Goal: Task Accomplishment & Management: Manage account settings

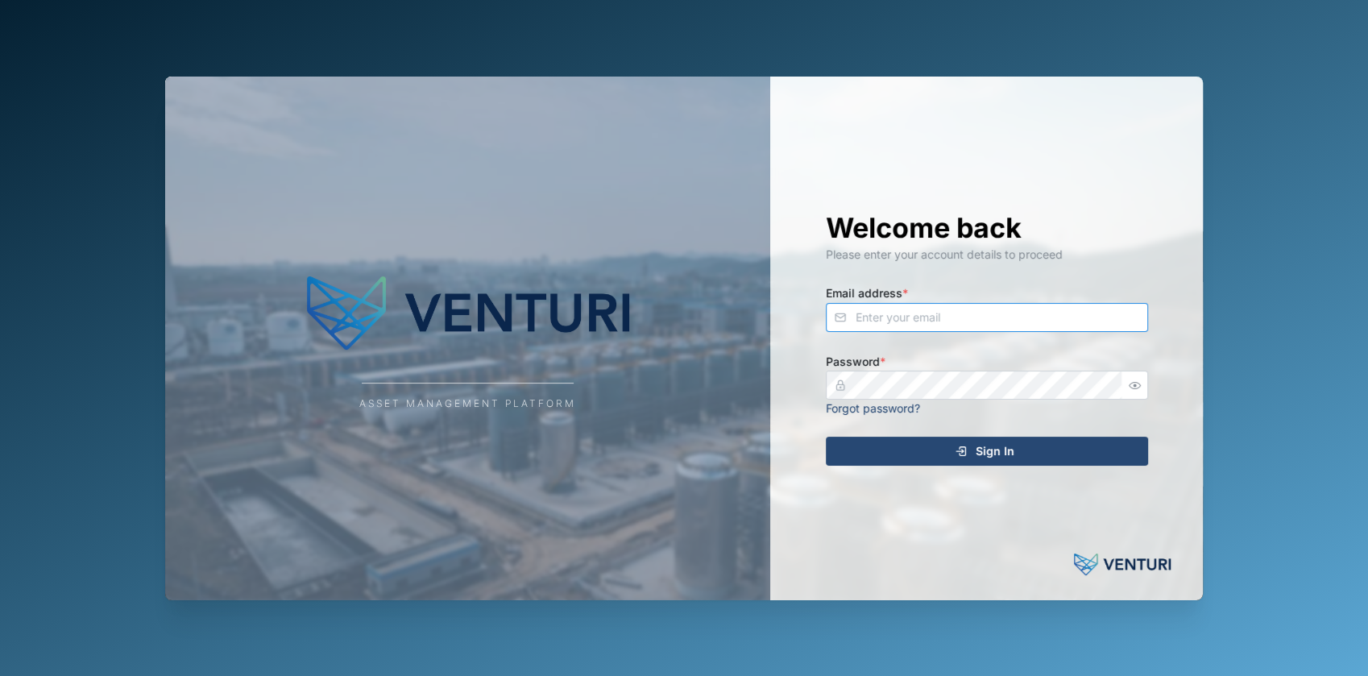
type input "[EMAIL_ADDRESS][DOMAIN_NAME]"
click at [980, 455] on span "Sign In" at bounding box center [995, 451] width 39 height 27
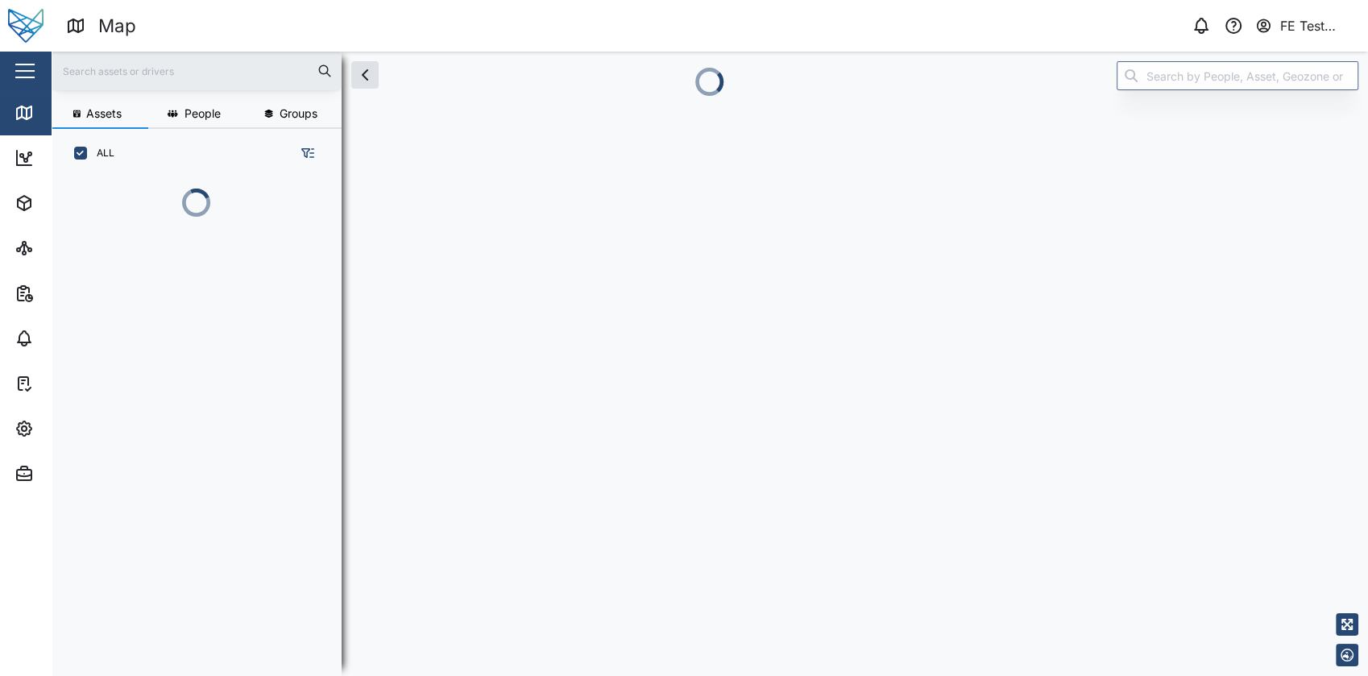
scroll to position [407, 251]
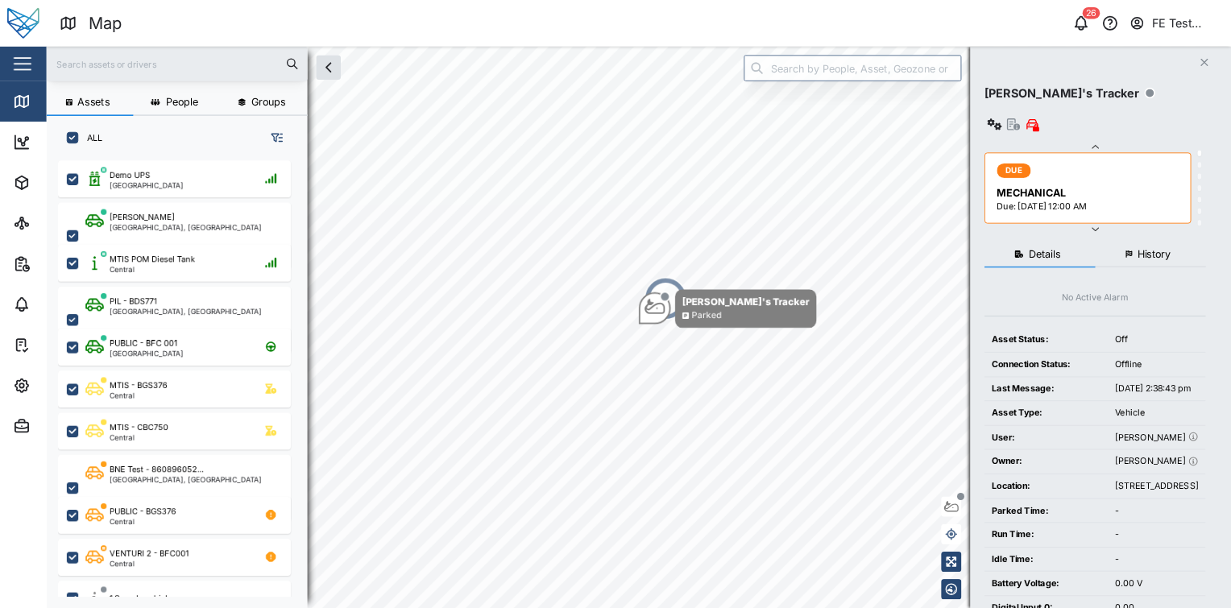
scroll to position [477, 251]
click at [24, 58] on button "button" at bounding box center [24, 70] width 27 height 27
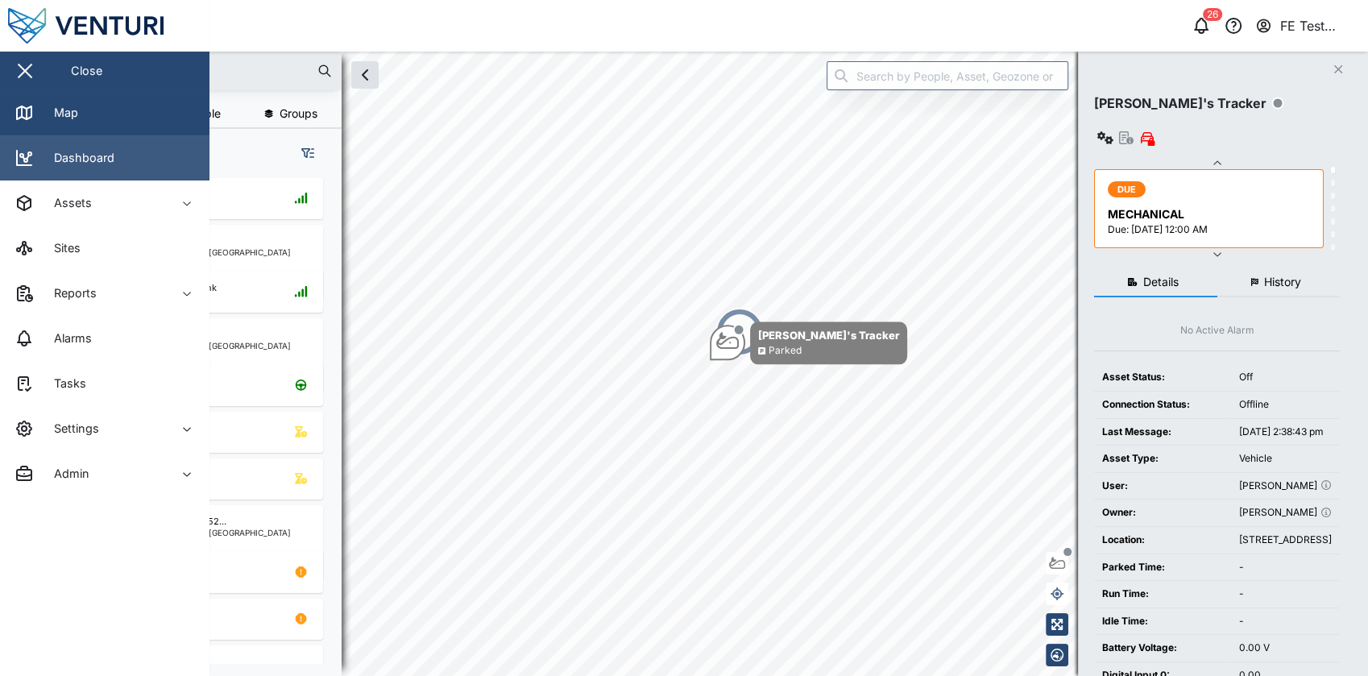
click at [117, 172] on link "Dashboard" at bounding box center [105, 157] width 210 height 45
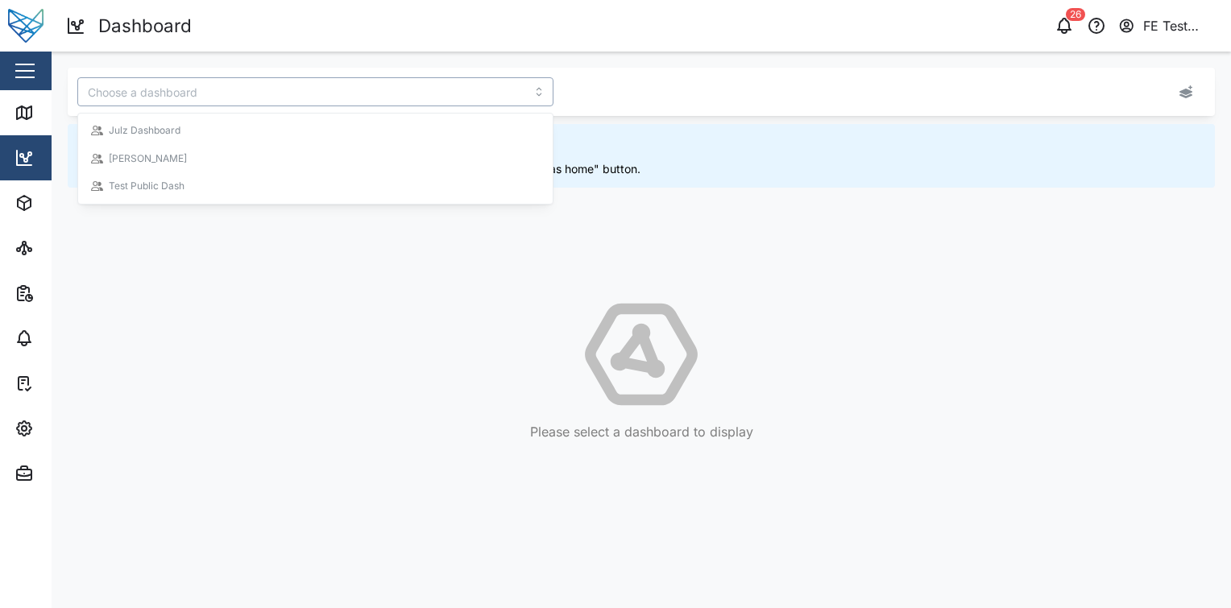
click at [416, 82] on input "search" at bounding box center [315, 91] width 476 height 29
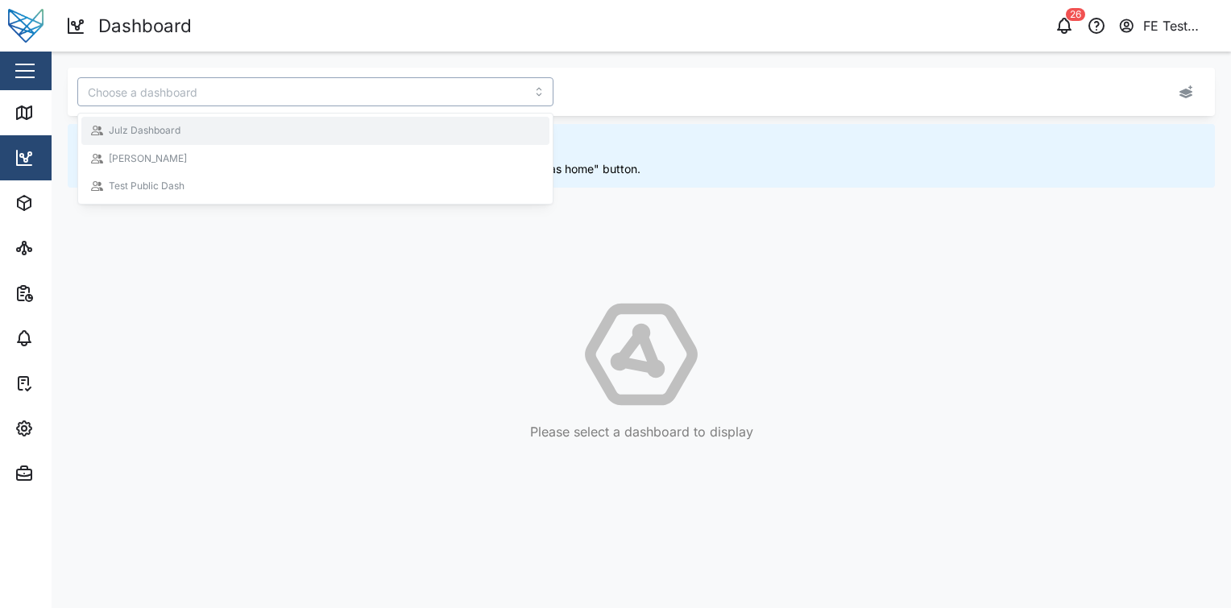
click at [390, 119] on div "Julz Dashboard" at bounding box center [315, 131] width 468 height 28
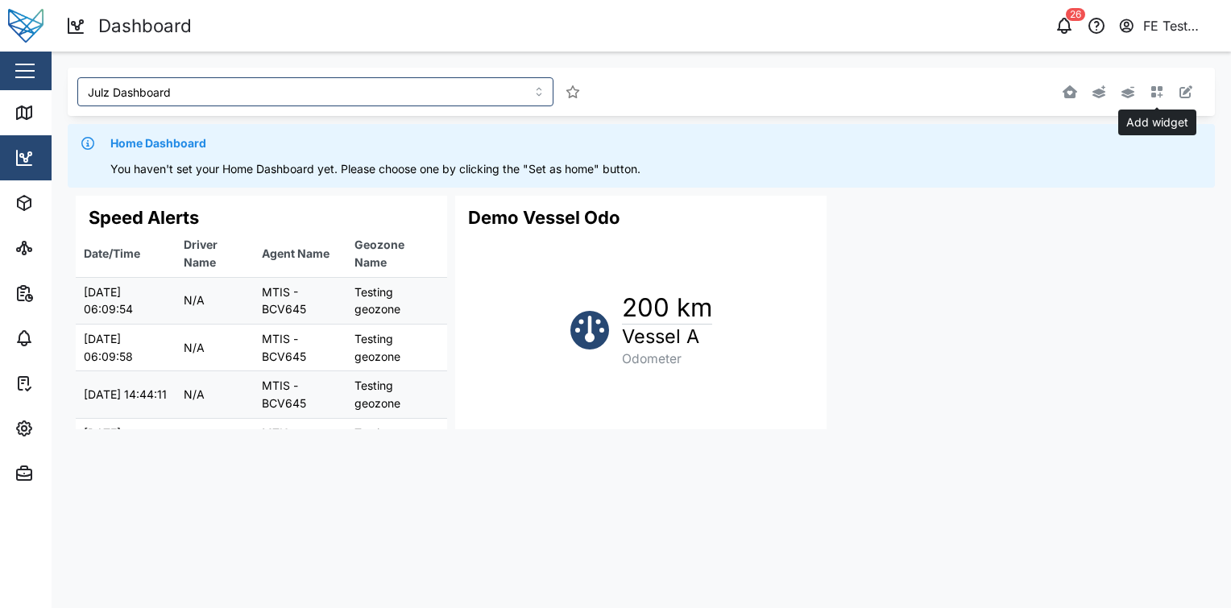
click at [1160, 88] on icon "button" at bounding box center [1158, 92] width 12 height 12
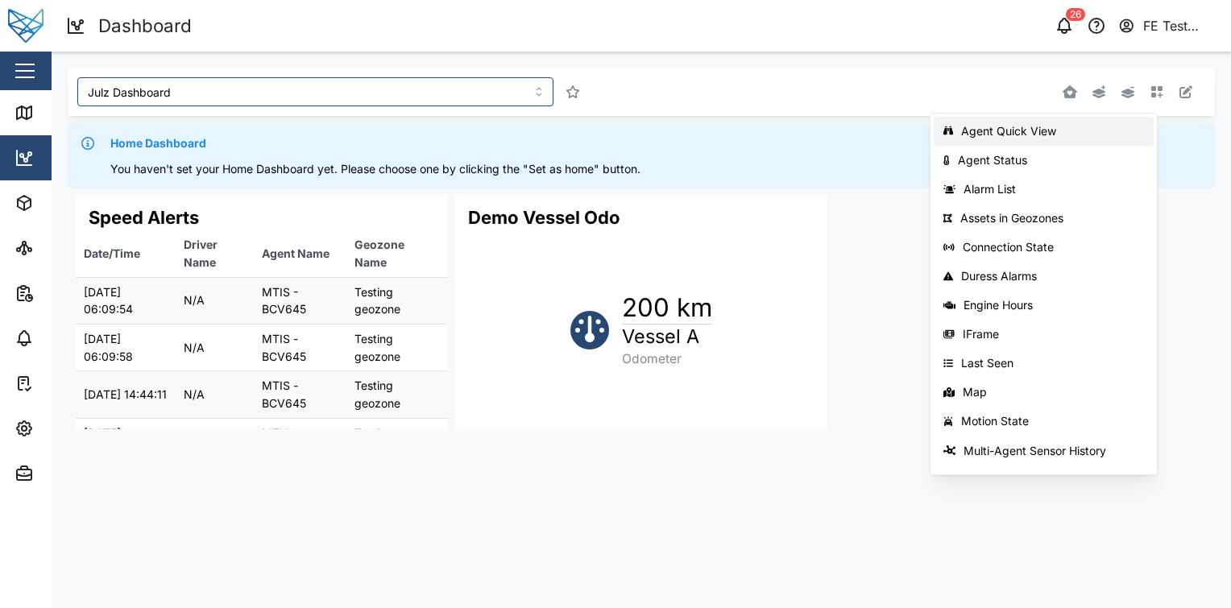
click at [1061, 142] on button "Agent Quick View" at bounding box center [1044, 131] width 220 height 29
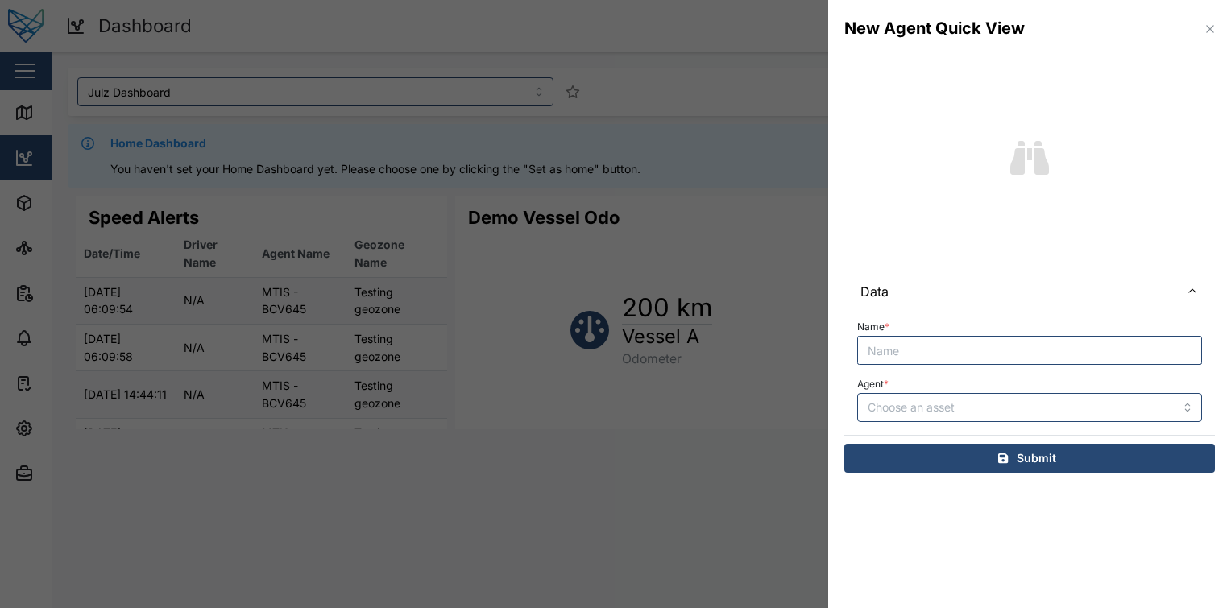
click at [1206, 31] on icon "button" at bounding box center [1210, 29] width 13 height 13
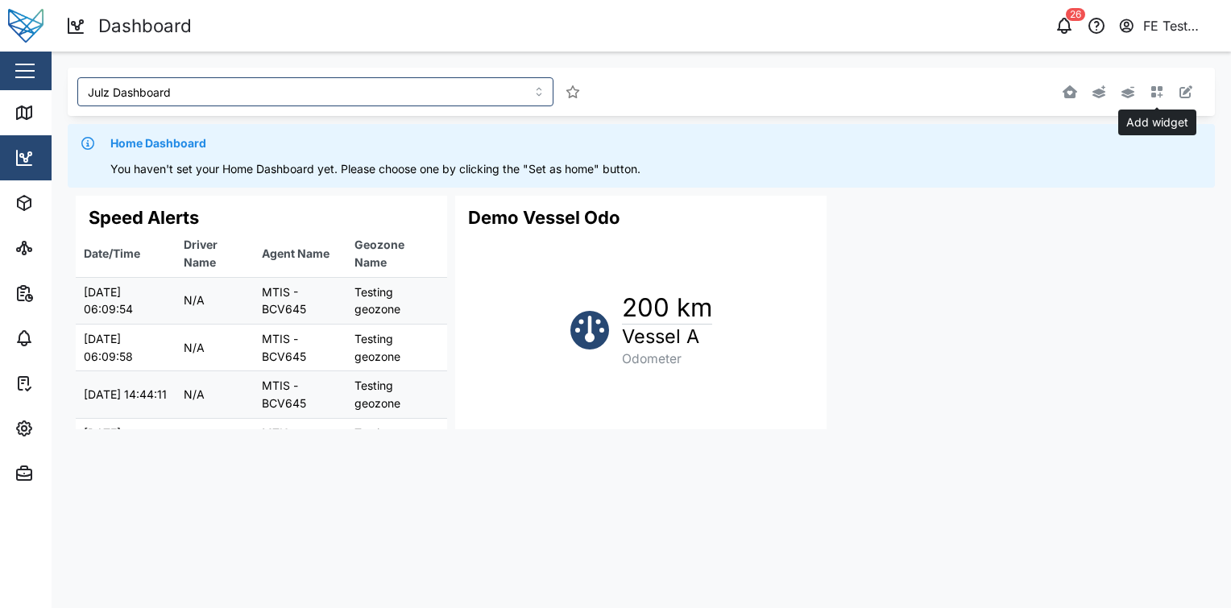
click at [1161, 98] on icon "button" at bounding box center [1157, 91] width 13 height 13
click at [1012, 89] on div "Set as home Agent Quick View Agent Status Alarm List Assets in Geozones Connect…" at bounding box center [970, 91] width 455 height 29
click at [1148, 96] on button "button" at bounding box center [1157, 92] width 23 height 23
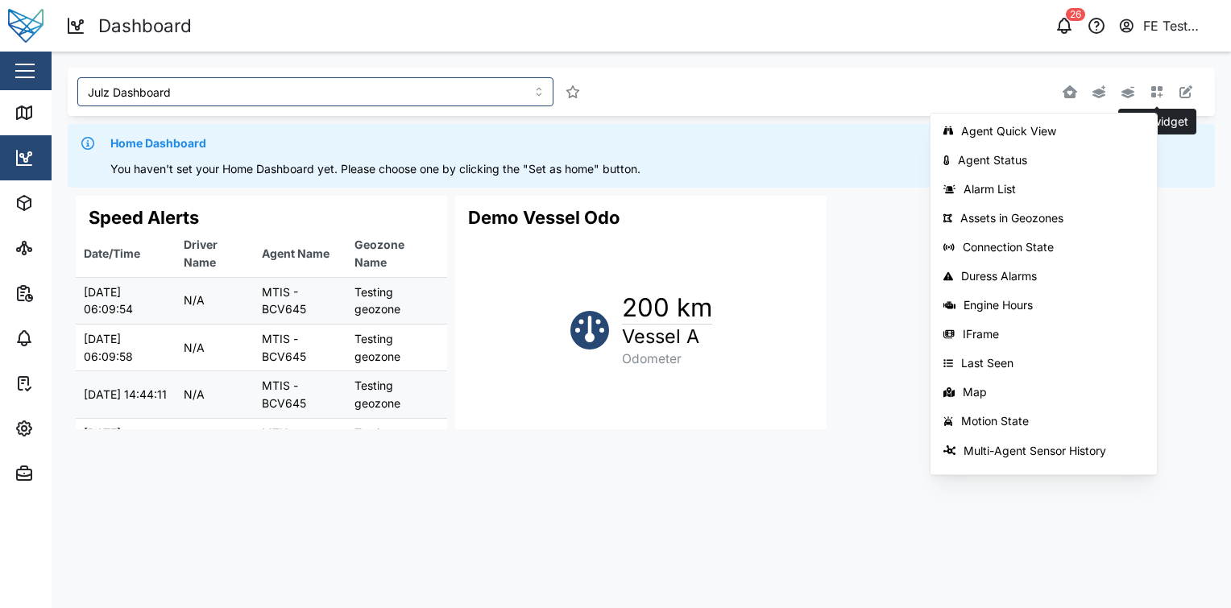
click at [1160, 99] on button "button" at bounding box center [1157, 92] width 23 height 23
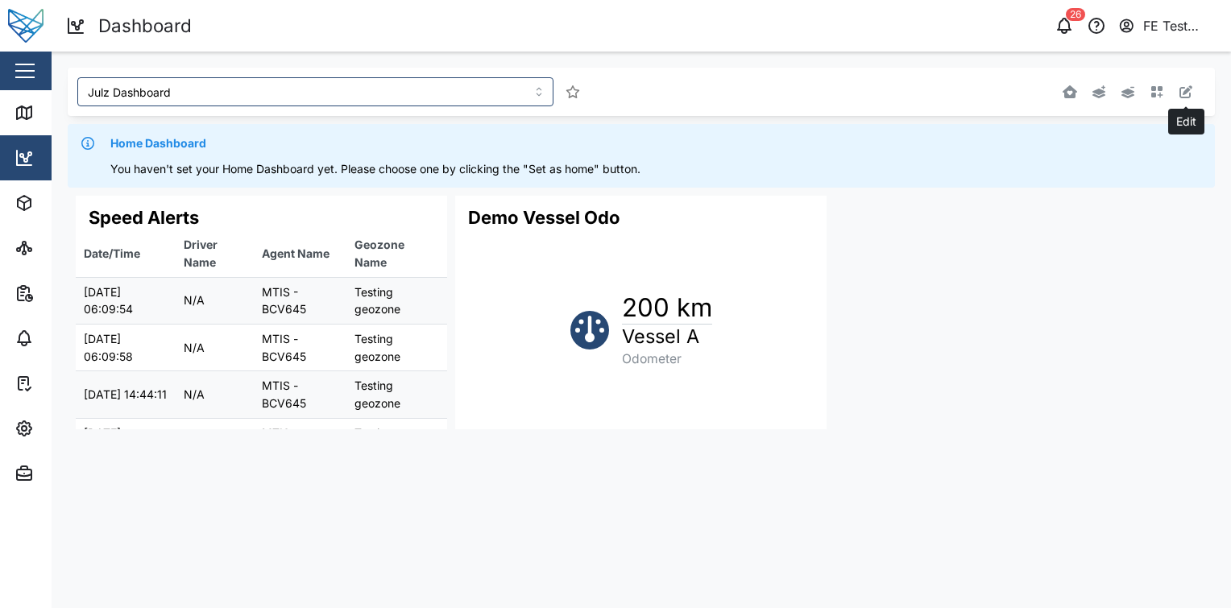
click at [1183, 94] on icon "button" at bounding box center [1186, 91] width 13 height 13
click at [455, 83] on input "Julz Dashboard" at bounding box center [315, 91] width 476 height 29
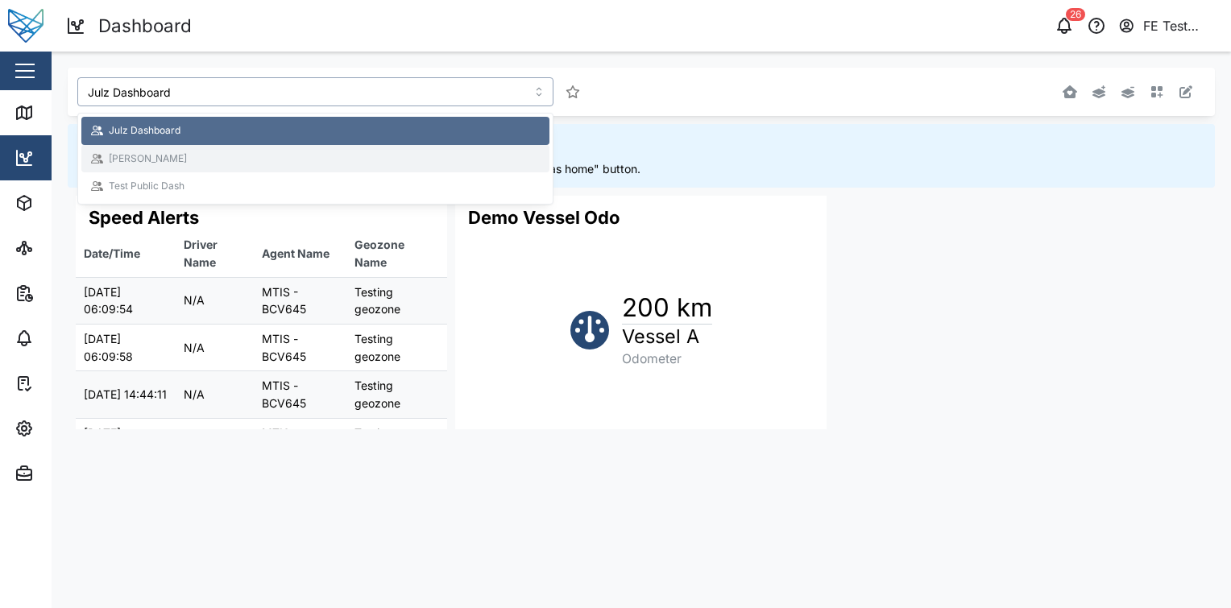
click at [399, 174] on div "Test Public Dash" at bounding box center [315, 186] width 468 height 28
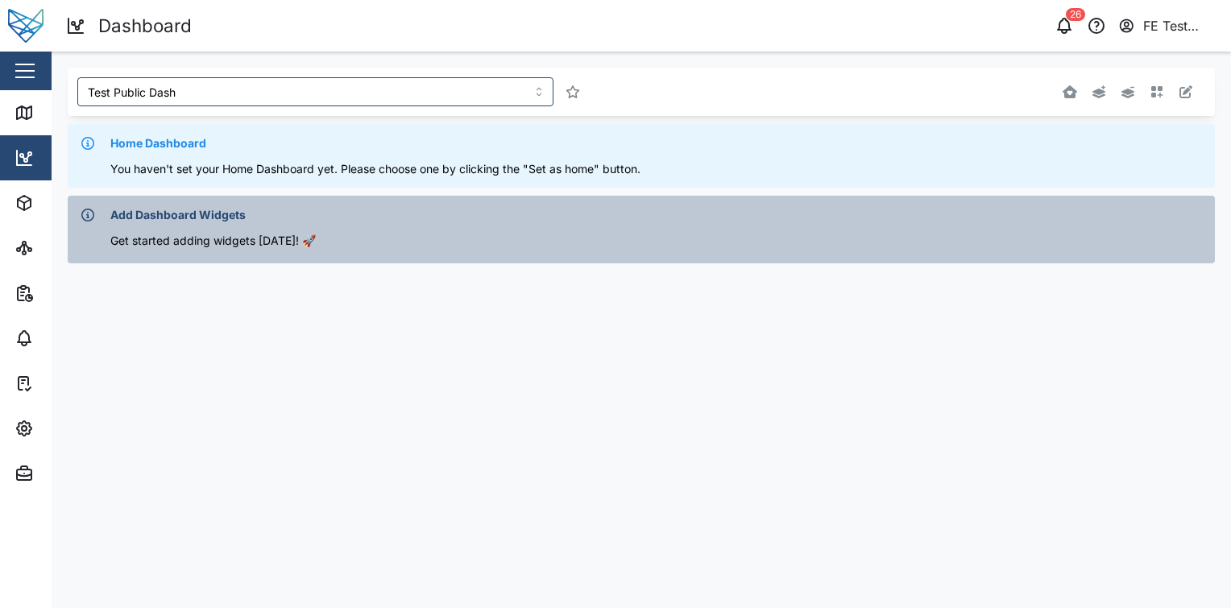
click at [420, 204] on div "Add Dashboard Widgets Get started adding widgets Today! 🚀" at bounding box center [642, 229] width 1148 height 67
click at [372, 93] on input "Test Public Dash" at bounding box center [315, 91] width 476 height 29
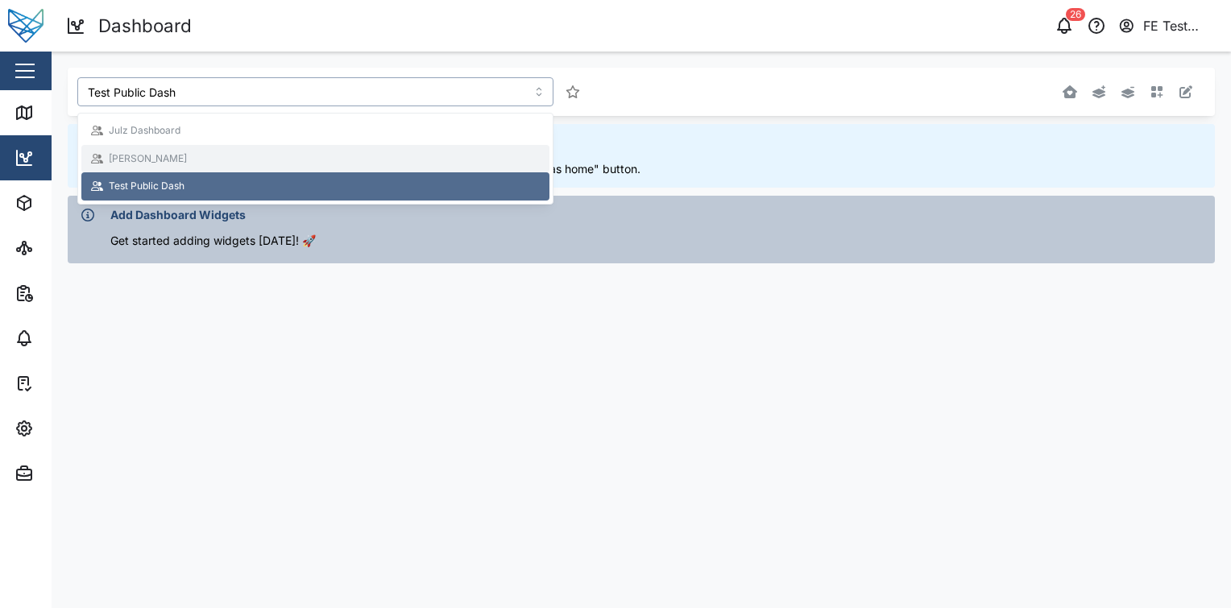
click at [341, 157] on div "[PERSON_NAME]" at bounding box center [315, 159] width 449 height 15
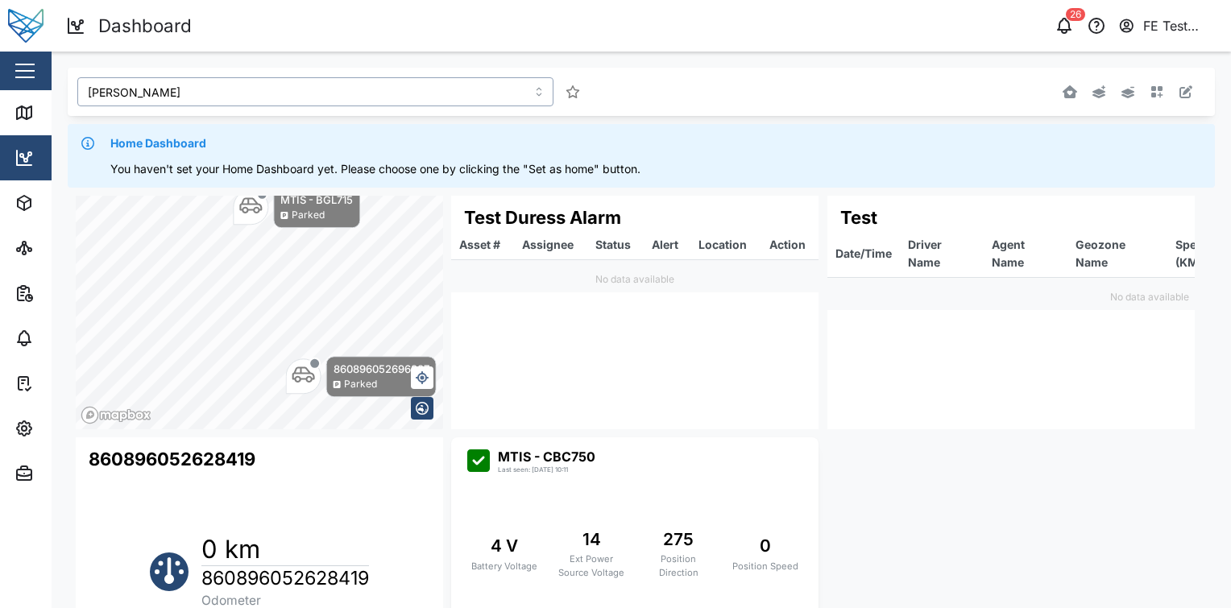
click at [471, 93] on input "[PERSON_NAME]" at bounding box center [315, 91] width 476 height 29
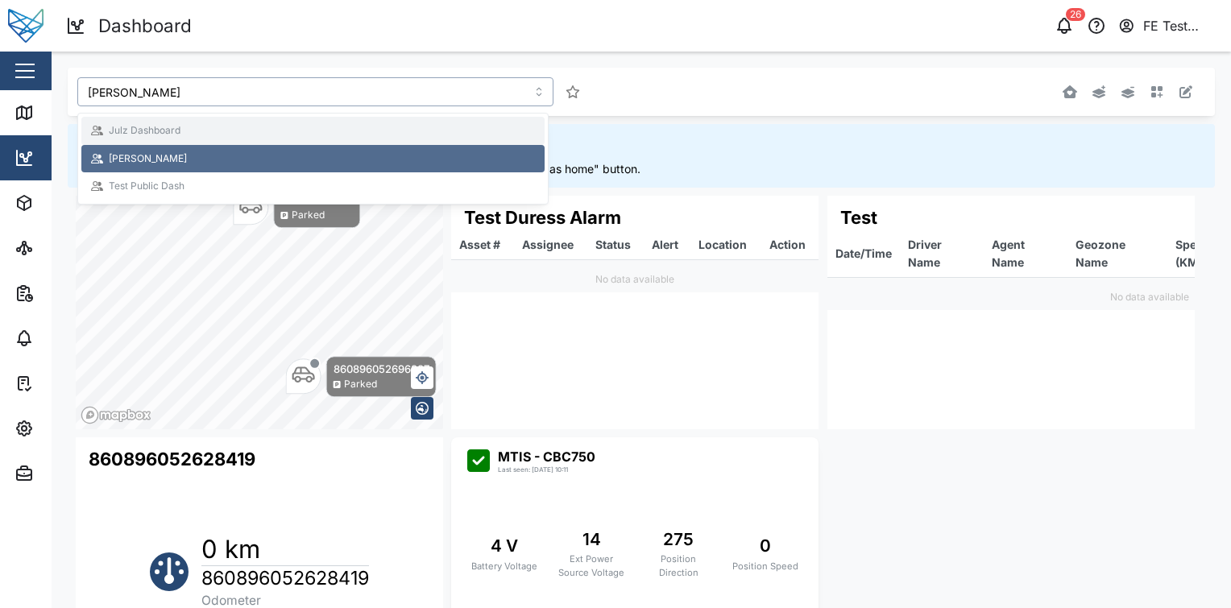
click at [403, 127] on div "Julz Dashboard" at bounding box center [313, 130] width 444 height 15
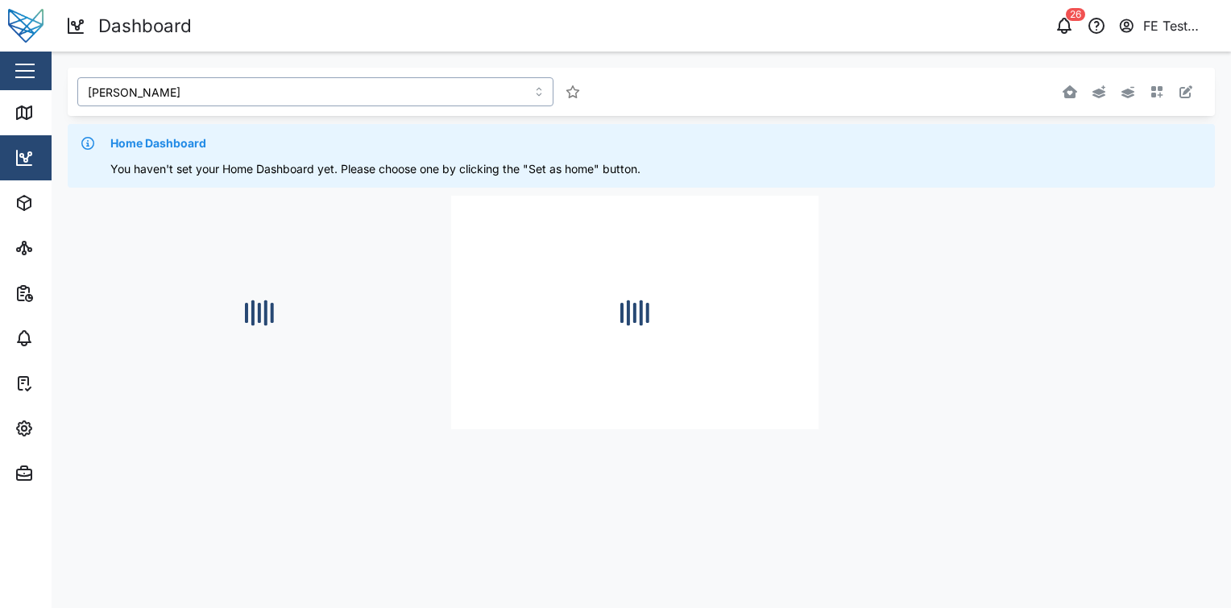
type input "Julz Dashboard"
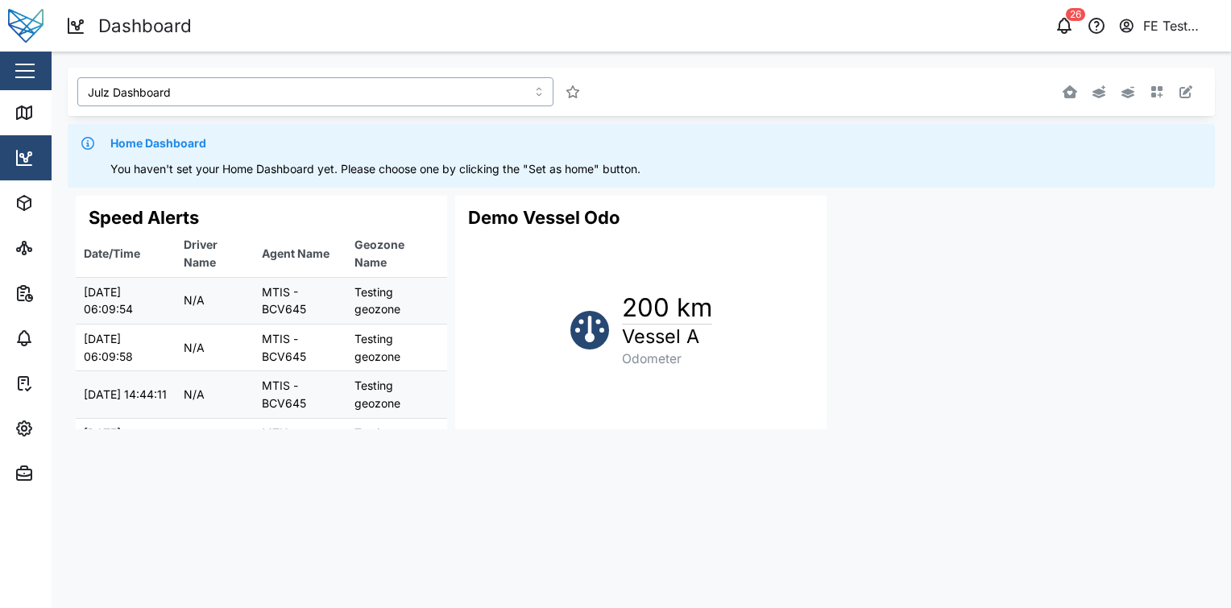
click at [433, 102] on input "Julz Dashboard" at bounding box center [315, 91] width 476 height 29
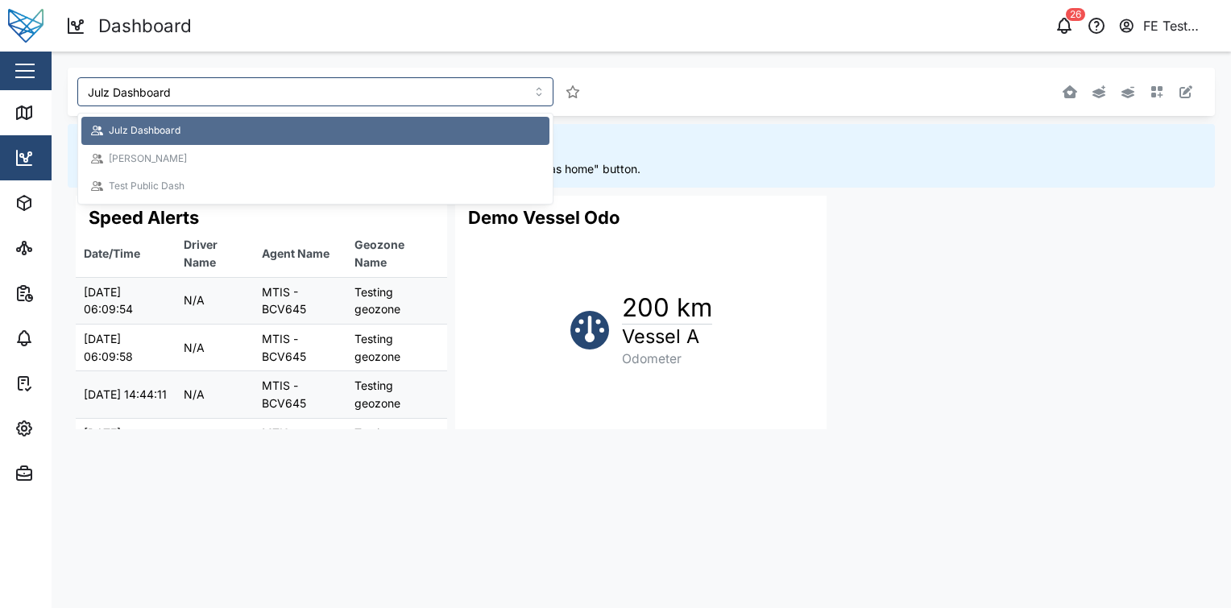
click at [1173, 87] on div at bounding box center [970, 91] width 455 height 29
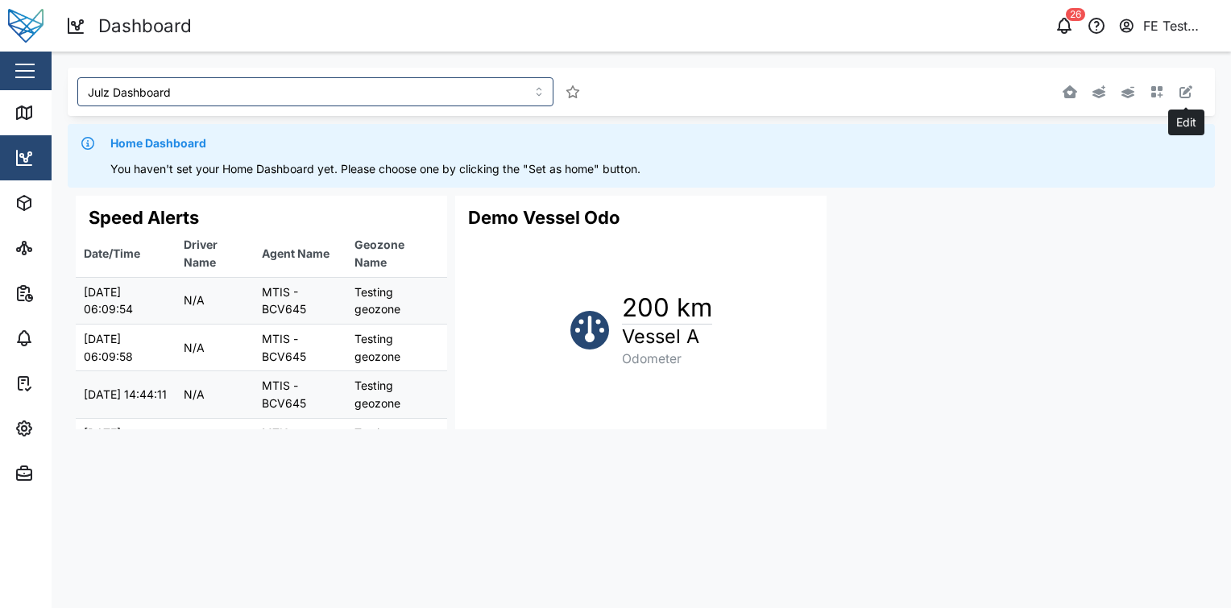
click at [1183, 90] on icon "button" at bounding box center [1186, 91] width 13 height 13
click at [1181, 90] on icon "button" at bounding box center [1186, 91] width 13 height 13
click at [1150, 94] on button "button" at bounding box center [1157, 92] width 23 height 23
click at [1098, 91] on icon "button" at bounding box center [1099, 91] width 13 height 13
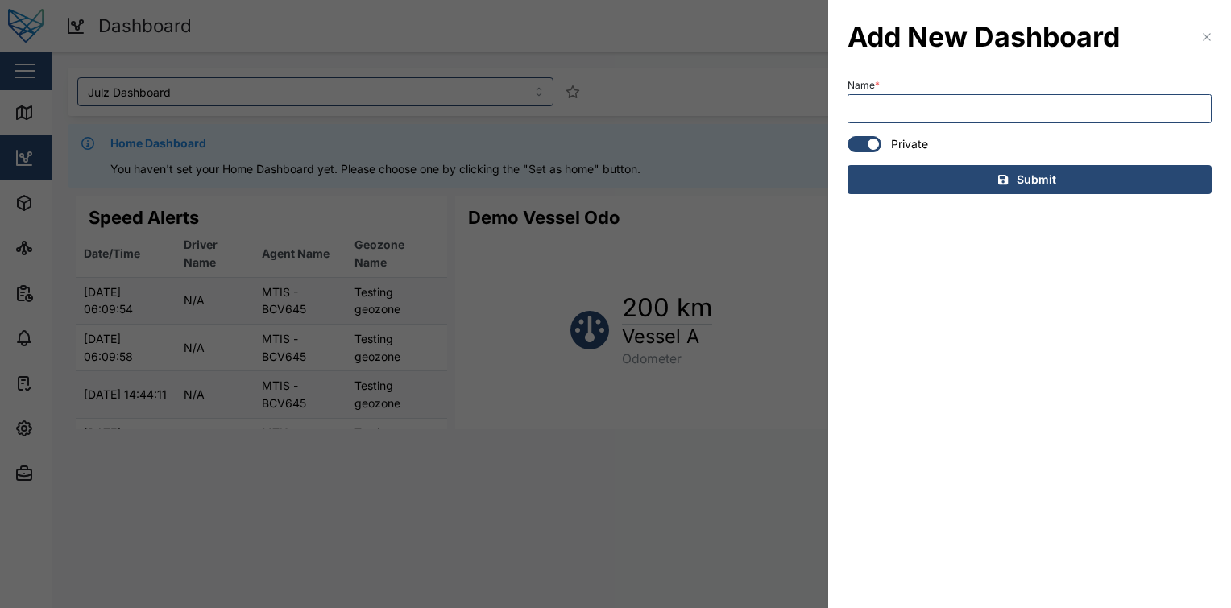
click at [857, 139] on div at bounding box center [858, 144] width 19 height 15
click at [848, 136] on input "checkbox" at bounding box center [848, 136] width 0 height 0
click at [936, 116] on input "Name *" at bounding box center [1030, 108] width 364 height 29
click at [874, 141] on div at bounding box center [870, 144] width 19 height 15
click at [848, 136] on input "checkbox" at bounding box center [848, 136] width 0 height 0
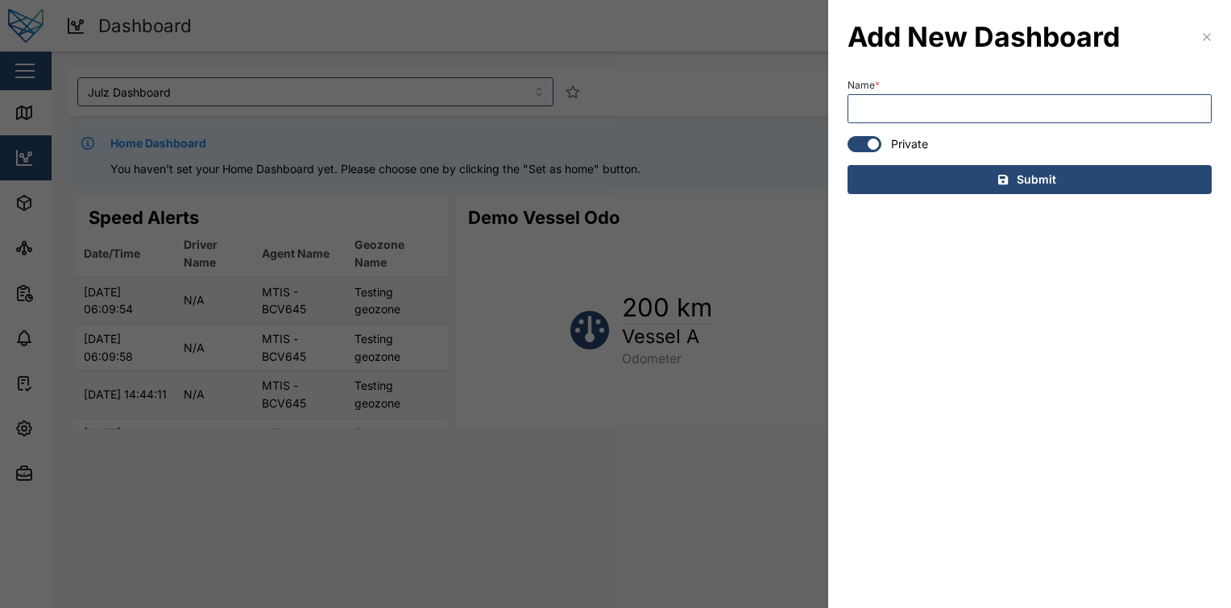
click at [874, 141] on div at bounding box center [873, 144] width 11 height 11
click at [848, 136] on input "checkbox" at bounding box center [848, 136] width 0 height 0
click at [932, 106] on input "Name *" at bounding box center [1030, 108] width 364 height 29
click at [866, 142] on div at bounding box center [870, 144] width 19 height 15
click at [848, 136] on input "checkbox" at bounding box center [848, 136] width 0 height 0
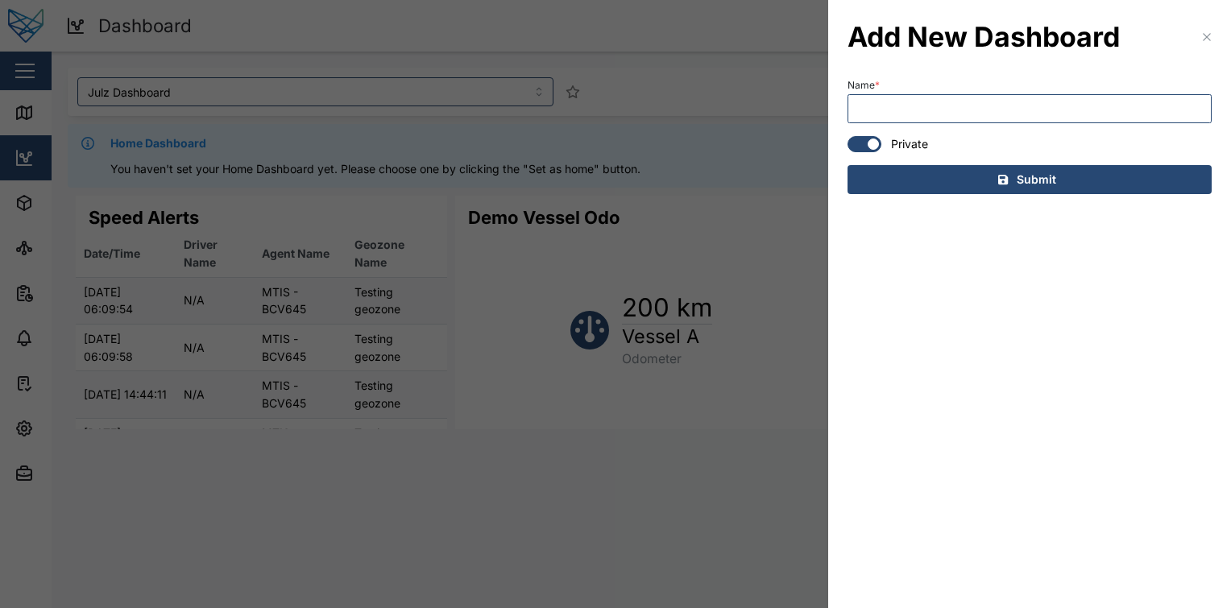
click at [862, 146] on div at bounding box center [858, 144] width 19 height 15
click at [848, 136] on input "checkbox" at bounding box center [848, 136] width 0 height 0
click at [932, 104] on input "Name *" at bounding box center [1030, 108] width 364 height 29
type input "Test Pub Dash"
click at [942, 185] on div "Submit" at bounding box center [1027, 179] width 338 height 27
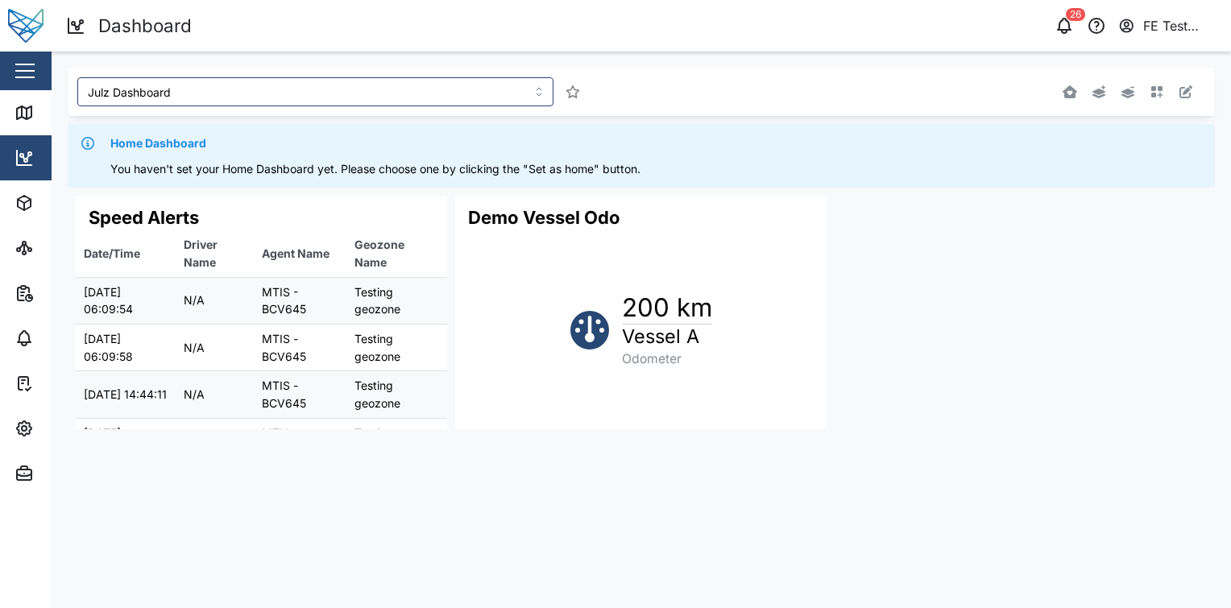
type input "Julz Dashboard"
click at [338, 101] on input "Julz Dashboard" at bounding box center [315, 91] width 476 height 29
click at [1160, 87] on icon "button" at bounding box center [1158, 92] width 12 height 12
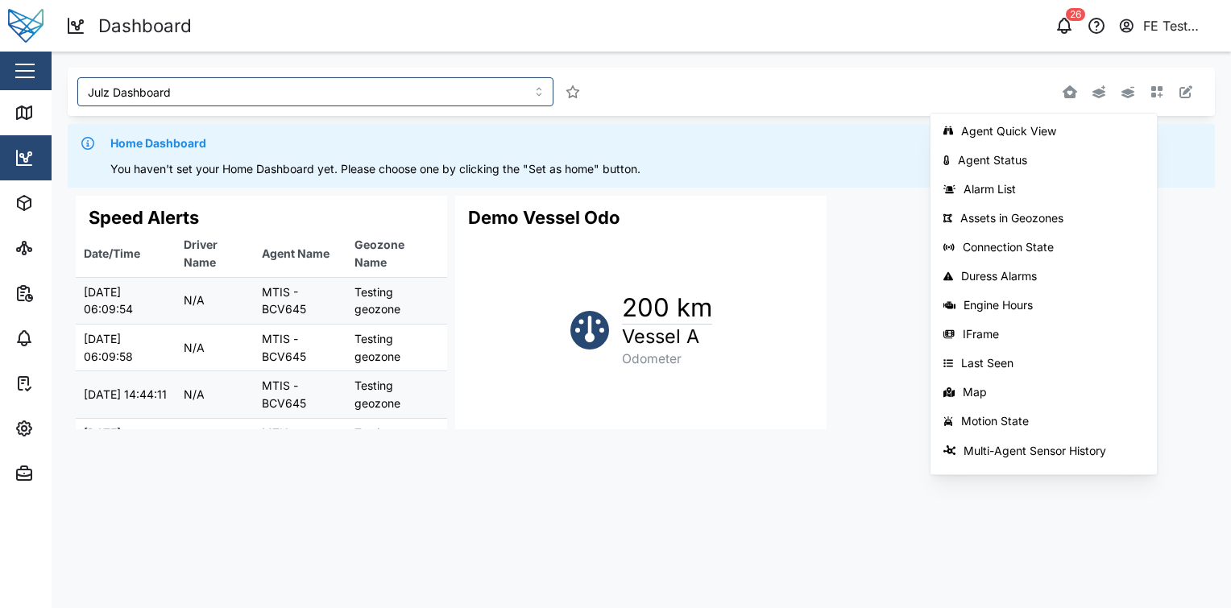
click at [1179, 22] on div "FE Test Admin" at bounding box center [1181, 26] width 74 height 20
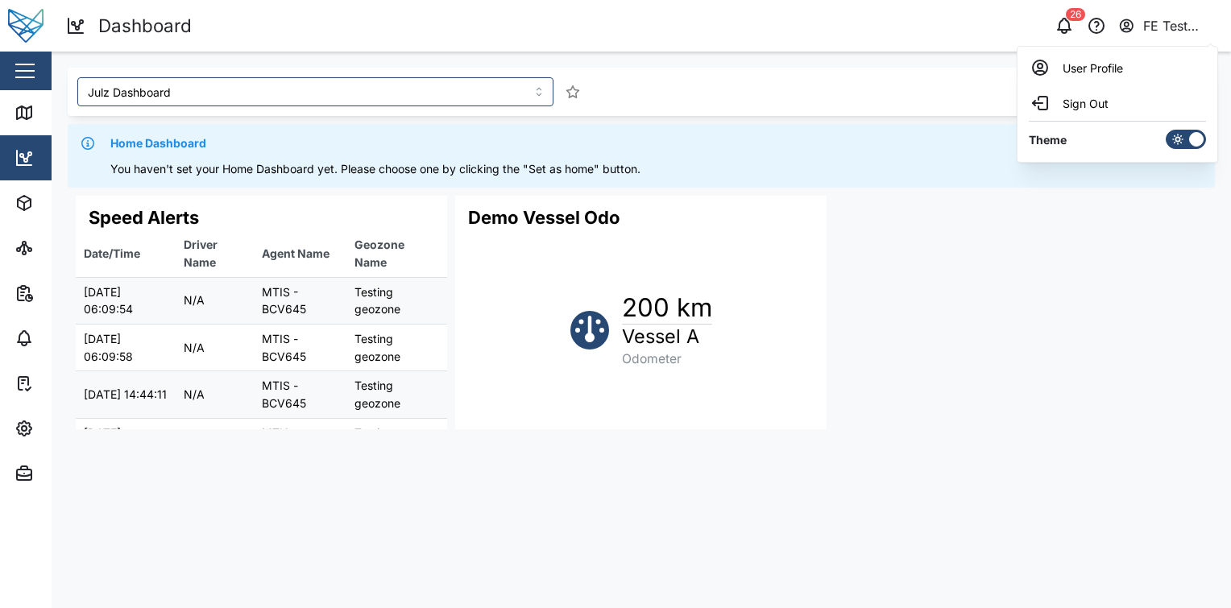
click at [999, 60] on div "Julz Dashboard Home Dashboard You haven't set your Home Dashboard yet. Please c…" at bounding box center [642, 253] width 1180 height 402
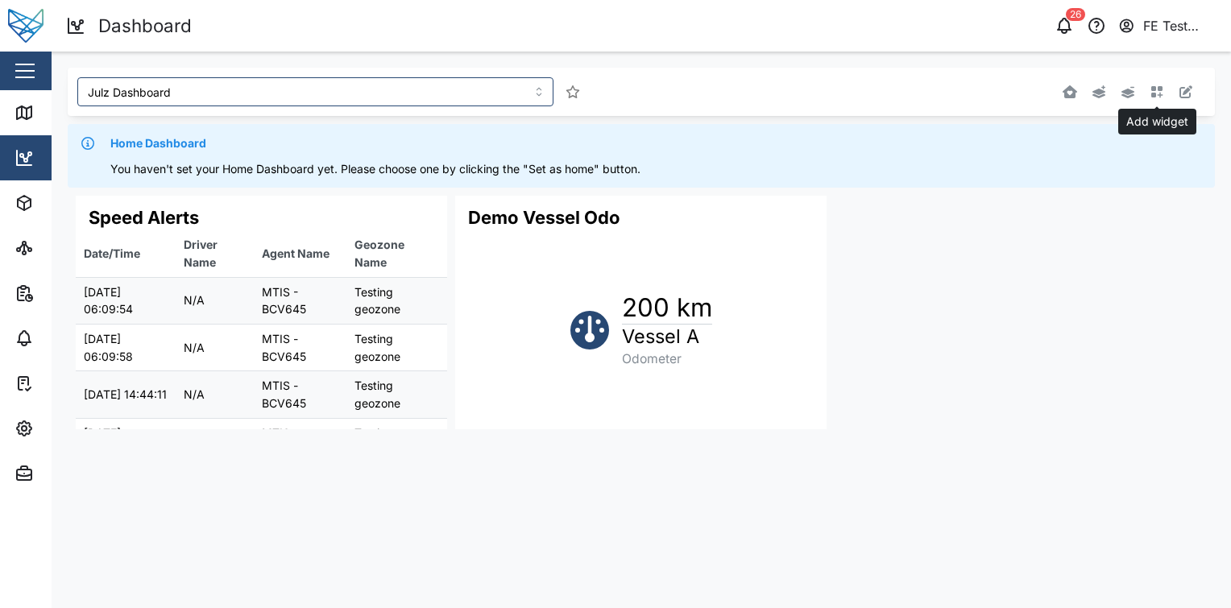
click at [1165, 86] on button "button" at bounding box center [1157, 92] width 23 height 23
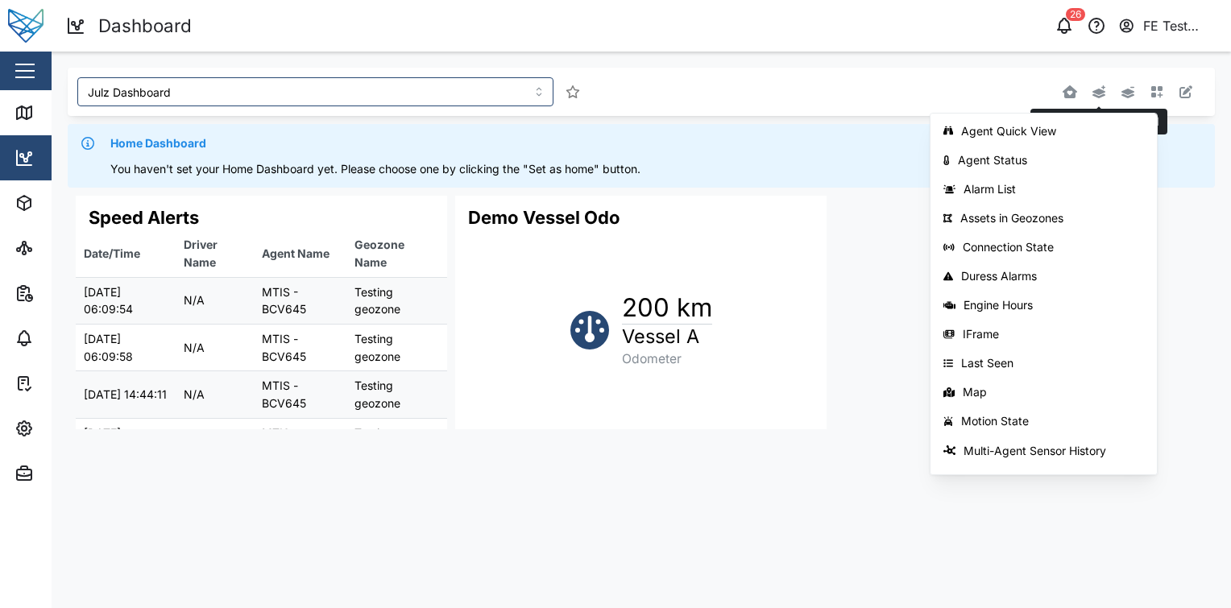
click at [1100, 94] on icon "button" at bounding box center [1099, 91] width 15 height 13
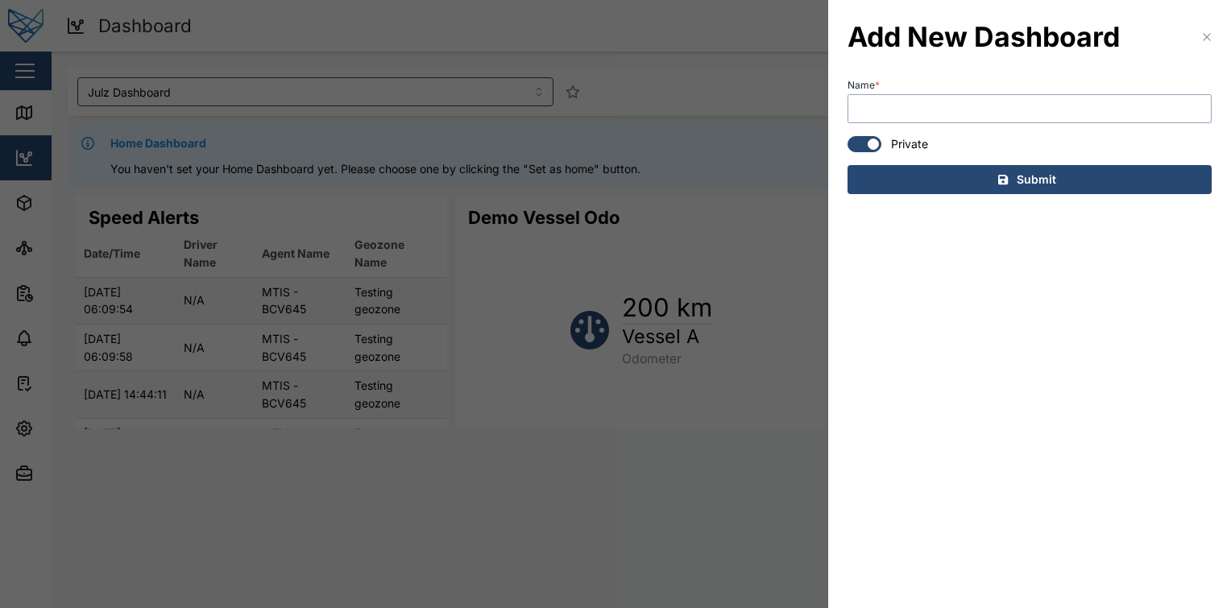
click at [1011, 110] on input "Name *" at bounding box center [1030, 108] width 364 height 29
type input "Private Dash"
click at [977, 170] on div "Submit" at bounding box center [1027, 179] width 338 height 27
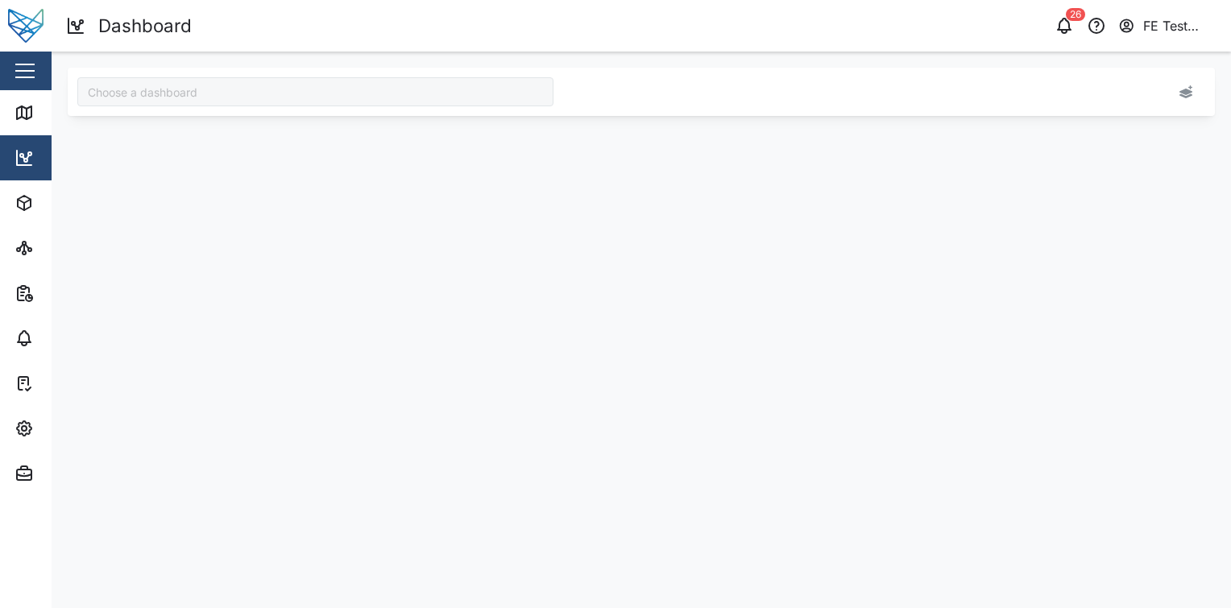
click at [277, 98] on div at bounding box center [315, 91] width 476 height 29
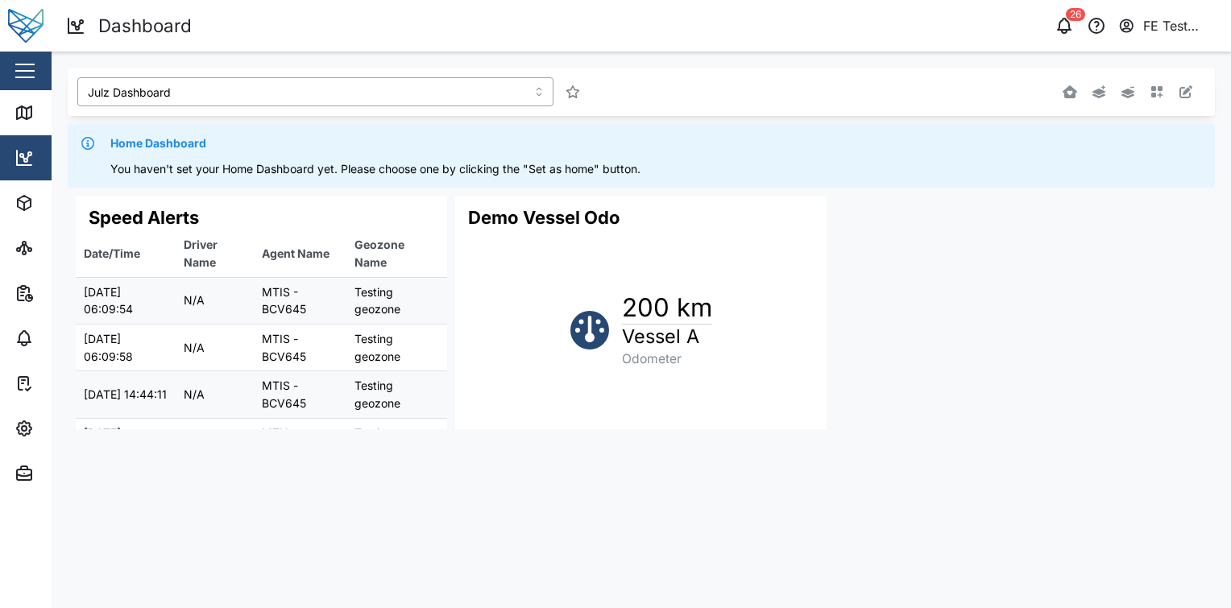
click at [281, 98] on input "Julz Dashboard" at bounding box center [315, 91] width 476 height 29
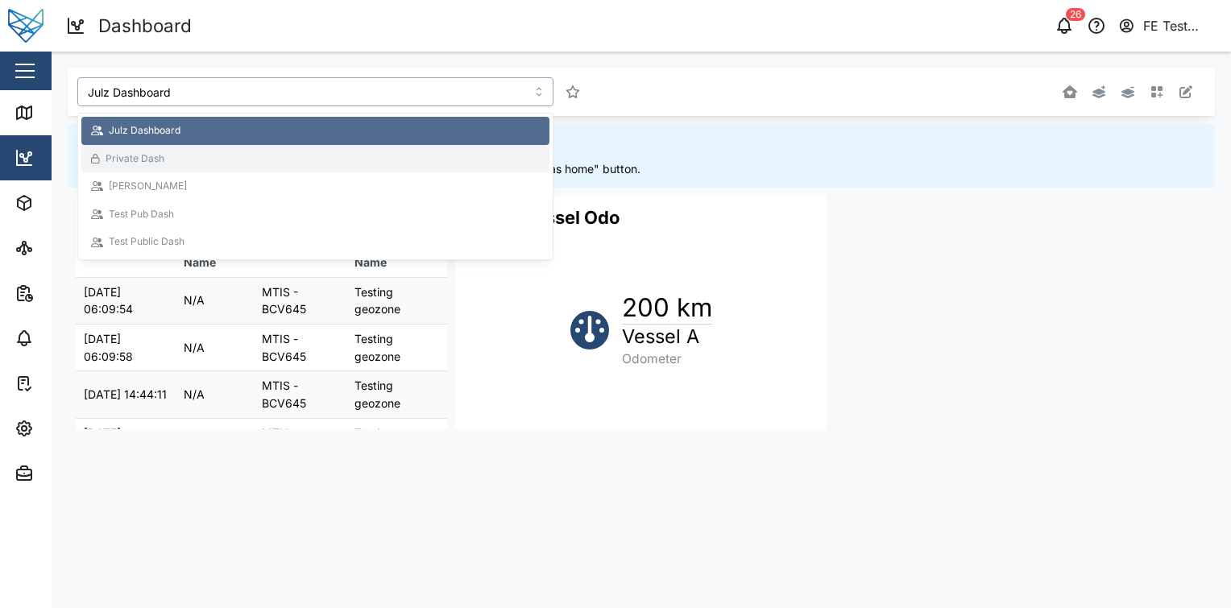
click at [280, 152] on div "Private Dash" at bounding box center [315, 159] width 449 height 15
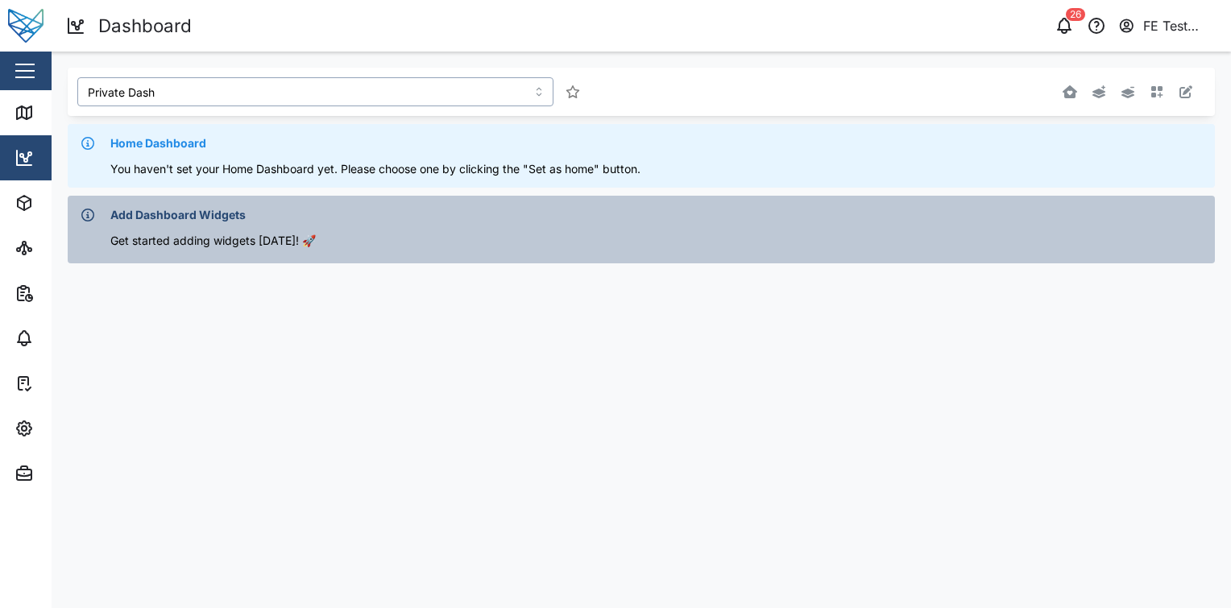
click at [393, 98] on input "Private Dash" at bounding box center [315, 91] width 476 height 29
click at [459, 84] on input "Private Dash" at bounding box center [315, 91] width 476 height 29
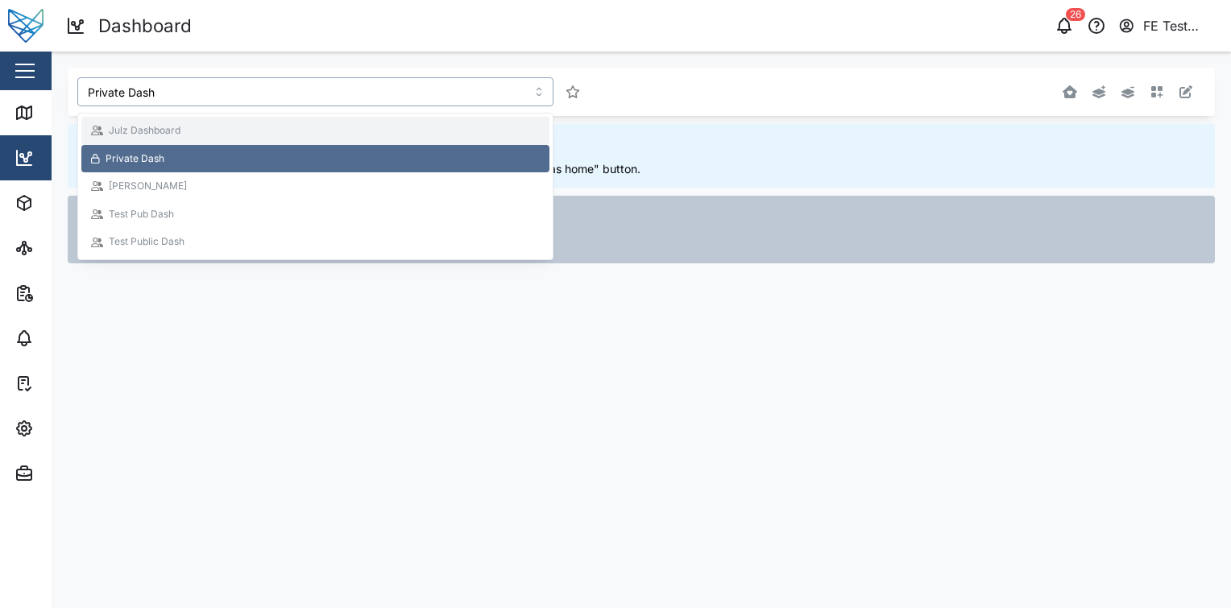
click at [392, 131] on div "Julz Dashboard" at bounding box center [315, 130] width 449 height 15
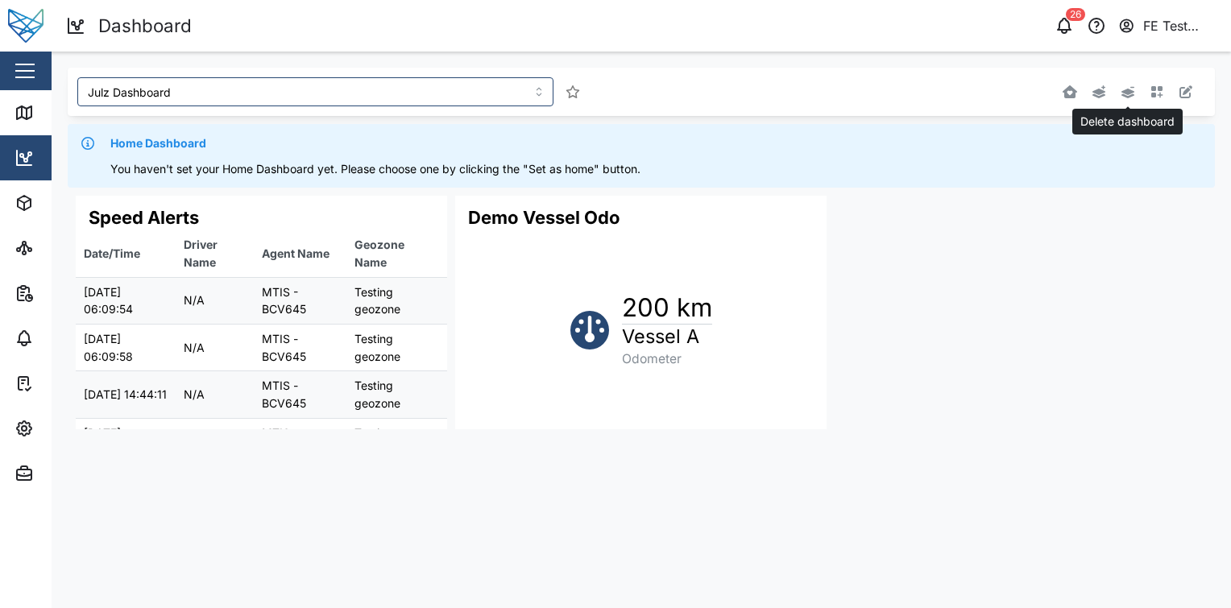
click at [1133, 93] on icon "button" at bounding box center [1128, 92] width 13 height 11
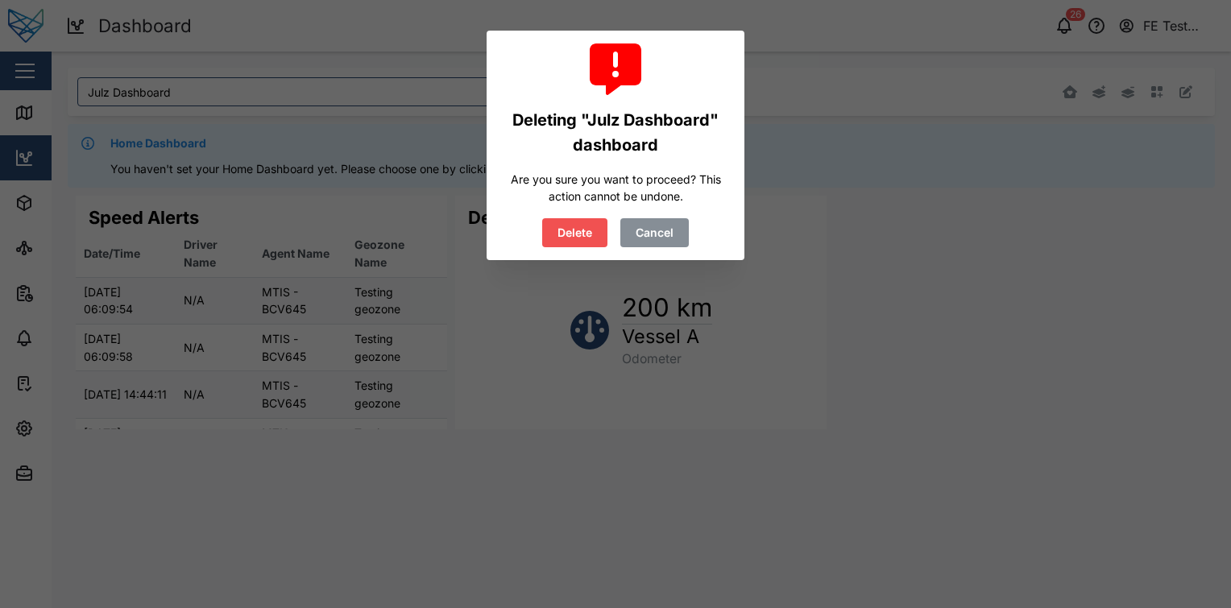
click at [660, 229] on span "Cancel" at bounding box center [655, 232] width 38 height 27
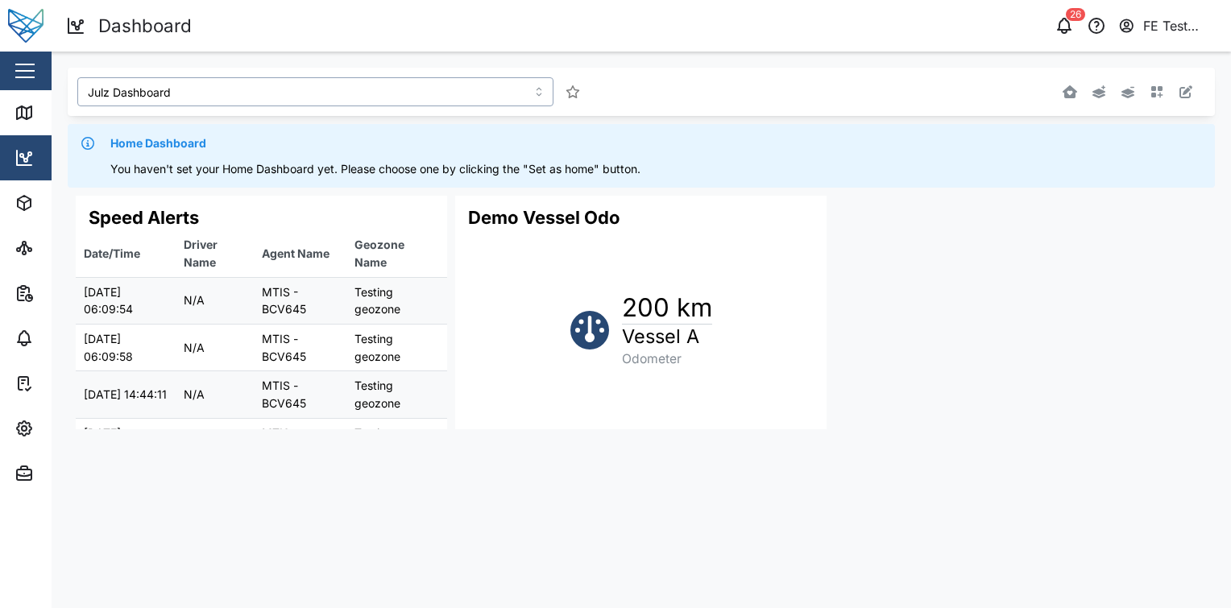
click at [363, 88] on input "Julz Dashboard" at bounding box center [315, 91] width 476 height 29
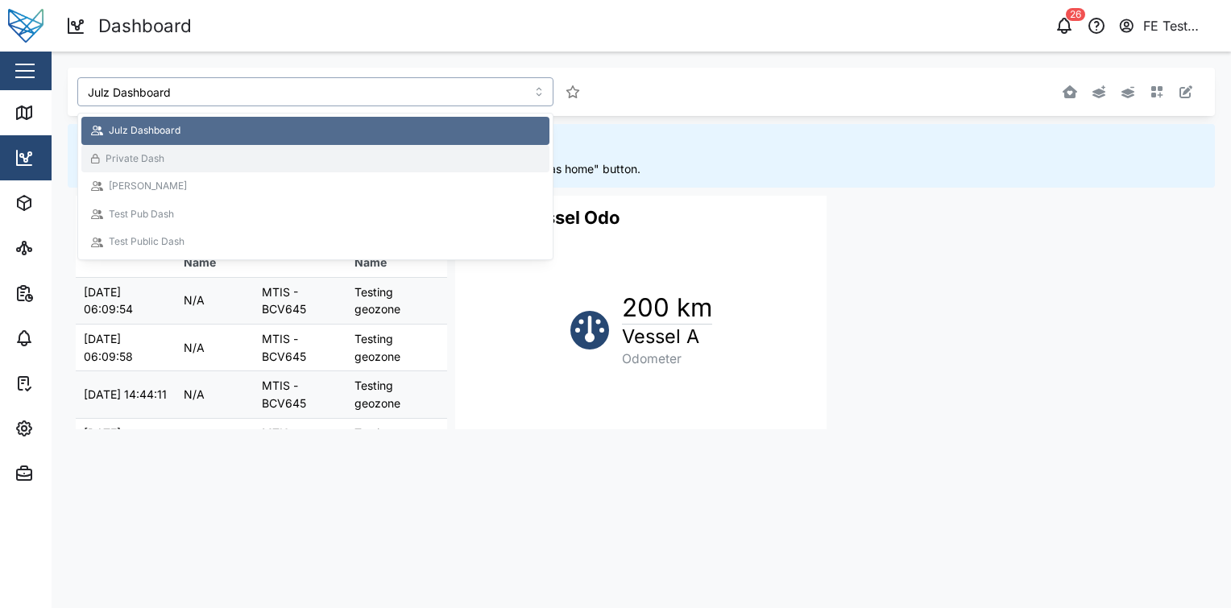
click at [304, 154] on div "Private Dash" at bounding box center [315, 159] width 449 height 15
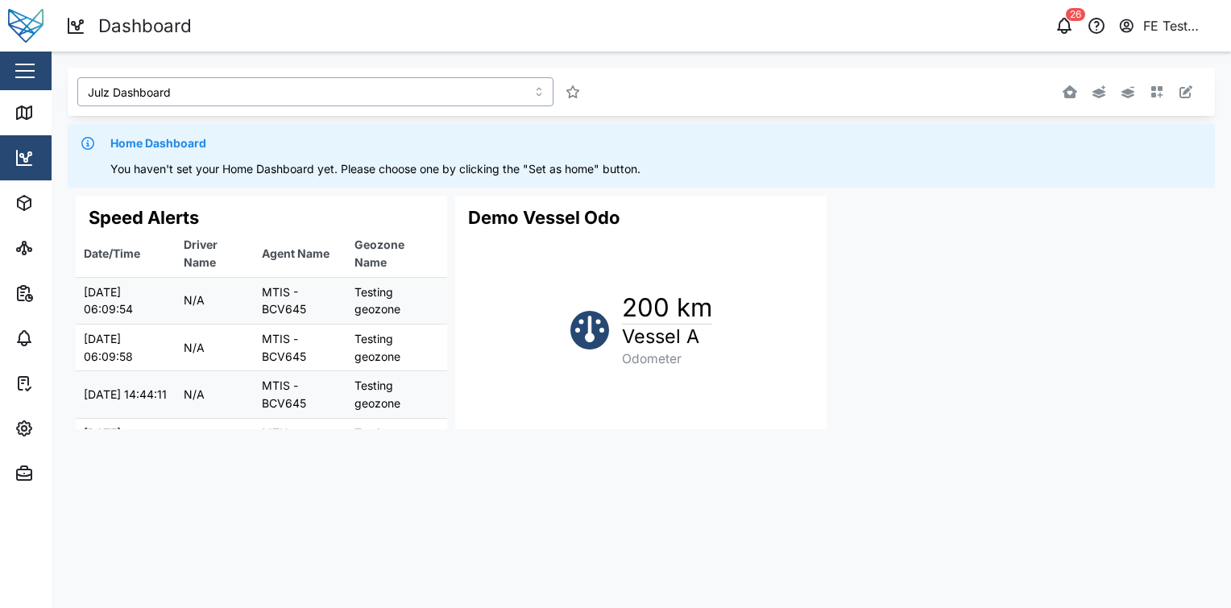
type input "Private Dash"
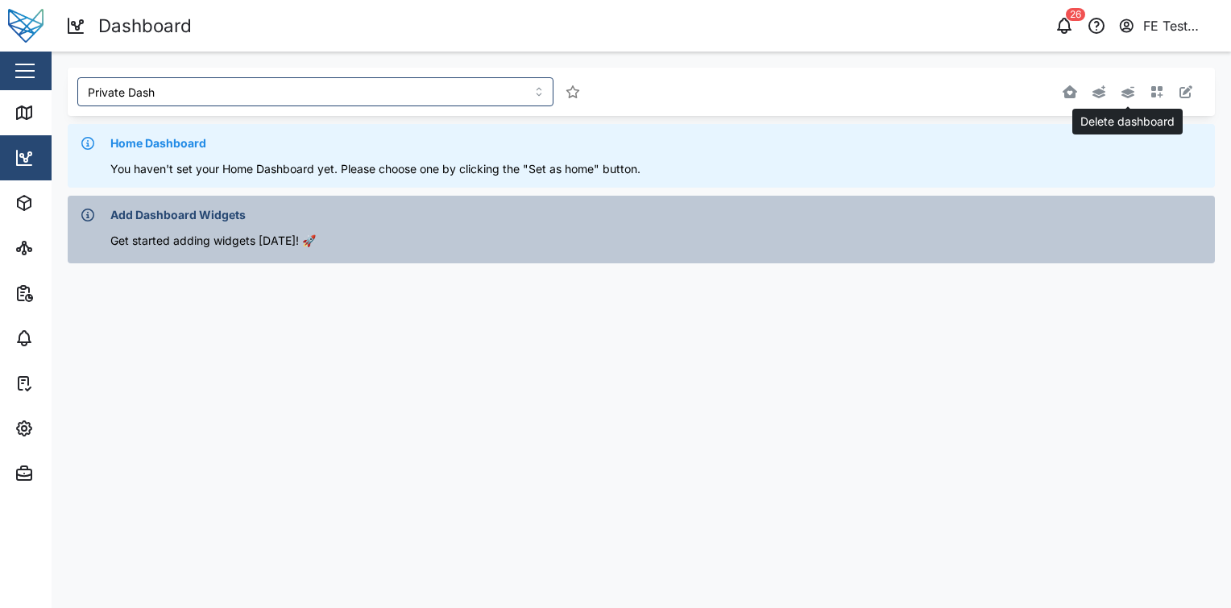
click at [1131, 89] on icon "button" at bounding box center [1128, 91] width 15 height 13
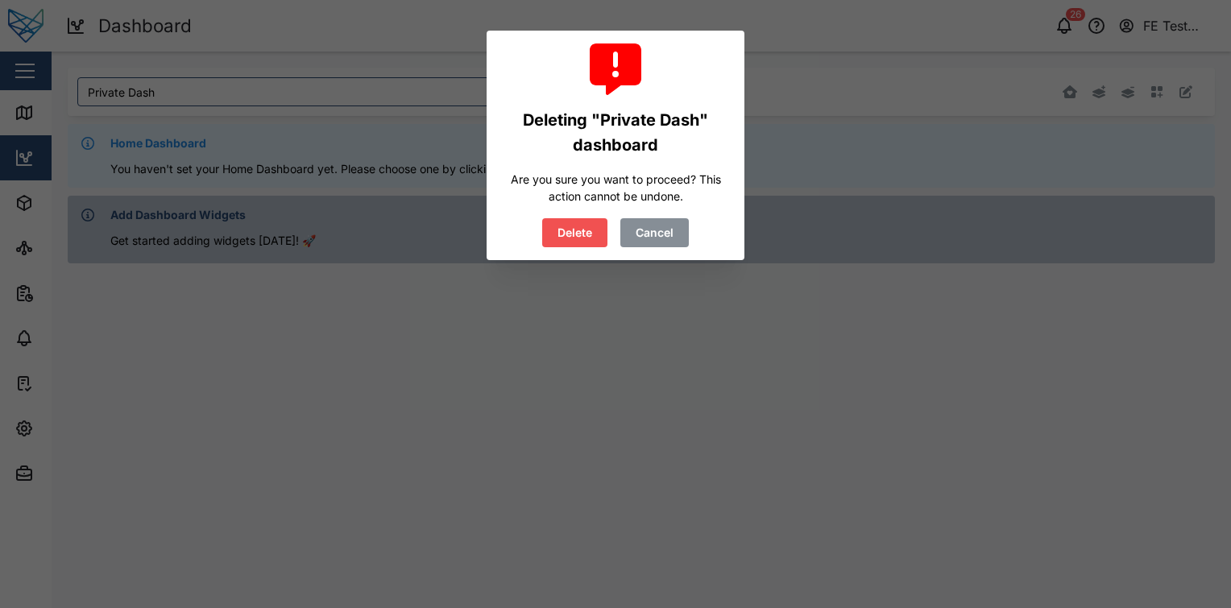
click at [580, 219] on button "Delete" at bounding box center [574, 232] width 65 height 29
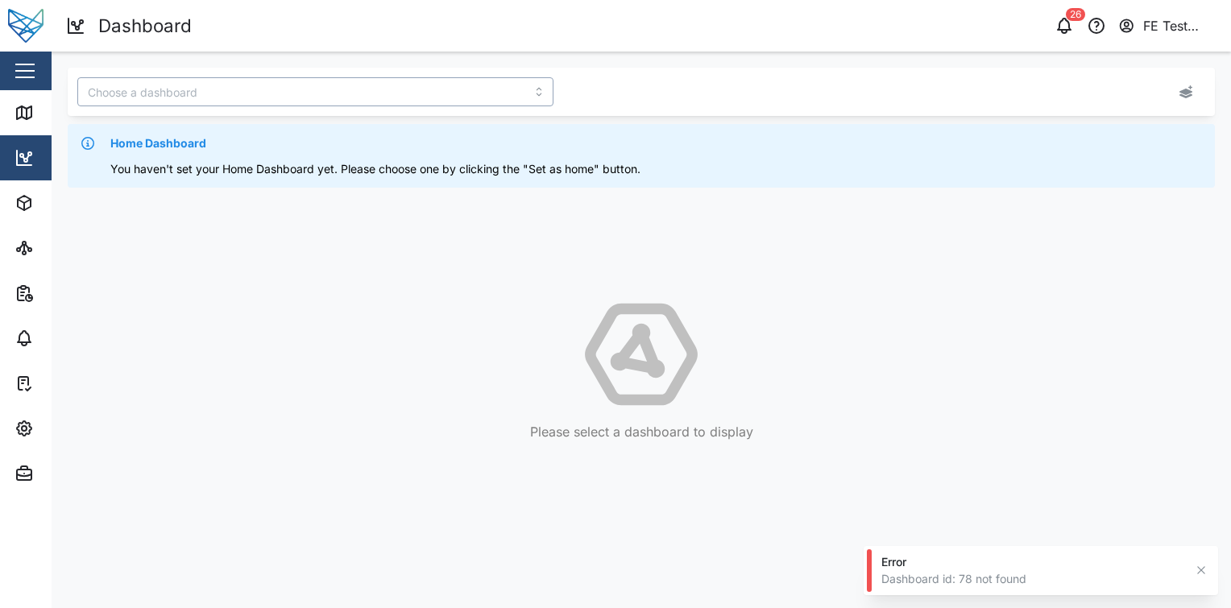
click at [426, 93] on input "search" at bounding box center [315, 91] width 476 height 29
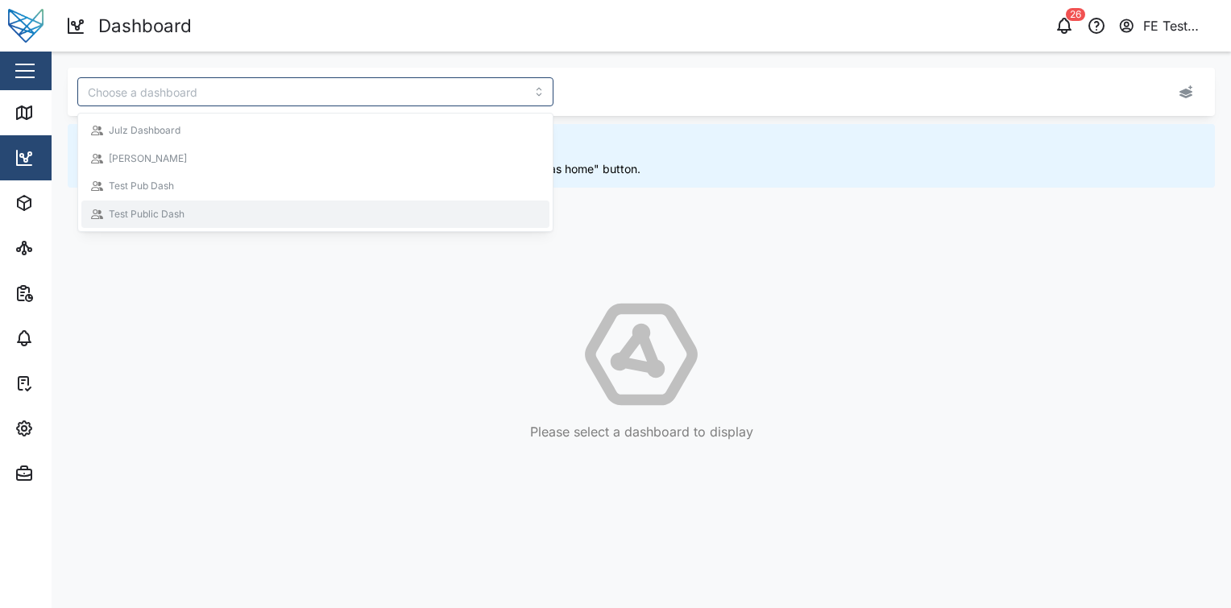
click at [421, 304] on icon at bounding box center [642, 355] width 1148 height 116
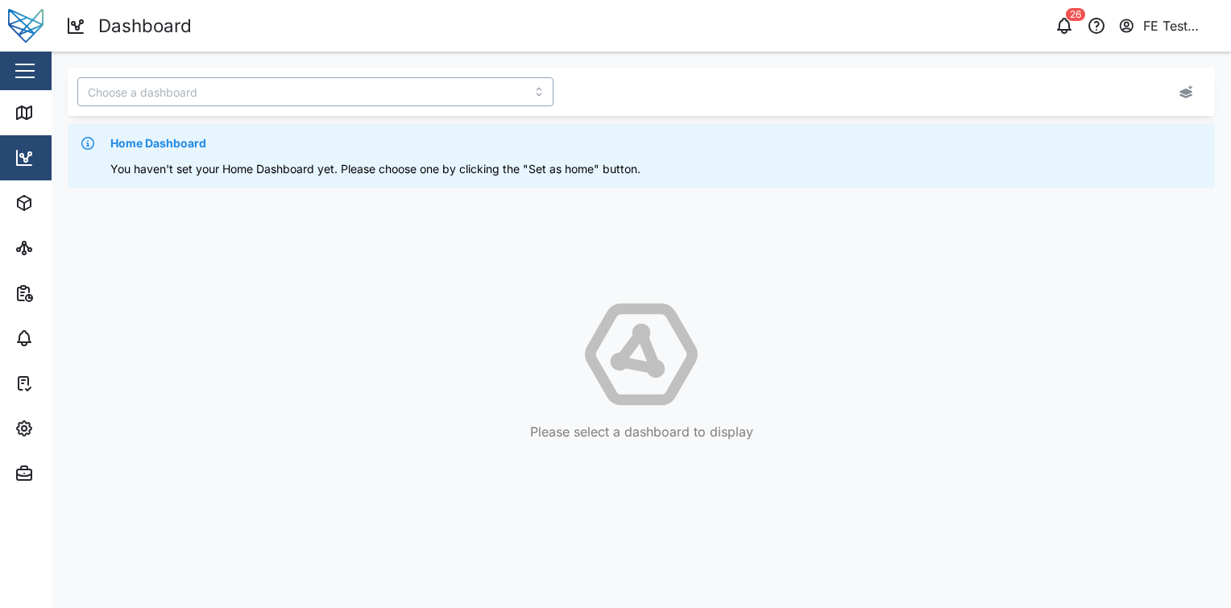
click at [231, 97] on input "search" at bounding box center [315, 91] width 476 height 29
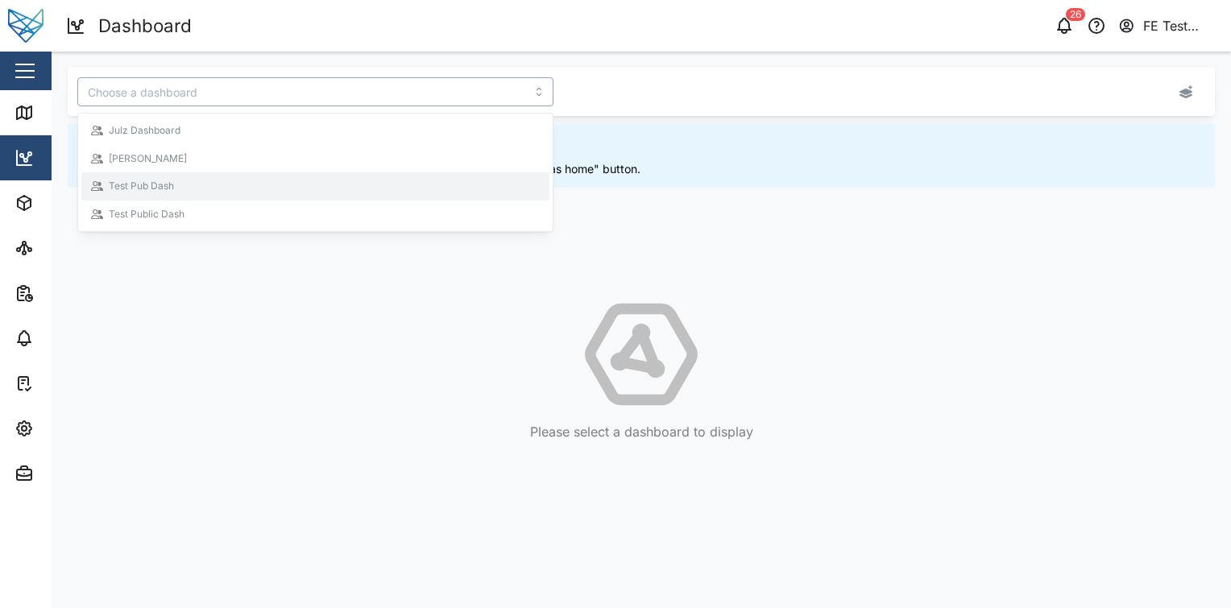
click at [249, 179] on div "Test Pub Dash" at bounding box center [315, 186] width 449 height 15
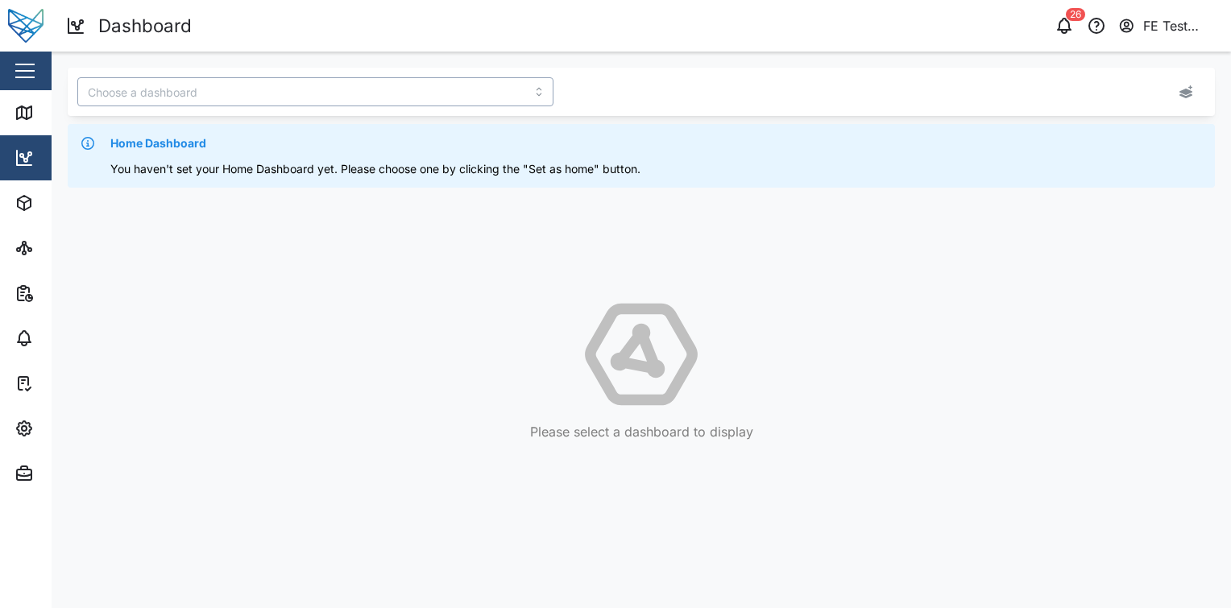
type input "Test Pub Dash"
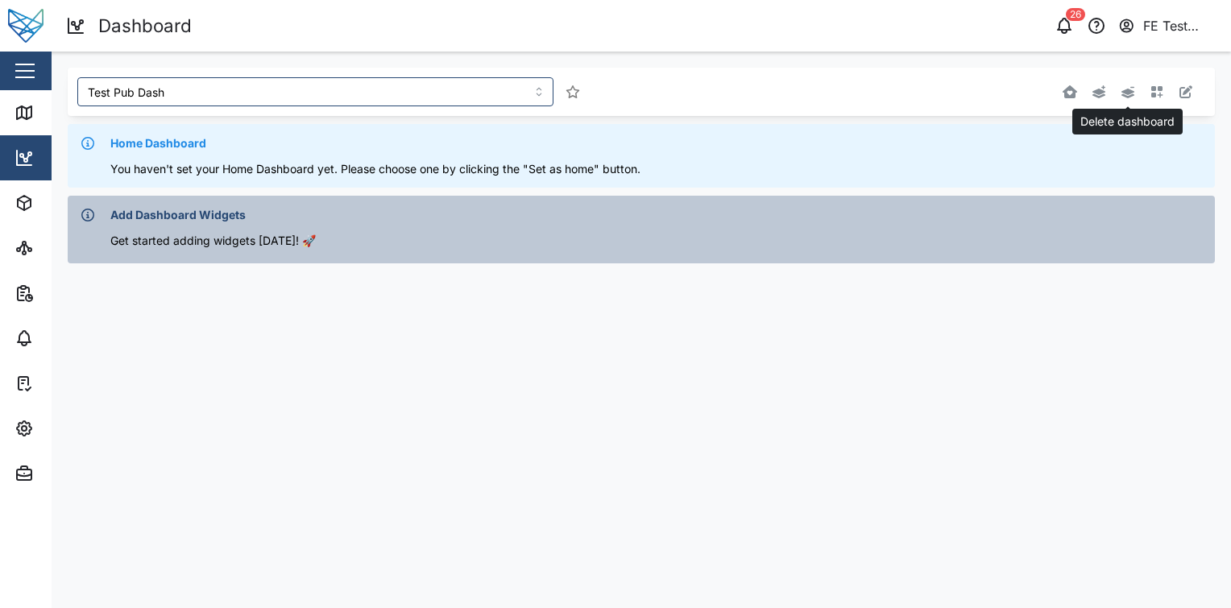
click at [1131, 97] on icon "button" at bounding box center [1128, 92] width 13 height 11
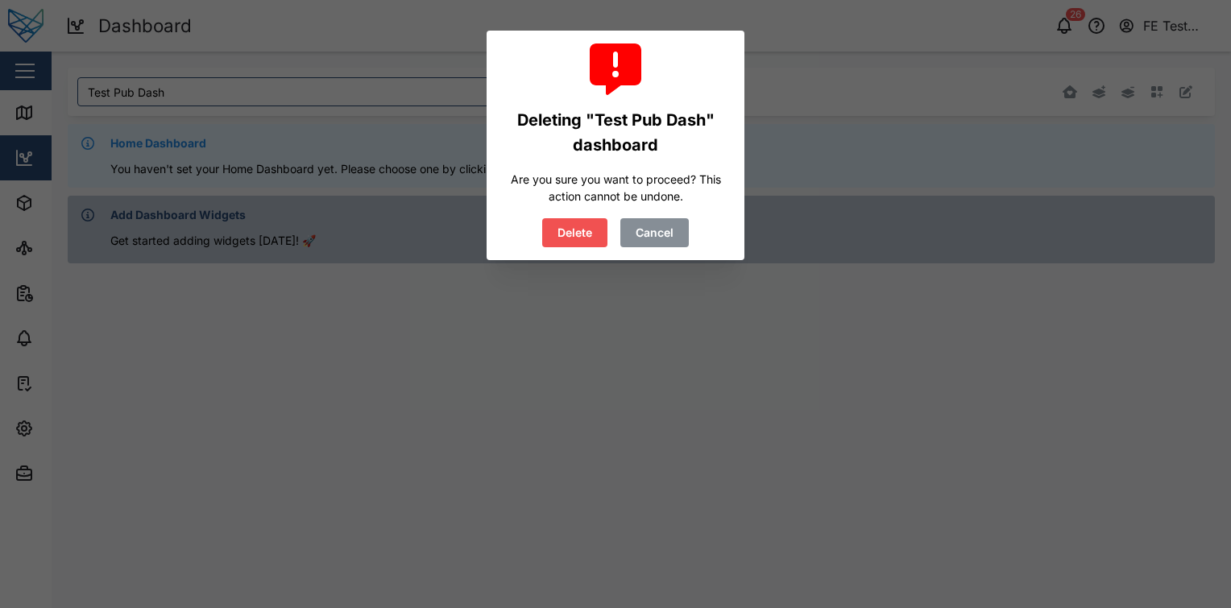
click at [583, 233] on span "Delete" at bounding box center [575, 232] width 35 height 27
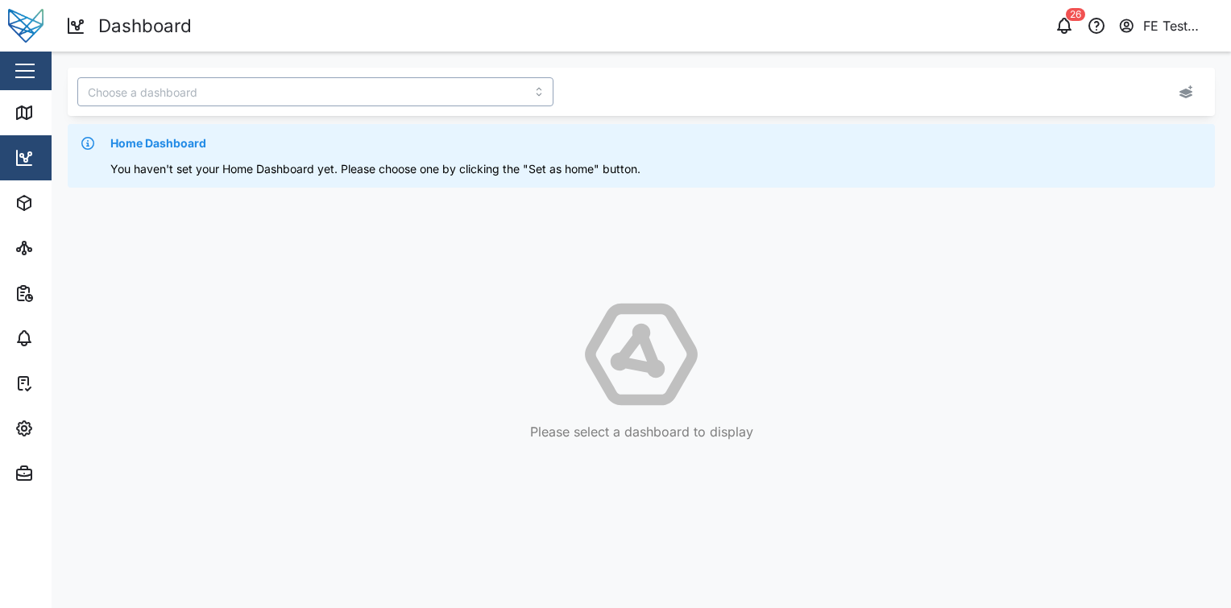
click at [448, 91] on input "search" at bounding box center [315, 91] width 476 height 29
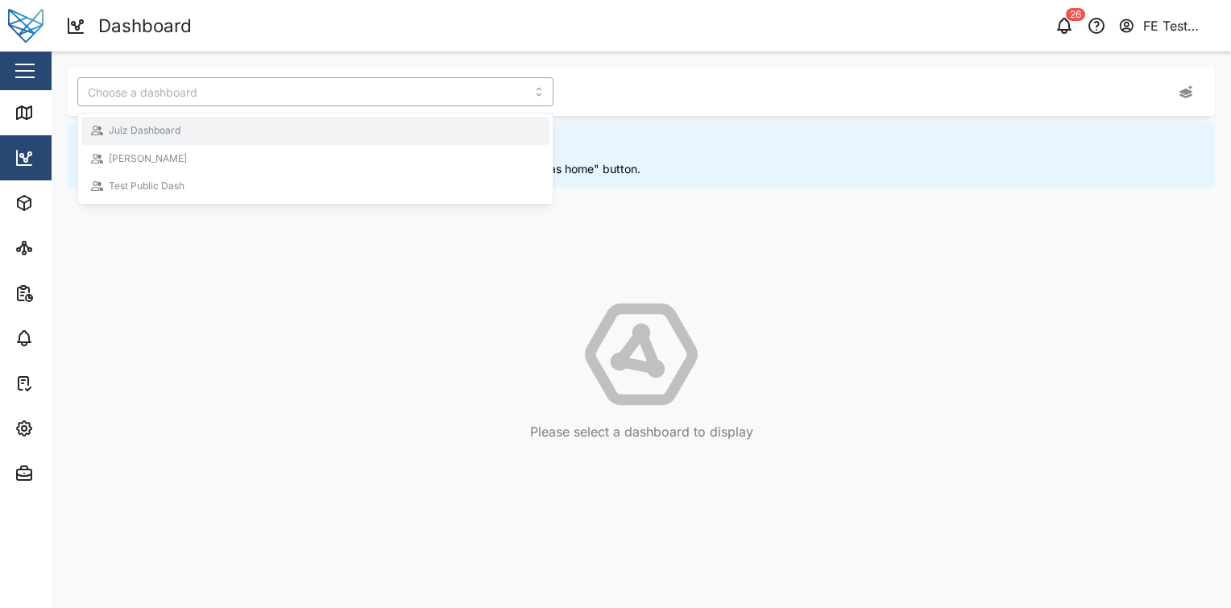
click at [348, 154] on div "[PERSON_NAME]" at bounding box center [315, 159] width 449 height 15
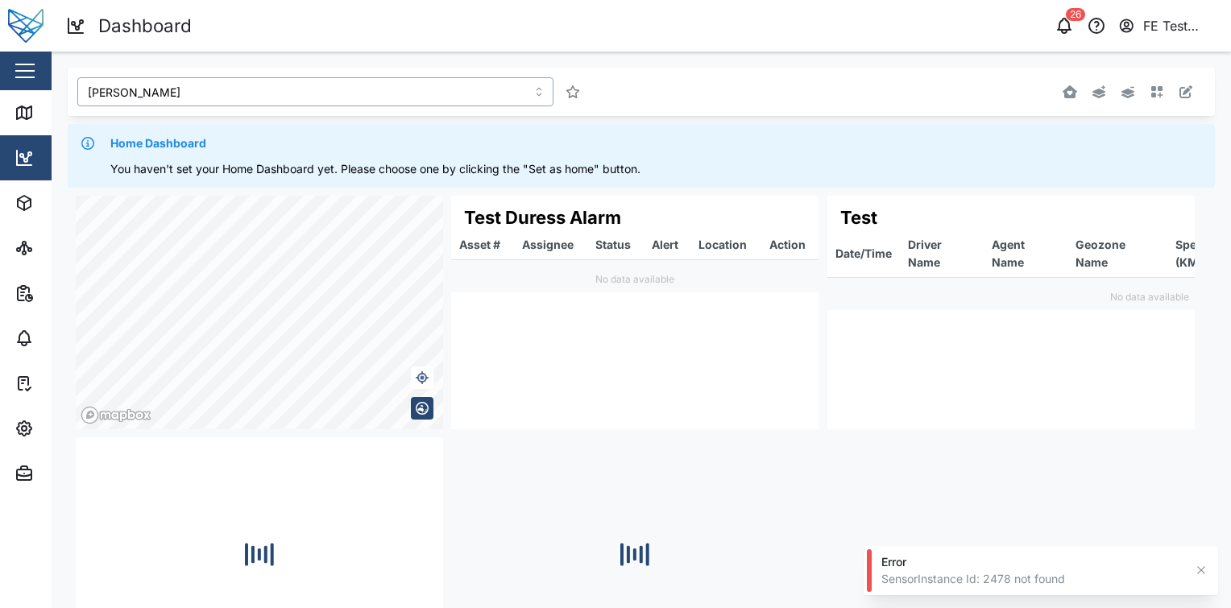
click at [423, 103] on input "[PERSON_NAME]" at bounding box center [315, 91] width 476 height 29
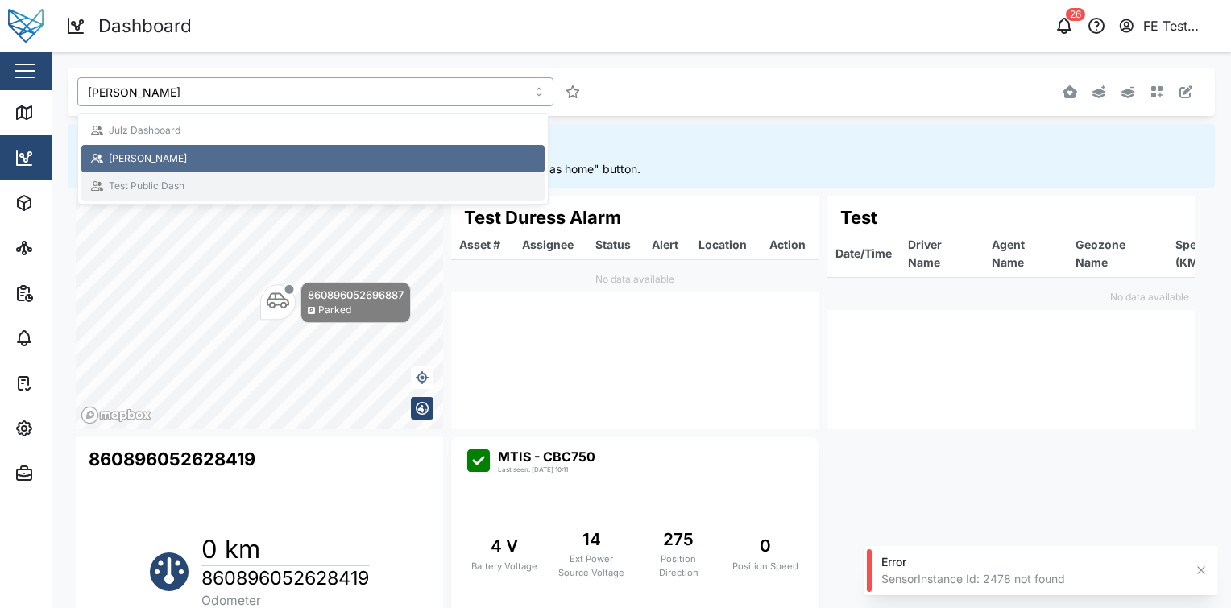
click at [409, 189] on div "Test Public Dash" at bounding box center [313, 186] width 444 height 15
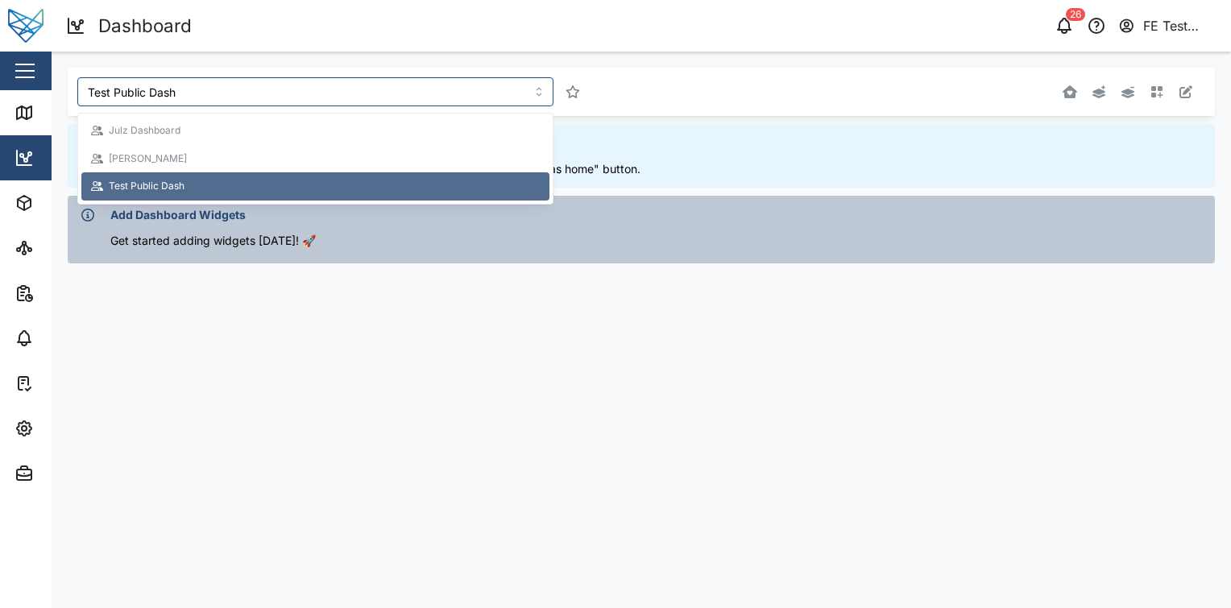
click at [371, 306] on main "Test Public Dash Home Dashboard You haven't set your Home Dashboard yet. Please…" at bounding box center [642, 330] width 1180 height 557
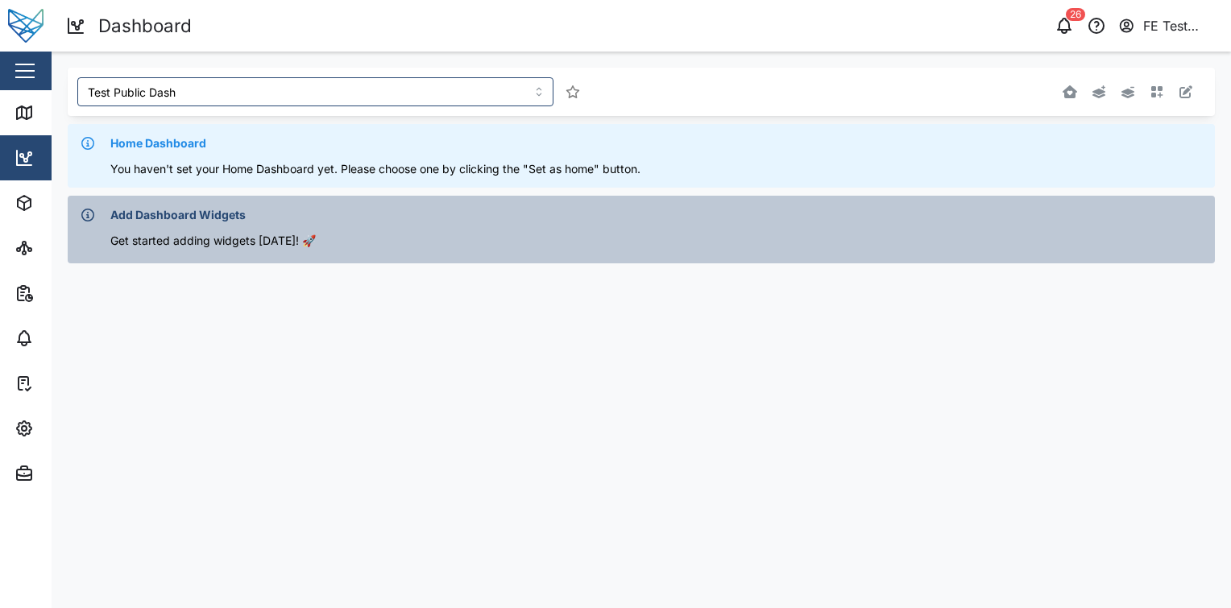
click at [458, 316] on main "Test Public Dash Home Dashboard You haven't set your Home Dashboard yet. Please…" at bounding box center [642, 330] width 1180 height 557
click at [327, 84] on input "Test Public Dash" at bounding box center [315, 91] width 476 height 29
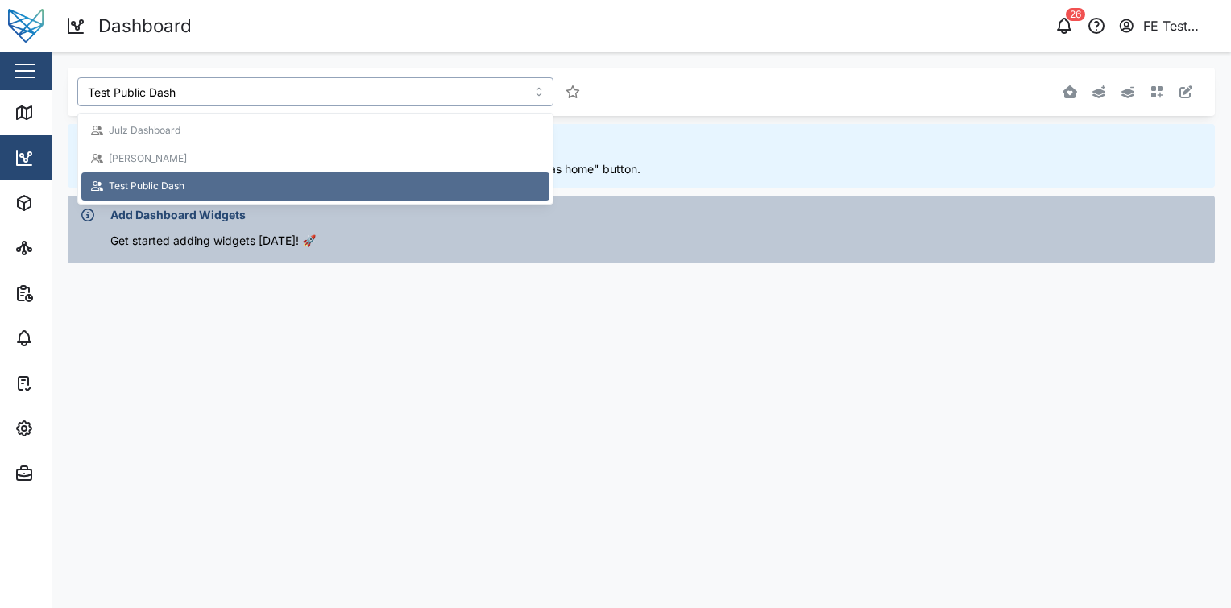
click at [288, 125] on div "Julz Dashboard" at bounding box center [315, 130] width 449 height 15
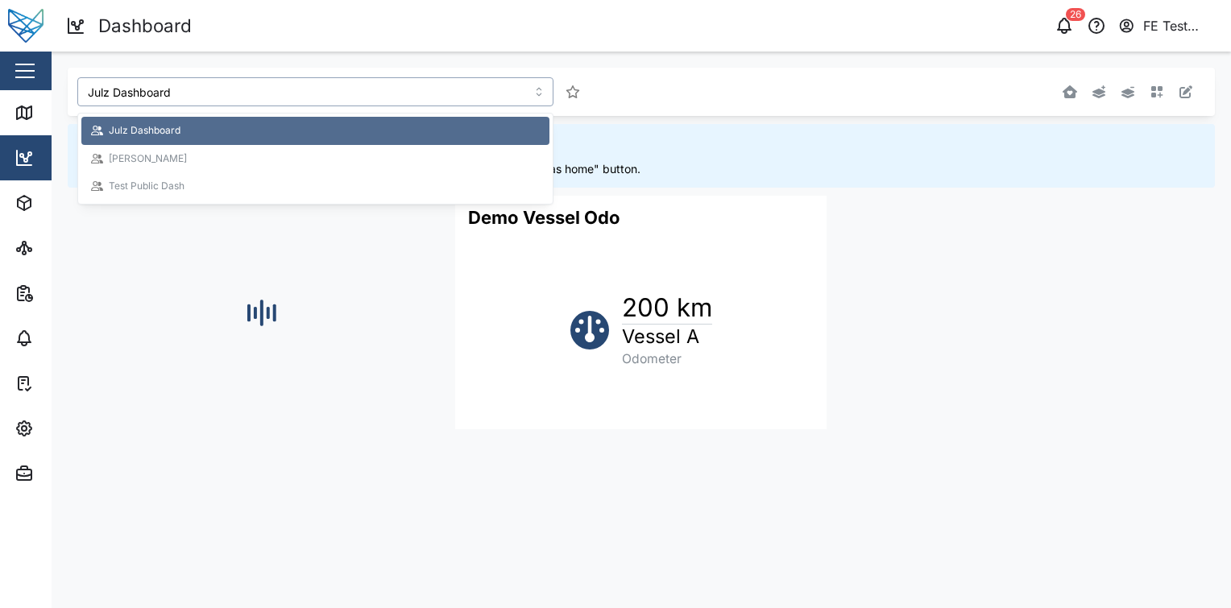
click at [309, 99] on input "Julz Dashboard" at bounding box center [315, 91] width 476 height 29
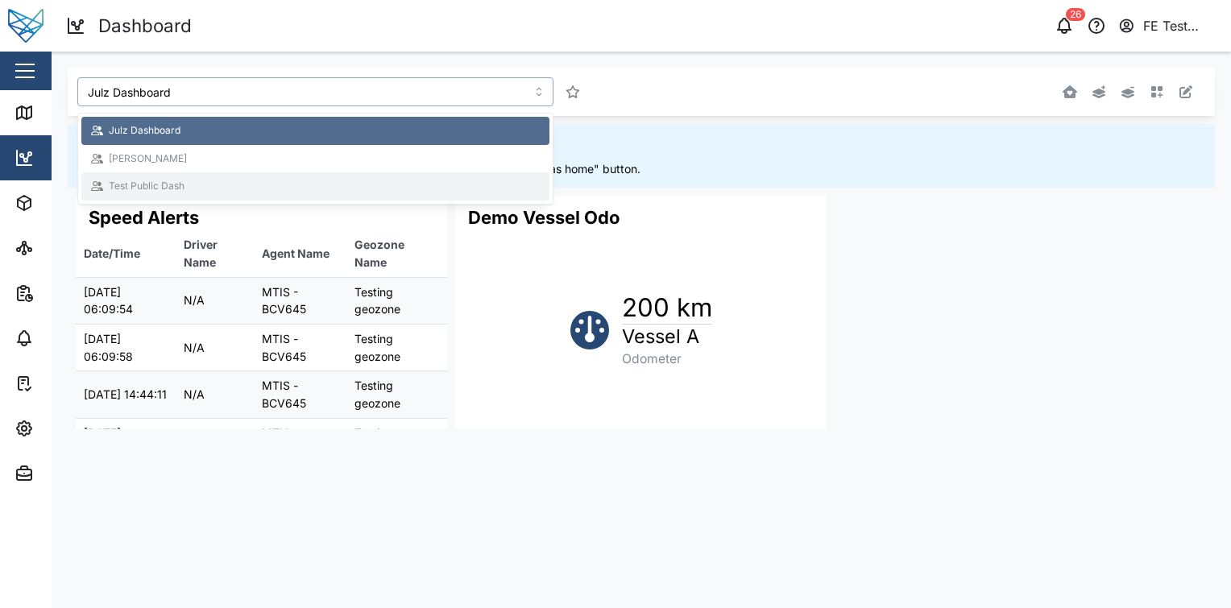
click at [287, 187] on div "Test Public Dash" at bounding box center [315, 186] width 449 height 15
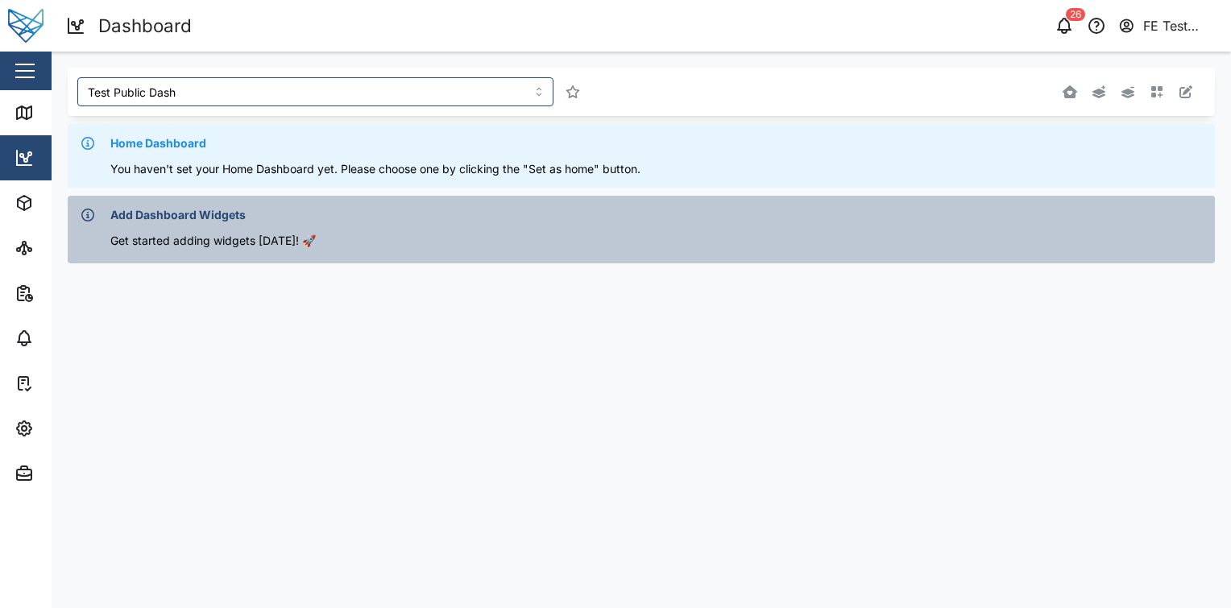
click at [826, 264] on div at bounding box center [642, 268] width 1148 height 8
click at [376, 324] on main "Test Public Dash Home Dashboard You haven't set your Home Dashboard yet. Please…" at bounding box center [642, 330] width 1180 height 557
click at [442, 81] on input "Test Public Dash" at bounding box center [315, 91] width 476 height 29
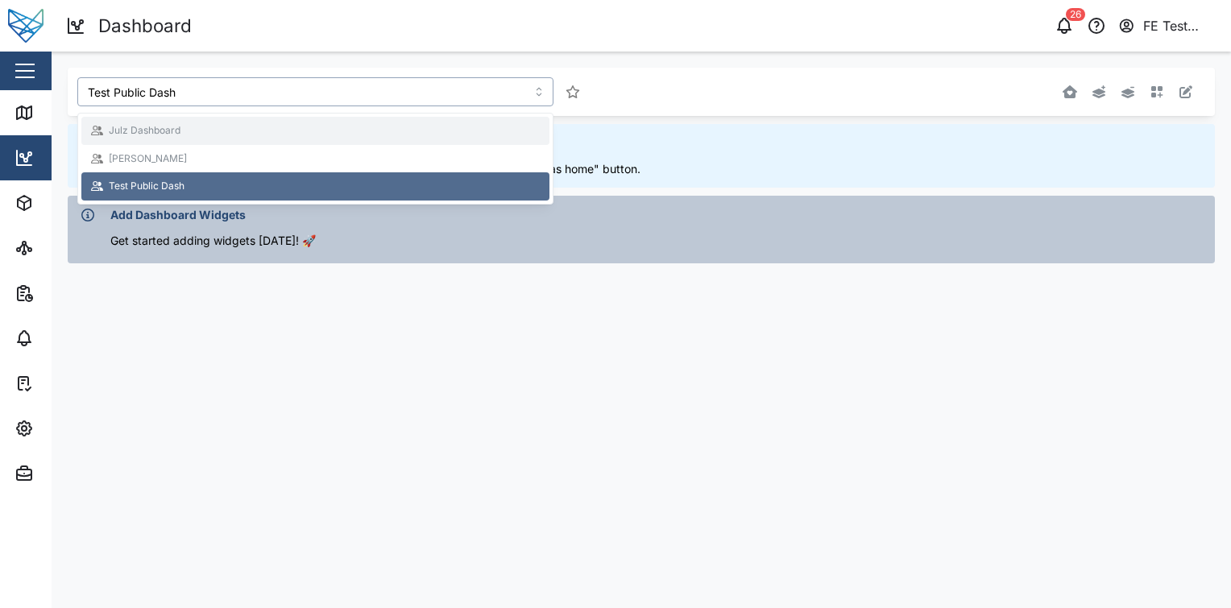
click at [384, 131] on div "Julz Dashboard" at bounding box center [315, 130] width 449 height 15
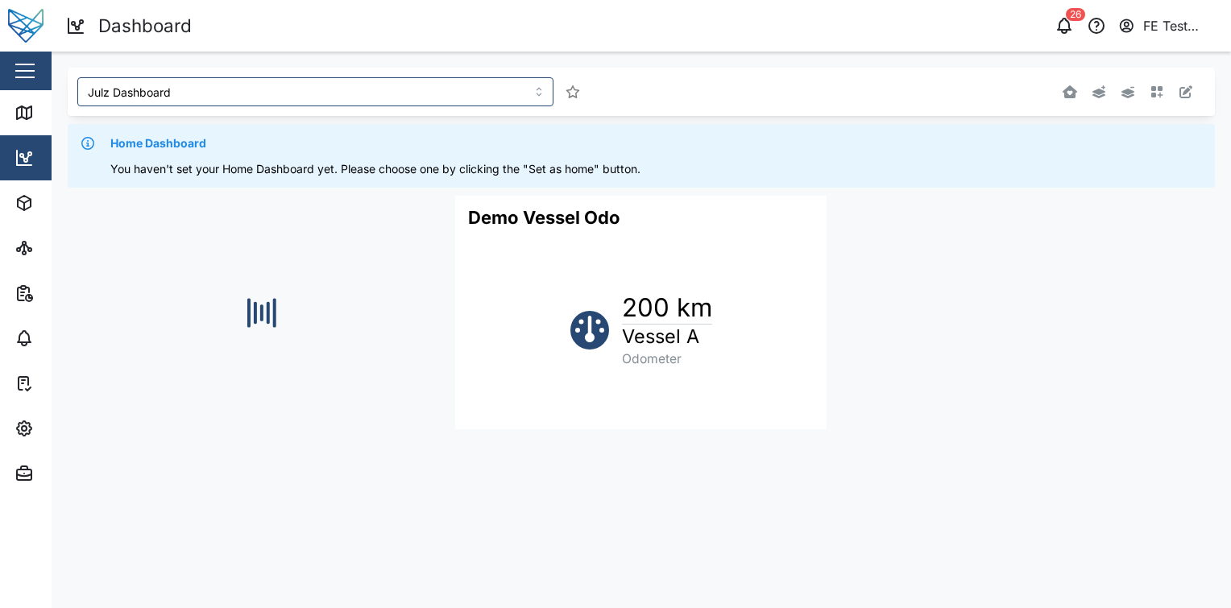
drag, startPoint x: 601, startPoint y: 372, endPoint x: 342, endPoint y: -38, distance: 485.4
click at [342, 0] on html "Dashboard 26 FE Test Admin Close Map Dashboard Assets ATS Camera Generator Pers…" at bounding box center [615, 304] width 1231 height 608
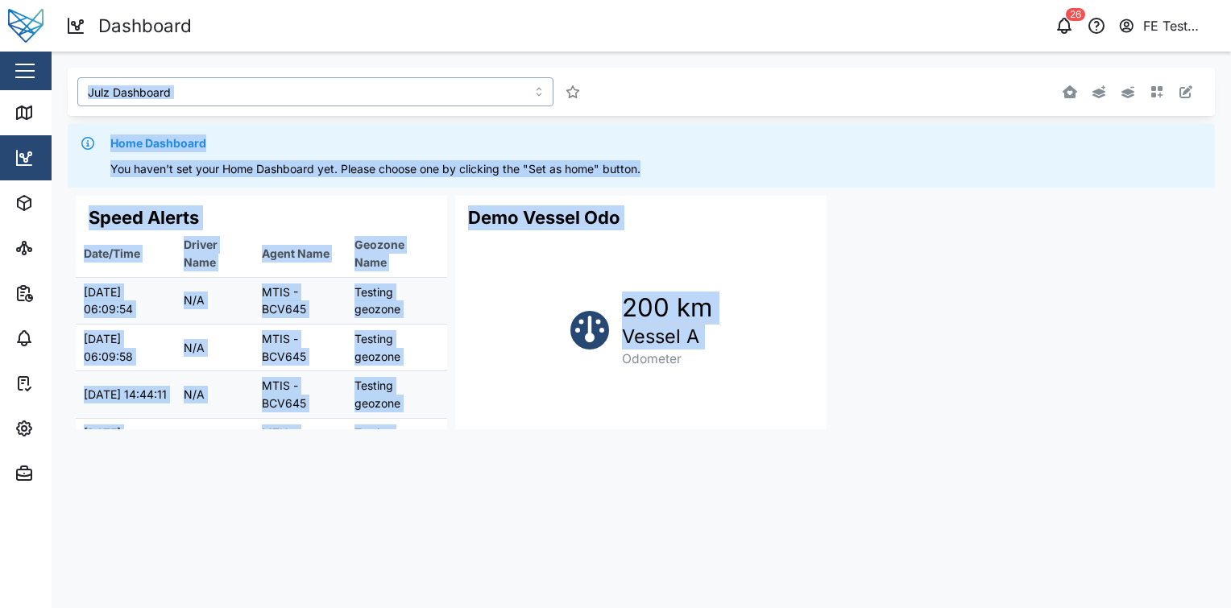
drag, startPoint x: 342, startPoint y: -38, endPoint x: 313, endPoint y: 96, distance: 136.7
click at [313, 96] on input "Julz Dashboard" at bounding box center [315, 91] width 476 height 29
drag, startPoint x: 313, startPoint y: 96, endPoint x: 303, endPoint y: 110, distance: 17.2
click at [303, 110] on div "Julz Dashboard" at bounding box center [404, 92] width 666 height 42
drag, startPoint x: 303, startPoint y: 110, endPoint x: 255, endPoint y: 94, distance: 50.7
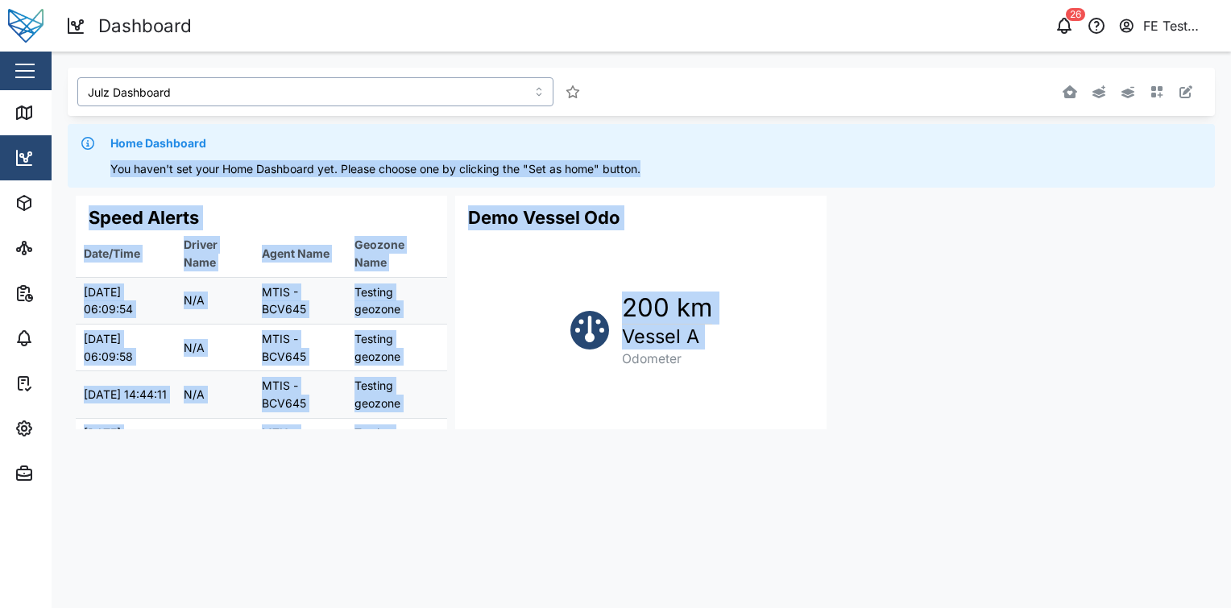
click at [255, 94] on input "Julz Dashboard" at bounding box center [315, 91] width 476 height 29
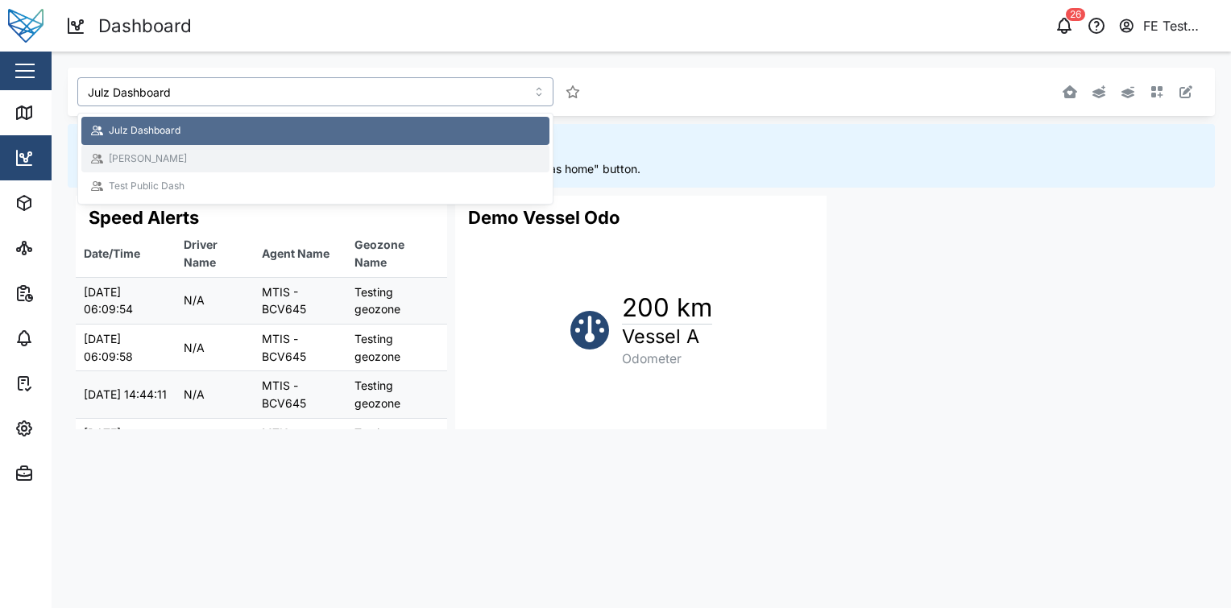
click at [229, 166] on div "[PERSON_NAME]" at bounding box center [315, 159] width 468 height 28
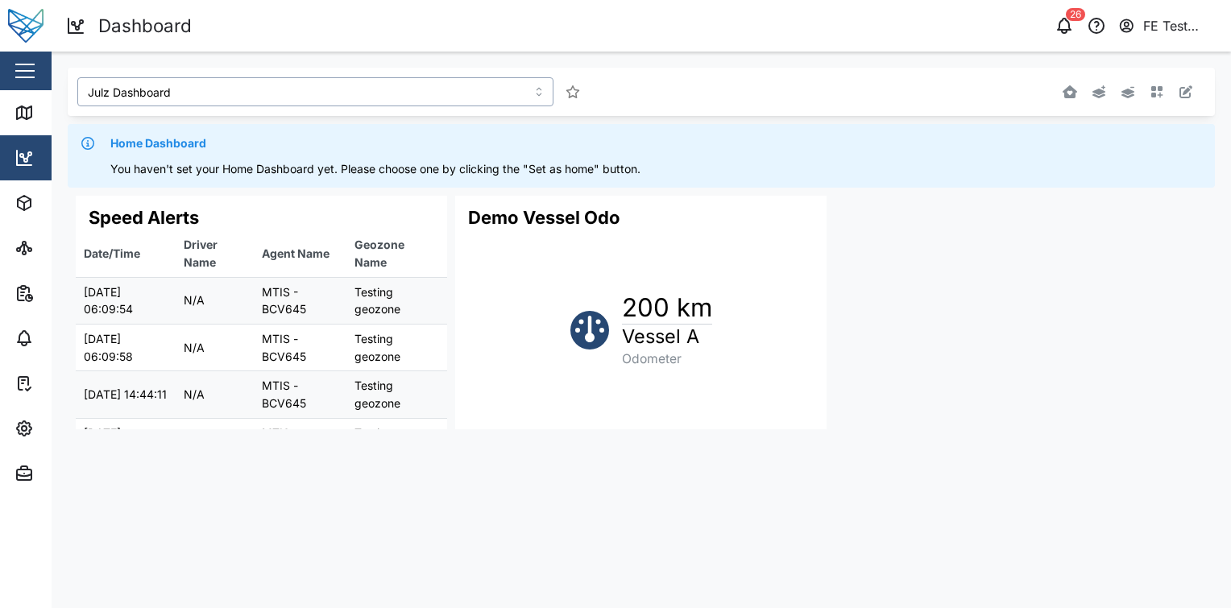
type input "[PERSON_NAME]"
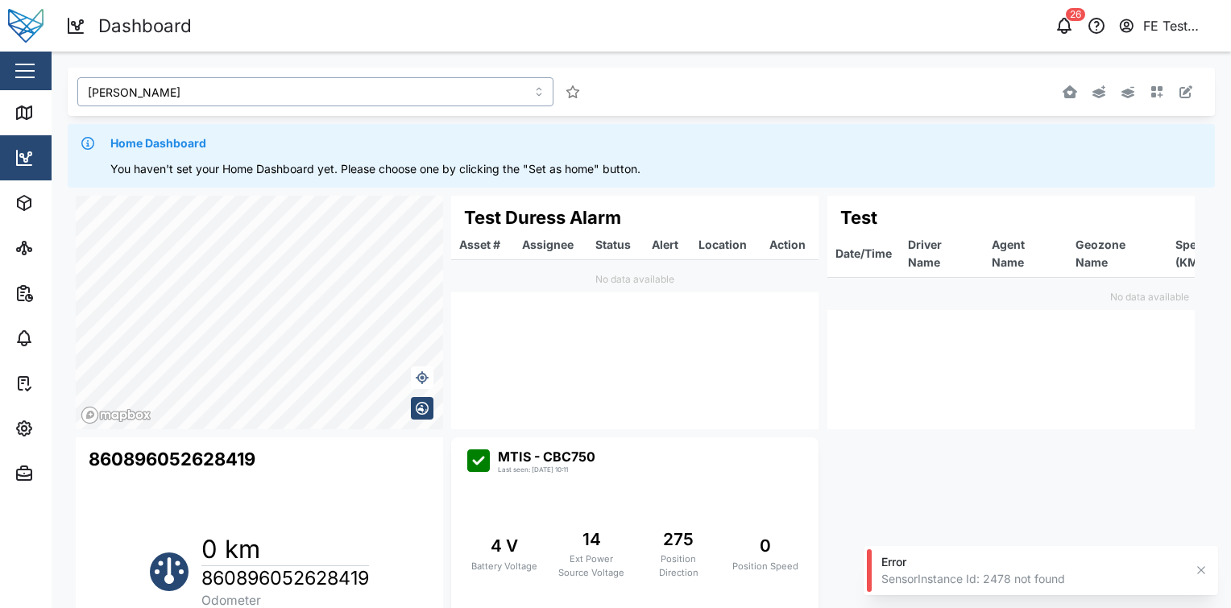
click at [358, 91] on input "[PERSON_NAME]" at bounding box center [315, 91] width 476 height 29
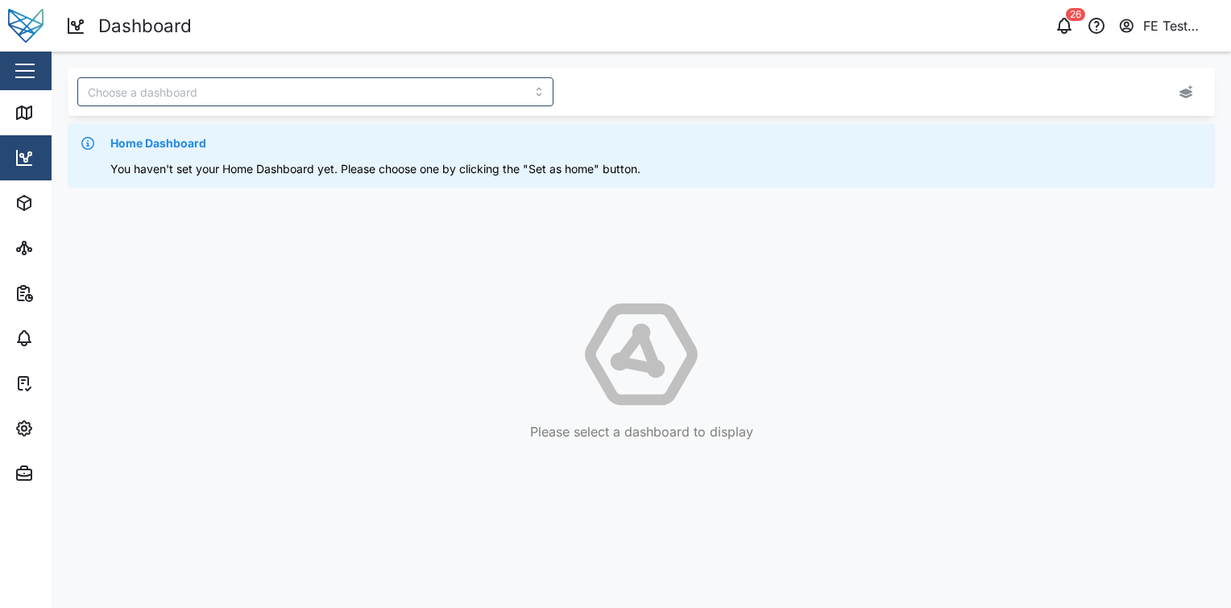
click at [550, 377] on icon at bounding box center [642, 355] width 1148 height 116
drag, startPoint x: 752, startPoint y: 432, endPoint x: 528, endPoint y: 434, distance: 224.0
click at [528, 434] on div "Please select a dashboard to display" at bounding box center [642, 432] width 1148 height 20
copy div "Please select a dashboard to display"
click at [823, 484] on main "Home Dashboard You haven't set your Home Dashboard yet. Please choose one by cl…" at bounding box center [642, 330] width 1180 height 557
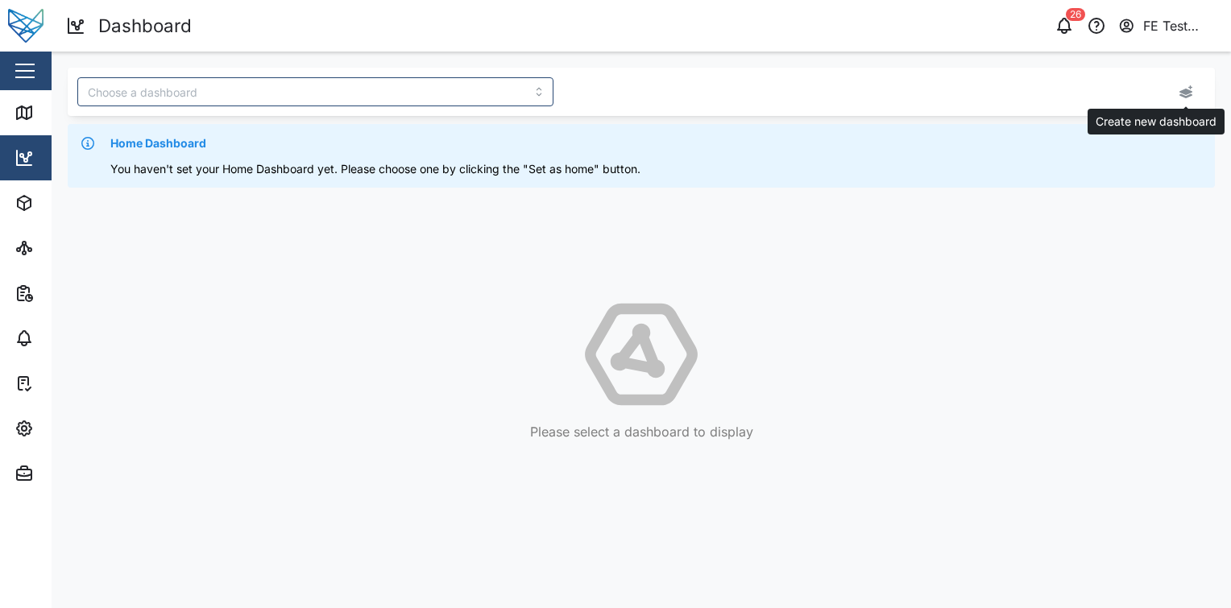
click at [1181, 96] on icon "button" at bounding box center [1186, 91] width 13 height 13
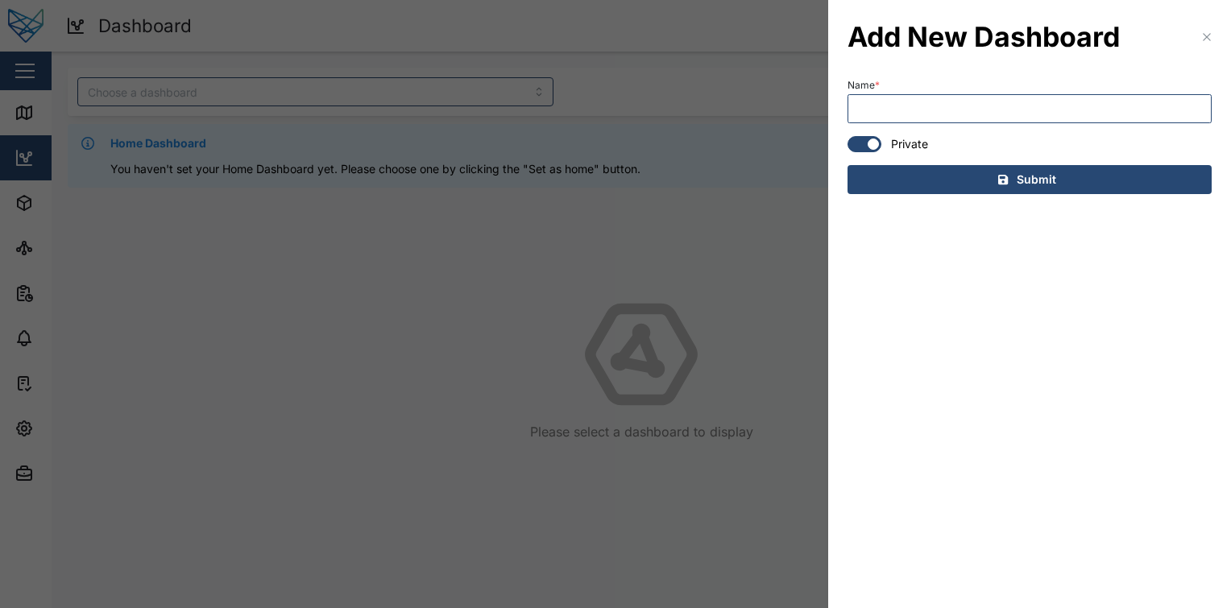
click at [720, 126] on div at bounding box center [615, 304] width 1231 height 608
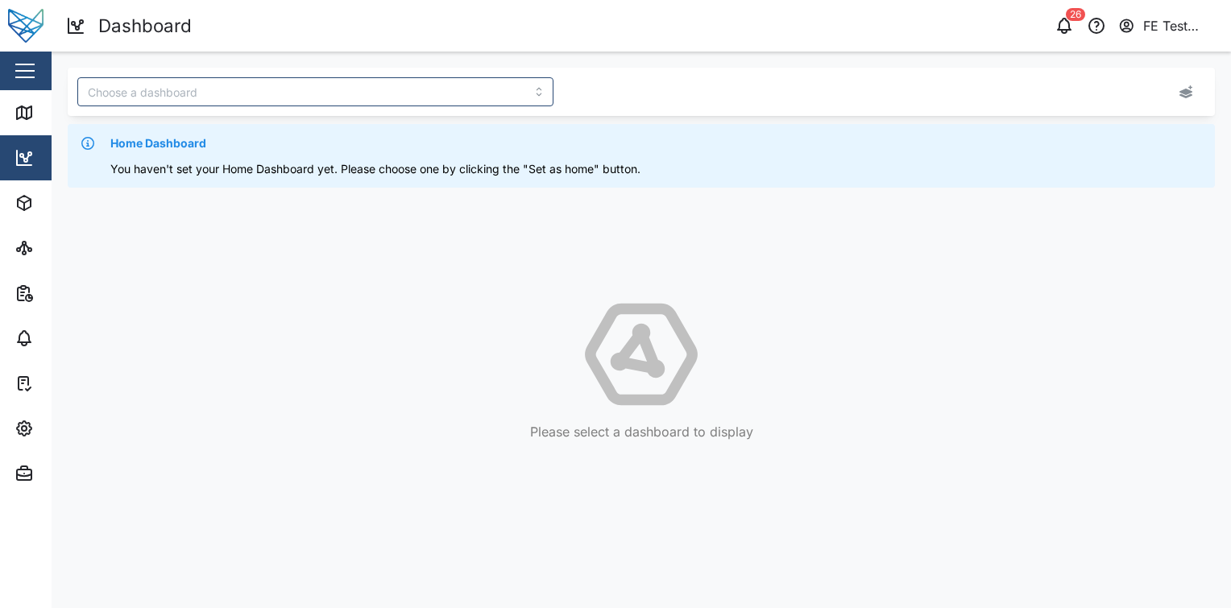
click at [428, 69] on div at bounding box center [642, 92] width 1148 height 48
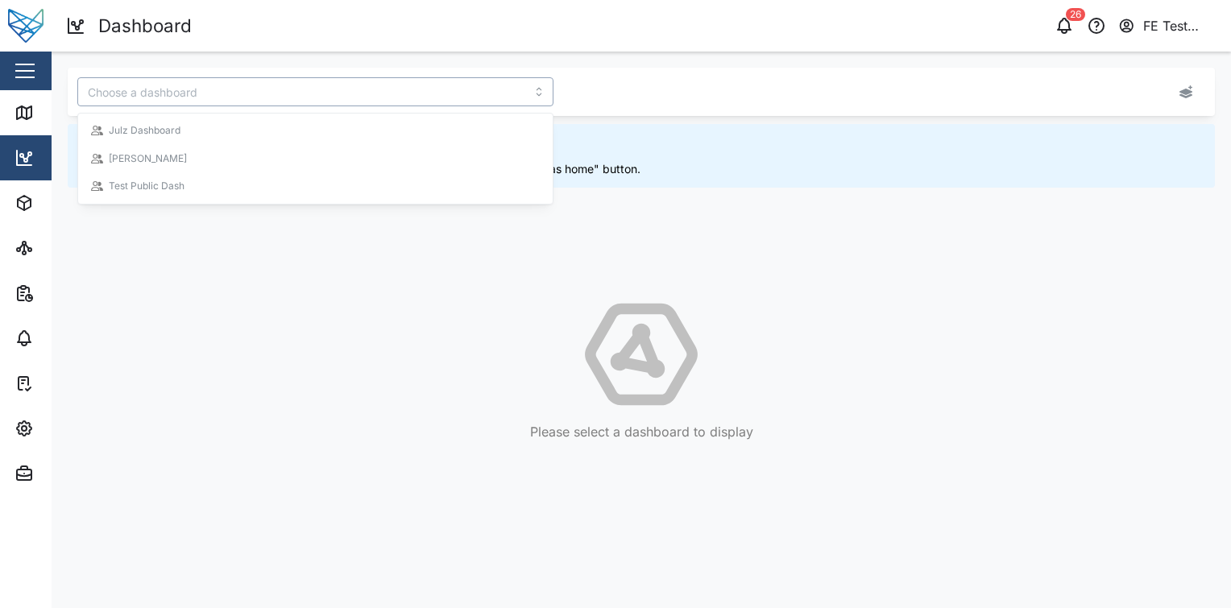
click at [403, 83] on input "search" at bounding box center [315, 91] width 476 height 29
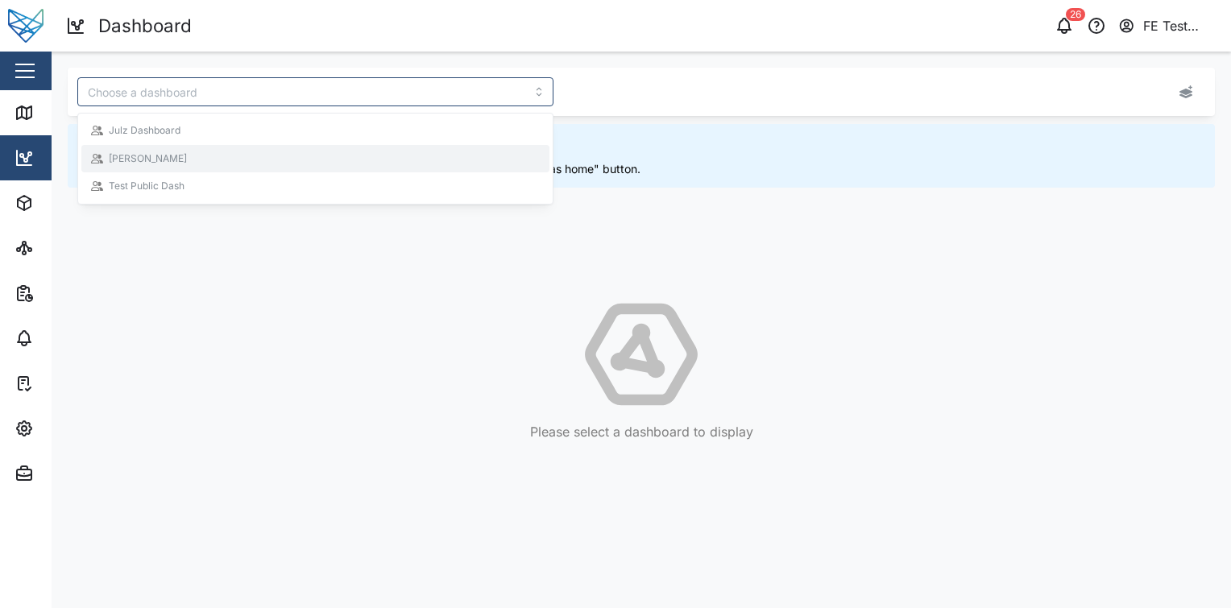
click at [497, 397] on icon at bounding box center [642, 355] width 1148 height 116
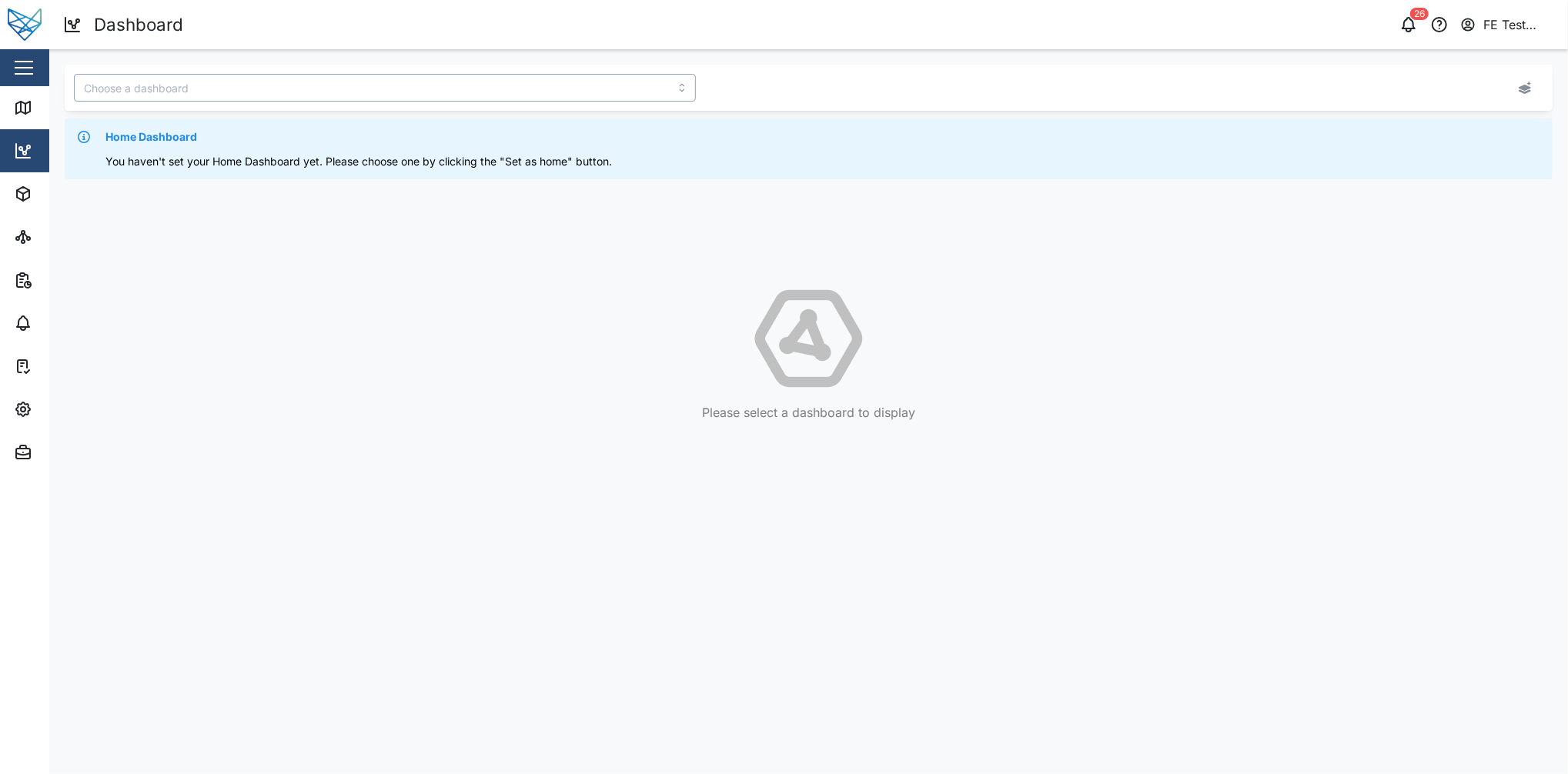
click at [372, 92] on input "search" at bounding box center [384, 87] width 622 height 28
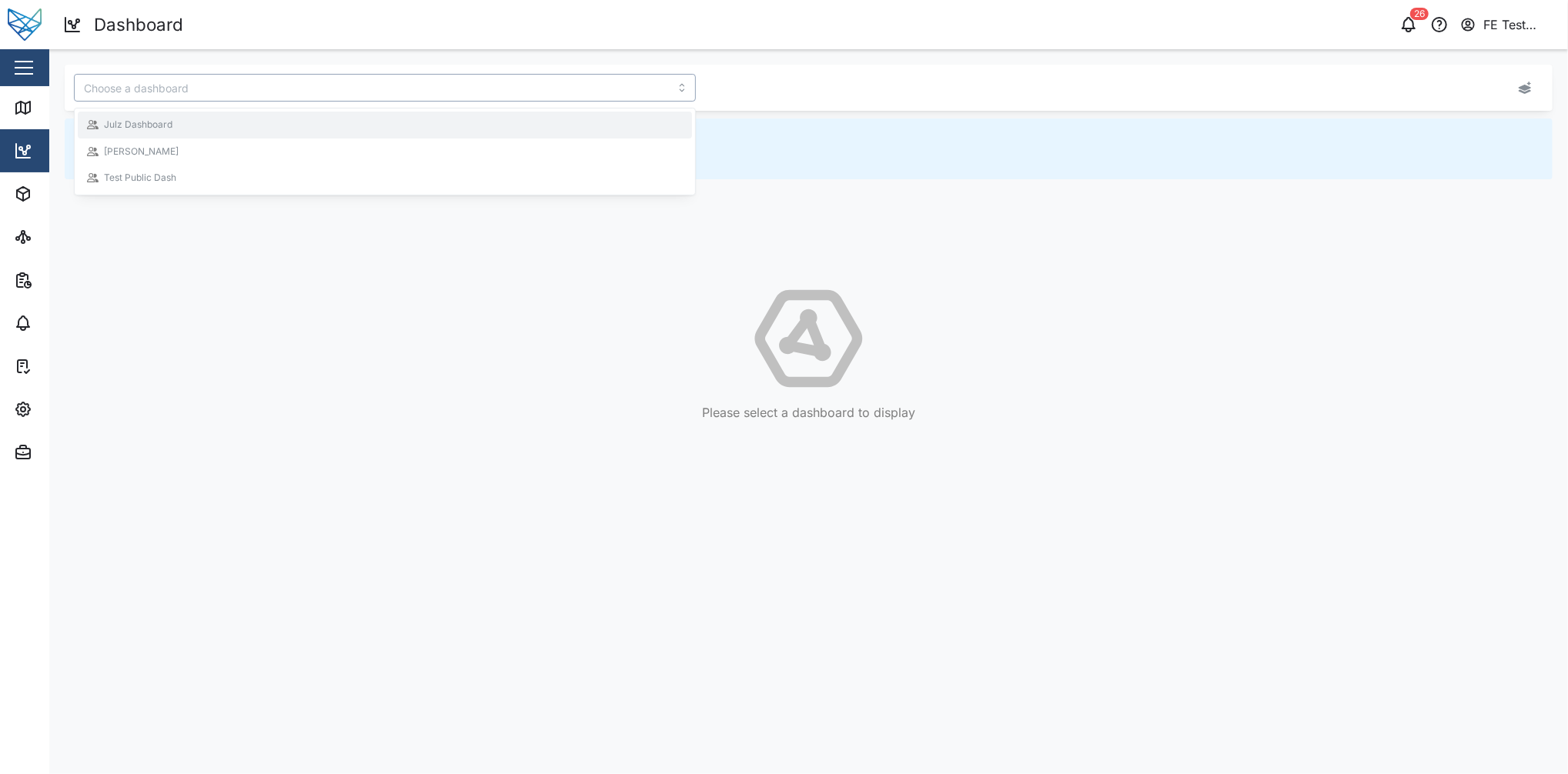
click at [355, 130] on div "Julz Dashboard" at bounding box center [385, 124] width 596 height 14
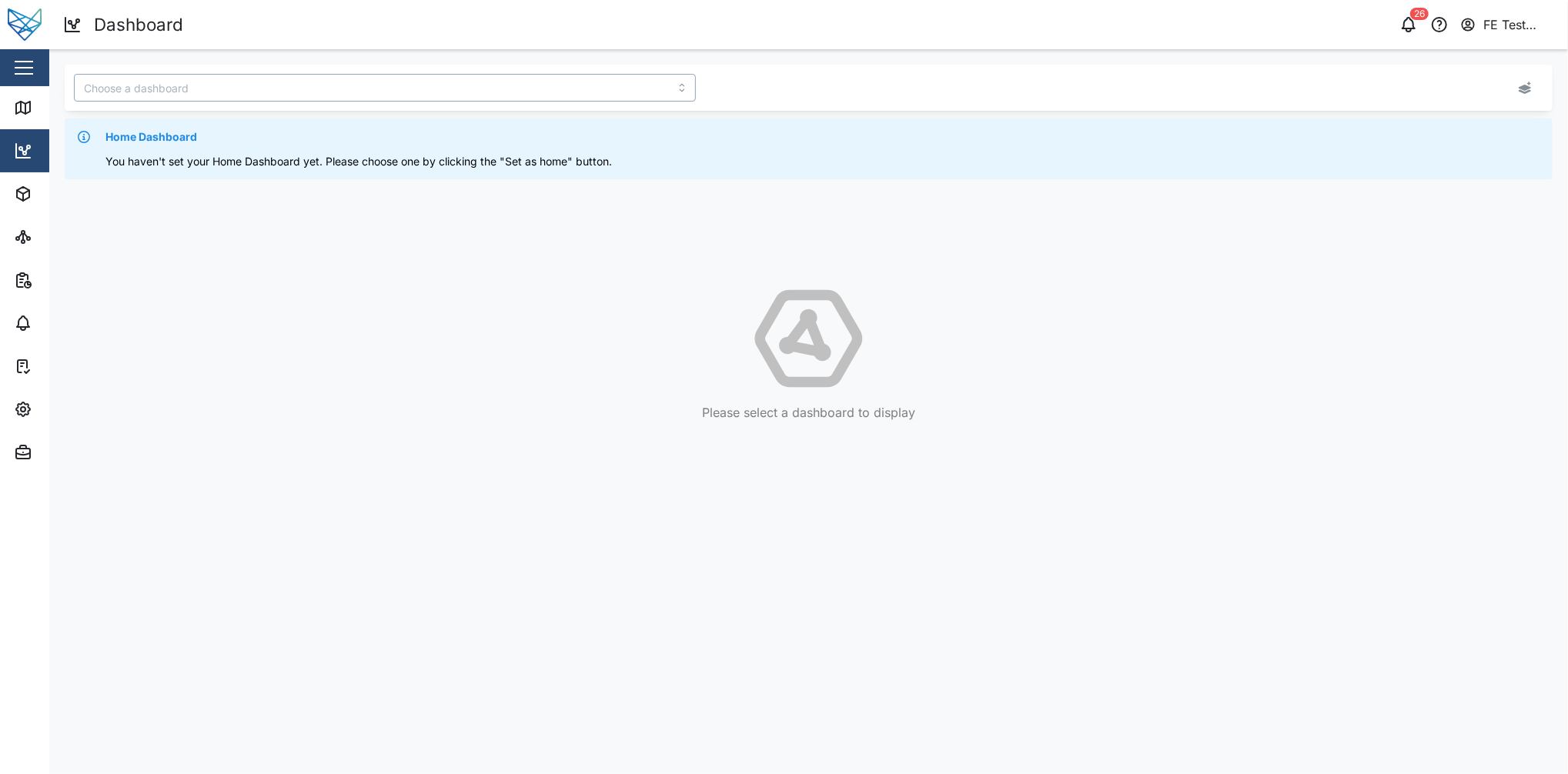
type input "Julz Dashboard"
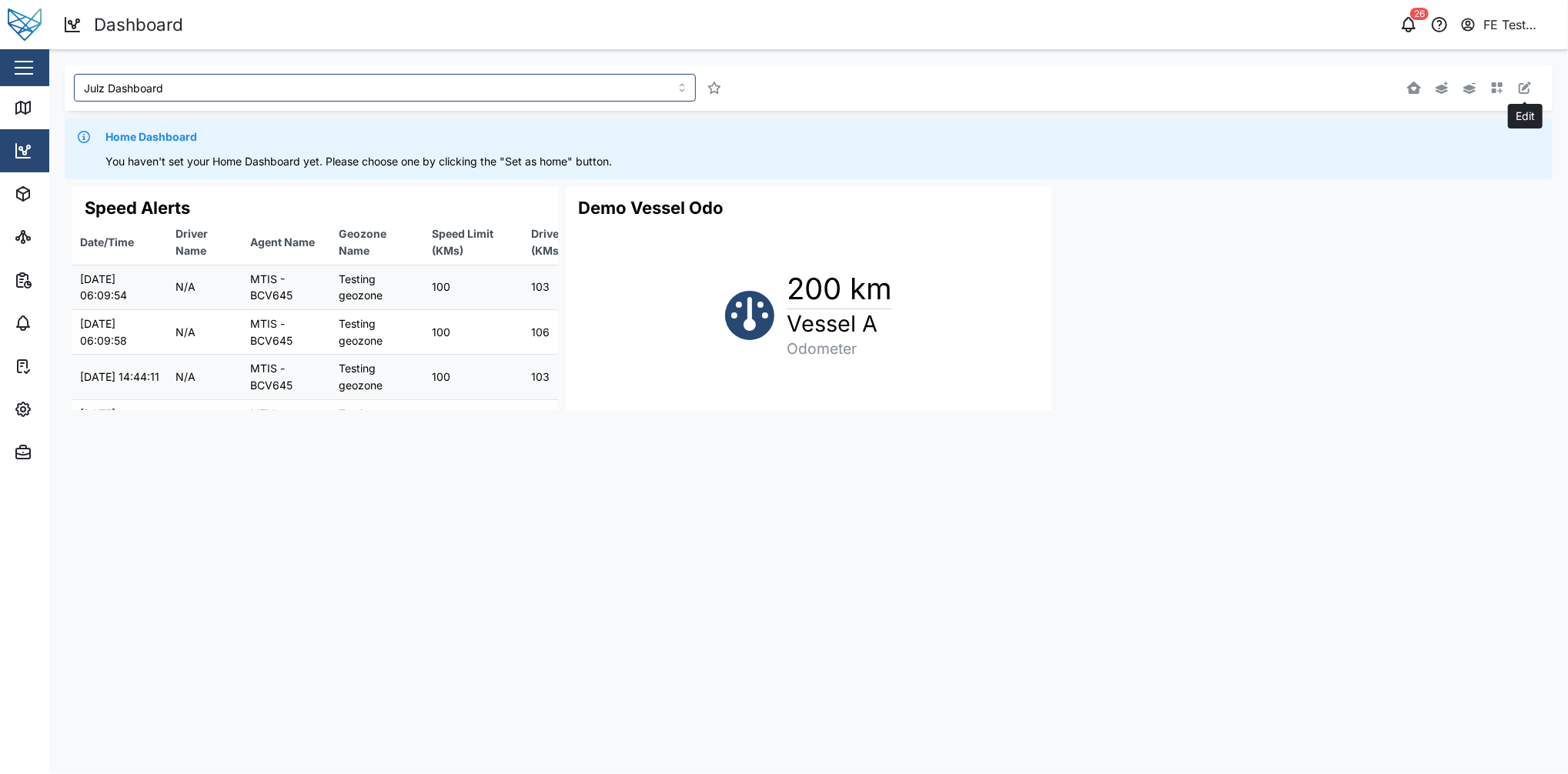
click at [1176, 90] on button "button" at bounding box center [1524, 88] width 22 height 22
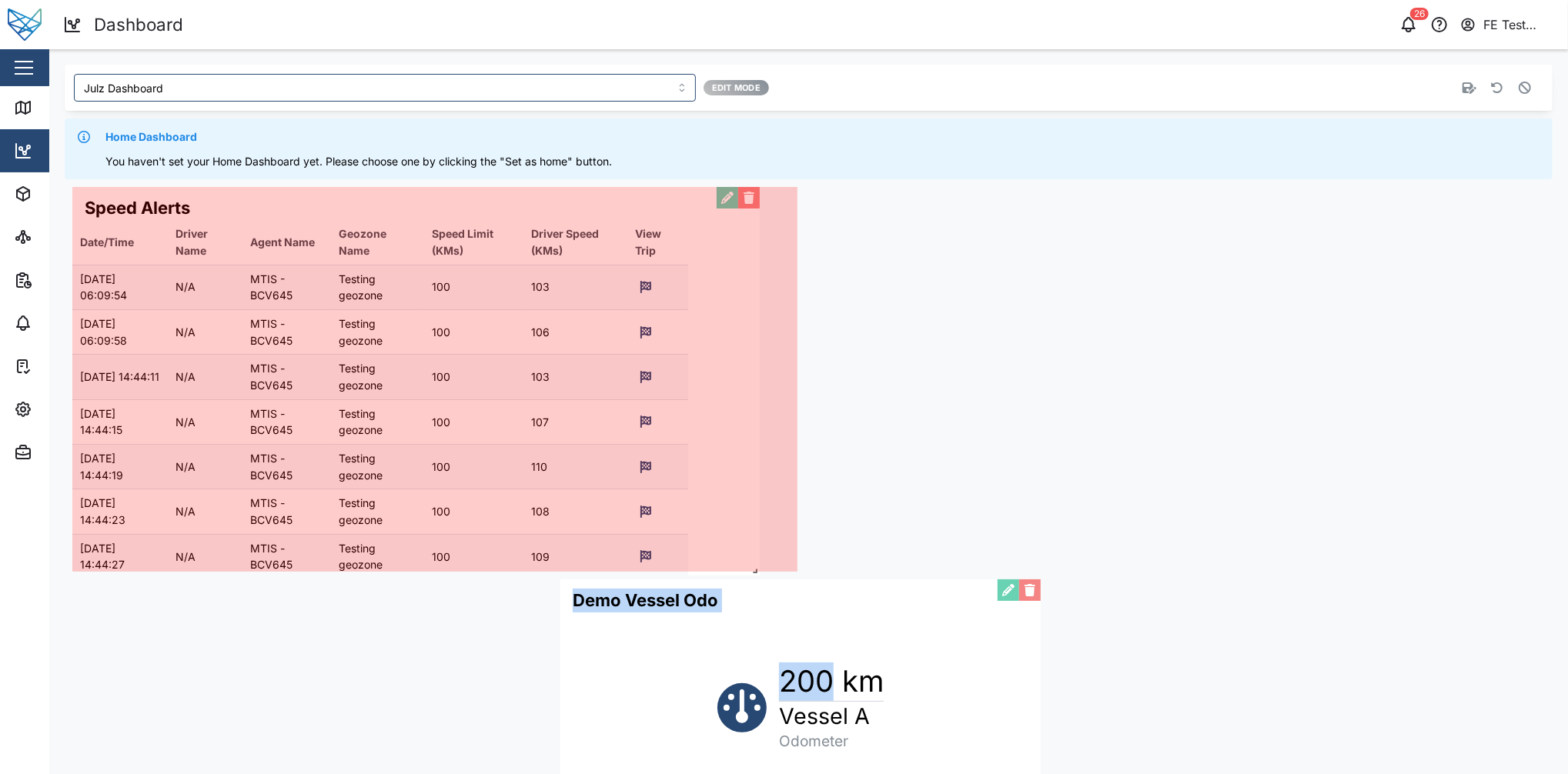
drag, startPoint x: 552, startPoint y: 402, endPoint x: 830, endPoint y: 640, distance: 366.0
click at [830, 580] on div "Speed Alerts Date/Time Driver Name Agent Name Geozone Name Speed Limit (KMs) Dr…" at bounding box center [809, 494] width 1488 height 631
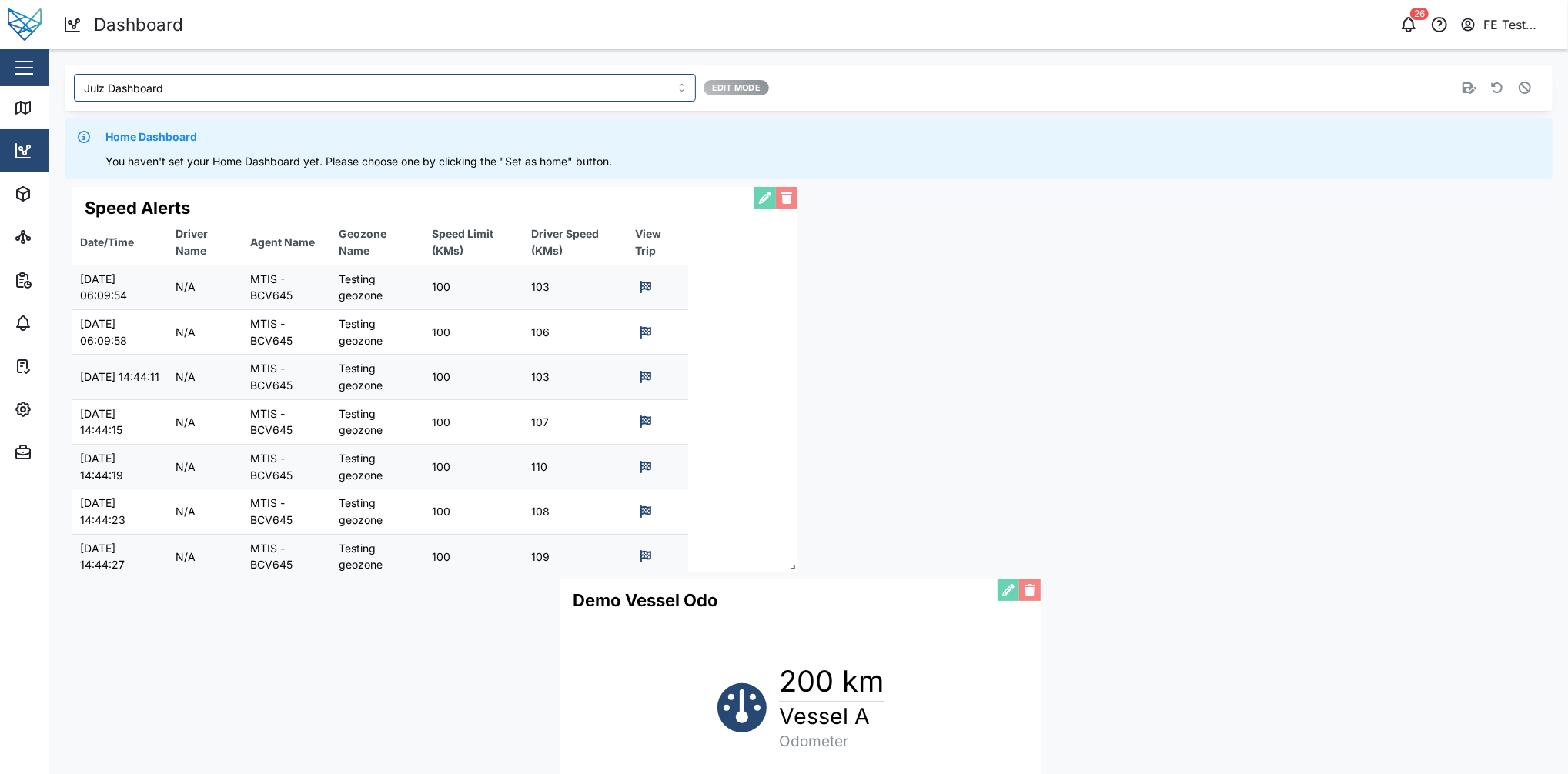
drag, startPoint x: 792, startPoint y: 567, endPoint x: 1060, endPoint y: 581, distance: 268.4
click at [1060, 580] on div "Speed Alerts Date/Time Driver Name Agent Name Geozone Name Speed Limit (KMs) Dr…" at bounding box center [809, 494] width 1488 height 631
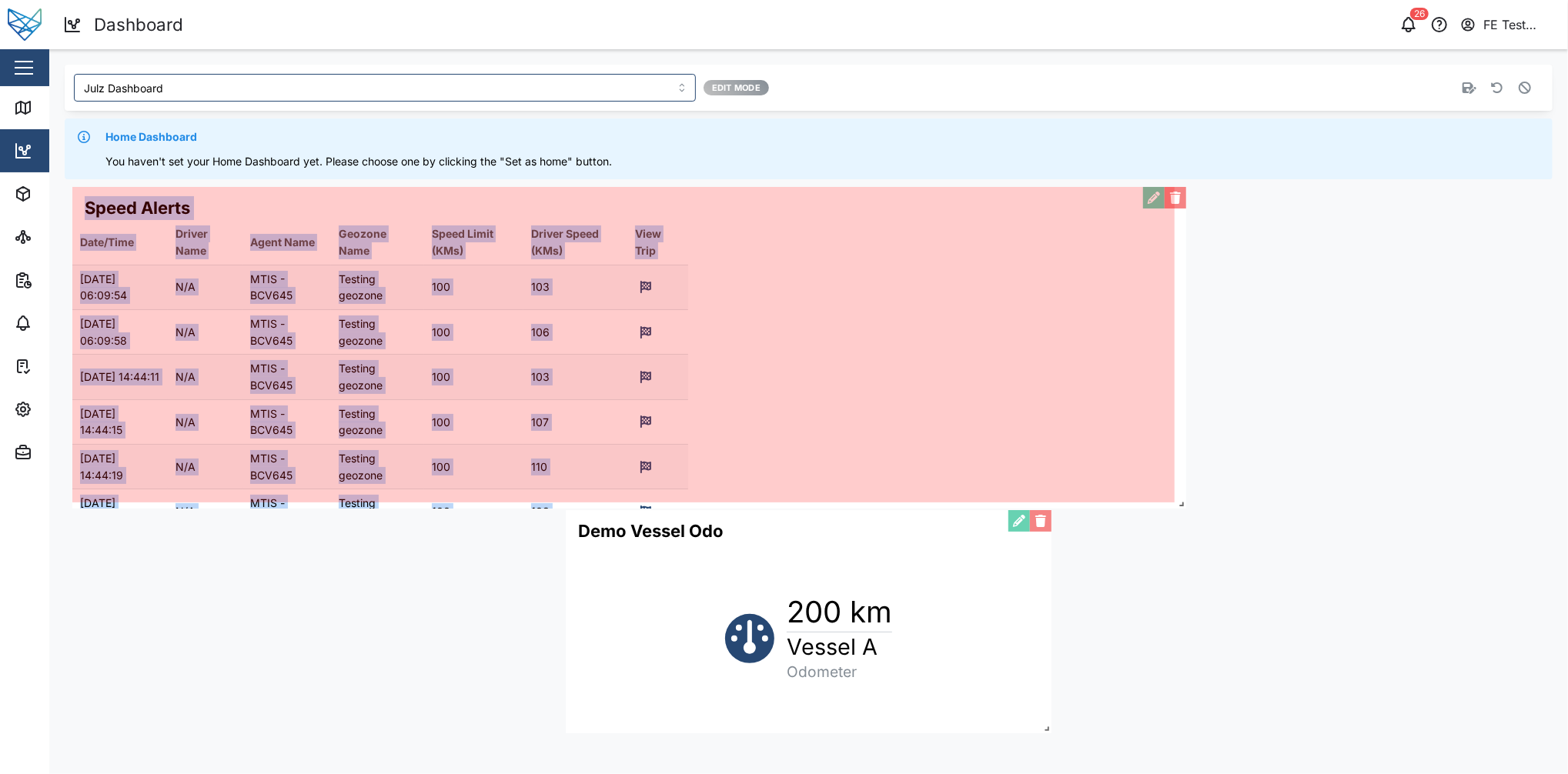
drag, startPoint x: 795, startPoint y: 563, endPoint x: 1326, endPoint y: 534, distance: 531.8
click at [1176, 534] on div "Speed Alerts Date/Time Driver Name Agent Name Geozone Name Speed Limit (KMs) Dr…" at bounding box center [809, 460] width 1488 height 561
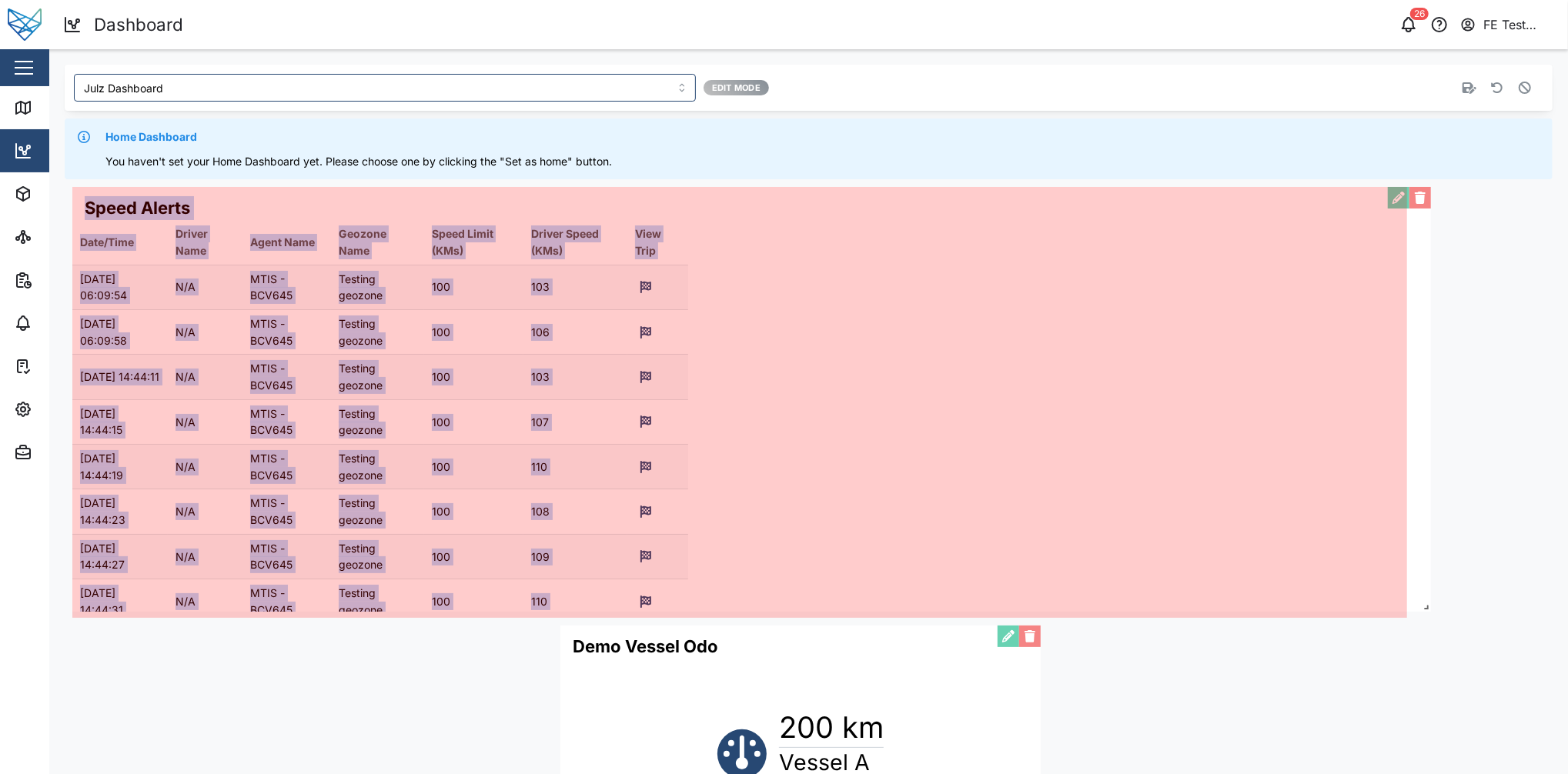
drag, startPoint x: 1158, startPoint y: 523, endPoint x: 1550, endPoint y: 575, distance: 395.4
click at [1176, 575] on div "Julz Dashboard Edit Mode Home Dashboard You haven't set your Home Dashboard yet…" at bounding box center [809, 460] width 1518 height 822
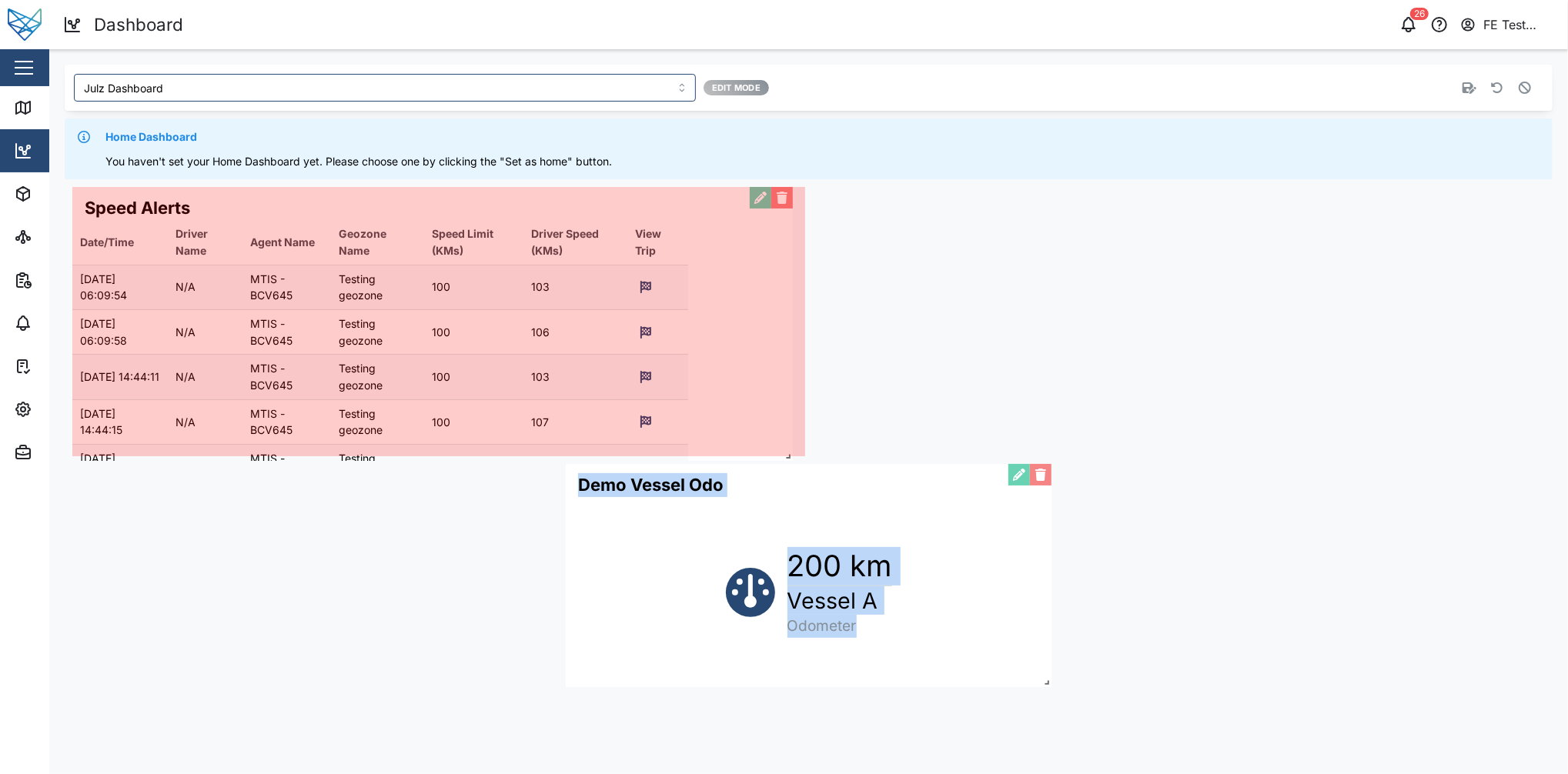
drag, startPoint x: 1397, startPoint y: 608, endPoint x: 787, endPoint y: 453, distance: 629.4
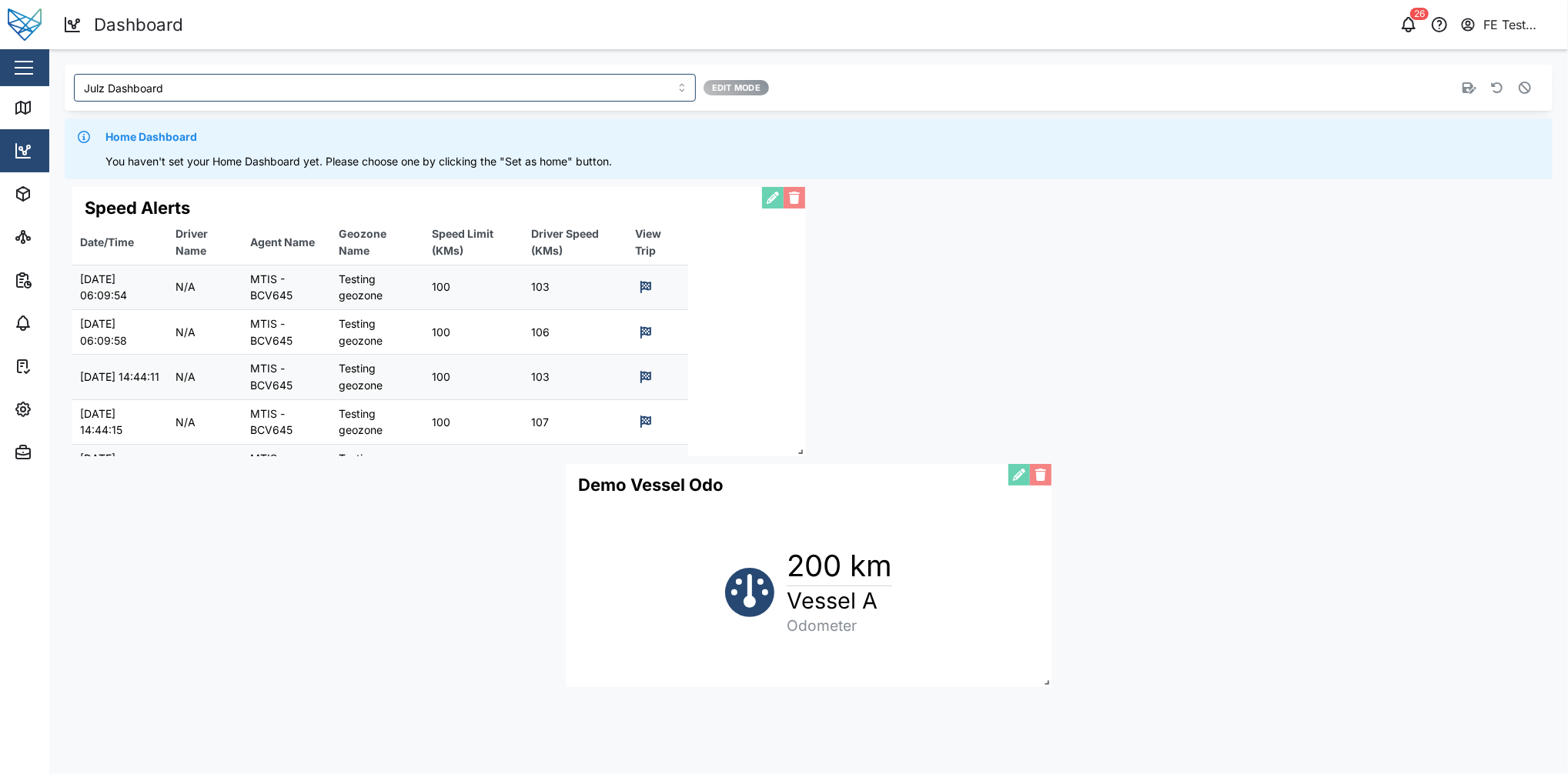
click at [583, 73] on div "Julz Dashboard Edit Mode" at bounding box center [499, 88] width 864 height 40
click at [545, 84] on input "Julz Dashboard" at bounding box center [384, 87] width 622 height 28
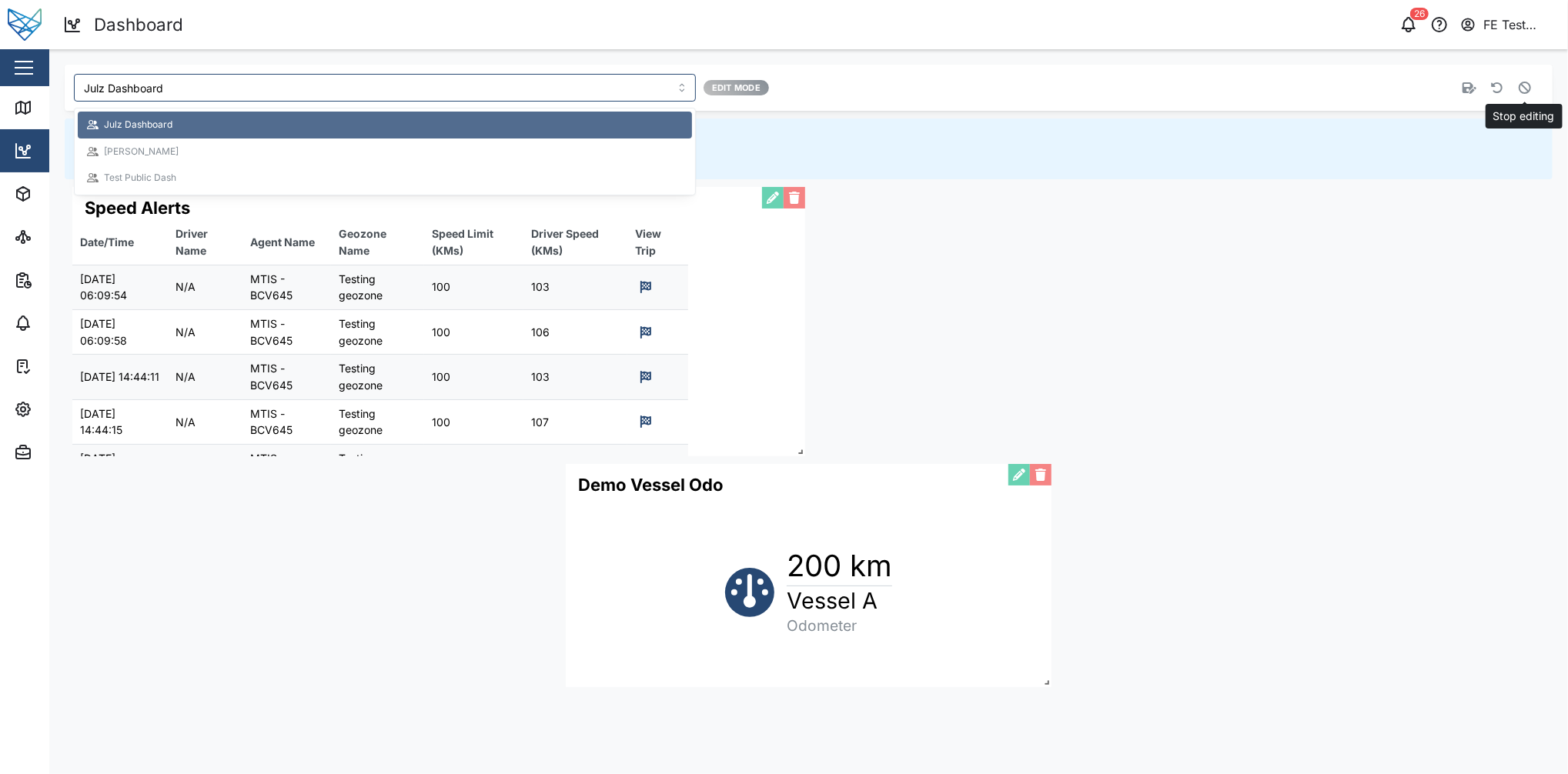
click at [1176, 81] on icon "button" at bounding box center [1524, 87] width 12 height 12
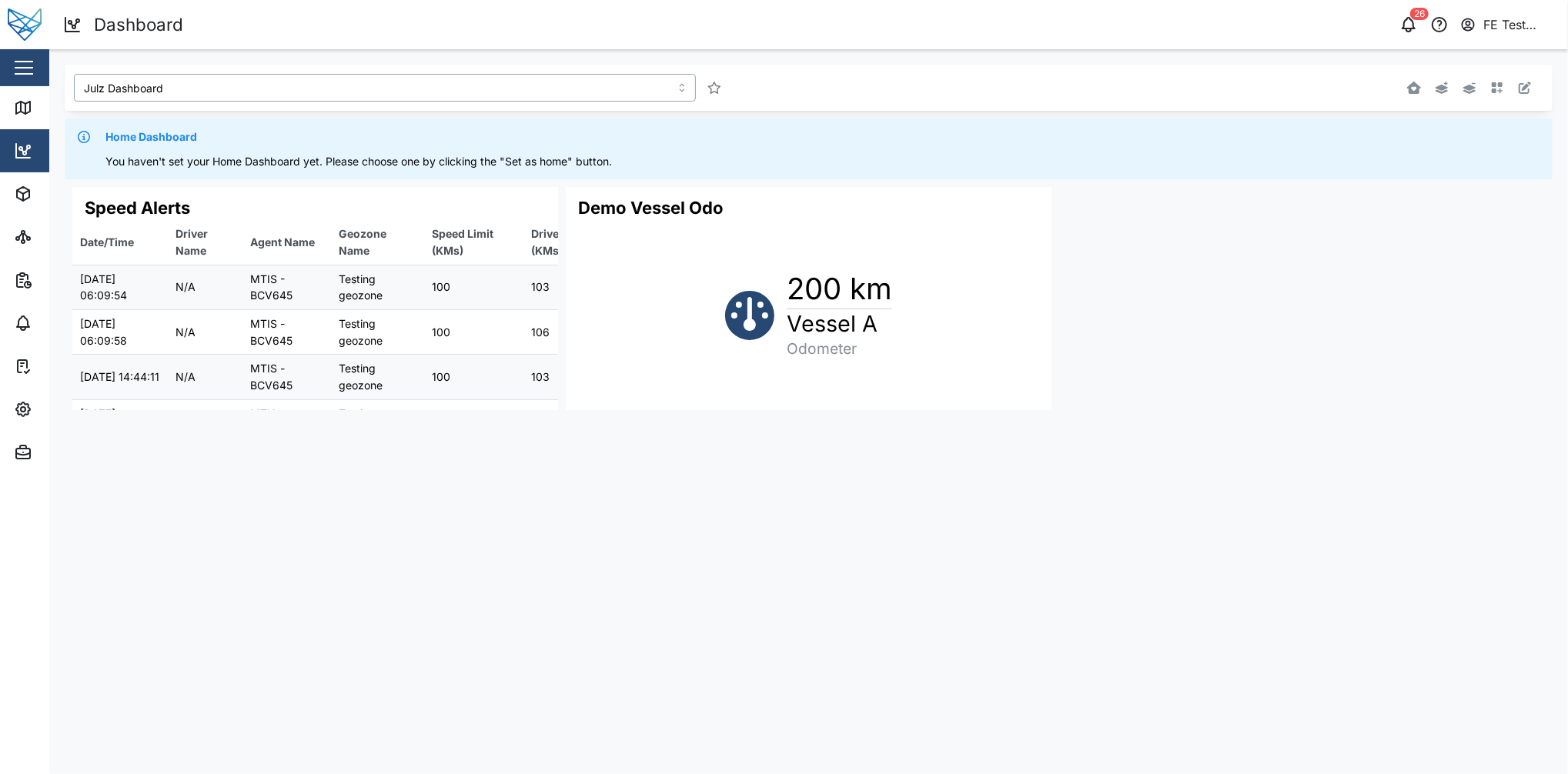
click at [535, 79] on input "Julz Dashboard" at bounding box center [384, 87] width 622 height 28
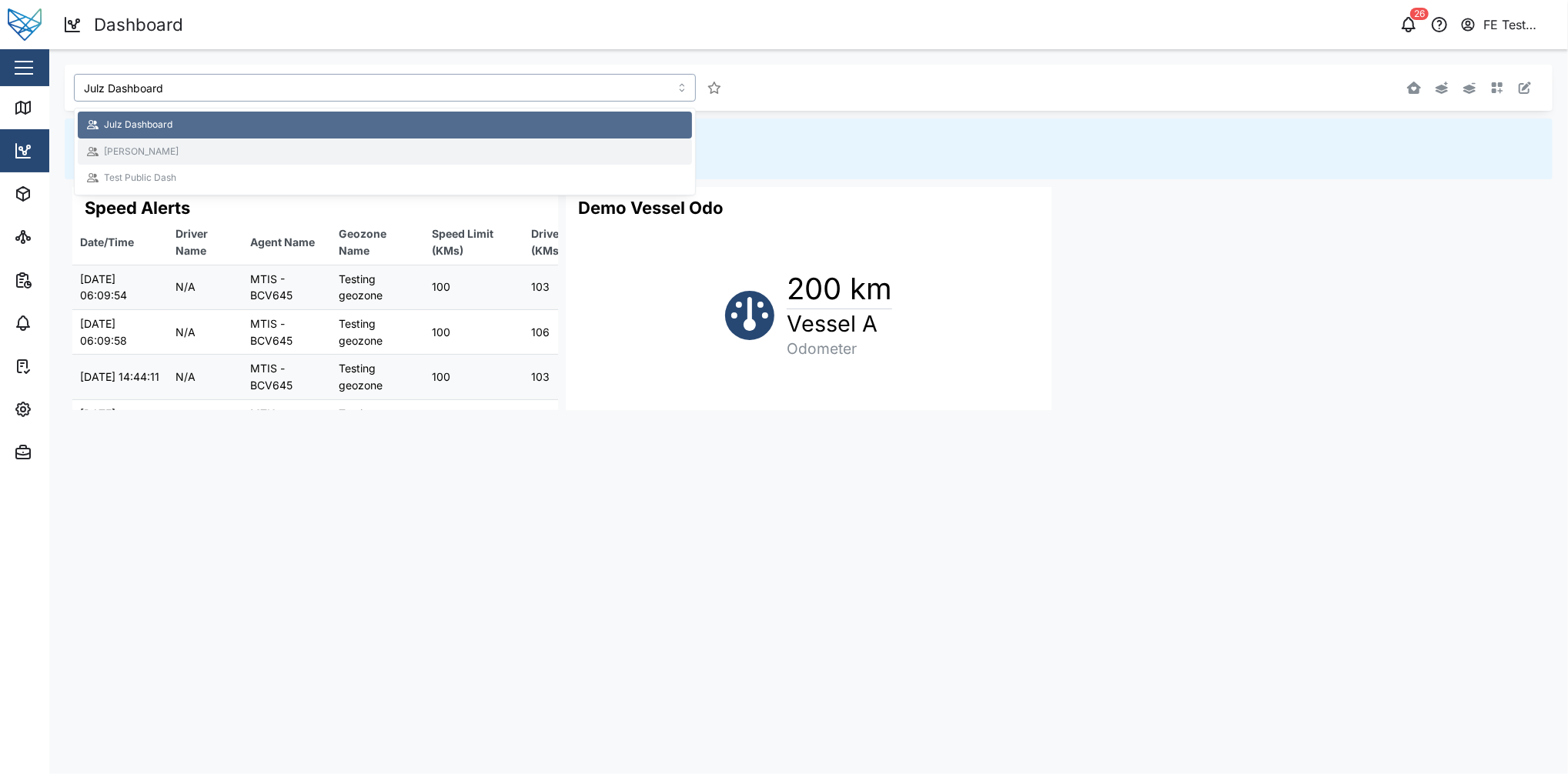
click at [425, 153] on div "[PERSON_NAME]" at bounding box center [385, 152] width 596 height 14
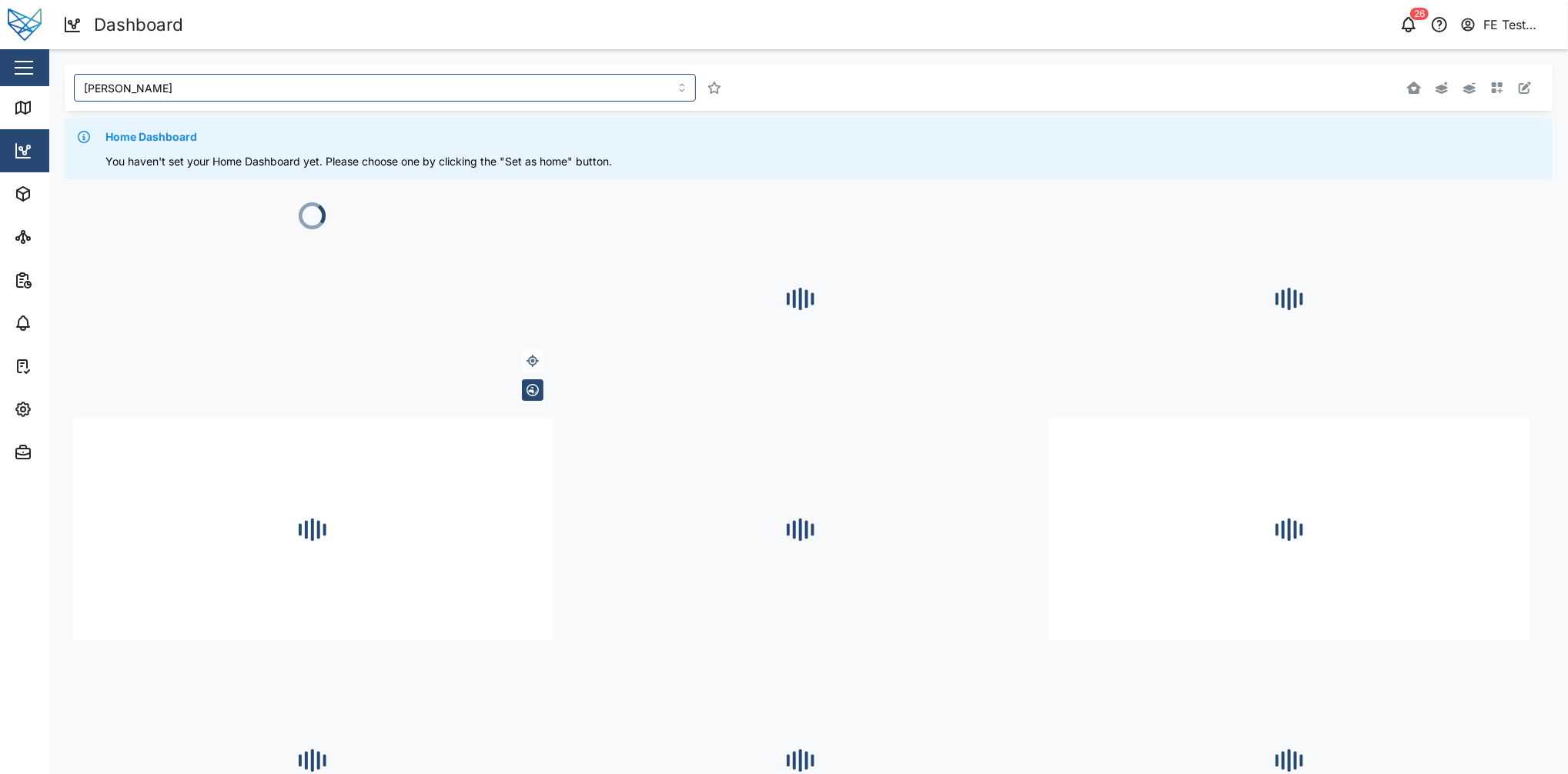
click at [466, 114] on div "[PERSON_NAME] Home Dashboard You haven't set your Home Dashboard yet. Please ch…" at bounding box center [809, 122] width 1488 height 115
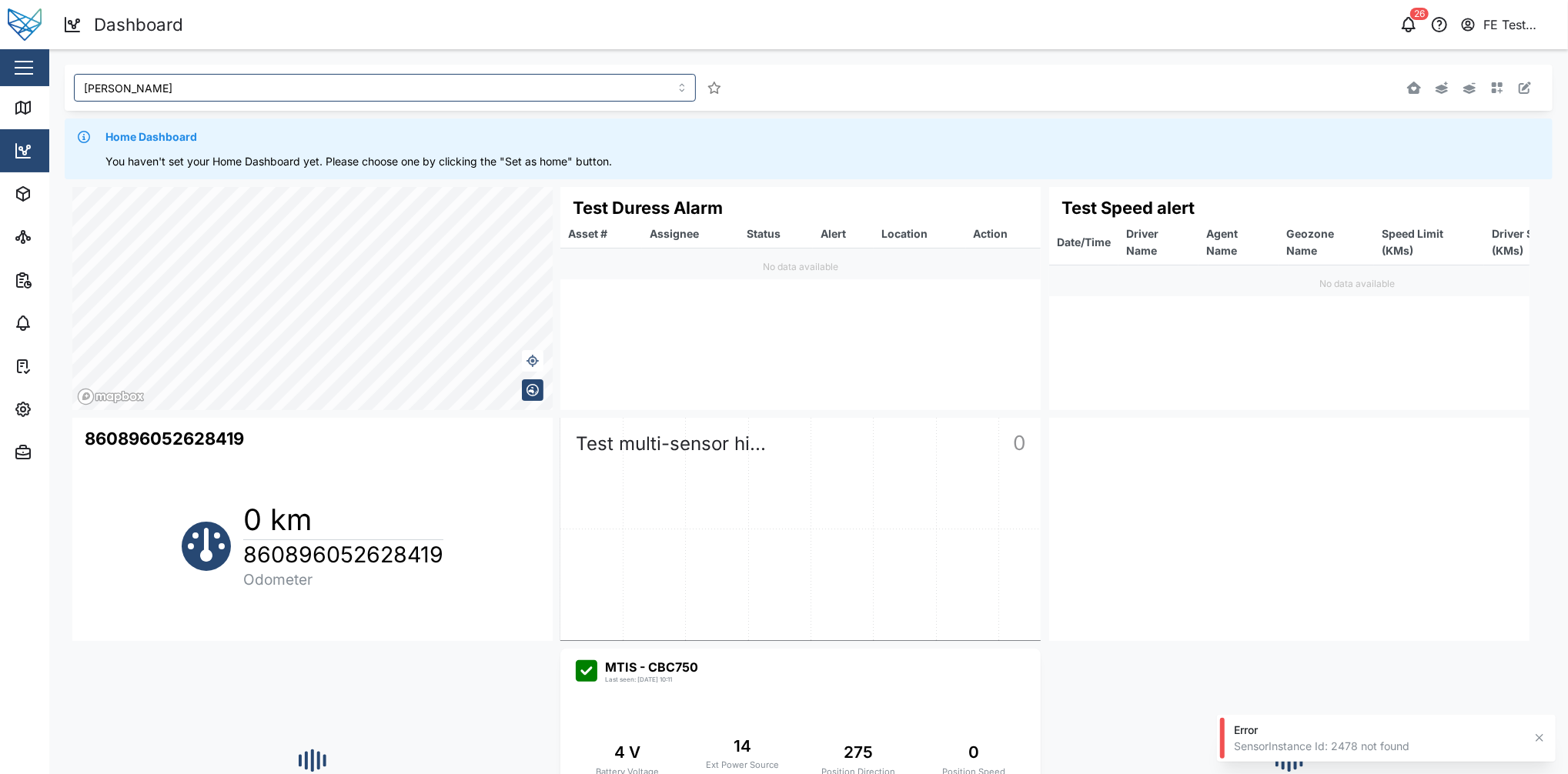
click at [433, 104] on div "[PERSON_NAME]" at bounding box center [499, 88] width 864 height 40
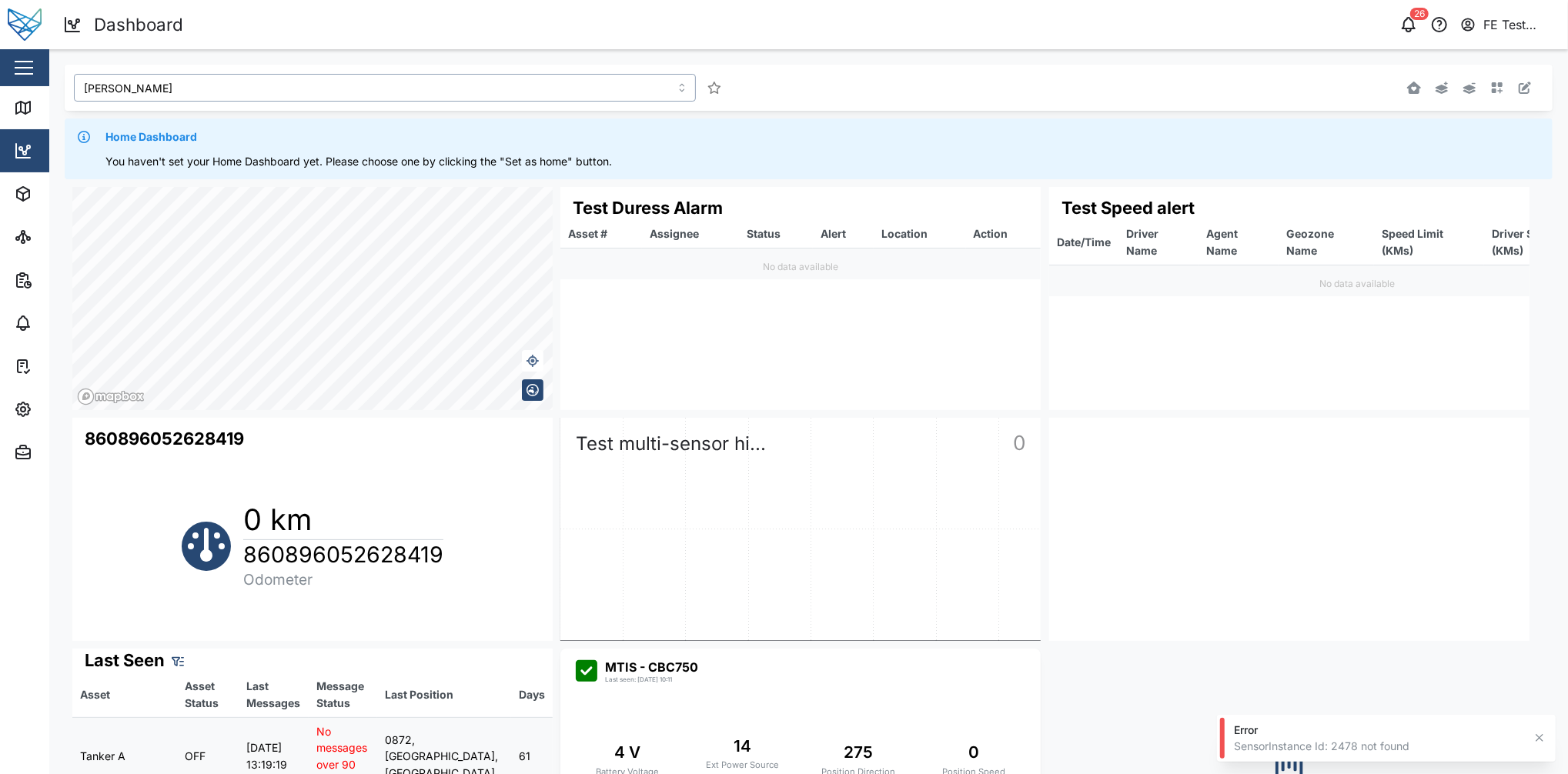
click at [397, 93] on input "[PERSON_NAME]" at bounding box center [384, 87] width 622 height 28
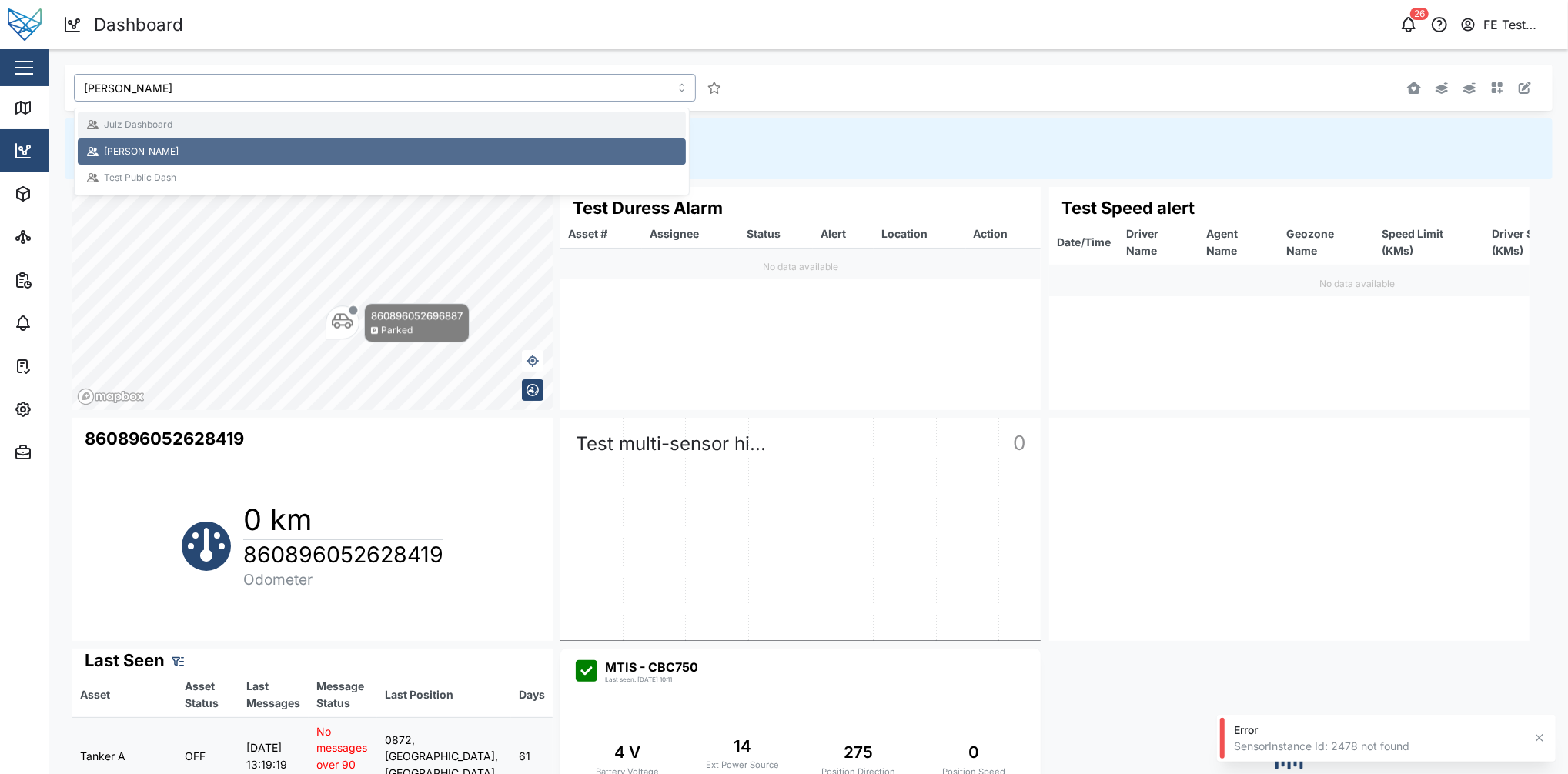
click at [317, 137] on div "Julz Dashboard [PERSON_NAME] Dash Test Public Dash" at bounding box center [381, 152] width 614 height 86
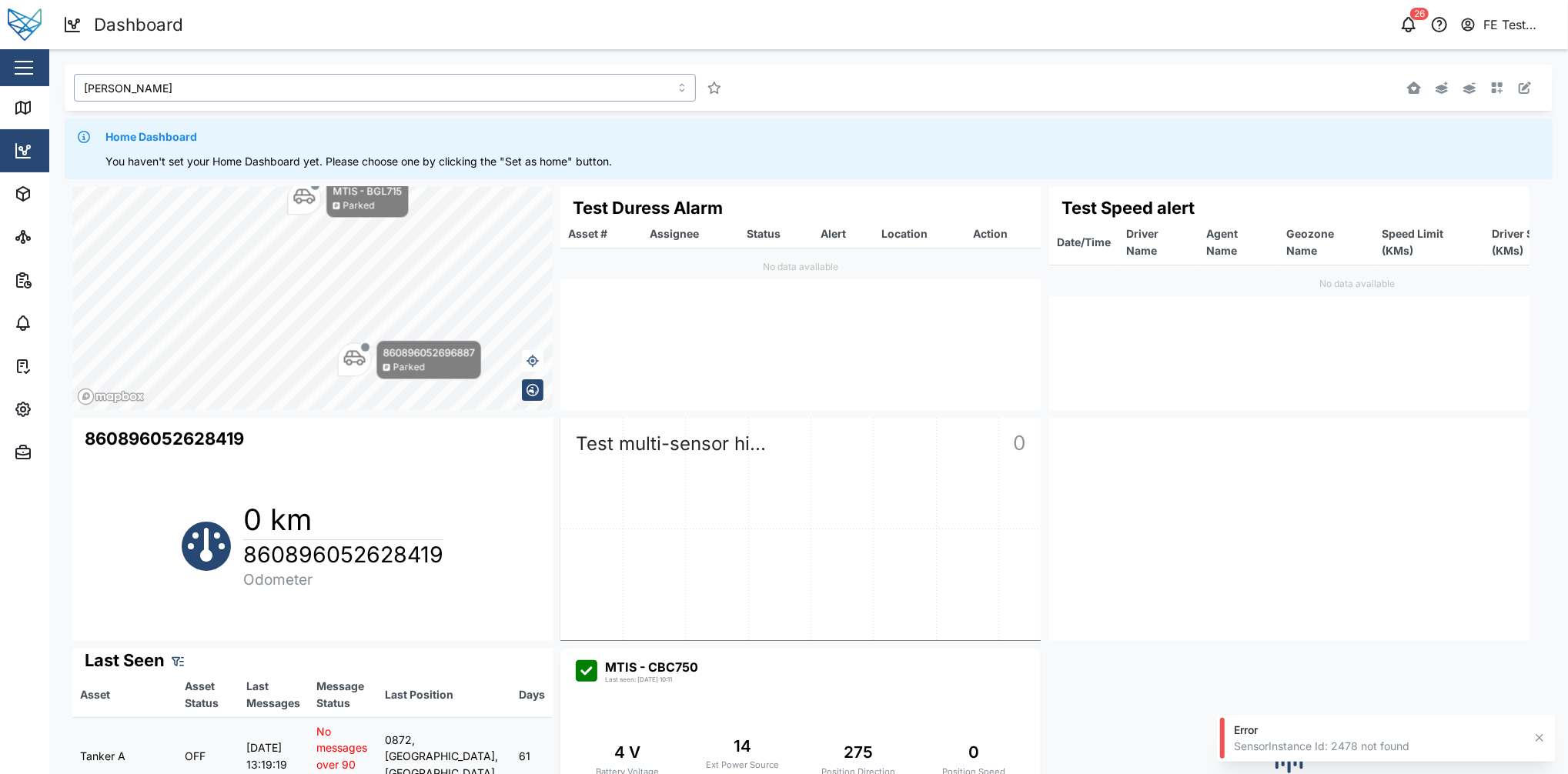
click at [382, 94] on input "[PERSON_NAME]" at bounding box center [384, 87] width 622 height 28
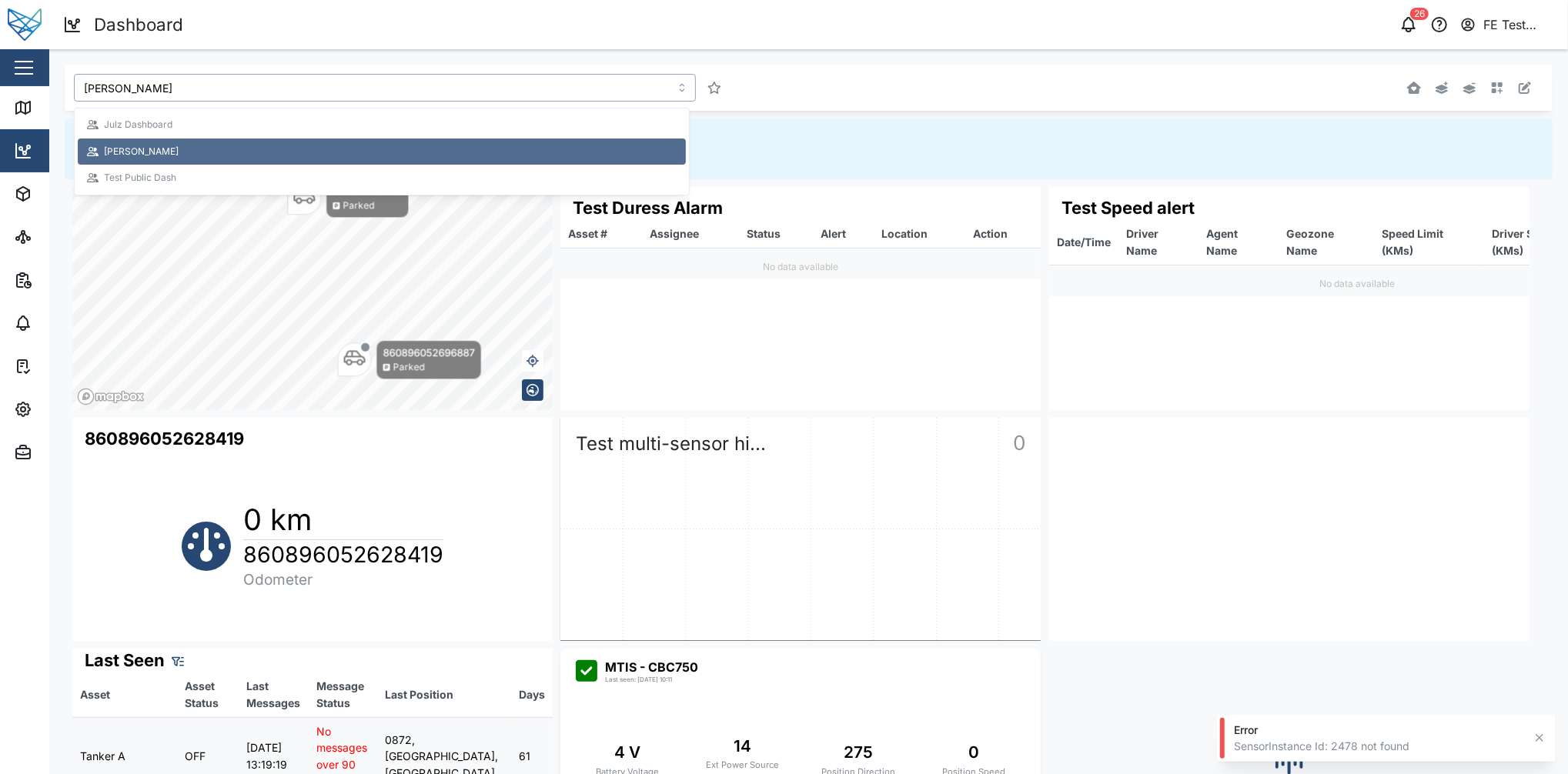
click at [311, 121] on div "Julz Dashboard" at bounding box center [381, 124] width 589 height 14
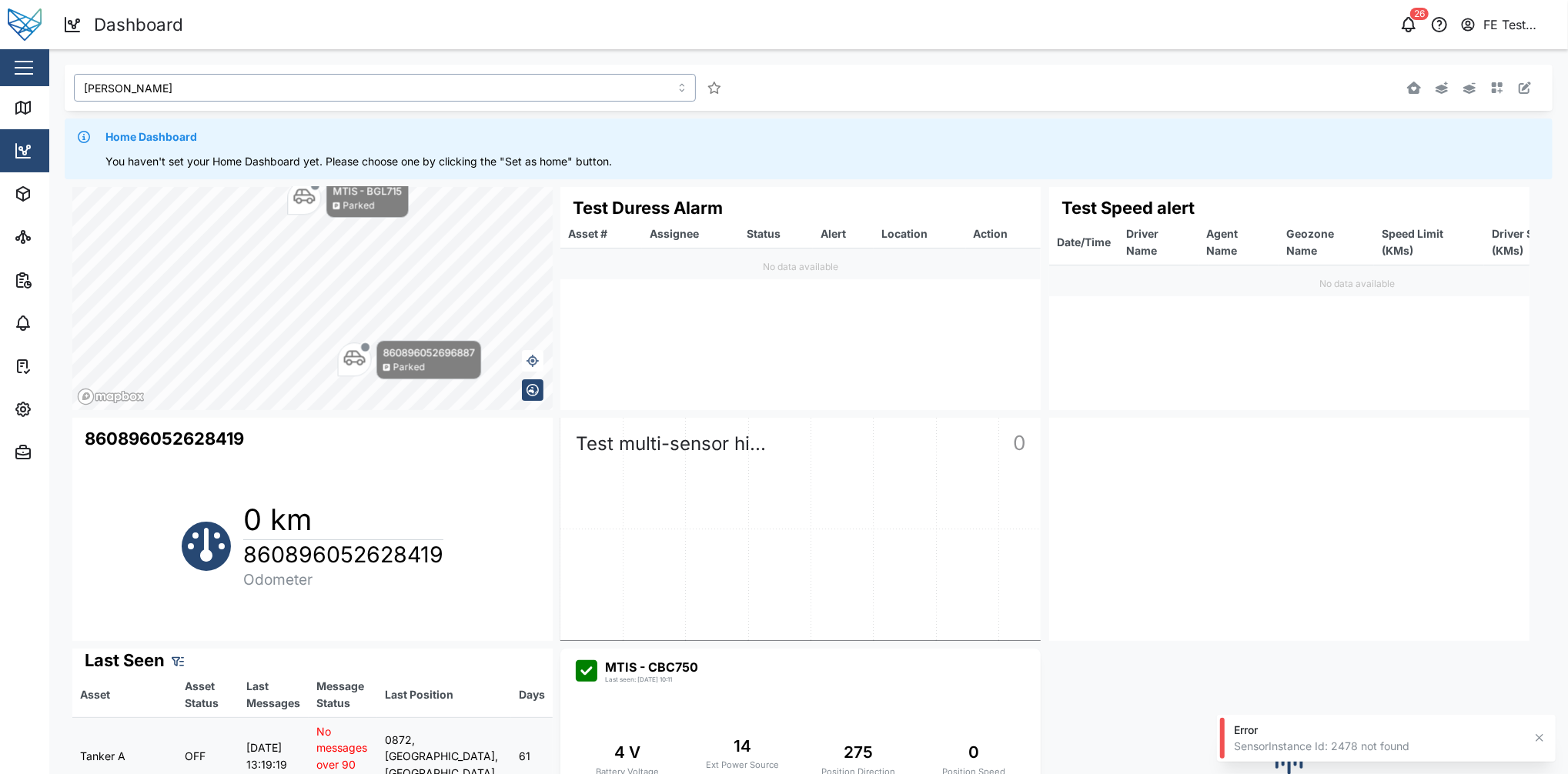
type input "Julz Dashboard"
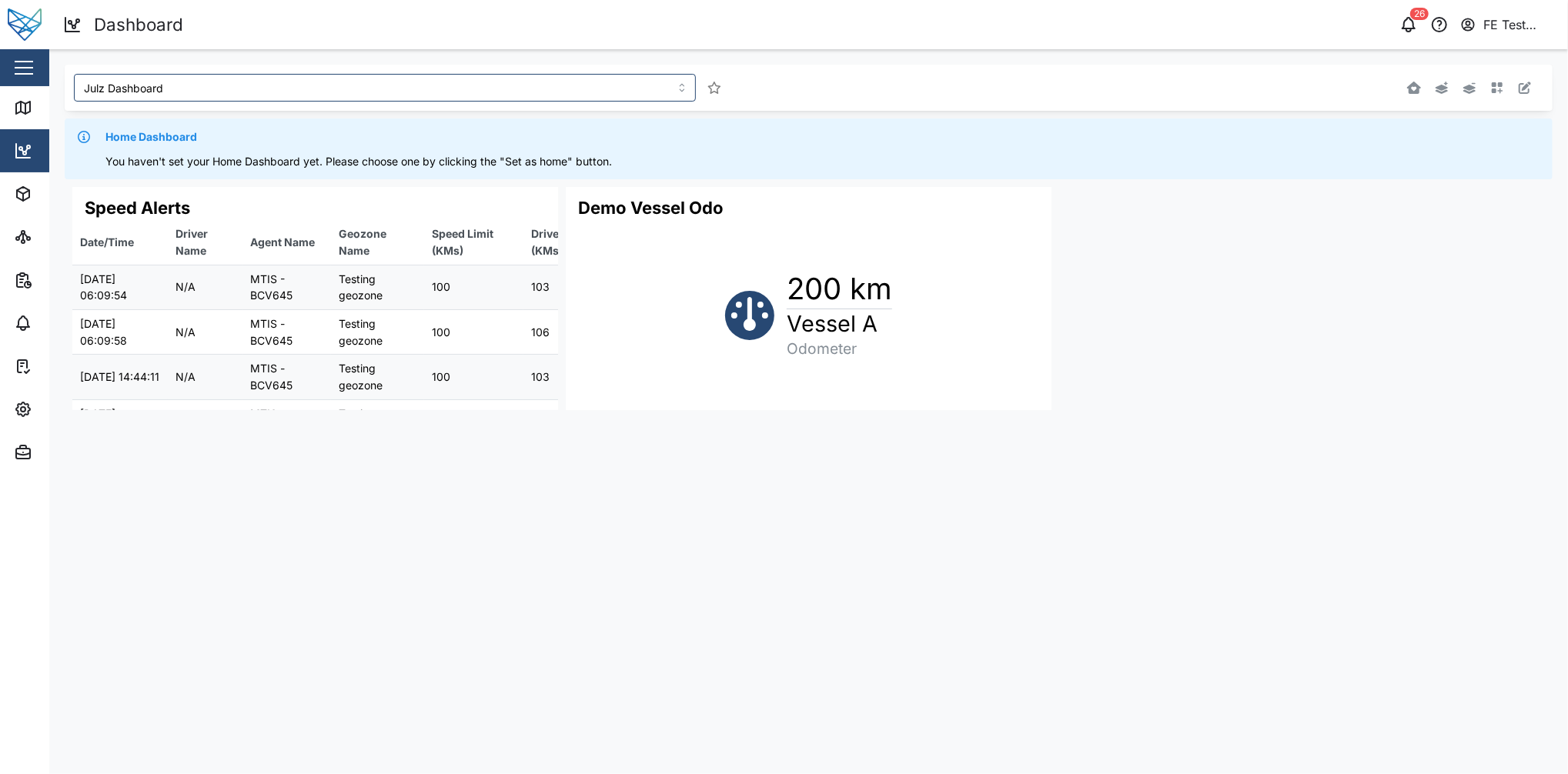
click at [1140, 335] on div "Speed Alerts Date/Time Driver Name Agent Name Geozone Name Speed Limit (KMs) Dr…" at bounding box center [809, 299] width 1488 height 239
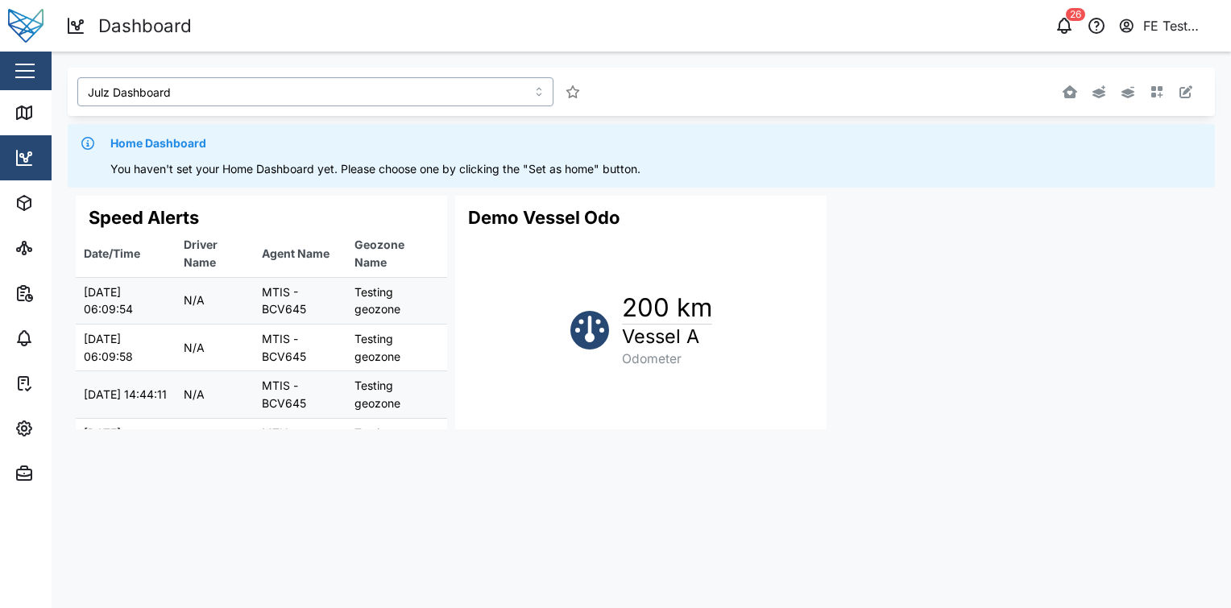
click at [458, 77] on input "Julz Dashboard" at bounding box center [315, 91] width 476 height 29
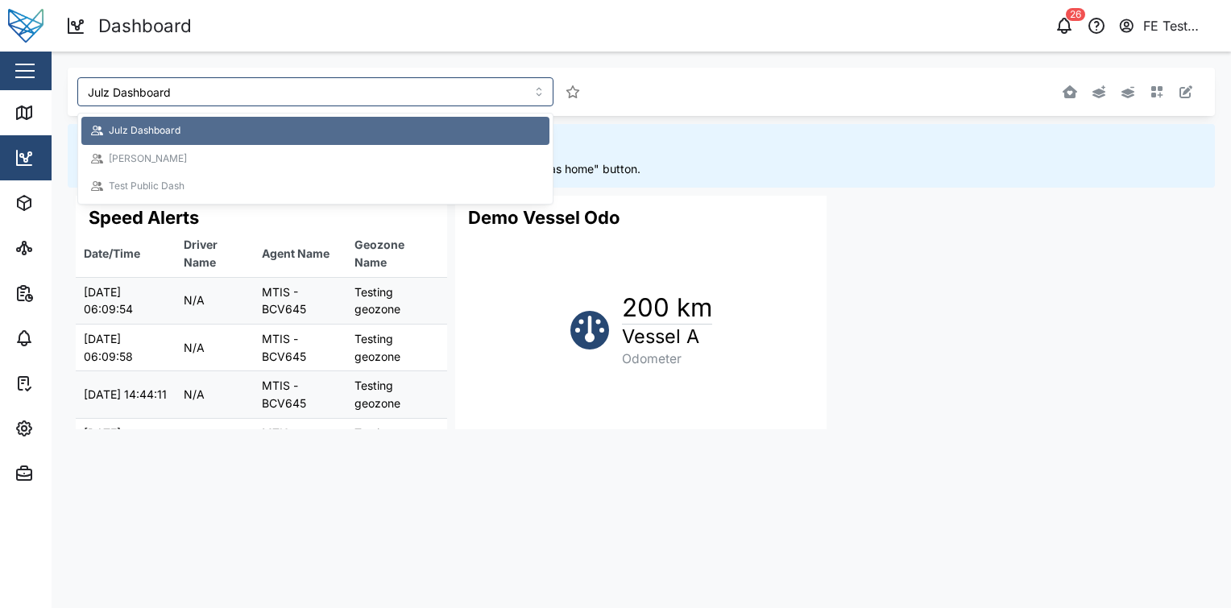
click at [1065, 122] on div "Julz Dashboard Home Dashboard You haven't set your Home Dashboard yet. Please c…" at bounding box center [642, 128] width 1148 height 120
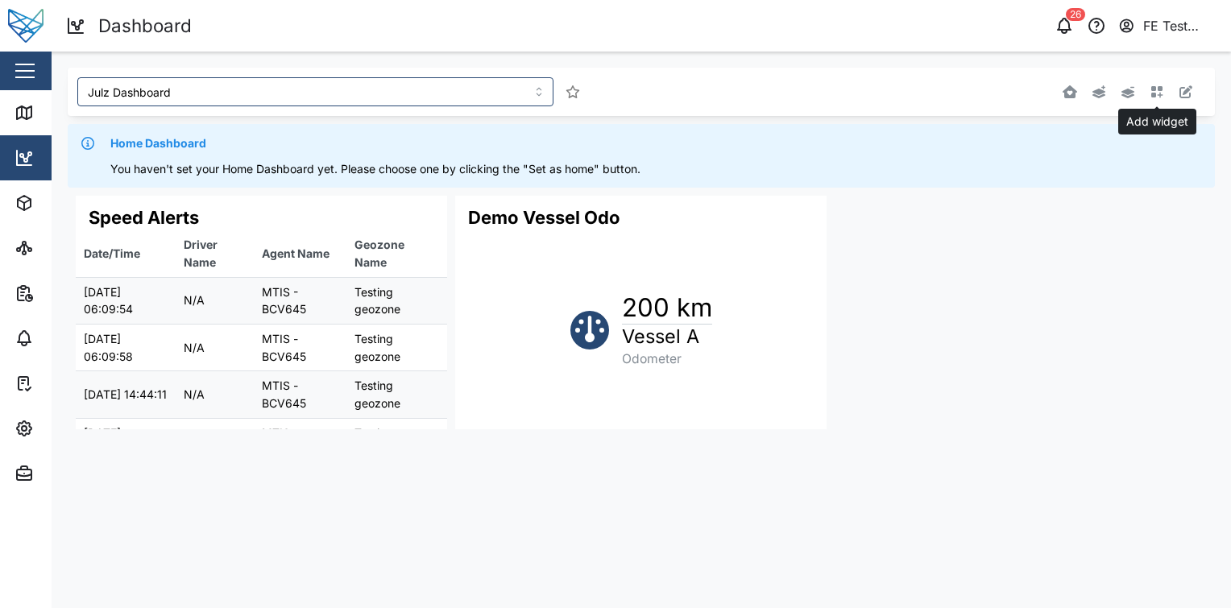
click at [1166, 91] on button "button" at bounding box center [1157, 92] width 23 height 23
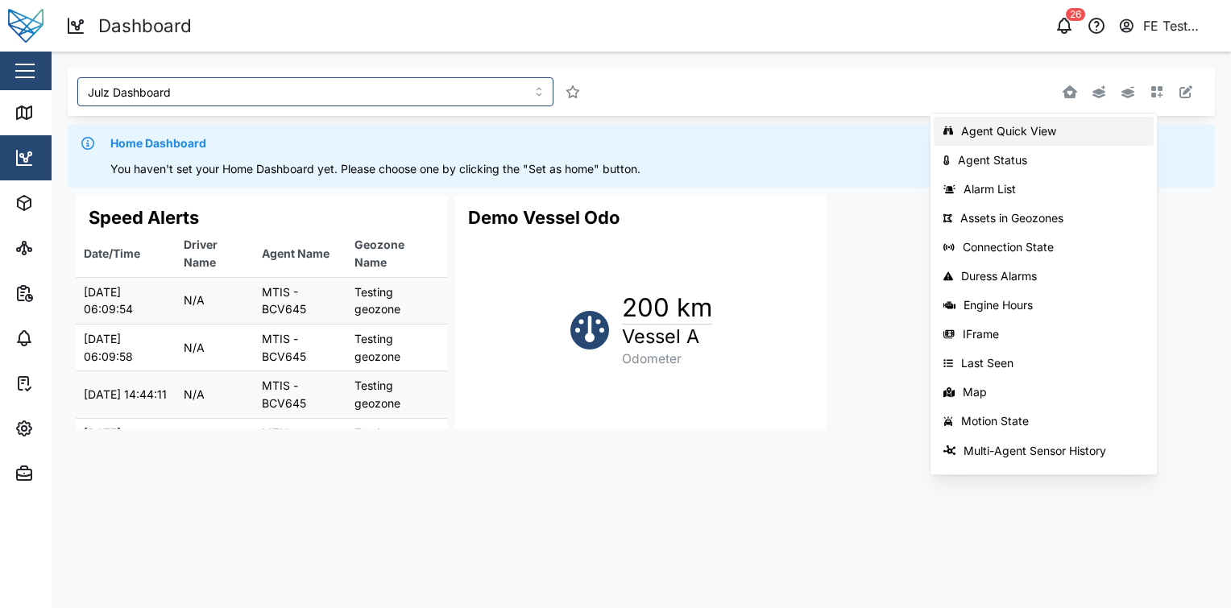
click at [1063, 135] on div "Agent Quick View" at bounding box center [1052, 131] width 183 height 13
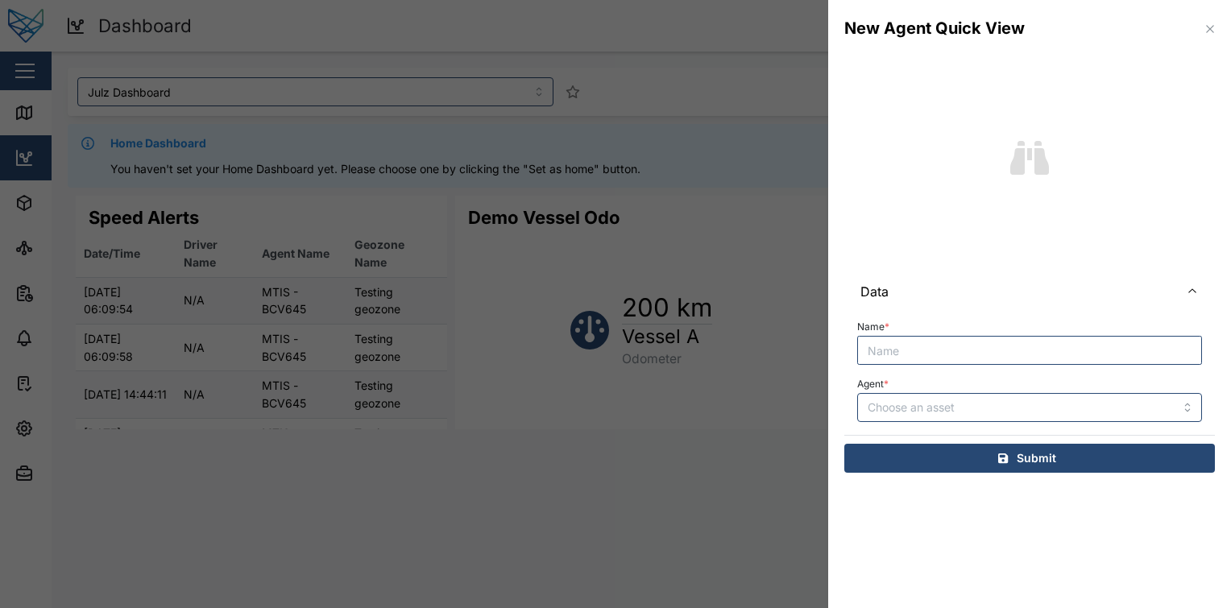
click at [764, 183] on div at bounding box center [615, 304] width 1231 height 608
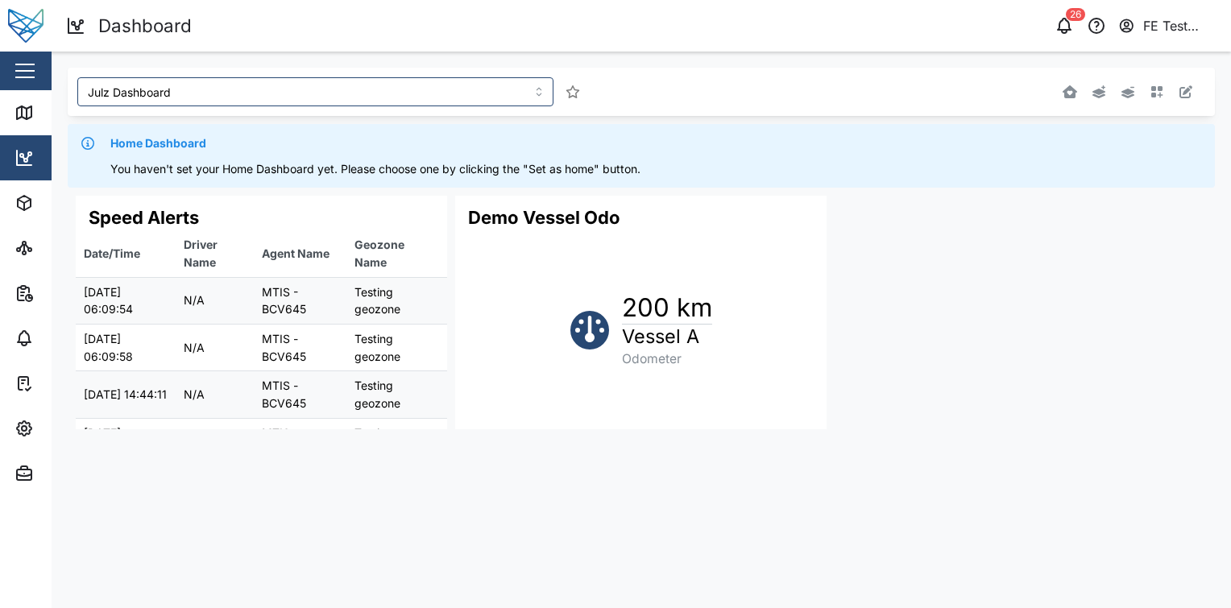
click at [1167, 95] on button "button" at bounding box center [1157, 92] width 23 height 23
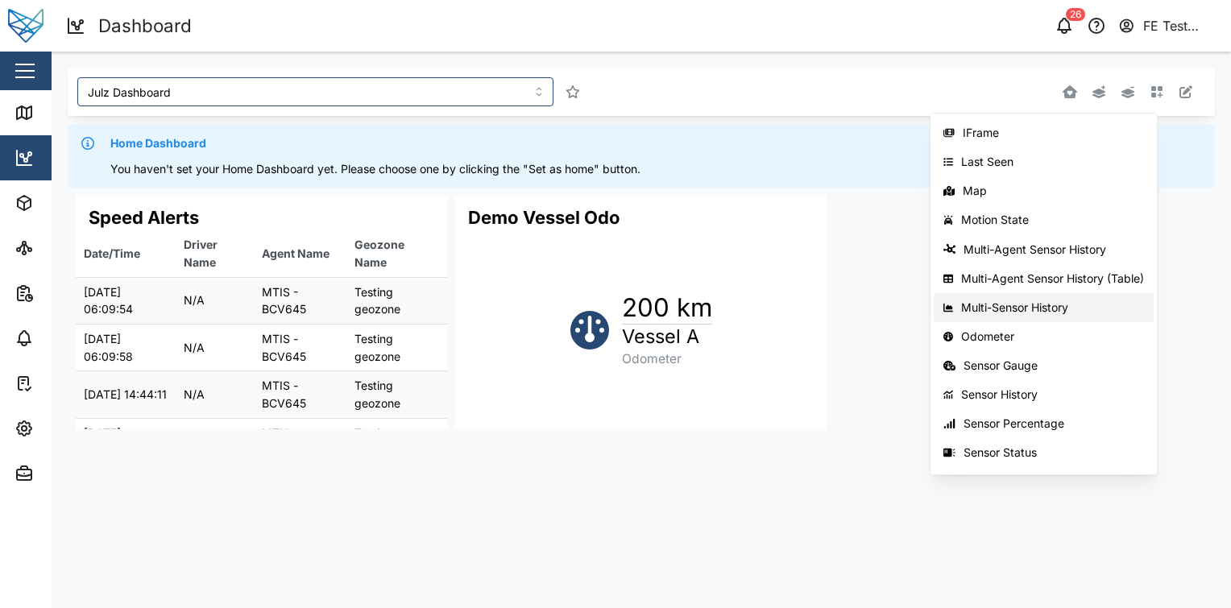
scroll to position [201, 0]
click at [1075, 222] on div "Motion State" at bounding box center [1052, 220] width 183 height 13
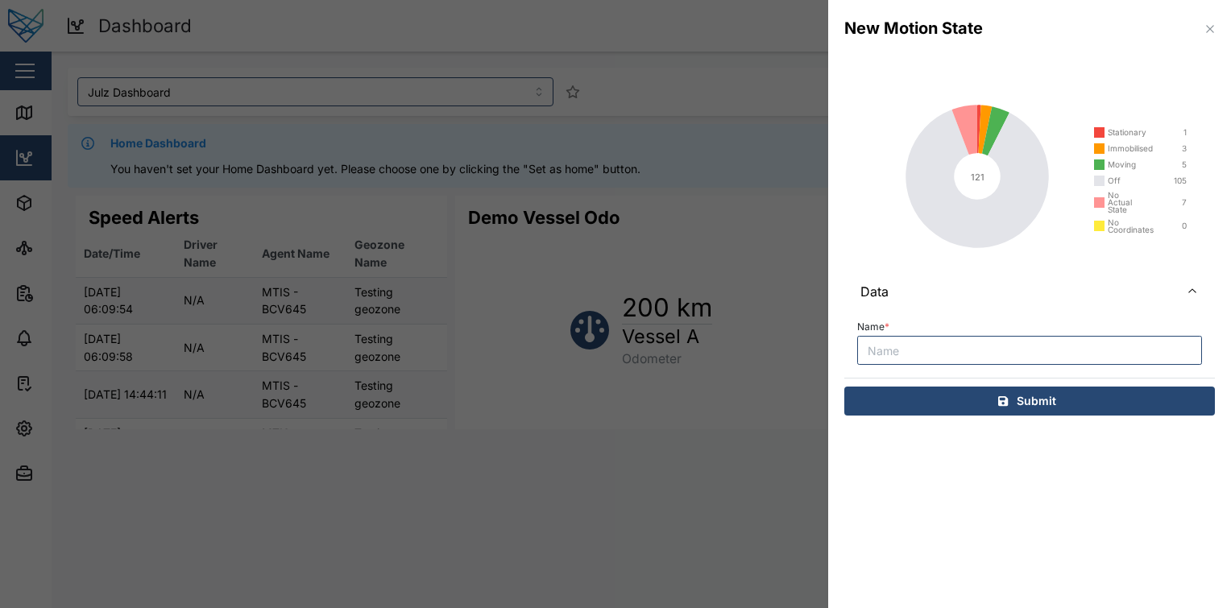
click at [1018, 84] on icon "121" at bounding box center [1030, 180] width 371 height 201
click at [1206, 29] on icon "button" at bounding box center [1210, 29] width 13 height 13
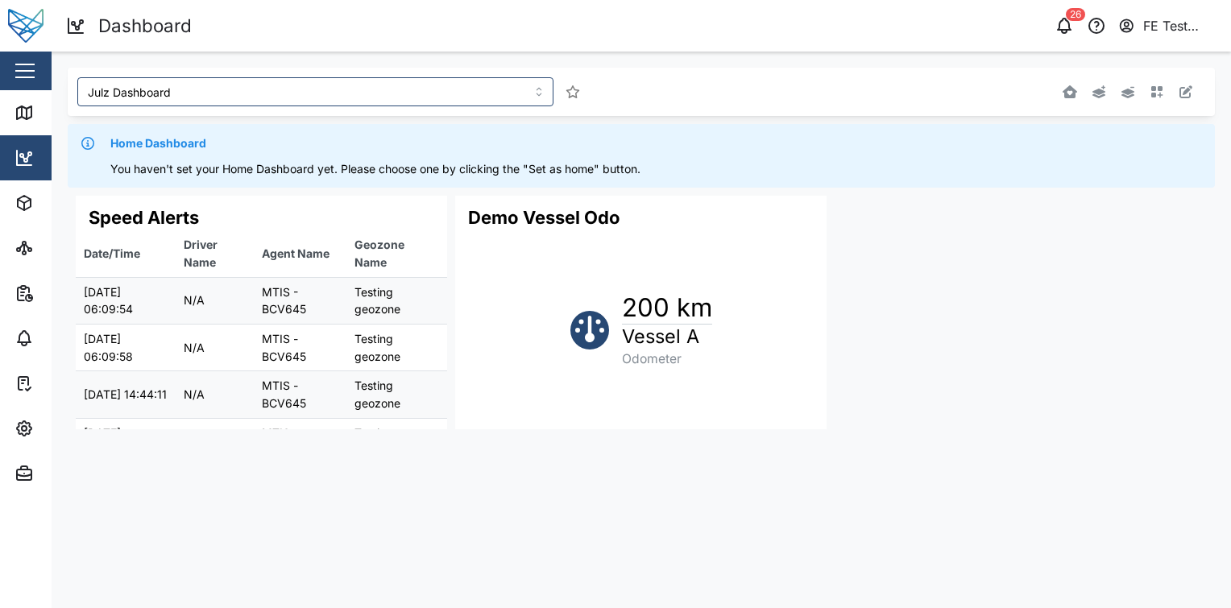
click at [1144, 82] on div at bounding box center [970, 91] width 455 height 29
click at [1154, 90] on icon "button" at bounding box center [1158, 92] width 12 height 12
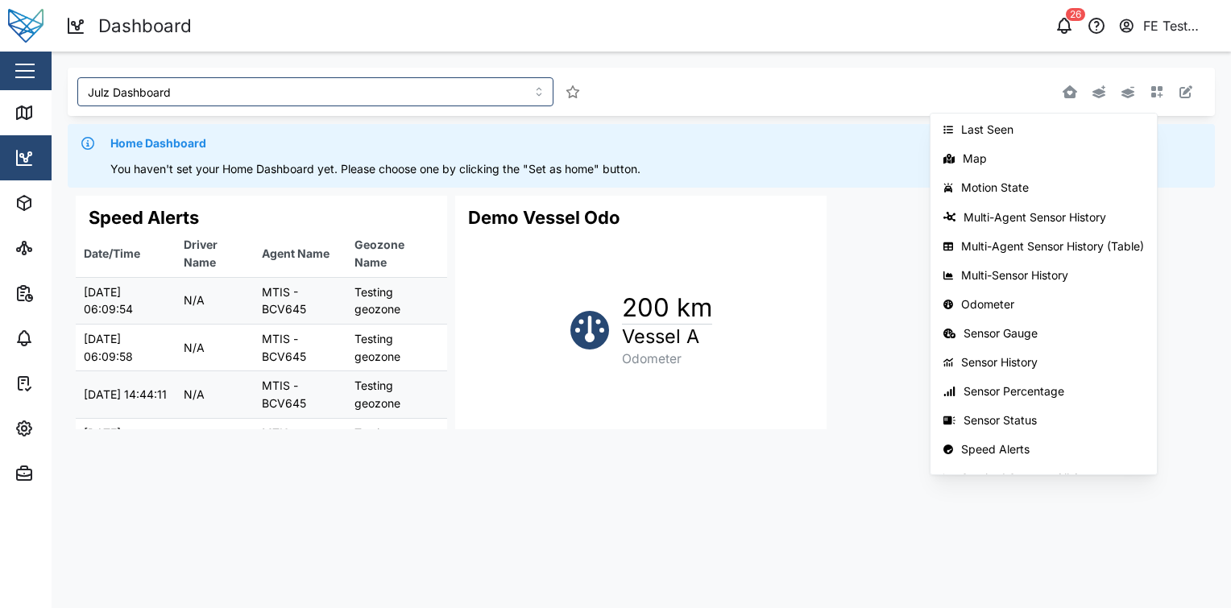
scroll to position [255, 0]
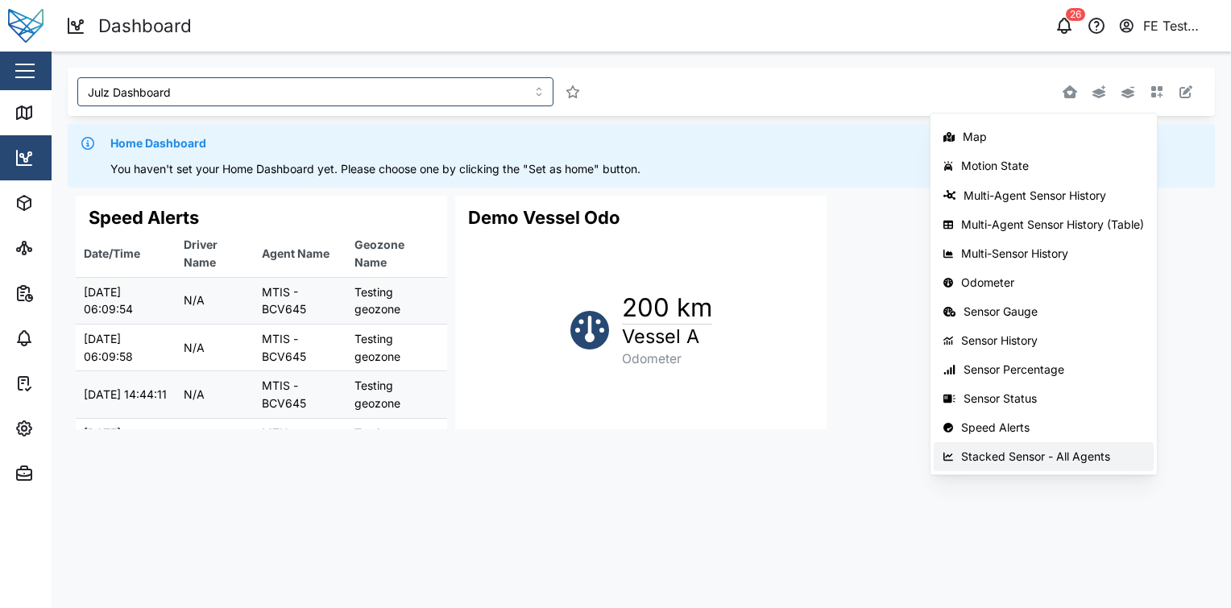
click at [1051, 446] on button "Stacked Sensor - All Agents" at bounding box center [1044, 456] width 220 height 29
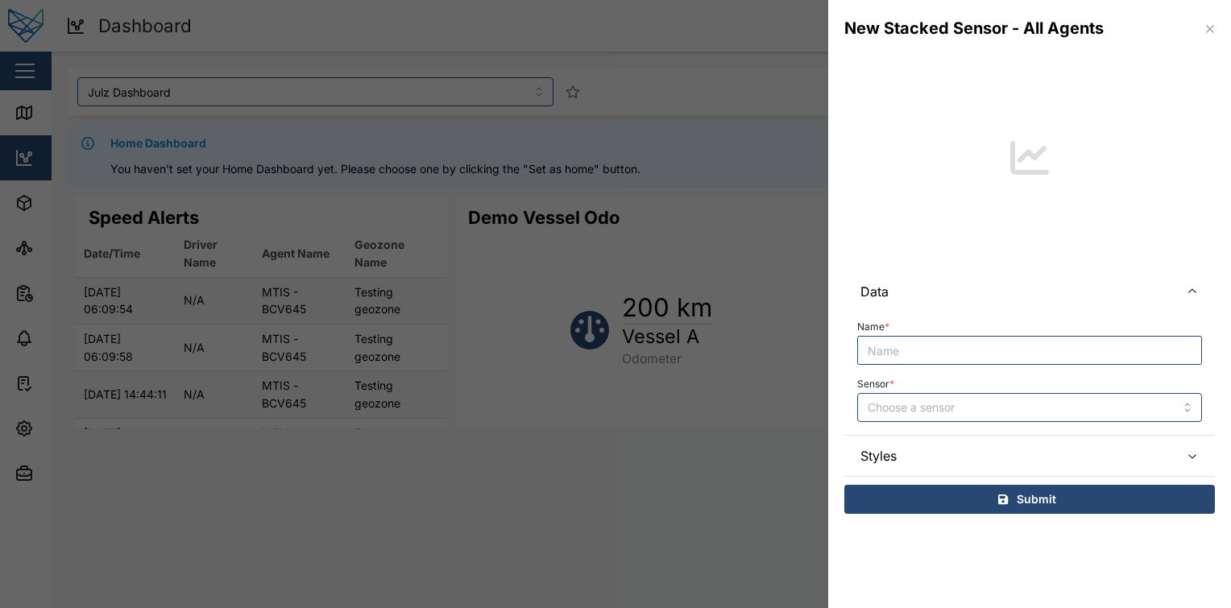
click at [1210, 32] on icon "button" at bounding box center [1210, 29] width 13 height 13
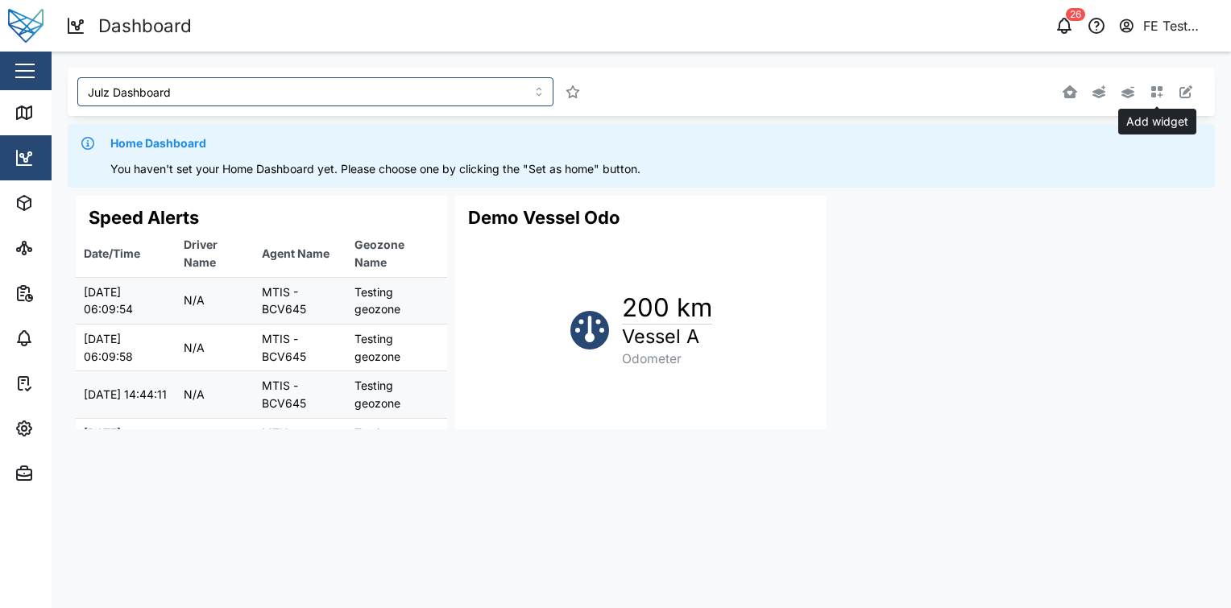
click at [1163, 87] on icon "button" at bounding box center [1157, 91] width 13 height 13
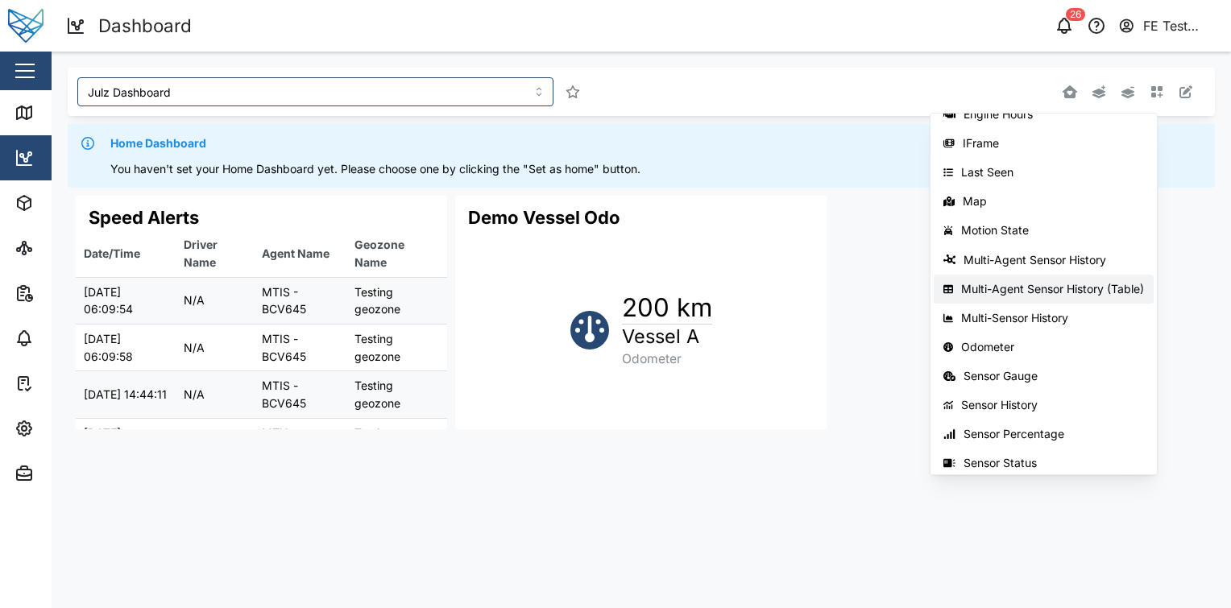
scroll to position [0, 0]
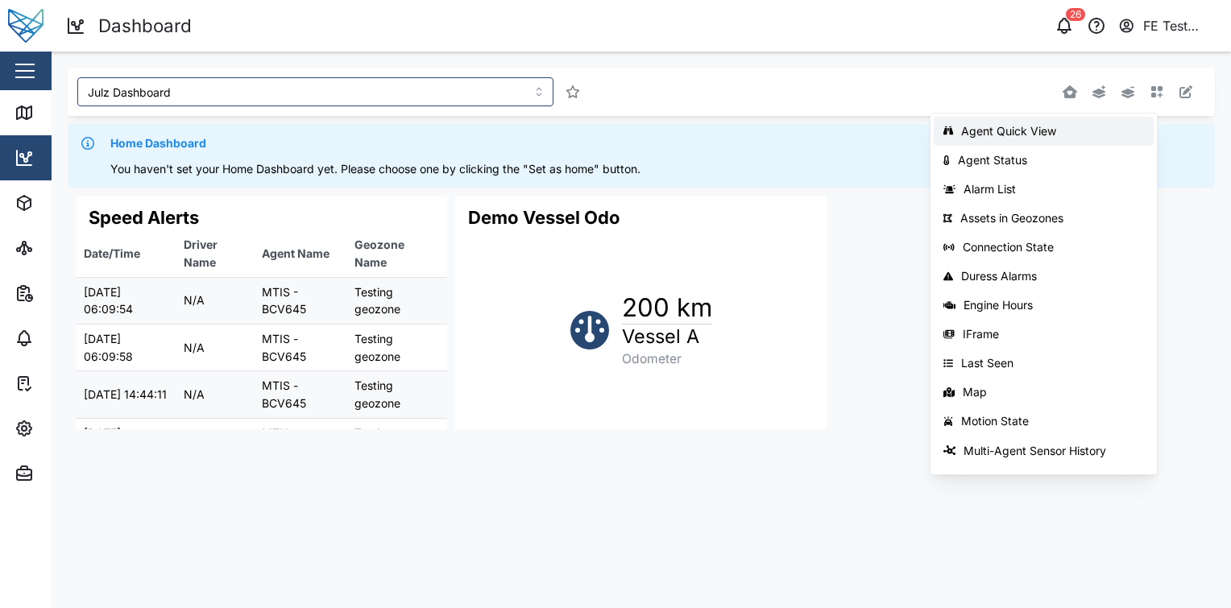
click at [1068, 132] on div "Agent Quick View" at bounding box center [1052, 131] width 183 height 13
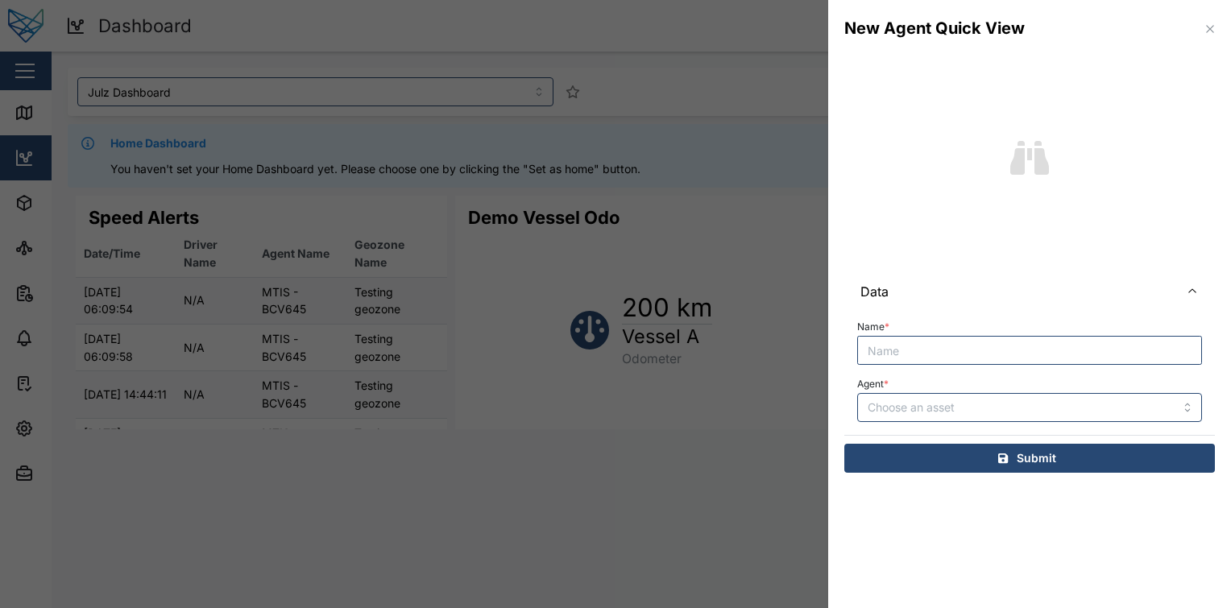
click at [787, 166] on div at bounding box center [615, 304] width 1231 height 608
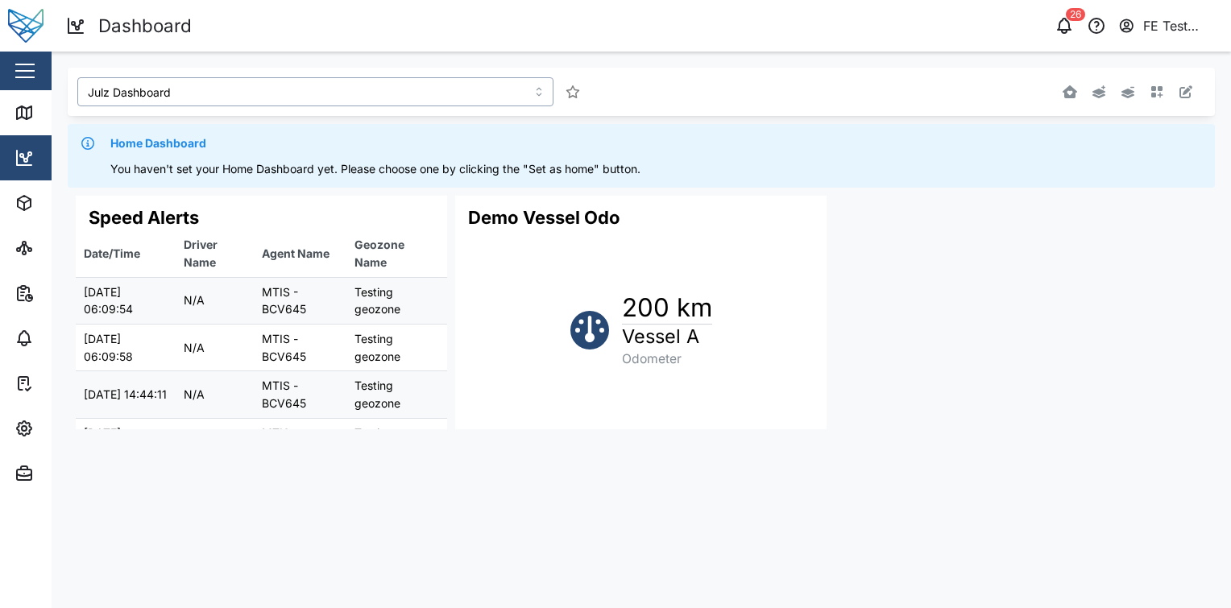
click at [406, 84] on input "Julz Dashboard" at bounding box center [315, 91] width 476 height 29
click at [1122, 122] on div "Julz Dashboard Home Dashboard You haven't set your Home Dashboard yet. Please c…" at bounding box center [642, 128] width 1148 height 120
click at [1105, 95] on icon "button" at bounding box center [1099, 91] width 13 height 13
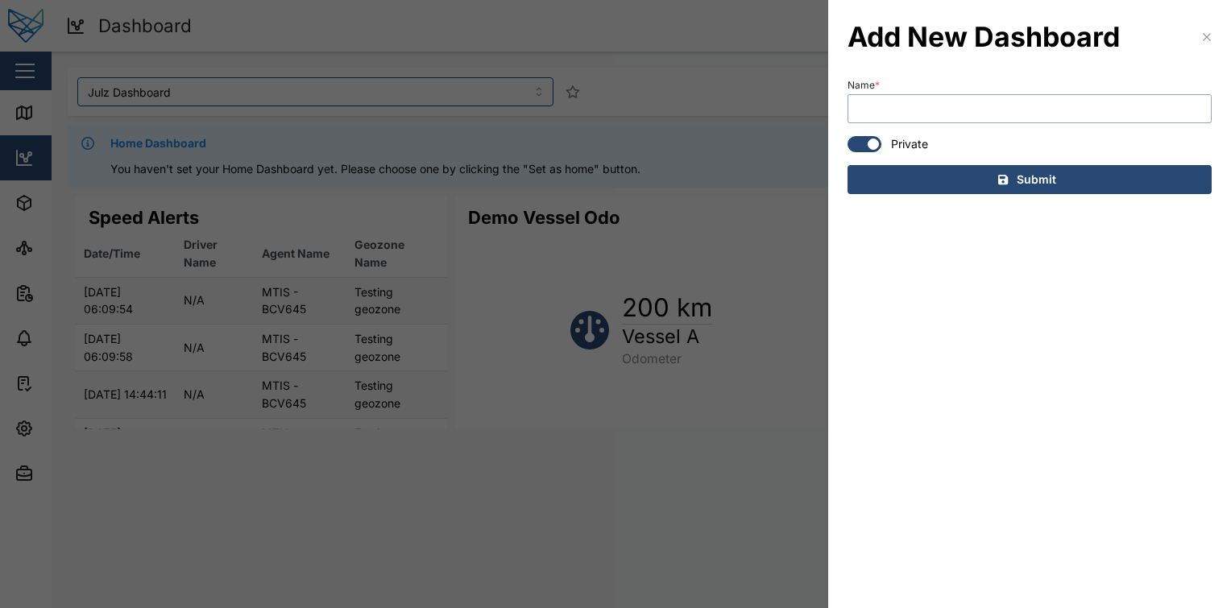
click at [957, 101] on input "Name *" at bounding box center [1030, 108] width 364 height 29
type input "Audit Dashboard"
click at [936, 184] on div "Submit" at bounding box center [1027, 179] width 338 height 27
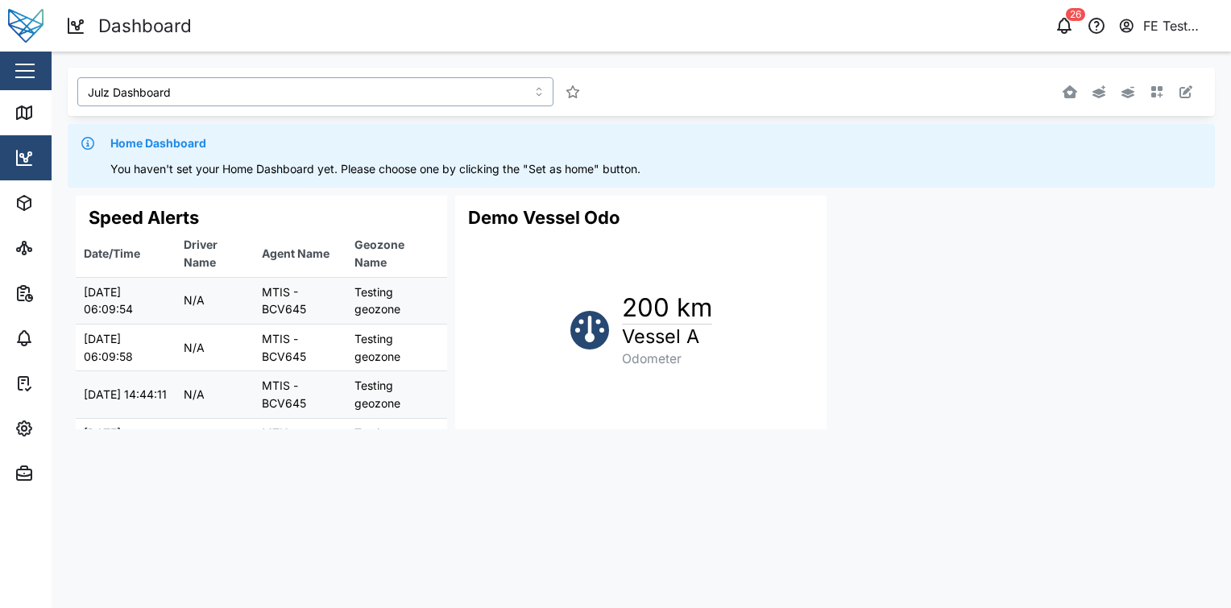
click at [417, 90] on input "Julz Dashboard" at bounding box center [315, 91] width 476 height 29
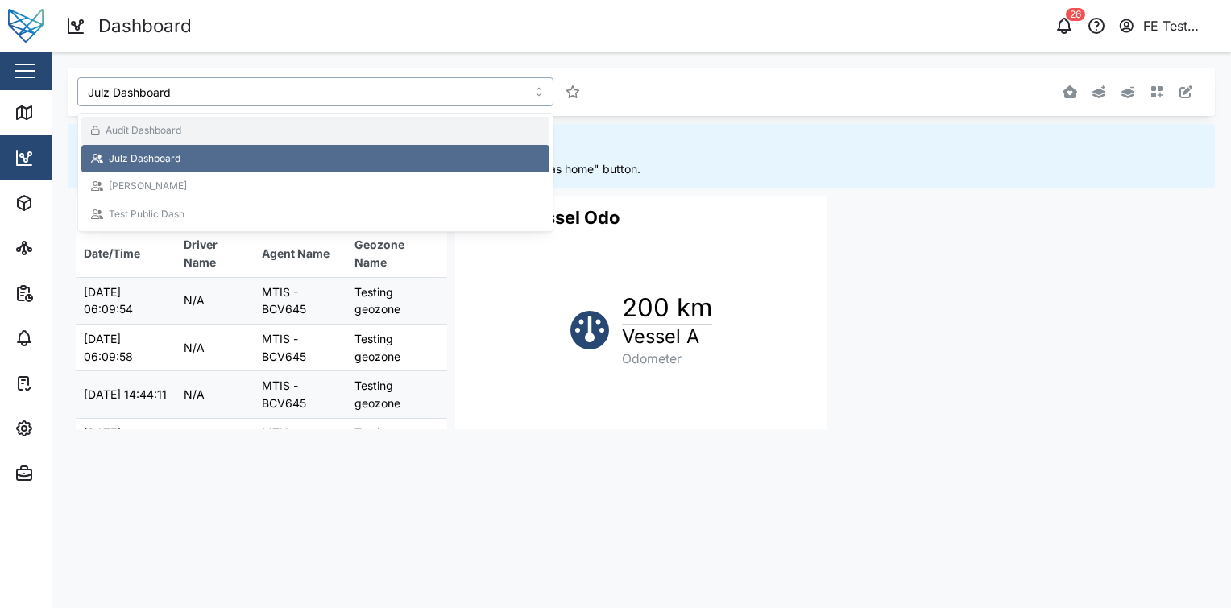
click at [311, 133] on div "Audit Dashboard" at bounding box center [315, 130] width 449 height 15
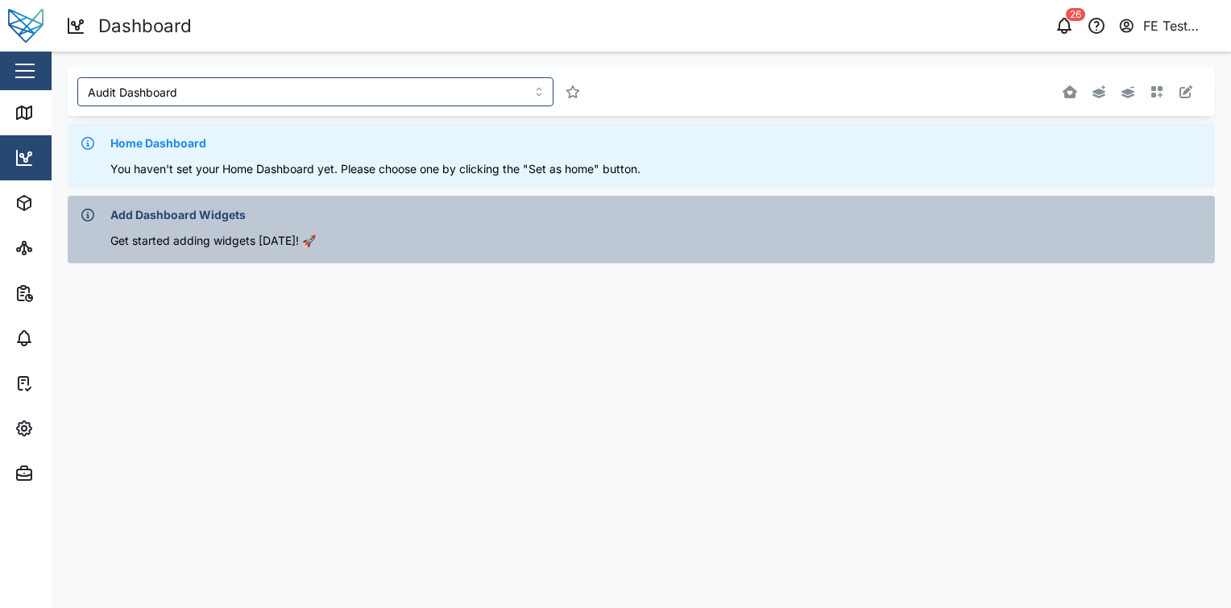
click at [592, 302] on main "Audit Dashboard Home Dashboard You haven't set your Home Dashboard yet. Please …" at bounding box center [642, 330] width 1180 height 557
click at [536, 256] on div "Add Dashboard Widgets Get started adding widgets [DATE]! 🚀" at bounding box center [642, 229] width 1148 height 67
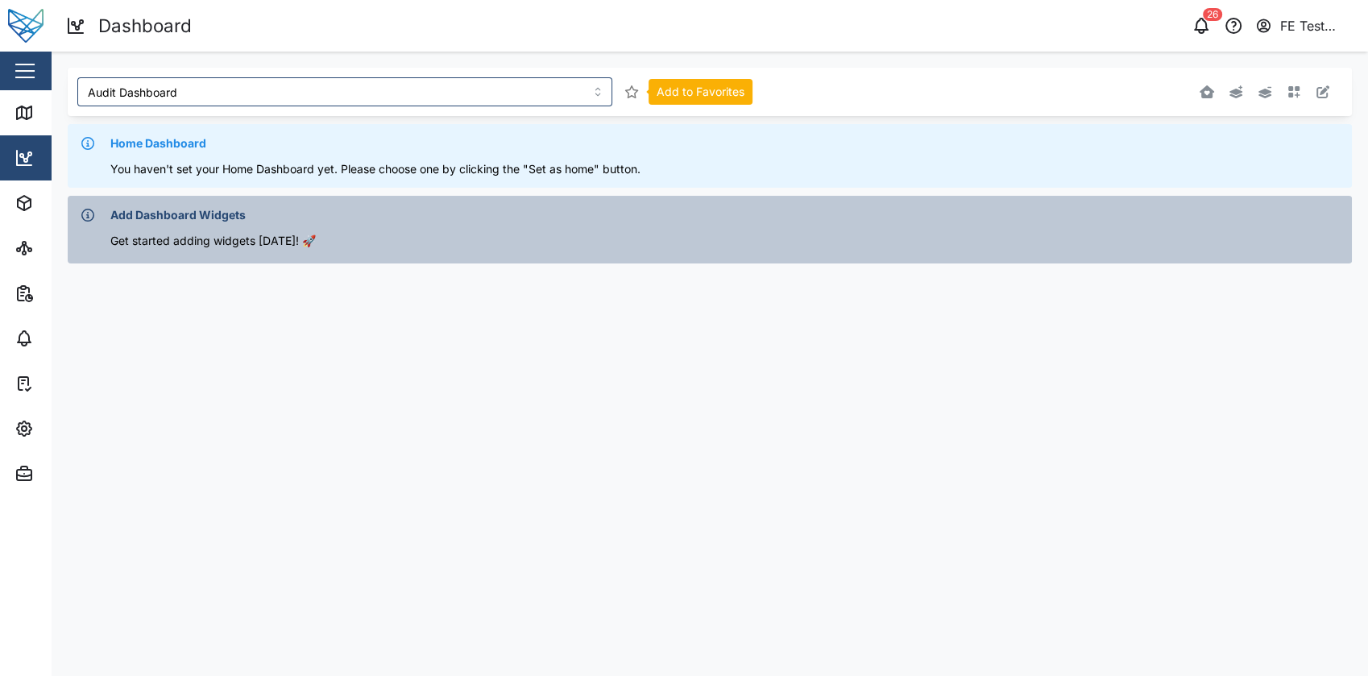
click at [639, 96] on button "button" at bounding box center [632, 92] width 23 height 23
click at [631, 90] on icon "button" at bounding box center [632, 91] width 15 height 13
click at [536, 82] on input "Audit Dashboard" at bounding box center [344, 91] width 535 height 29
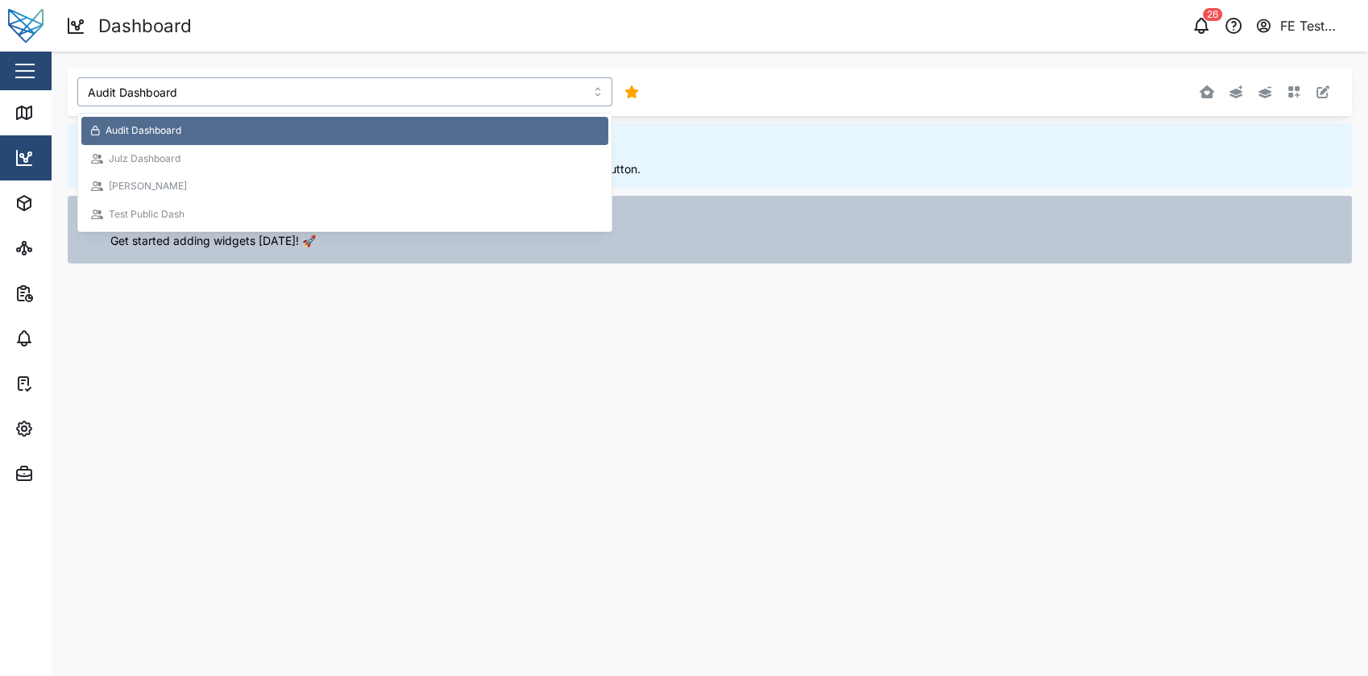
click at [404, 155] on div "Julz Dashboard" at bounding box center [345, 159] width 508 height 15
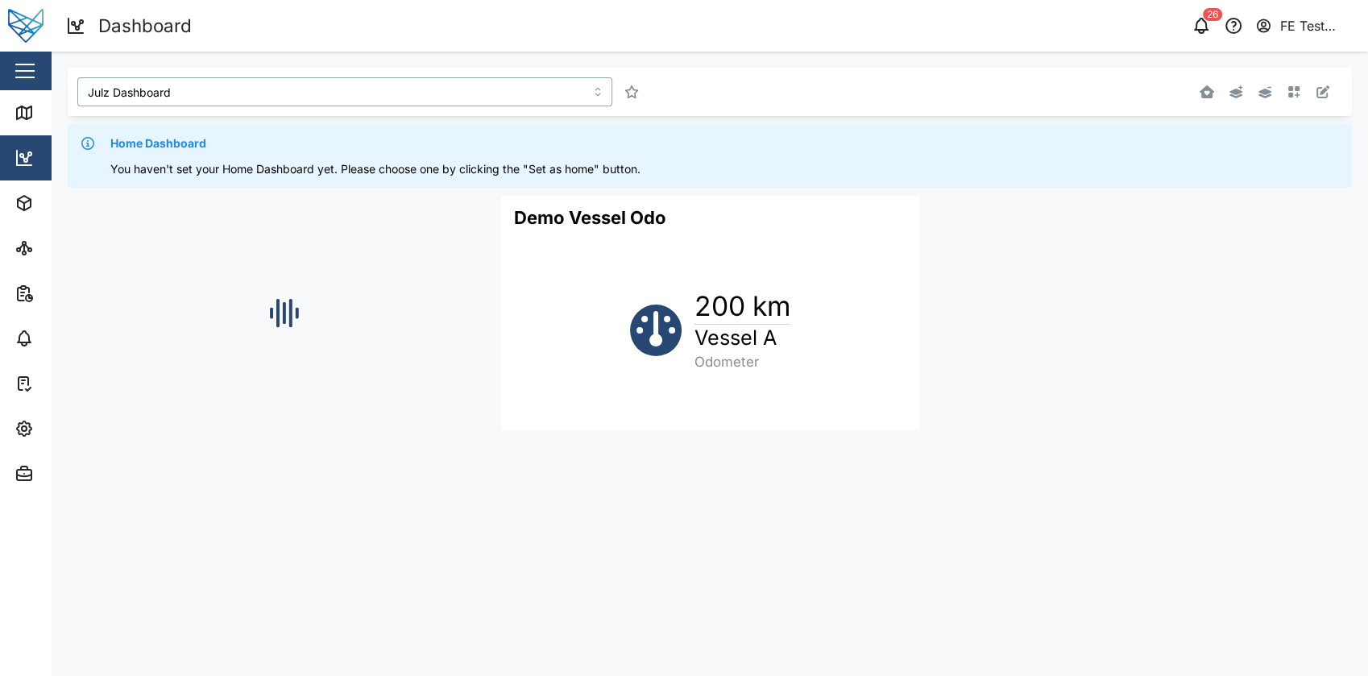
click at [451, 85] on input "Julz Dashboard" at bounding box center [344, 91] width 535 height 29
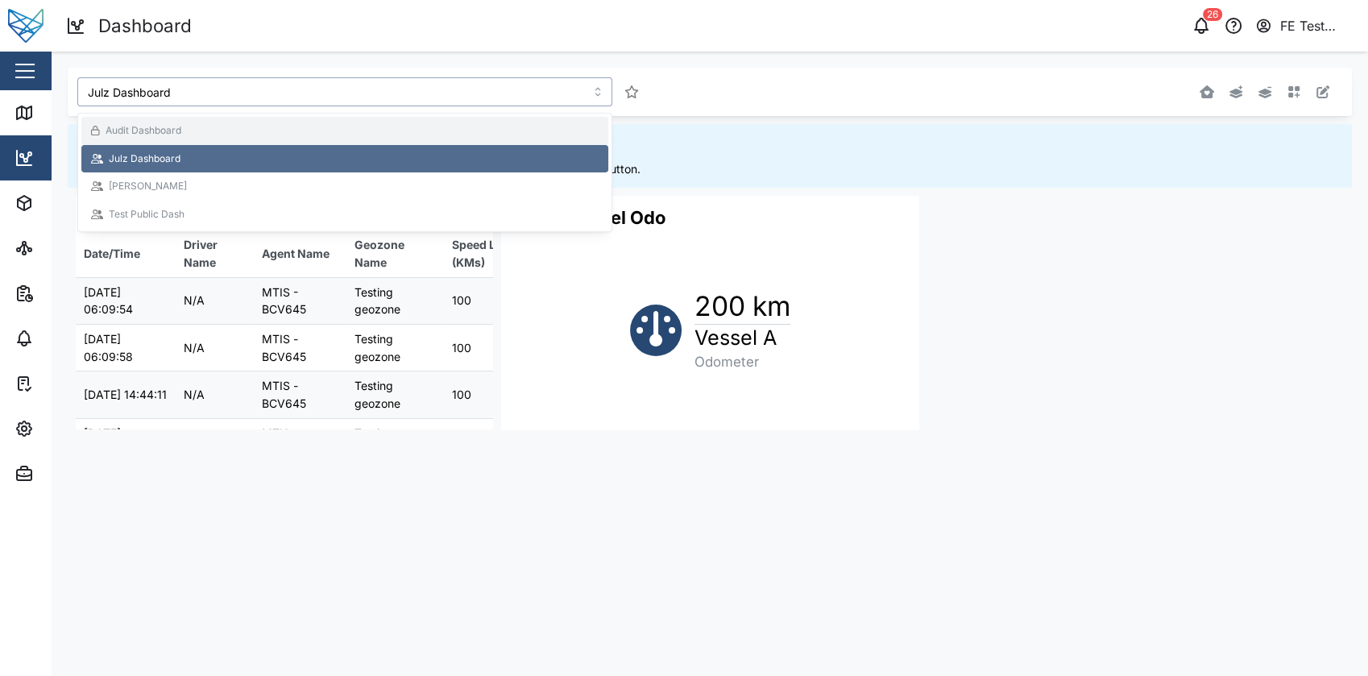
click at [373, 123] on div "Audit Dashboard" at bounding box center [345, 130] width 508 height 15
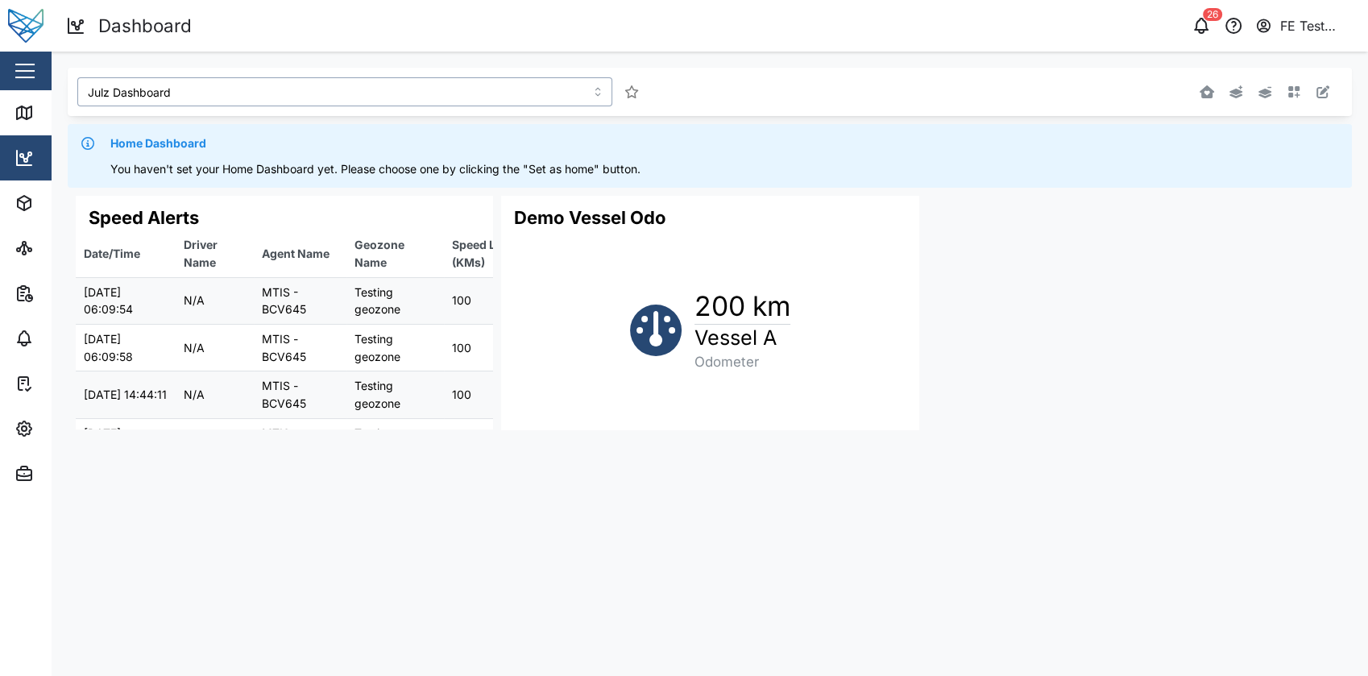
type input "Audit Dashboard"
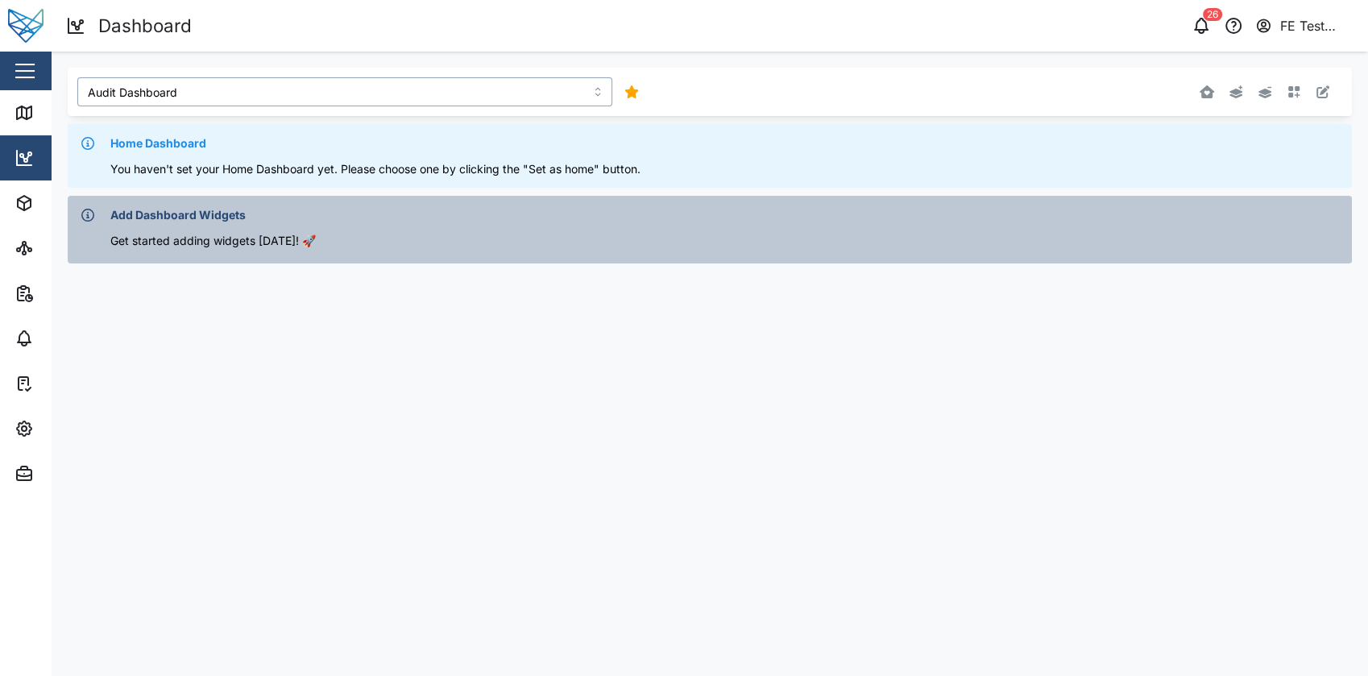
click at [509, 94] on input "Audit Dashboard" at bounding box center [344, 91] width 535 height 29
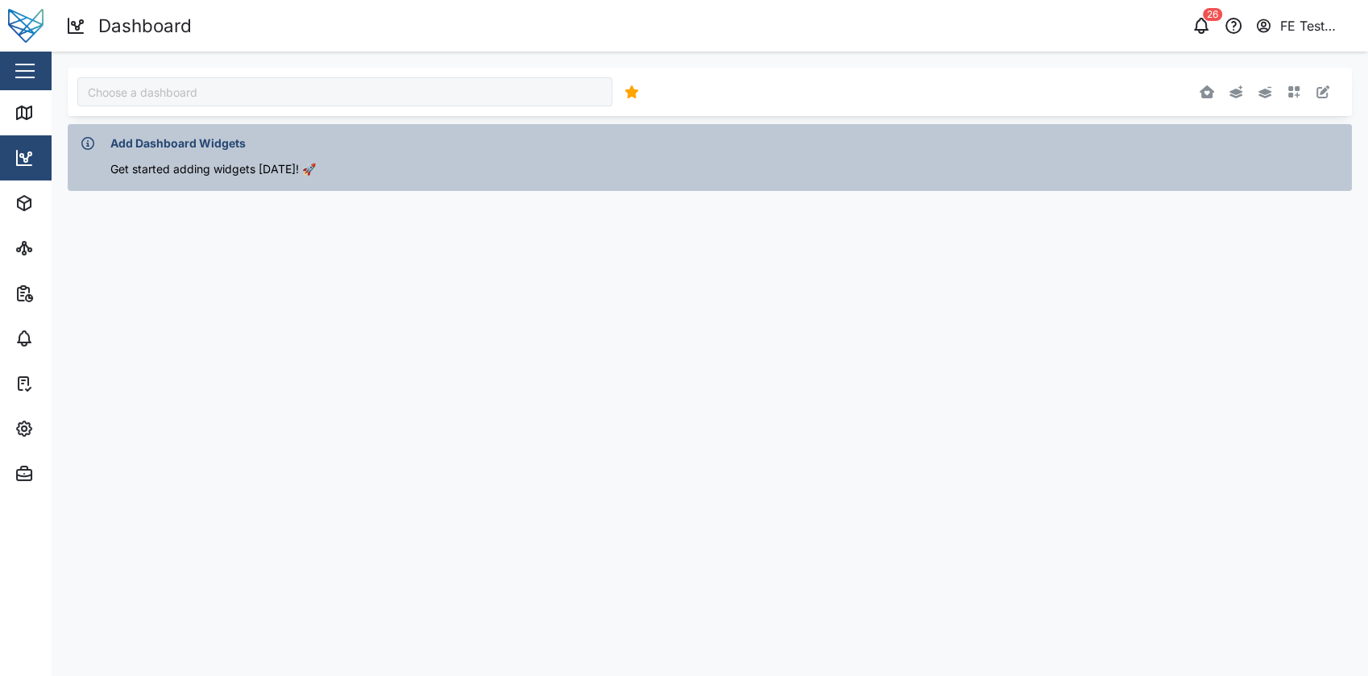
type input "Audit Dashboard"
click at [434, 93] on div "Audit Dashboard" at bounding box center [344, 91] width 535 height 29
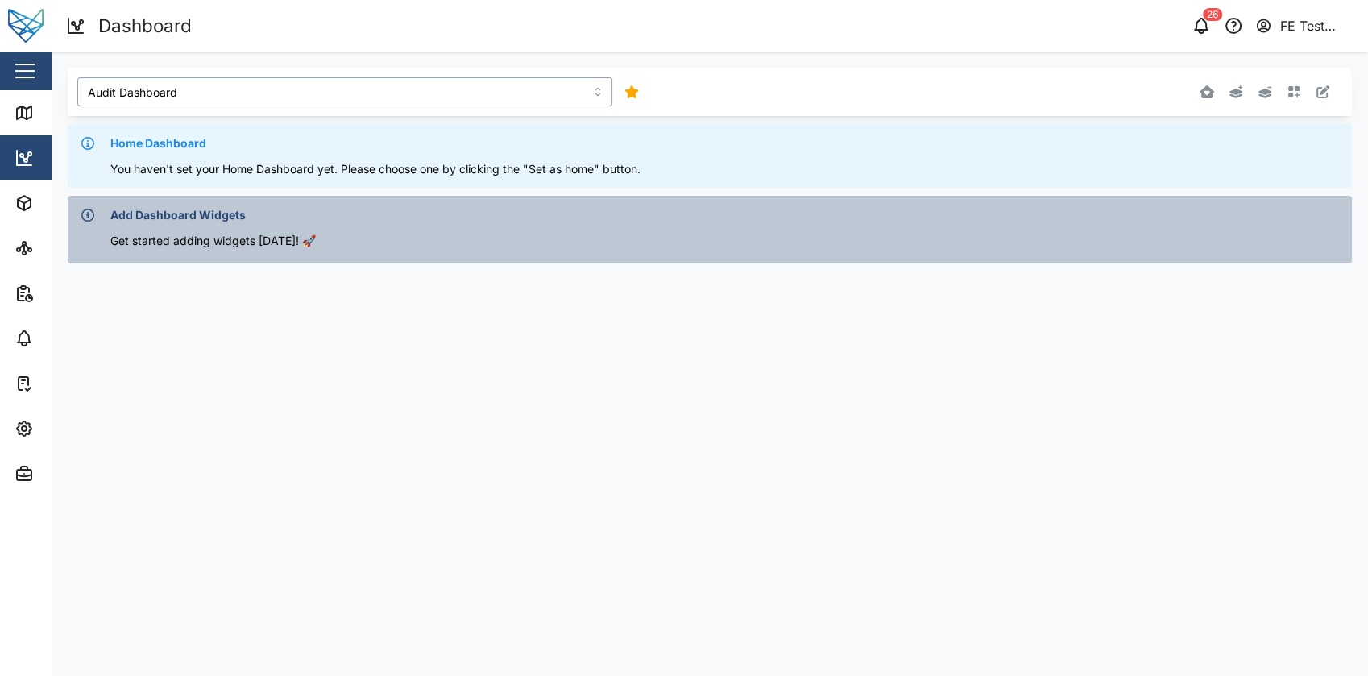
click at [434, 93] on input "Audit Dashboard" at bounding box center [344, 91] width 535 height 29
click at [798, 188] on div "Audit Dashboard Home Dashboard You haven't set your Home Dashboard yet. Please …" at bounding box center [710, 170] width 1285 height 204
click at [1290, 95] on icon "button" at bounding box center [1295, 92] width 12 height 12
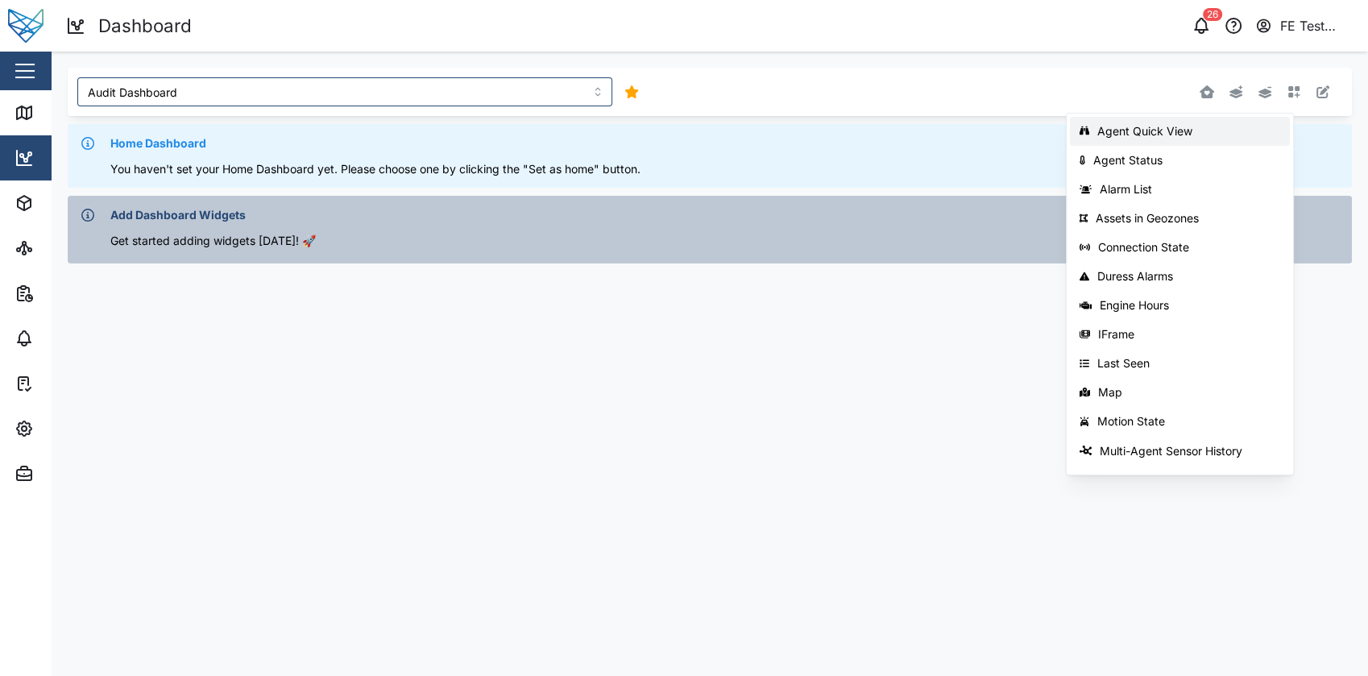
click at [1220, 128] on div "Agent Quick View" at bounding box center [1189, 131] width 183 height 13
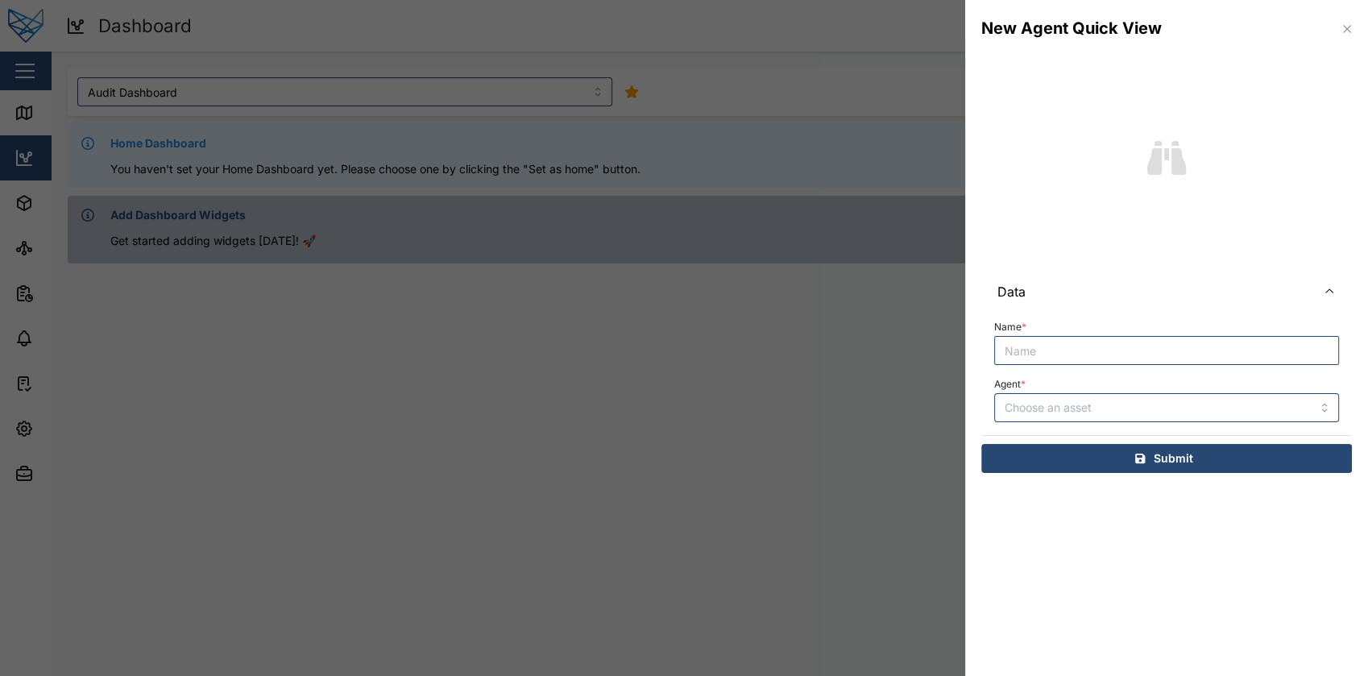
click at [1088, 342] on input "Name *" at bounding box center [1166, 350] width 345 height 29
type input "Agent Quick View"
click at [1165, 414] on input "Agent *" at bounding box center [1166, 407] width 345 height 29
type input "058YGD"
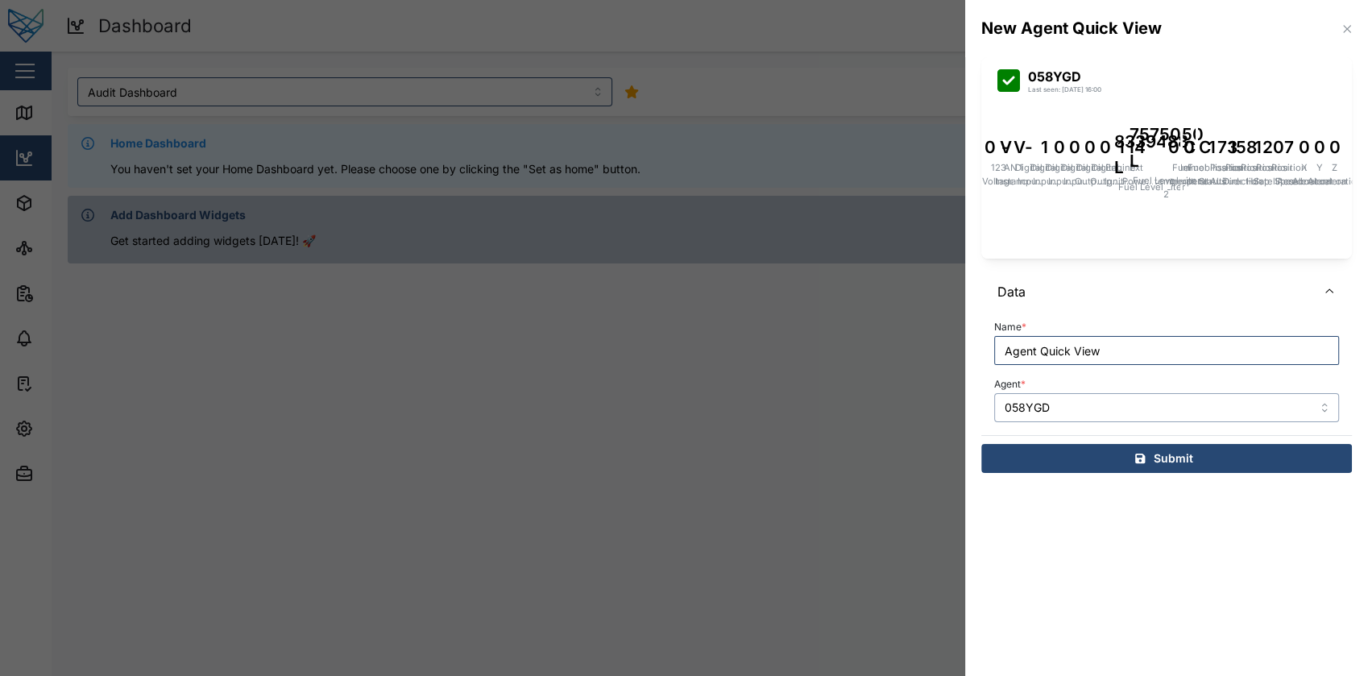
click at [1173, 404] on input "058YGD" at bounding box center [1166, 407] width 345 height 29
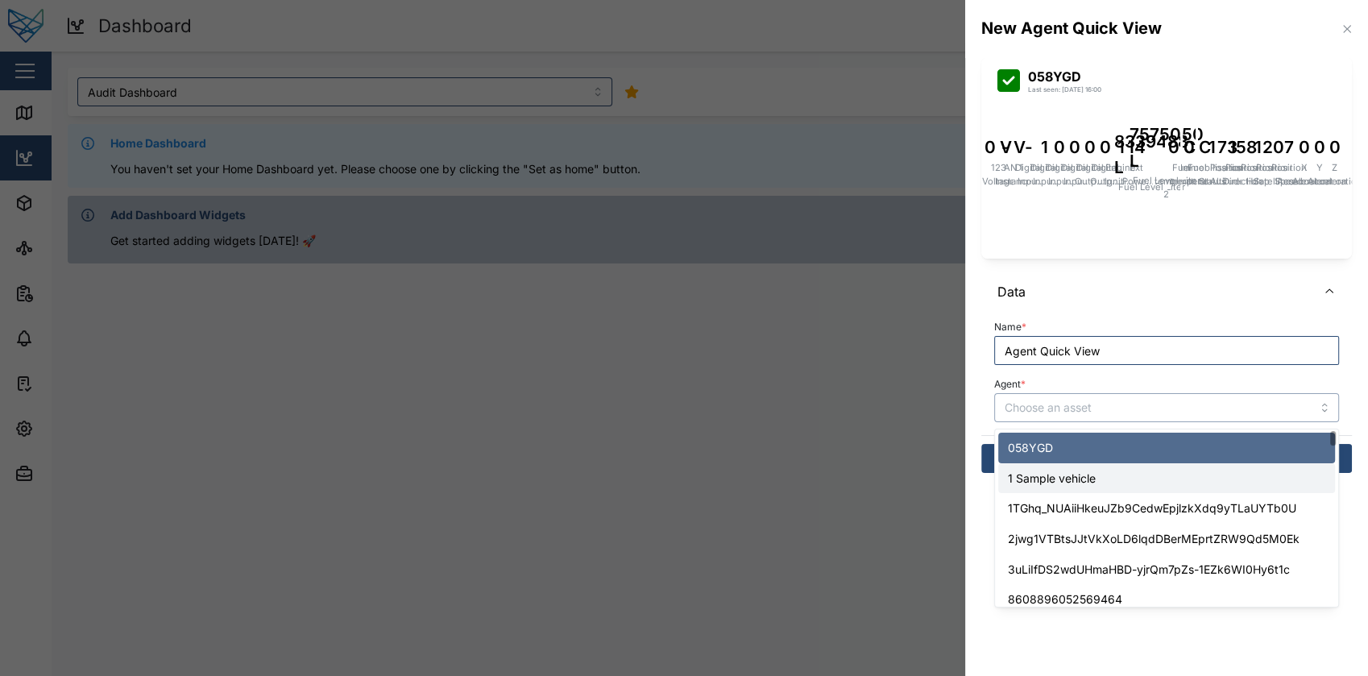
type input "1 Sample vehicle"
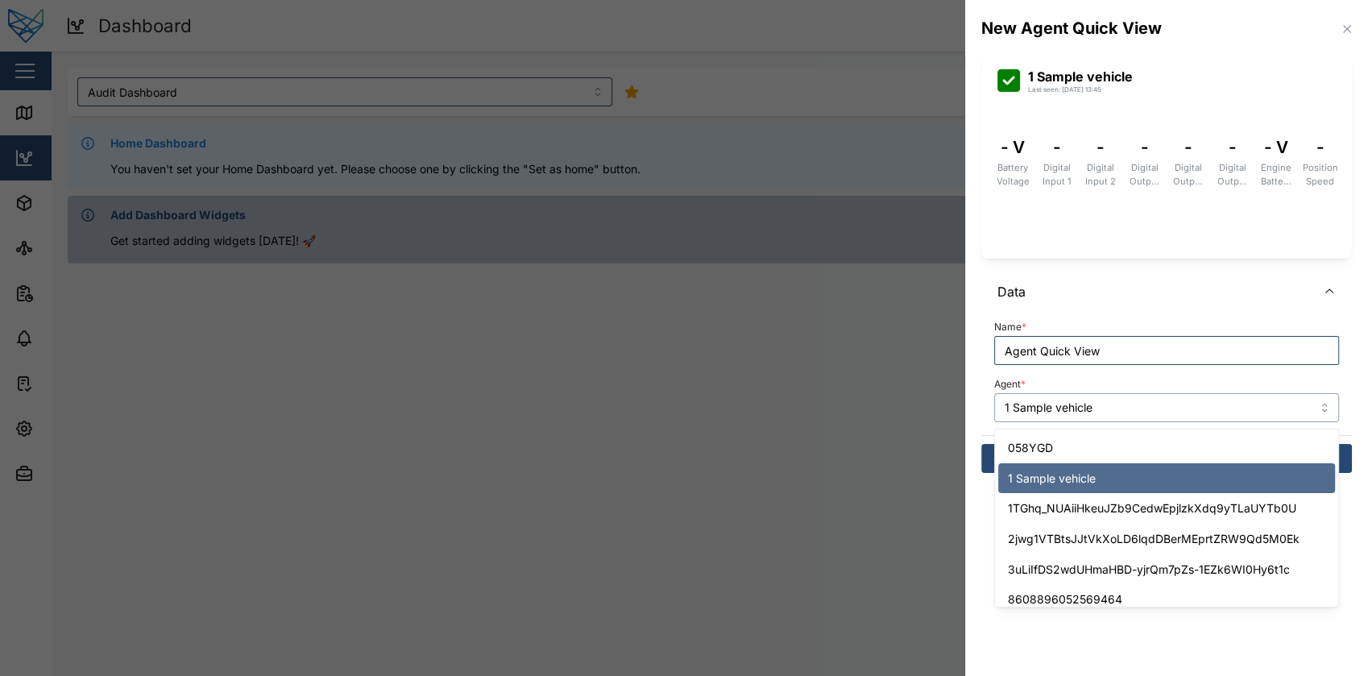
click at [1142, 413] on input "1 Sample vehicle" at bounding box center [1166, 407] width 345 height 29
type input "3uLiIfDS2wdUHmaHBD-yjrQm7pZs-1EZk6WI0Hy6t1c"
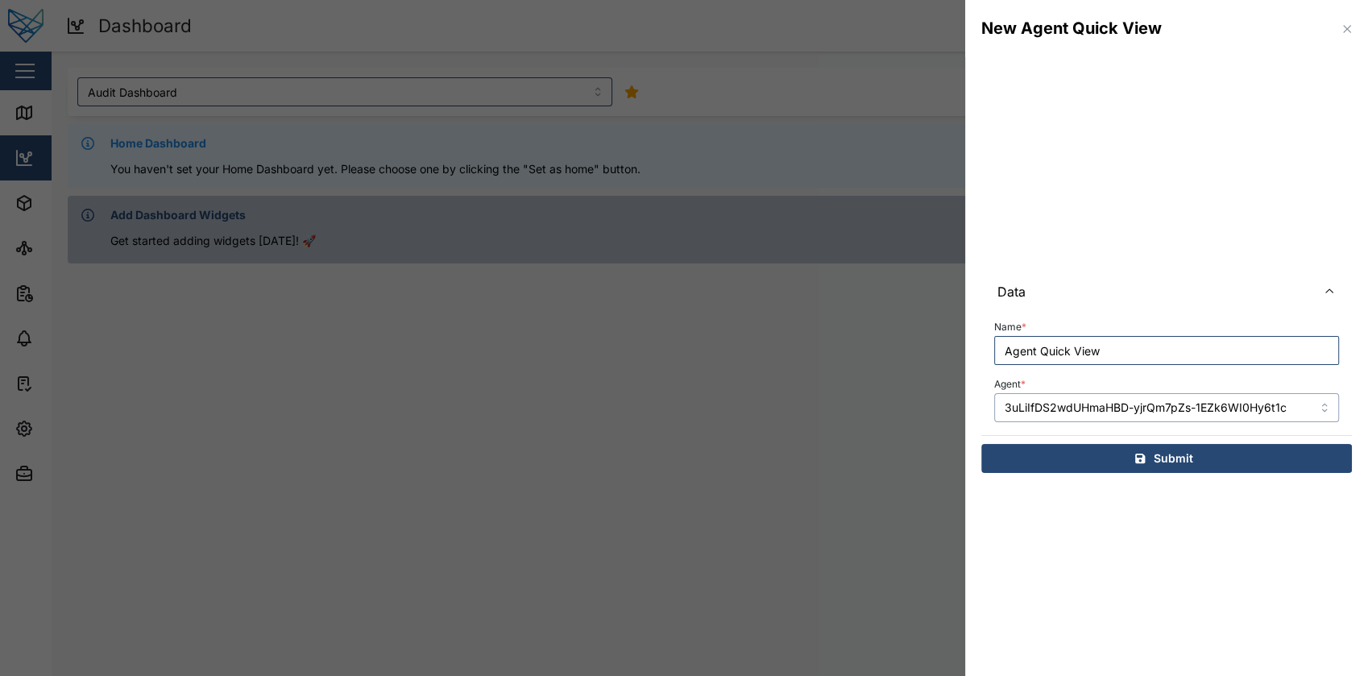
click at [1115, 413] on input "3uLiIfDS2wdUHmaHBD-yjrQm7pZs-1EZk6WI0Hy6t1c" at bounding box center [1166, 407] width 345 height 29
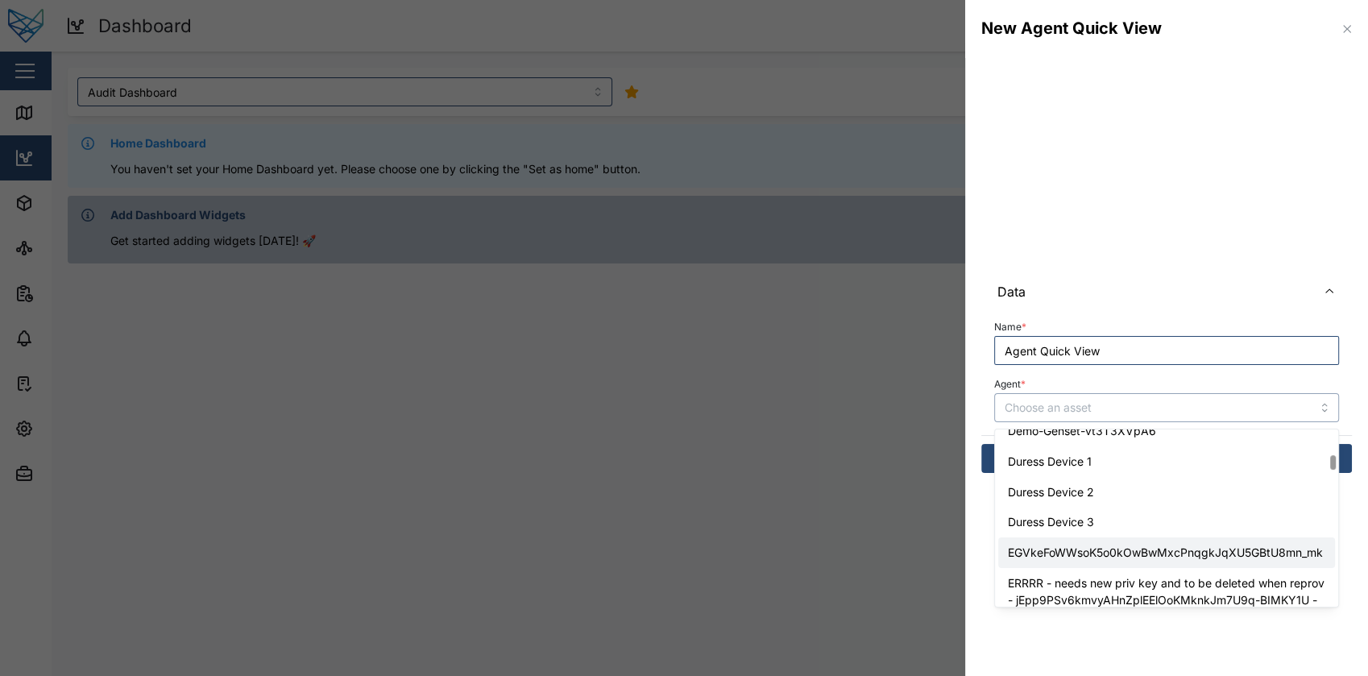
scroll to position [762, 0]
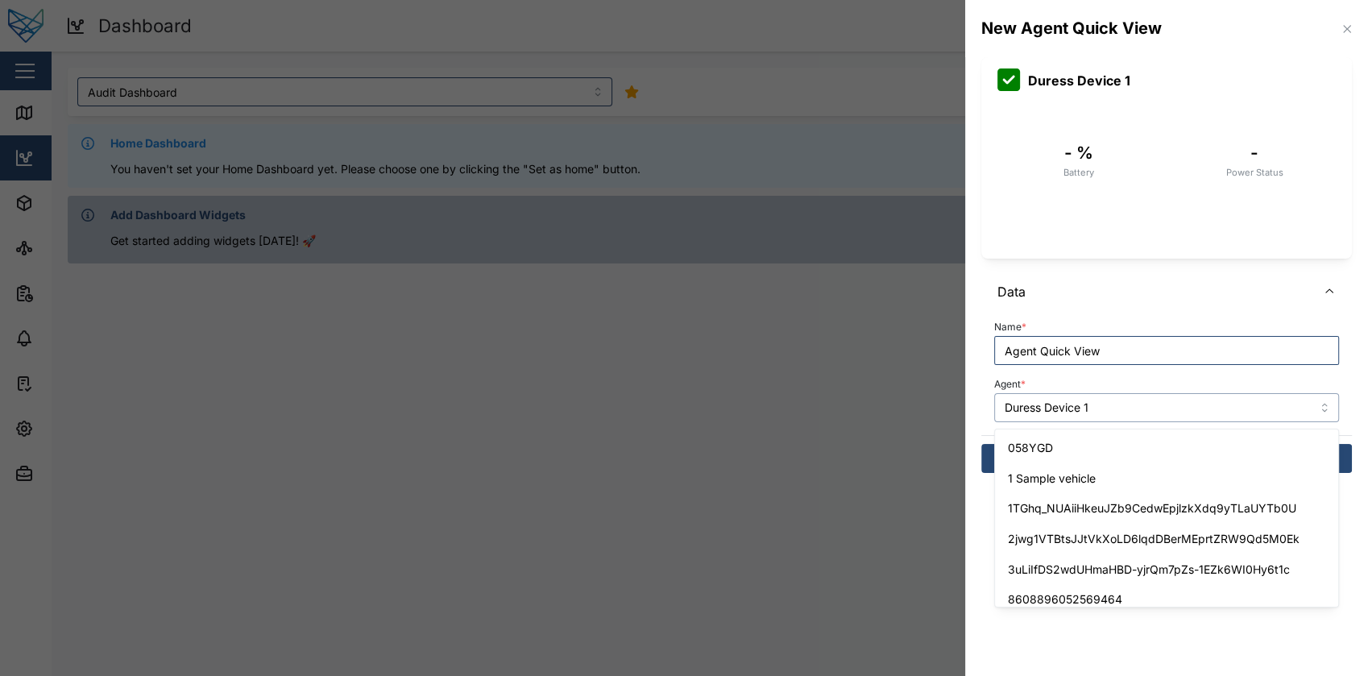
click at [1128, 405] on input "Duress Device 1" at bounding box center [1166, 407] width 345 height 29
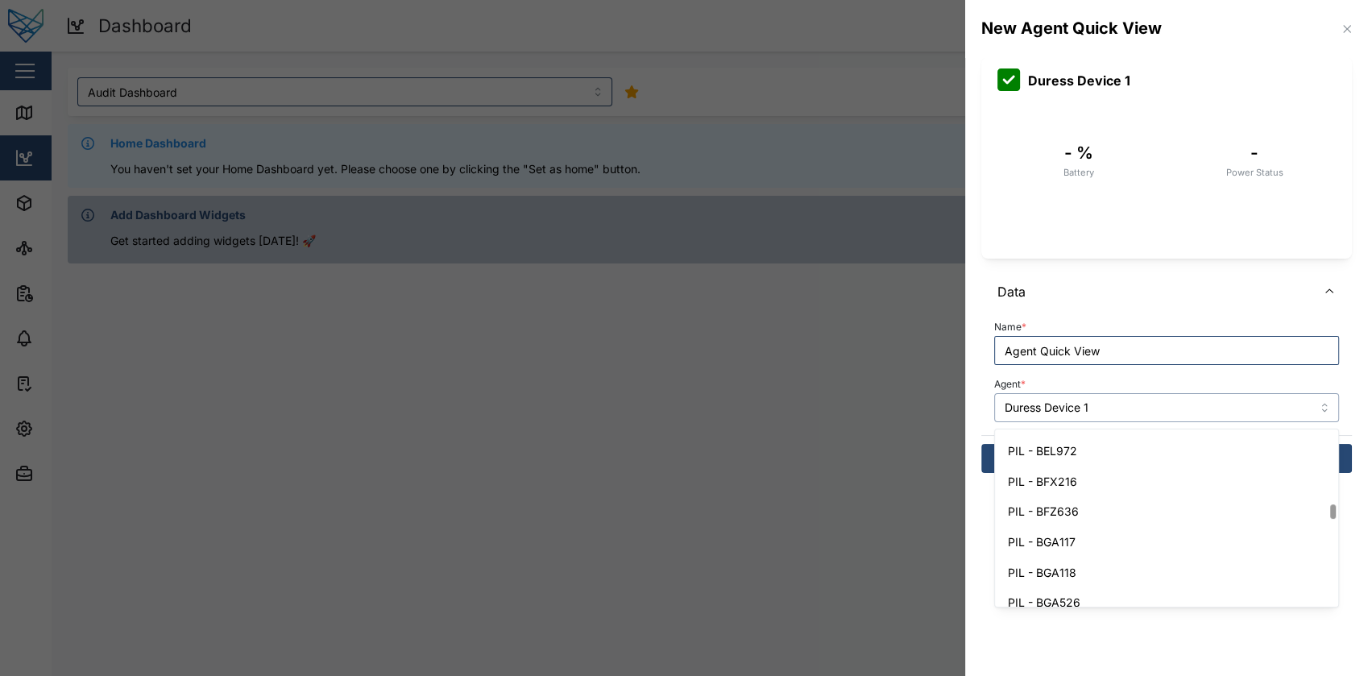
scroll to position [2414, 0]
type input "PIL - BEL972"
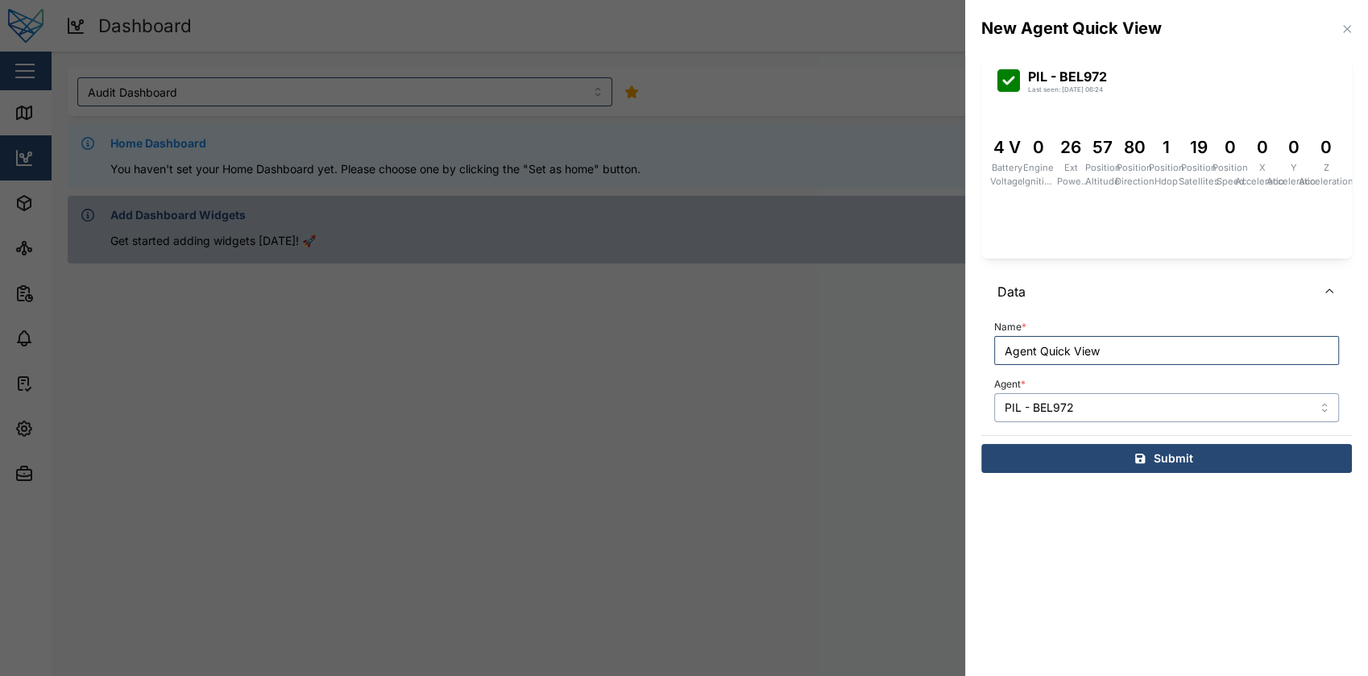
click at [1141, 405] on input "PIL - BEL972" at bounding box center [1166, 407] width 345 height 29
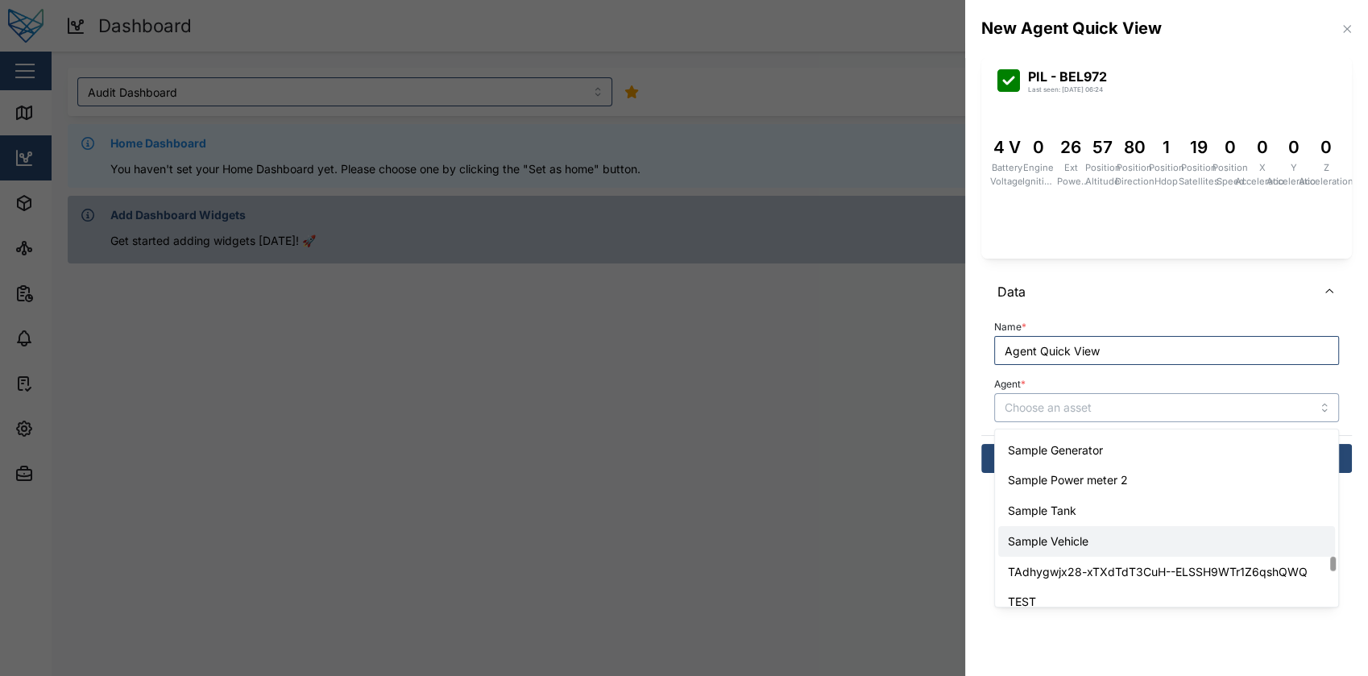
scroll to position [4134, 0]
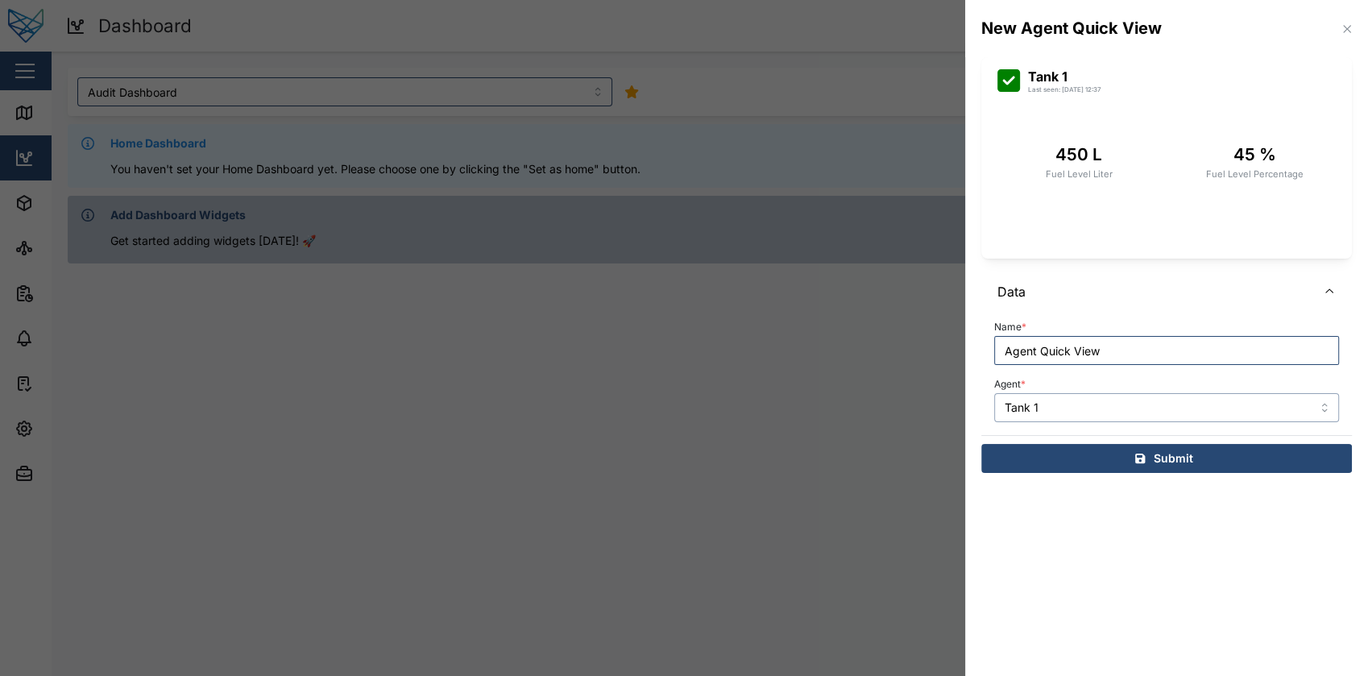
type input "Tank 1"
click at [1098, 462] on div "Submit" at bounding box center [1164, 458] width 345 height 27
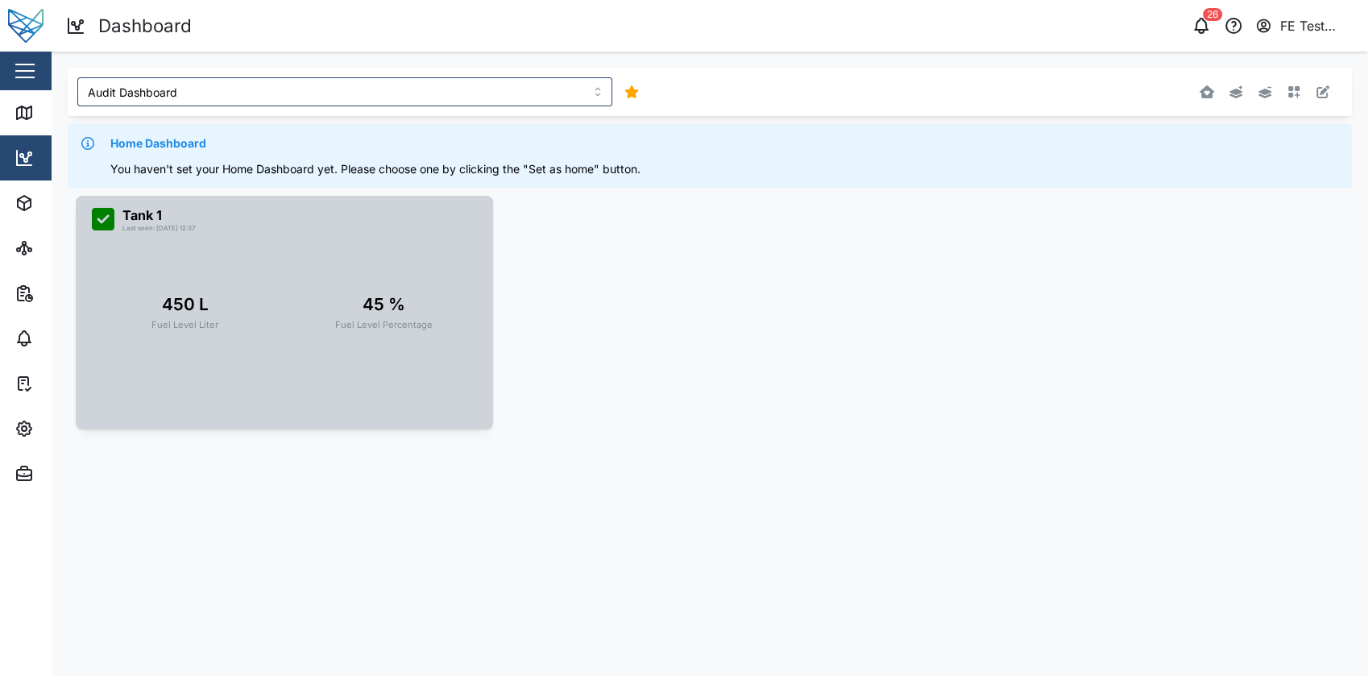
click at [358, 308] on div "45 % Fuel Level Percentage" at bounding box center [384, 312] width 98 height 40
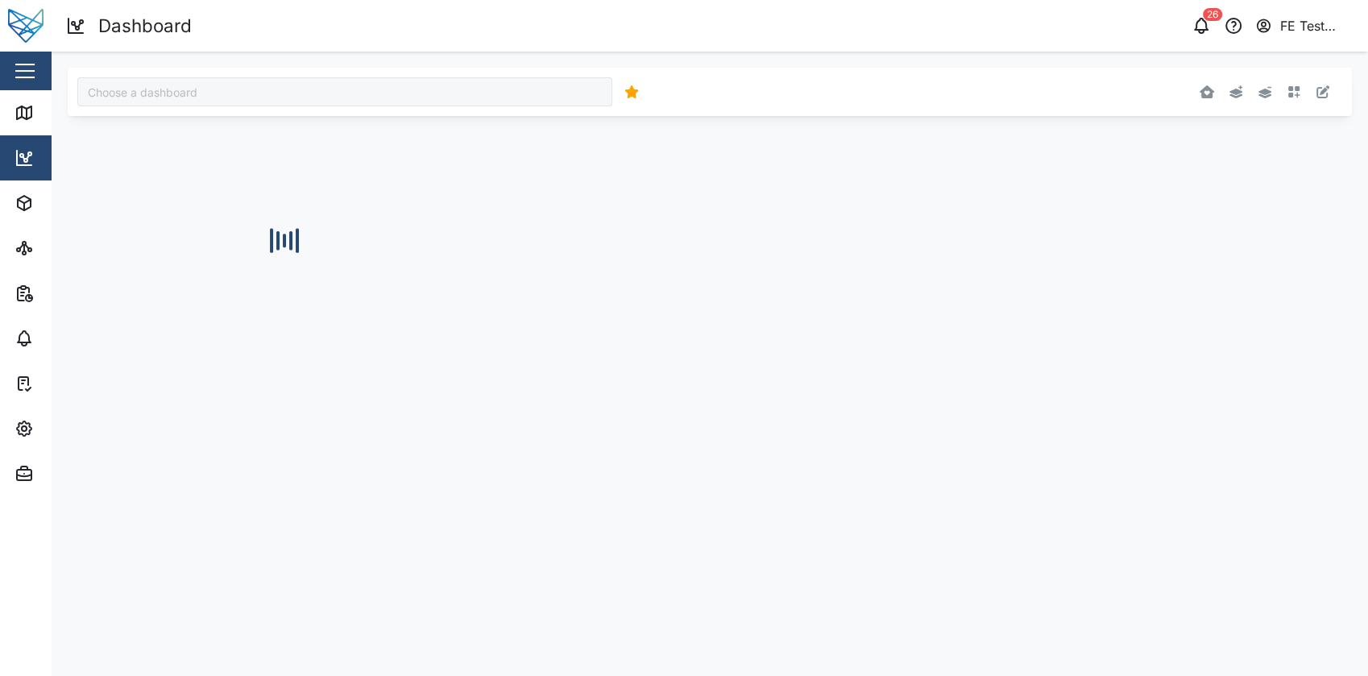
type input "Audit Dashboard"
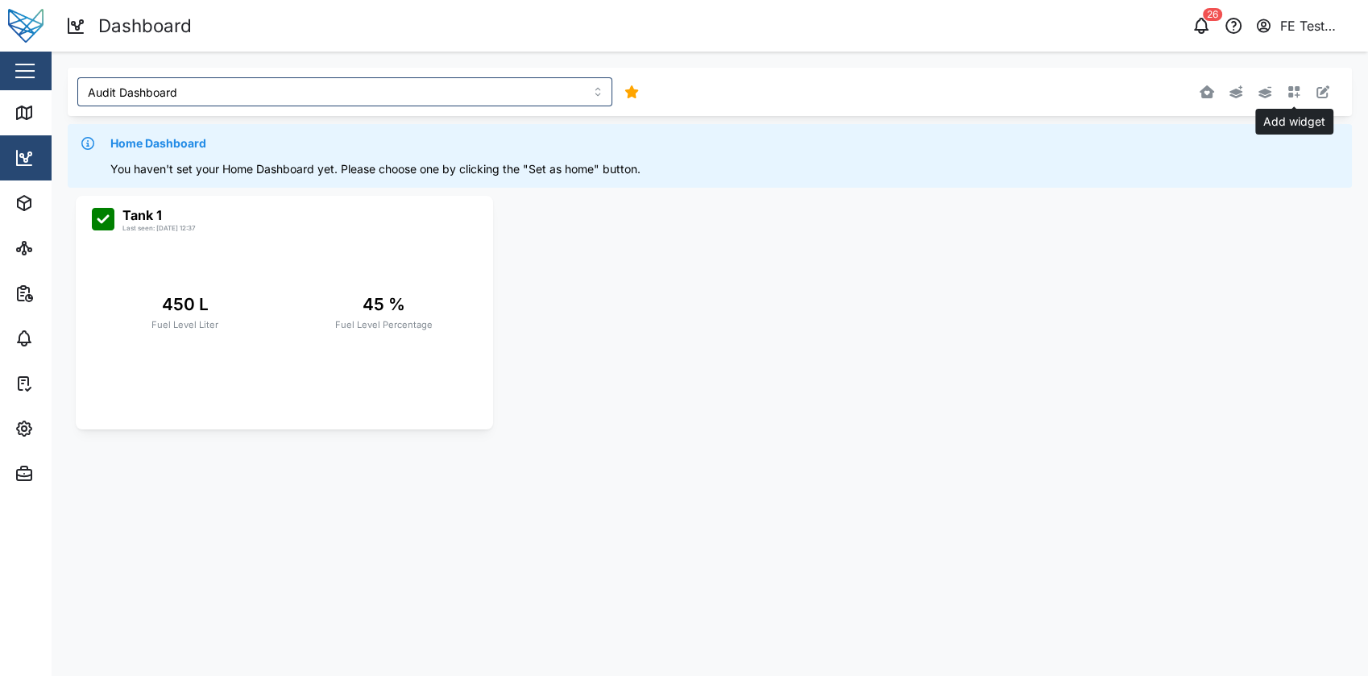
click at [1290, 93] on icon "button" at bounding box center [1294, 91] width 13 height 13
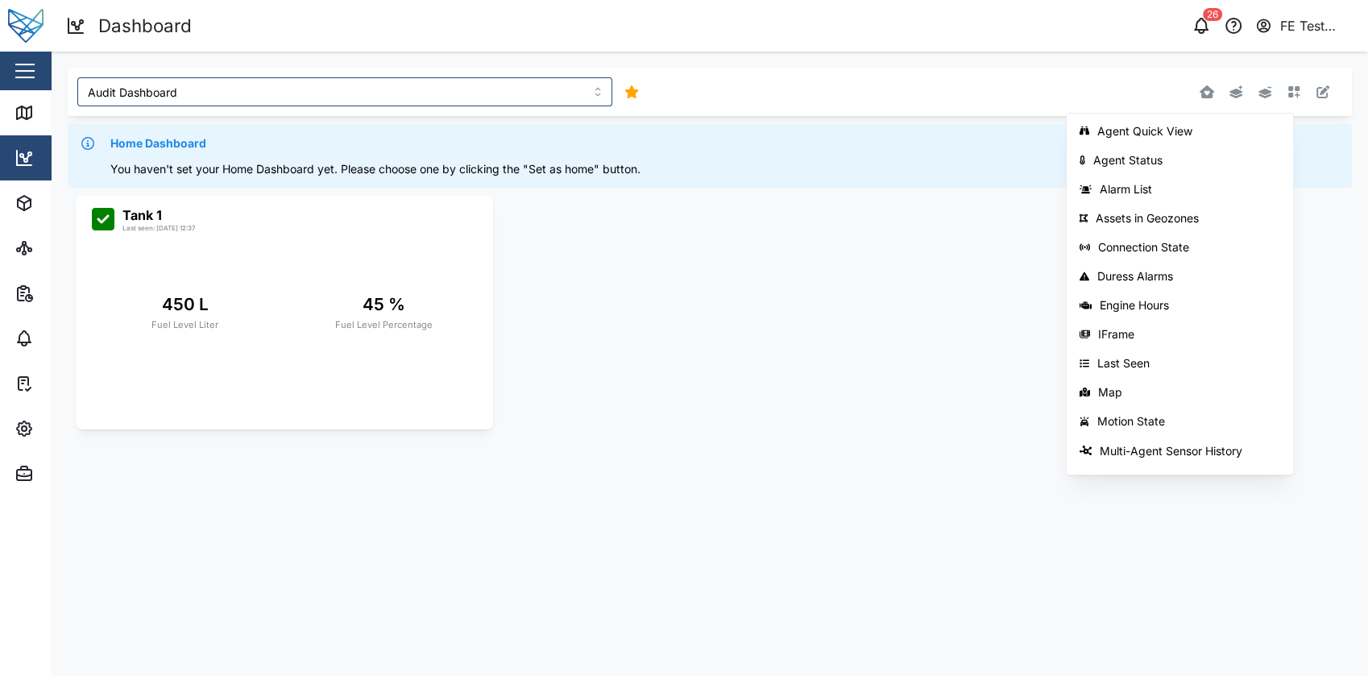
click at [961, 180] on div "Home Dashboard You haven't set your Home Dashboard yet. Please choose one by cl…" at bounding box center [710, 156] width 1285 height 64
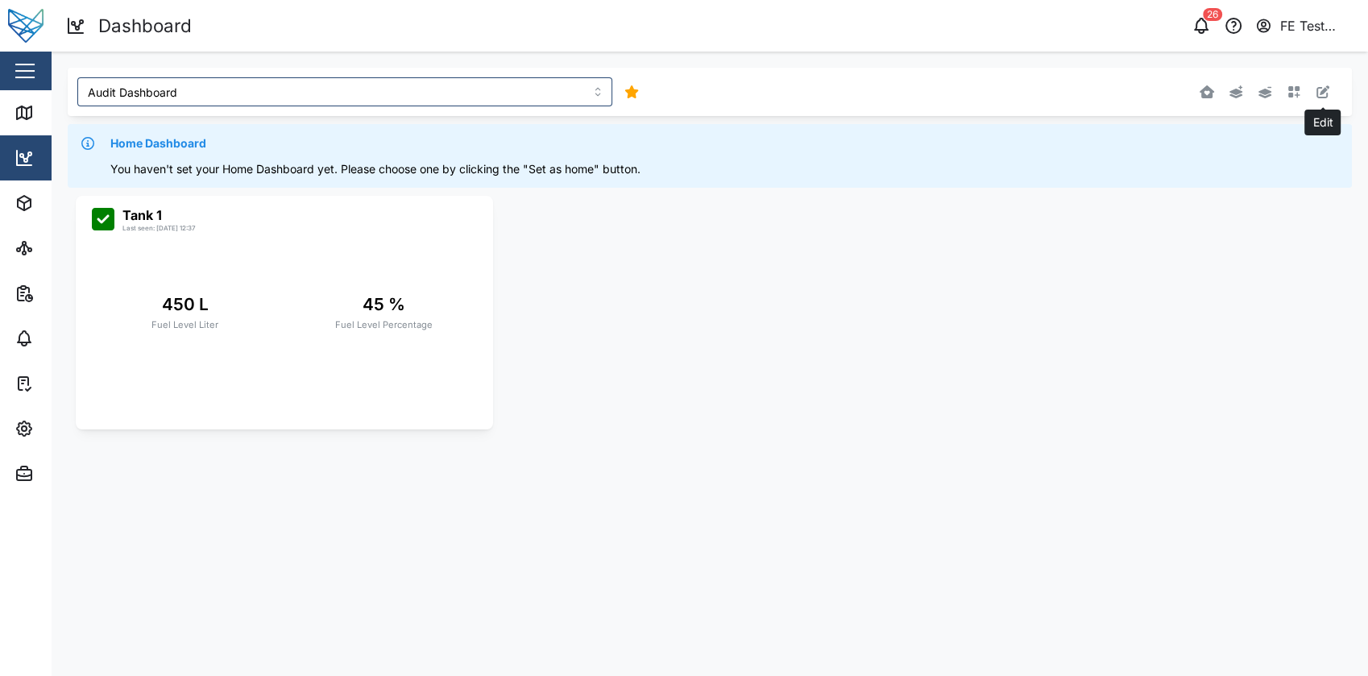
click at [1330, 89] on button "button" at bounding box center [1323, 92] width 23 height 23
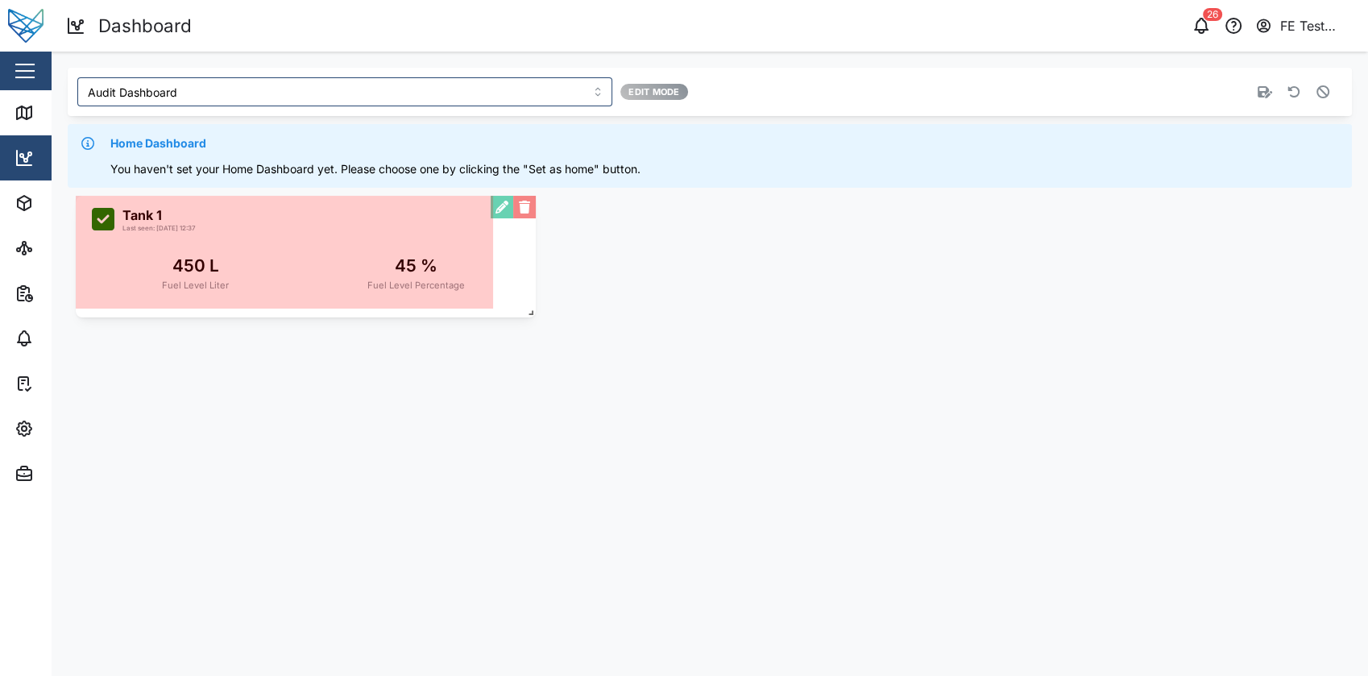
drag, startPoint x: 487, startPoint y: 425, endPoint x: 527, endPoint y: 305, distance: 126.7
click at [527, 305] on span at bounding box center [528, 309] width 16 height 16
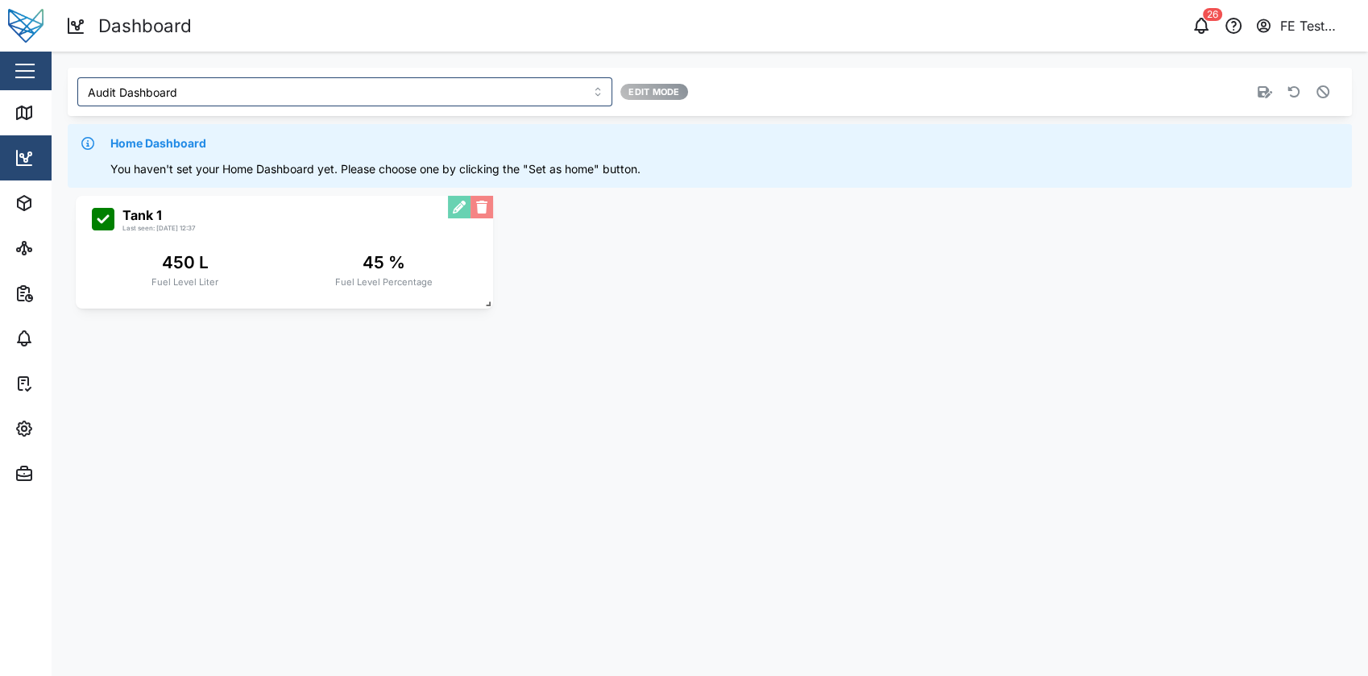
click at [1267, 85] on button "button" at bounding box center [1265, 92] width 23 height 23
click at [798, 351] on main "Audit Dashboard Home Dashboard You haven't set your Home Dashboard yet. Please …" at bounding box center [710, 364] width 1317 height 625
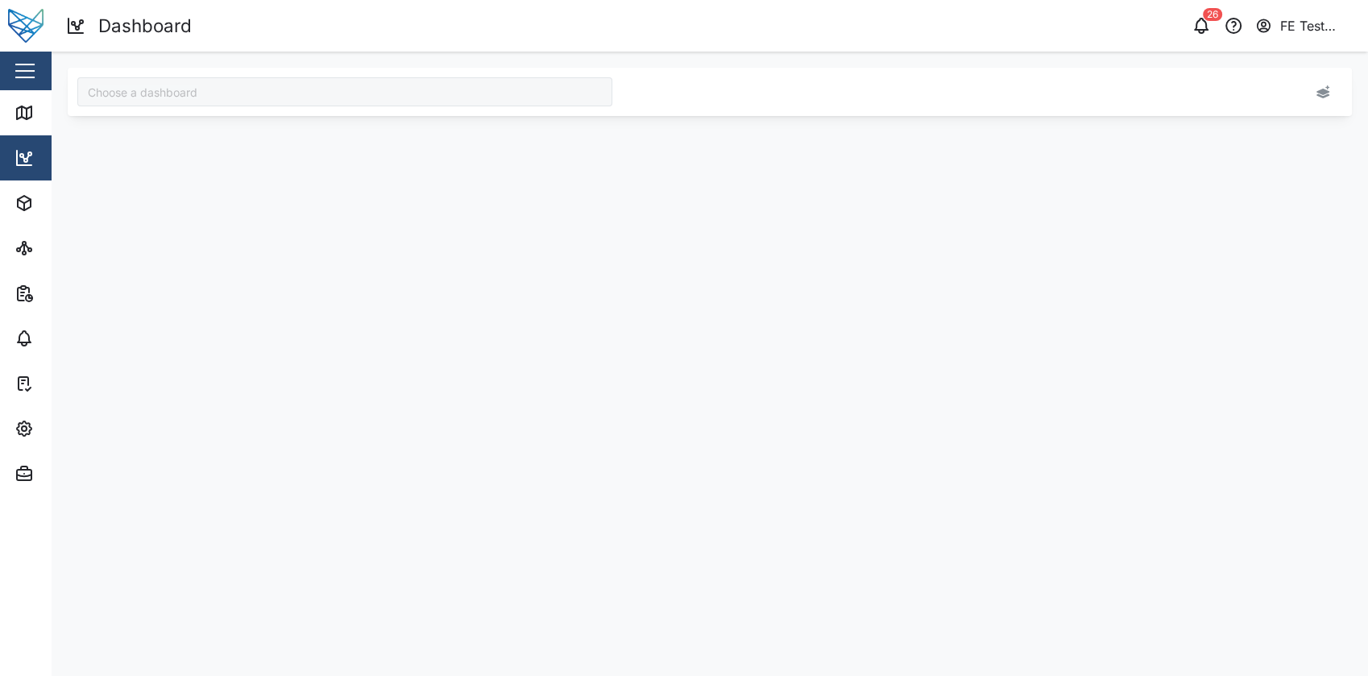
type input "Audit Dashboard"
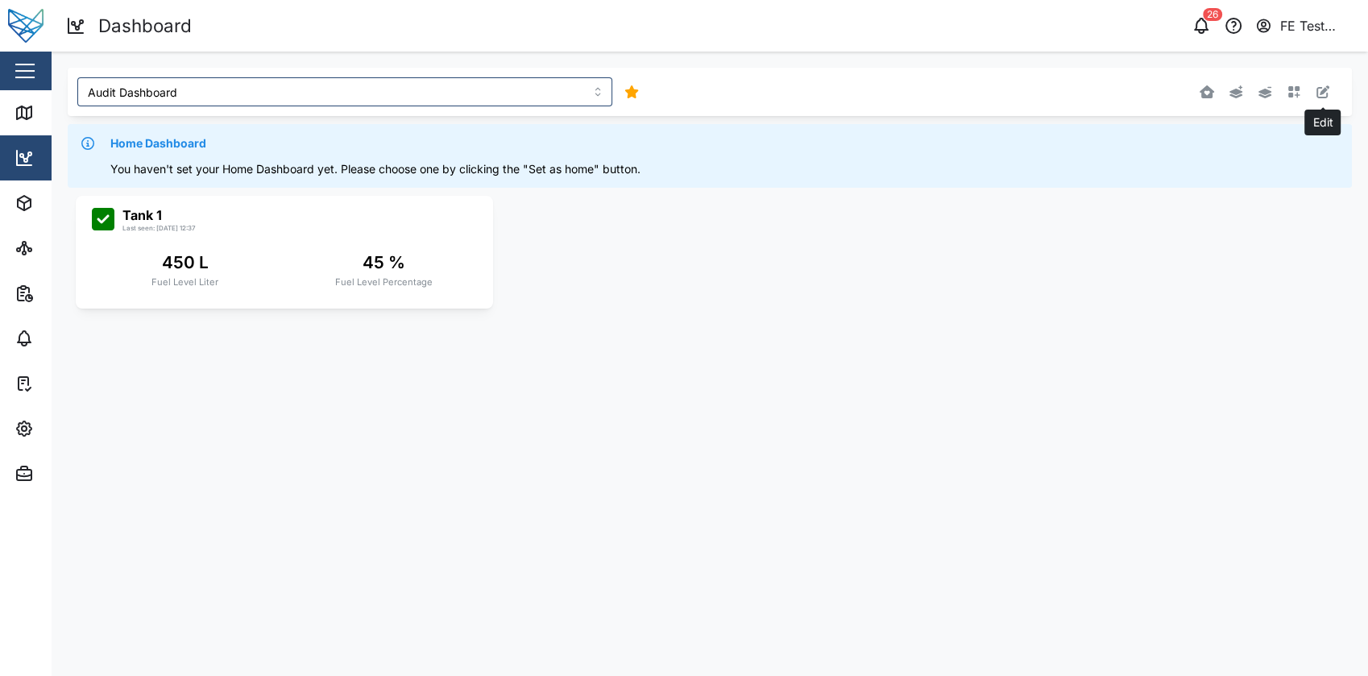
click at [1313, 90] on button "button" at bounding box center [1323, 92] width 23 height 23
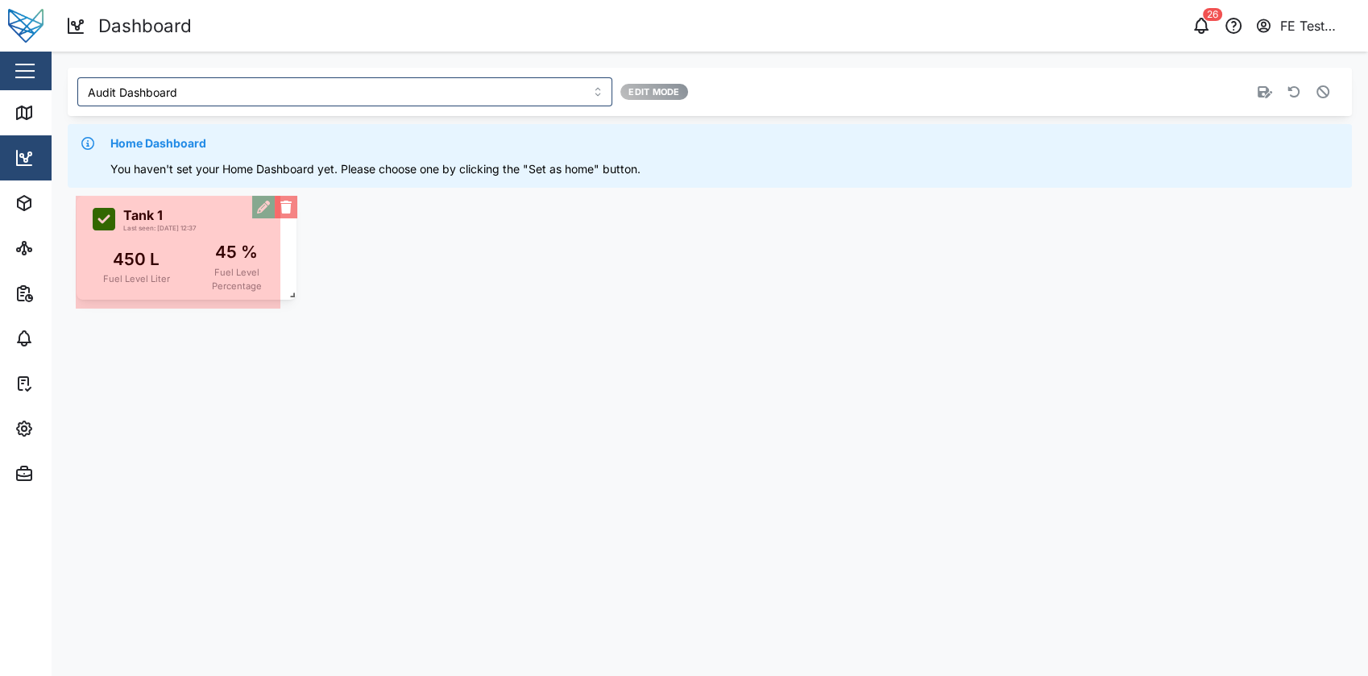
drag, startPoint x: 486, startPoint y: 303, endPoint x: 290, endPoint y: 292, distance: 196.2
click at [290, 292] on span at bounding box center [289, 292] width 16 height 16
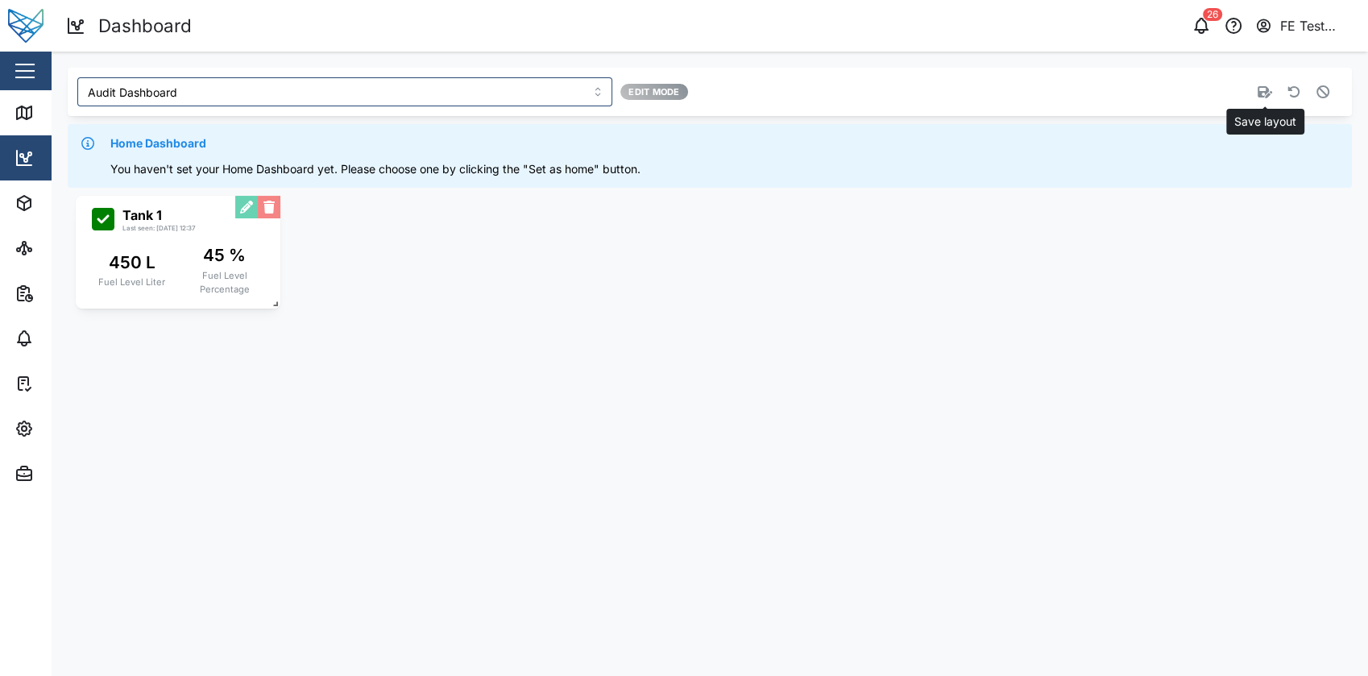
click at [1259, 96] on icon "button" at bounding box center [1265, 92] width 15 height 12
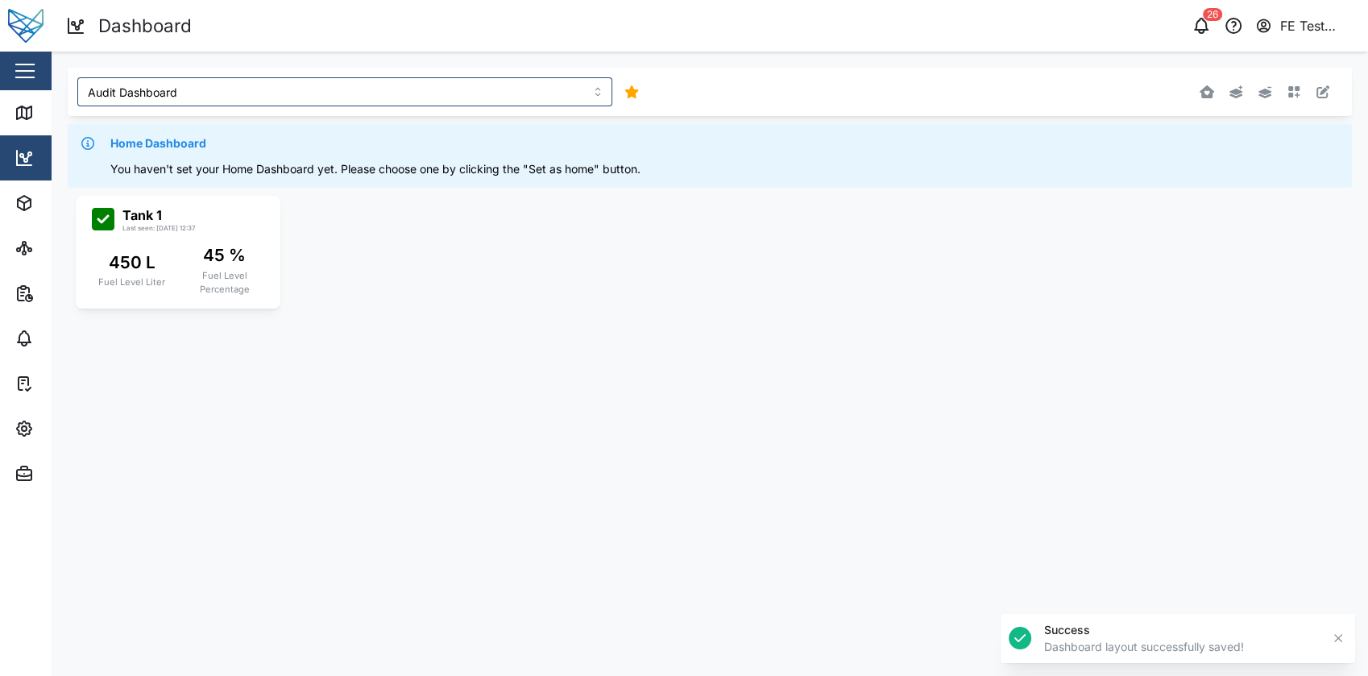
click at [645, 316] on div "Tank 1 Last seen: [DATE] 12:37 450 L Fuel Level Liter 45 % Fuel Level Percentage" at bounding box center [710, 252] width 1285 height 129
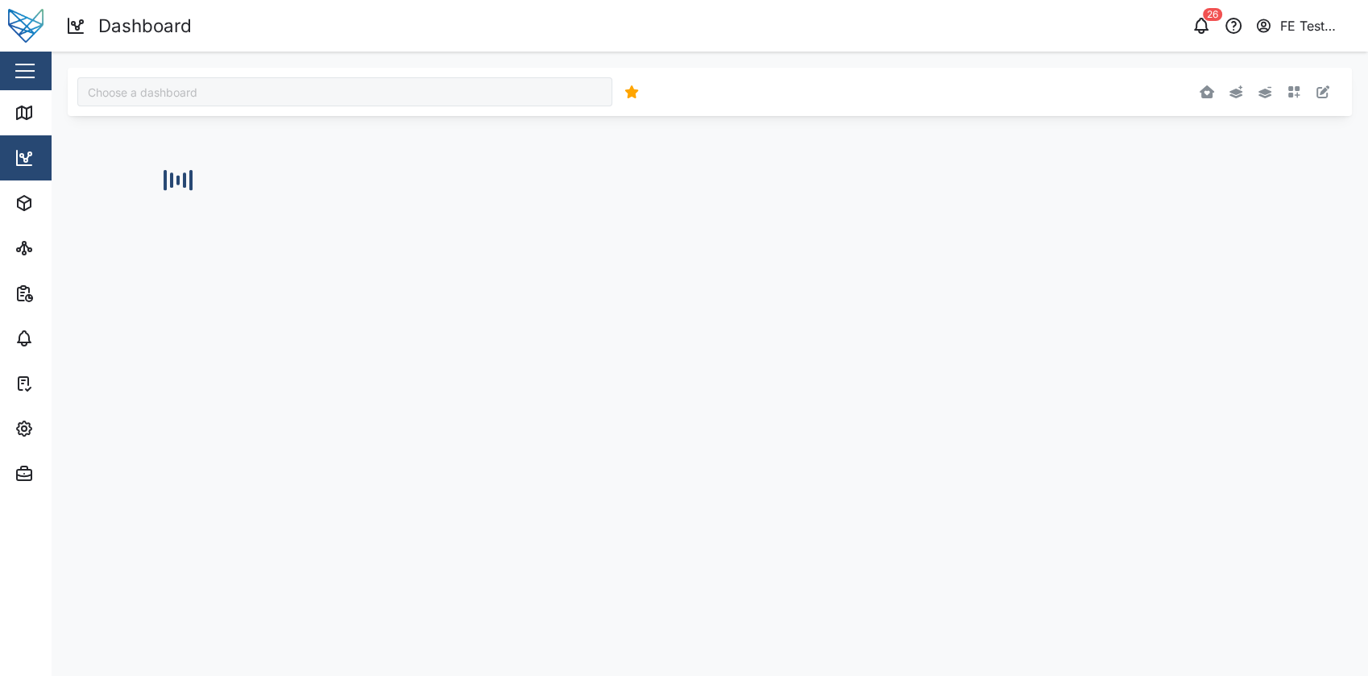
type input "Audit Dashboard"
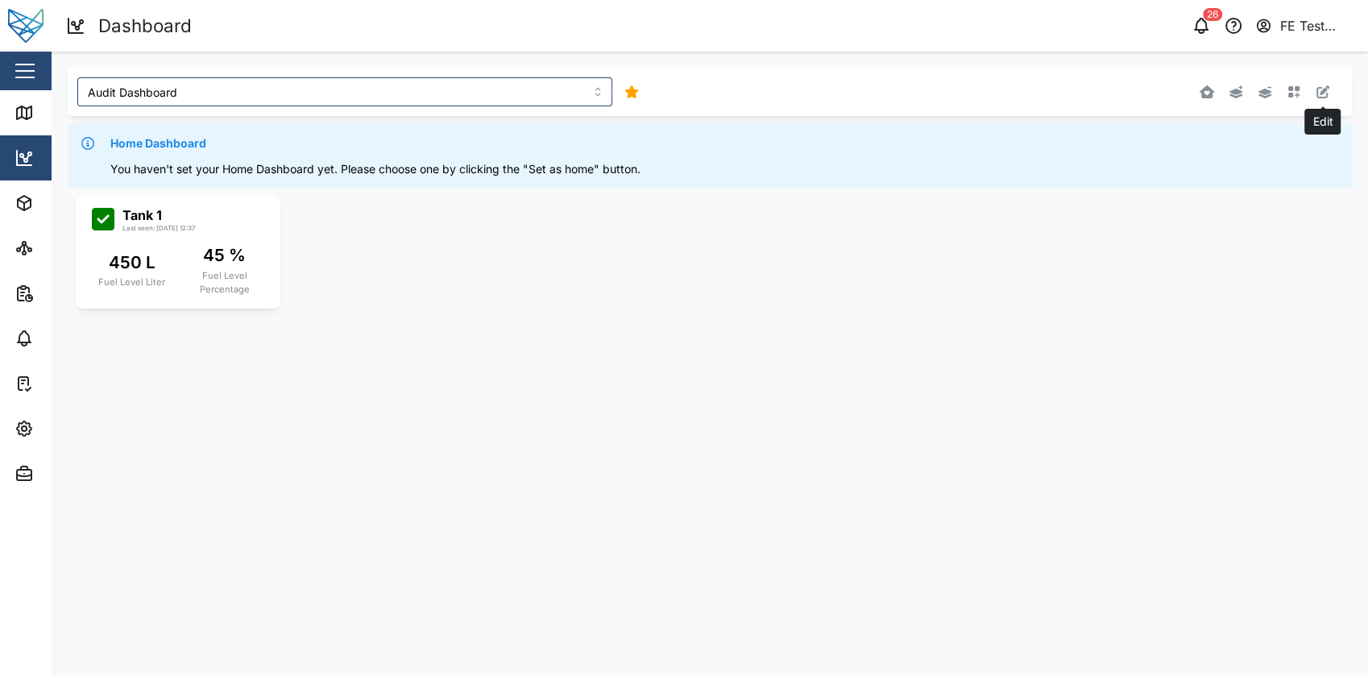
click at [1328, 90] on icon "button" at bounding box center [1323, 91] width 13 height 13
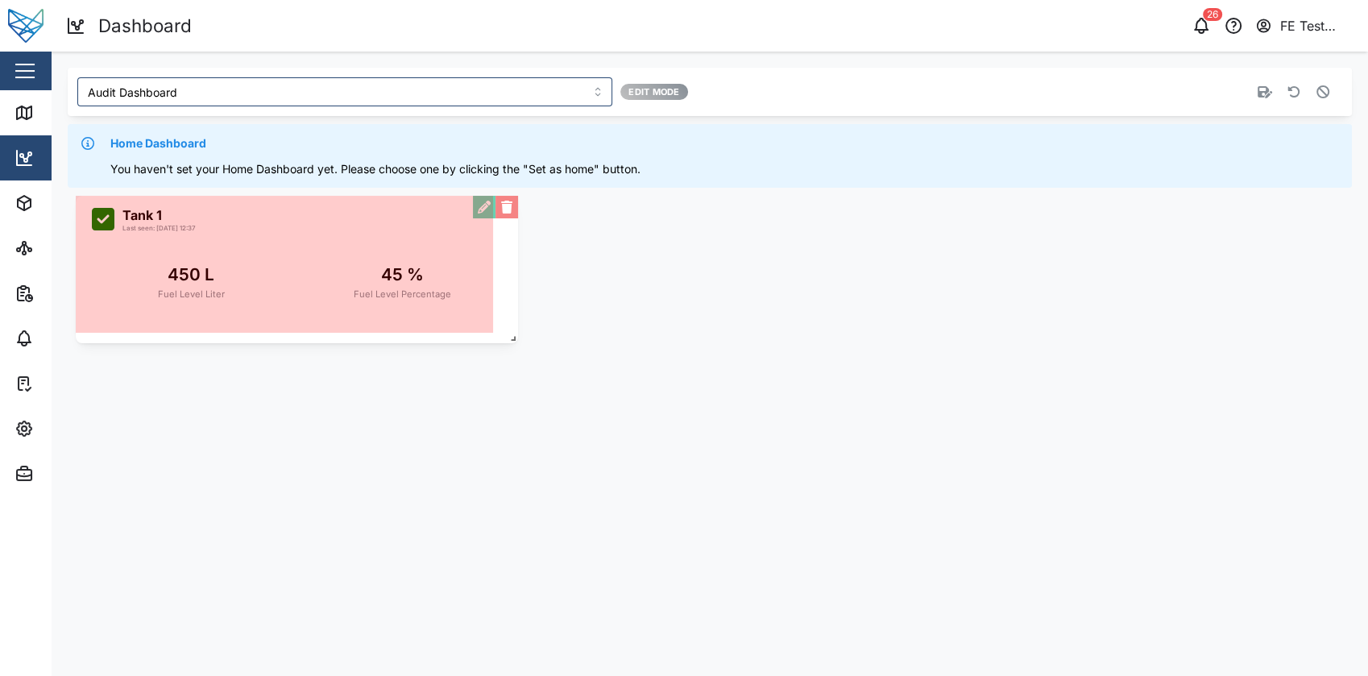
drag, startPoint x: 277, startPoint y: 300, endPoint x: 515, endPoint y: 334, distance: 240.2
click at [515, 334] on span at bounding box center [510, 335] width 16 height 16
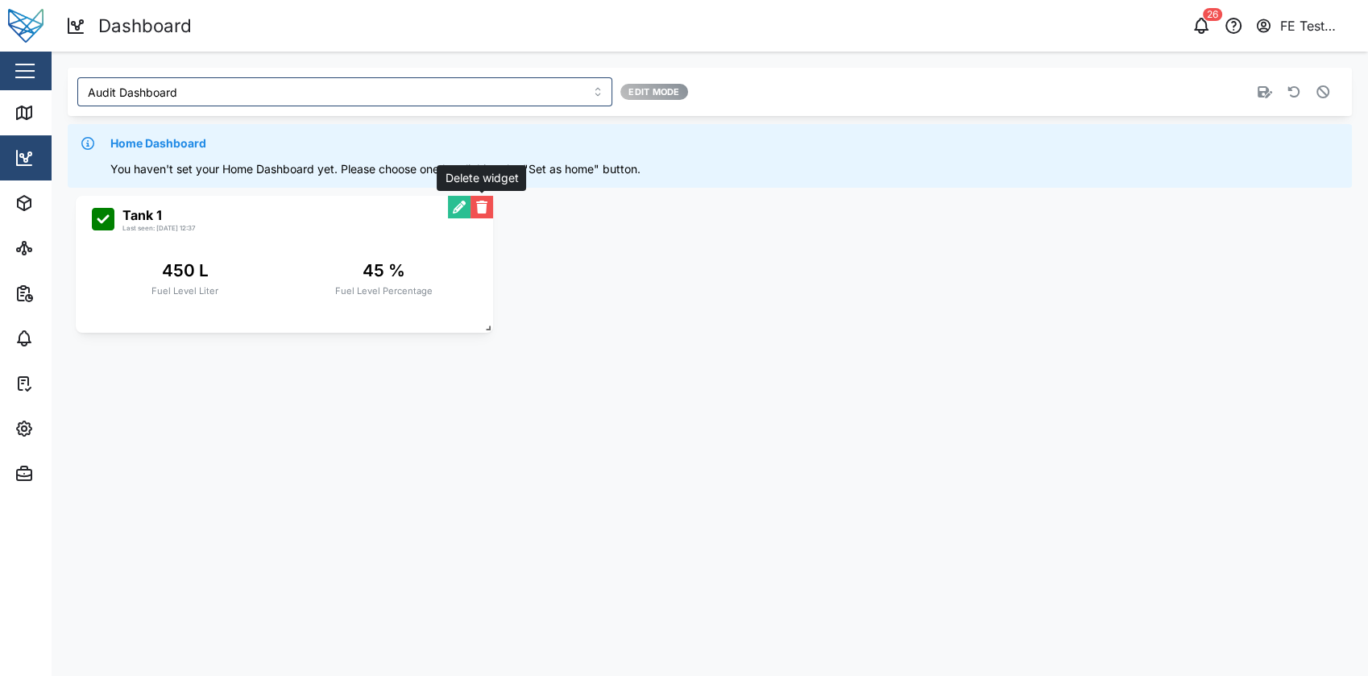
click at [487, 205] on button "button" at bounding box center [482, 207] width 23 height 23
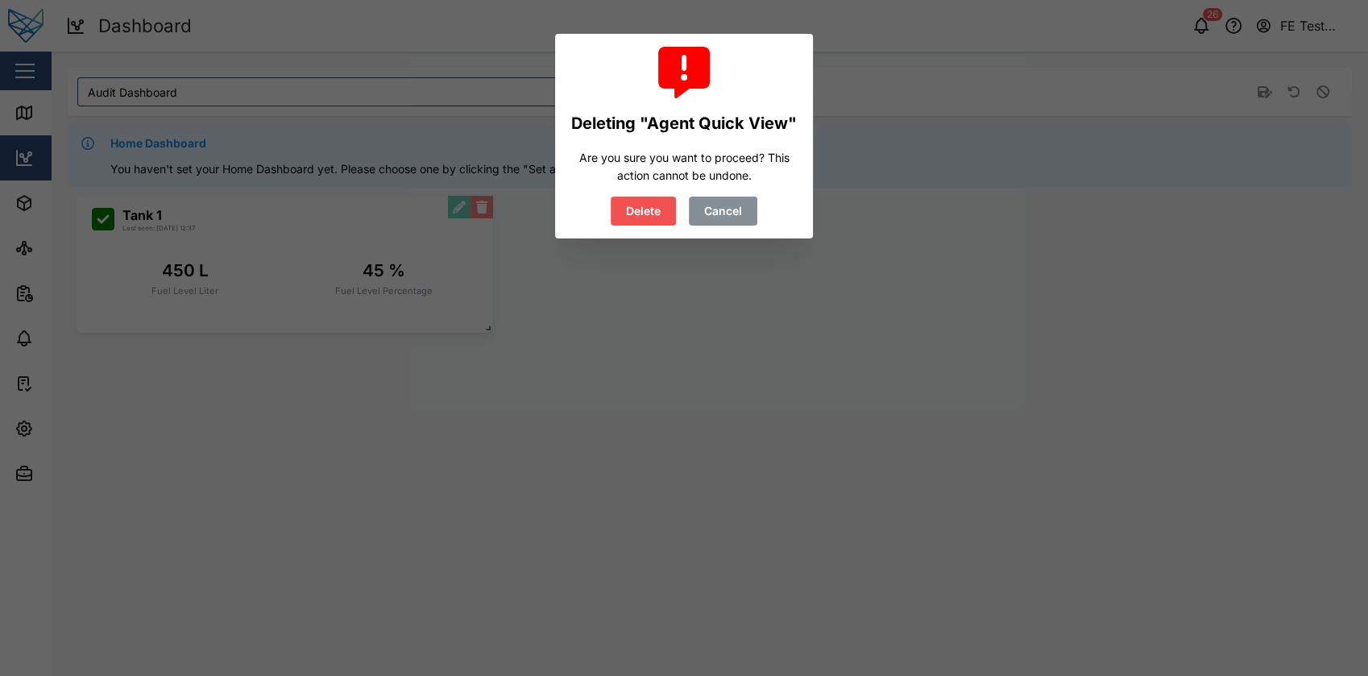
click at [624, 235] on div "Deleting "Agent Quick View" Are you sure you want to proceed? This action canno…" at bounding box center [684, 136] width 258 height 205
click at [660, 210] on span "Delete" at bounding box center [643, 210] width 35 height 27
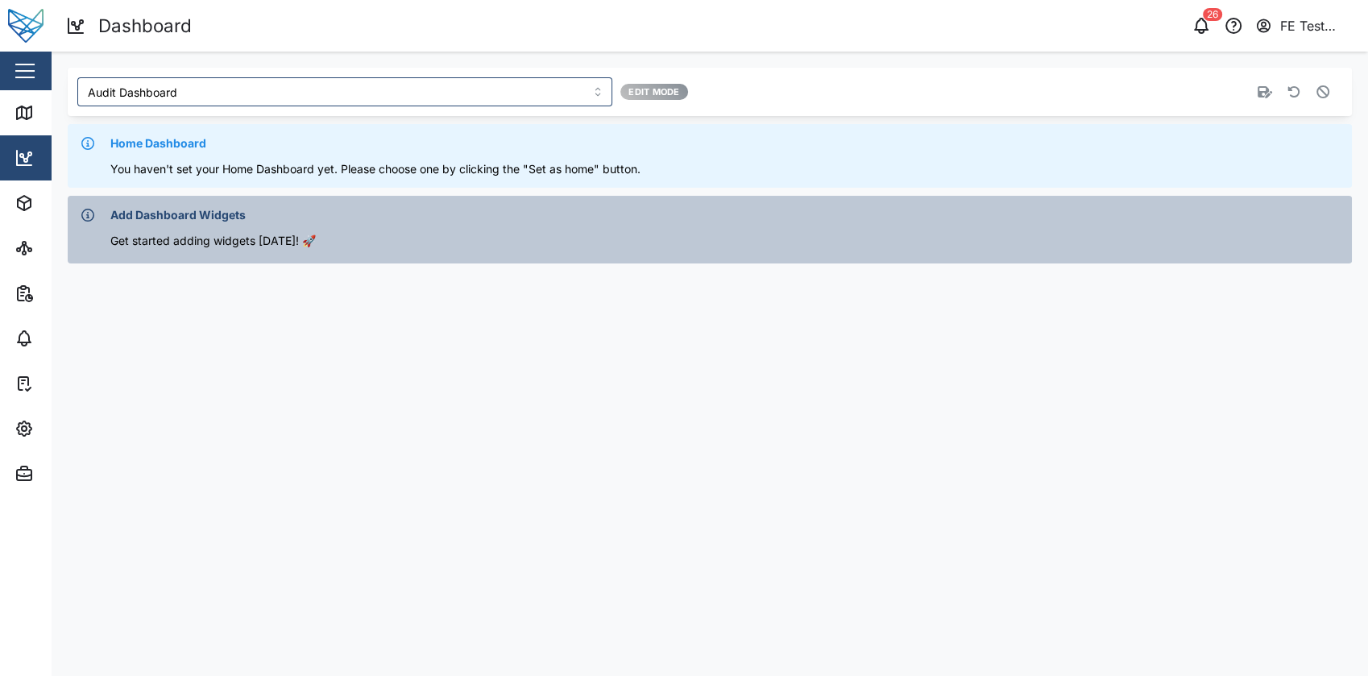
click at [793, 333] on main "Audit Dashboard Edit Mode Home Dashboard You haven't set your Home Dashboard ye…" at bounding box center [710, 364] width 1317 height 625
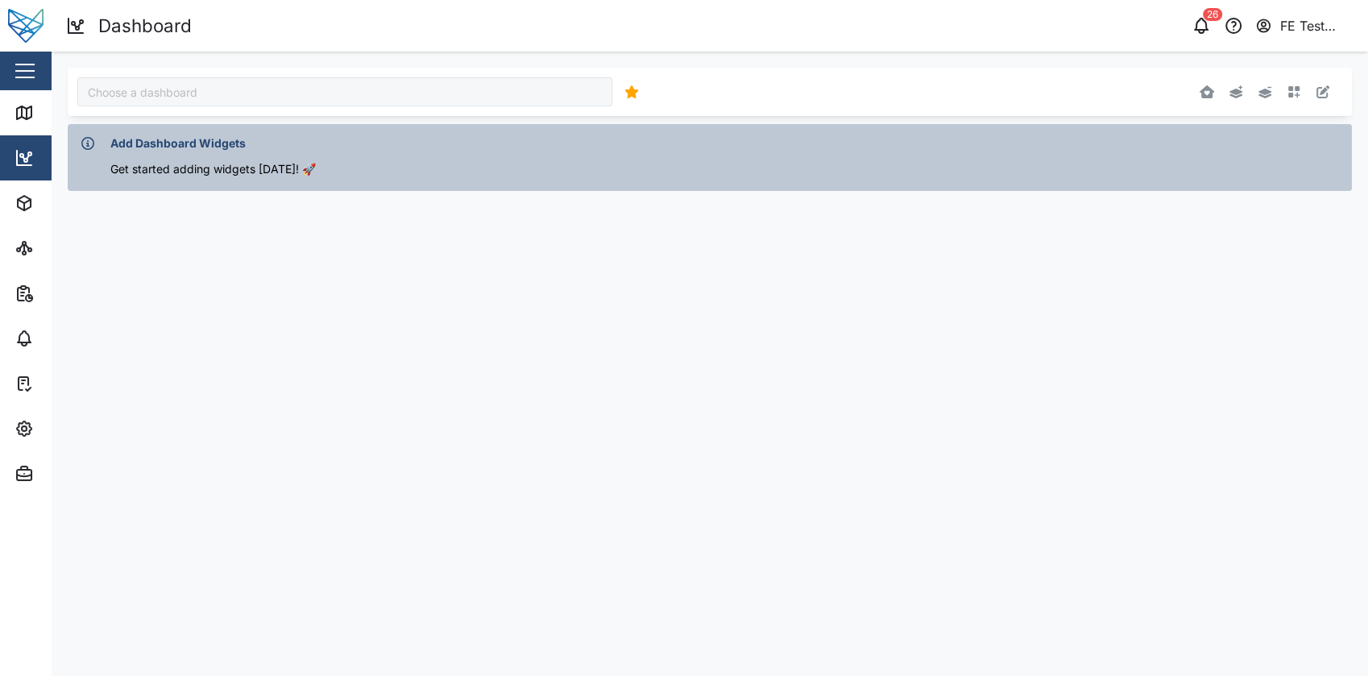
type input "Audit Dashboard"
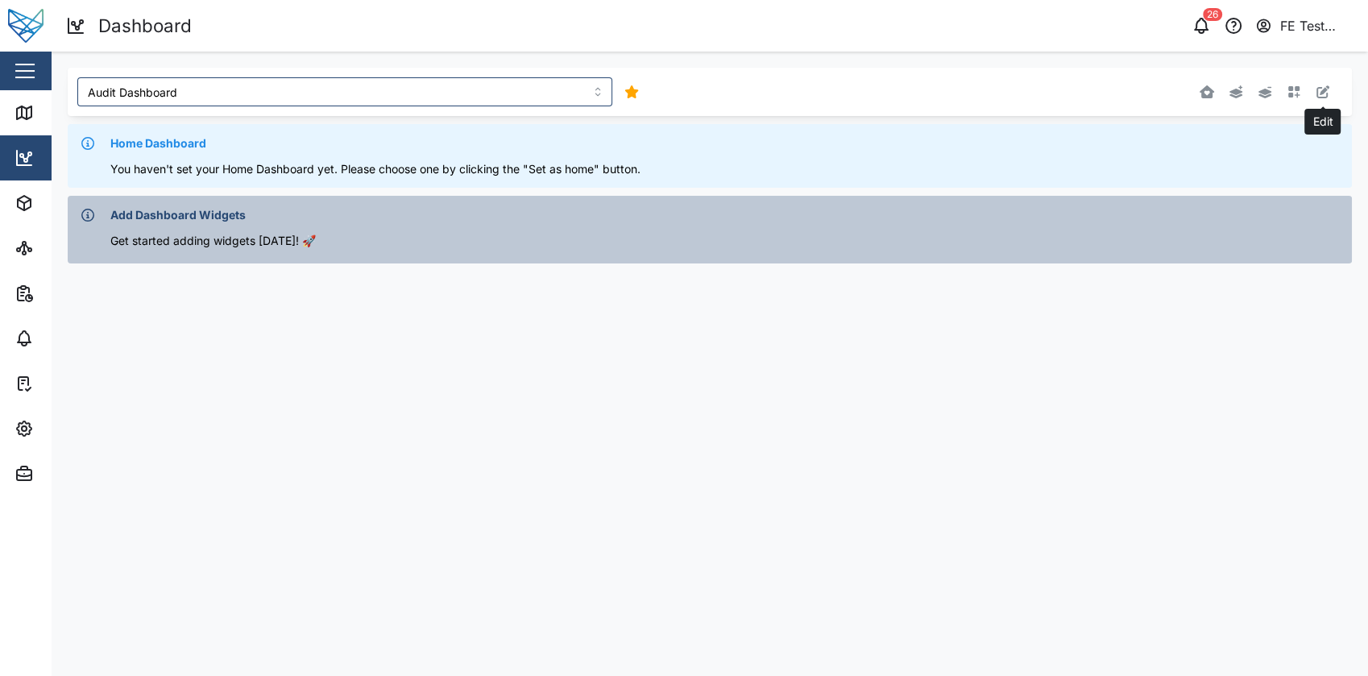
click at [1327, 100] on button "button" at bounding box center [1323, 92] width 23 height 23
click at [534, 85] on input "Audit Dashboard" at bounding box center [344, 91] width 535 height 29
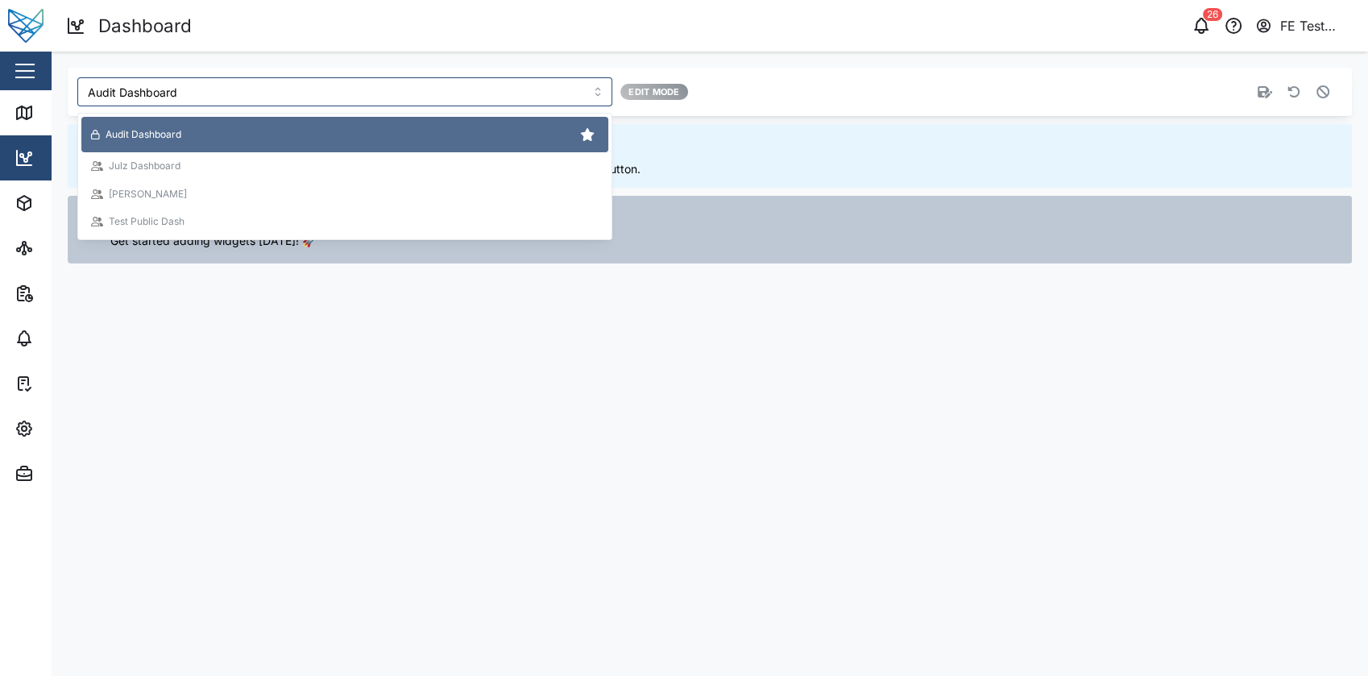
click at [900, 84] on div at bounding box center [1079, 91] width 512 height 29
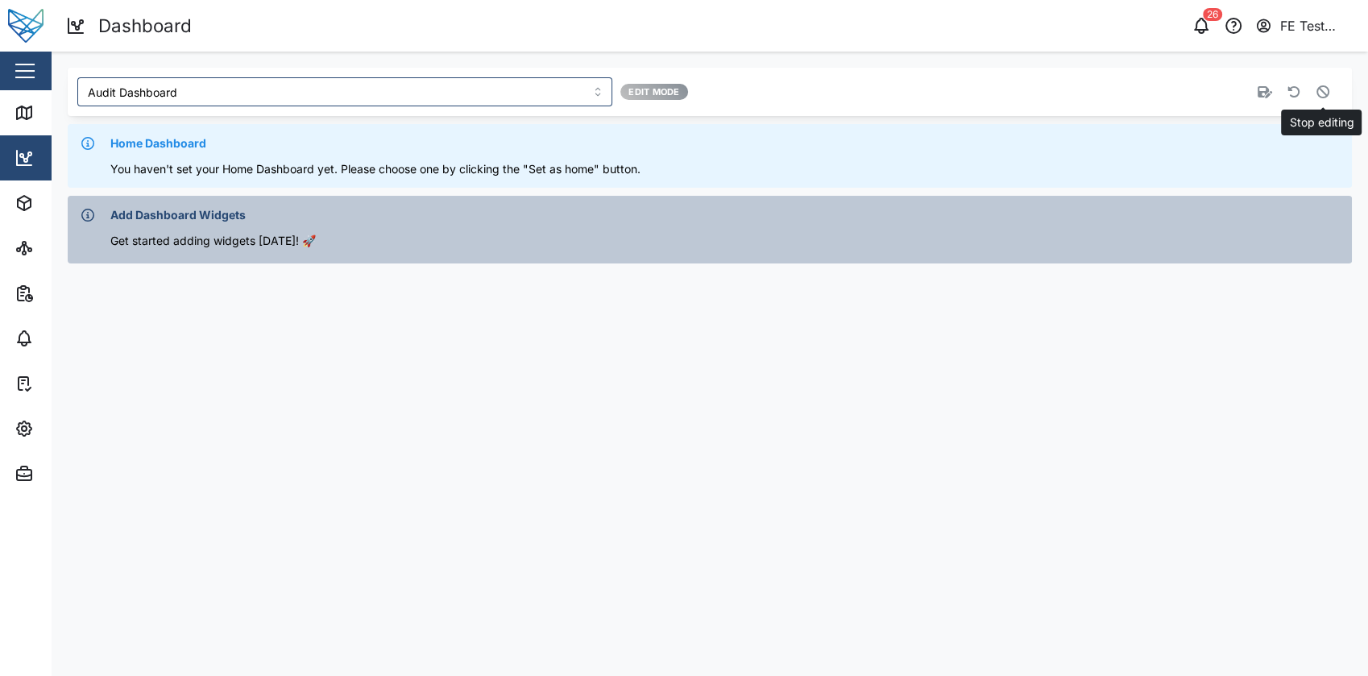
click at [1330, 90] on button "button" at bounding box center [1323, 92] width 23 height 23
click at [1297, 102] on button "button" at bounding box center [1294, 92] width 23 height 23
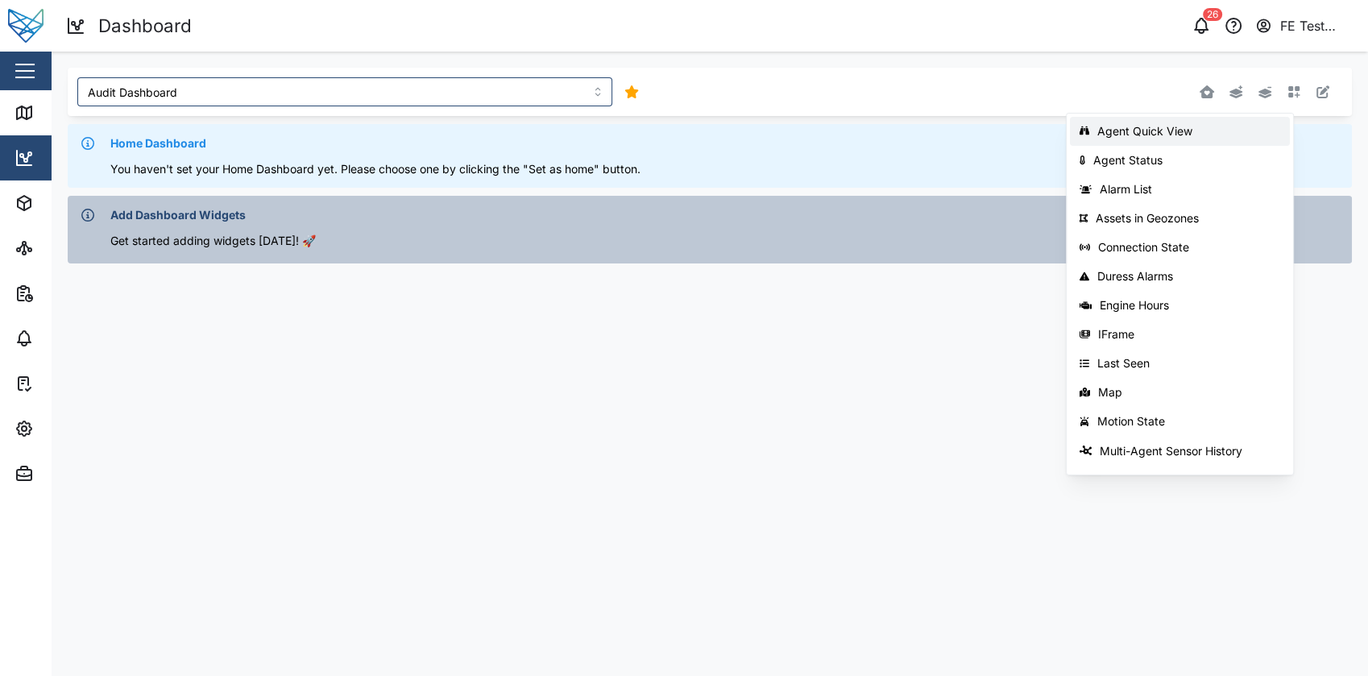
click at [1256, 127] on div "Agent Quick View" at bounding box center [1189, 131] width 183 height 13
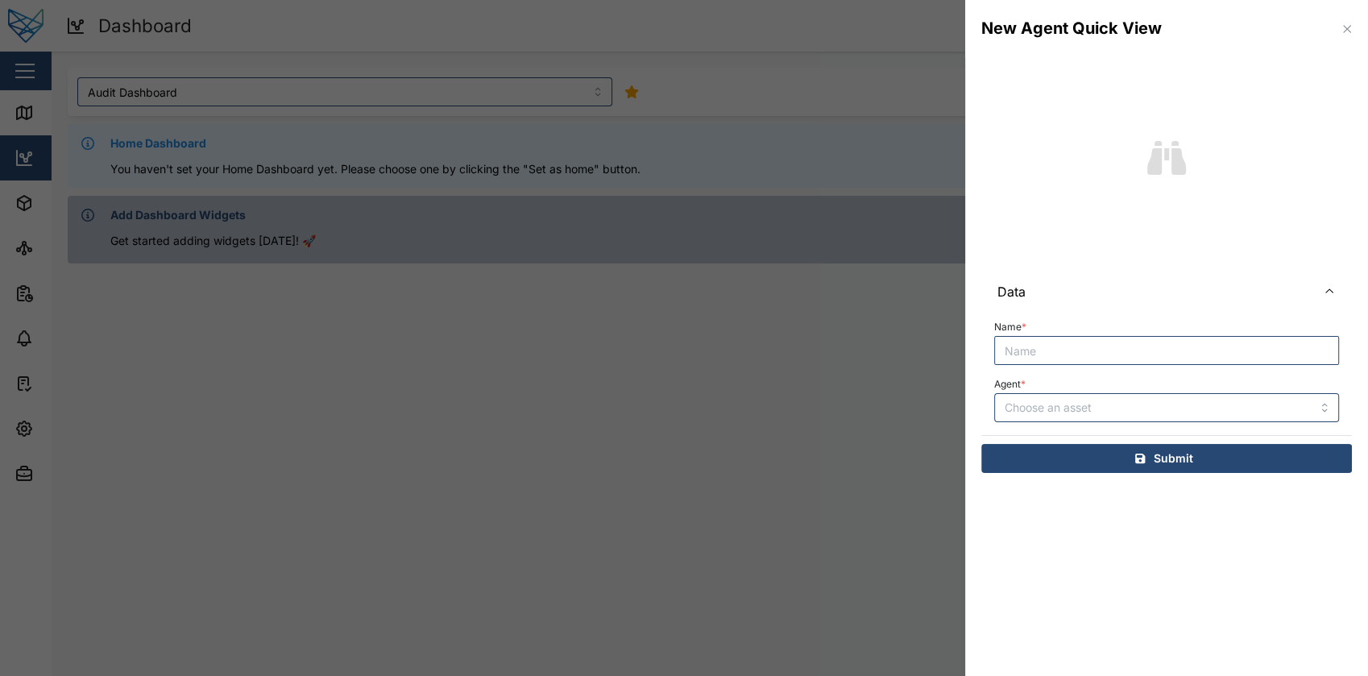
click at [1356, 20] on div "New Agent Quick View" at bounding box center [1166, 28] width 403 height 57
click at [1347, 26] on icon "button" at bounding box center [1347, 29] width 13 height 13
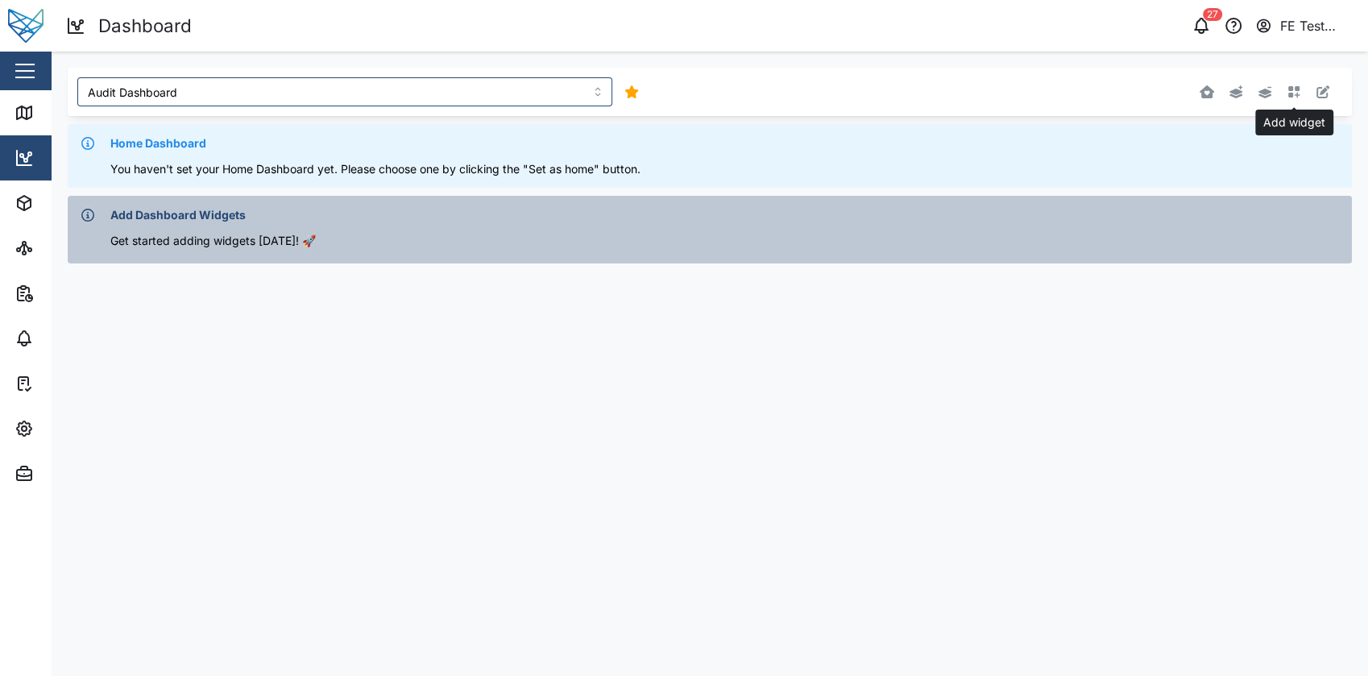
click at [1303, 95] on button "button" at bounding box center [1294, 92] width 23 height 23
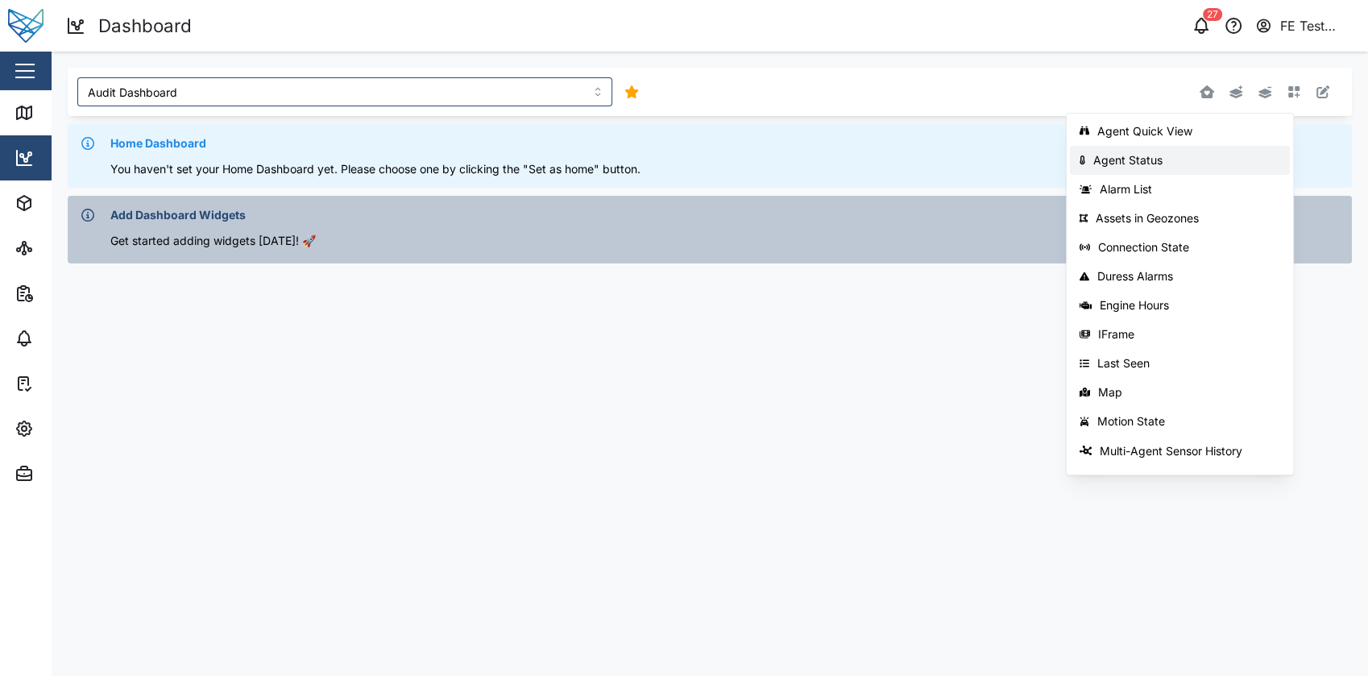
click at [1188, 164] on div "Agent Status" at bounding box center [1187, 160] width 187 height 13
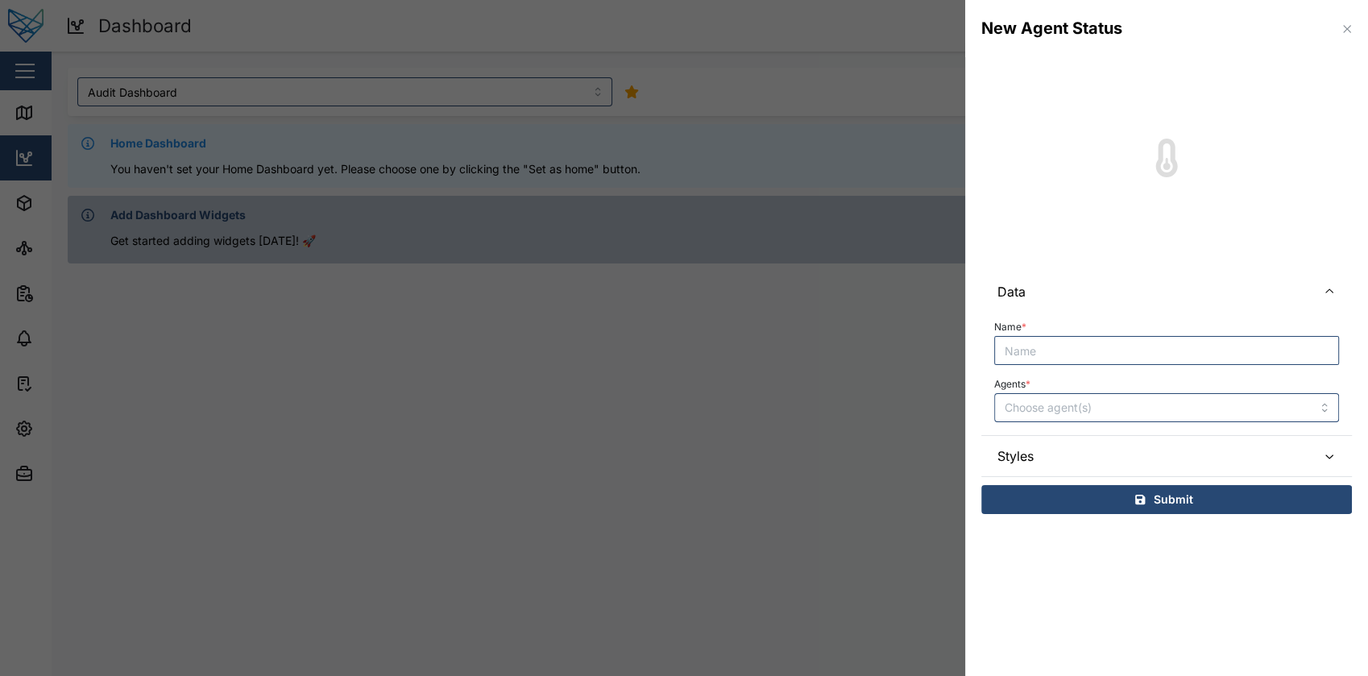
click at [908, 222] on div at bounding box center [684, 338] width 1368 height 676
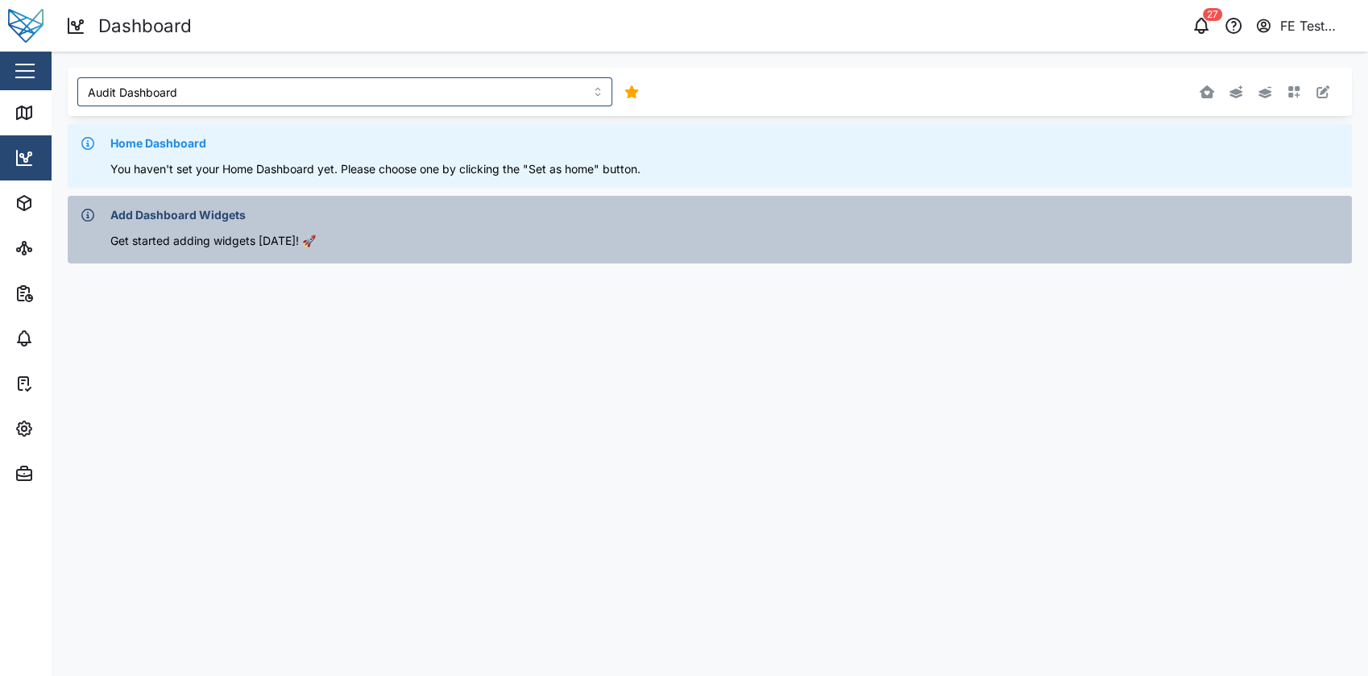
click at [1298, 106] on div at bounding box center [1079, 91] width 512 height 29
click at [1297, 96] on icon "button" at bounding box center [1294, 91] width 13 height 13
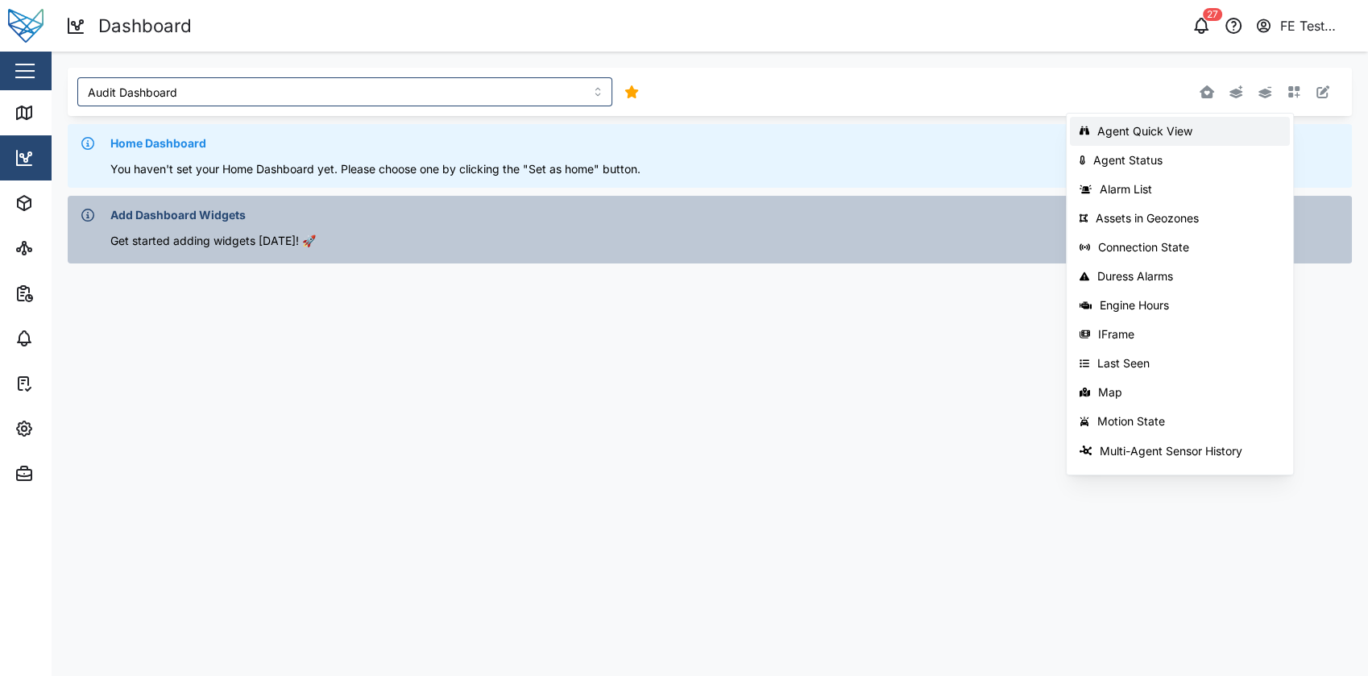
click at [1252, 122] on button "Agent Quick View" at bounding box center [1180, 131] width 220 height 29
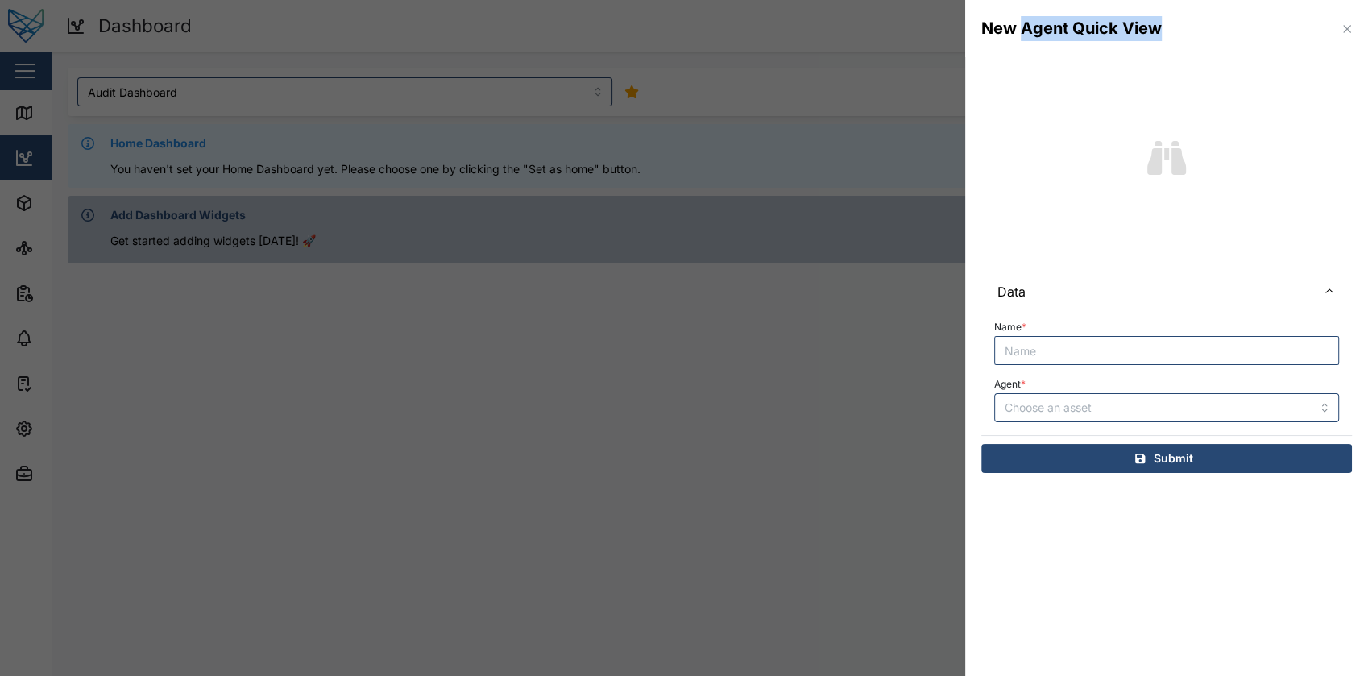
drag, startPoint x: 1023, startPoint y: 32, endPoint x: 1162, endPoint y: 42, distance: 138.9
click at [1162, 42] on div "New Agent Quick View" at bounding box center [1166, 28] width 403 height 57
copy div "Agent Quick View"
click at [1305, 69] on div "Data Name * Agent * Submit" at bounding box center [1166, 273] width 403 height 432
click at [1345, 30] on icon "button" at bounding box center [1346, 28] width 7 height 7
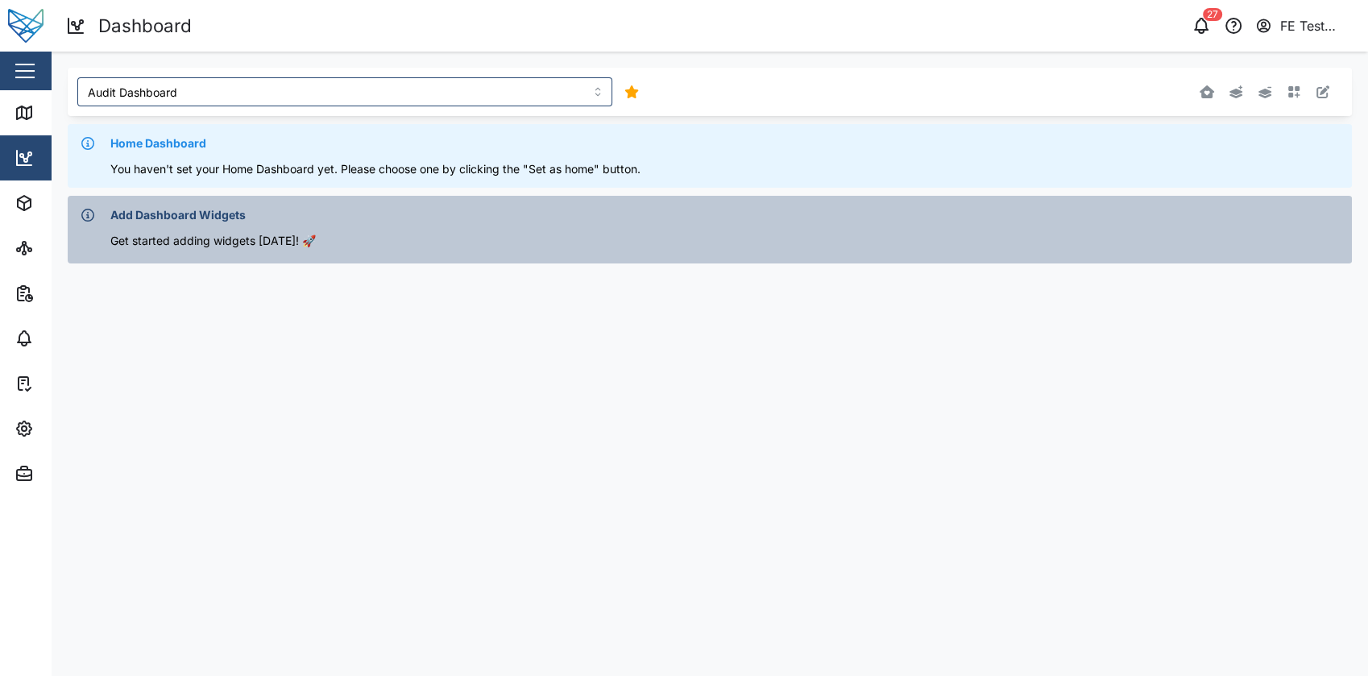
click at [1011, 347] on main "Audit Dashboard Add widget Home Dashboard You haven't set your Home Dashboard y…" at bounding box center [710, 364] width 1317 height 625
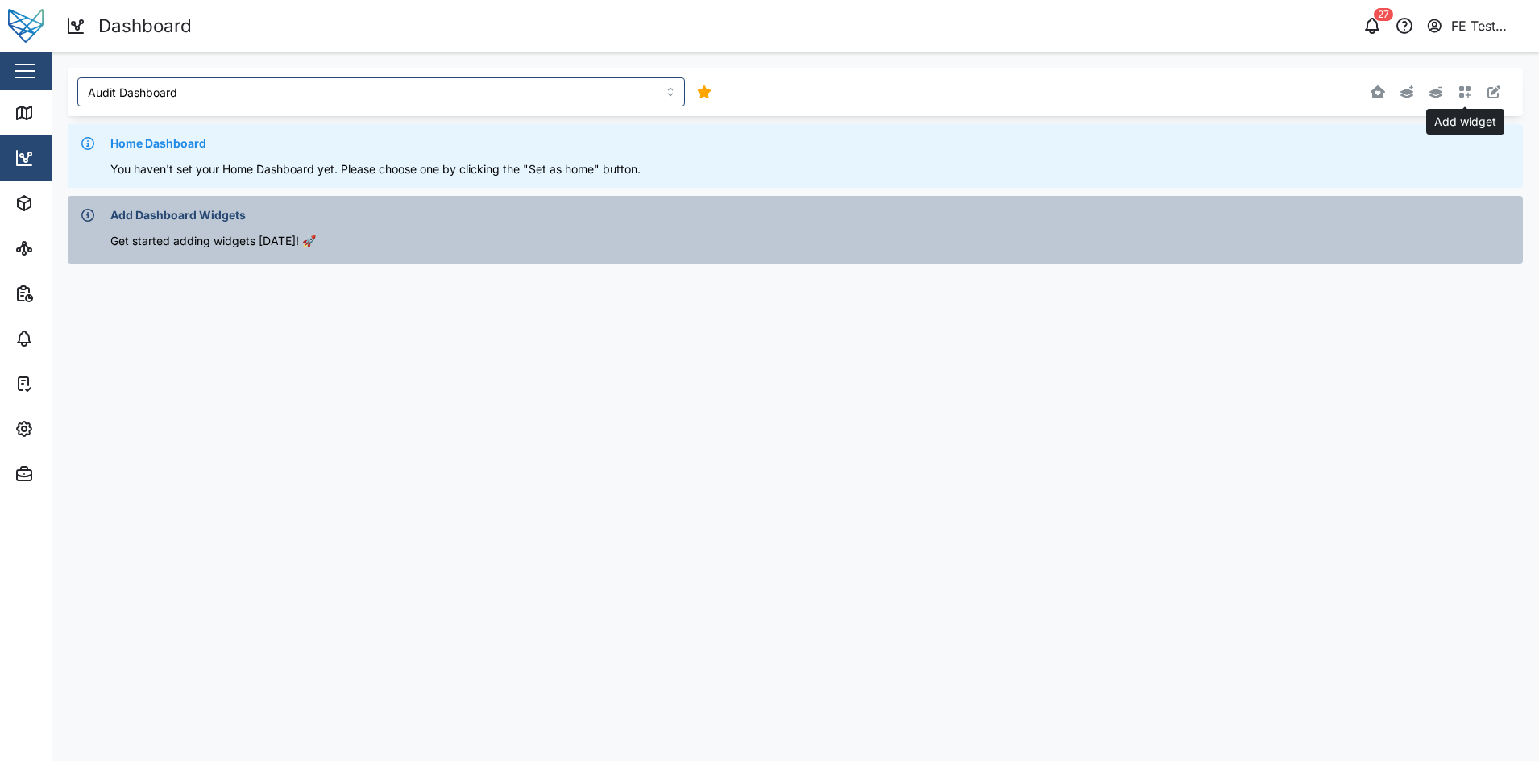
click at [1368, 92] on icon "button" at bounding box center [1465, 91] width 13 height 13
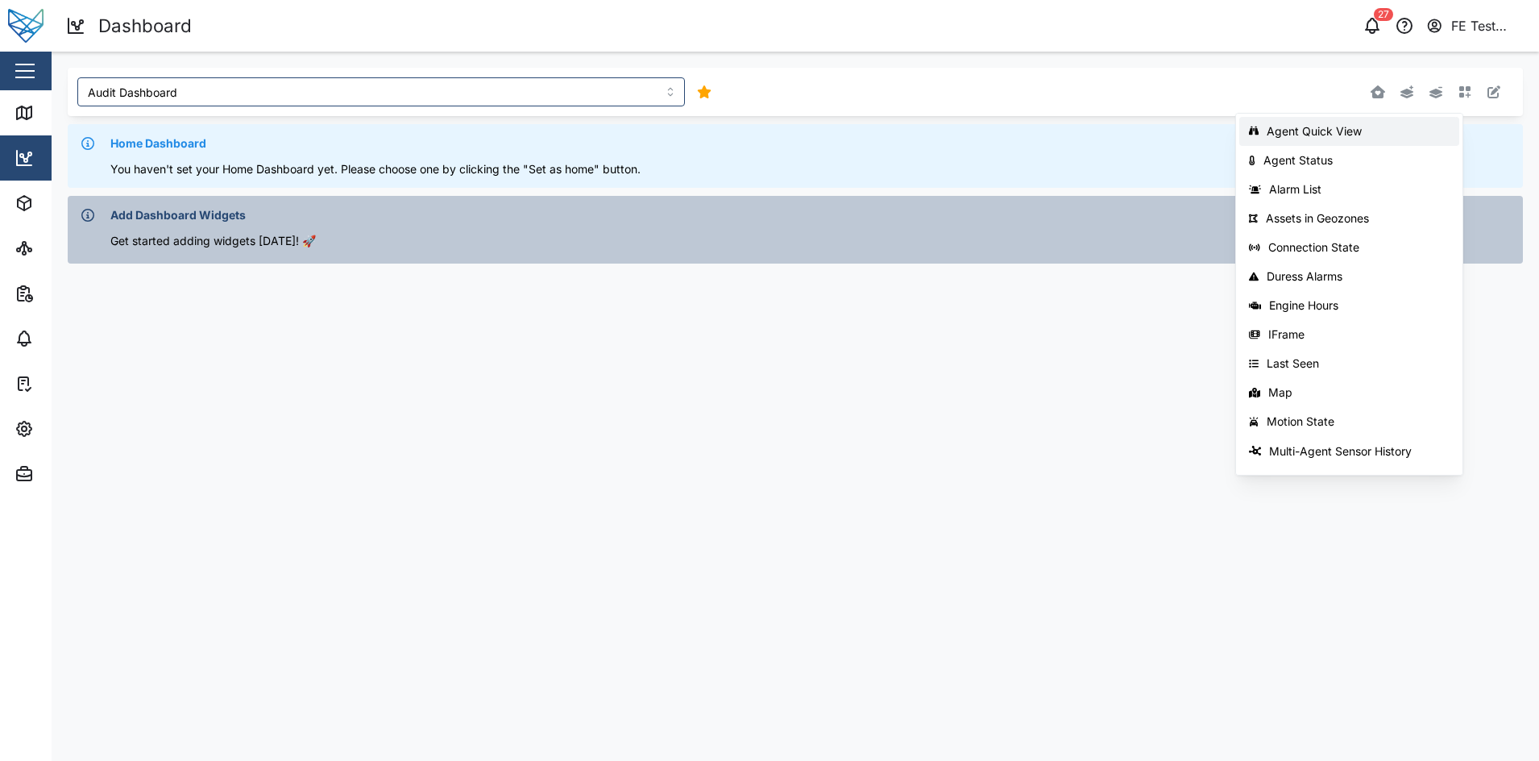
click at [1368, 131] on div "Agent Quick View" at bounding box center [1358, 131] width 183 height 13
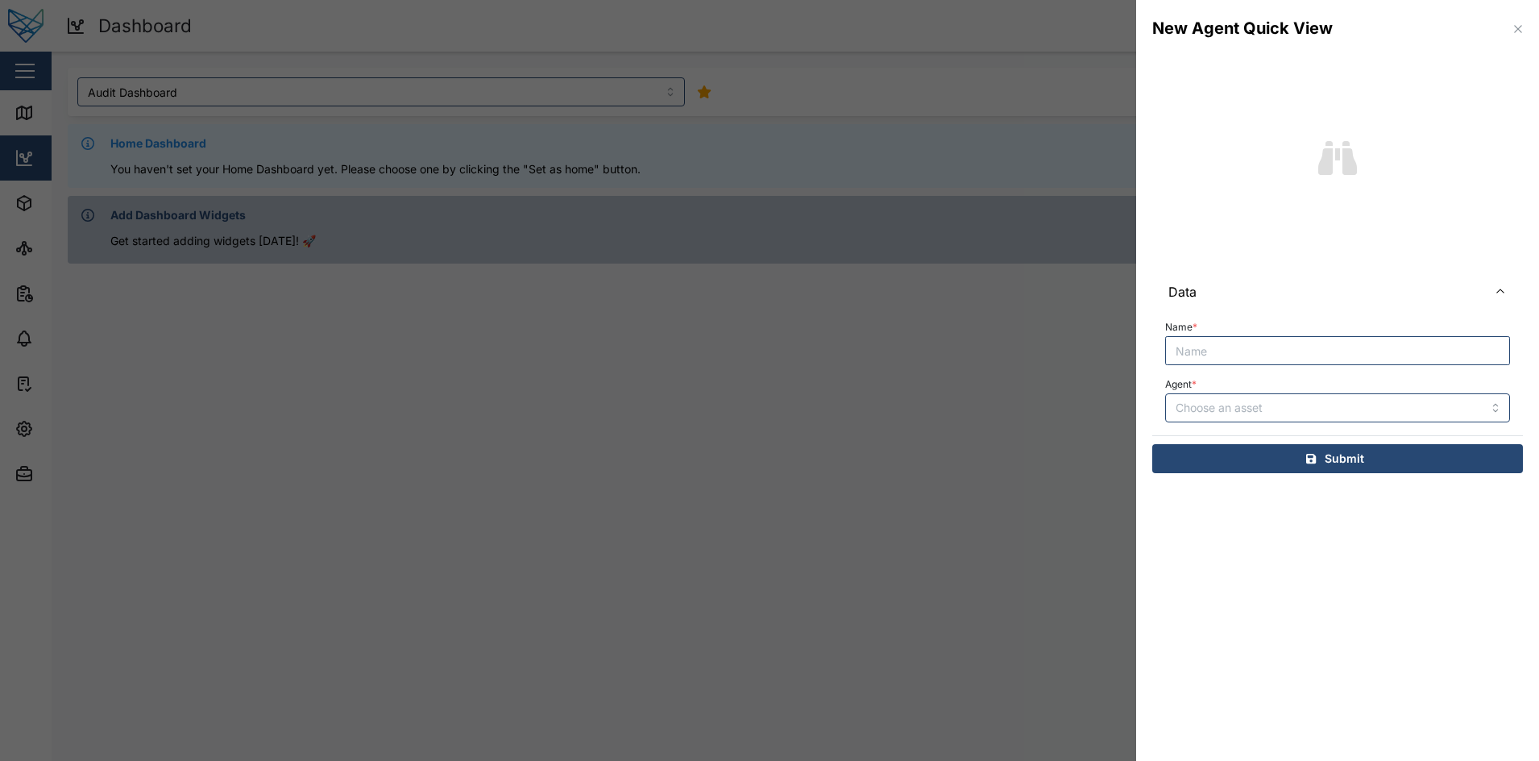
click at [1254, 343] on input "Name *" at bounding box center [1337, 350] width 345 height 29
type input "Agent Quick View"
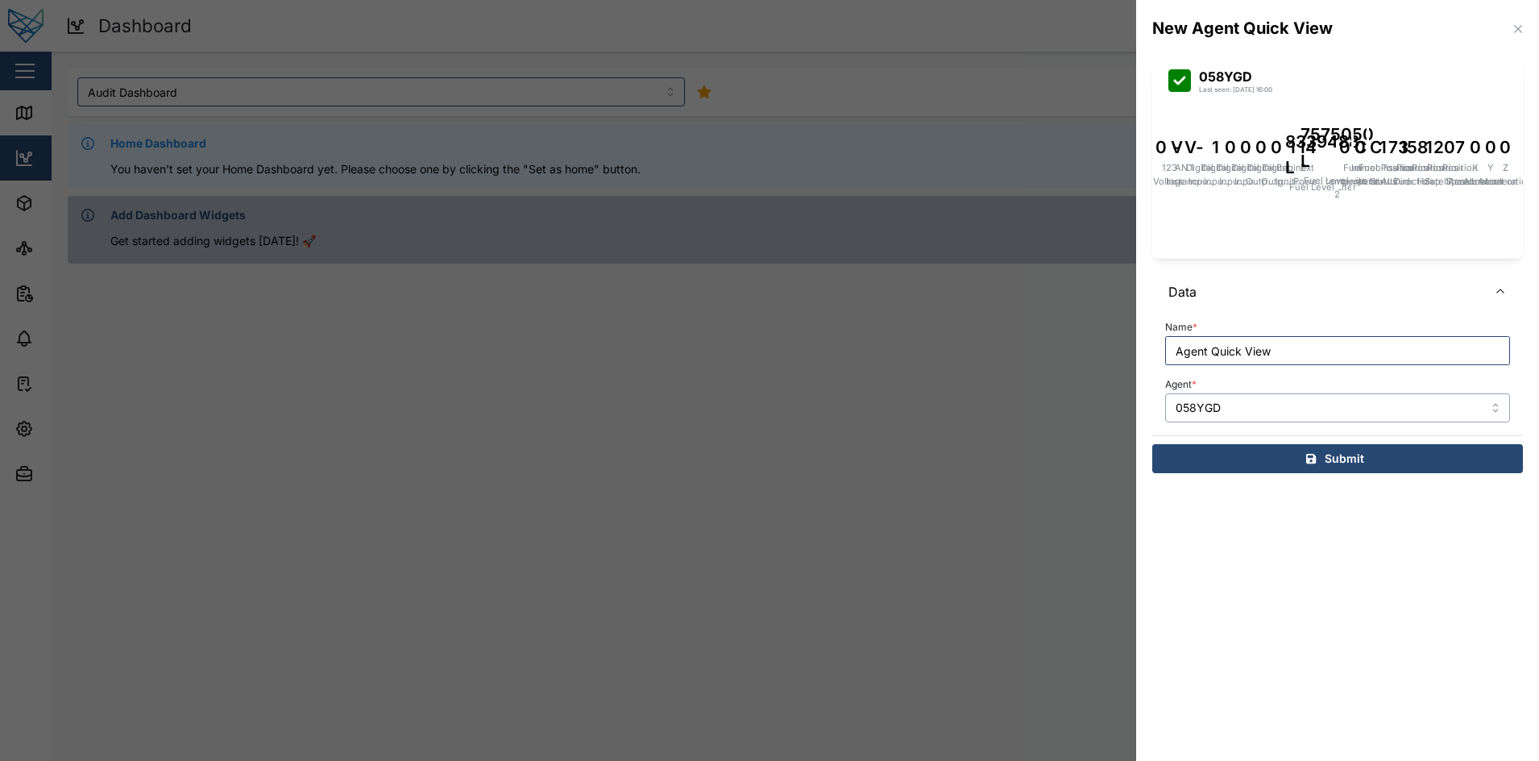
click at [1295, 402] on input "058YGD" at bounding box center [1337, 407] width 345 height 29
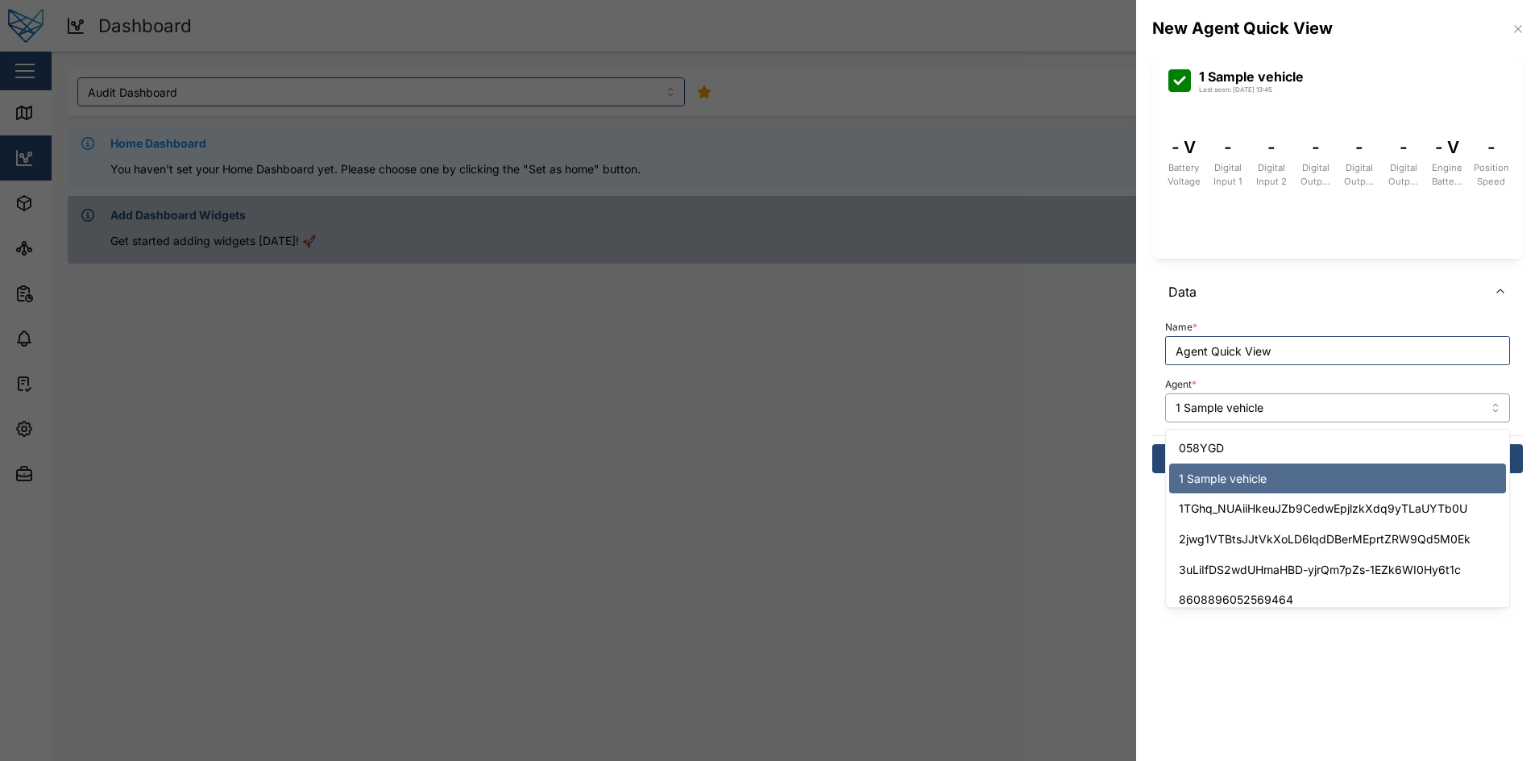
click at [1313, 398] on input "1 Sample vehicle" at bounding box center [1337, 407] width 345 height 29
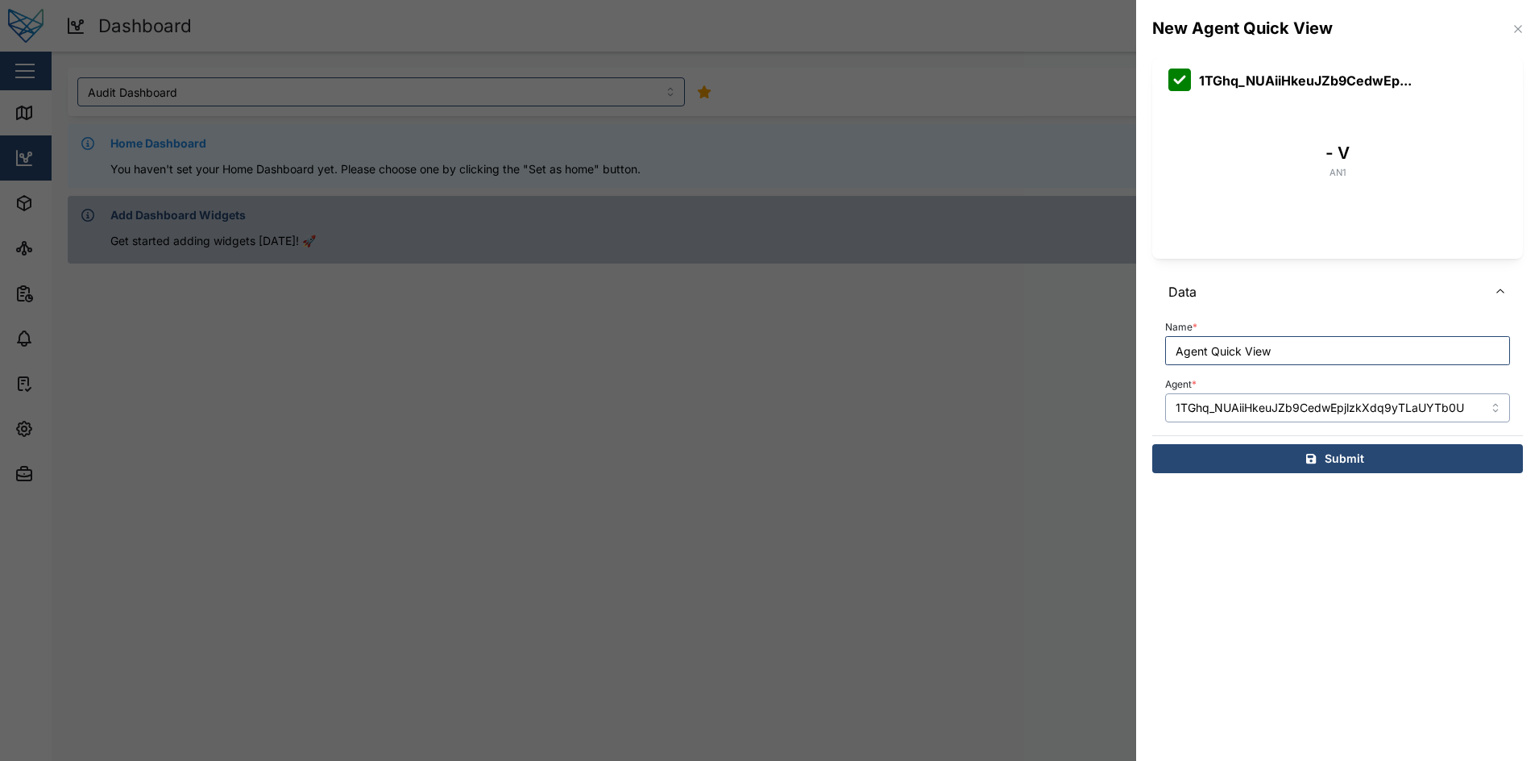
click at [1343, 406] on input "1TGhq_NUAiiHkeuJZb9CedwEpjlzkXdq9yTLaUYTb0U" at bounding box center [1337, 407] width 345 height 29
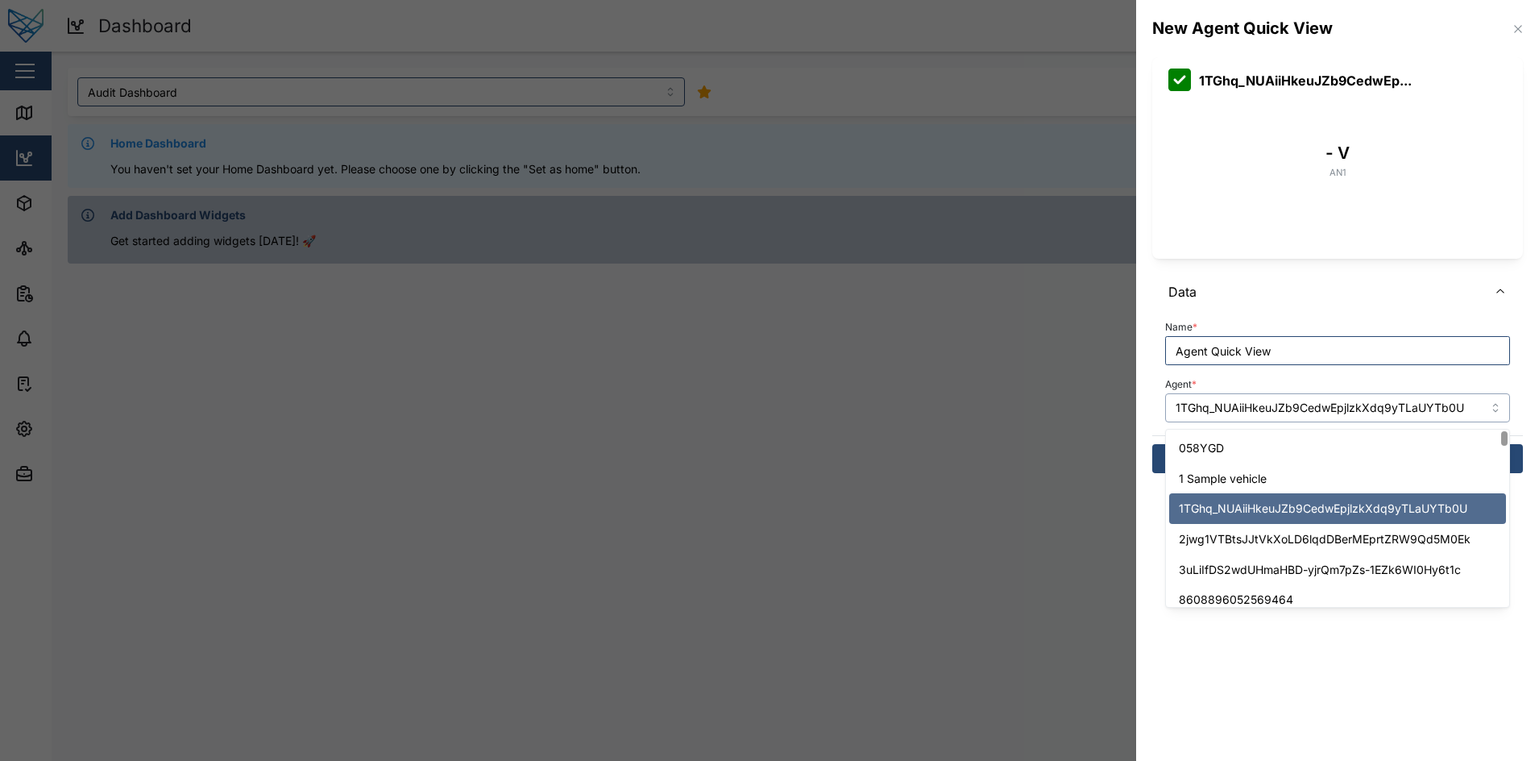
scroll to position [98, 0]
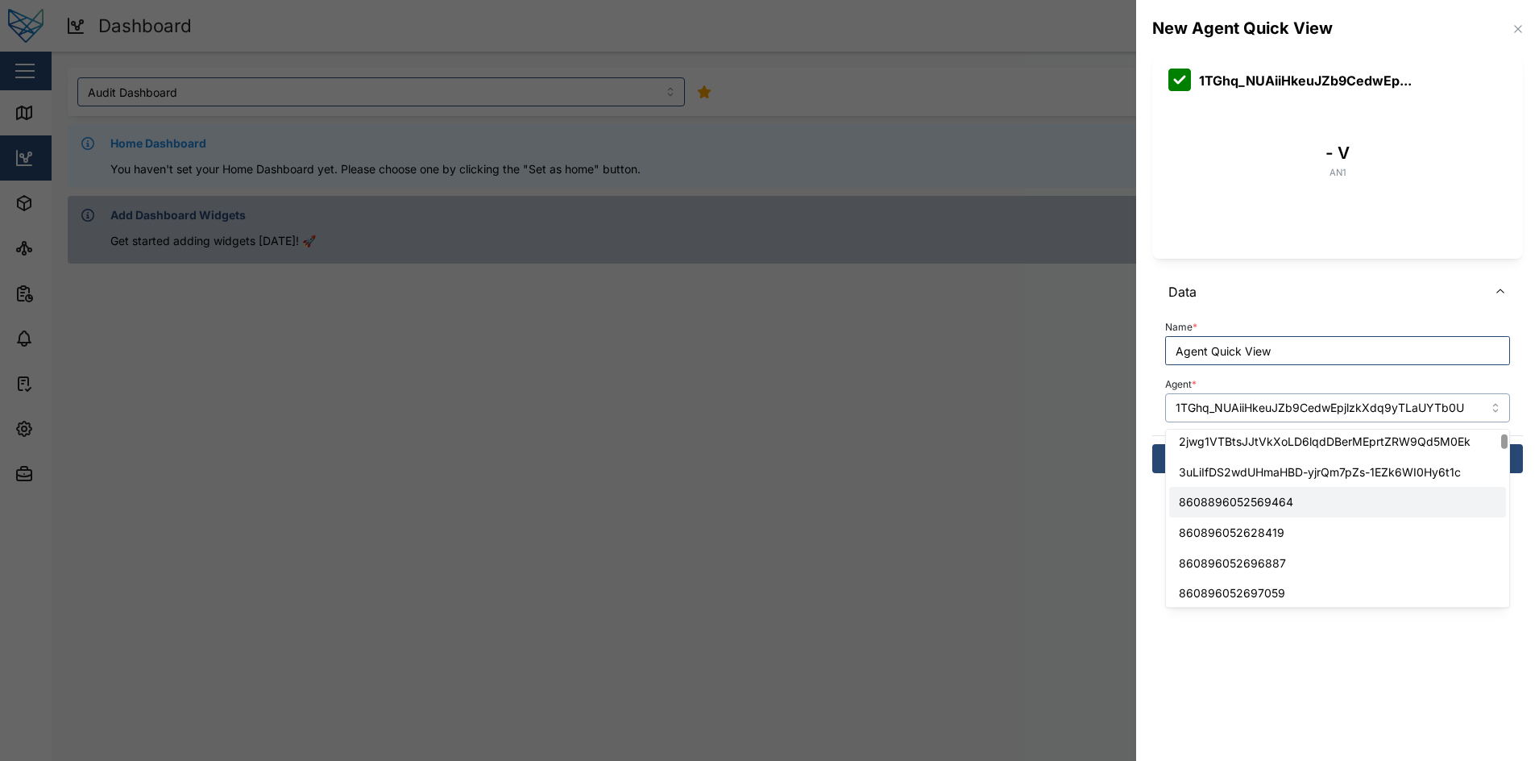
type input "8608896052569464"
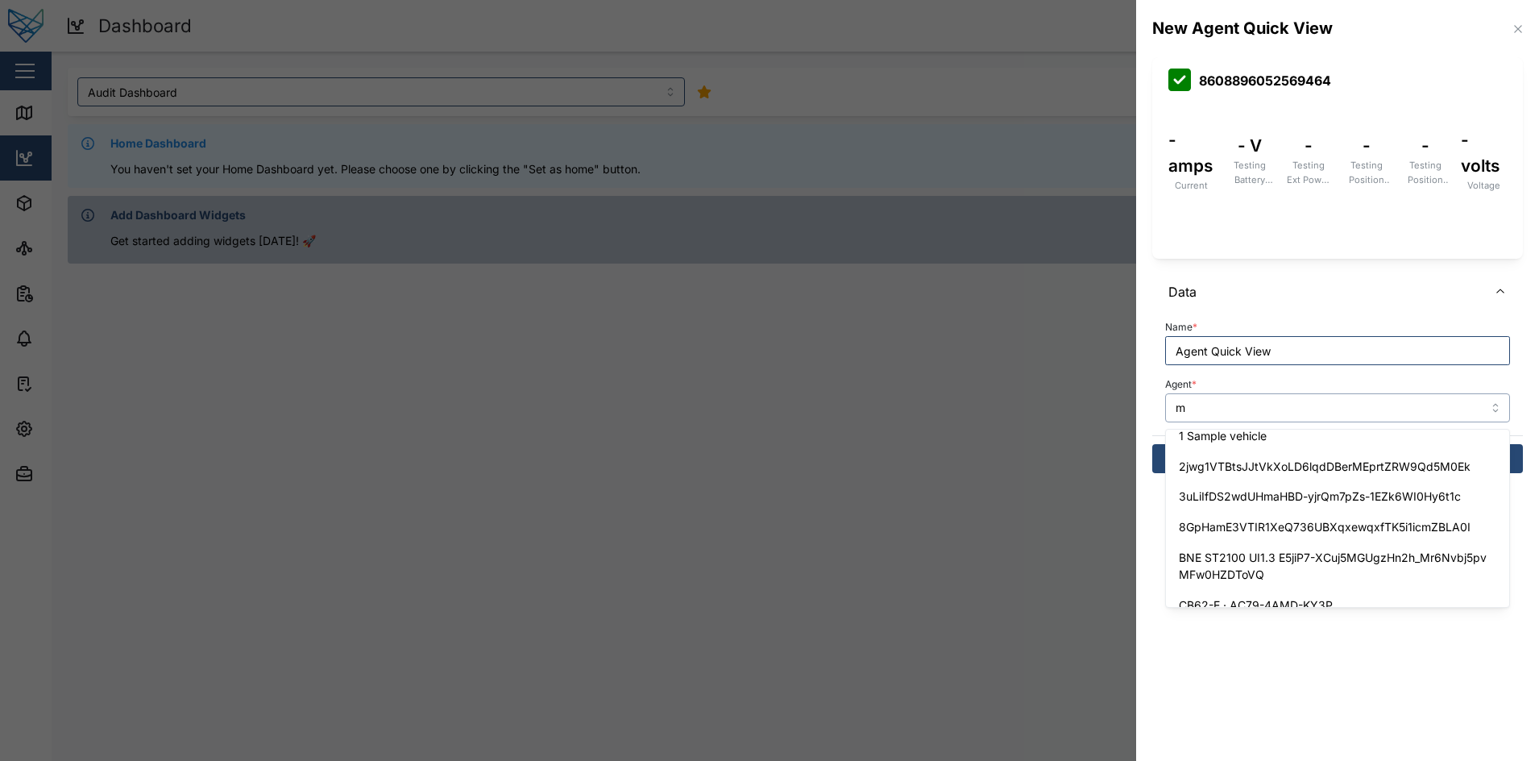
scroll to position [0, 0]
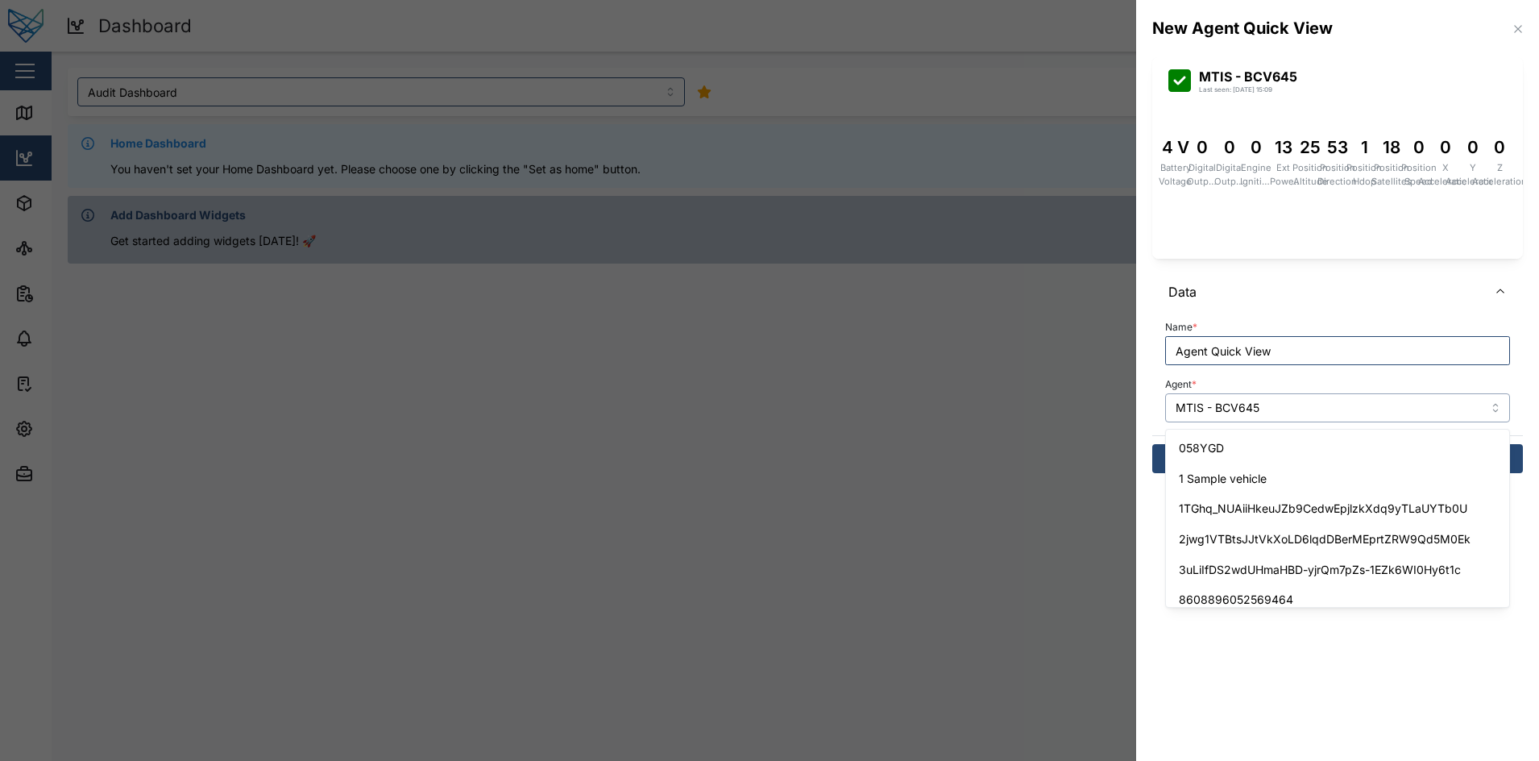
click at [1326, 414] on input "MTIS - BCV645" at bounding box center [1337, 407] width 345 height 29
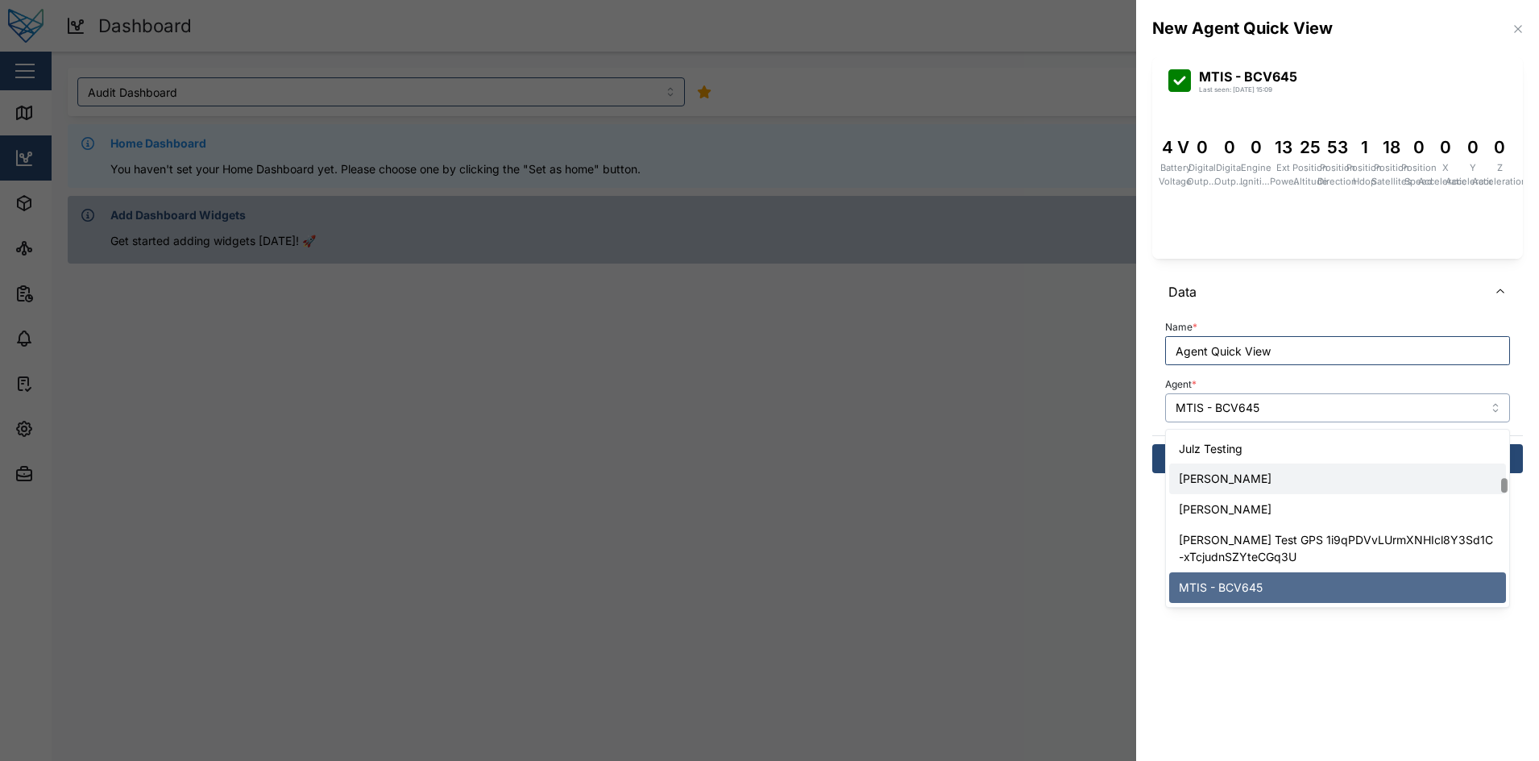
scroll to position [1545, 0]
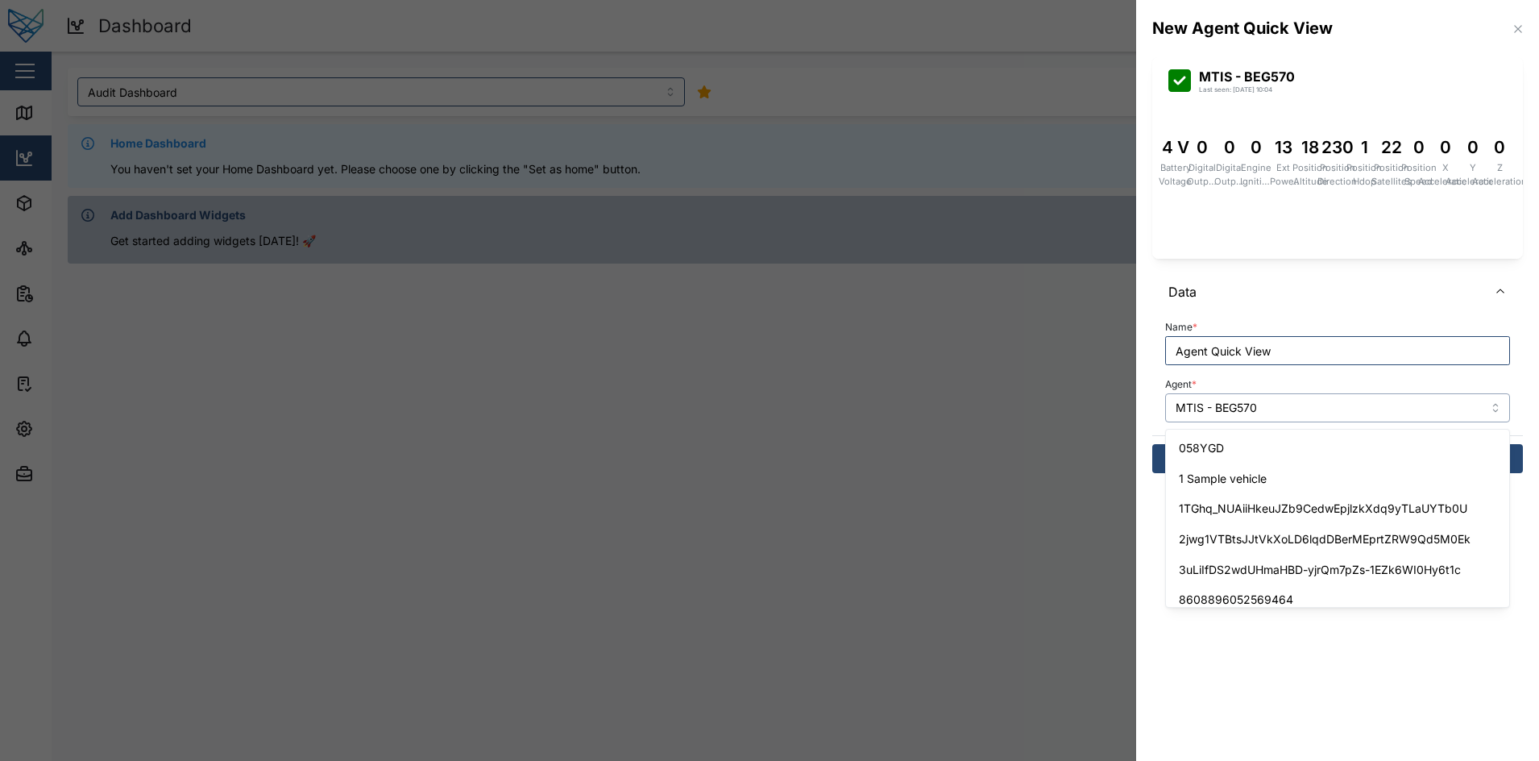
click at [1302, 412] on input "MTIS - BEG570" at bounding box center [1337, 407] width 345 height 29
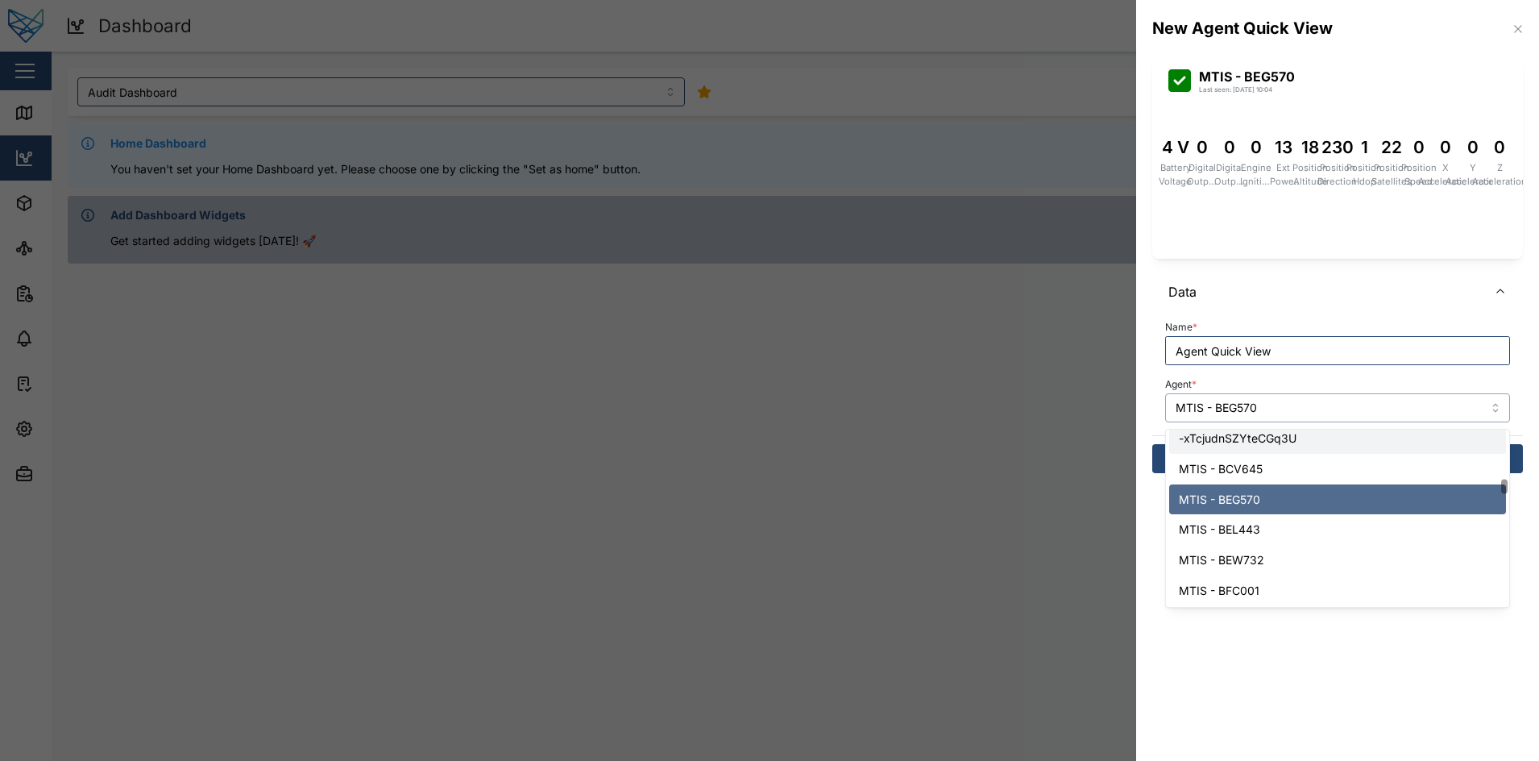
scroll to position [1584, 0]
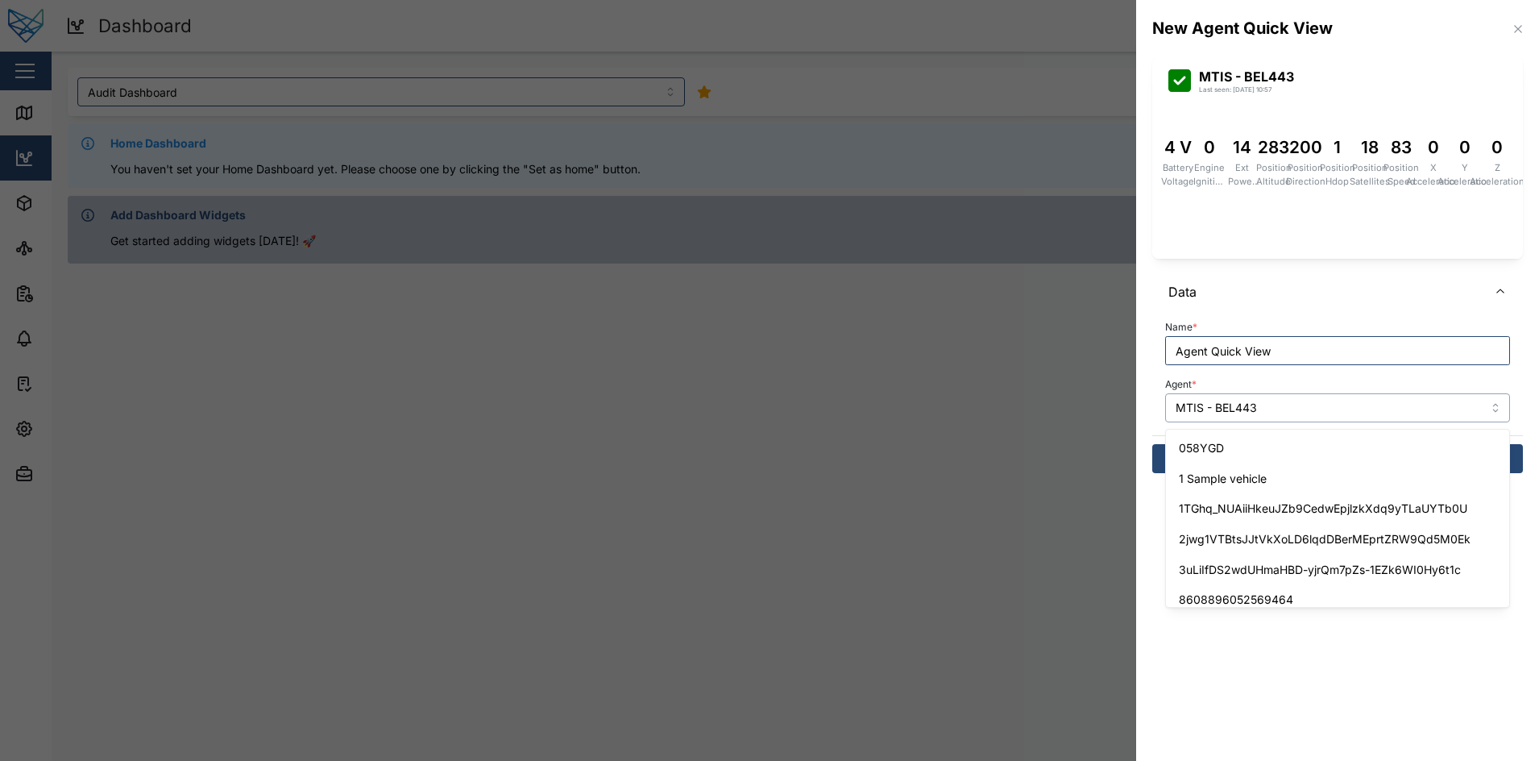
click at [1330, 407] on input "MTIS - BEL443" at bounding box center [1337, 407] width 345 height 29
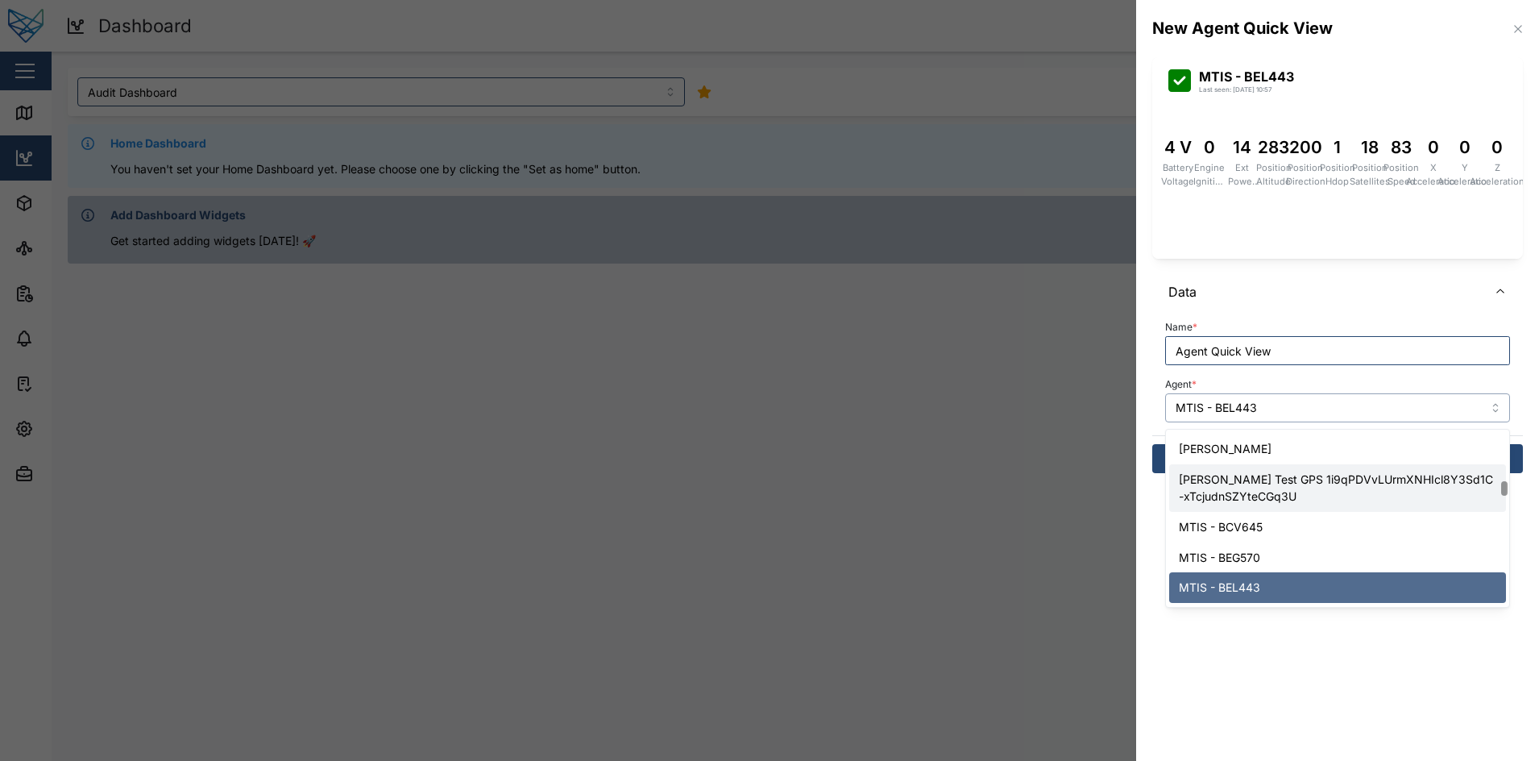
scroll to position [1692, 0]
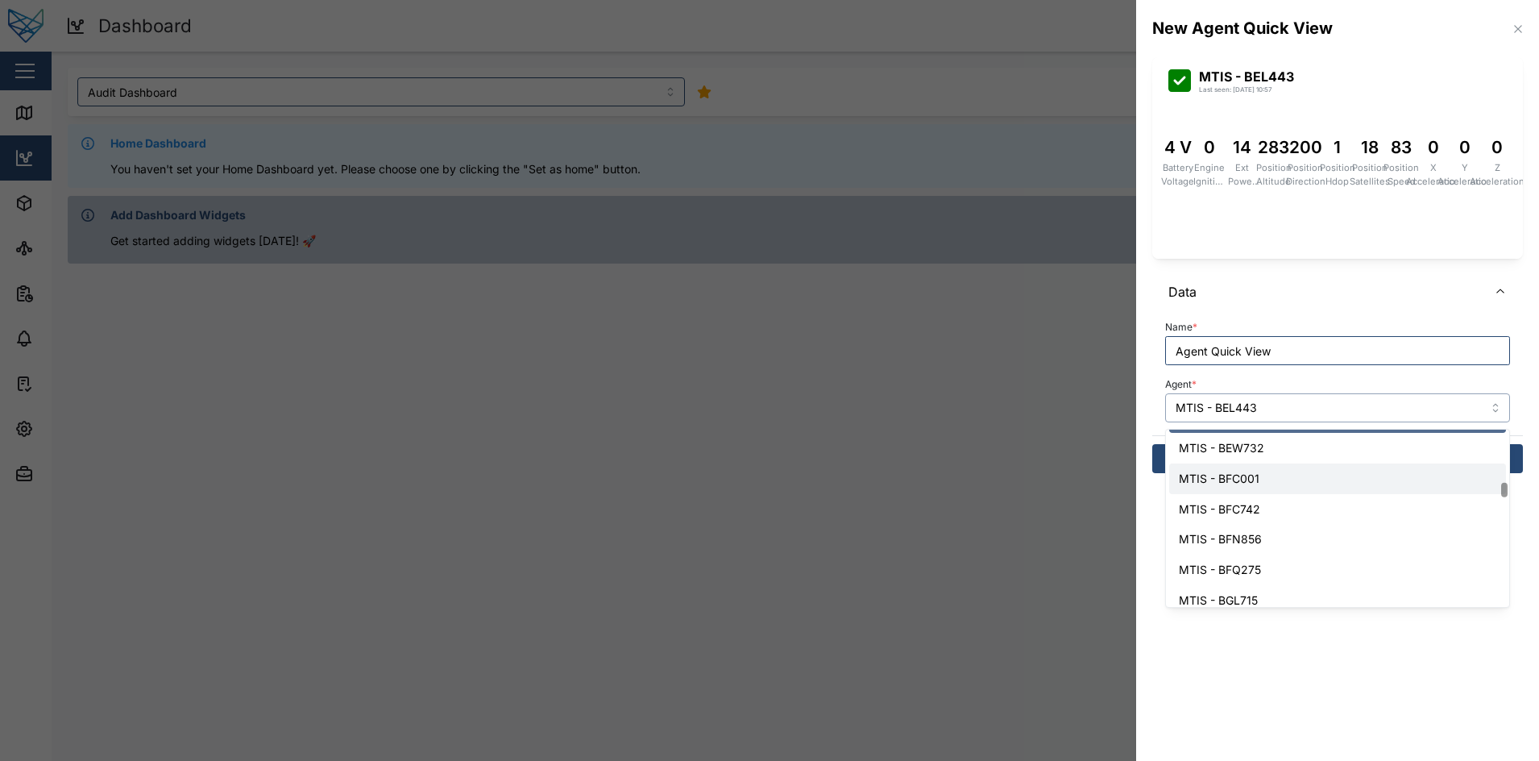
type input "MTIS - BFC001"
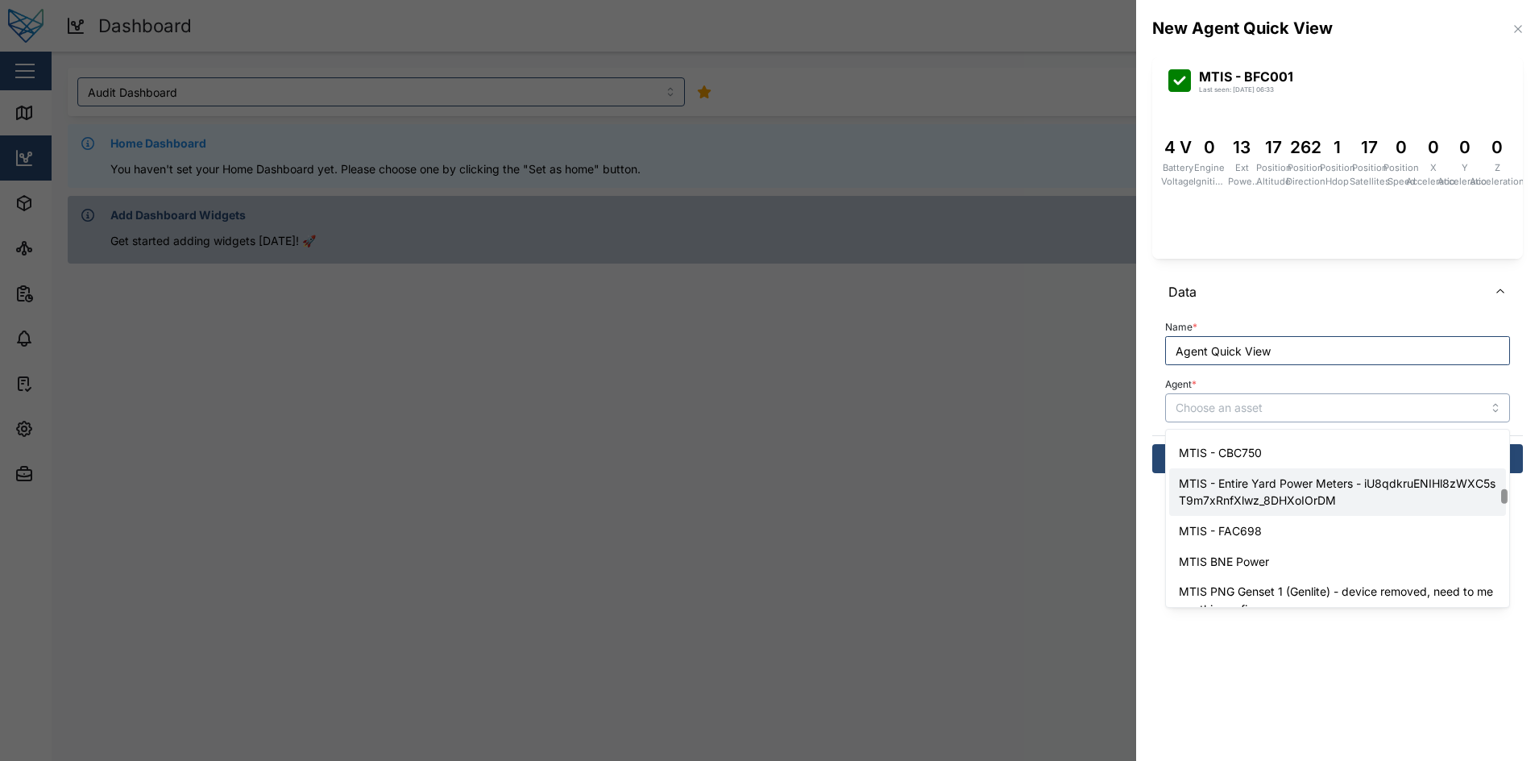
scroll to position [1902, 0]
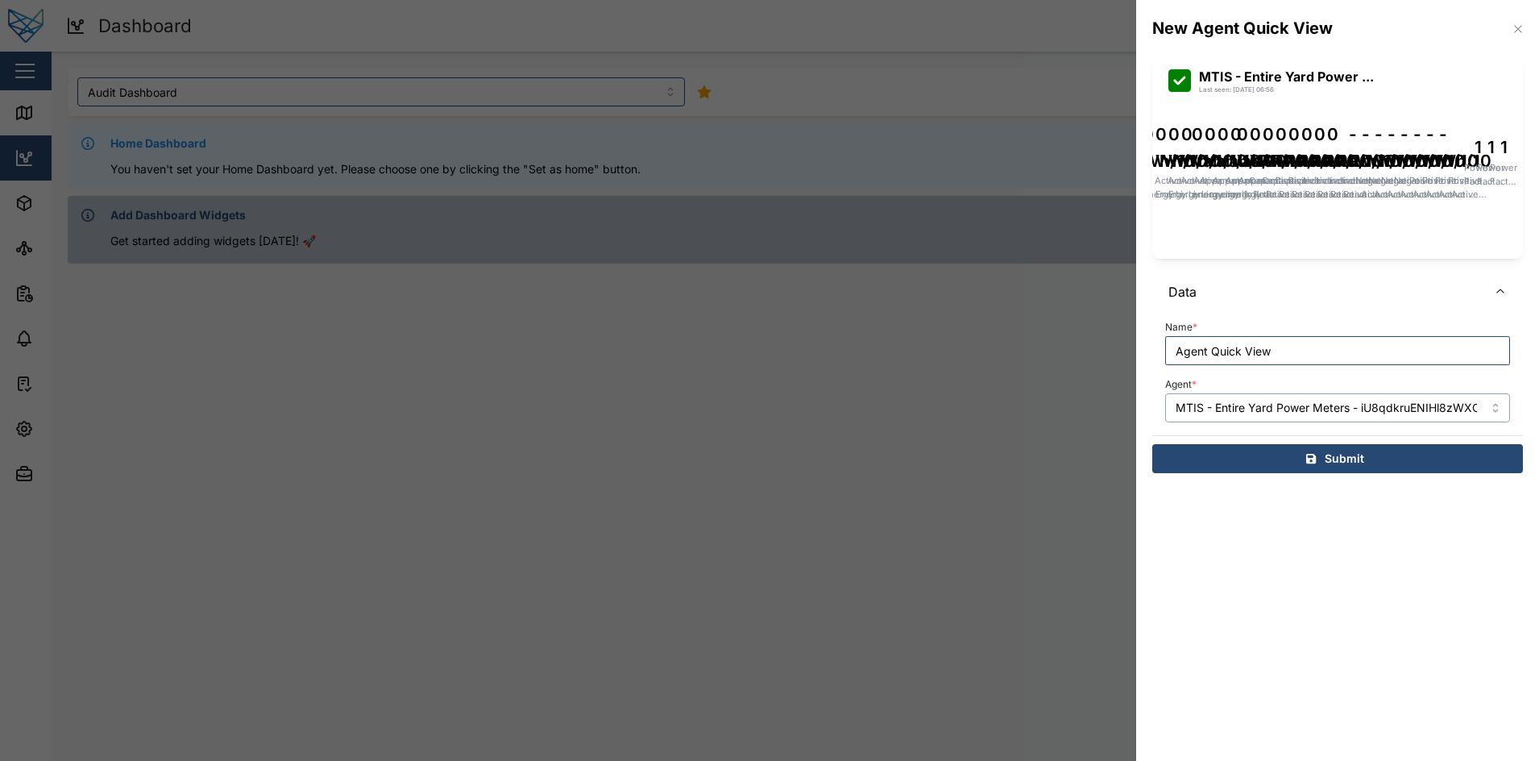
click at [1272, 405] on input "MTIS - Entire Yard Power Meters - iU8qdkruENIHl8zWXC5sT9m7xRnfXlwz_8DHXoIOrDM" at bounding box center [1337, 407] width 345 height 29
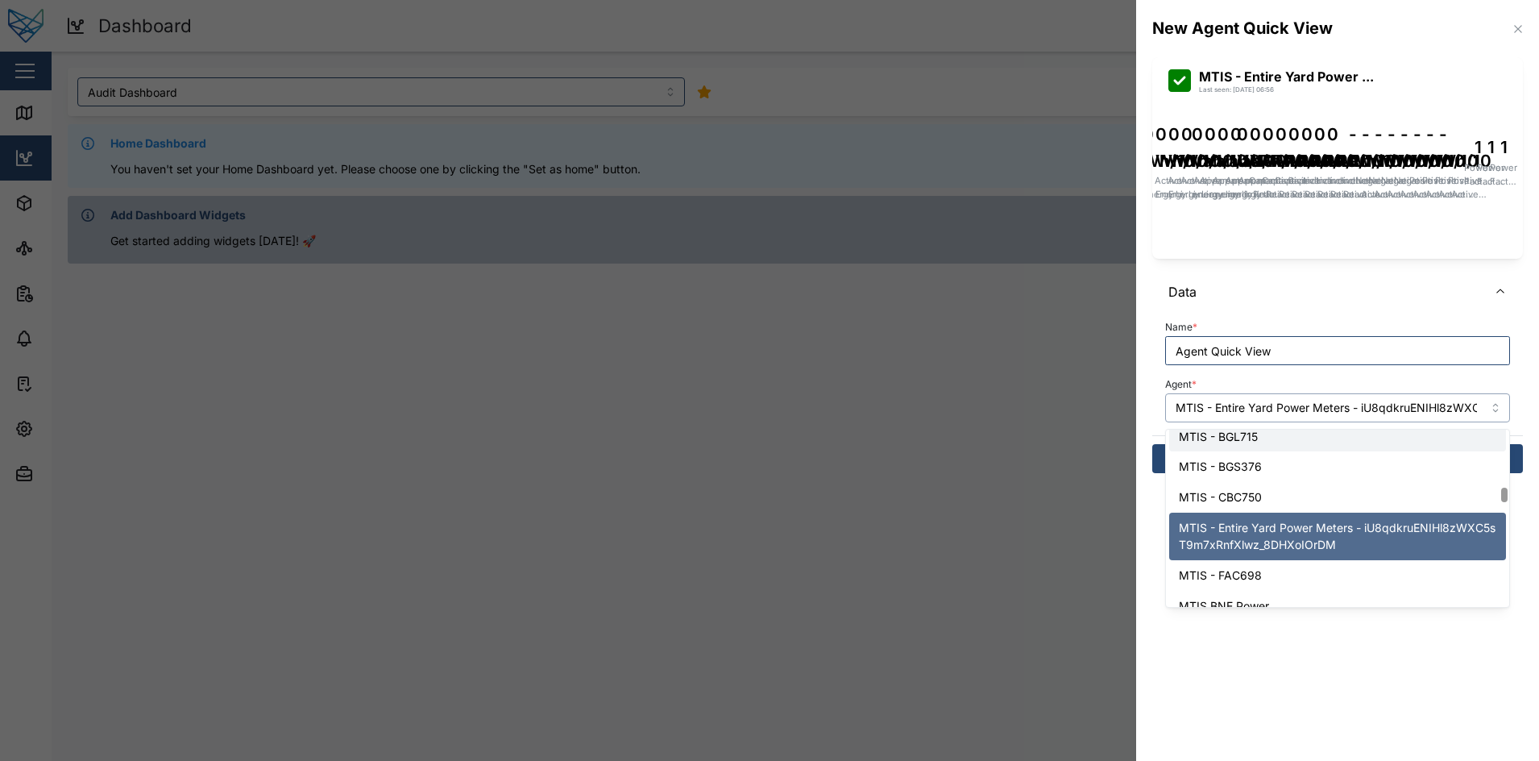
scroll to position [1857, 0]
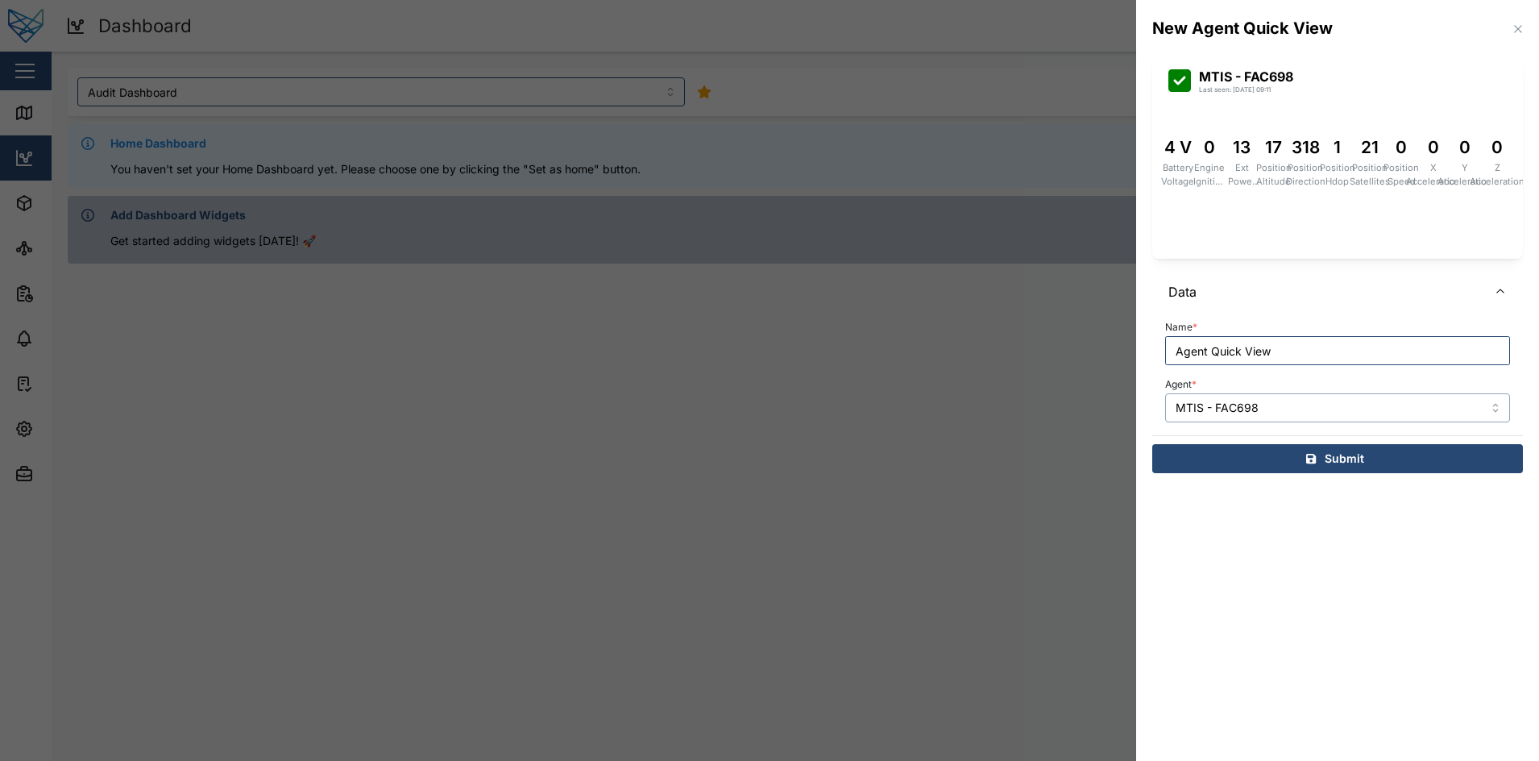
click at [1291, 405] on input "MTIS - FAC698" at bounding box center [1337, 407] width 345 height 29
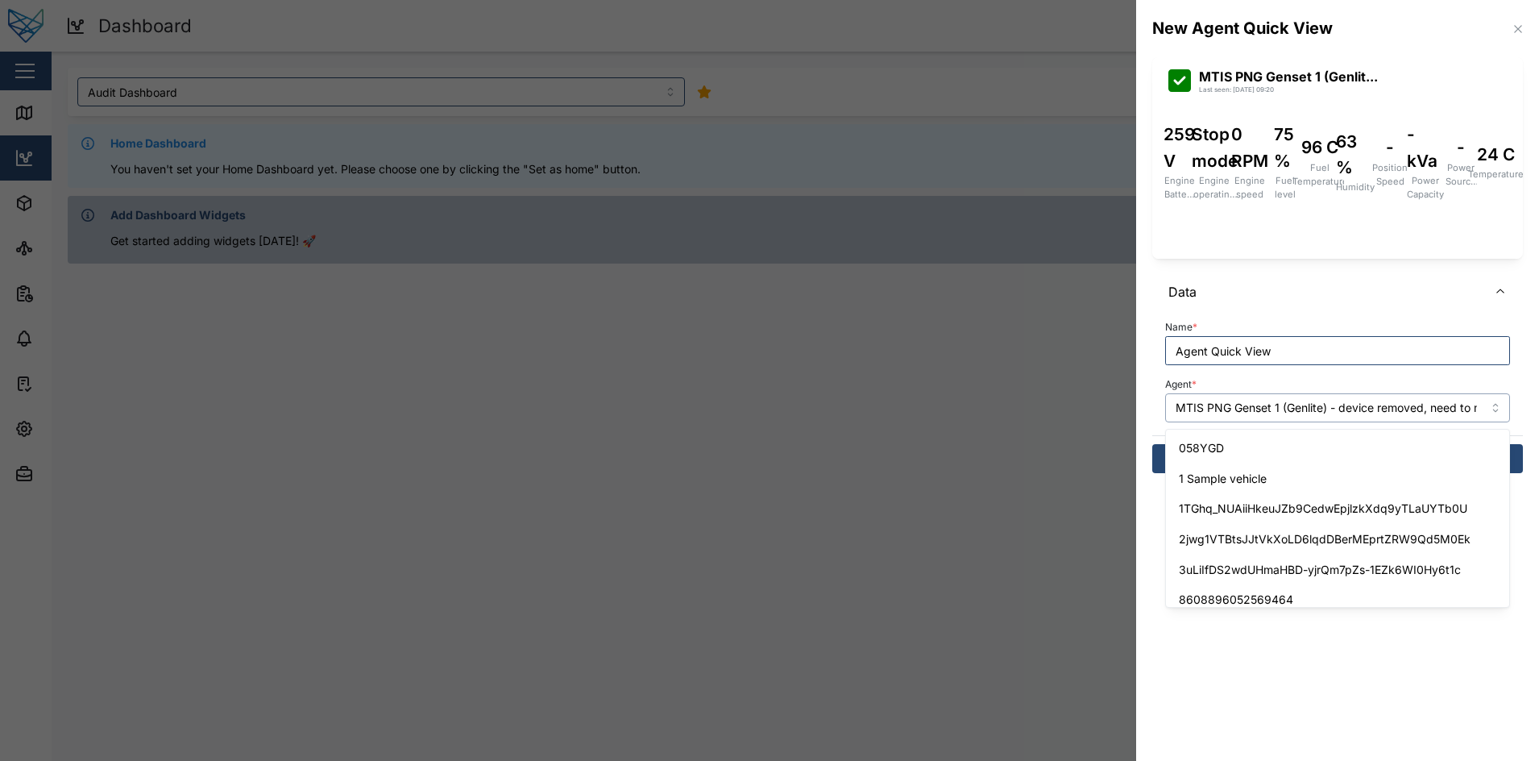
scroll to position [1922, 0]
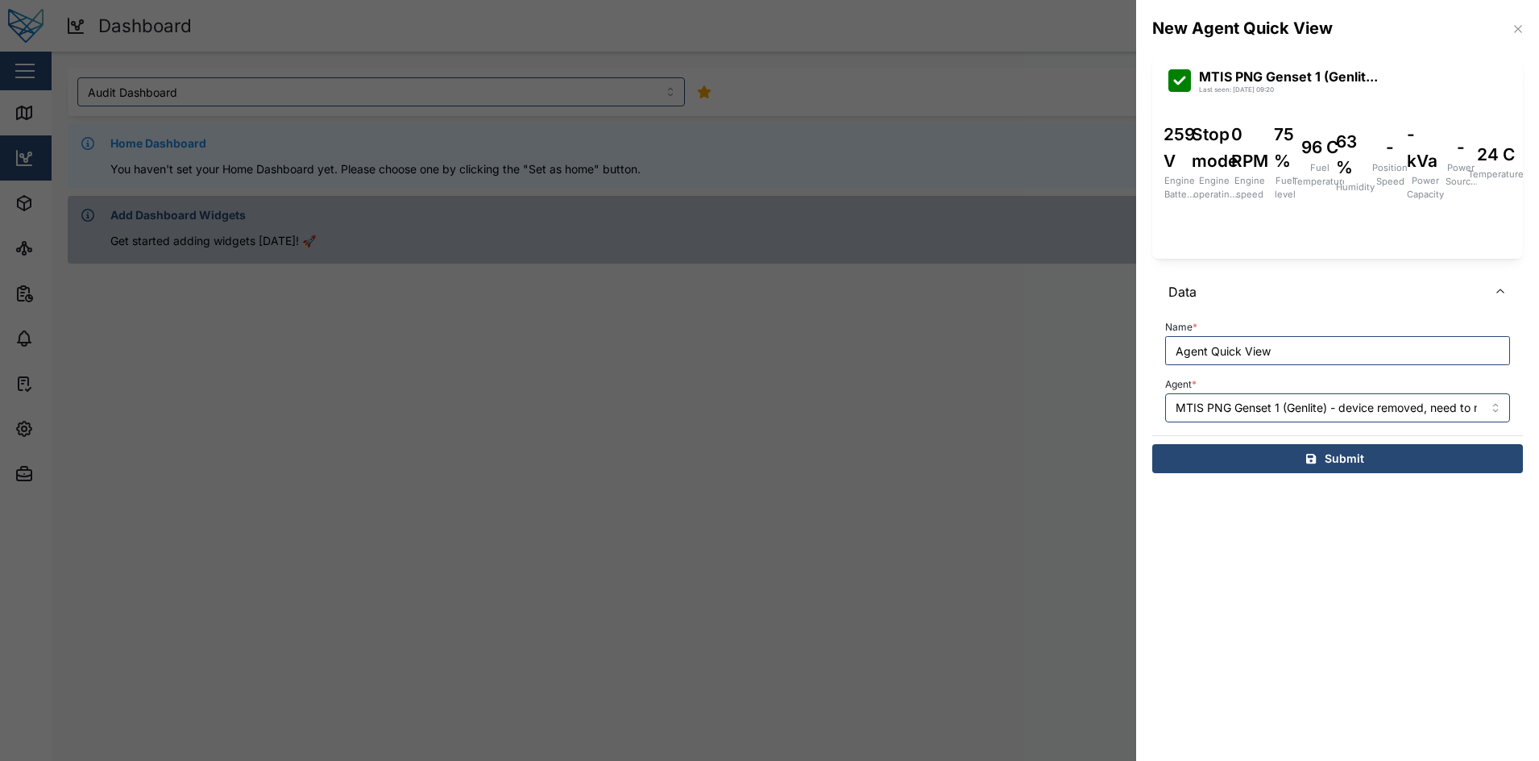
click at [1368, 384] on div "Agent * MTIS PNG Genset 1 (Genlite) - device removed, need to merge this config" at bounding box center [1337, 397] width 345 height 49
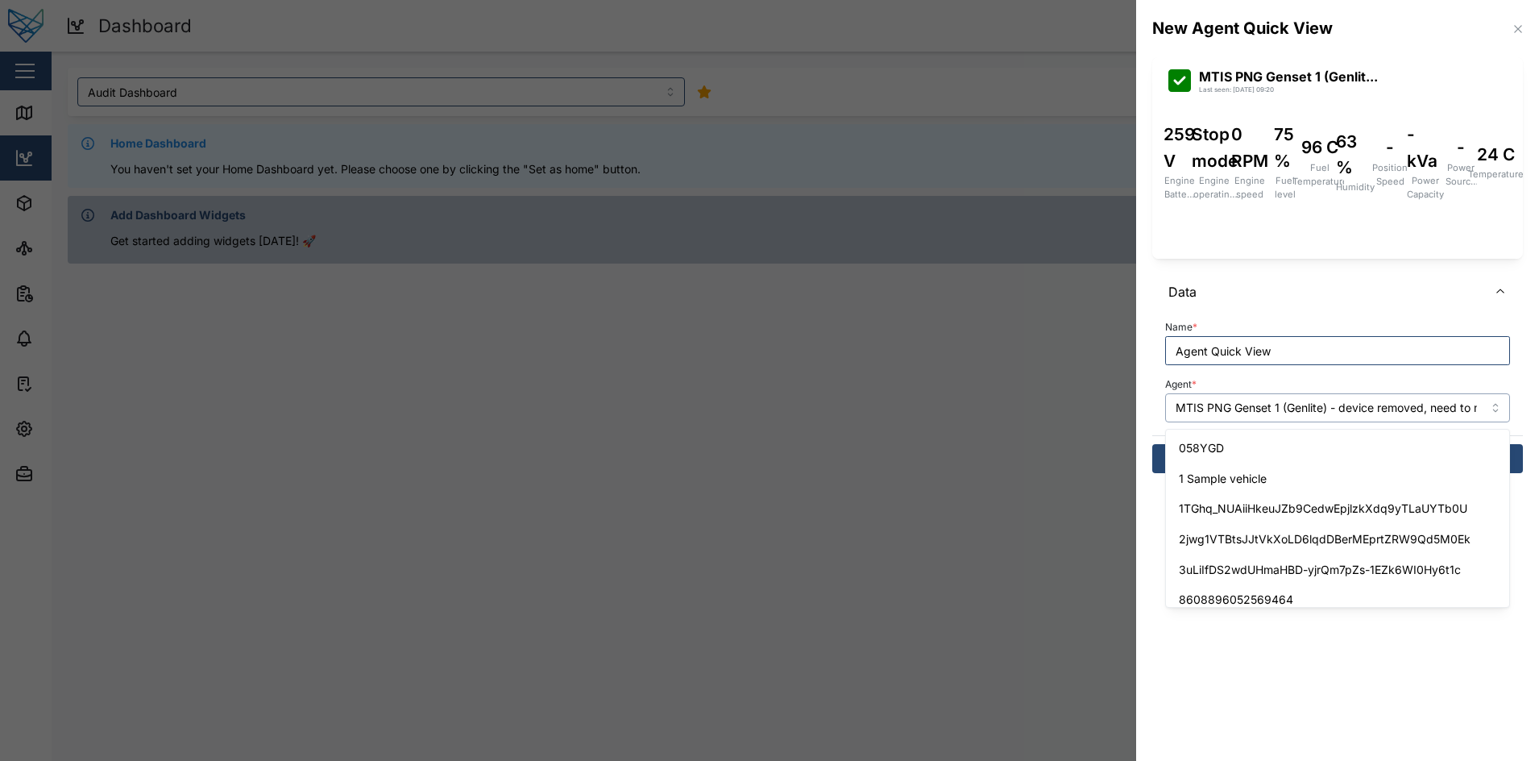
click at [1243, 399] on input "MTIS PNG Genset 1 (Genlite) - device removed, need to merge this config" at bounding box center [1337, 407] width 345 height 29
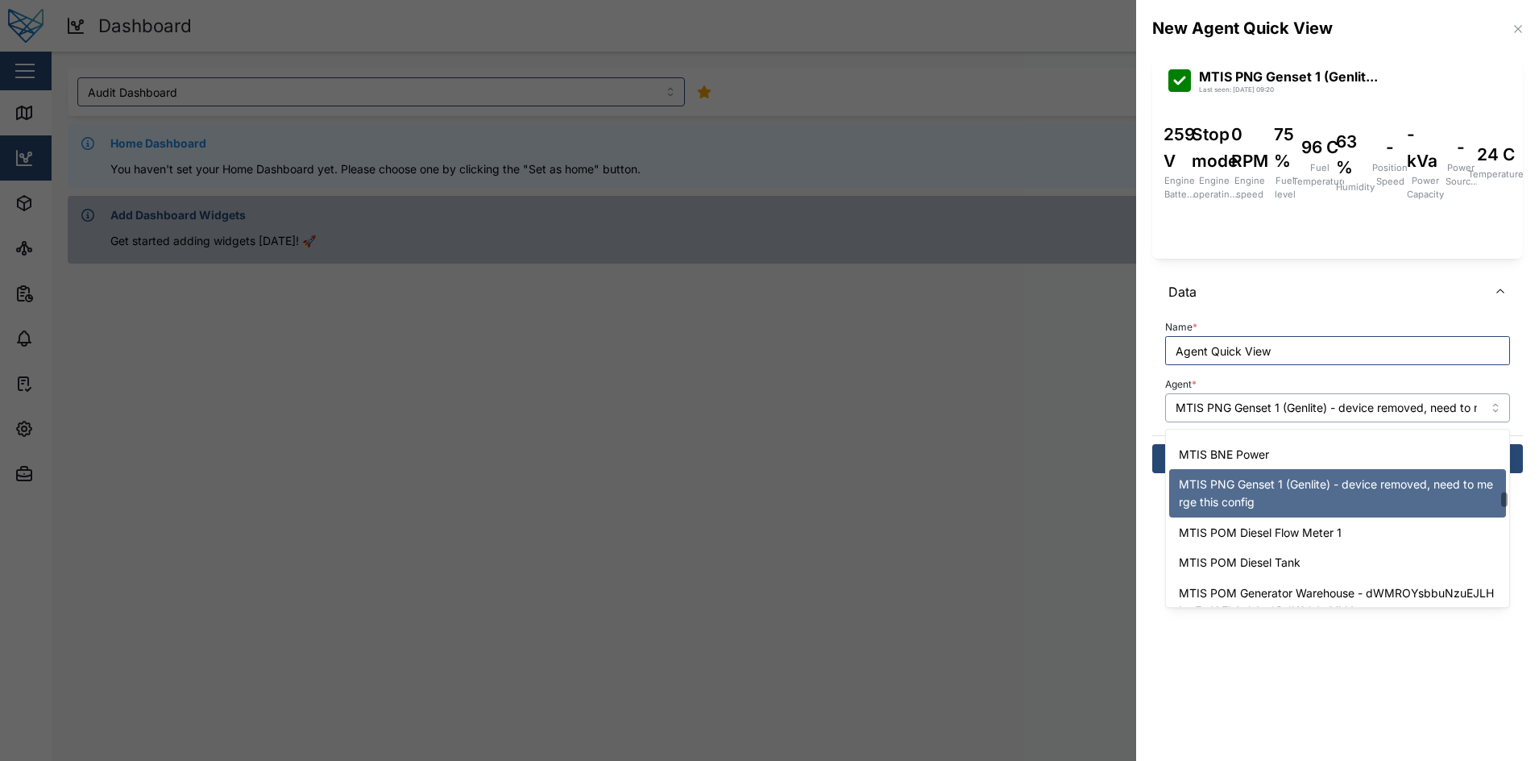
scroll to position [2007, 0]
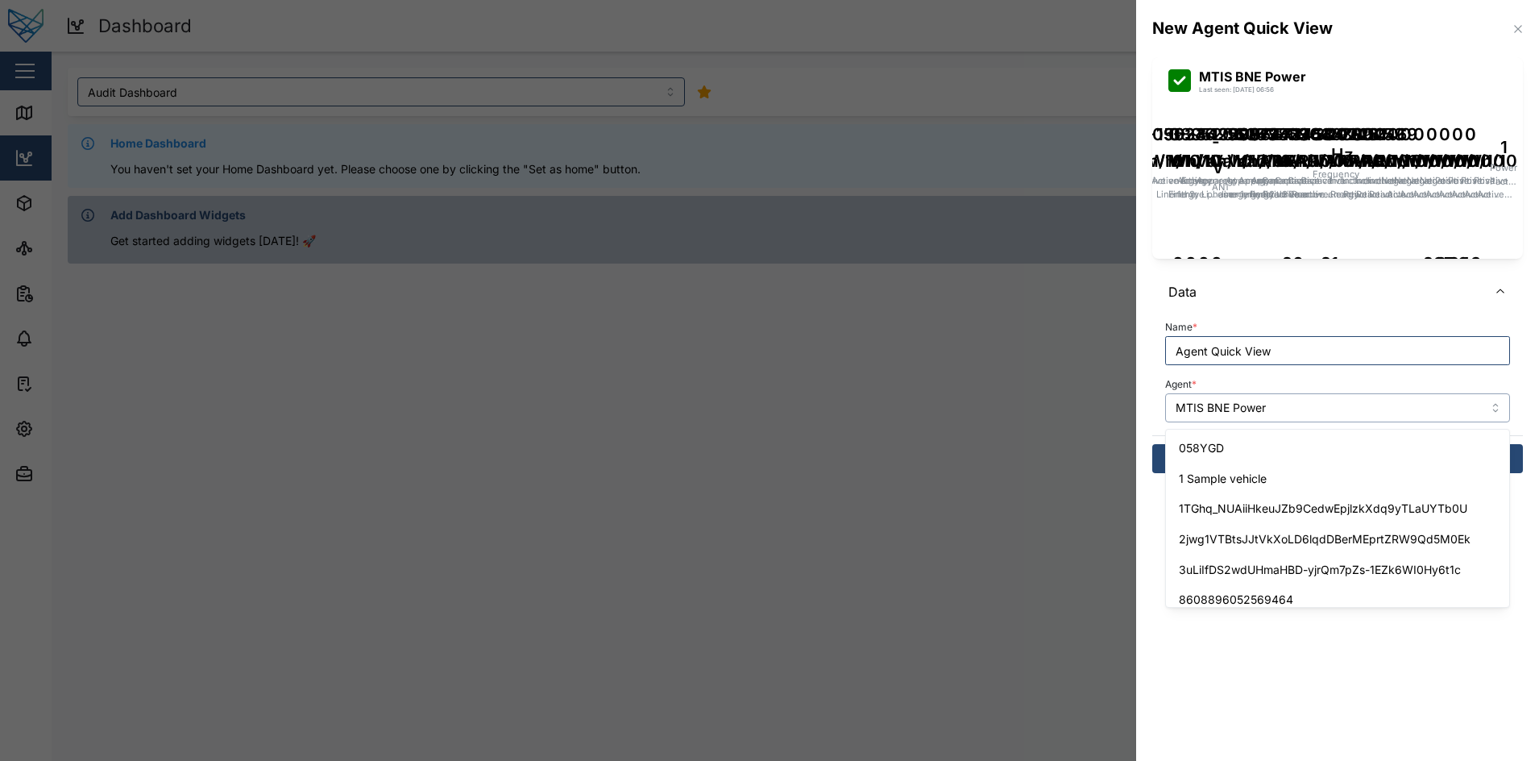
click at [1322, 410] on input "MTIS BNE Power" at bounding box center [1337, 407] width 345 height 29
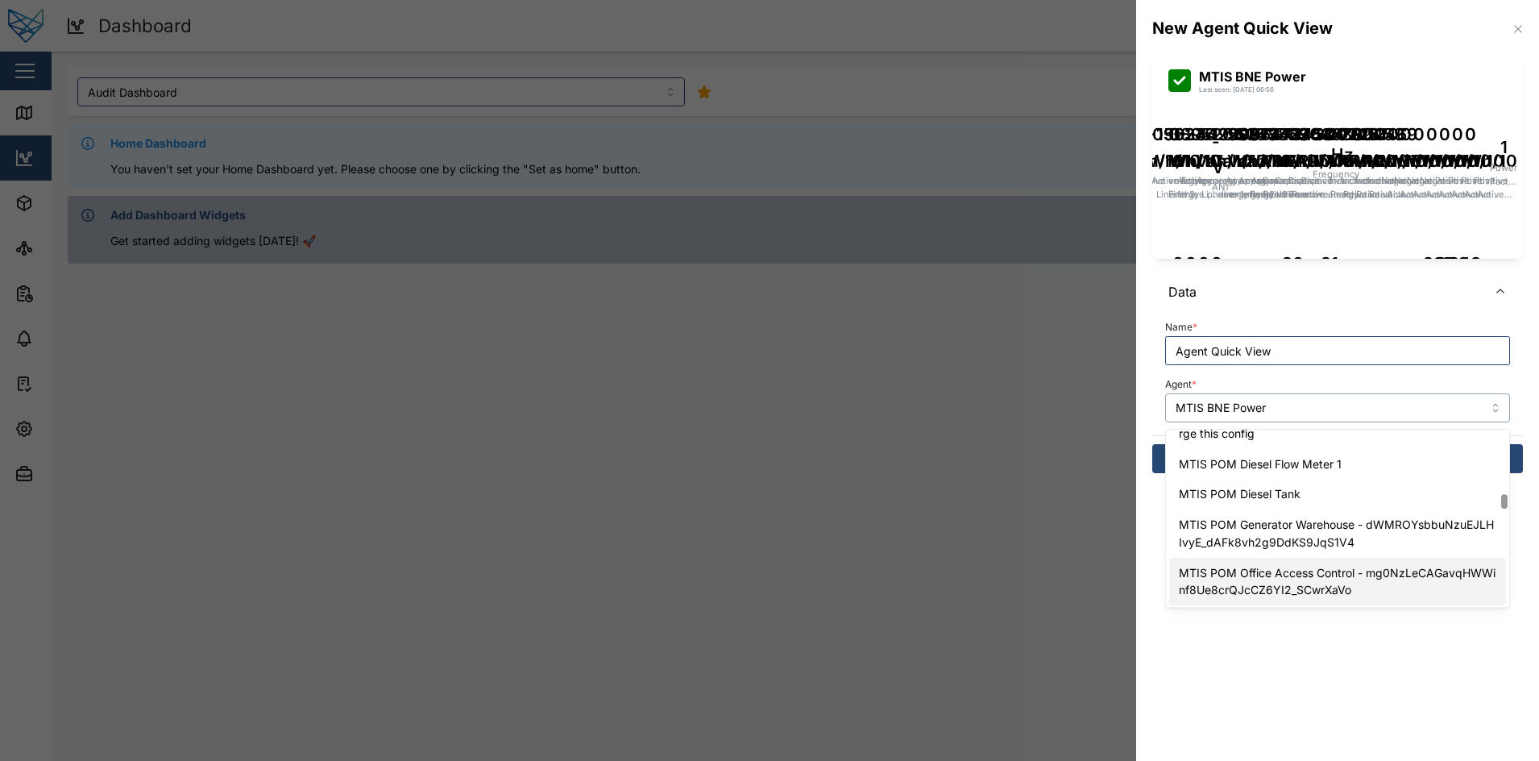
scroll to position [2078, 0]
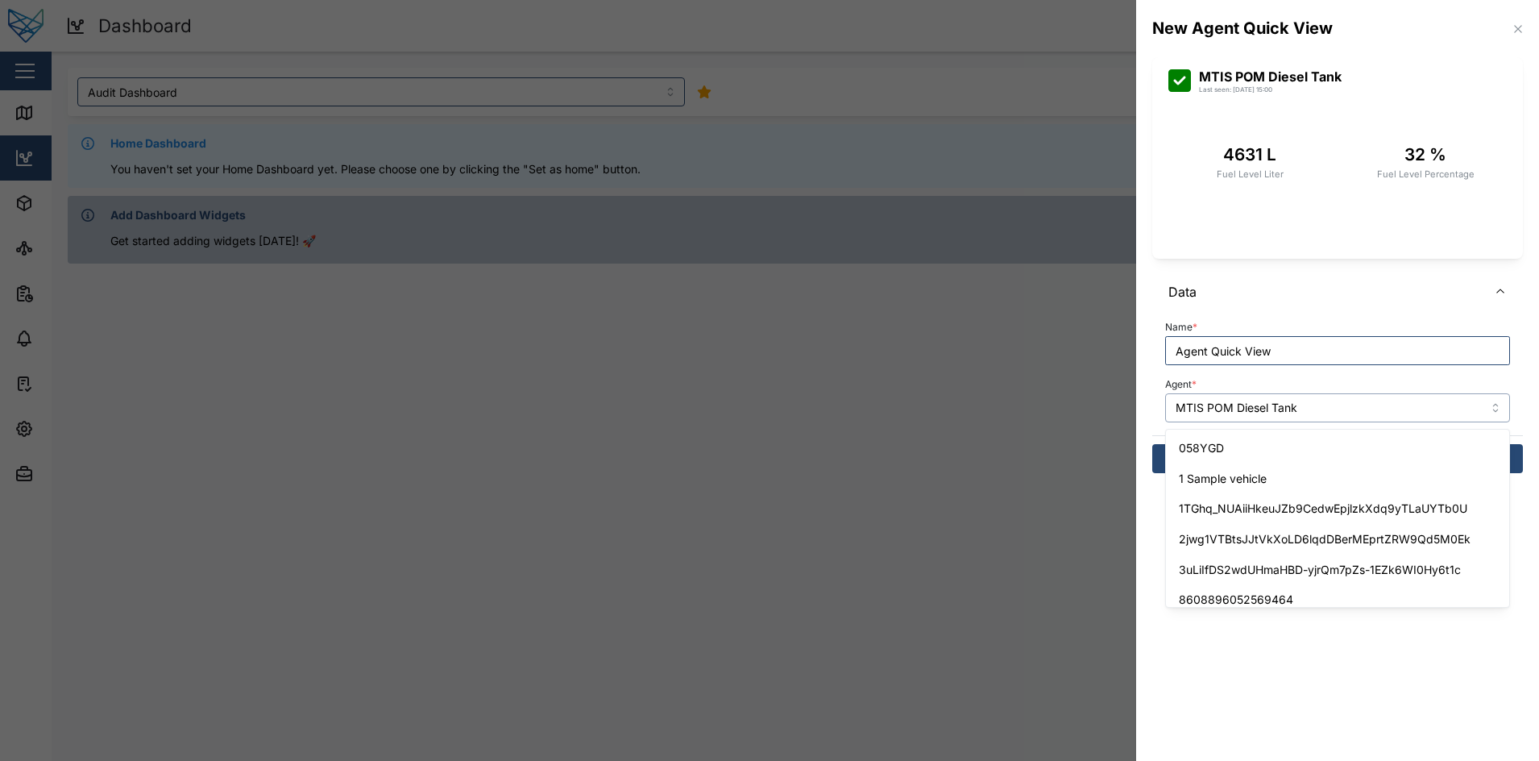
click at [1320, 404] on input "MTIS POM Diesel Tank" at bounding box center [1337, 407] width 345 height 29
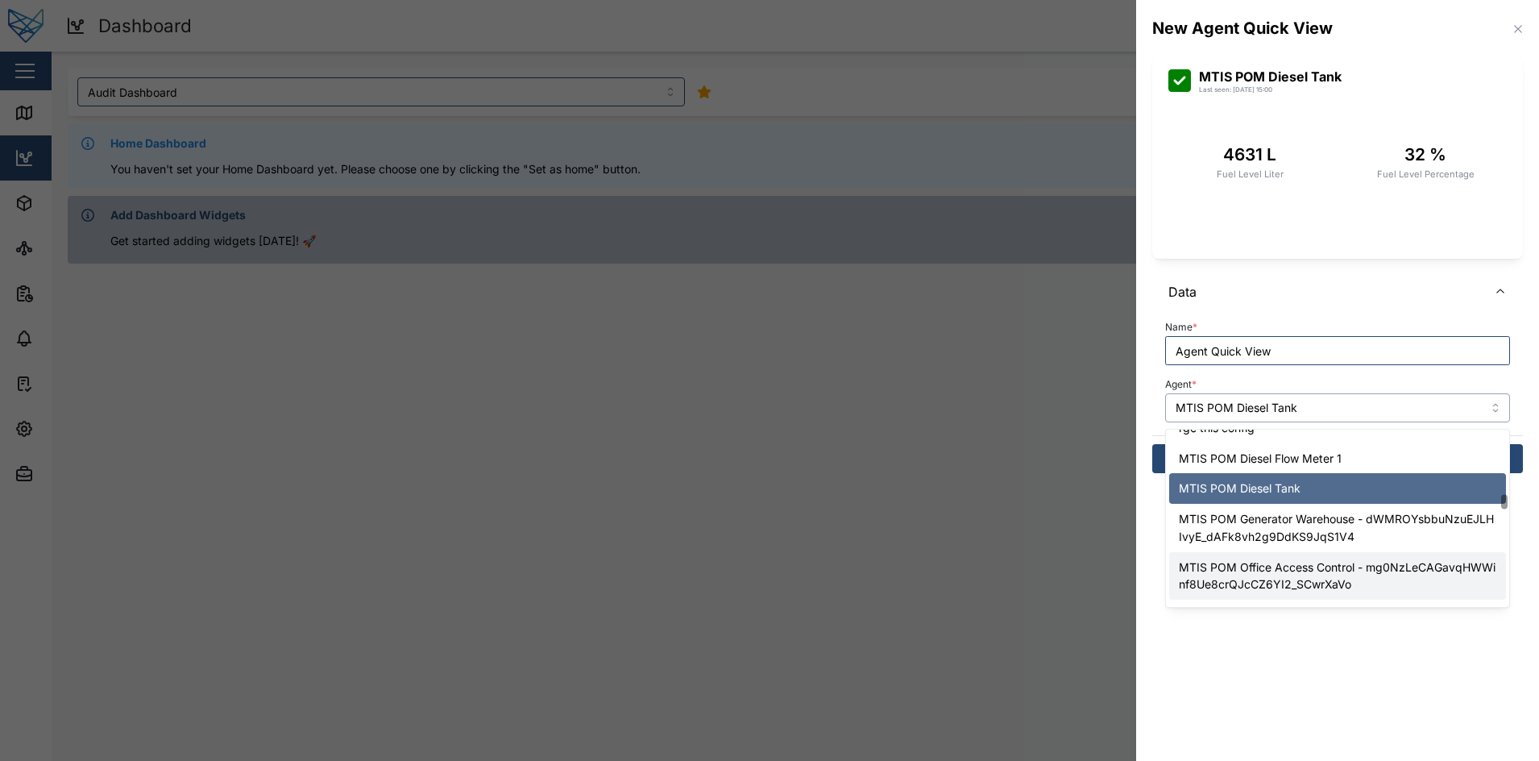
scroll to position [2194, 0]
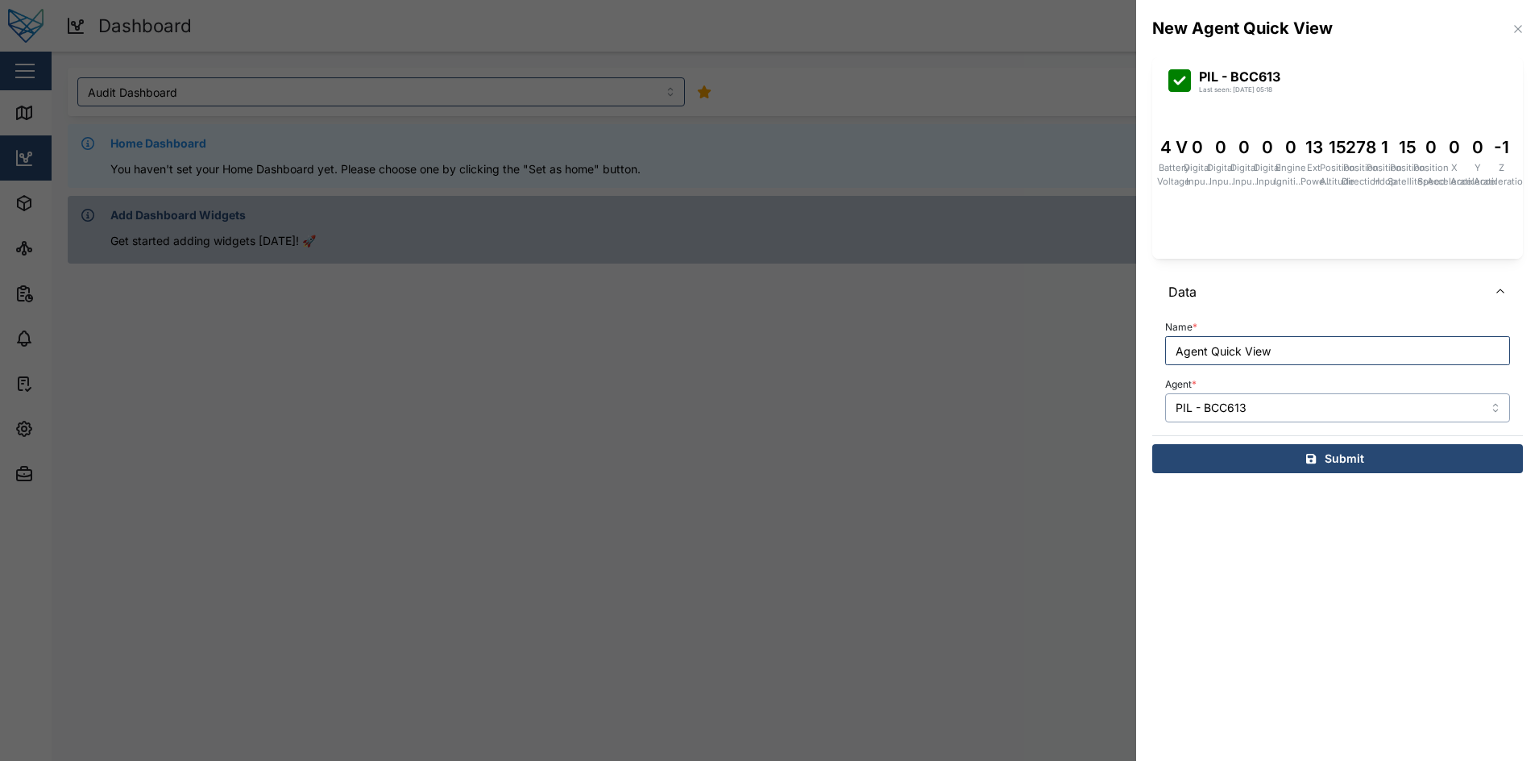
click at [1286, 418] on input "PIL - BCC613" at bounding box center [1337, 407] width 345 height 29
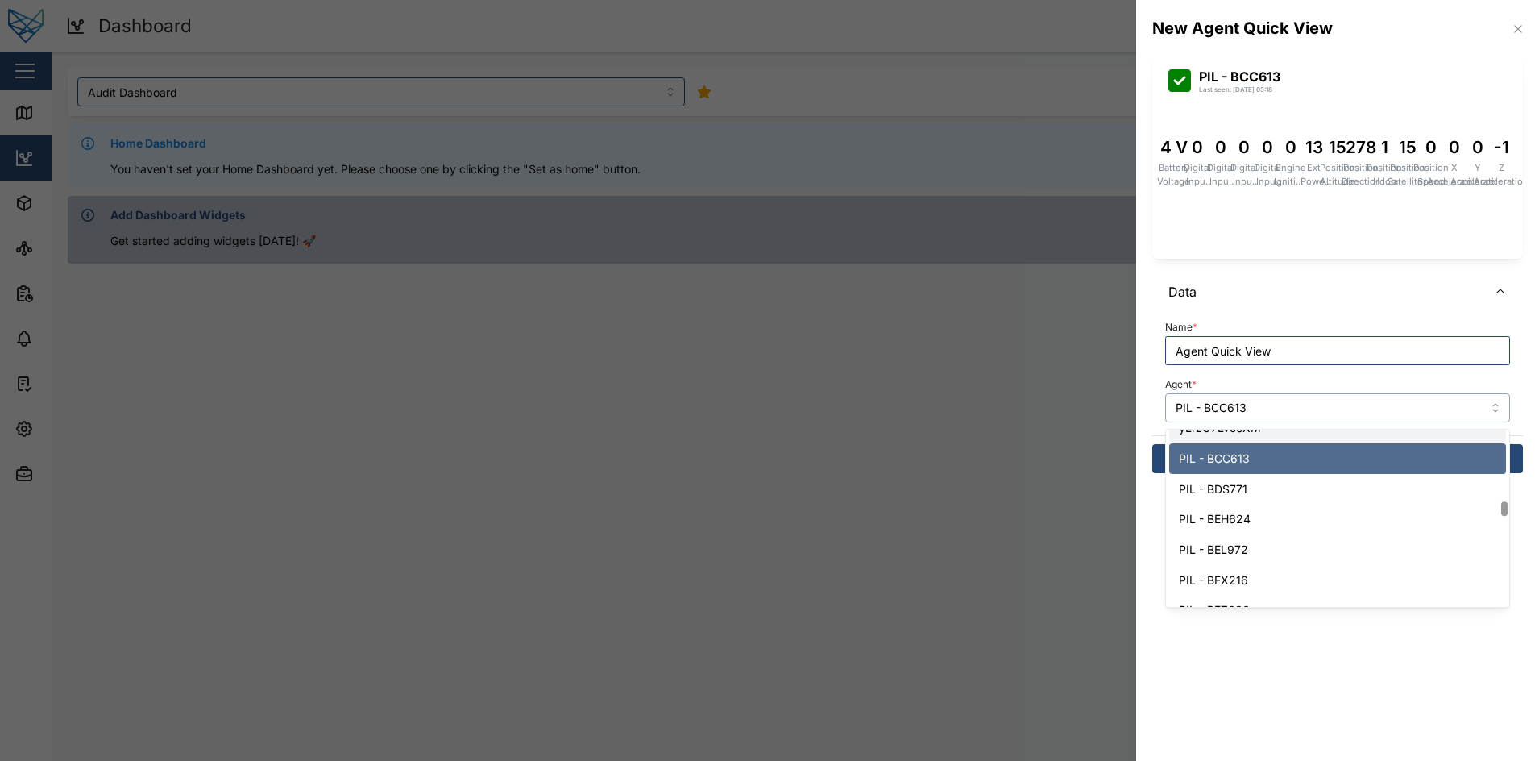
scroll to position [2317, 0]
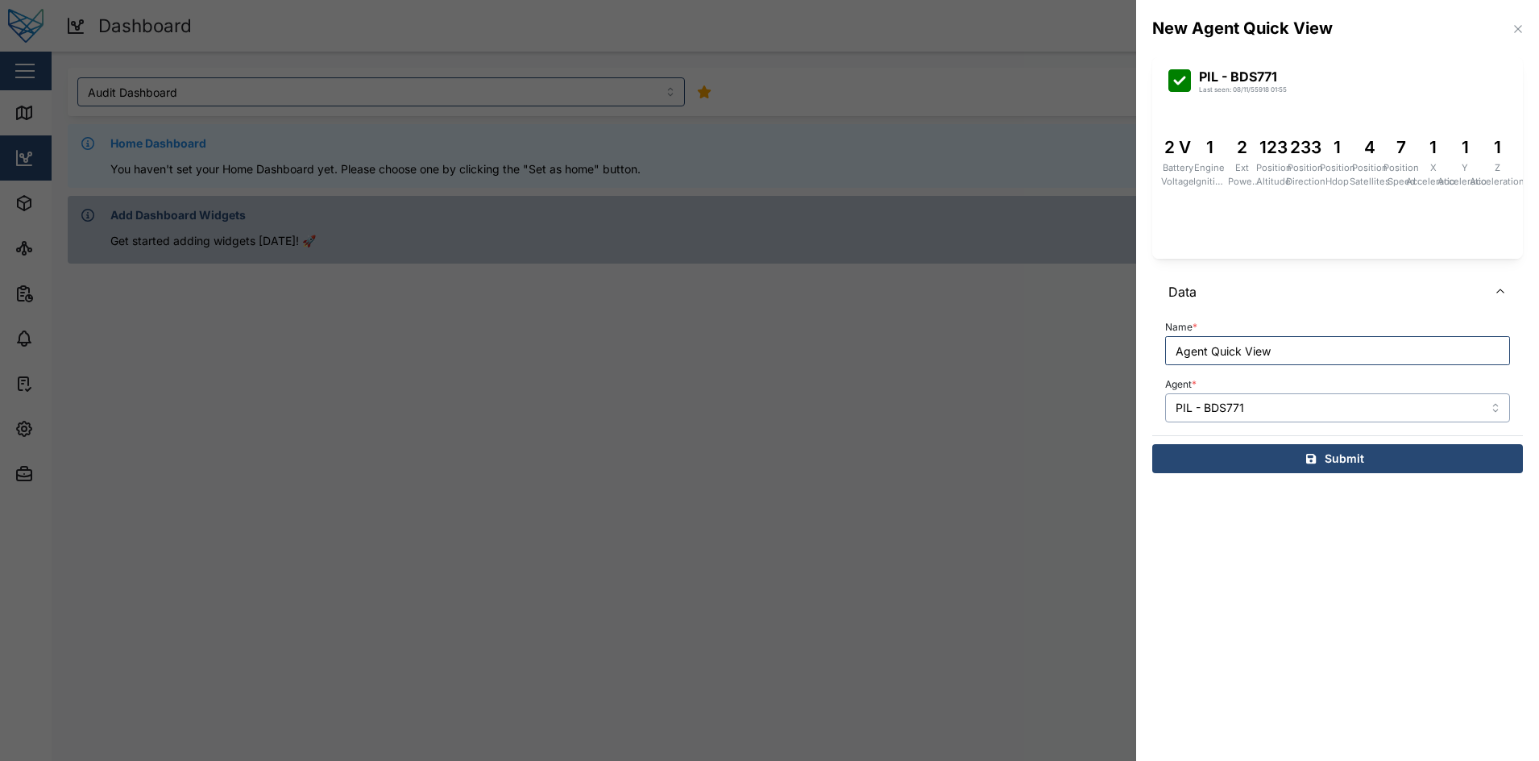
click at [1314, 410] on input "PIL - BDS771" at bounding box center [1337, 407] width 345 height 29
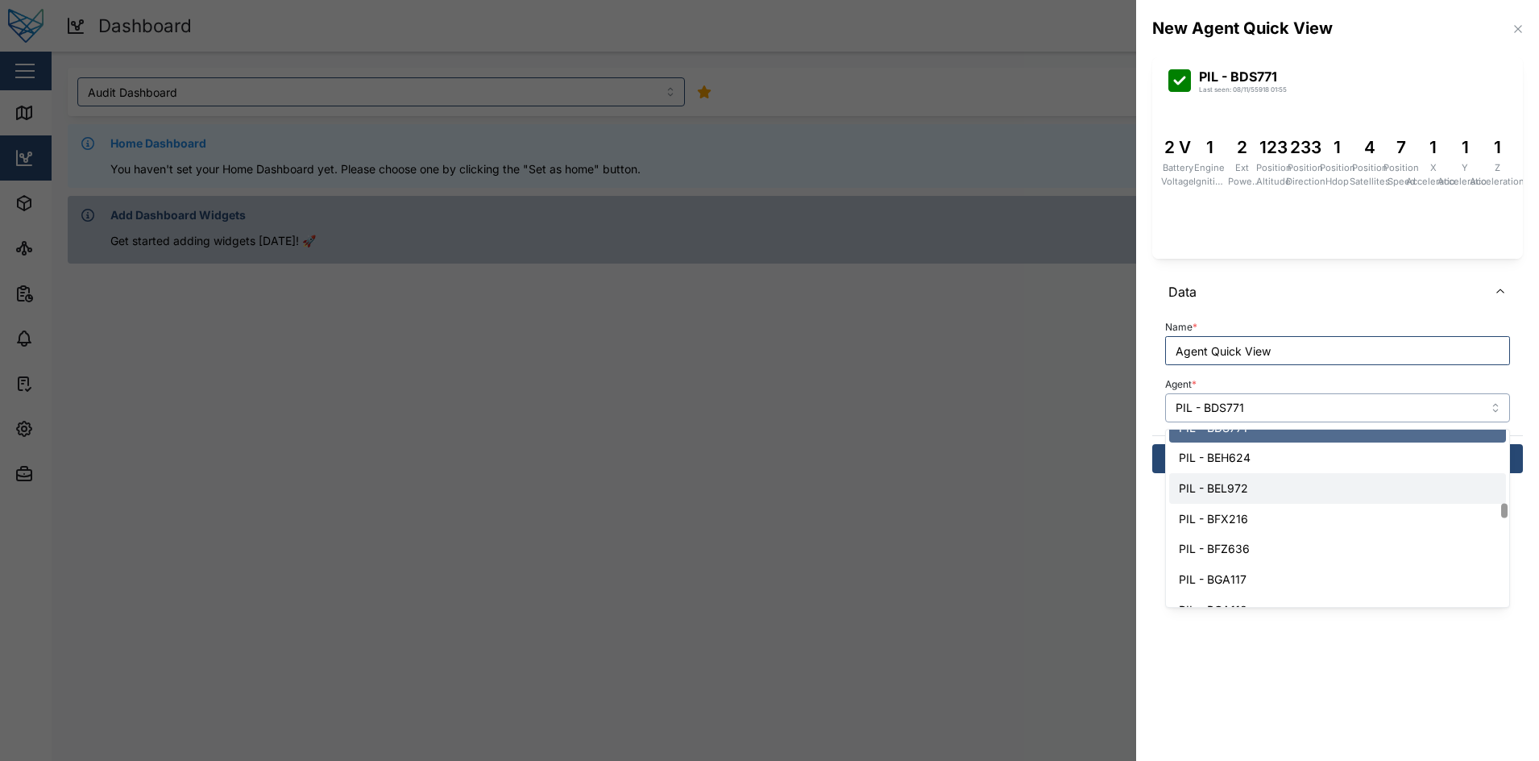
scroll to position [2378, 0]
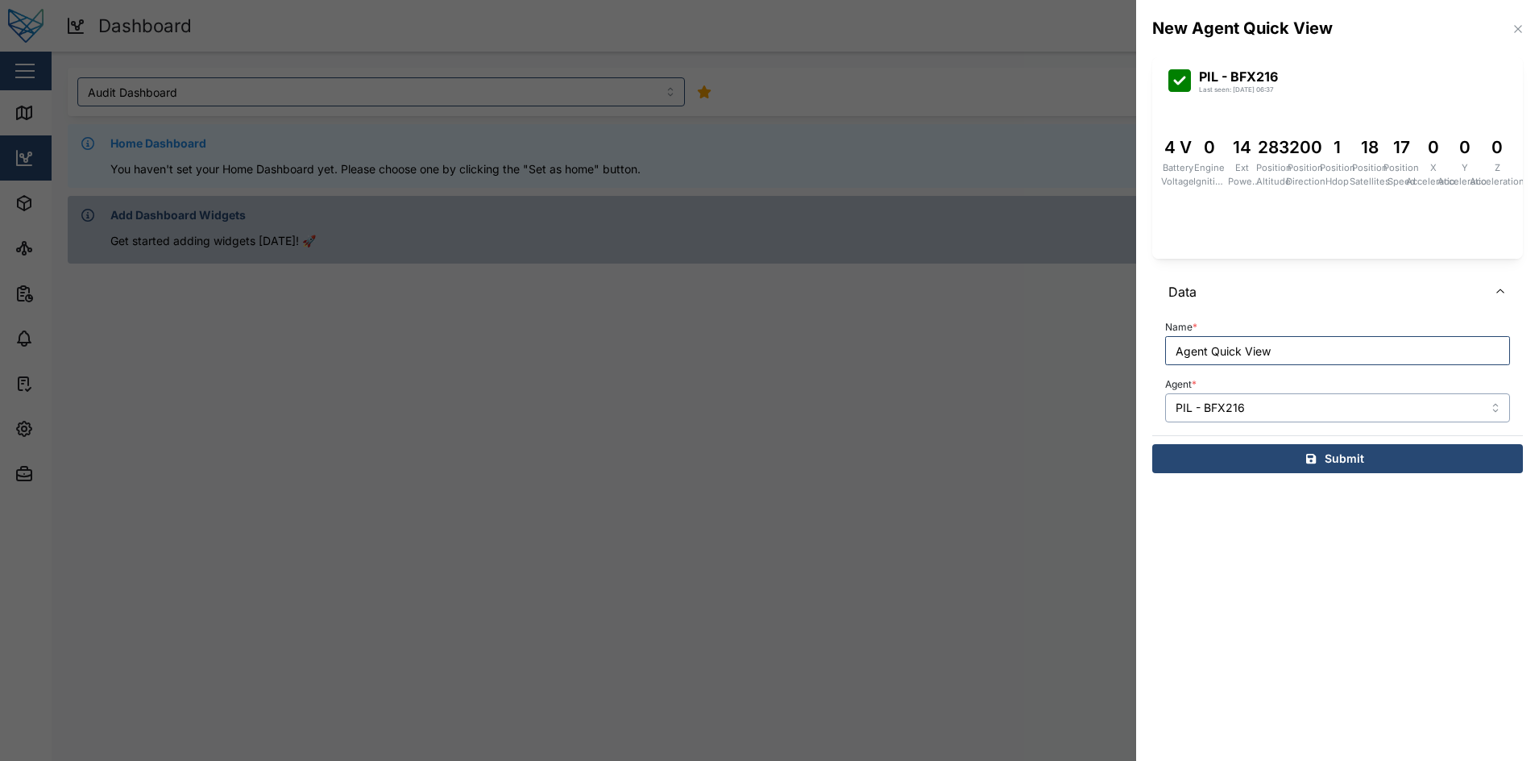
click at [1306, 421] on input "PIL - BFX216" at bounding box center [1337, 407] width 345 height 29
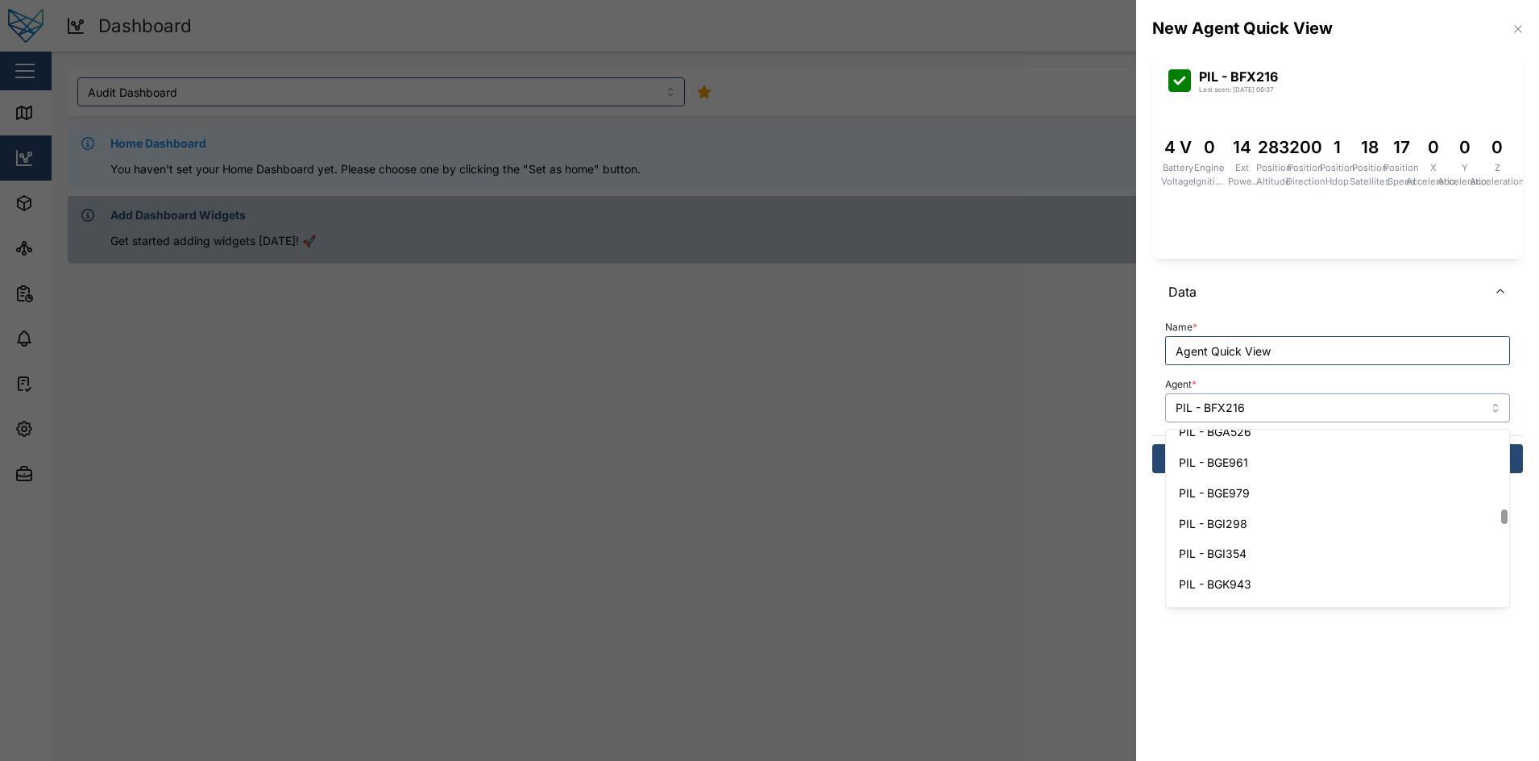
scroll to position [2587, 0]
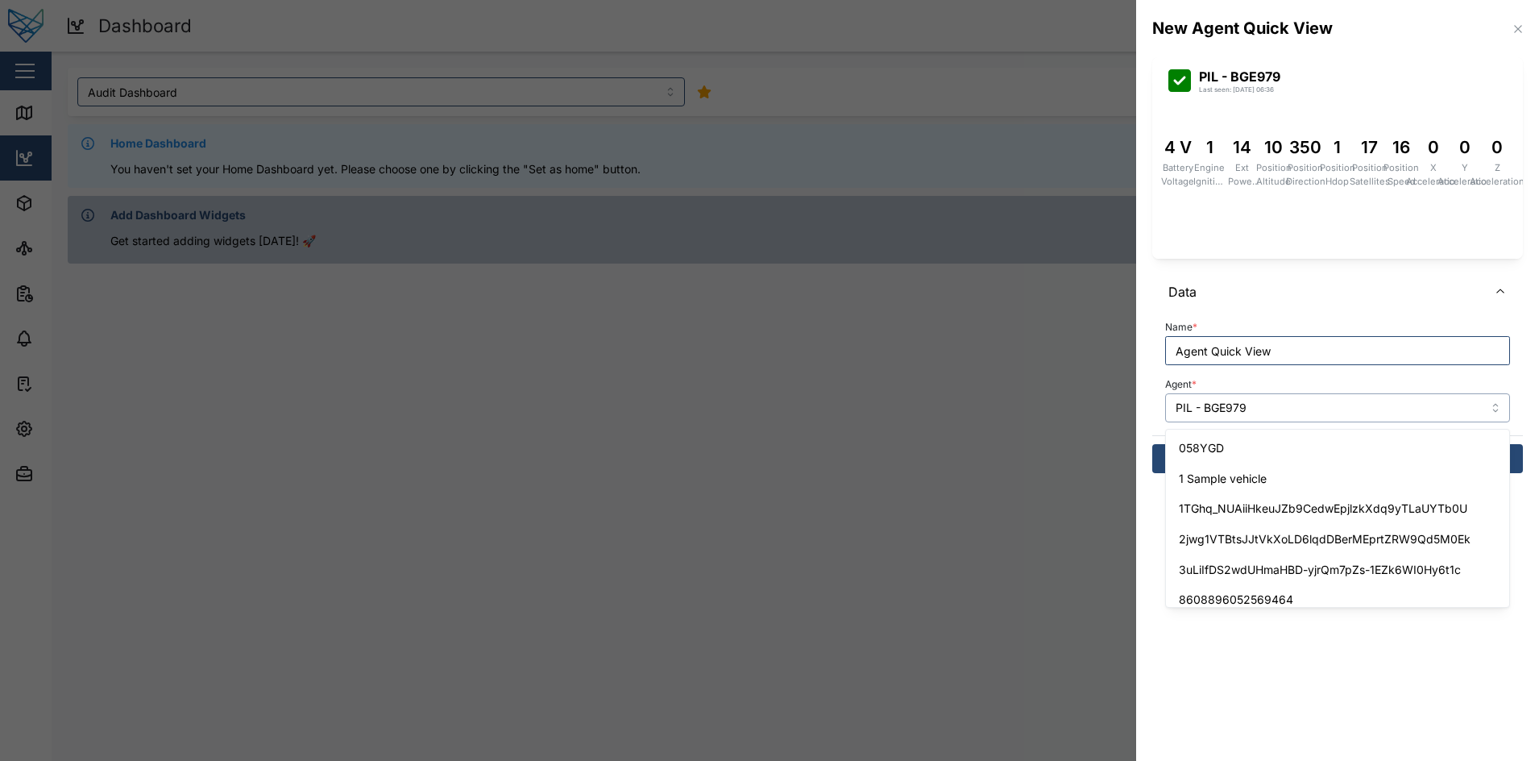
click at [1316, 405] on input "PIL - BGE979" at bounding box center [1337, 407] width 345 height 29
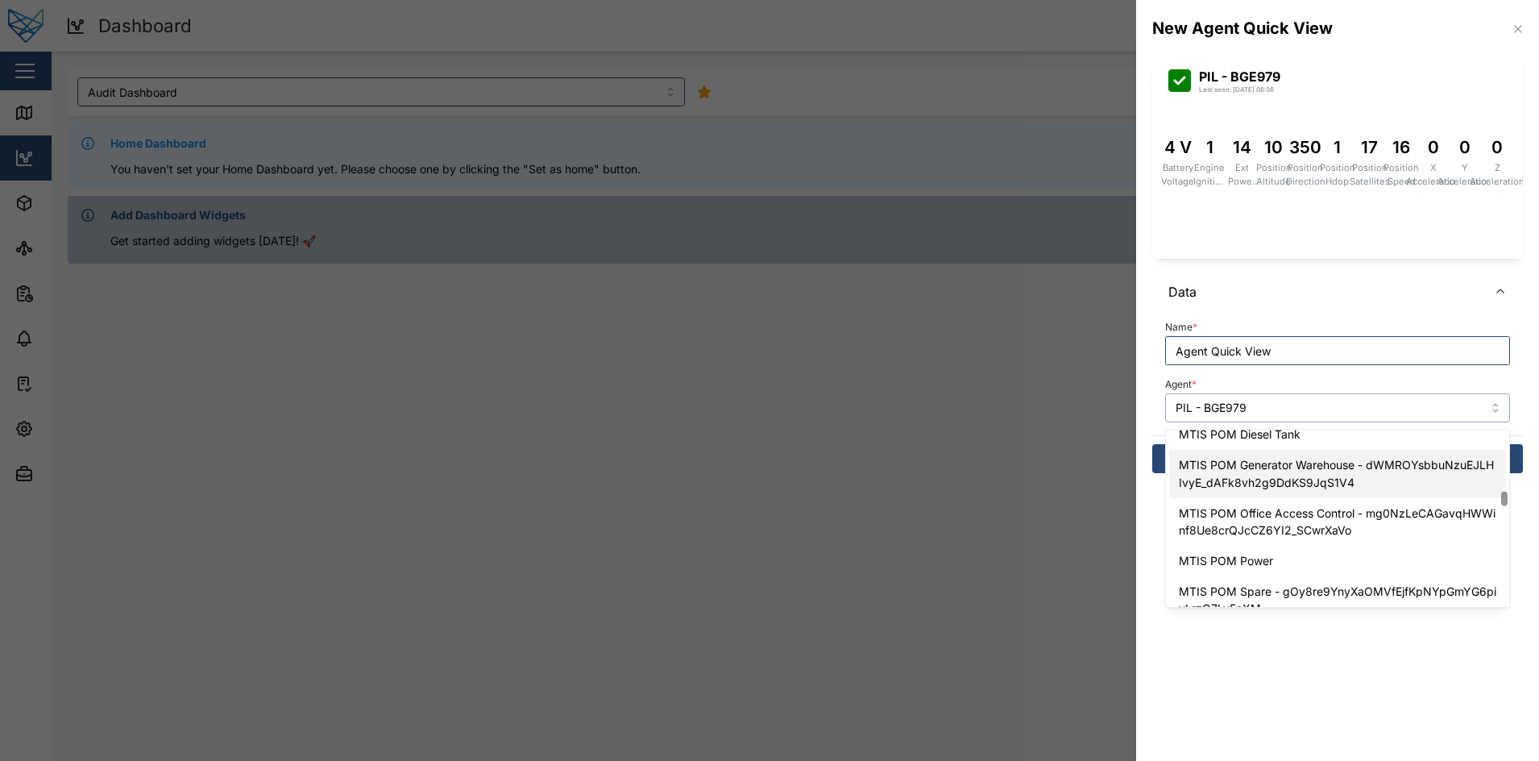
scroll to position [1919, 0]
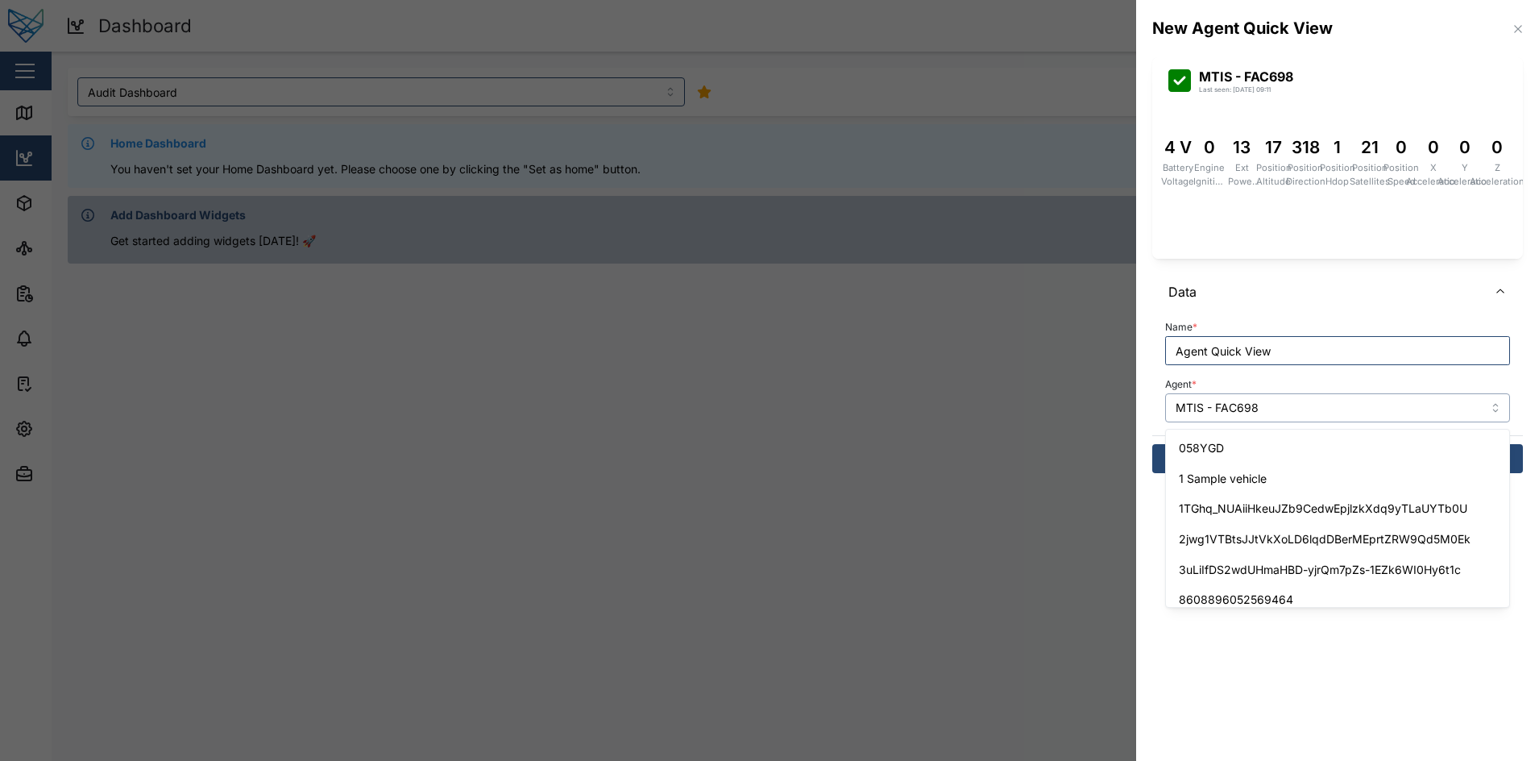
click at [1317, 410] on input "MTIS - FAC698" at bounding box center [1337, 407] width 345 height 29
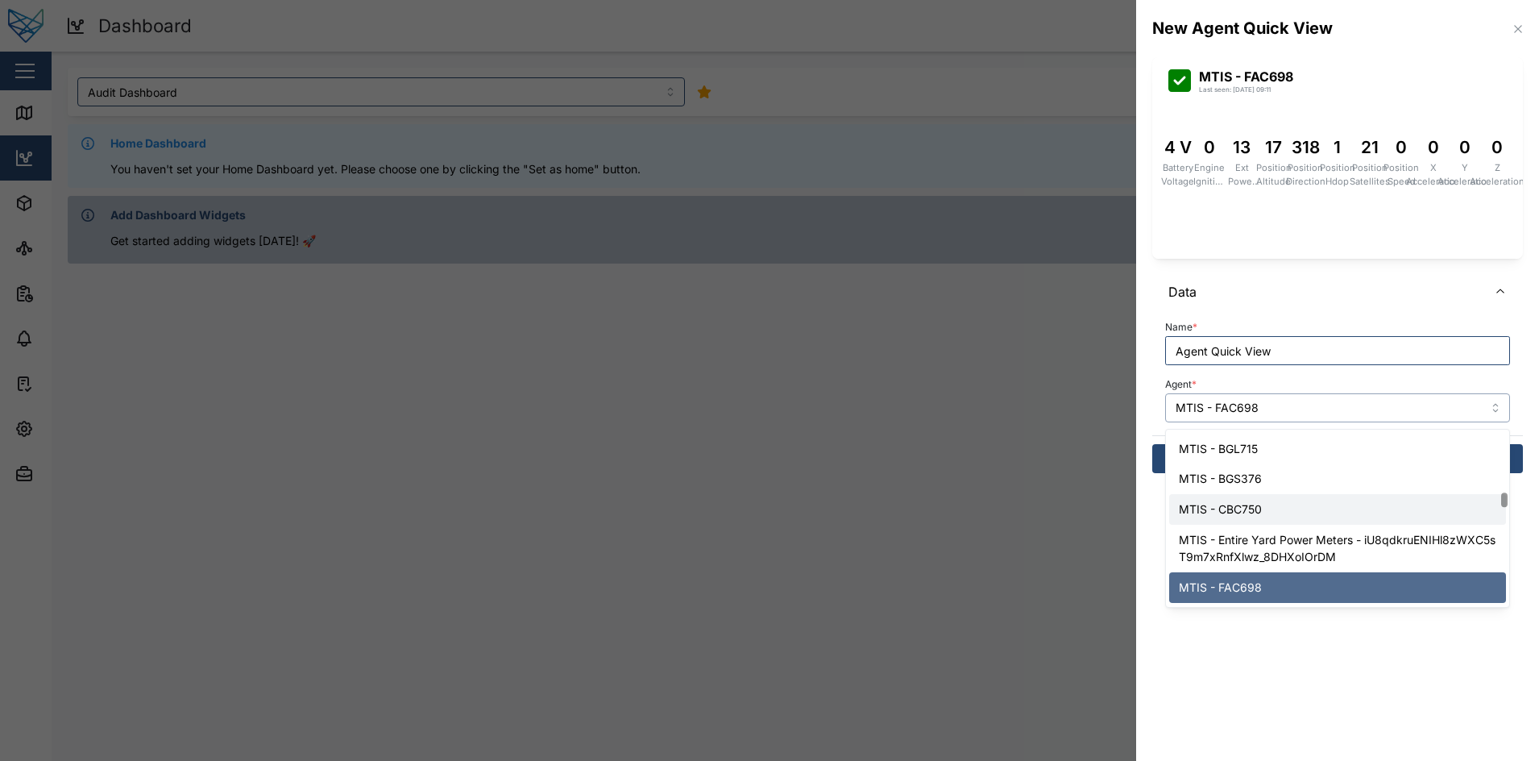
scroll to position [2026, 0]
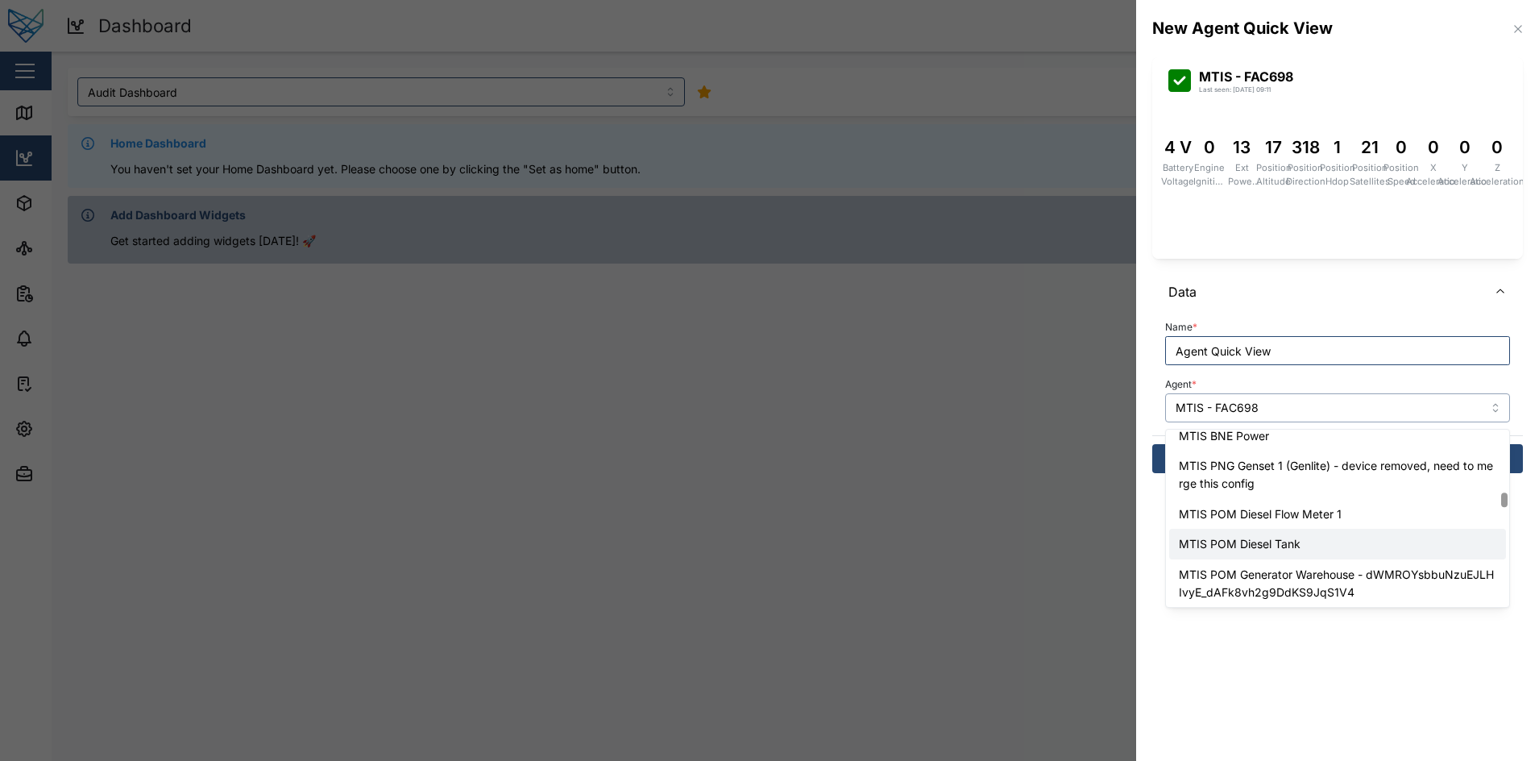
type input "MTIS POM Diesel Tank"
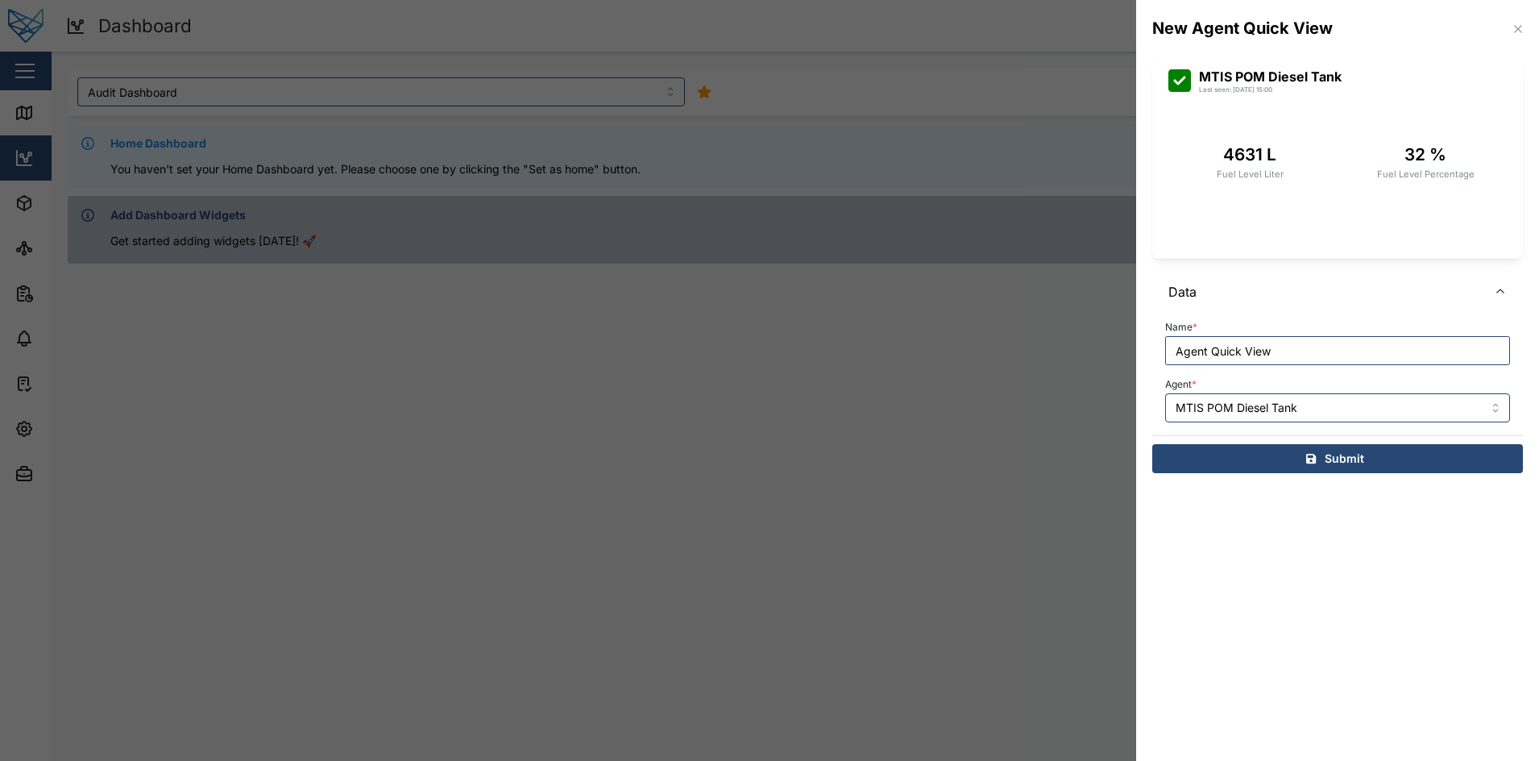
click at [1302, 463] on div "Submit" at bounding box center [1335, 458] width 345 height 27
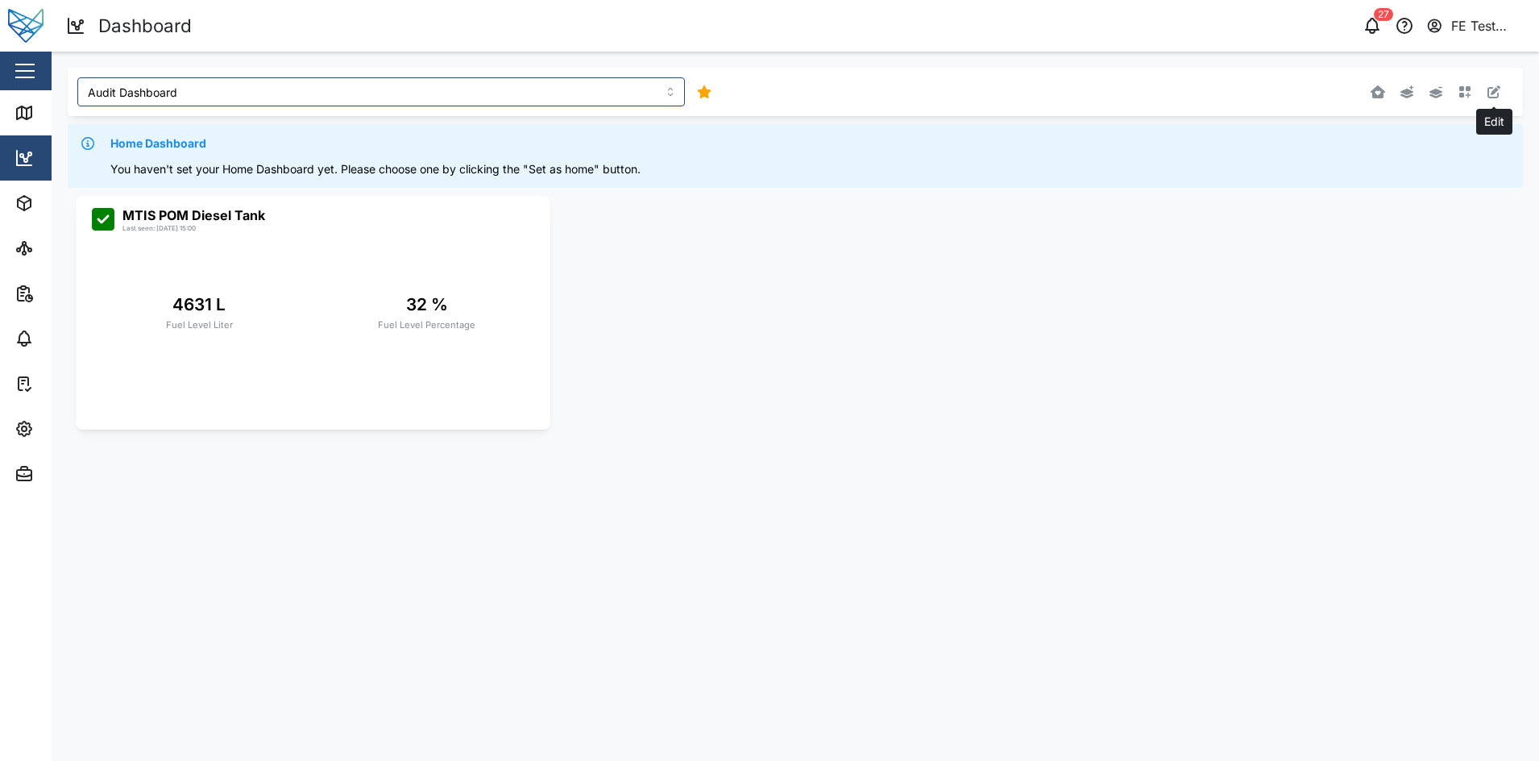
click at [1368, 91] on button "button" at bounding box center [1494, 92] width 23 height 23
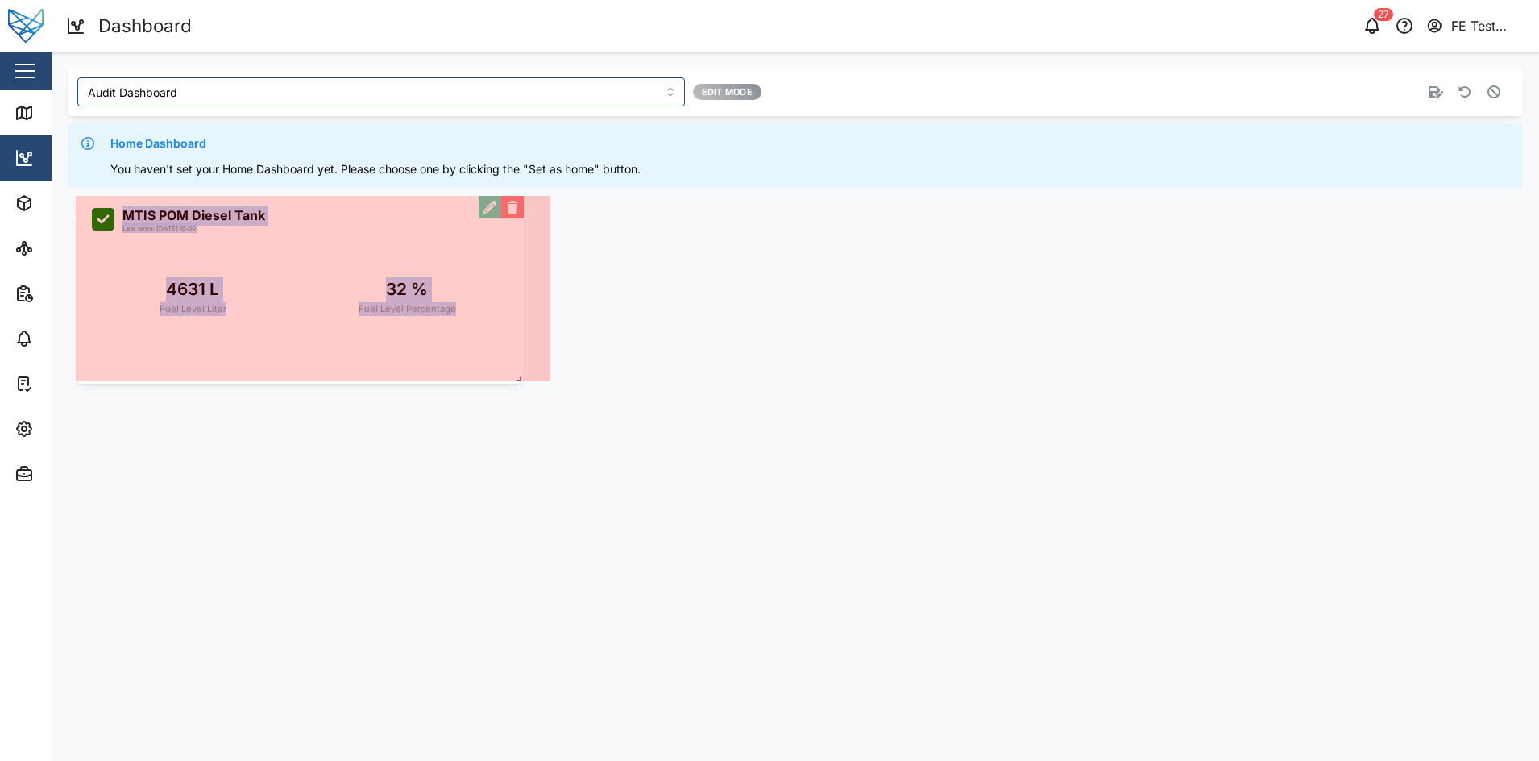
drag, startPoint x: 548, startPoint y: 425, endPoint x: 523, endPoint y: 379, distance: 52.3
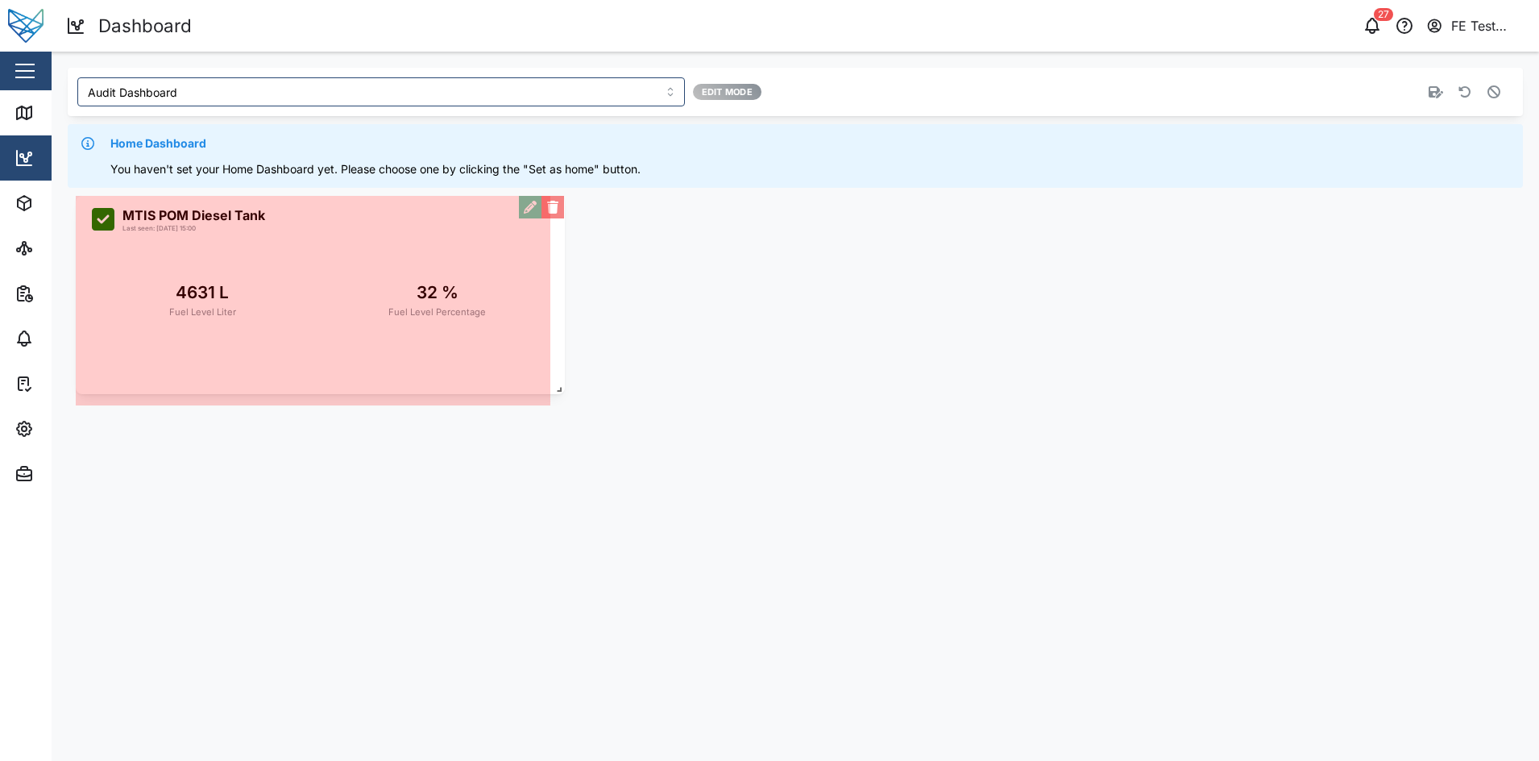
drag, startPoint x: 538, startPoint y: 379, endPoint x: 550, endPoint y: 392, distance: 17.7
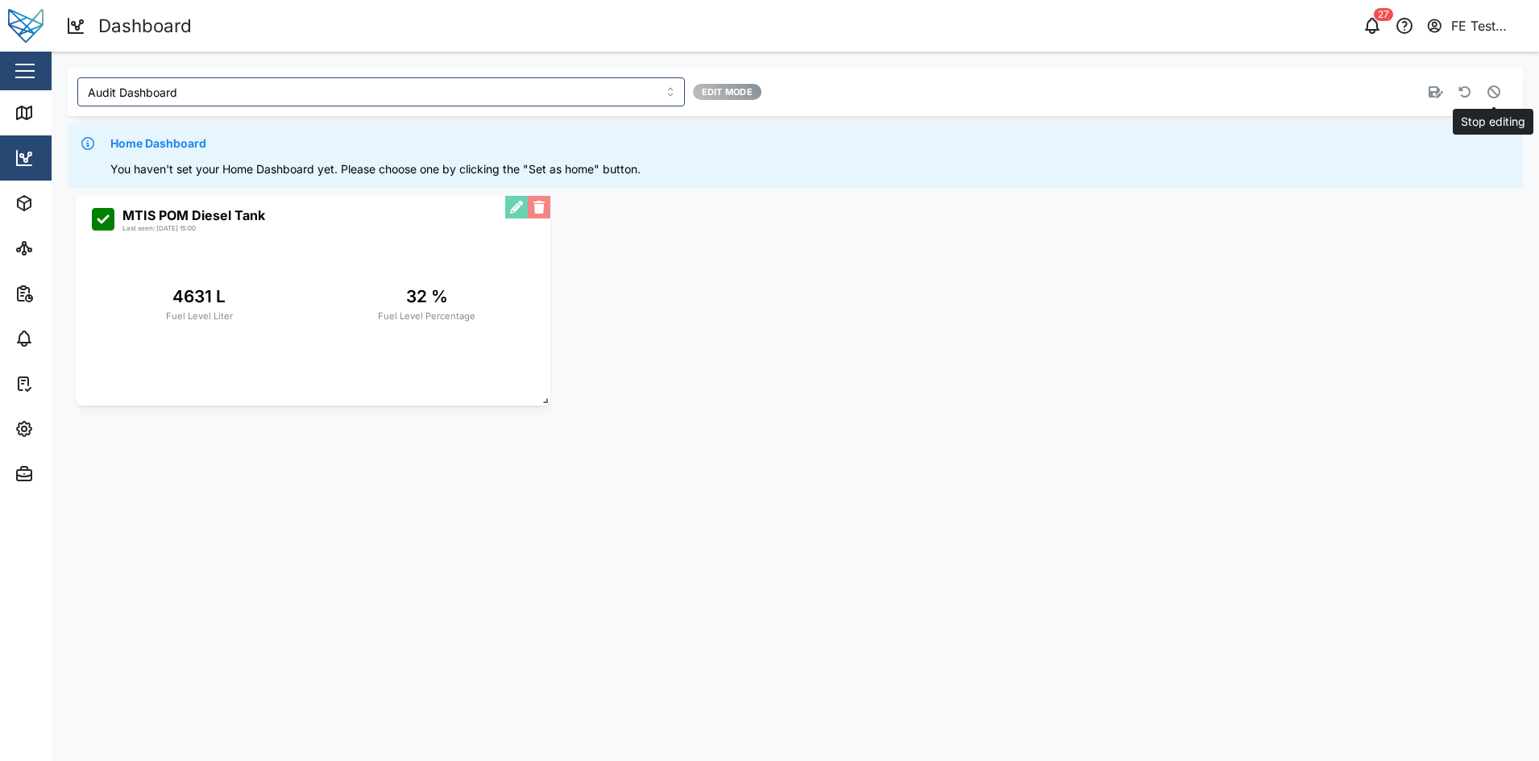
click at [1368, 89] on icon "button" at bounding box center [1494, 91] width 13 height 13
click at [35, 77] on button "button" at bounding box center [24, 70] width 27 height 27
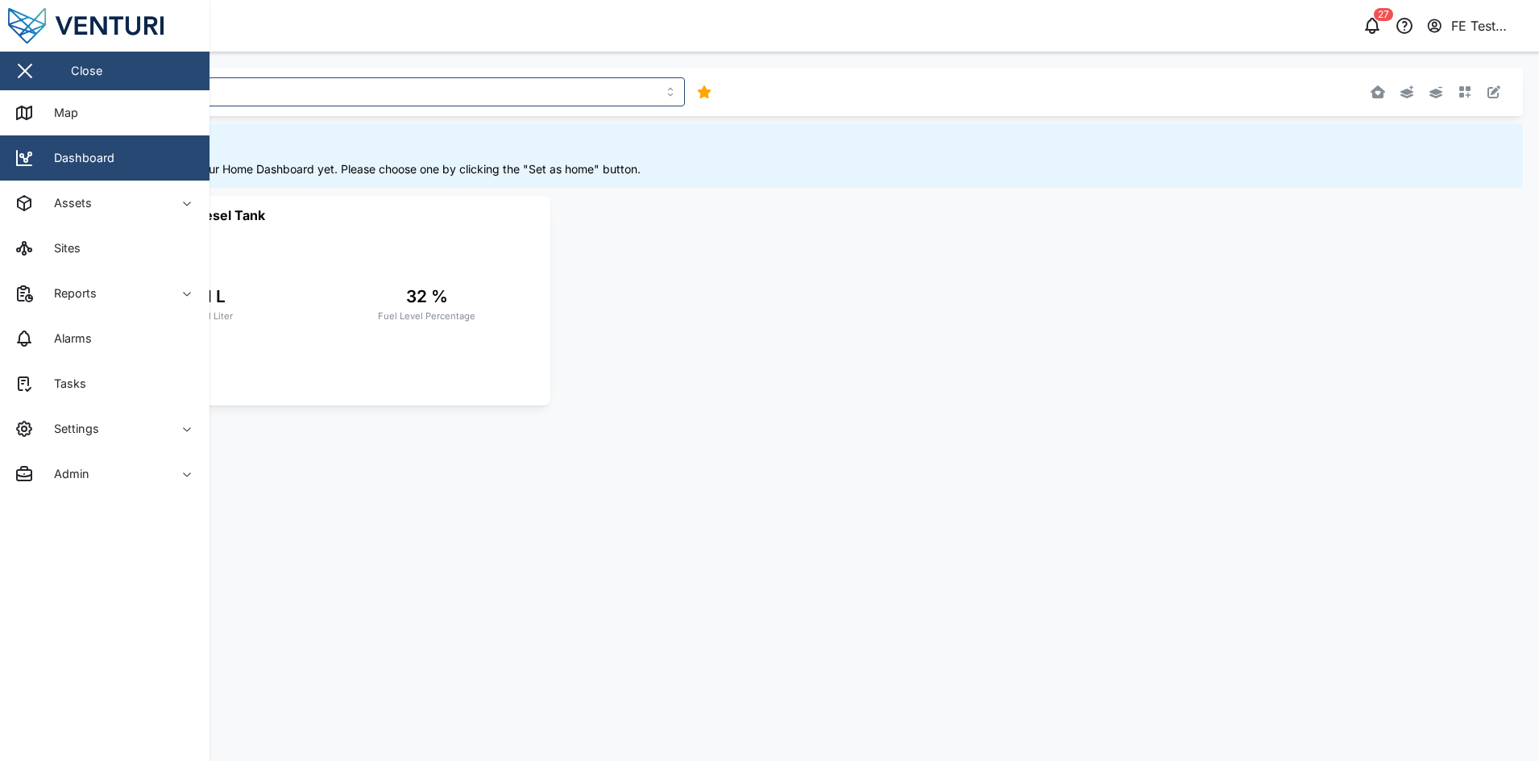
click at [1073, 227] on div "MTIS POM Diesel Tank Last seen: [DATE] 15:00 4631 L Fuel Level Liter 32 % Fuel …" at bounding box center [795, 301] width 1455 height 226
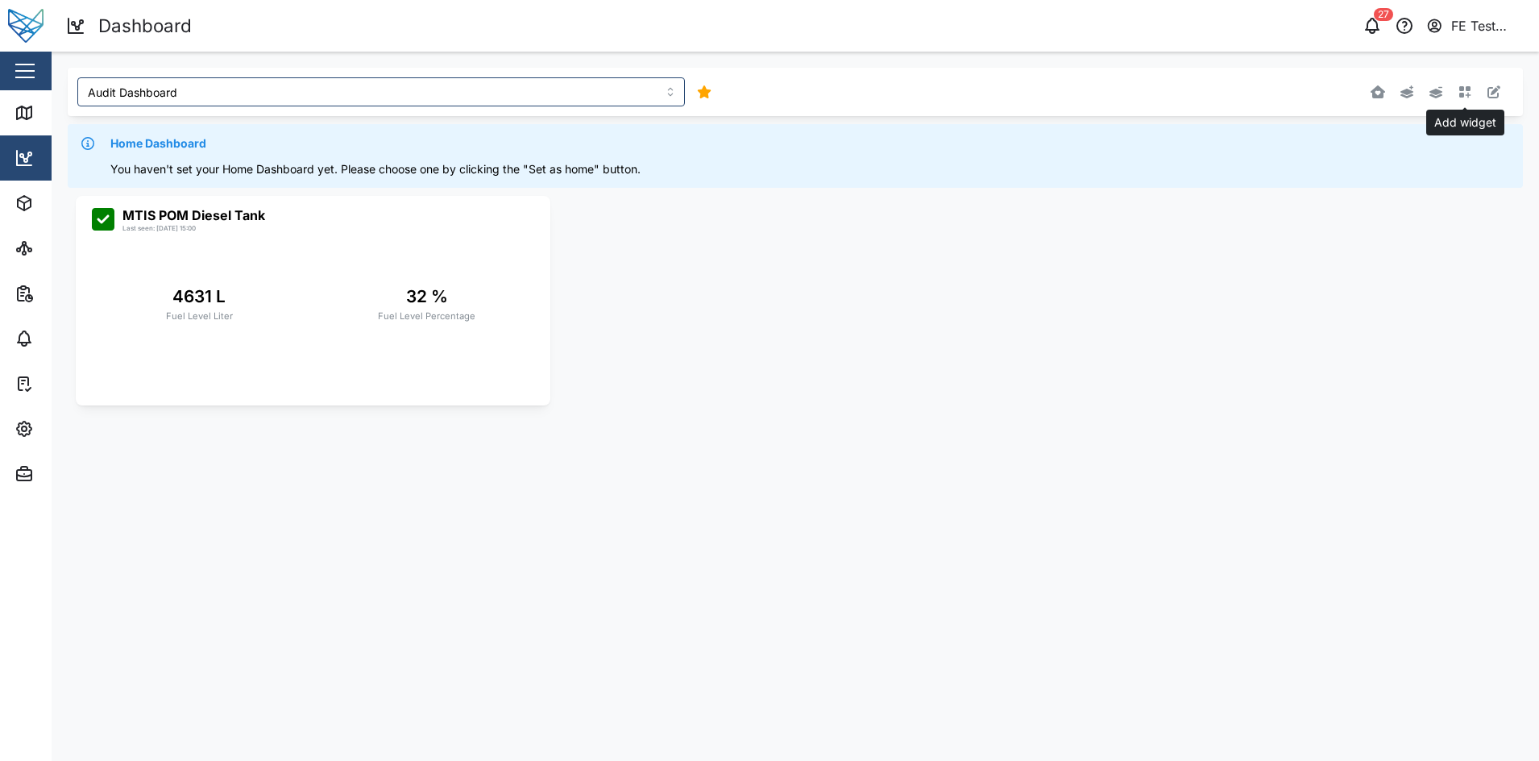
click at [1368, 85] on button "button" at bounding box center [1465, 92] width 23 height 23
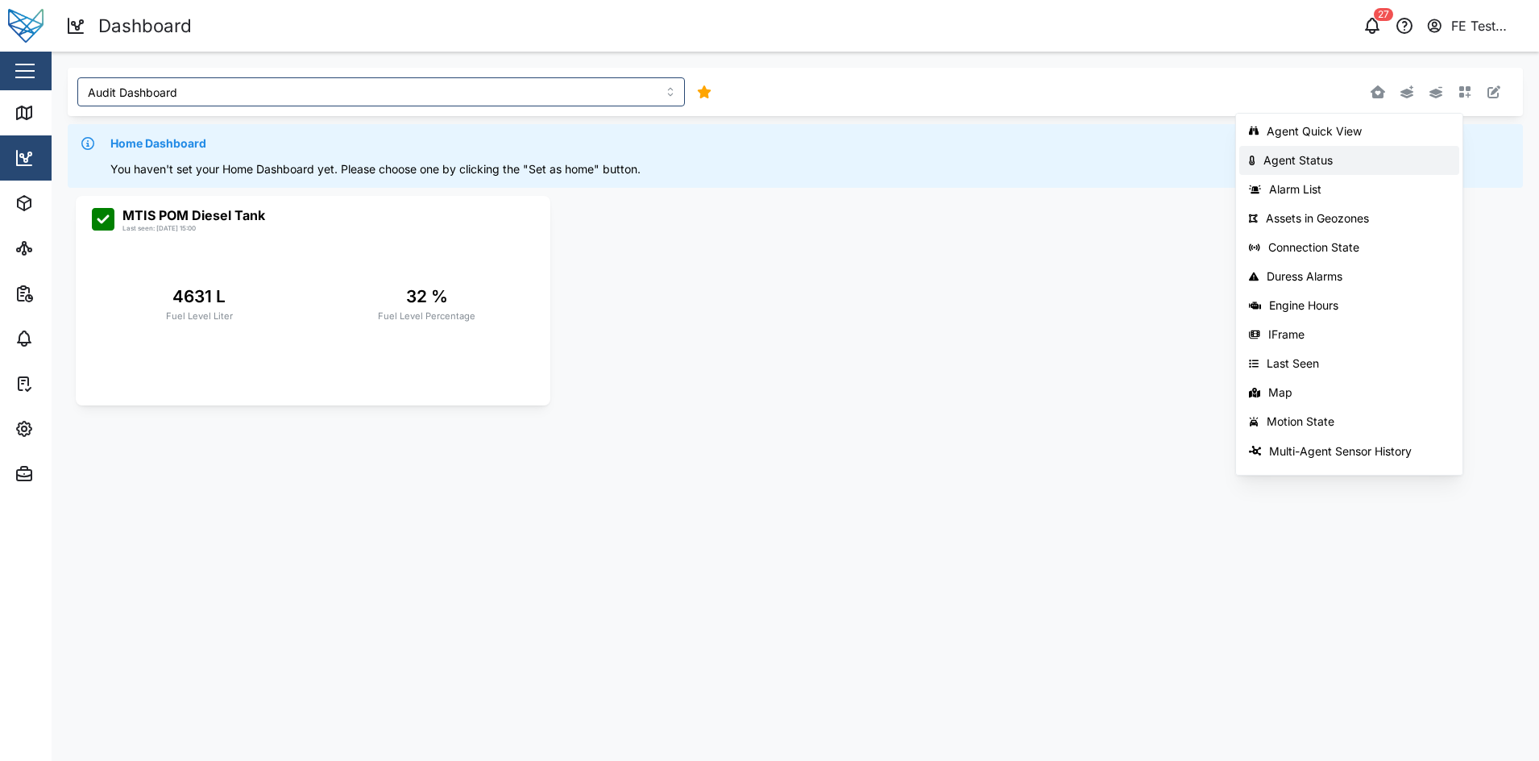
scroll to position [1, 0]
click at [1343, 136] on div "Agent Quick View" at bounding box center [1358, 130] width 183 height 13
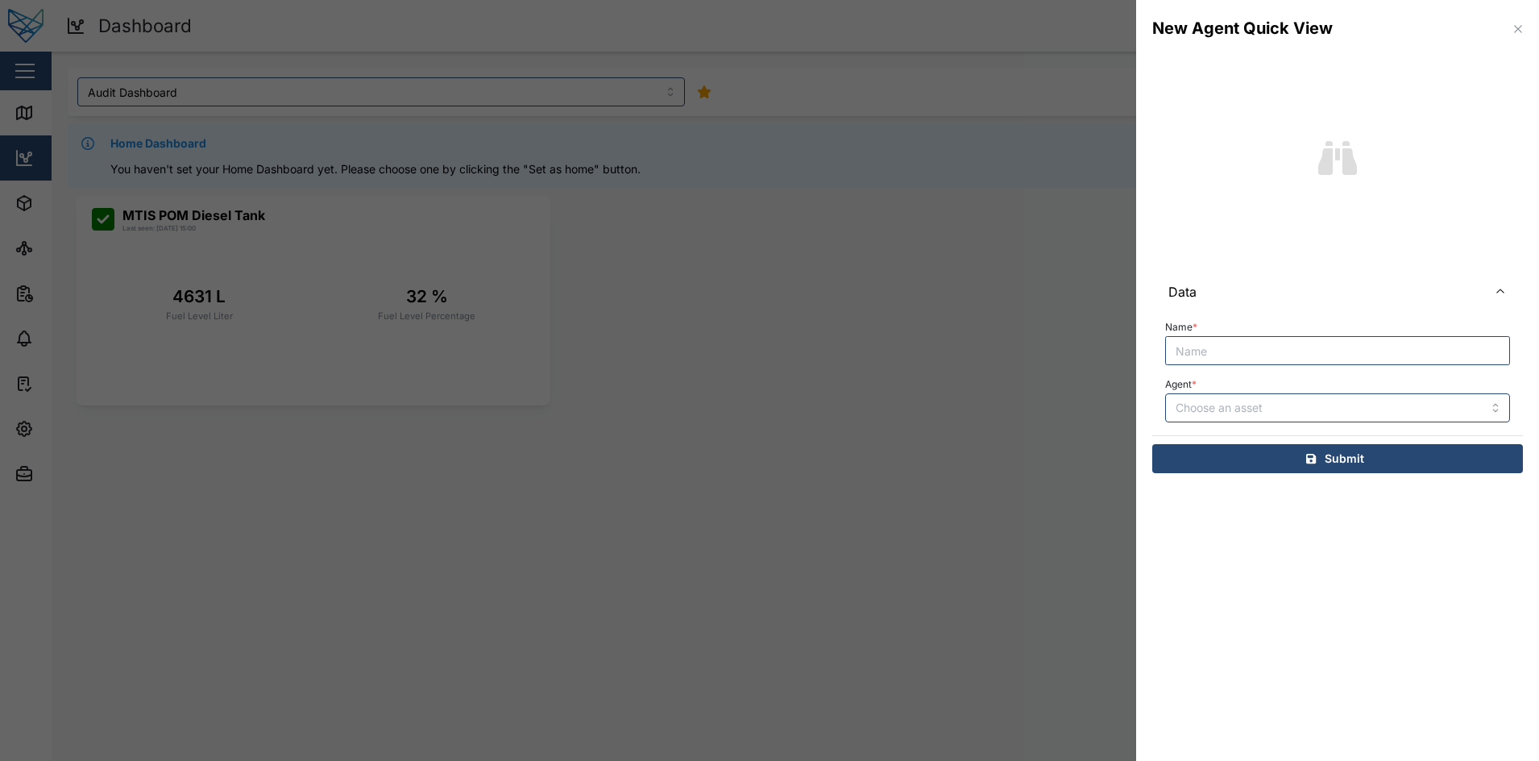
type input "W"
type input "Test"
click at [1263, 419] on input "Agent *" at bounding box center [1337, 407] width 345 height 29
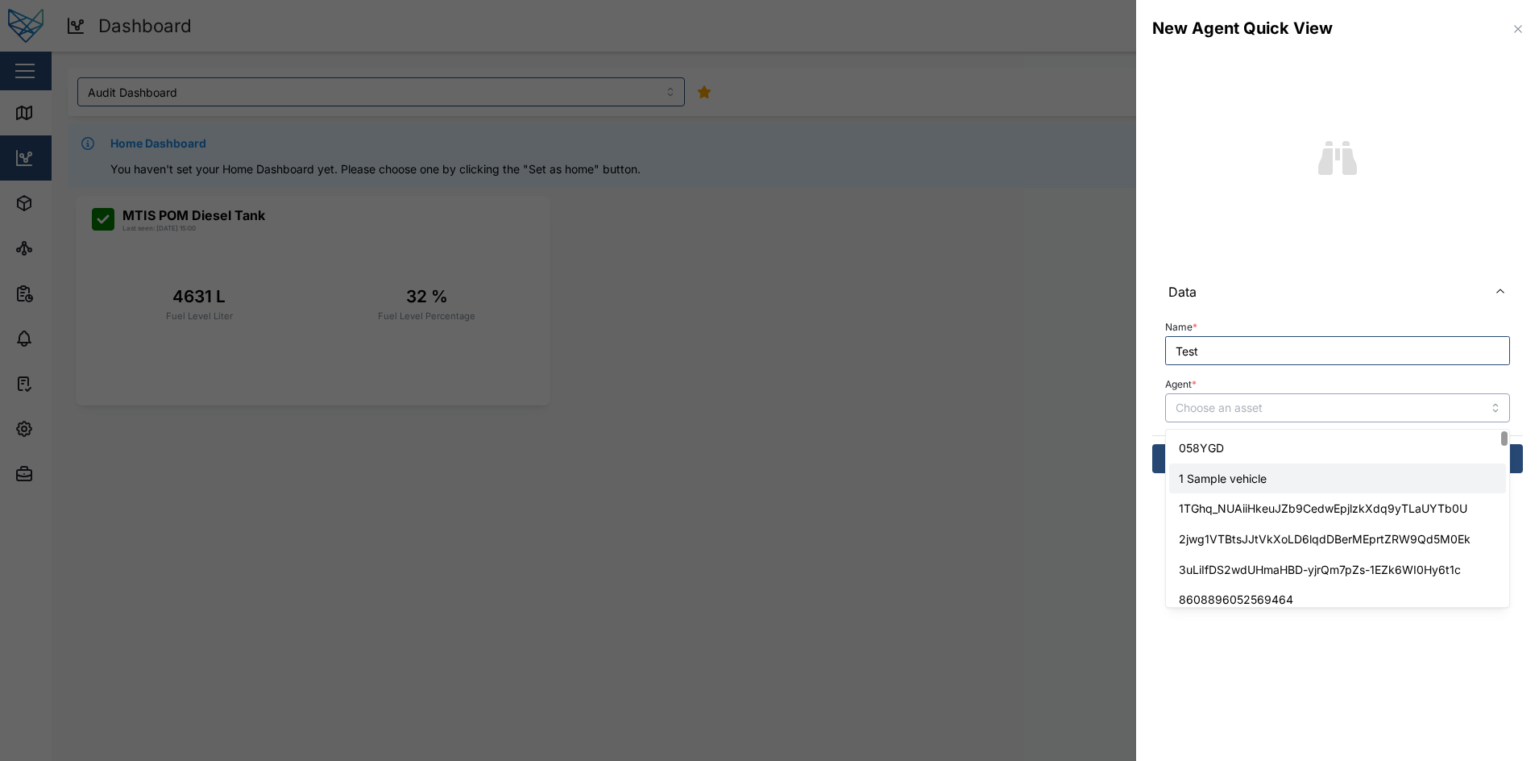
type input "1 Sample vehicle"
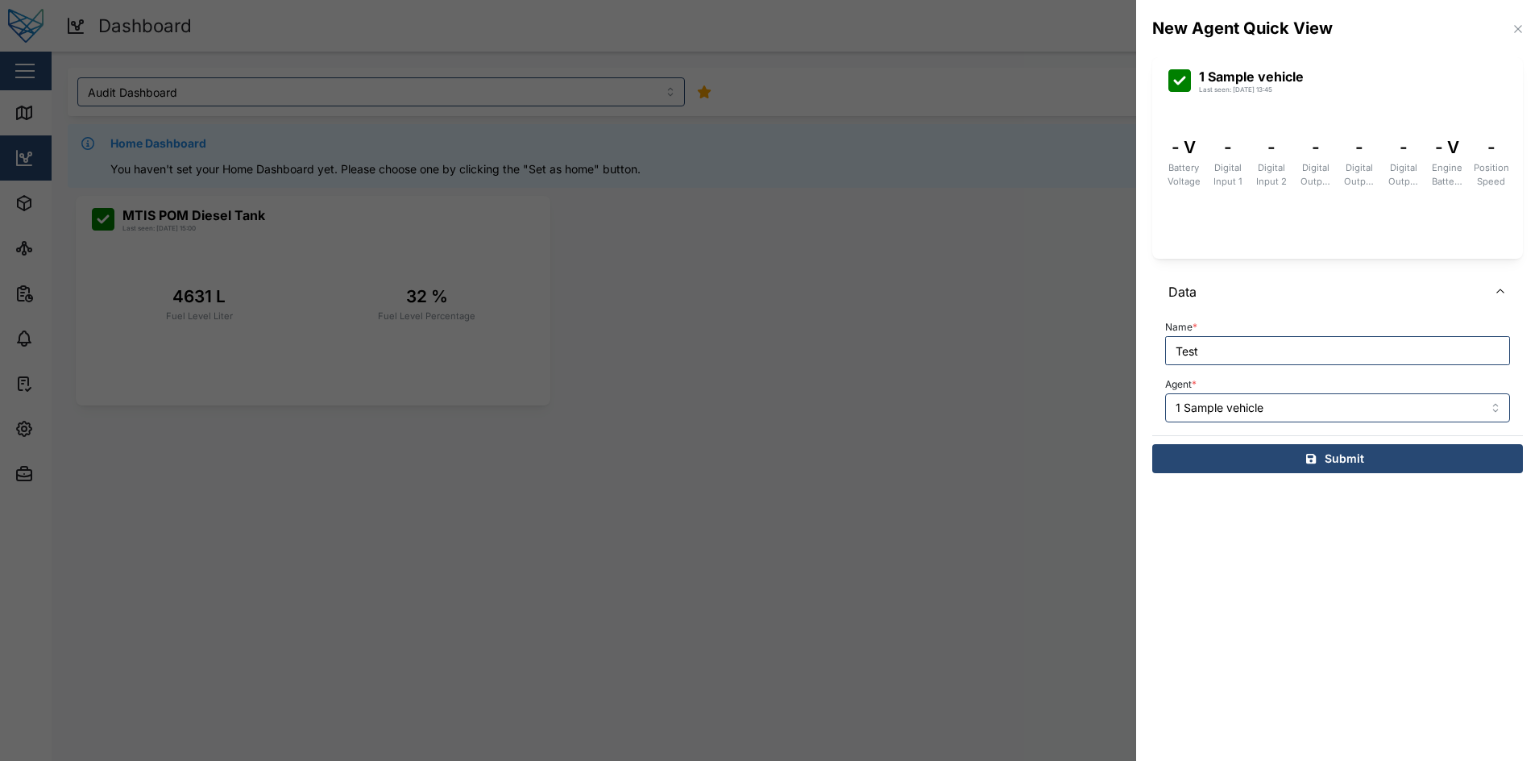
click at [1368, 30] on icon "button" at bounding box center [1518, 29] width 13 height 13
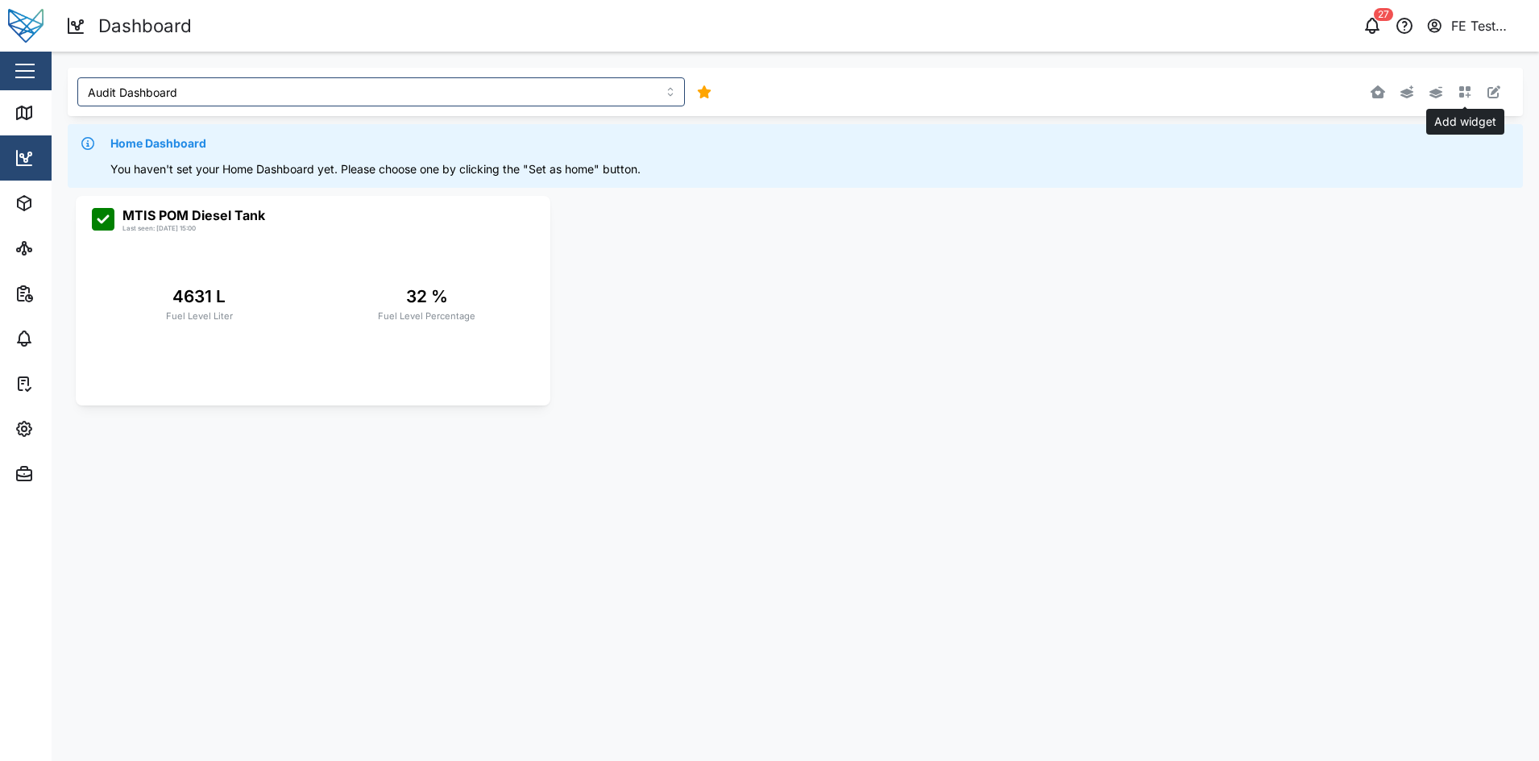
click at [1368, 88] on icon "button" at bounding box center [1465, 91] width 13 height 13
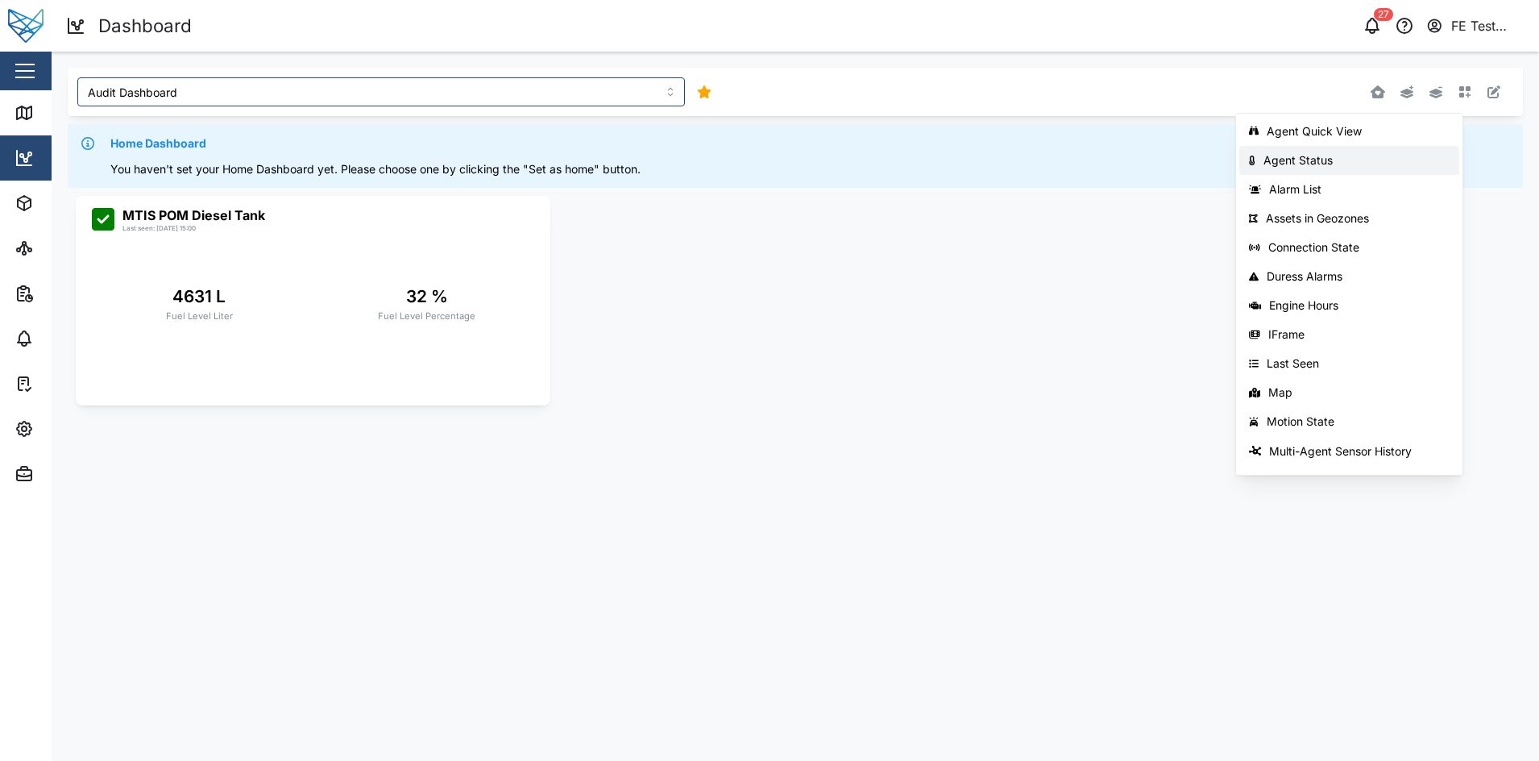
click at [1368, 156] on div "Agent Status" at bounding box center [1357, 160] width 187 height 13
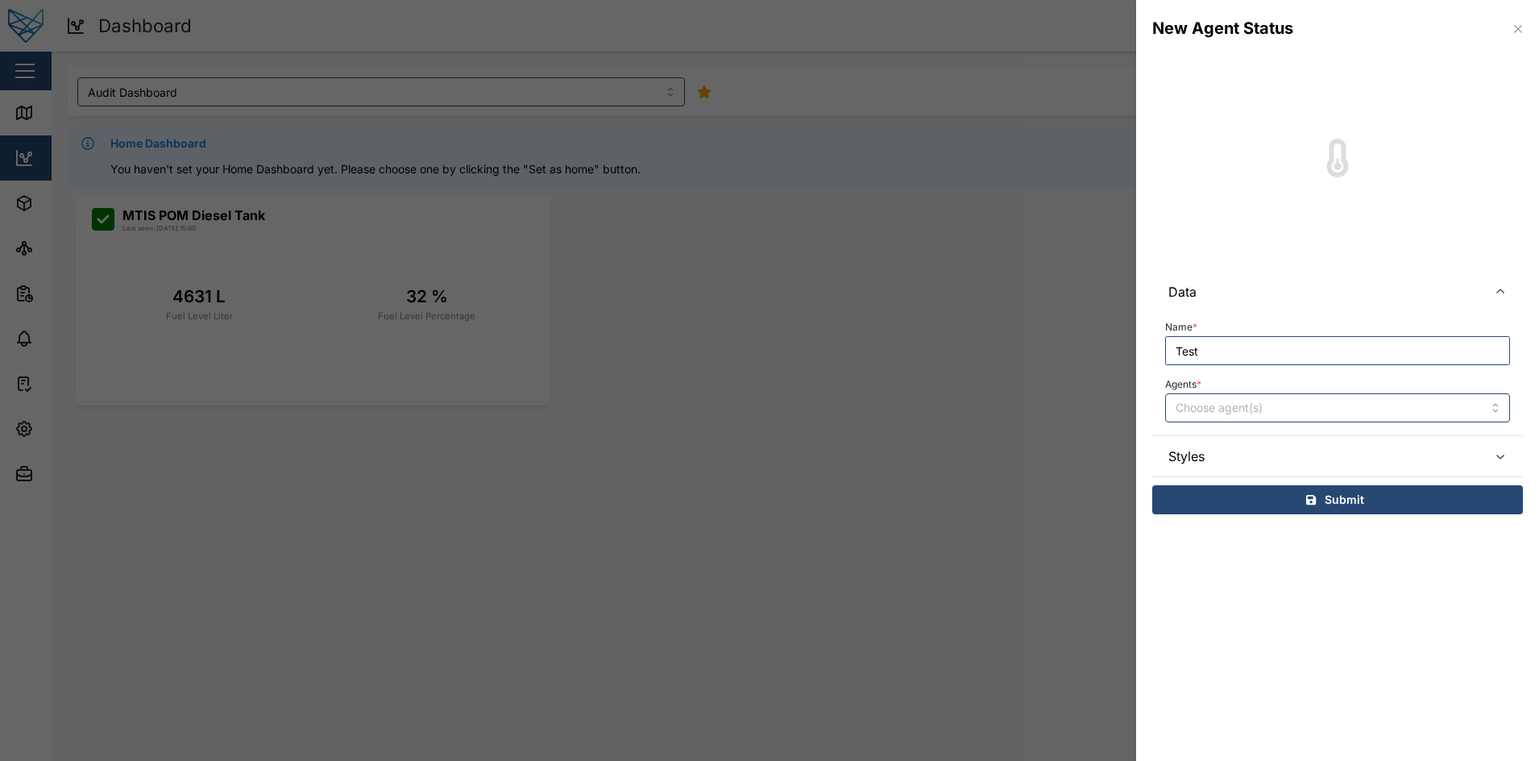
type input "Test"
click at [1268, 408] on input "Agents *" at bounding box center [1315, 407] width 278 height 13
click at [1322, 342] on input "Test" at bounding box center [1337, 350] width 345 height 29
type input "Agent Status"
click at [1307, 417] on div at bounding box center [1313, 407] width 282 height 27
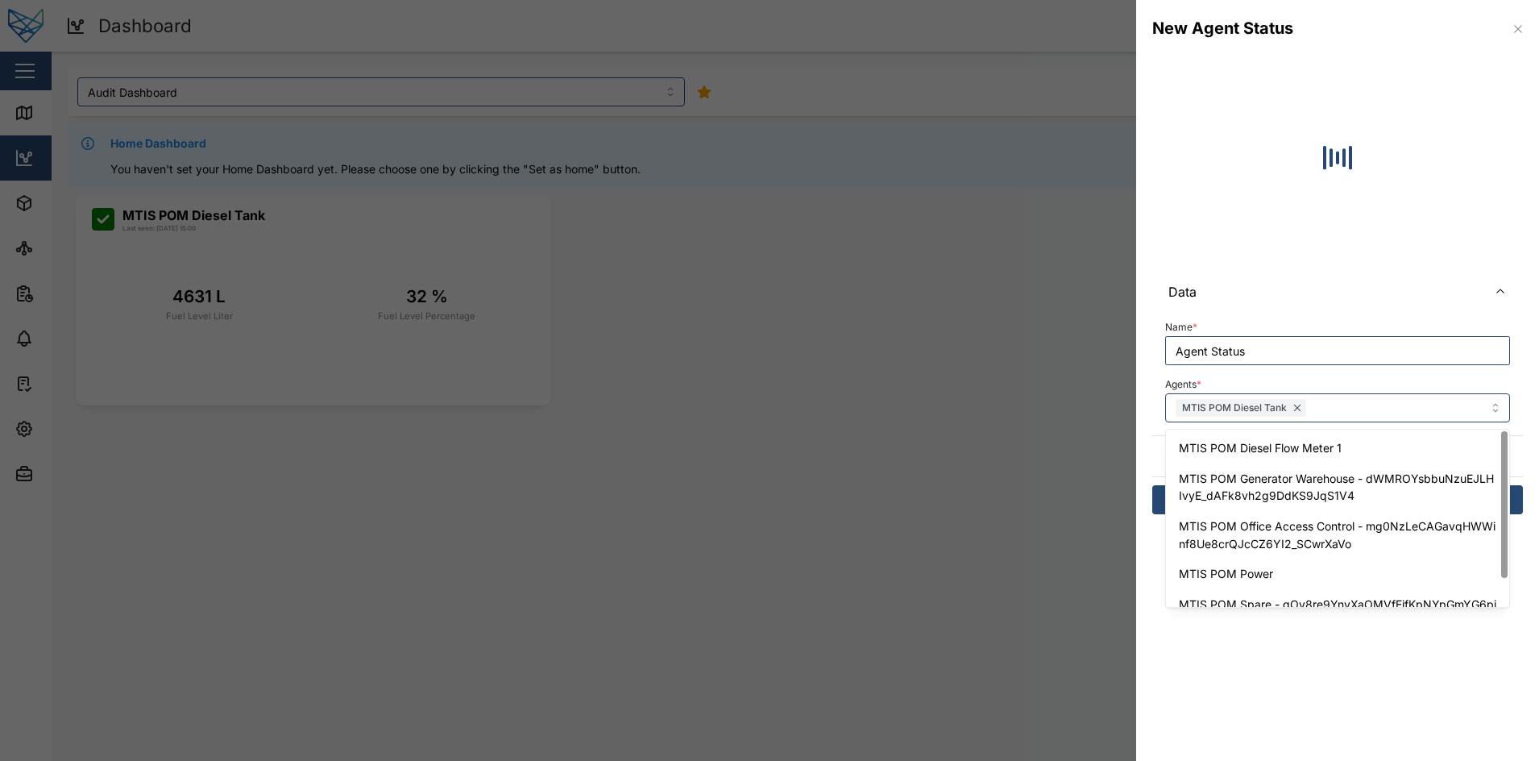
click at [1368, 377] on div "Agents * MTIS POM Diesel Tank MTIS POM Diesel Flow Meter 1 MTIS POM Generator W…" at bounding box center [1337, 397] width 345 height 49
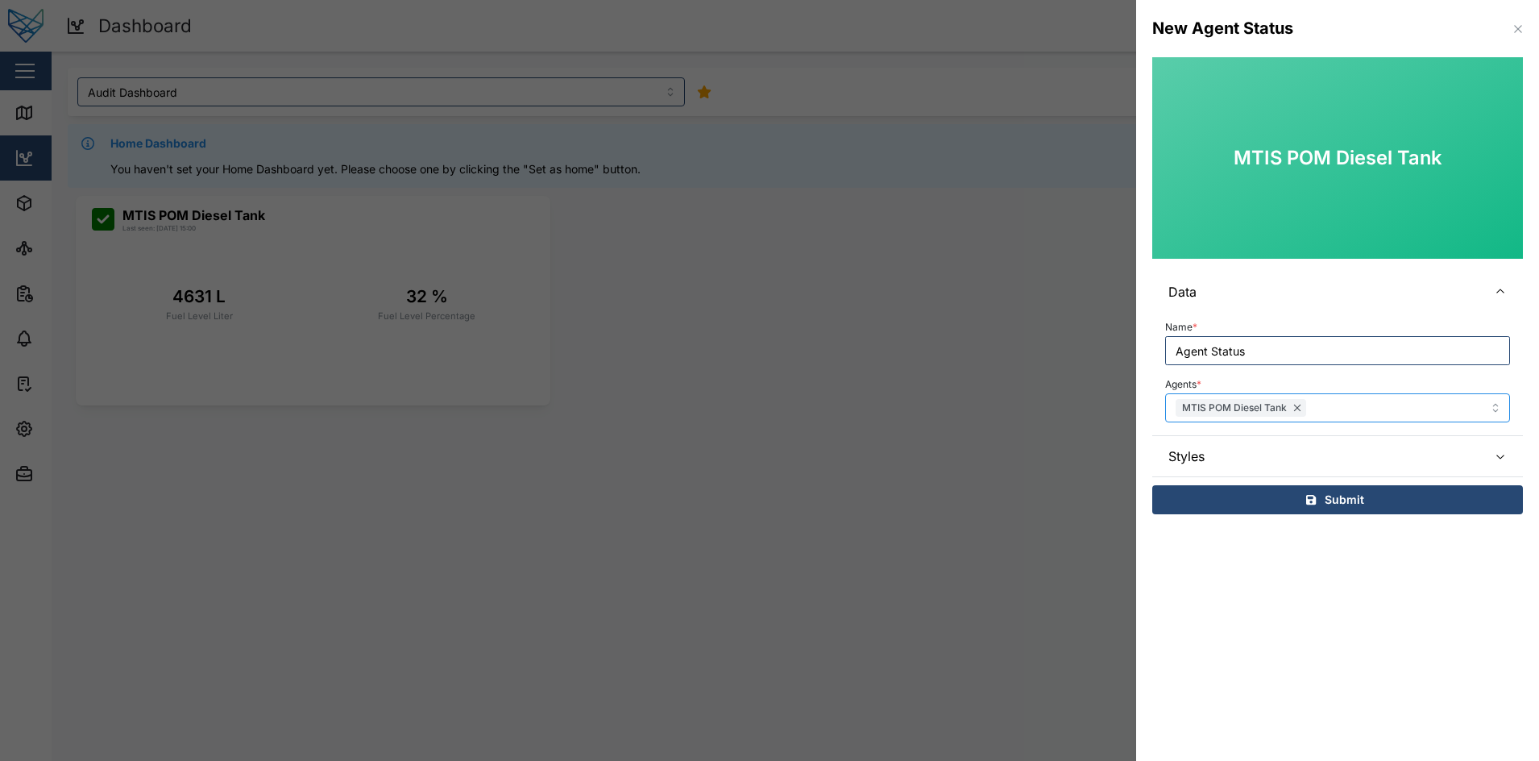
click at [1368, 402] on div "MTIS POM Diesel Tank" at bounding box center [1313, 407] width 282 height 27
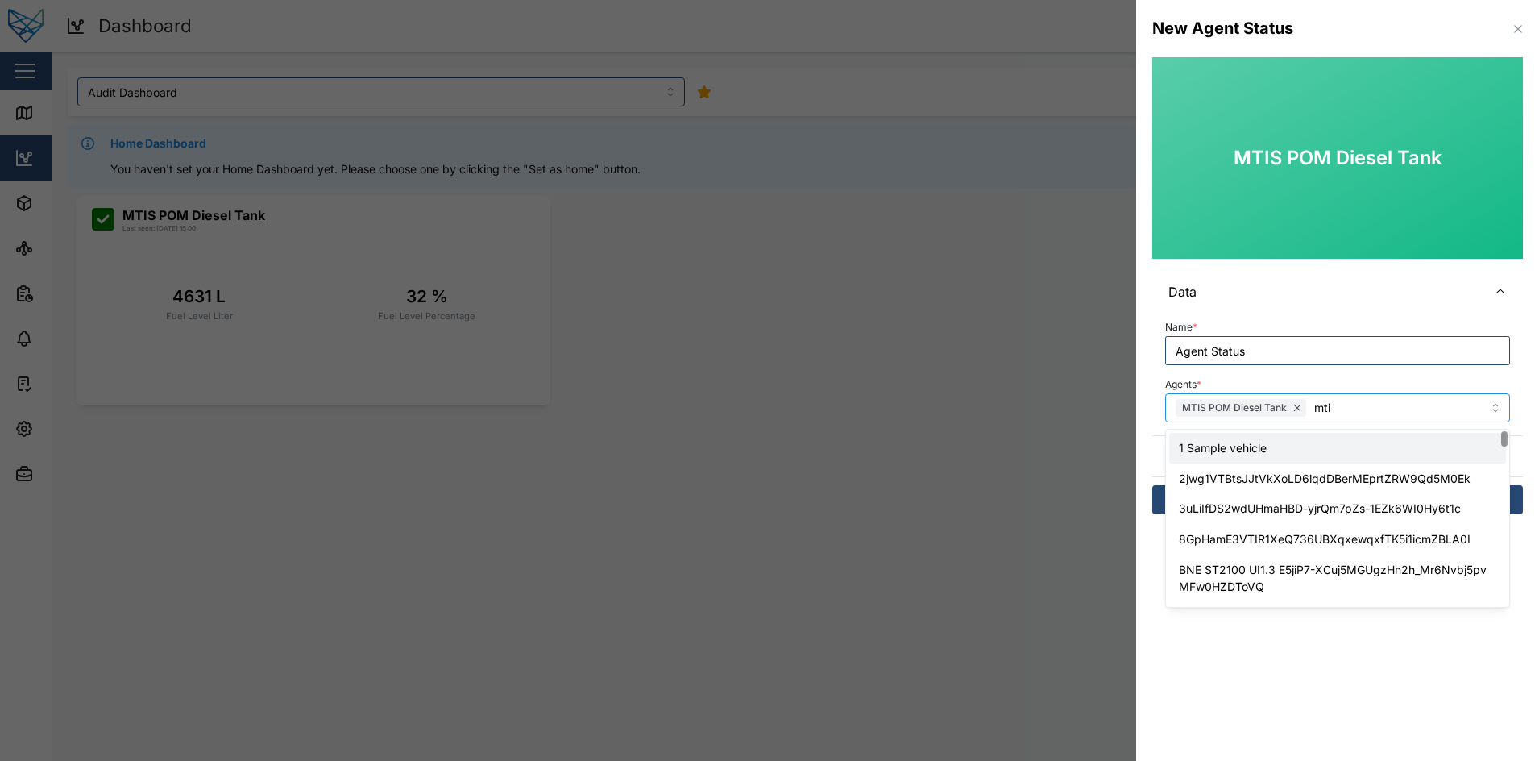
type input "mtis"
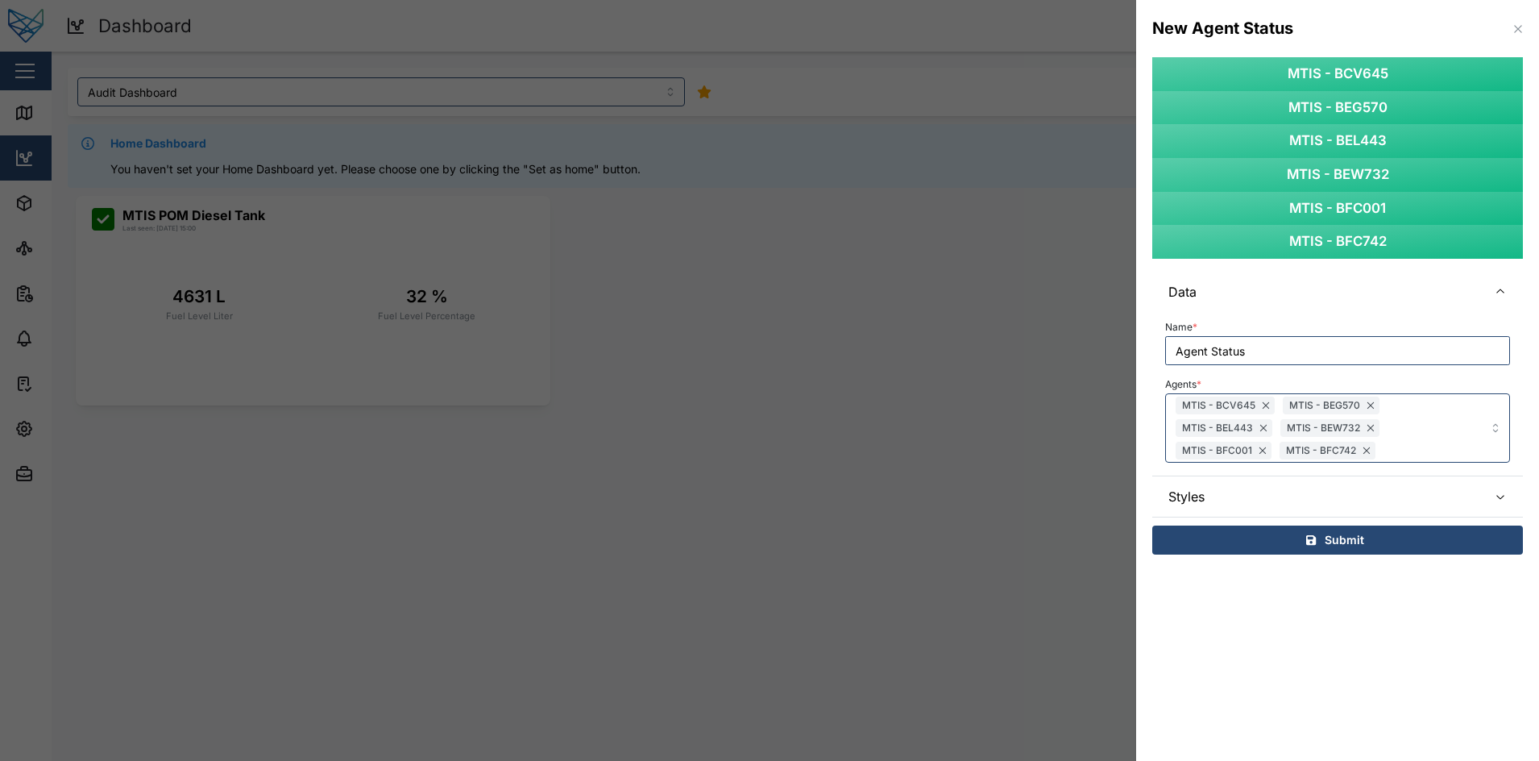
click at [1368, 290] on span "Data" at bounding box center [1322, 292] width 306 height 40
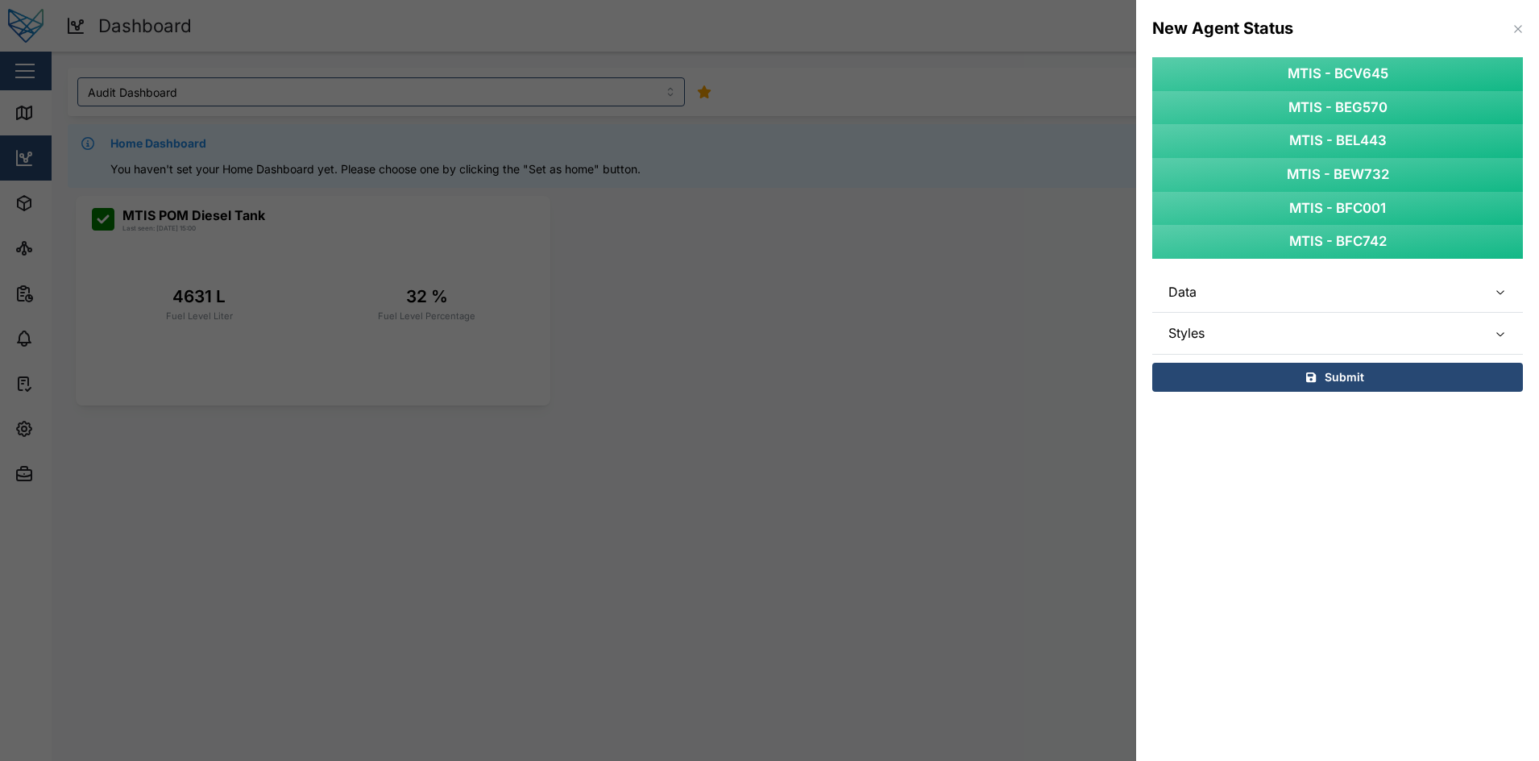
click at [1368, 290] on span "Data" at bounding box center [1322, 292] width 306 height 40
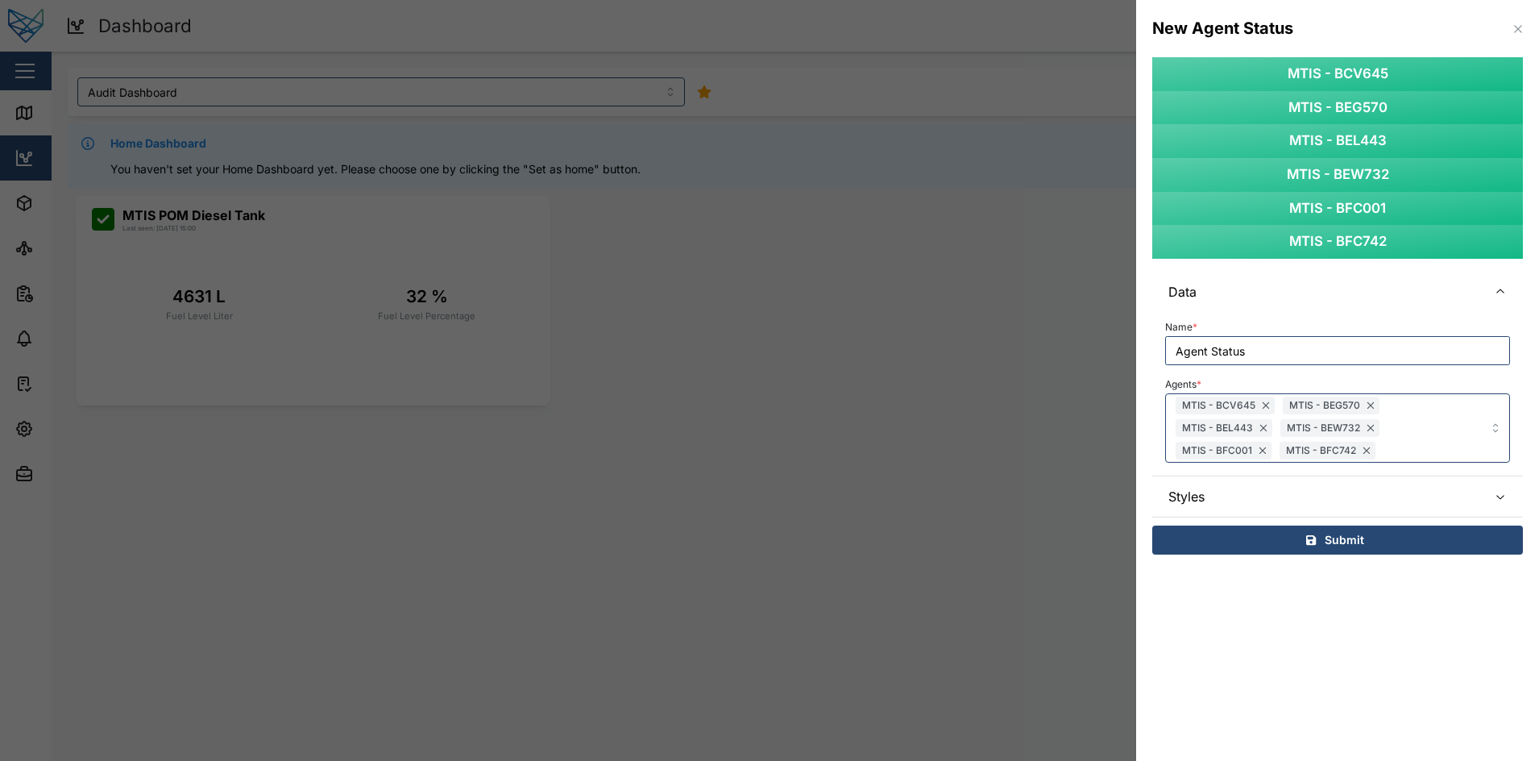
click at [1268, 481] on span "Styles" at bounding box center [1322, 496] width 306 height 40
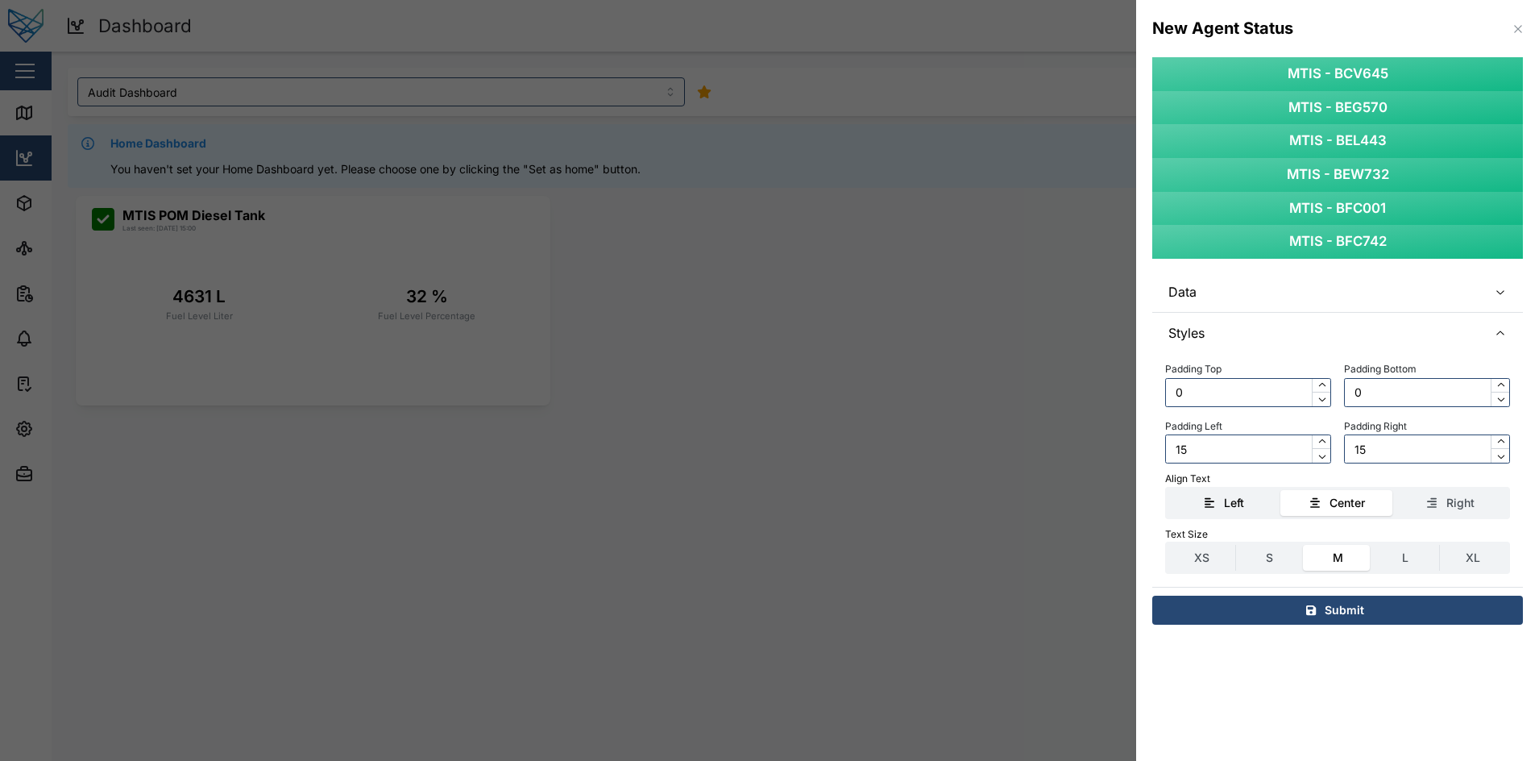
click at [1260, 494] on div "Left" at bounding box center [1225, 503] width 96 height 18
click at [1169, 490] on input "Left" at bounding box center [1169, 490] width 0 height 0
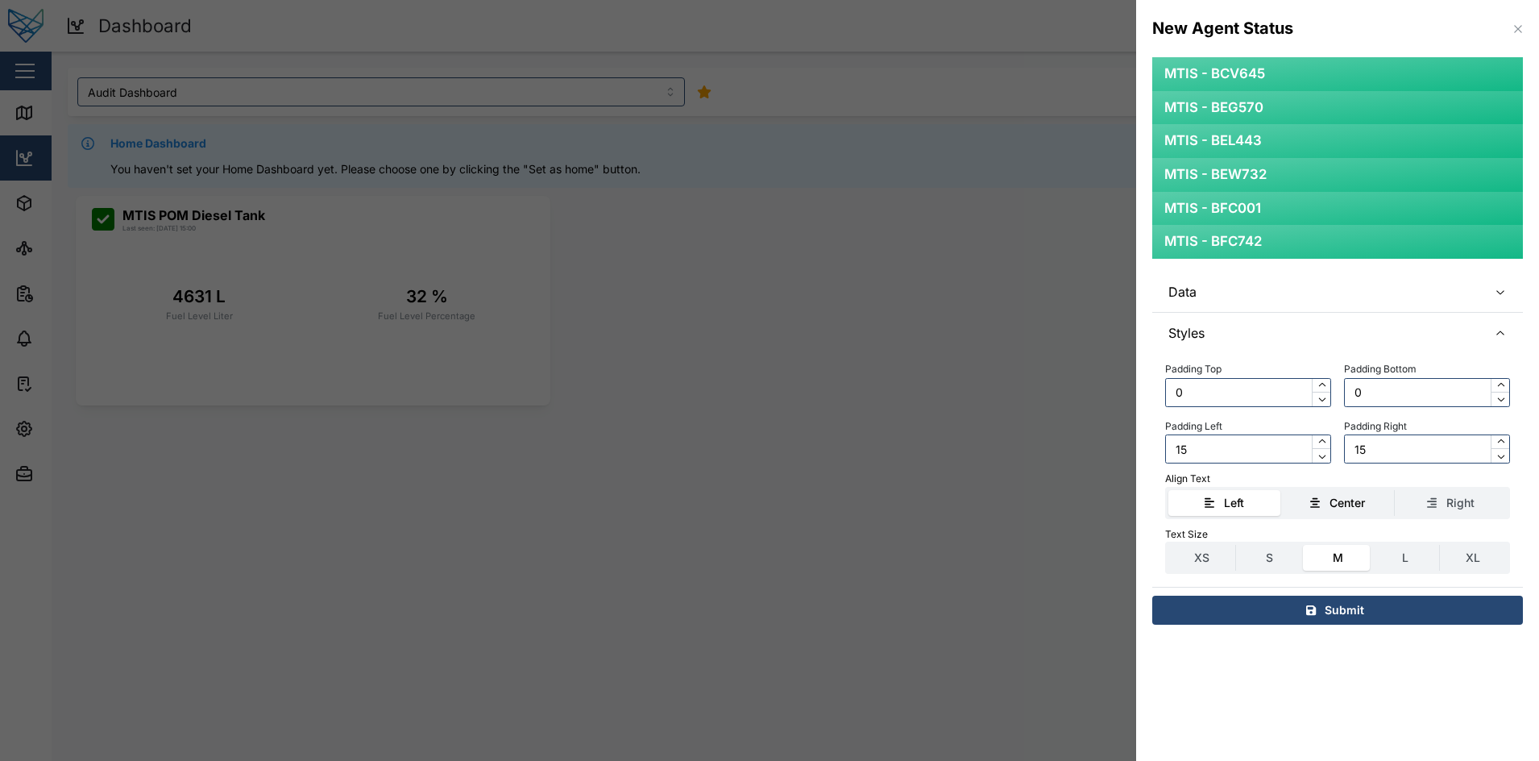
click at [1308, 492] on label "Center" at bounding box center [1337, 503] width 112 height 26
click at [1281, 490] on input "Center" at bounding box center [1281, 490] width 0 height 0
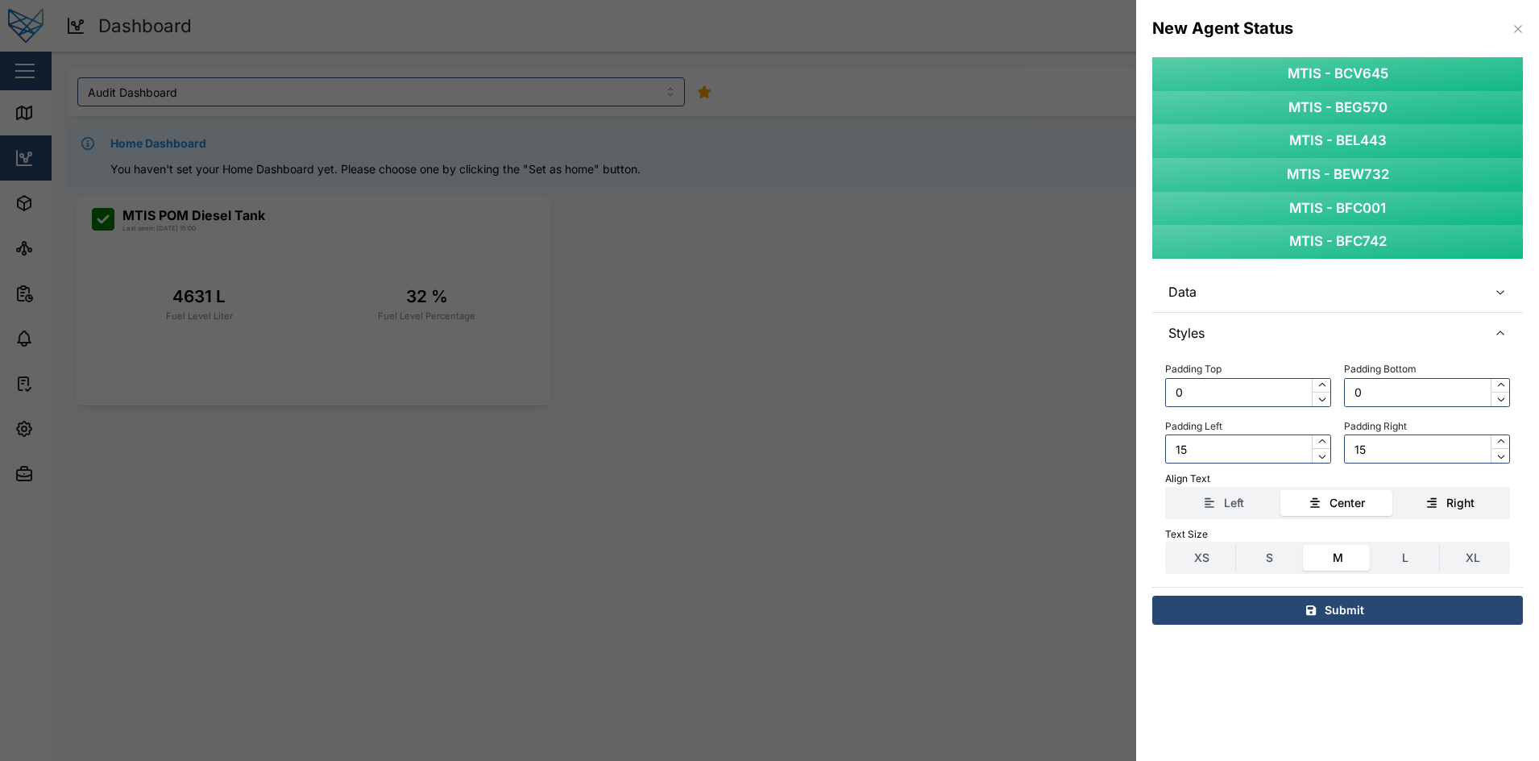
click at [1368, 491] on label "Right" at bounding box center [1451, 503] width 112 height 26
click at [1368, 490] on input "Right" at bounding box center [1395, 490] width 0 height 0
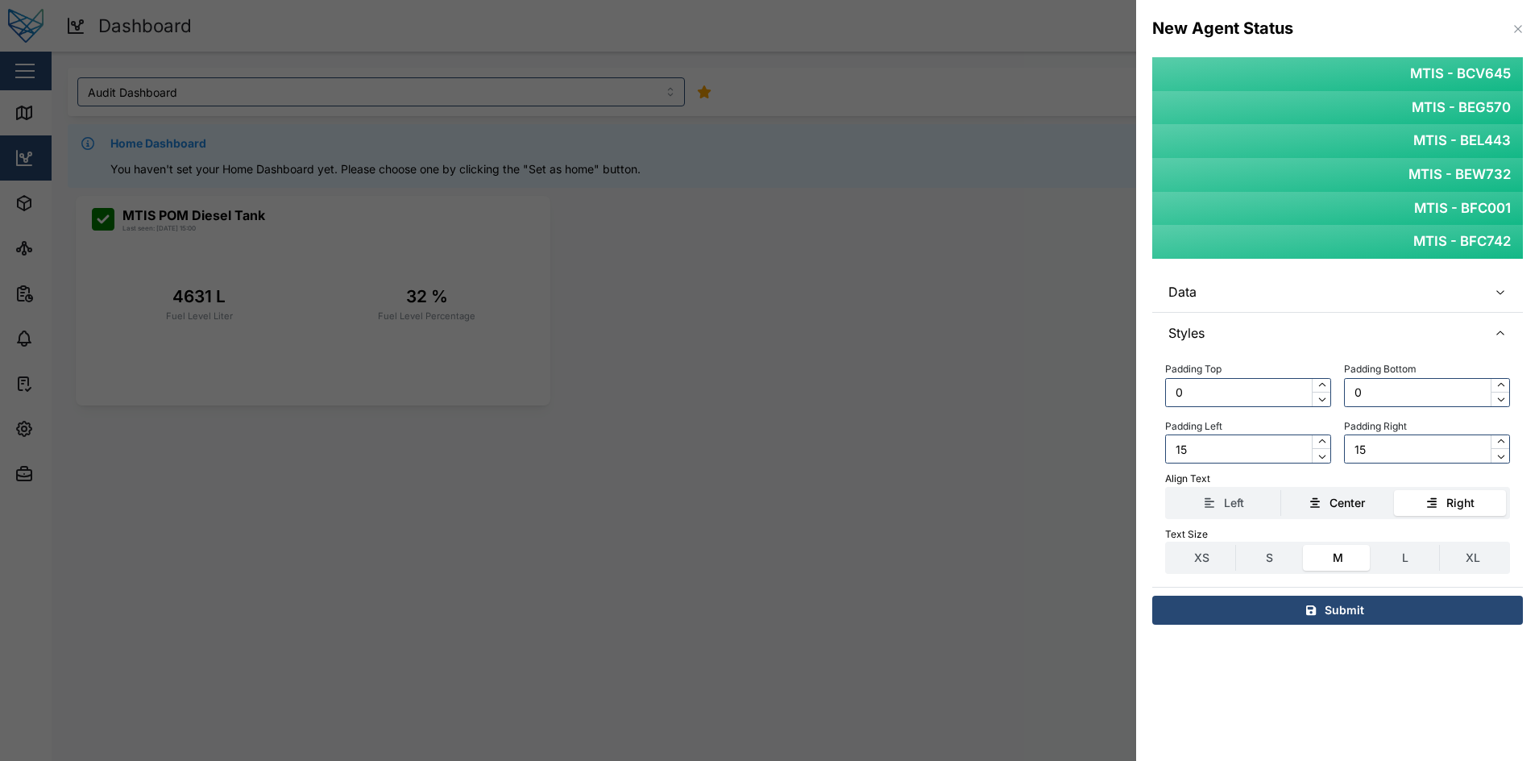
click at [1368, 494] on div "Center" at bounding box center [1337, 503] width 96 height 18
click at [1281, 490] on input "Center" at bounding box center [1281, 490] width 0 height 0
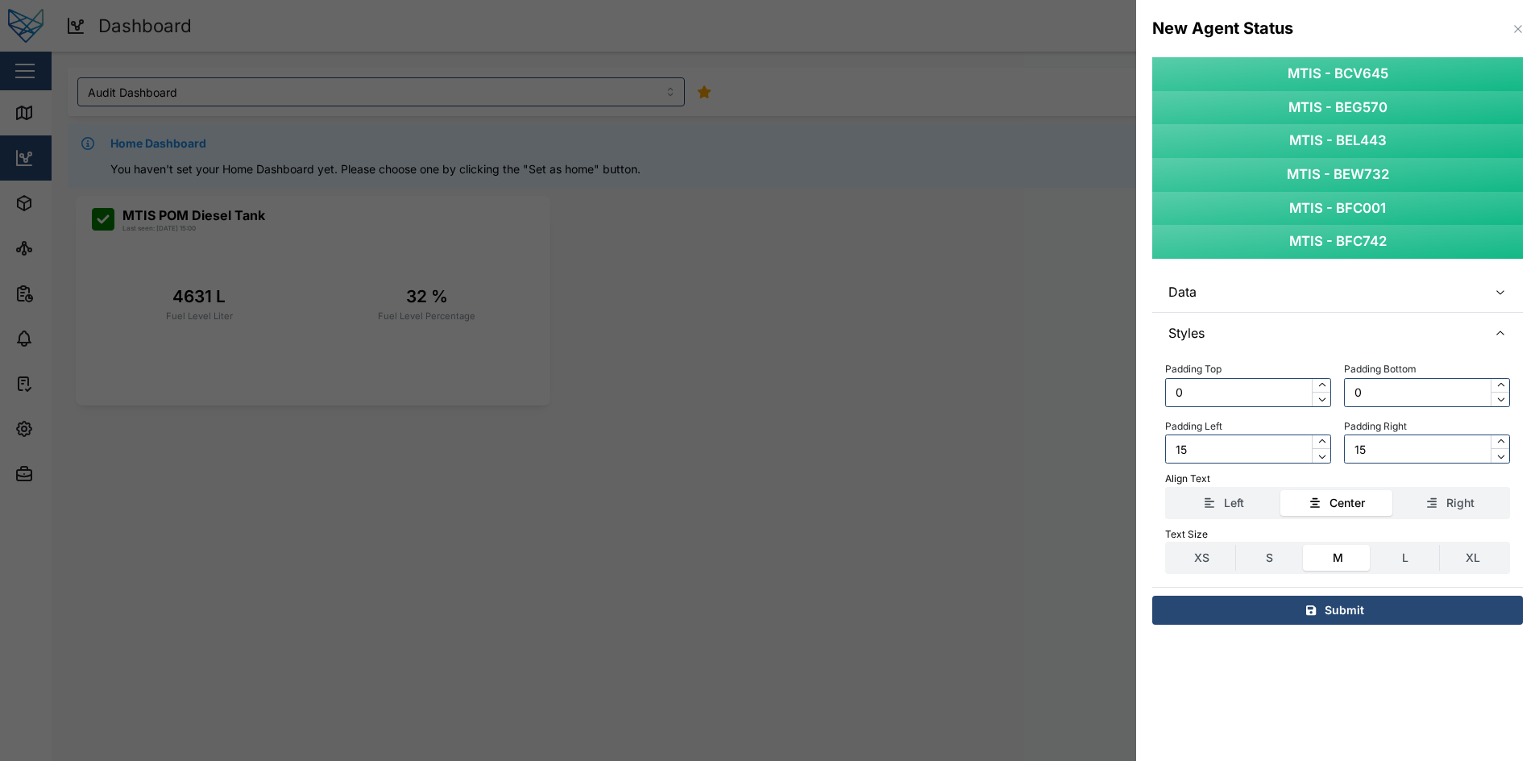
click at [1297, 614] on div "Submit" at bounding box center [1335, 609] width 345 height 27
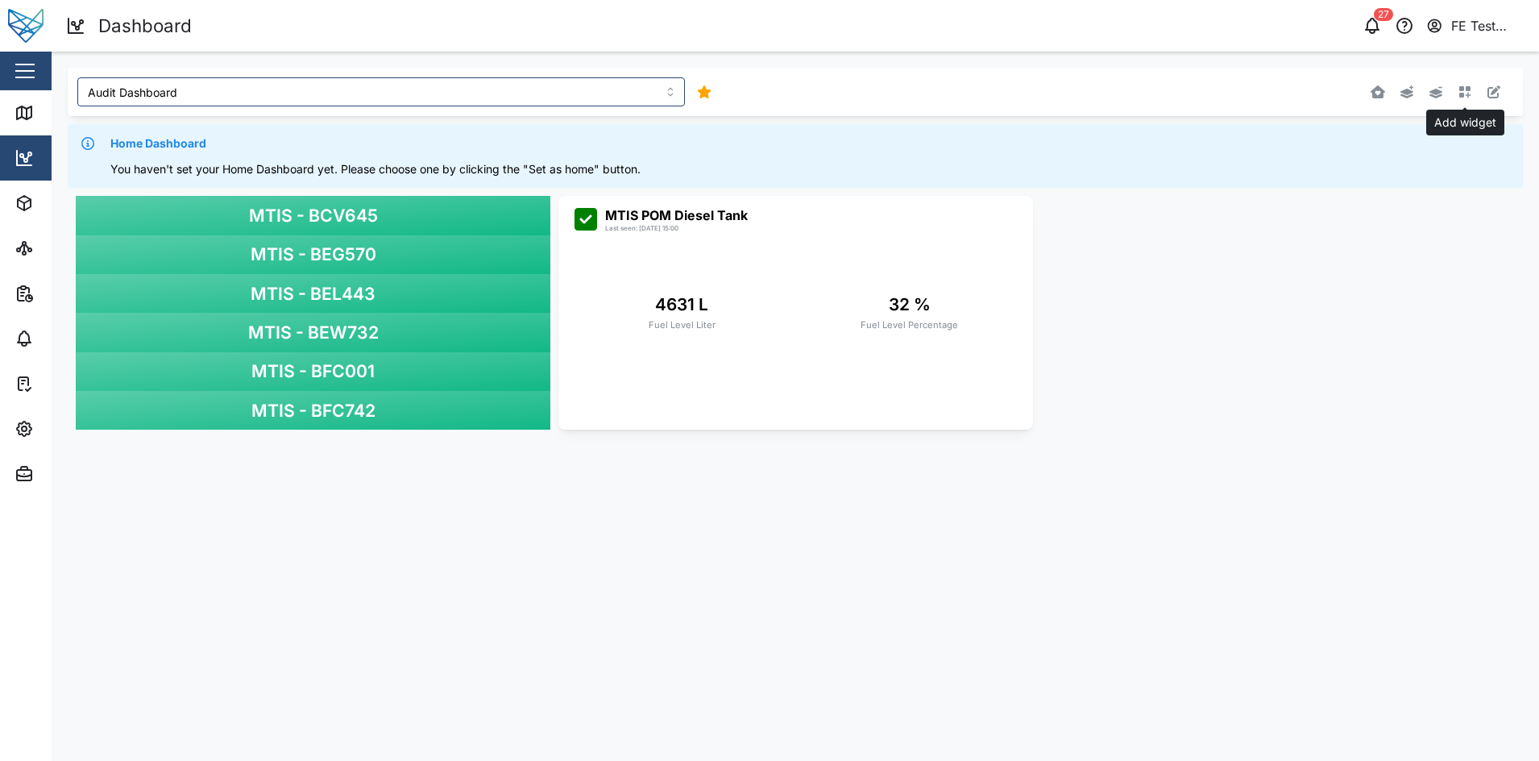
click at [1368, 95] on icon "button" at bounding box center [1465, 91] width 13 height 13
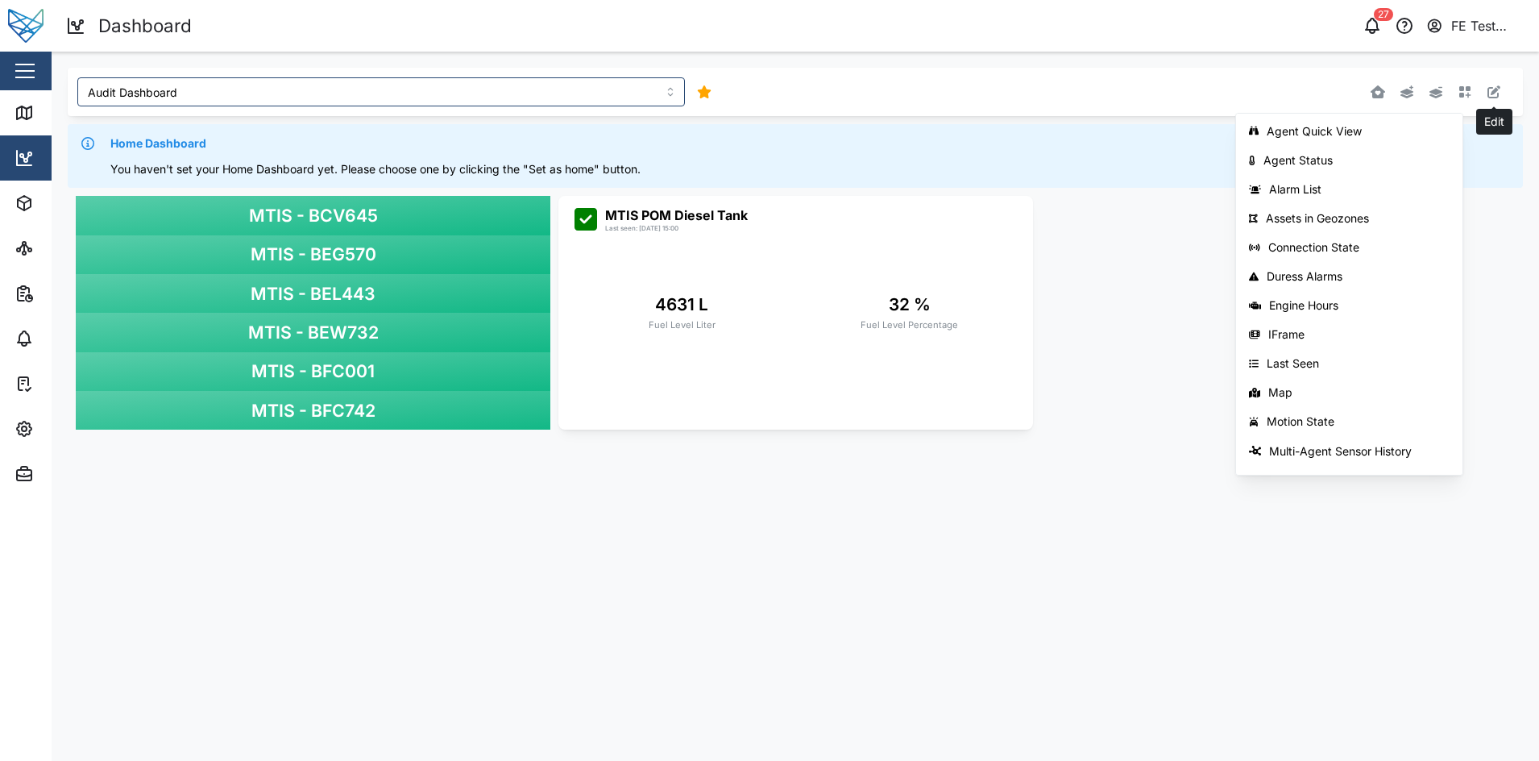
click at [1368, 95] on icon "button" at bounding box center [1494, 91] width 13 height 13
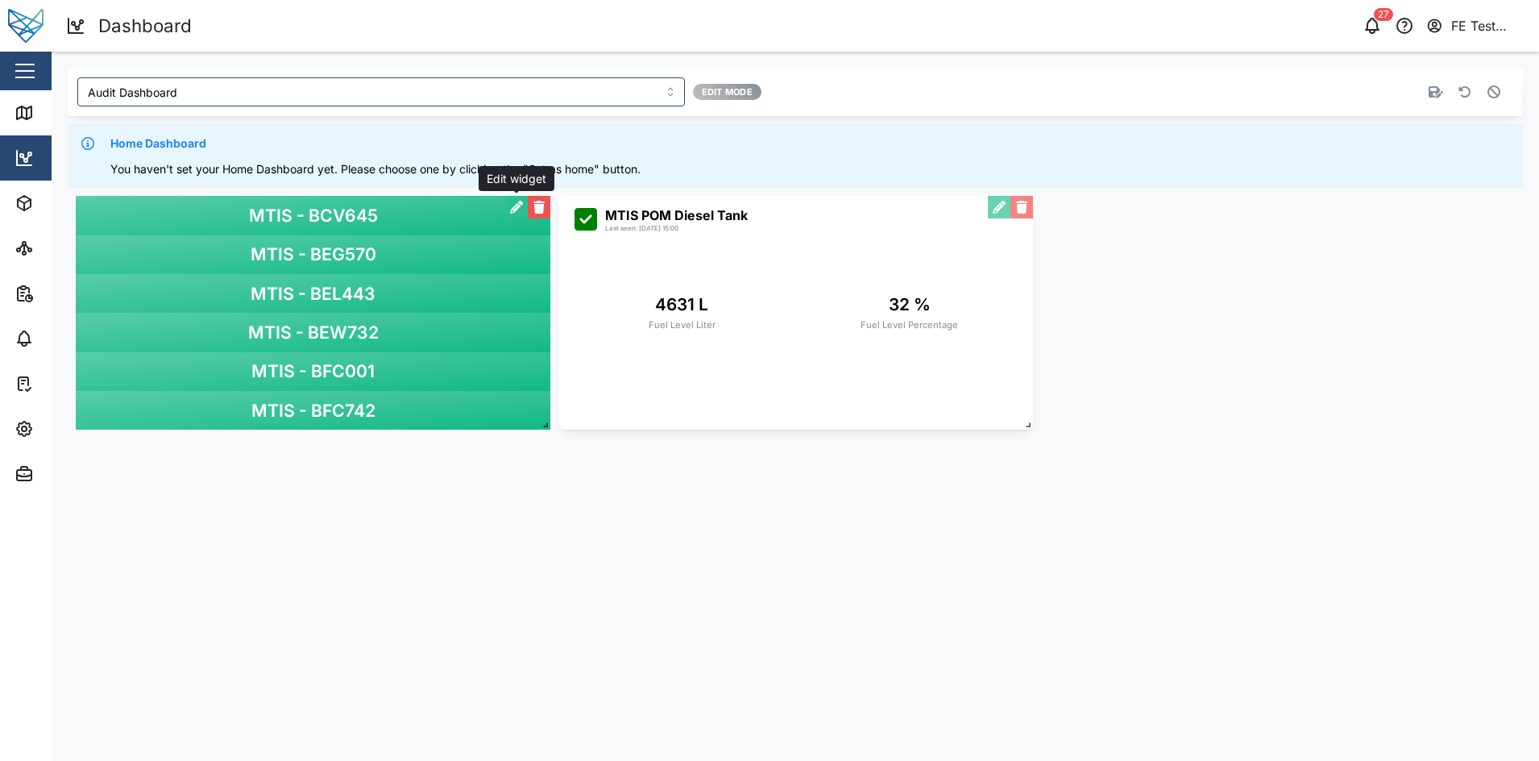
click at [510, 204] on button "button" at bounding box center [516, 207] width 23 height 23
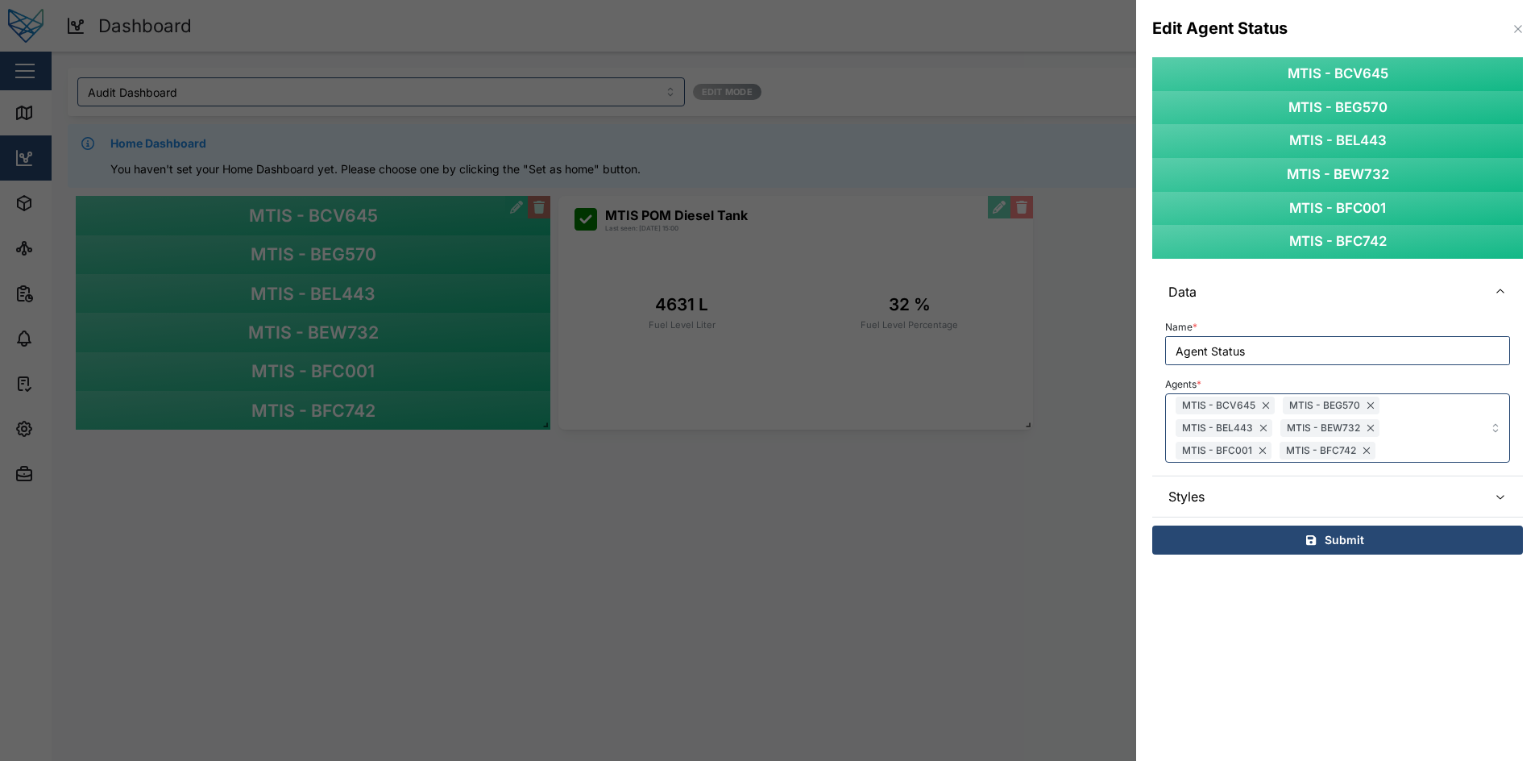
click at [1368, 23] on icon "button" at bounding box center [1518, 29] width 13 height 13
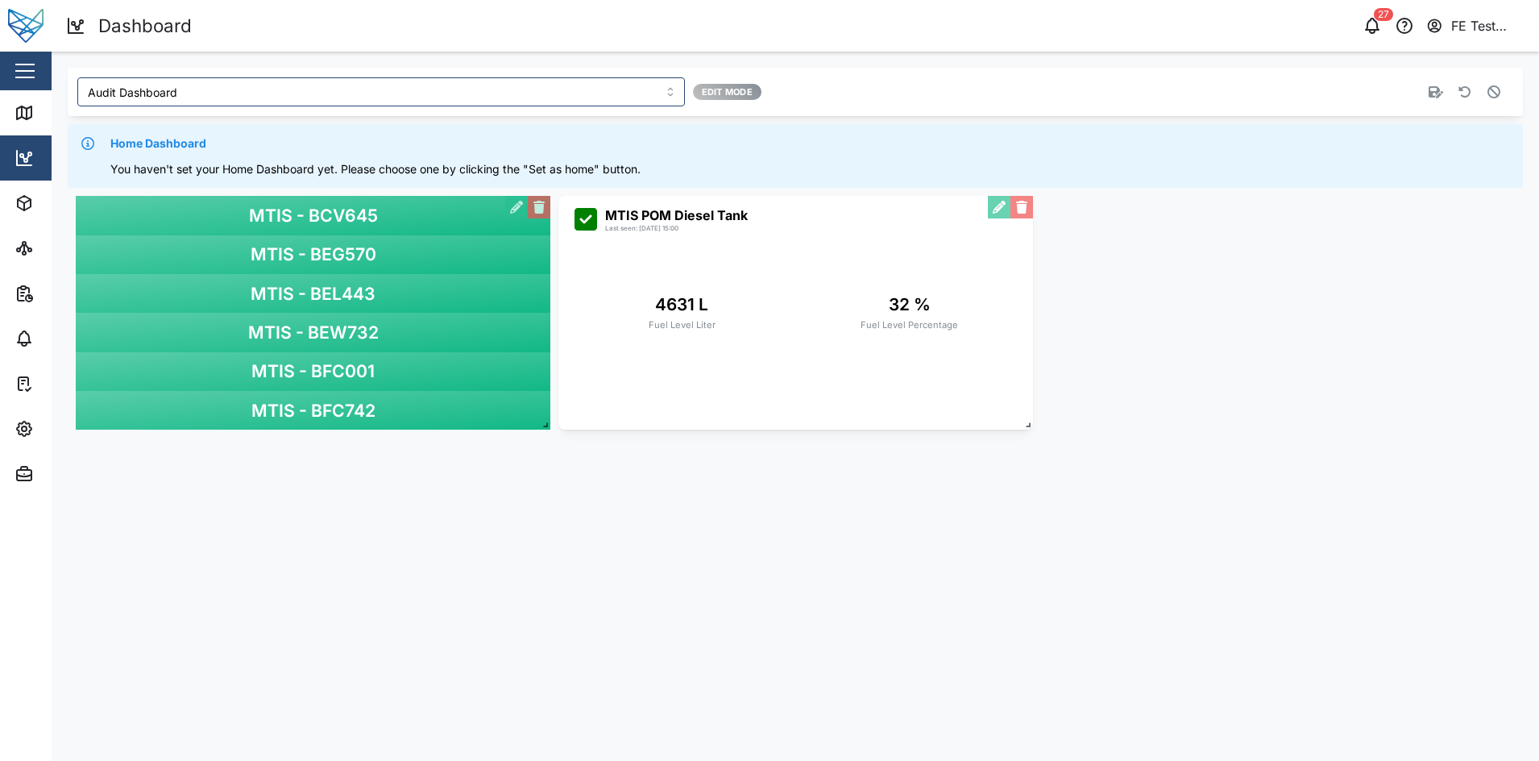
click at [685, 278] on div "MTIS POM Diesel Tank Last seen: 03/09/2025 15:00 4631 L Fuel Level Liter 32 % F…" at bounding box center [795, 313] width 475 height 234
click at [800, 240] on div "MTIS POM Diesel Tank Last seen: 03/09/2025 15:00 4631 L Fuel Level Liter 32 % F…" at bounding box center [795, 313] width 475 height 234
click at [1368, 98] on button "button" at bounding box center [1494, 92] width 23 height 23
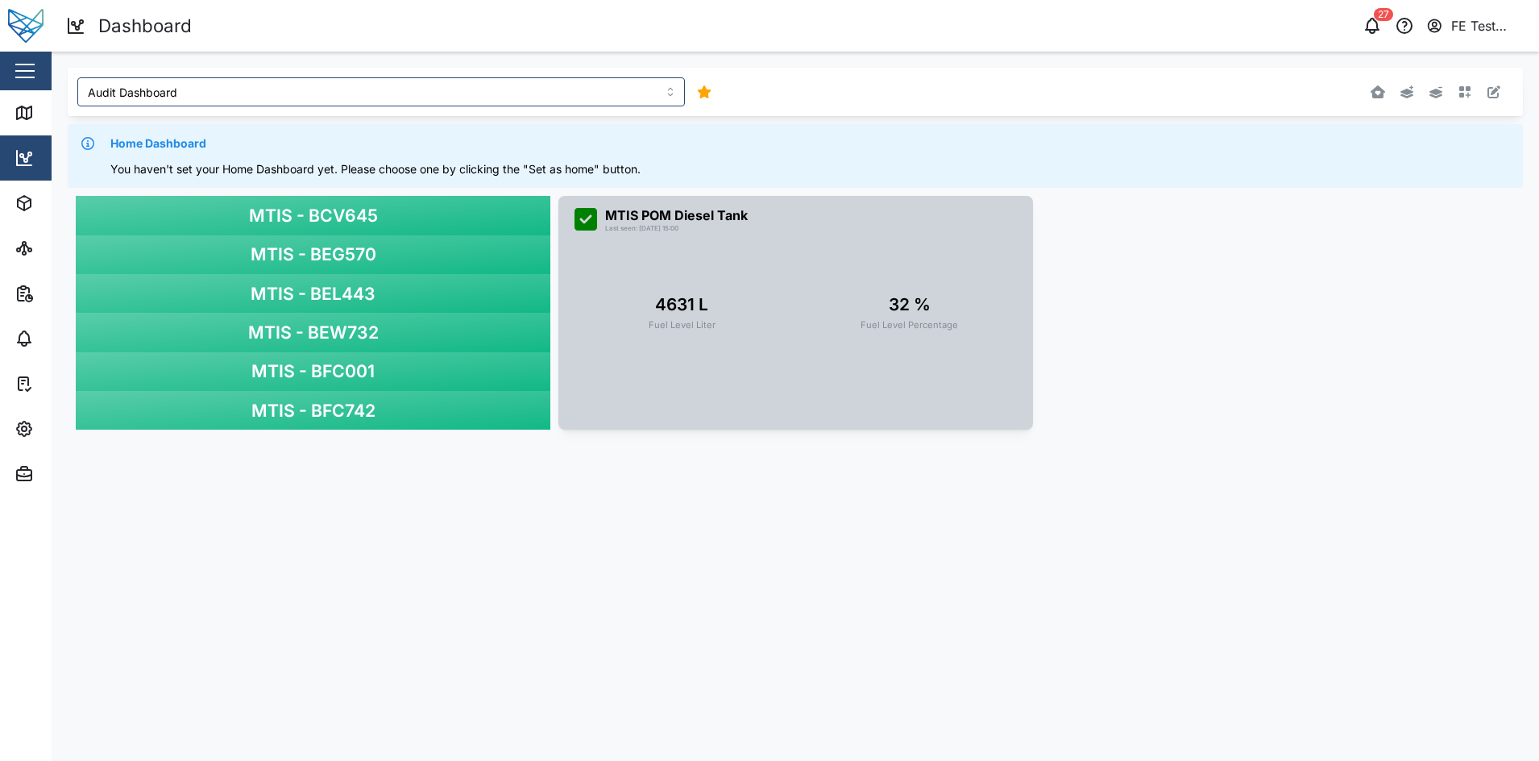
click at [856, 281] on div "32 % Fuel Level Percentage" at bounding box center [910, 312] width 215 height 138
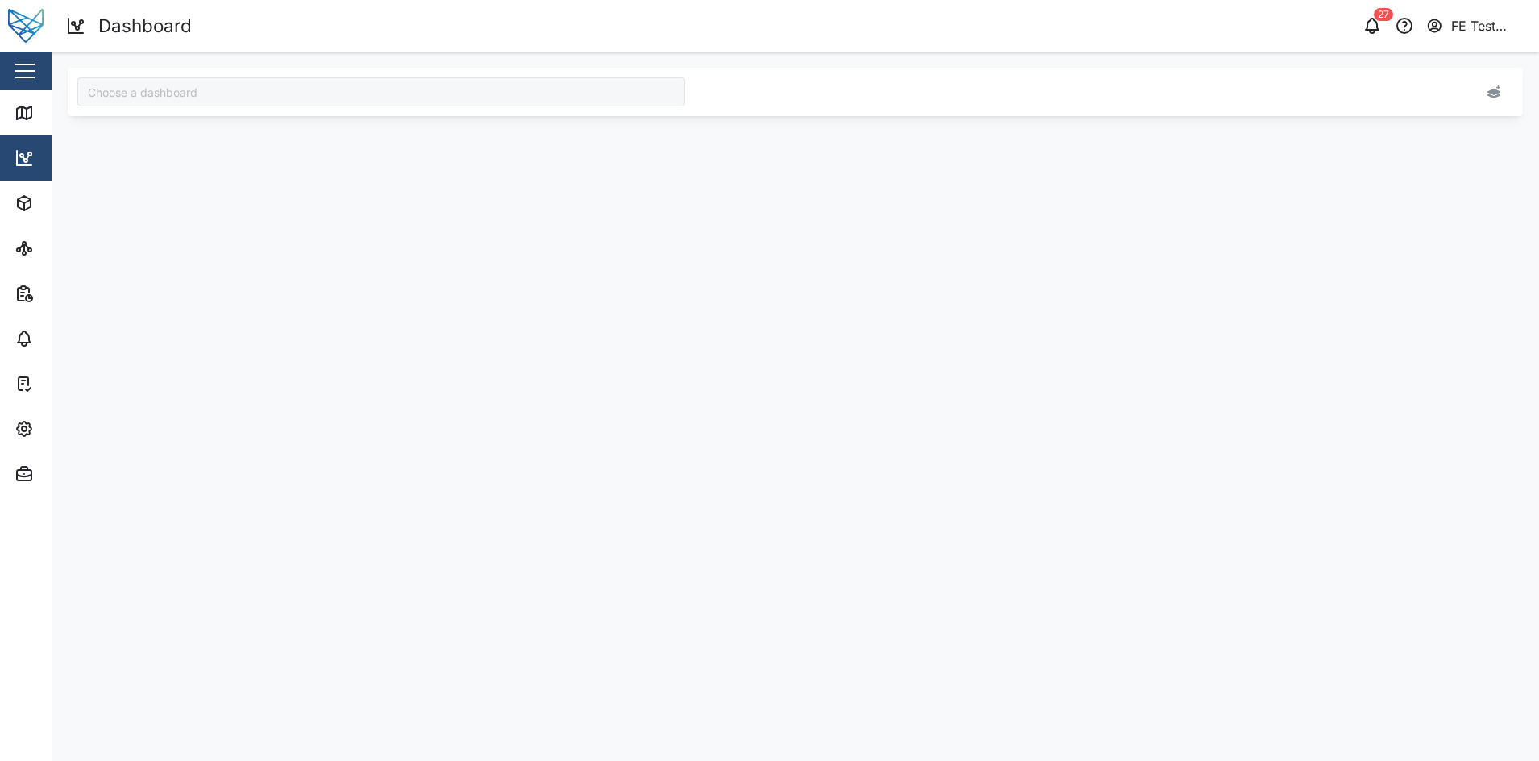
type input "Audit Dashboard"
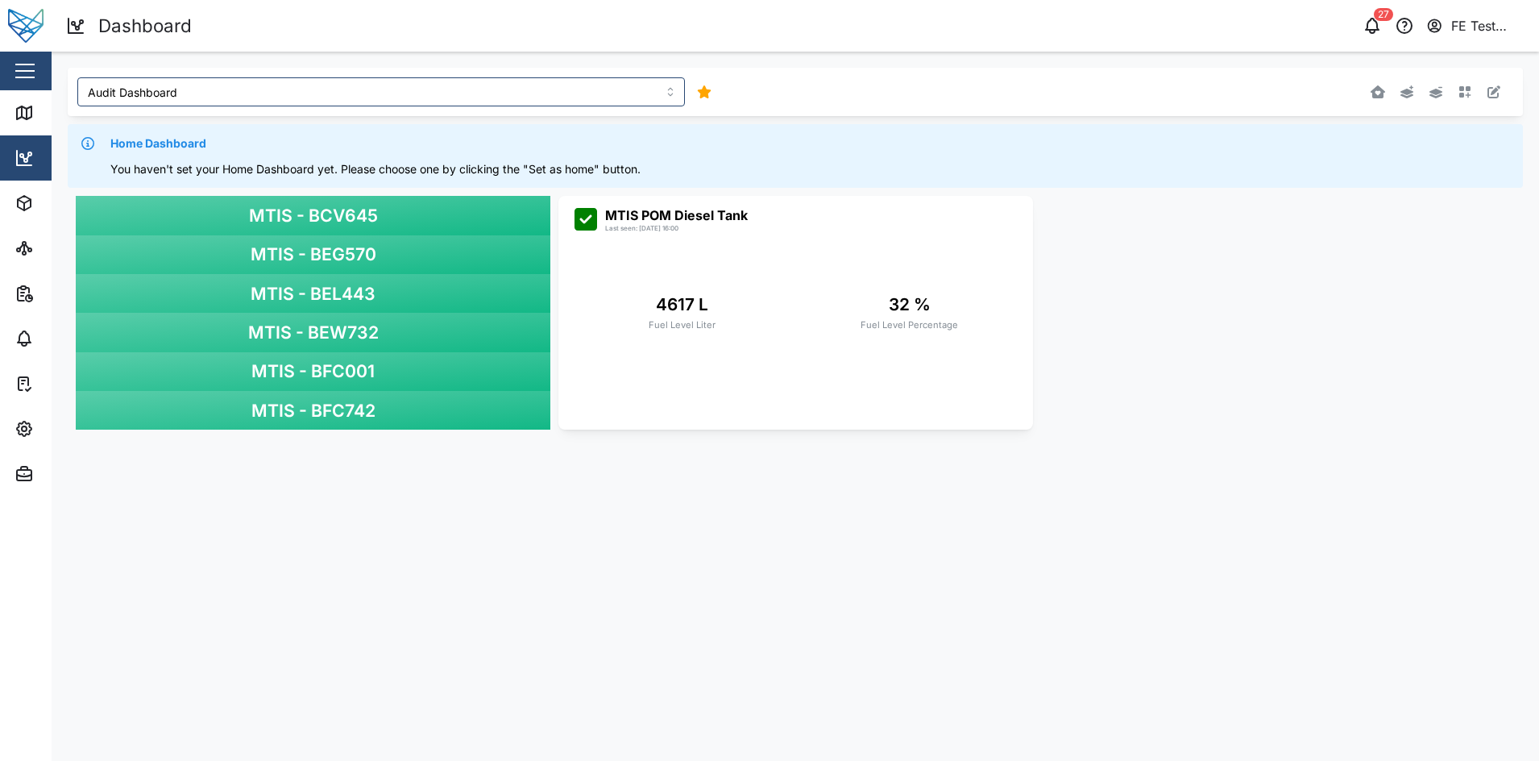
click at [444, 221] on div "MTIS - BCV645" at bounding box center [313, 215] width 475 height 39
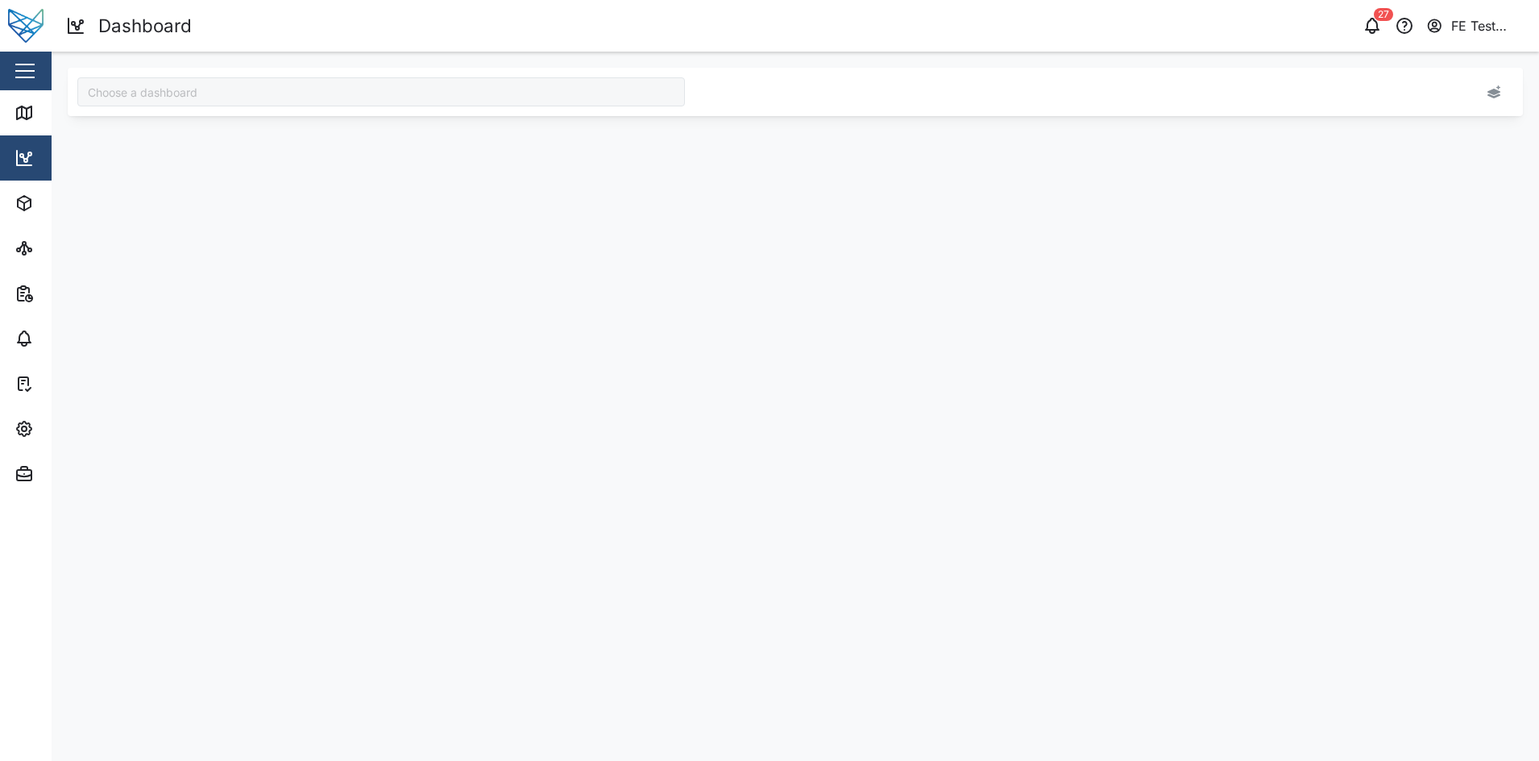
type input "Audit Dashboard"
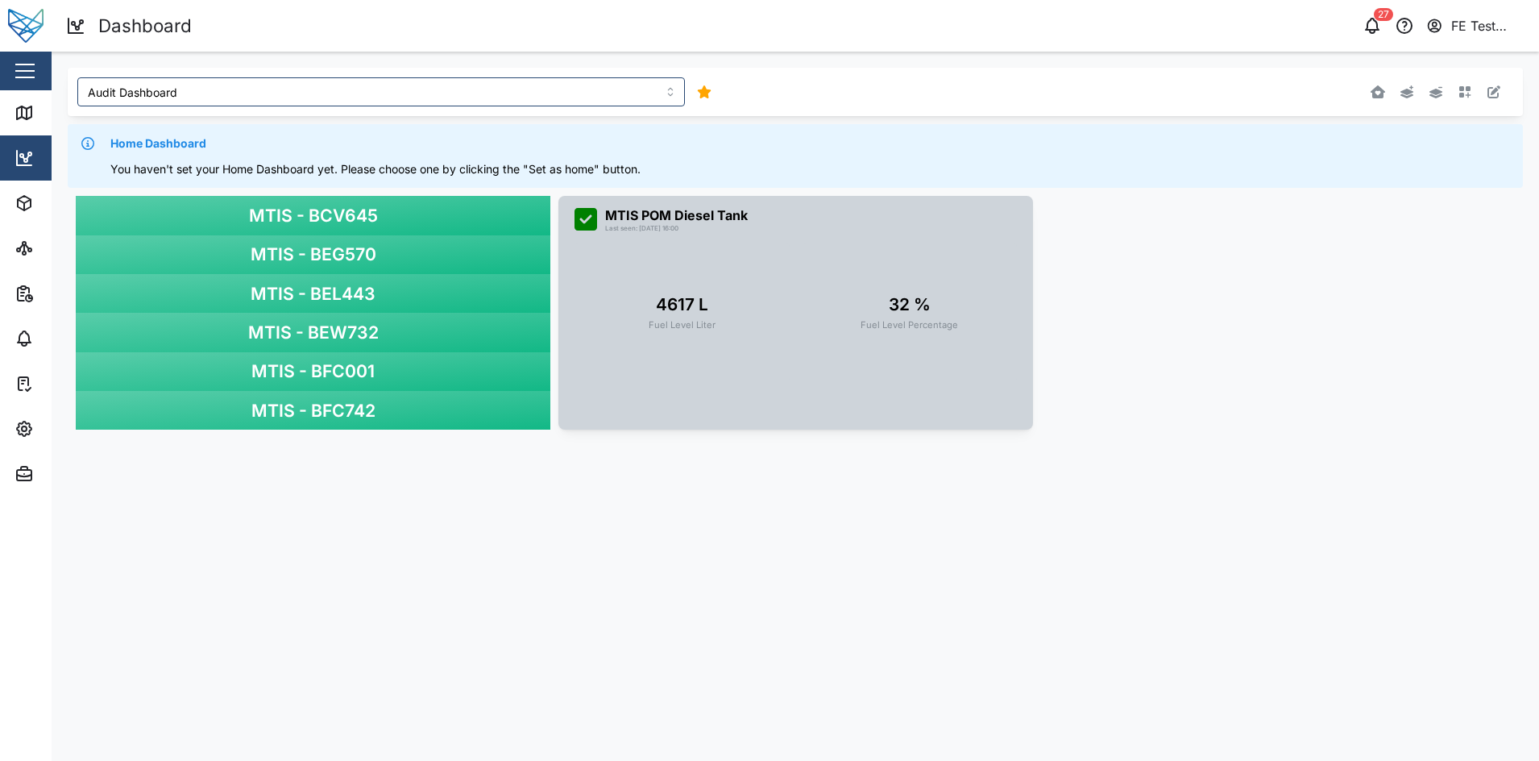
click at [711, 238] on div "4617 L Fuel Level Liter 32 % Fuel Level Percentage" at bounding box center [796, 307] width 442 height 147
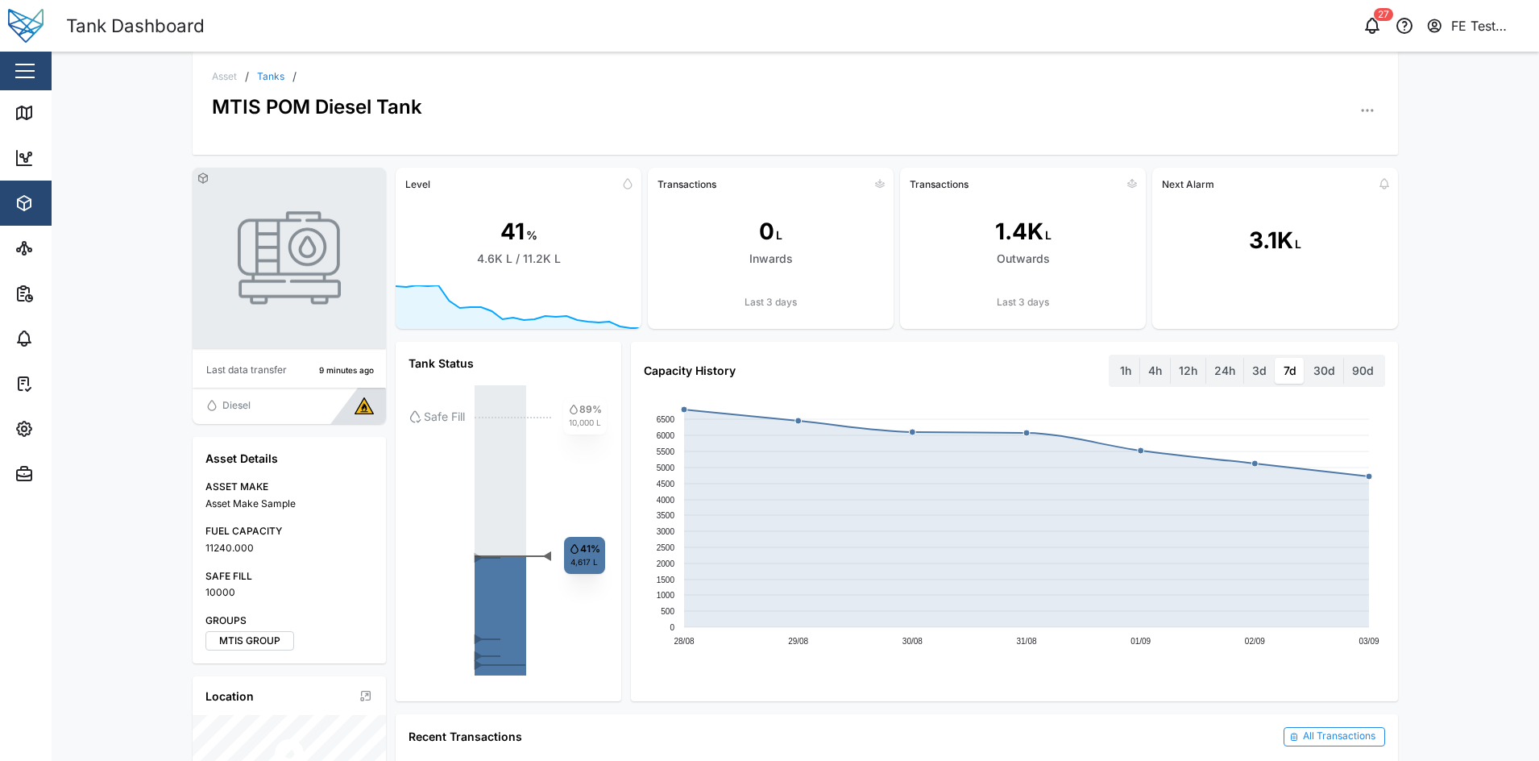
click at [246, 79] on div "Asset / Tanks /" at bounding box center [795, 76] width 1167 height 11
click at [264, 75] on link "Tanks" at bounding box center [270, 77] width 27 height 10
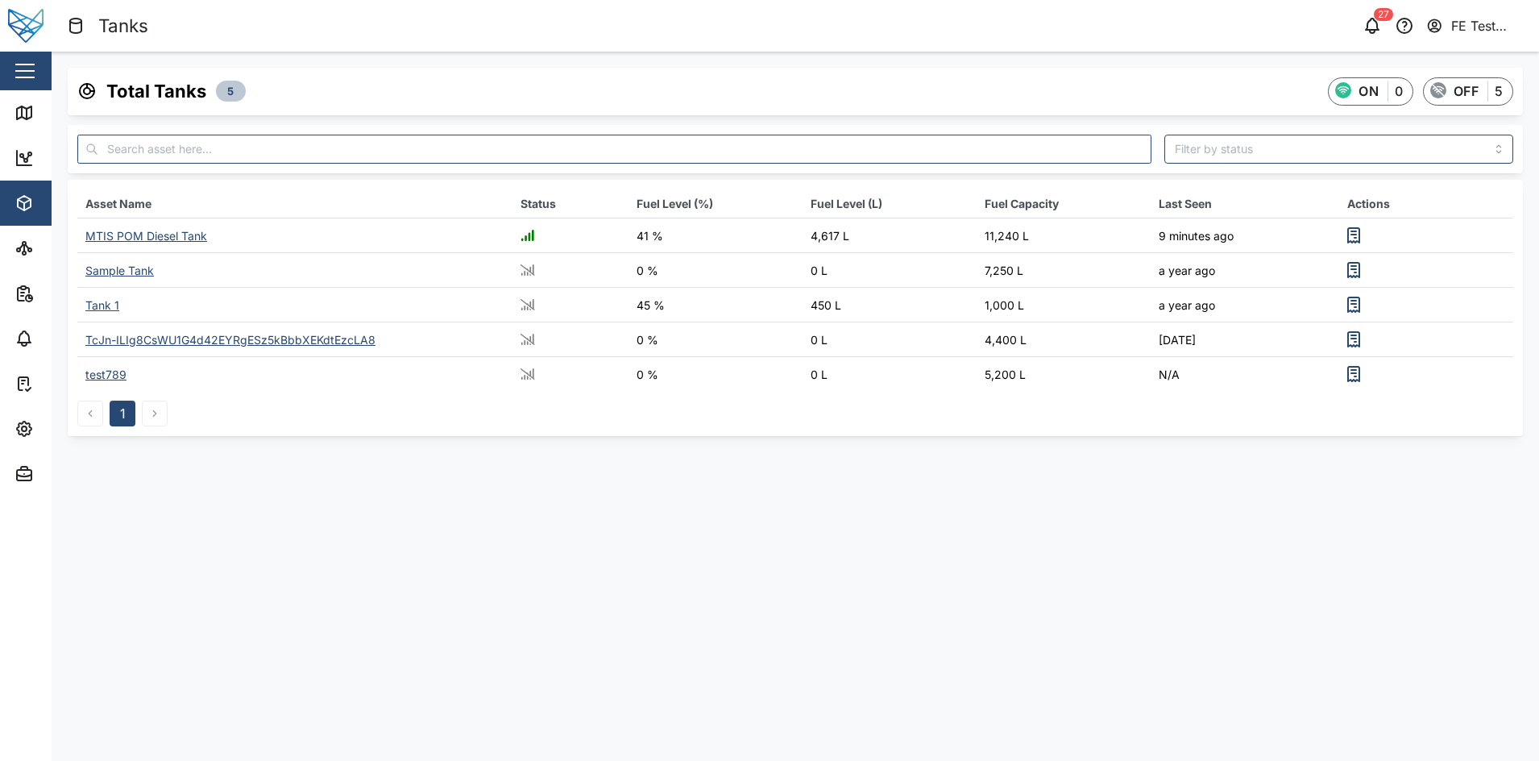
click at [51, 65] on div "Close" at bounding box center [105, 71] width 210 height 39
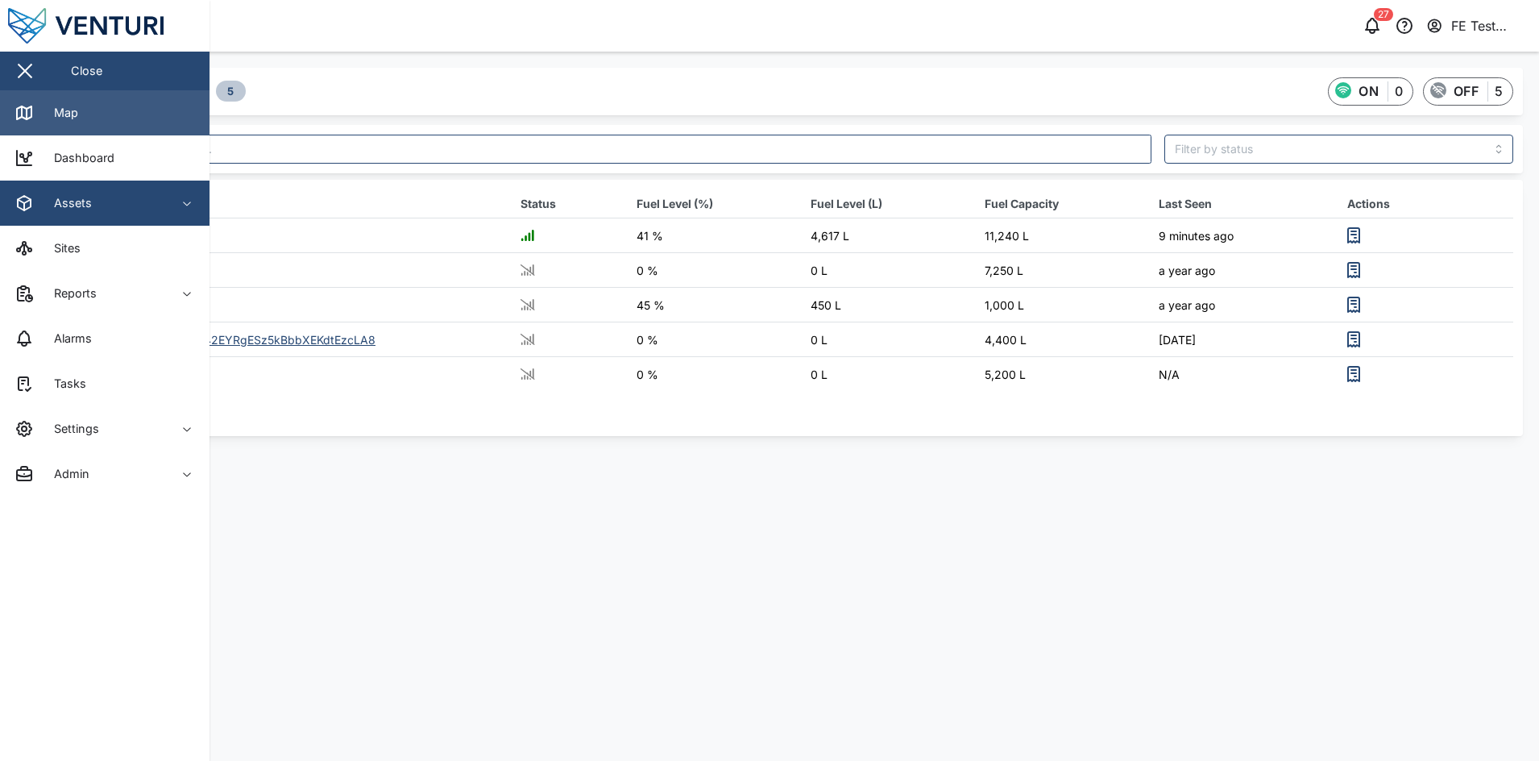
click at [90, 91] on link "Map" at bounding box center [105, 112] width 210 height 45
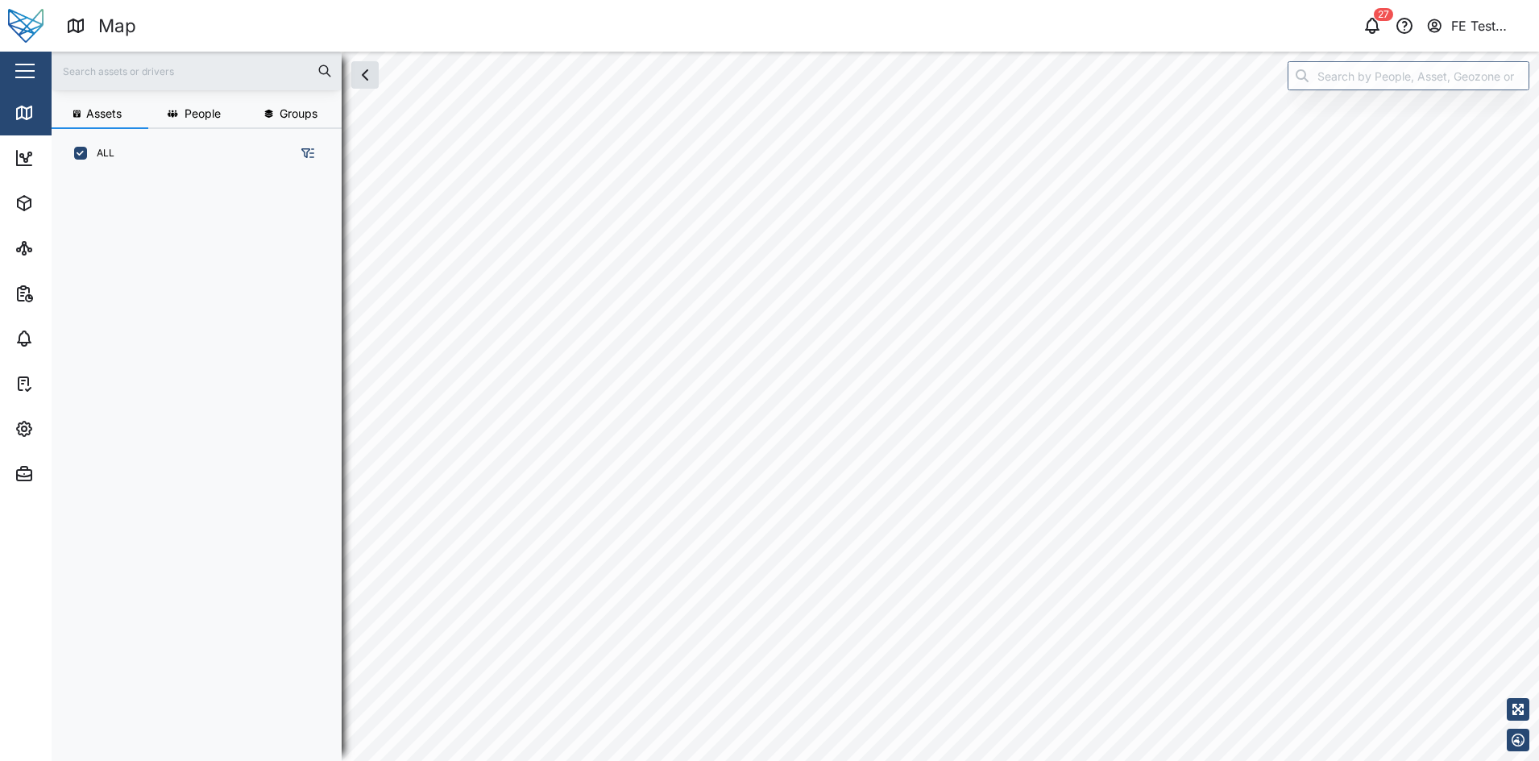
click at [25, 53] on div "Close" at bounding box center [105, 71] width 210 height 39
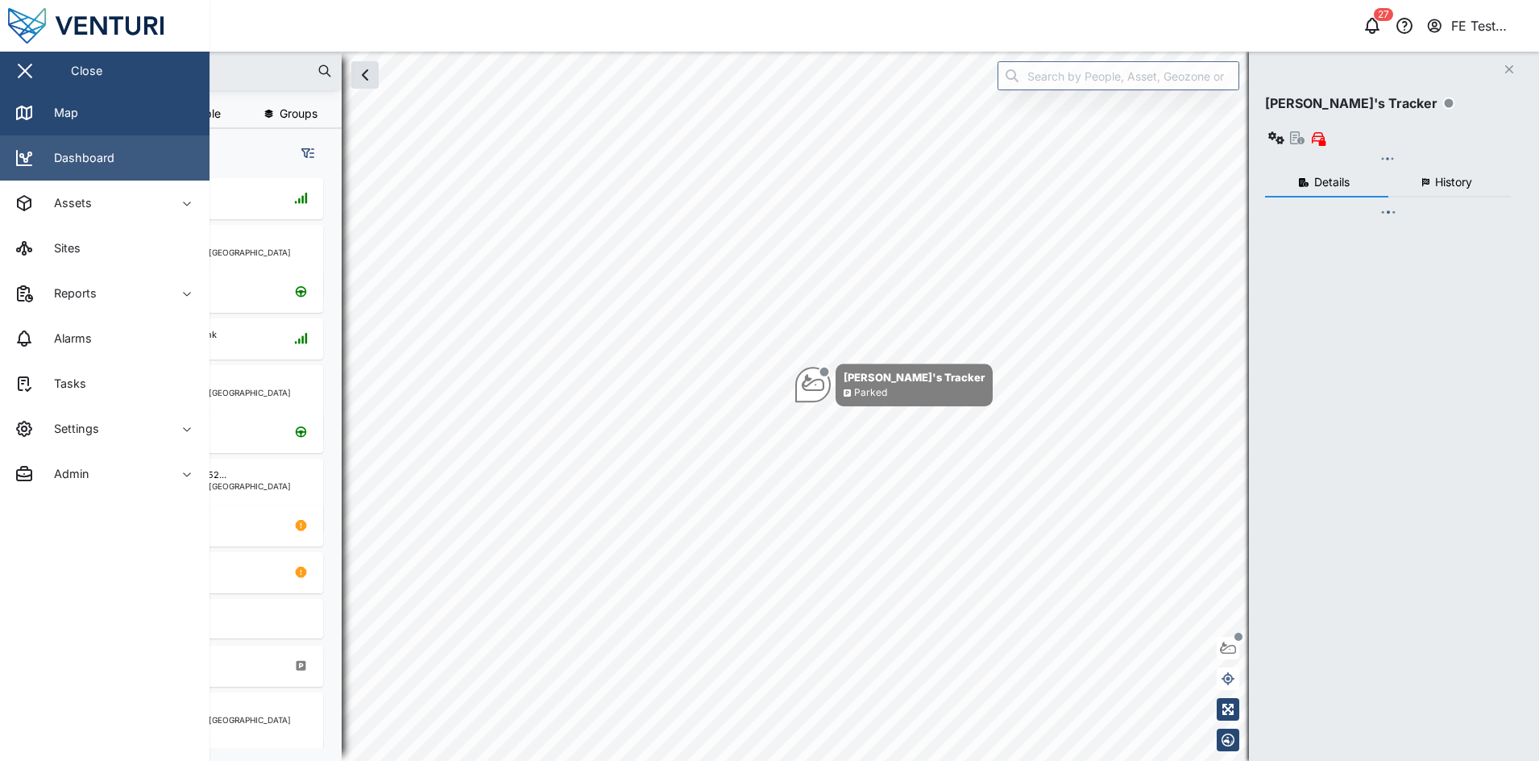
click at [91, 166] on div "Dashboard" at bounding box center [78, 158] width 73 height 18
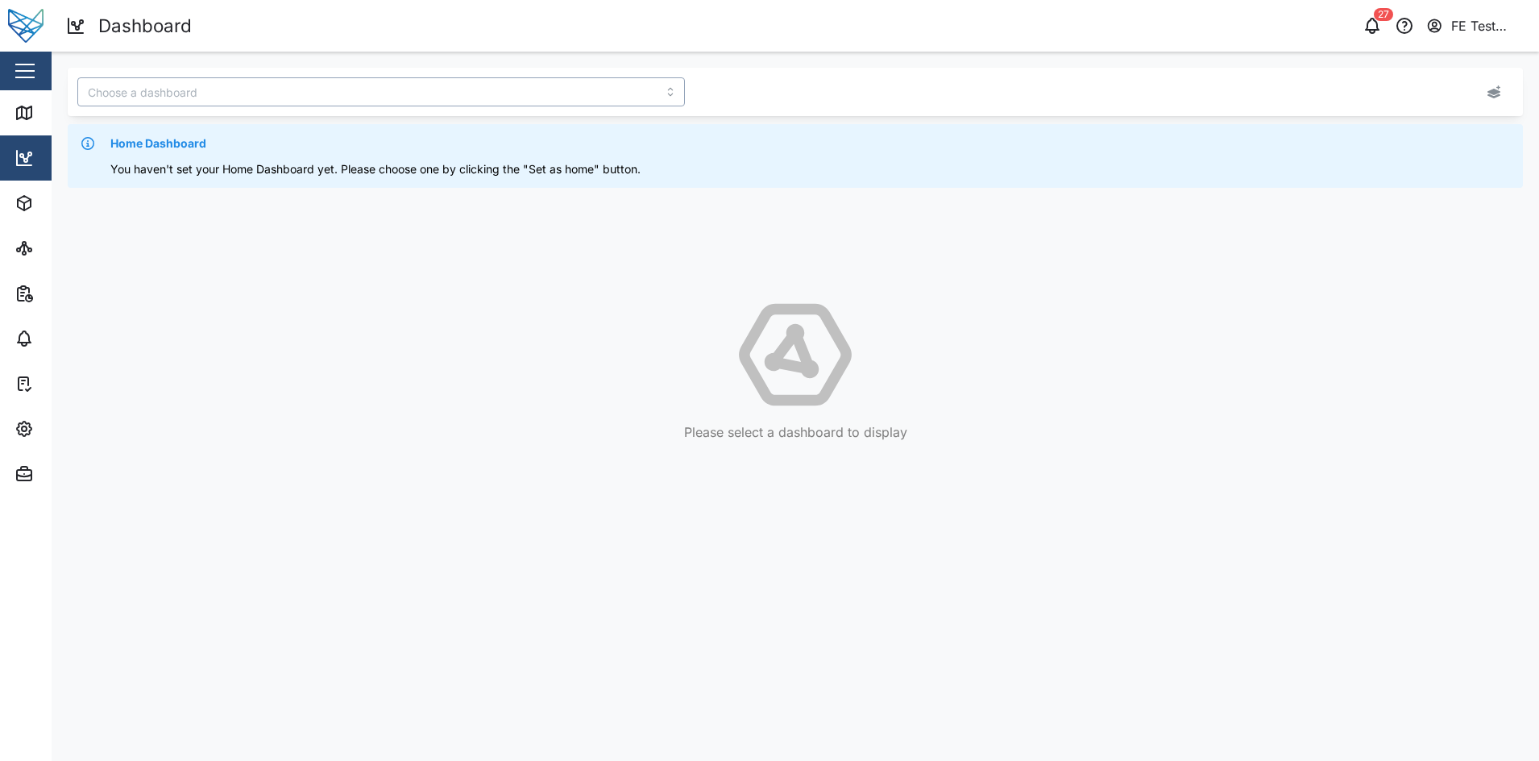
click at [380, 88] on input "search" at bounding box center [381, 91] width 608 height 29
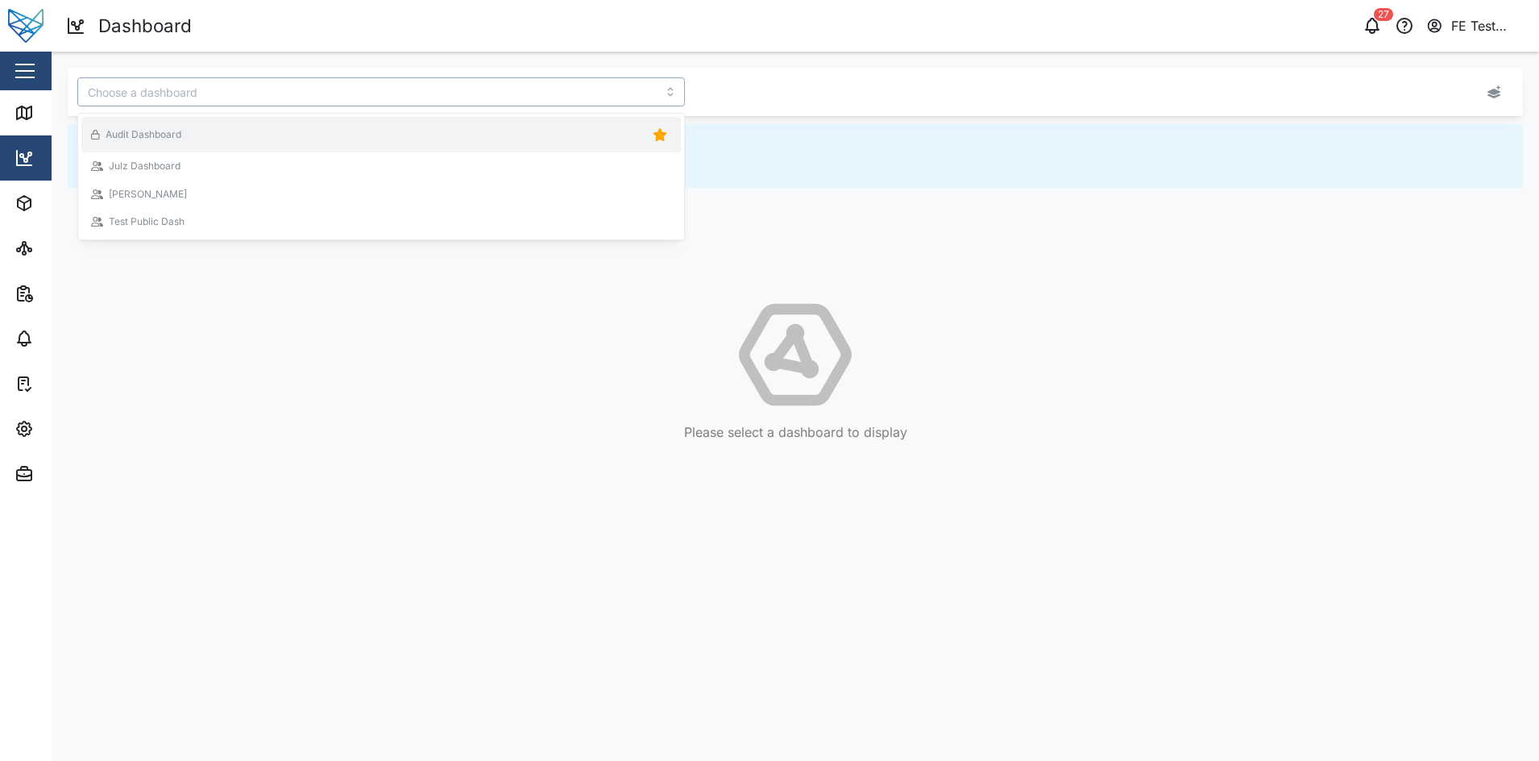
click at [360, 123] on div "Audit Dashboard" at bounding box center [381, 134] width 580 height 23
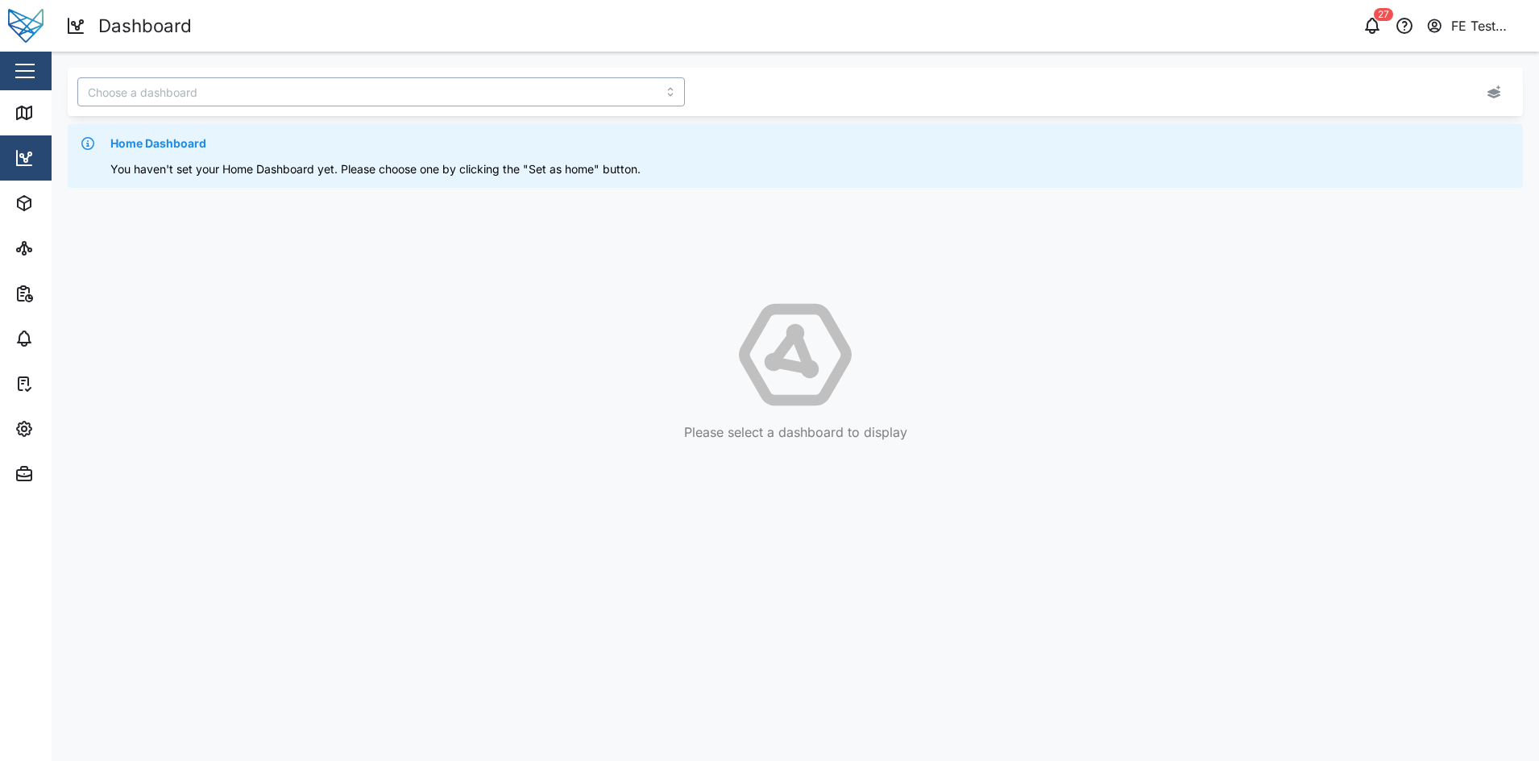
type input "Audit Dashboard"
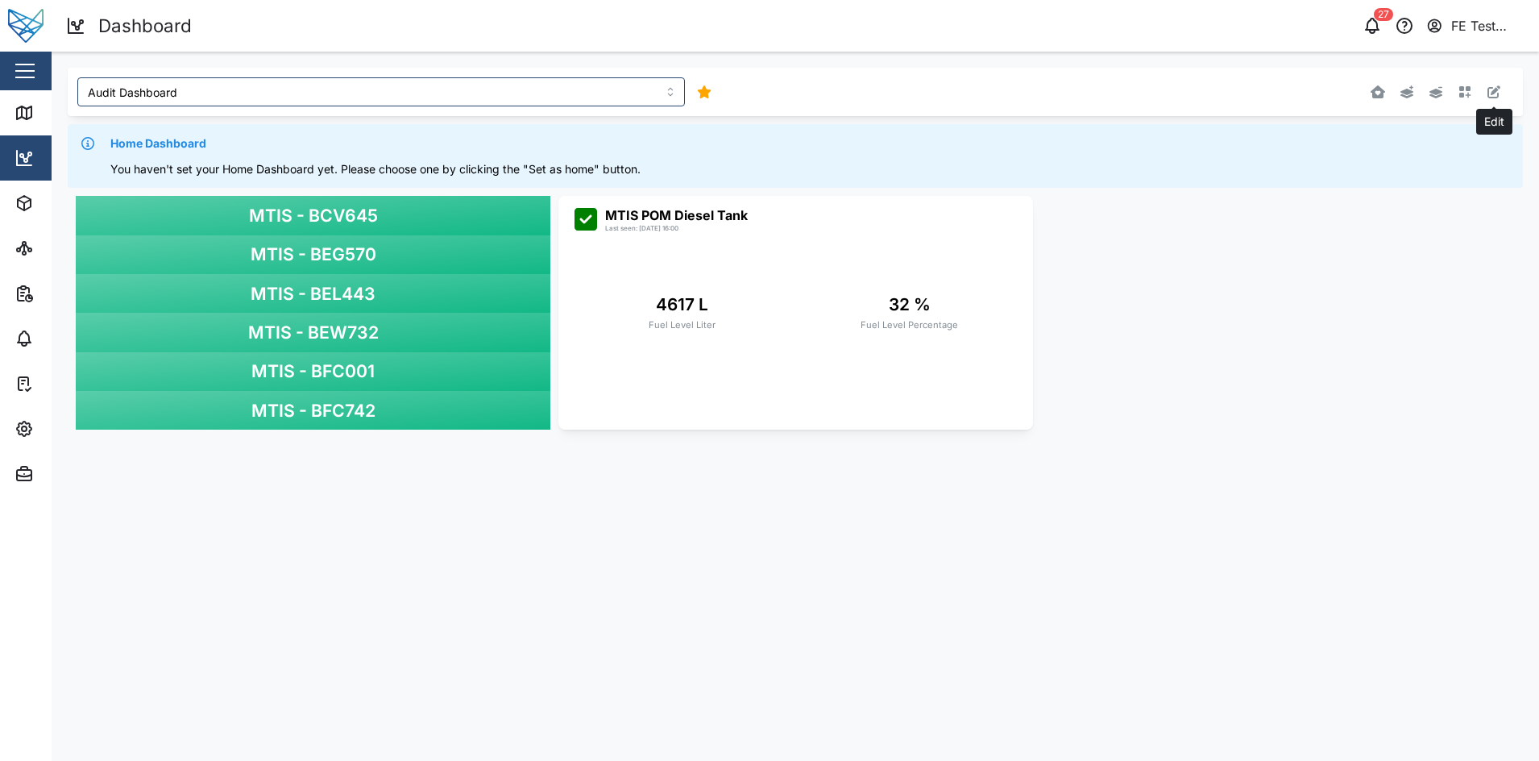
click at [1368, 93] on icon "button" at bounding box center [1494, 91] width 13 height 13
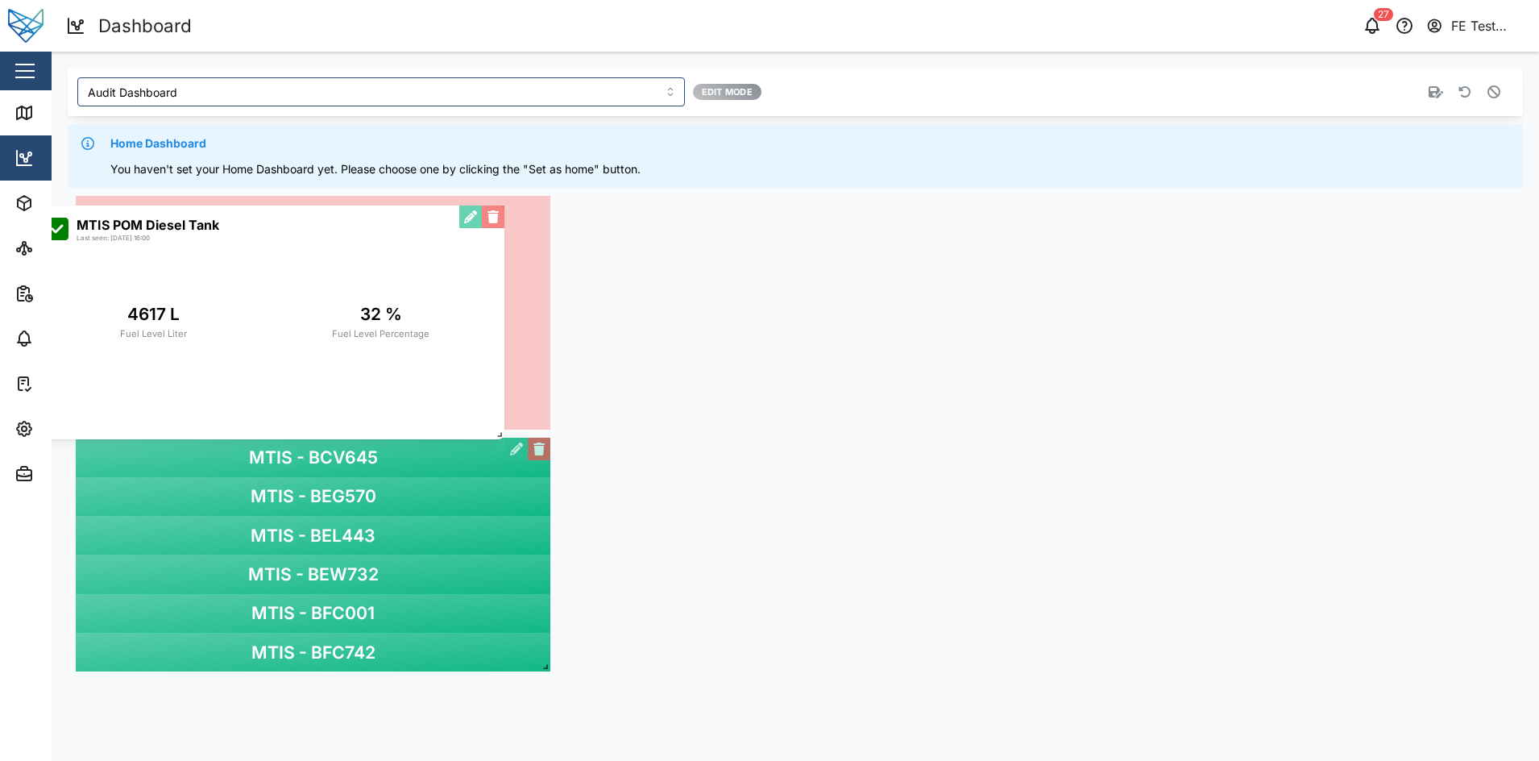
drag, startPoint x: 782, startPoint y: 260, endPoint x: 250, endPoint y: 270, distance: 532.0
click at [250, 270] on div "MTIS POM Diesel Tank Last seen: 03/09/2025 16:00 4617 L Fuel Level Liter 32 % F…" at bounding box center [267, 323] width 475 height 234
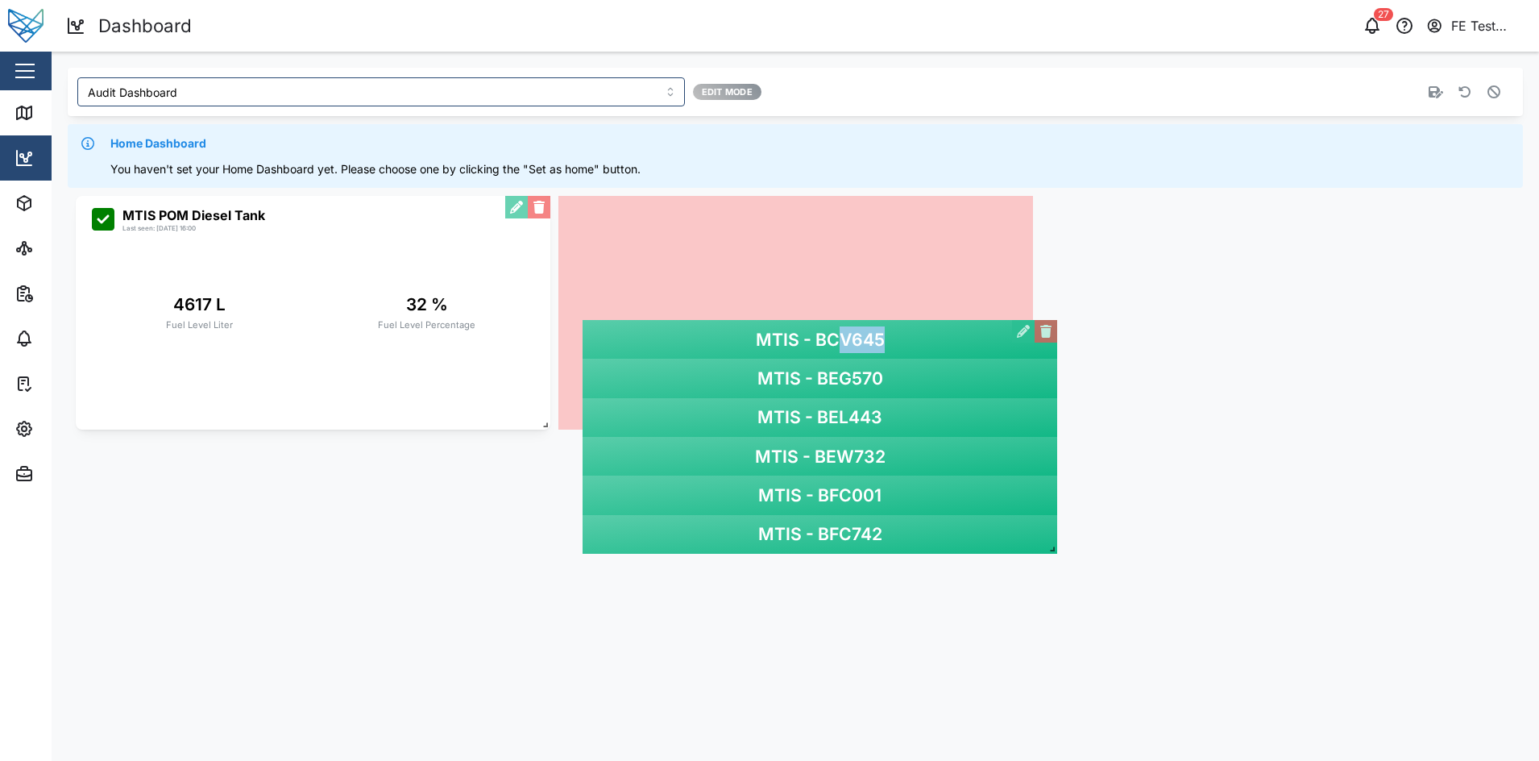
drag, startPoint x: 337, startPoint y: 438, endPoint x: 897, endPoint y: 309, distance: 574.7
click at [897, 320] on div "MTIS - BCV645 MTIS - BEG570 MTIS - BEL443 MTIS - BEW732 MTIS - BFC001 MTIS - BF…" at bounding box center [820, 437] width 475 height 234
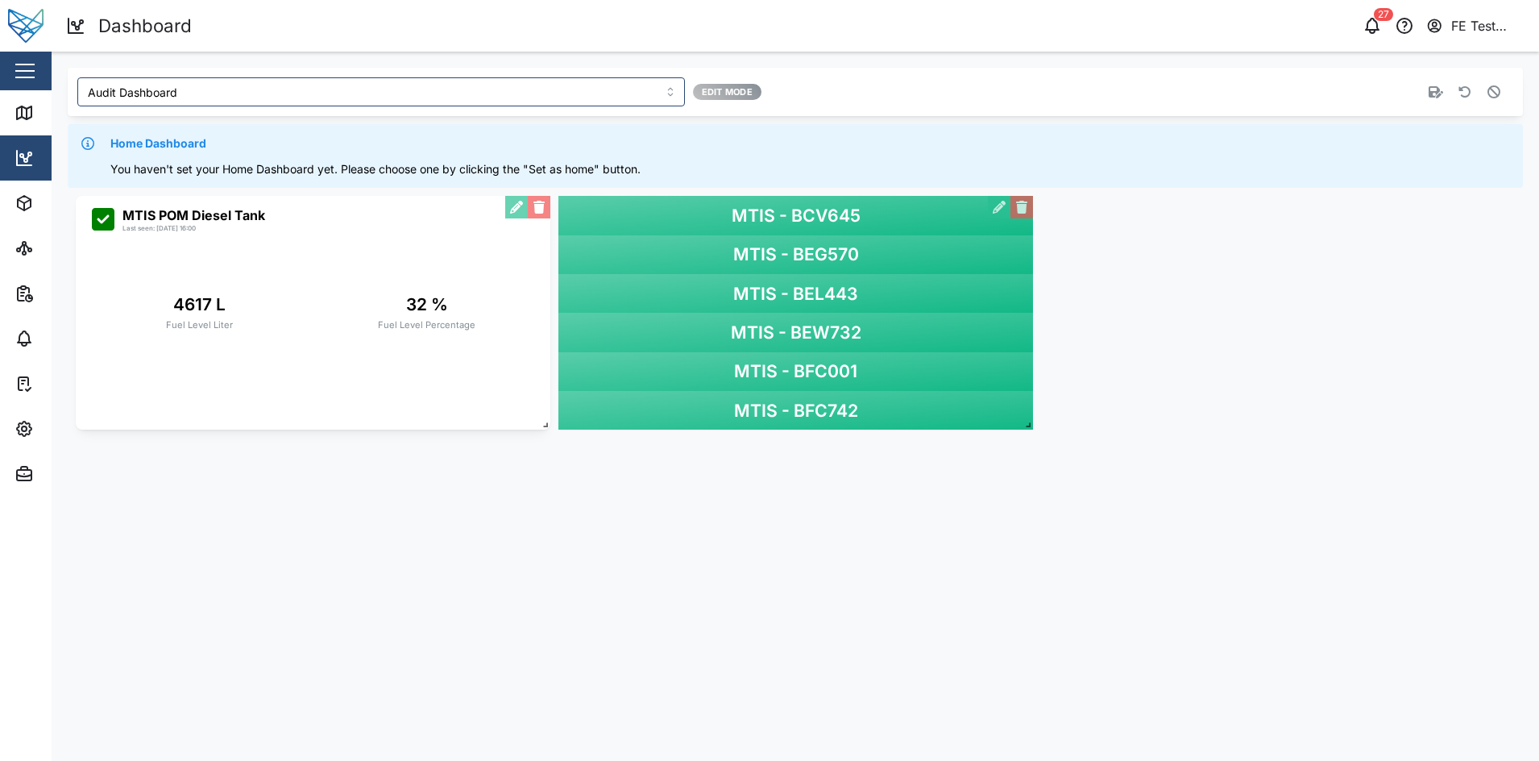
click at [1368, 102] on button "button" at bounding box center [1436, 92] width 23 height 23
click at [823, 201] on div "MTIS - BCV645" at bounding box center [795, 215] width 475 height 39
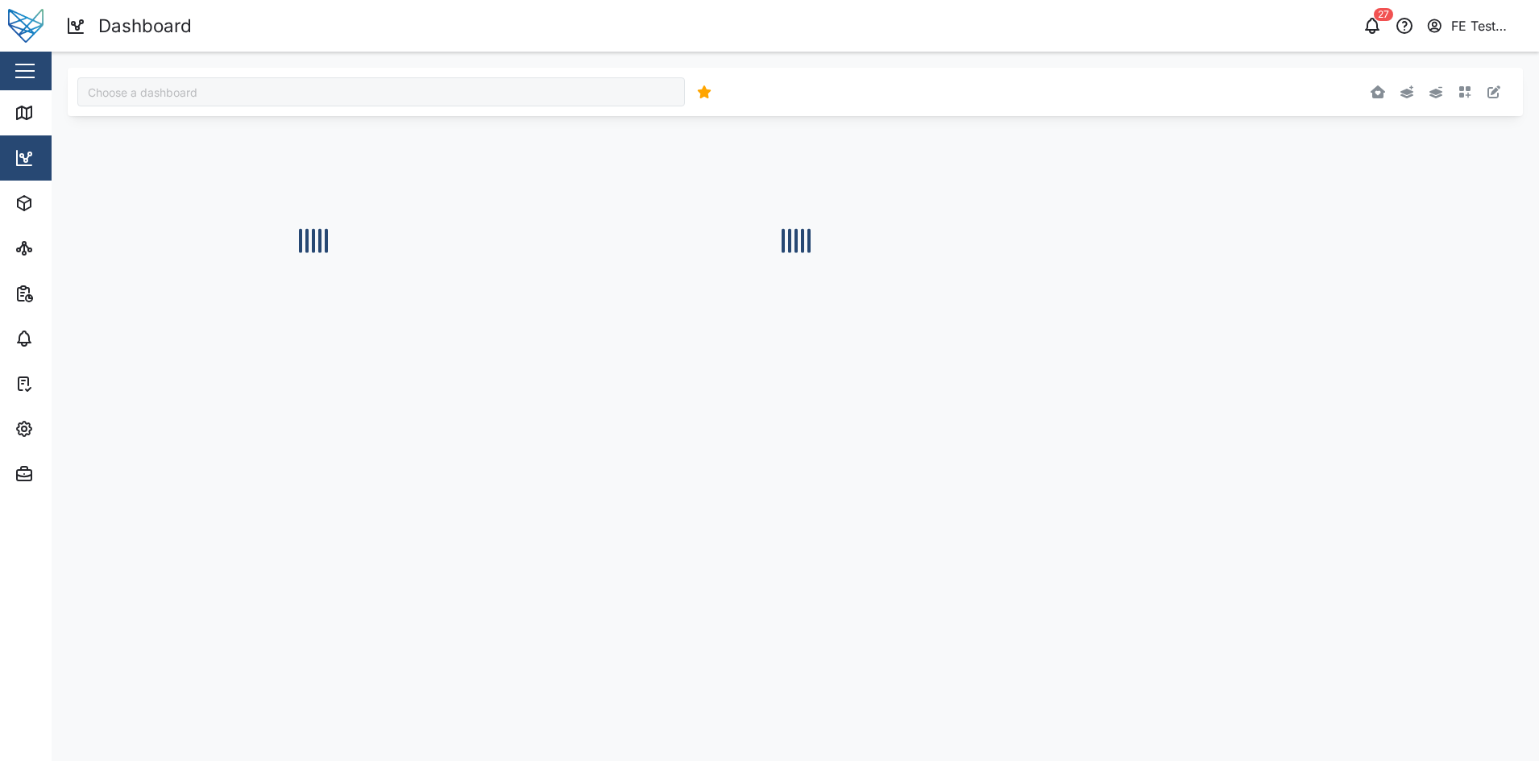
type input "Audit Dashboard"
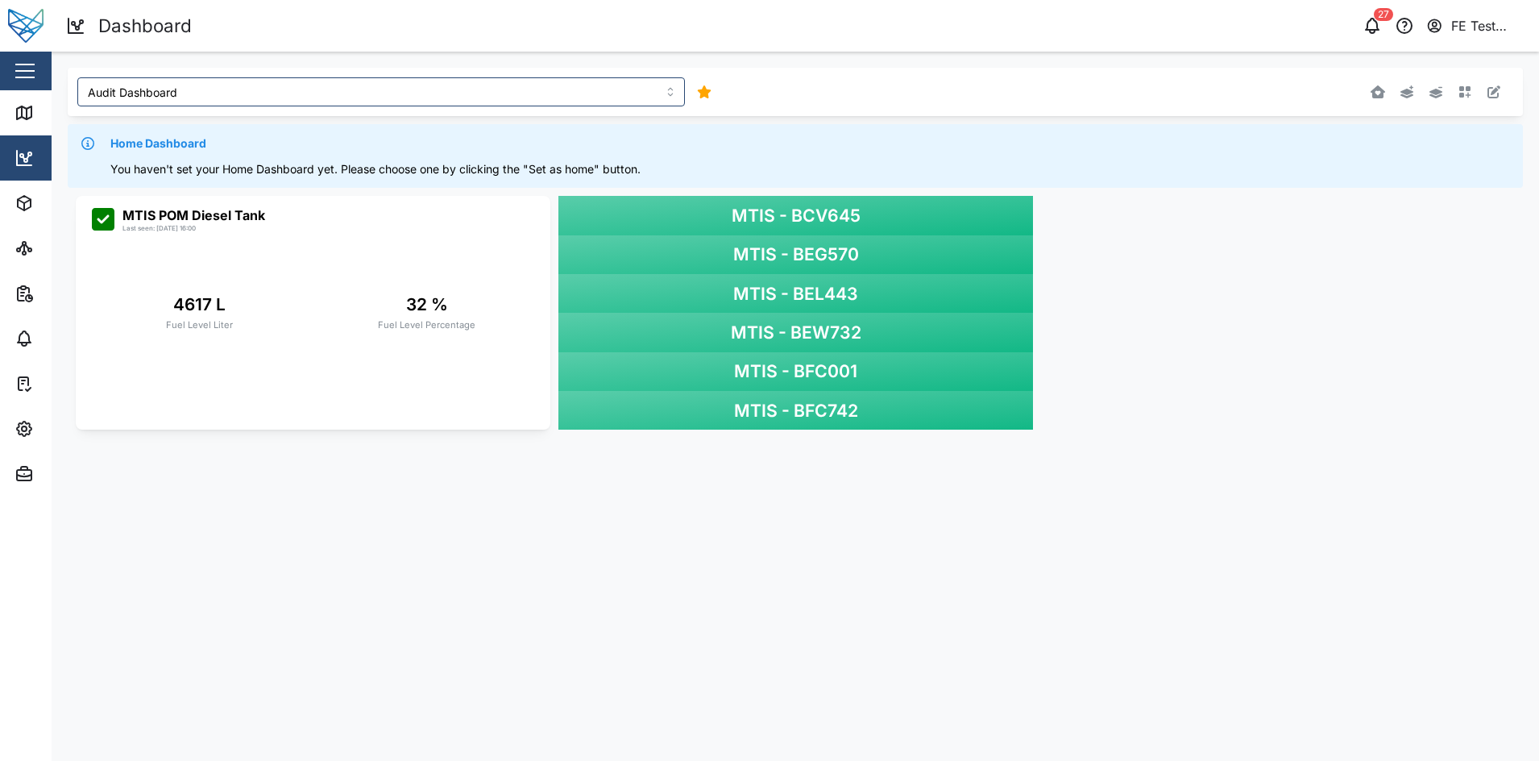
click at [890, 257] on div "MTIS - BEG570" at bounding box center [795, 254] width 475 height 39
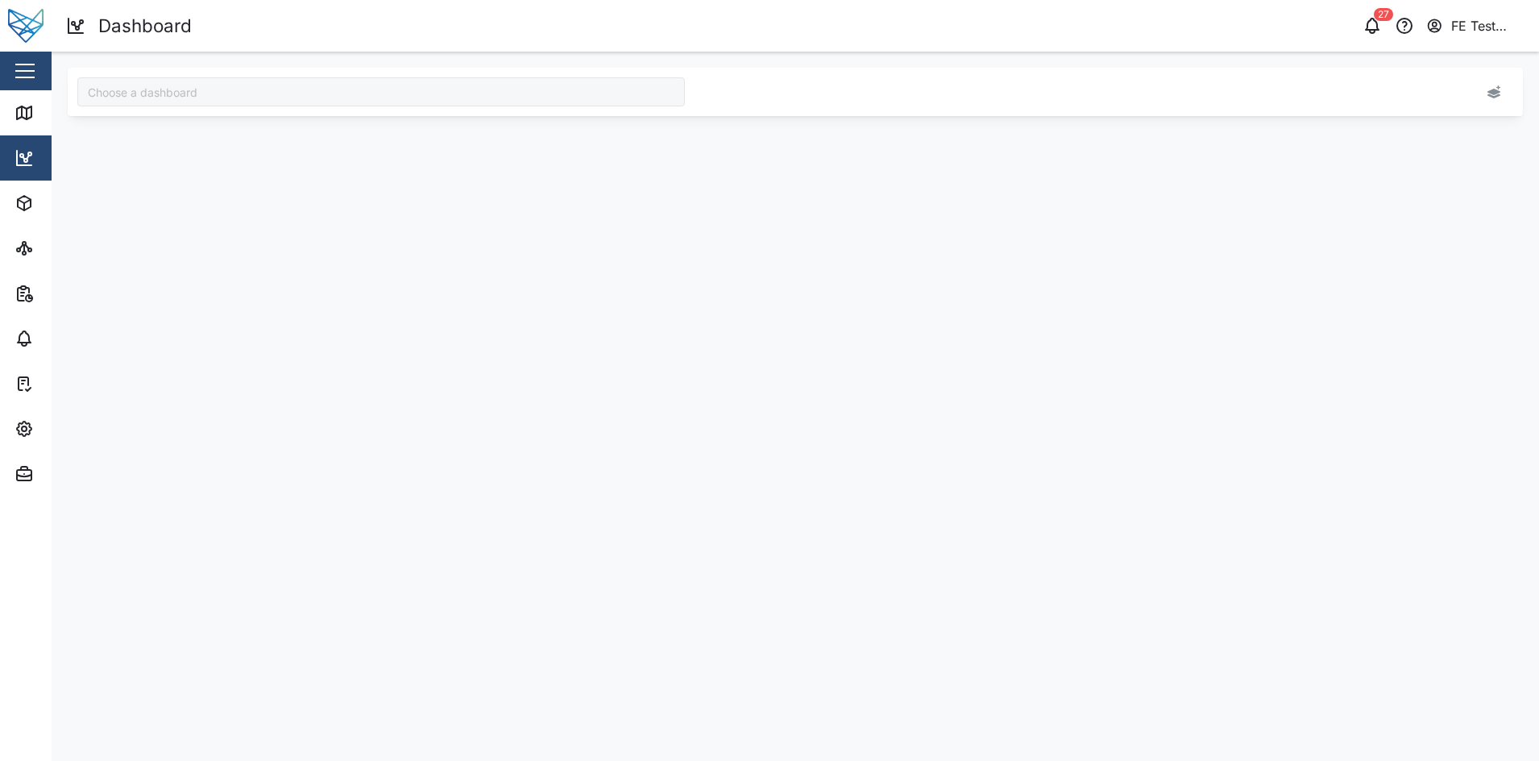
type input "Audit Dashboard"
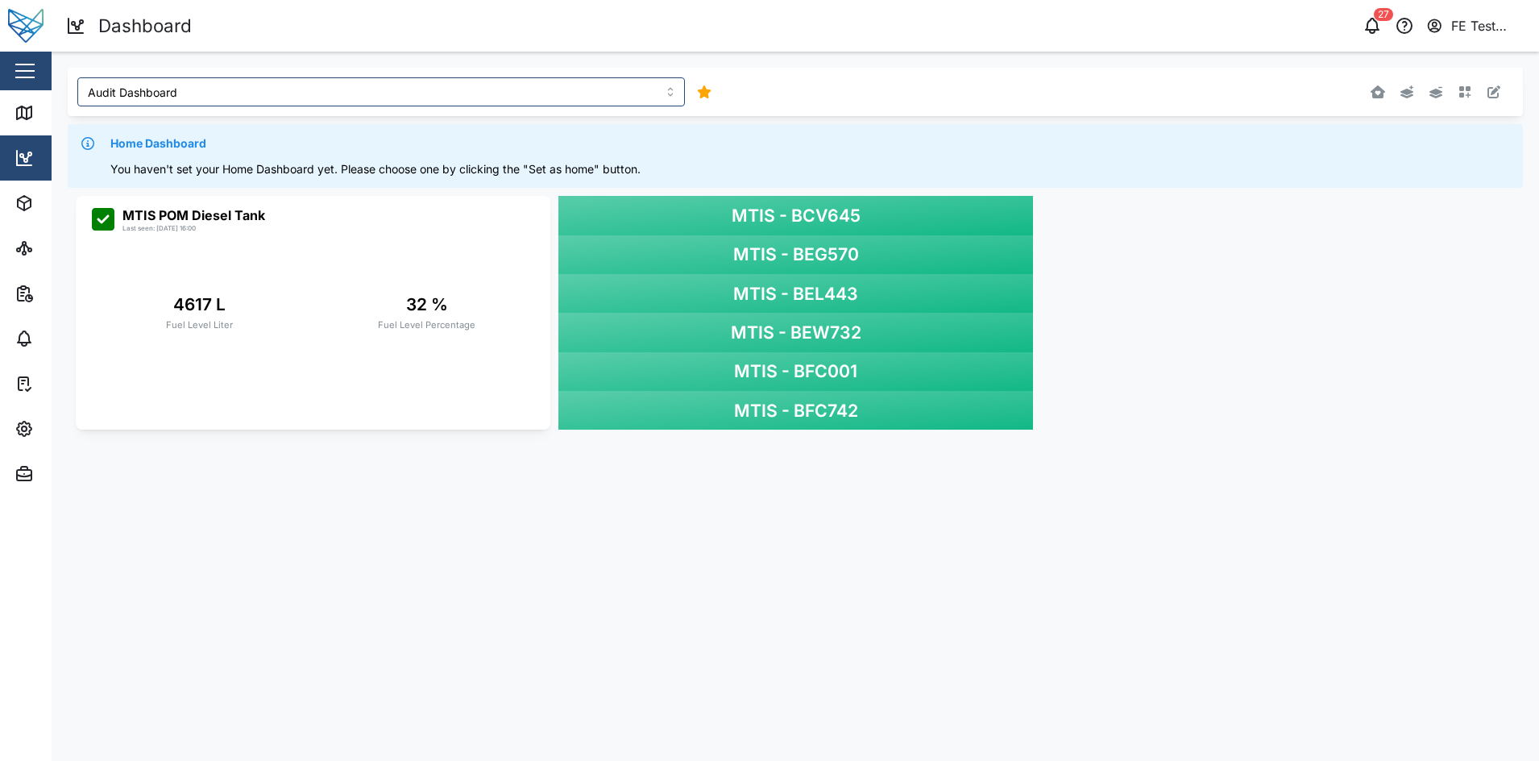
click at [0, 66] on html "Dashboard 27 FE Test Admin Close Map Dashboard Assets ATS Camera Generator Pers…" at bounding box center [769, 380] width 1539 height 761
click at [10, 68] on div "Close" at bounding box center [105, 71] width 210 height 39
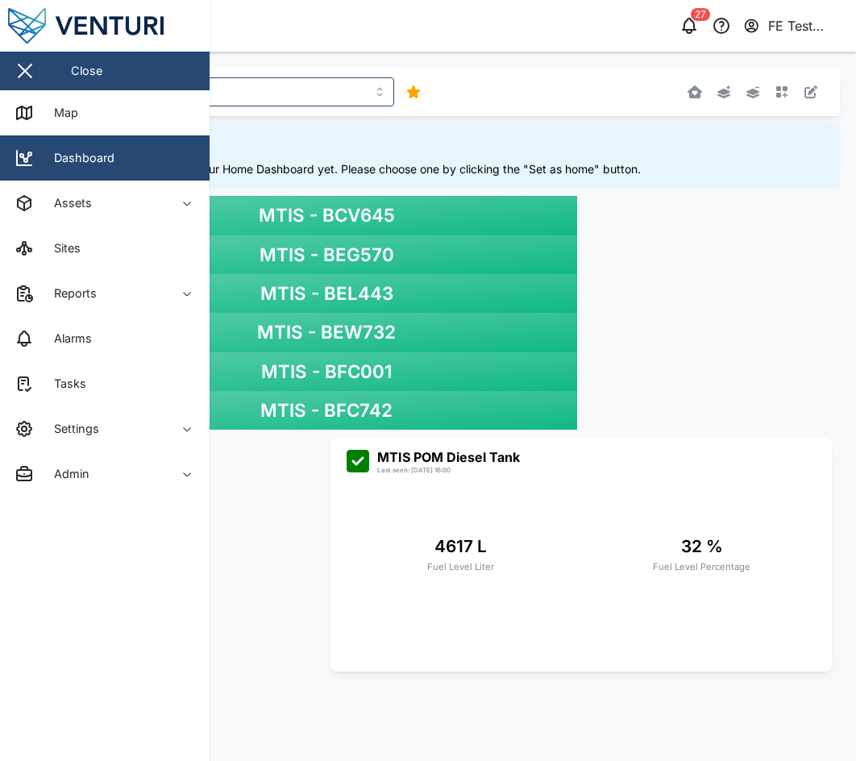
click at [36, 76] on button "button" at bounding box center [24, 70] width 27 height 27
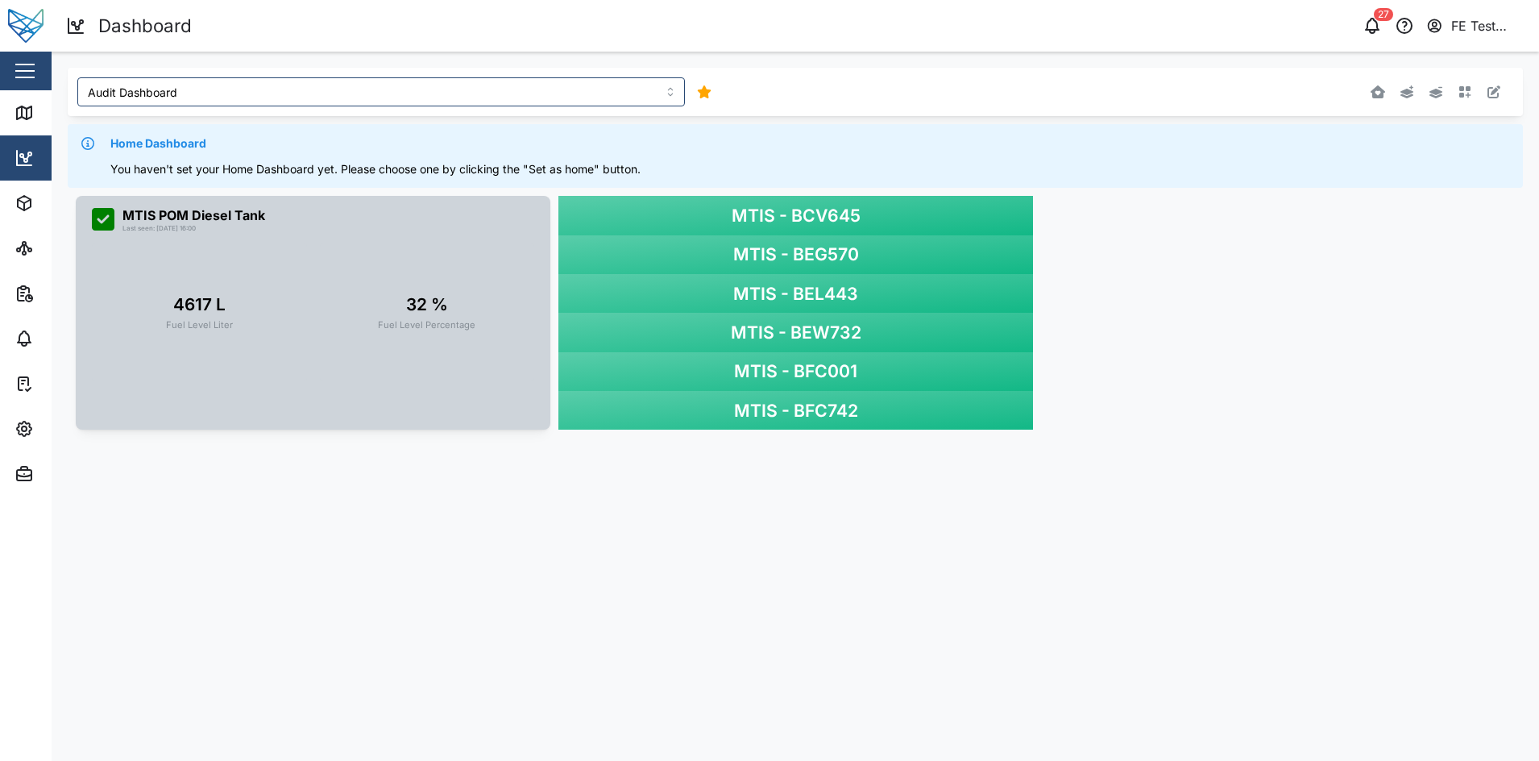
click at [367, 297] on div "32 % Fuel Level Percentage" at bounding box center [427, 312] width 215 height 138
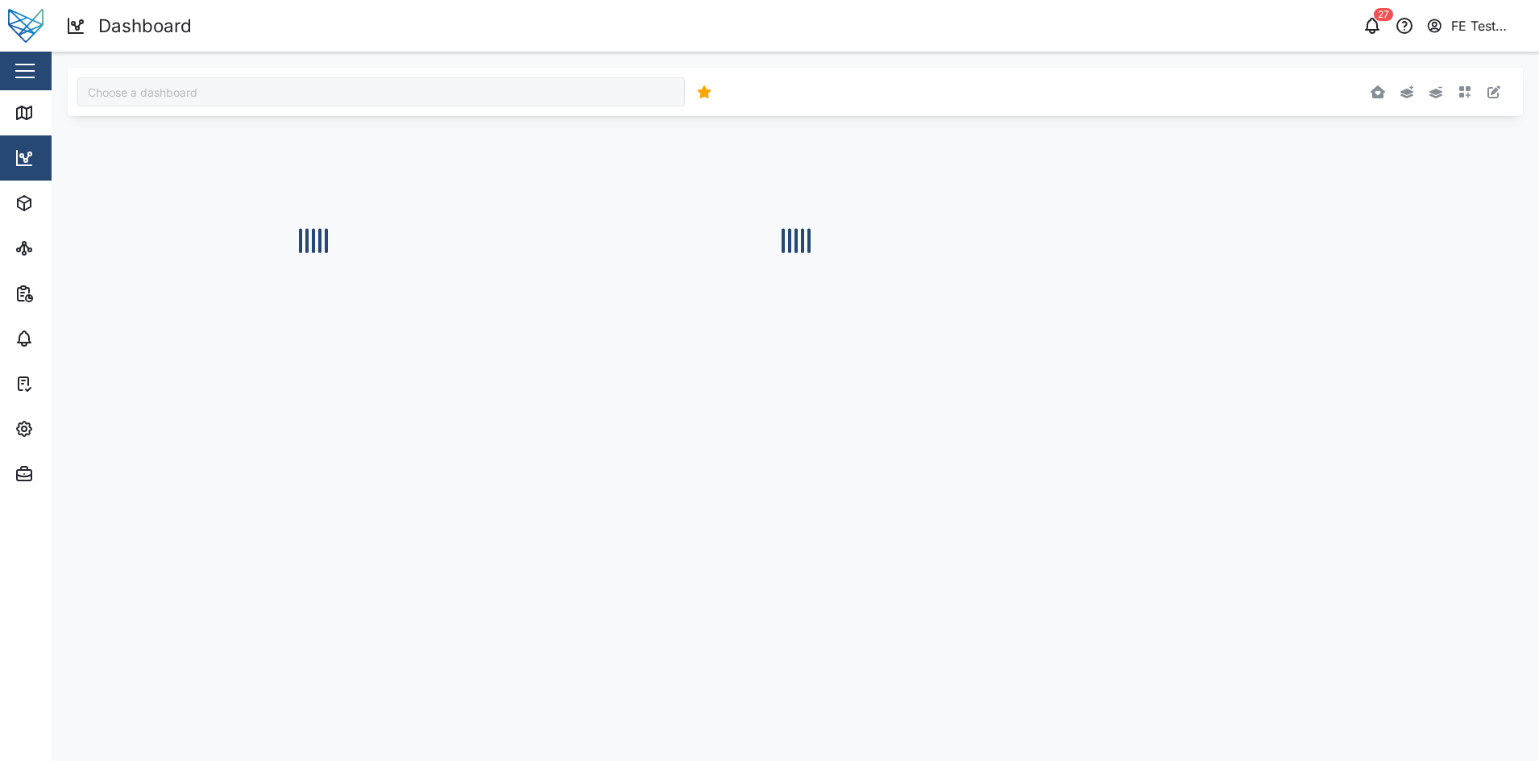
type input "Audit Dashboard"
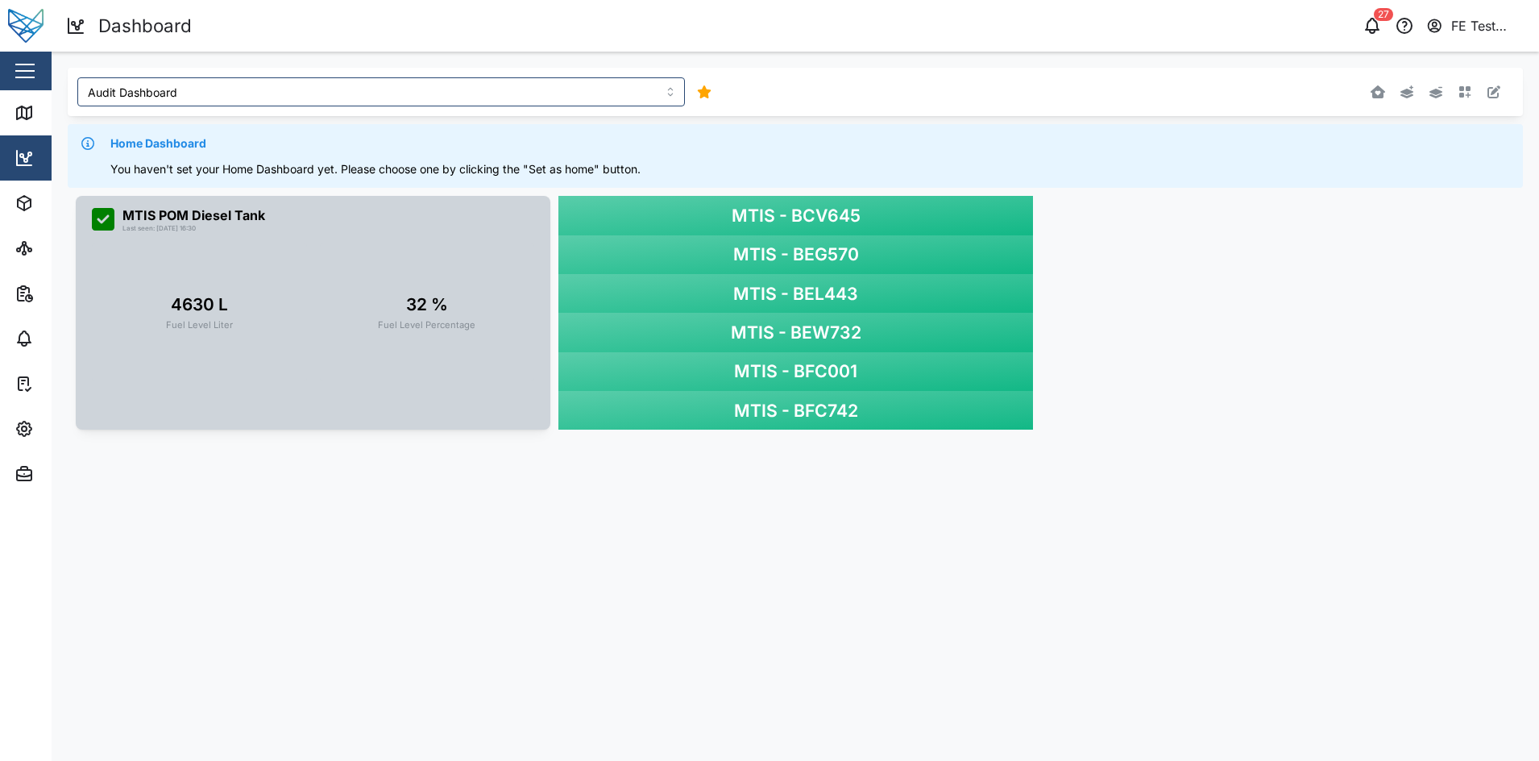
click at [226, 262] on div "4630 L Fuel Level Liter" at bounding box center [199, 312] width 215 height 138
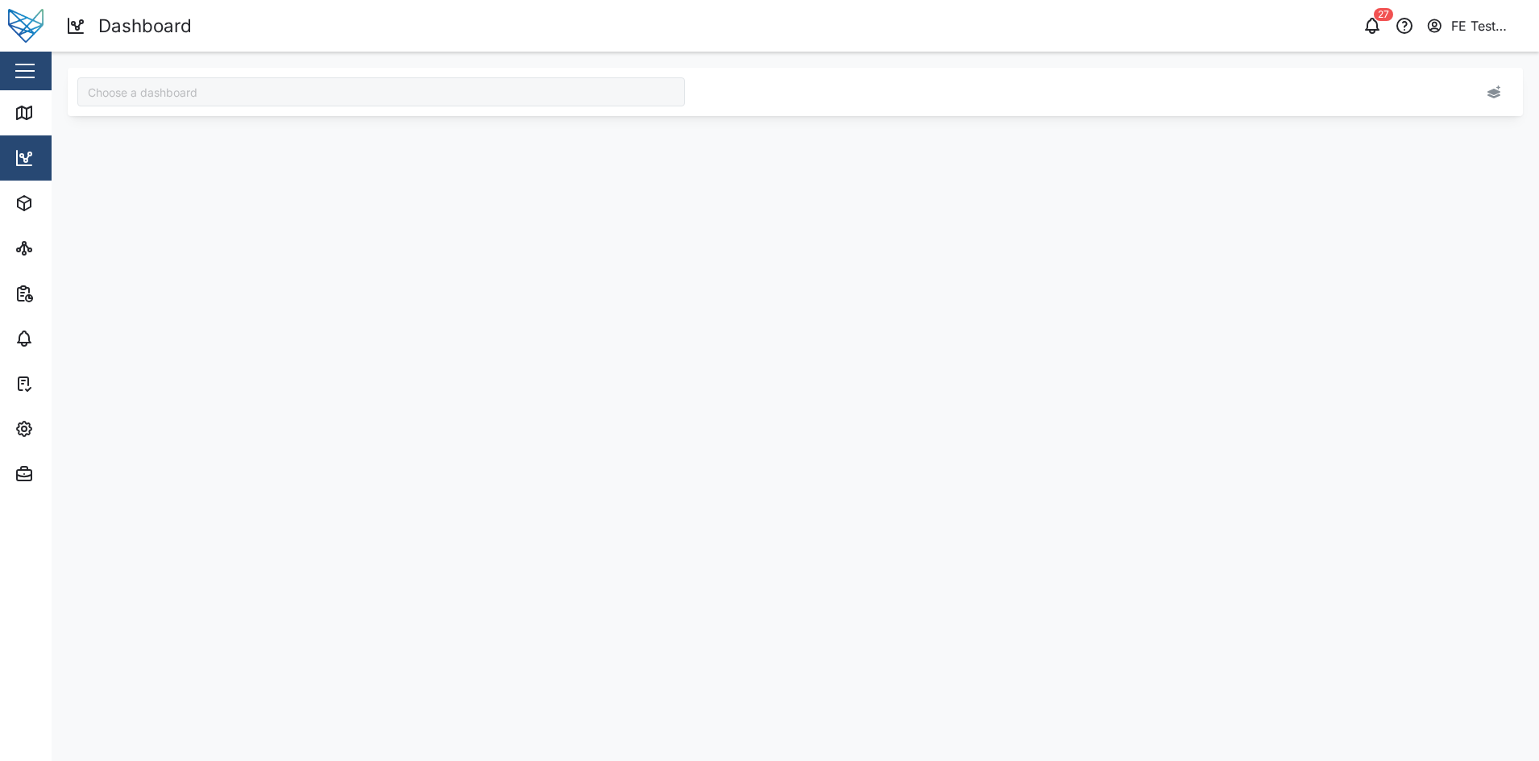
type input "Audit Dashboard"
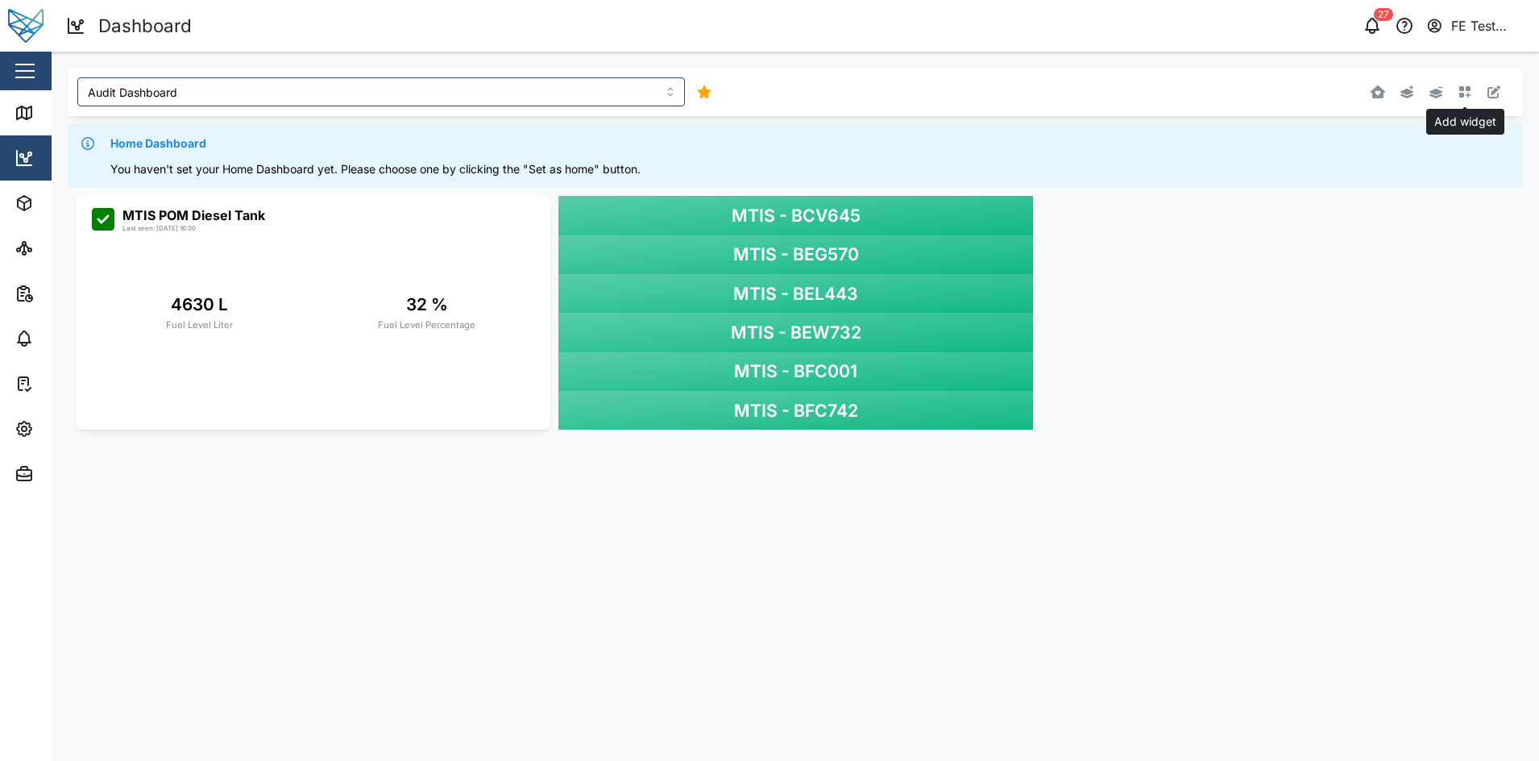
click at [1368, 96] on icon "button" at bounding box center [1465, 91] width 13 height 13
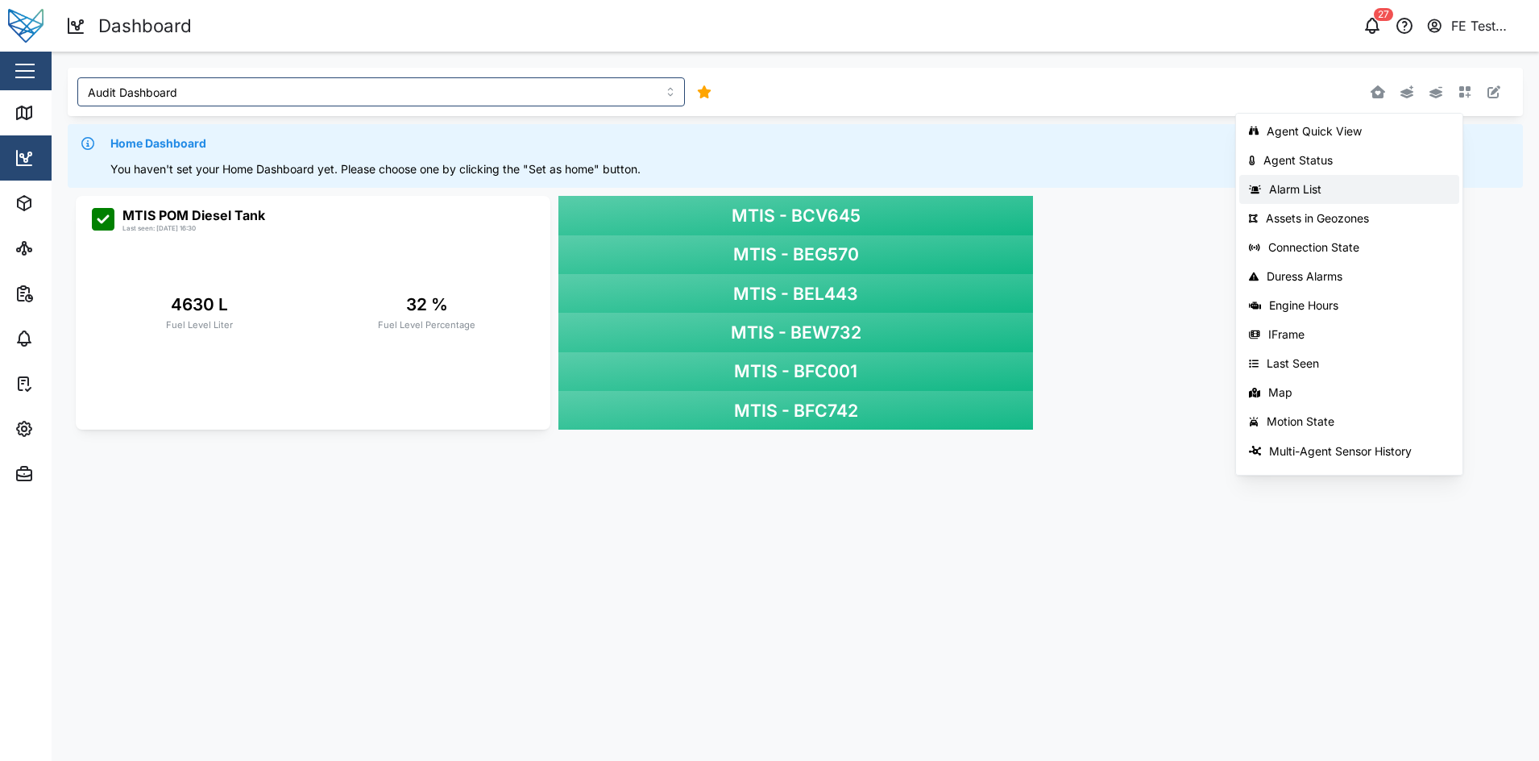
click at [1364, 181] on button "Alarm List" at bounding box center [1349, 189] width 220 height 29
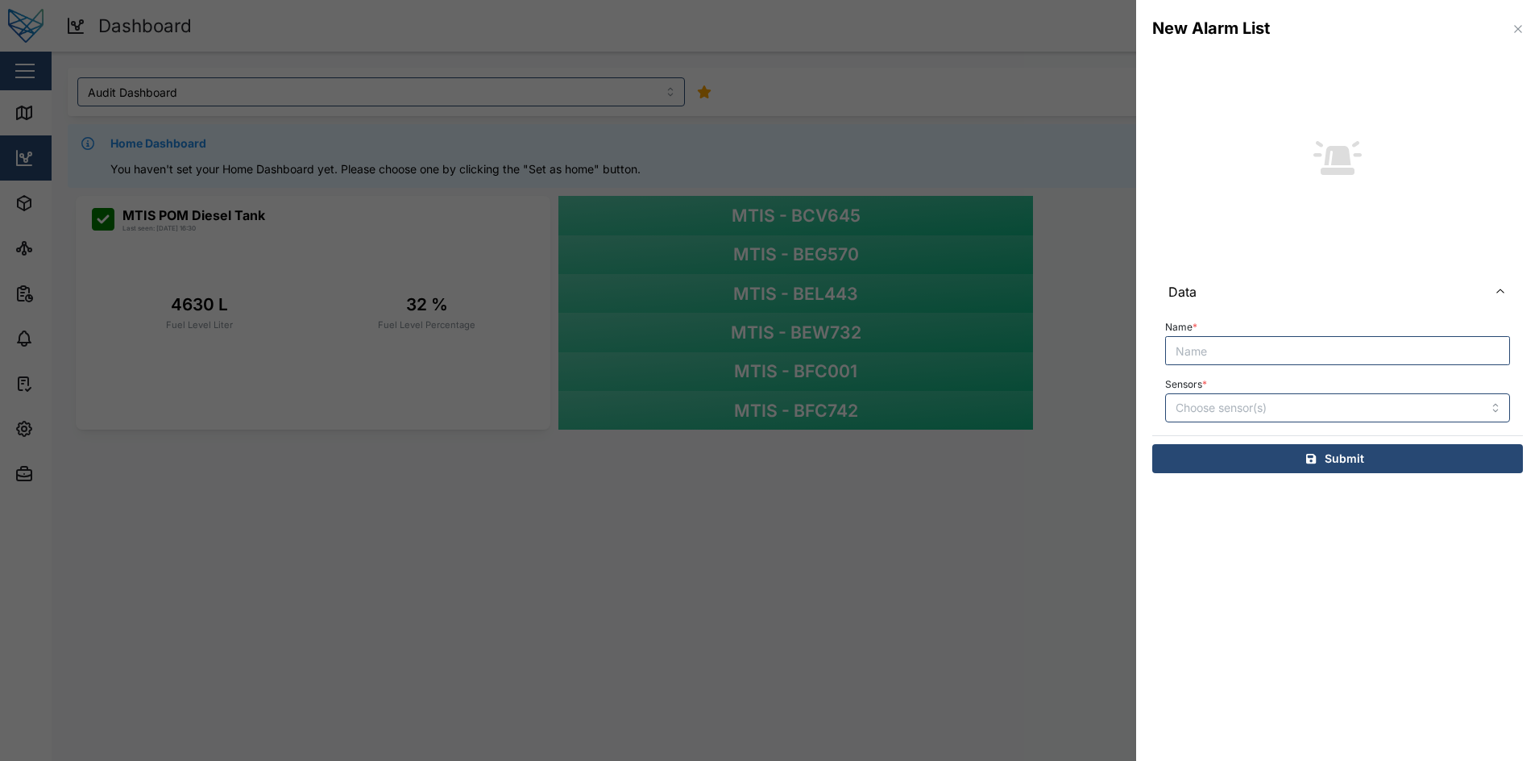
click at [1277, 353] on input "Name *" at bounding box center [1337, 350] width 345 height 29
type input "Alarm List"
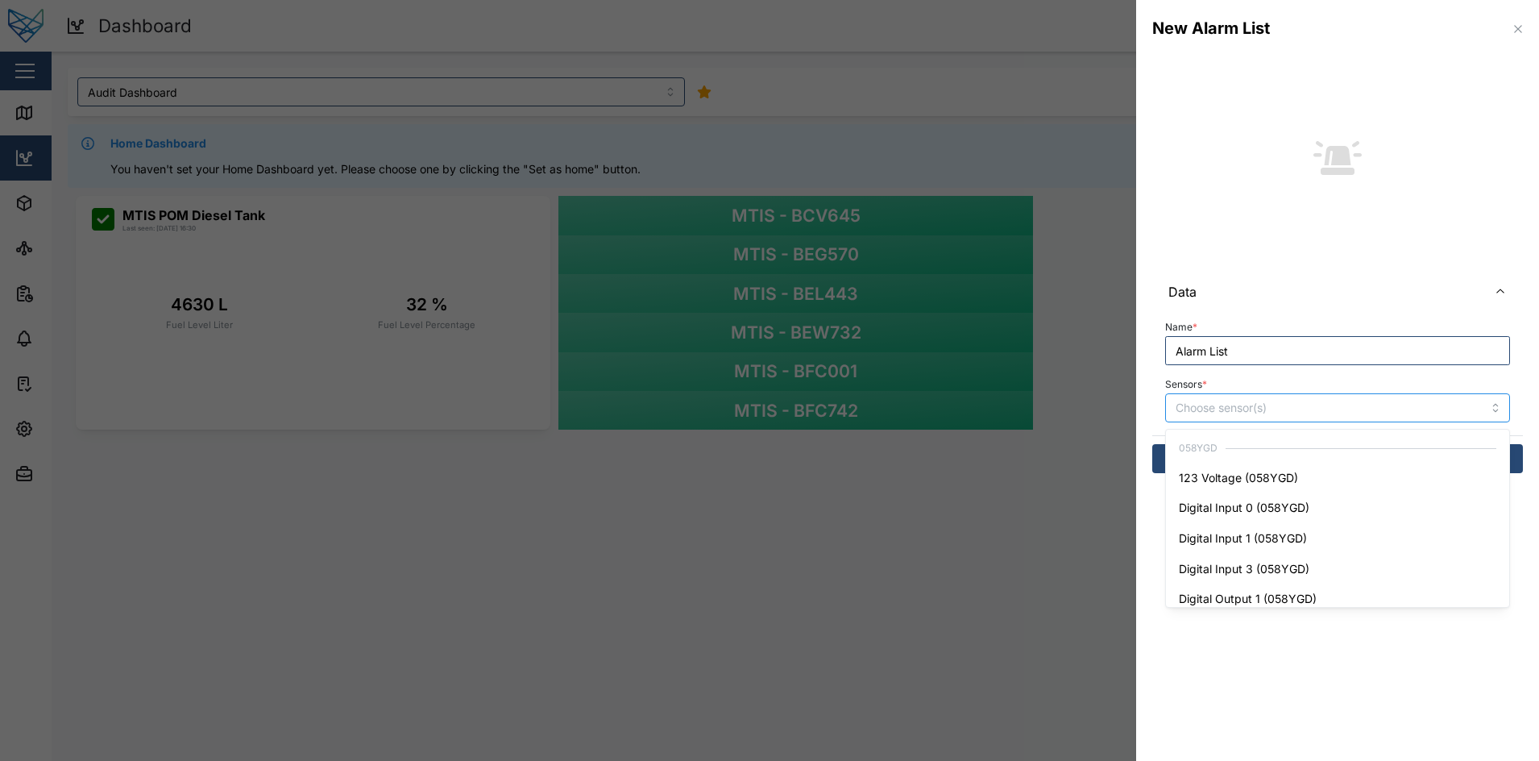
click at [1250, 406] on input "Sensors *" at bounding box center [1315, 407] width 278 height 13
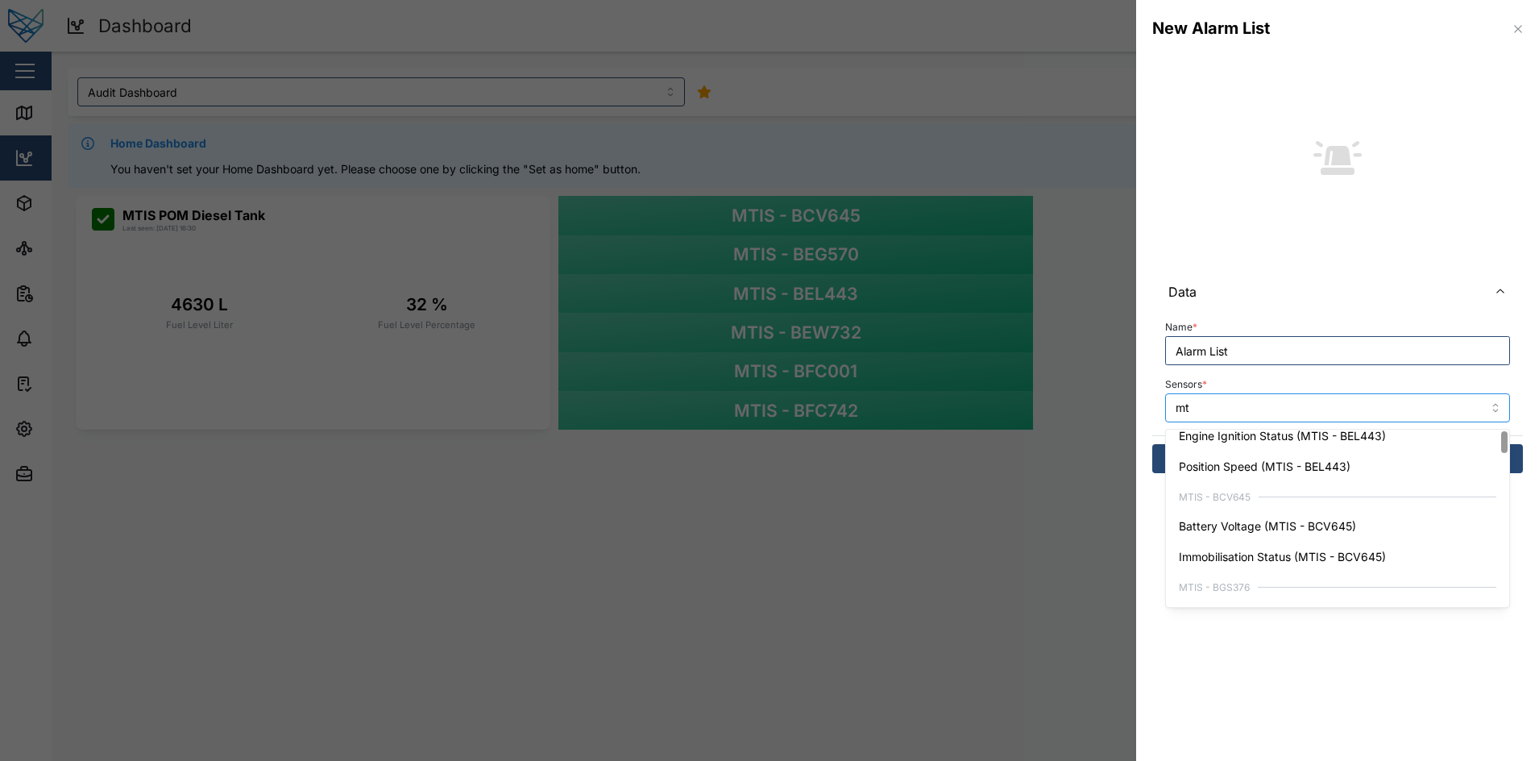
scroll to position [2, 0]
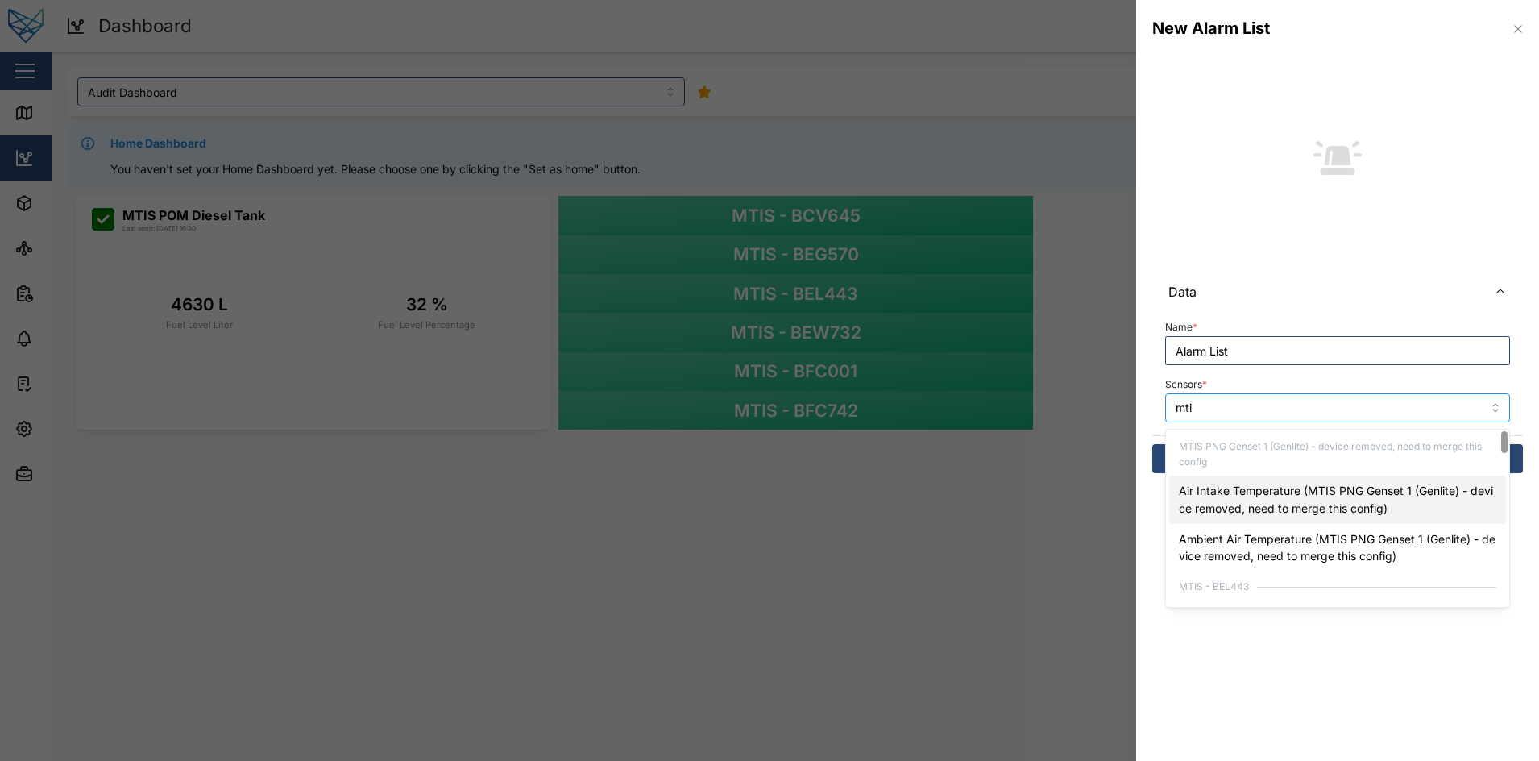
type input "mtis"
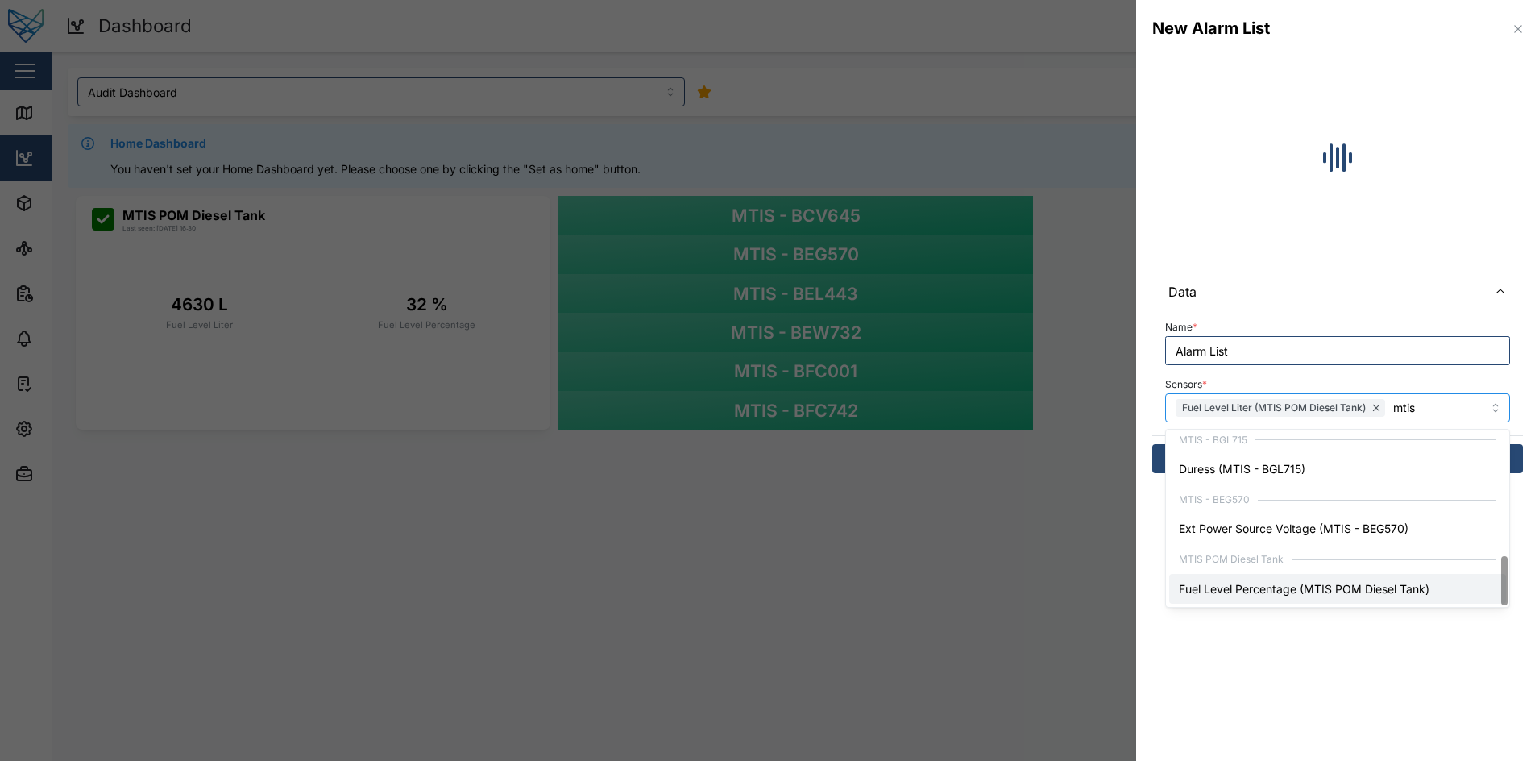
scroll to position [450, 0]
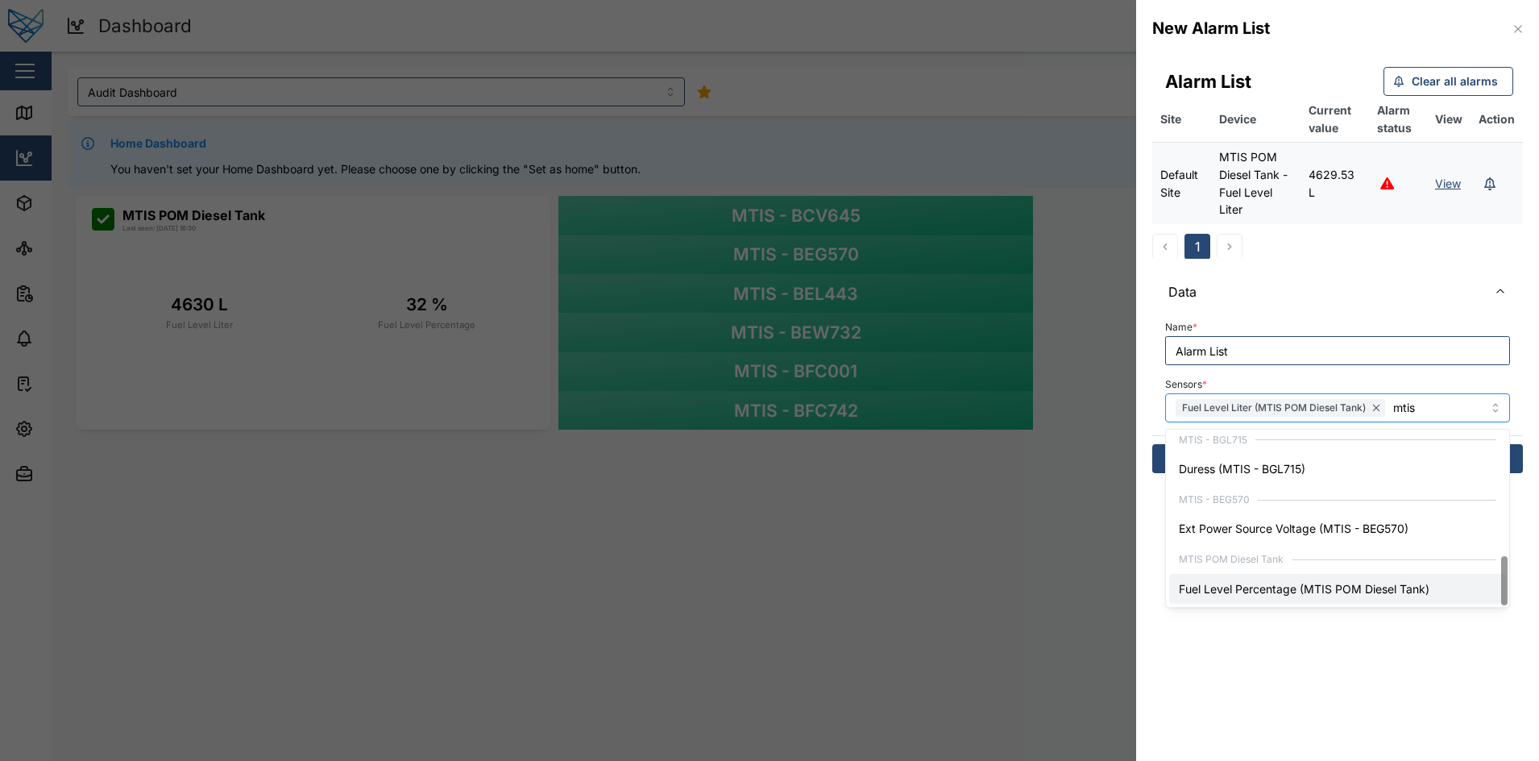
click at [1287, 571] on div "MTIS POM Diesel Tank" at bounding box center [1337, 559] width 337 height 30
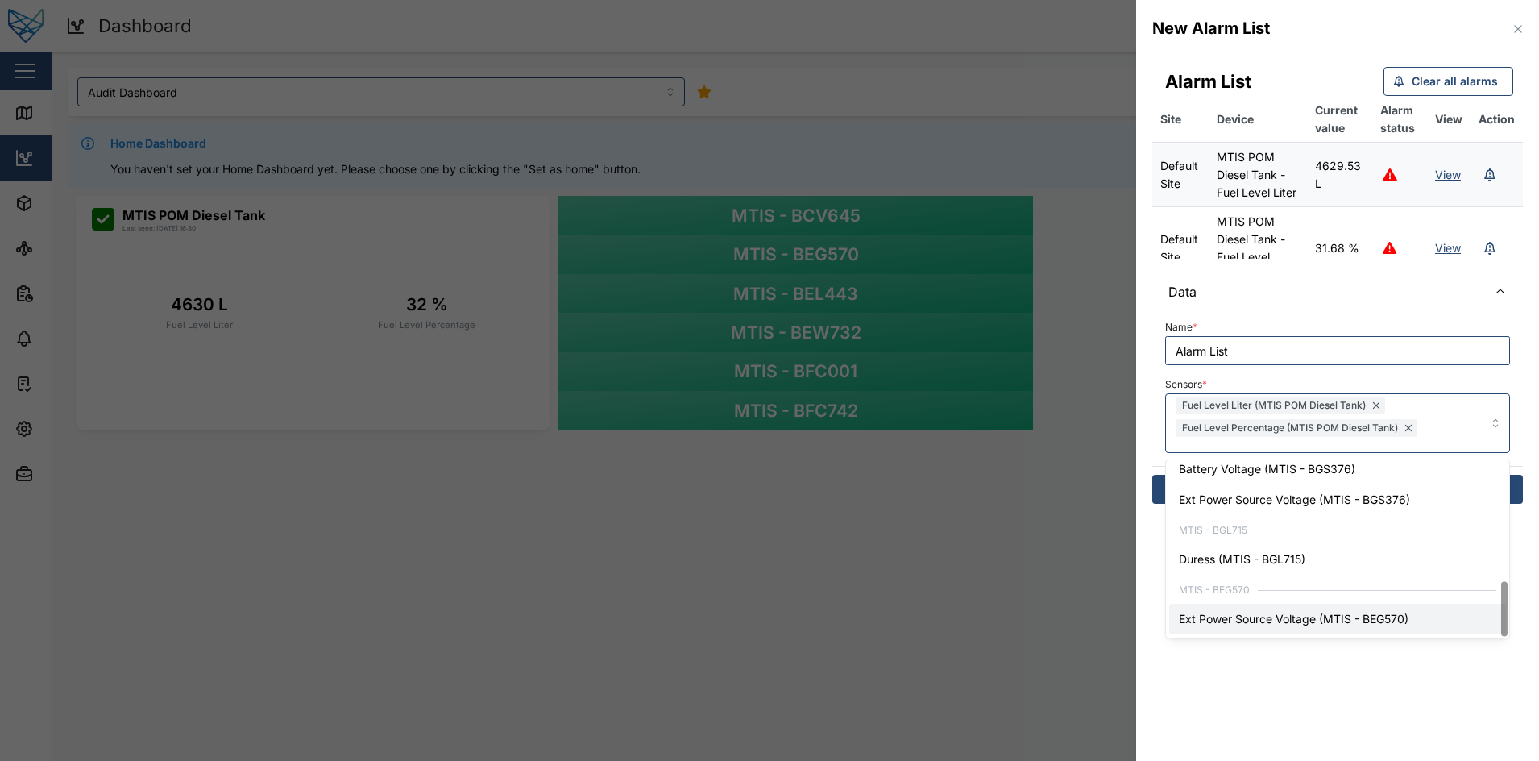
click at [1339, 661] on section "New Alarm List Alarm List Clear all alarms Site Device Current value Alarm stat…" at bounding box center [1337, 380] width 403 height 761
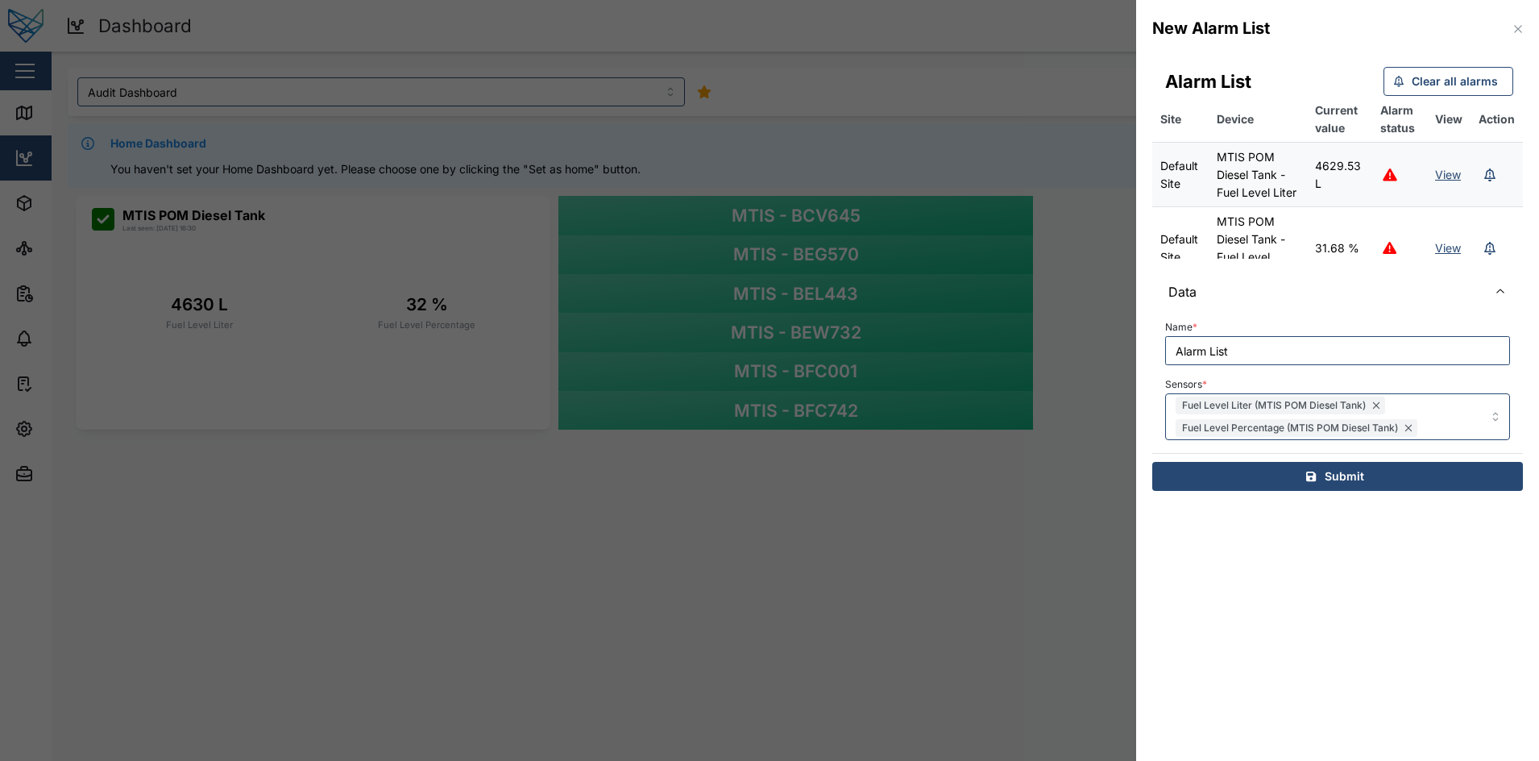
click at [1358, 471] on span "Submit" at bounding box center [1344, 476] width 39 height 27
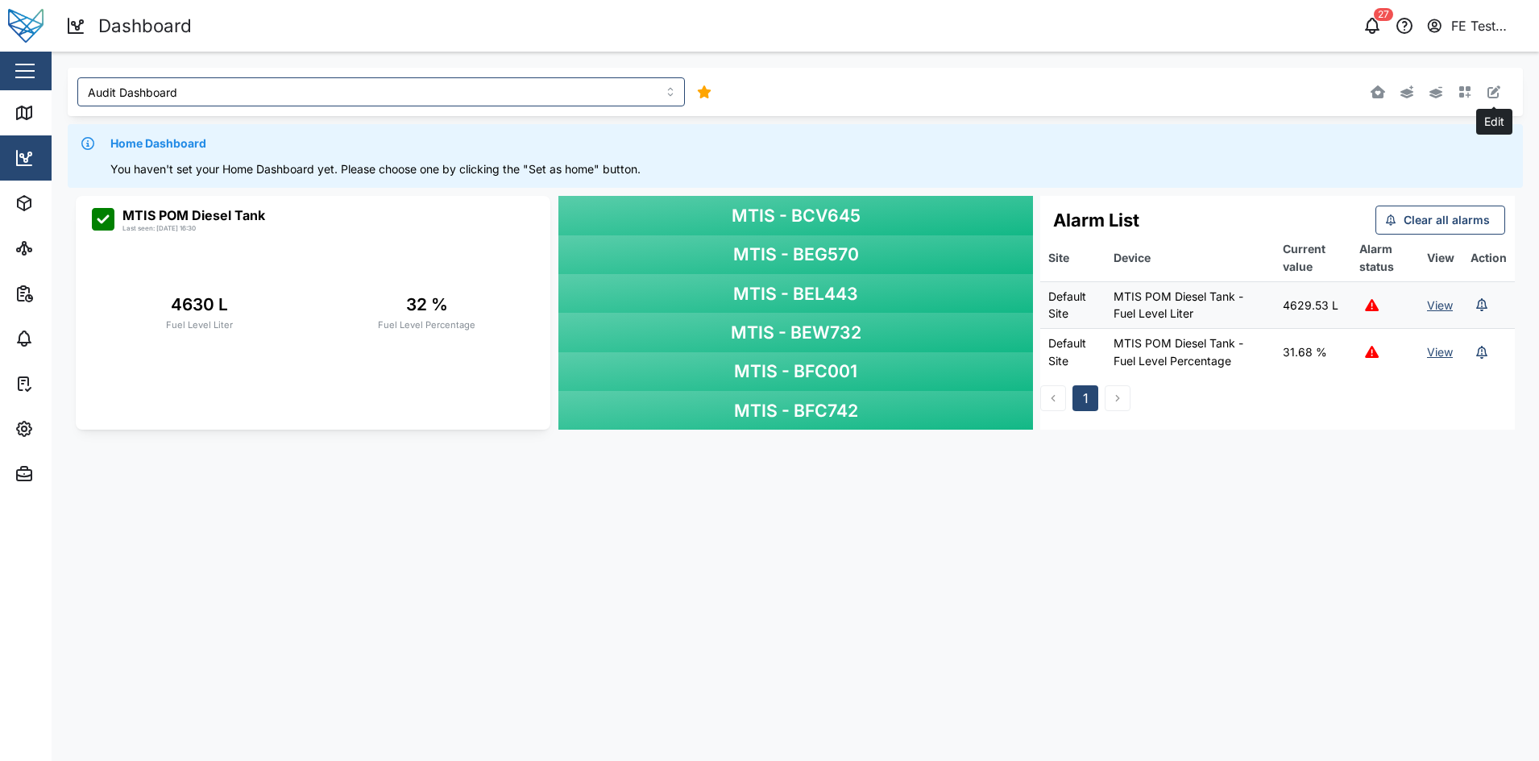
click at [1368, 85] on button "button" at bounding box center [1494, 92] width 23 height 23
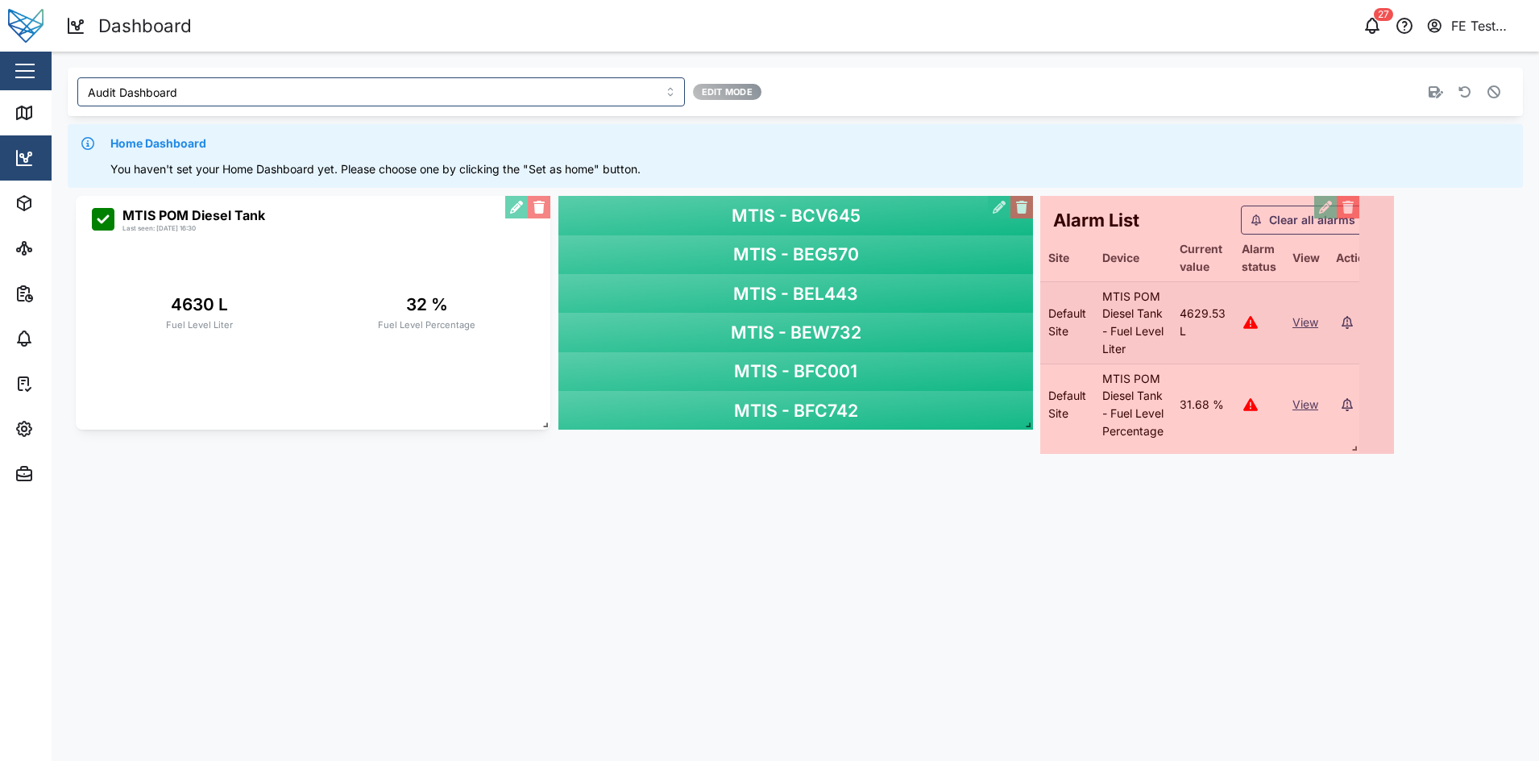
drag, startPoint x: 1506, startPoint y: 422, endPoint x: 1350, endPoint y: 446, distance: 158.1
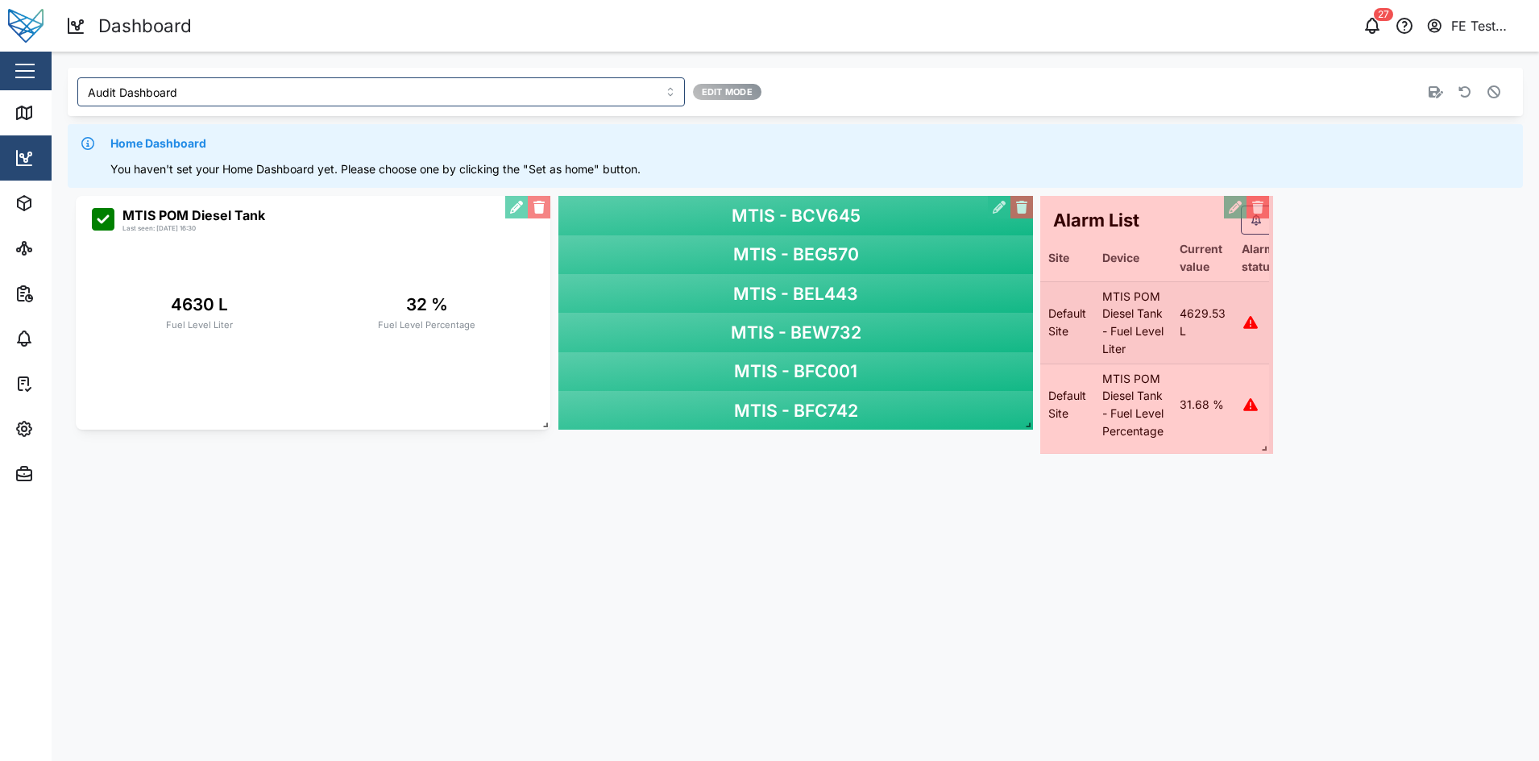
drag, startPoint x: 1390, startPoint y: 445, endPoint x: 1248, endPoint y: 446, distance: 141.8
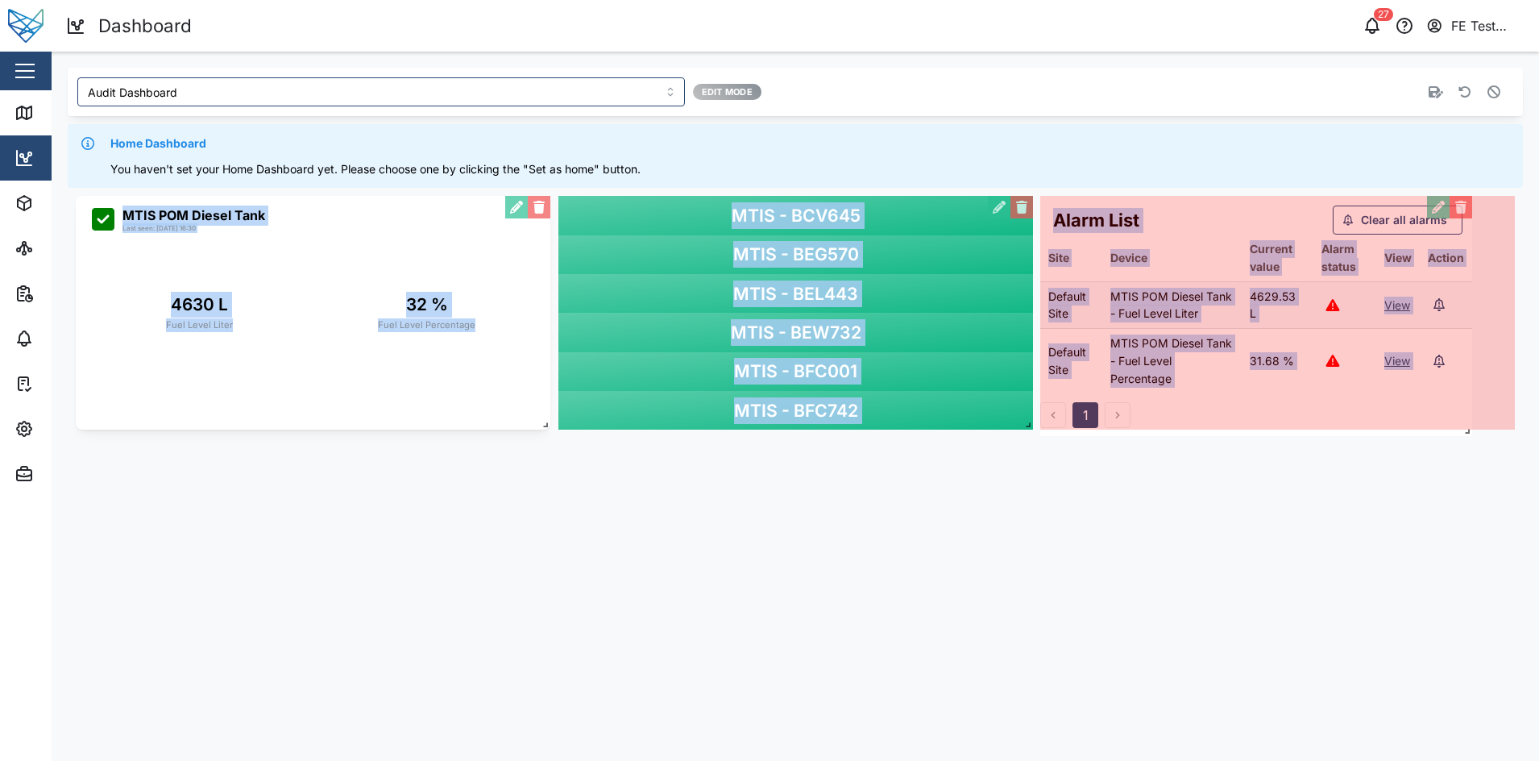
drag, startPoint x: 1265, startPoint y: 443, endPoint x: 1497, endPoint y: 426, distance: 232.8
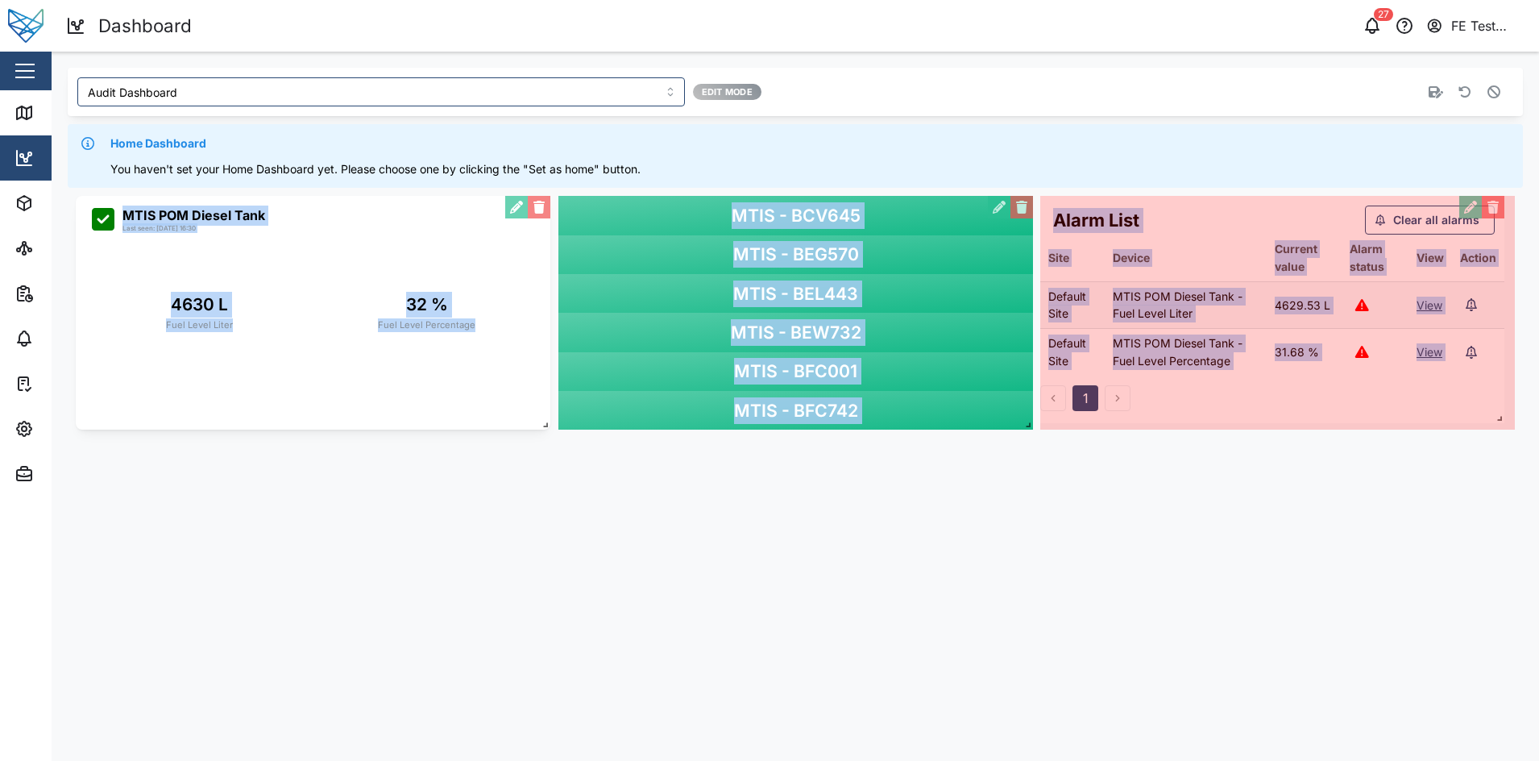
drag, startPoint x: 1513, startPoint y: 423, endPoint x: 1503, endPoint y: 417, distance: 12.3
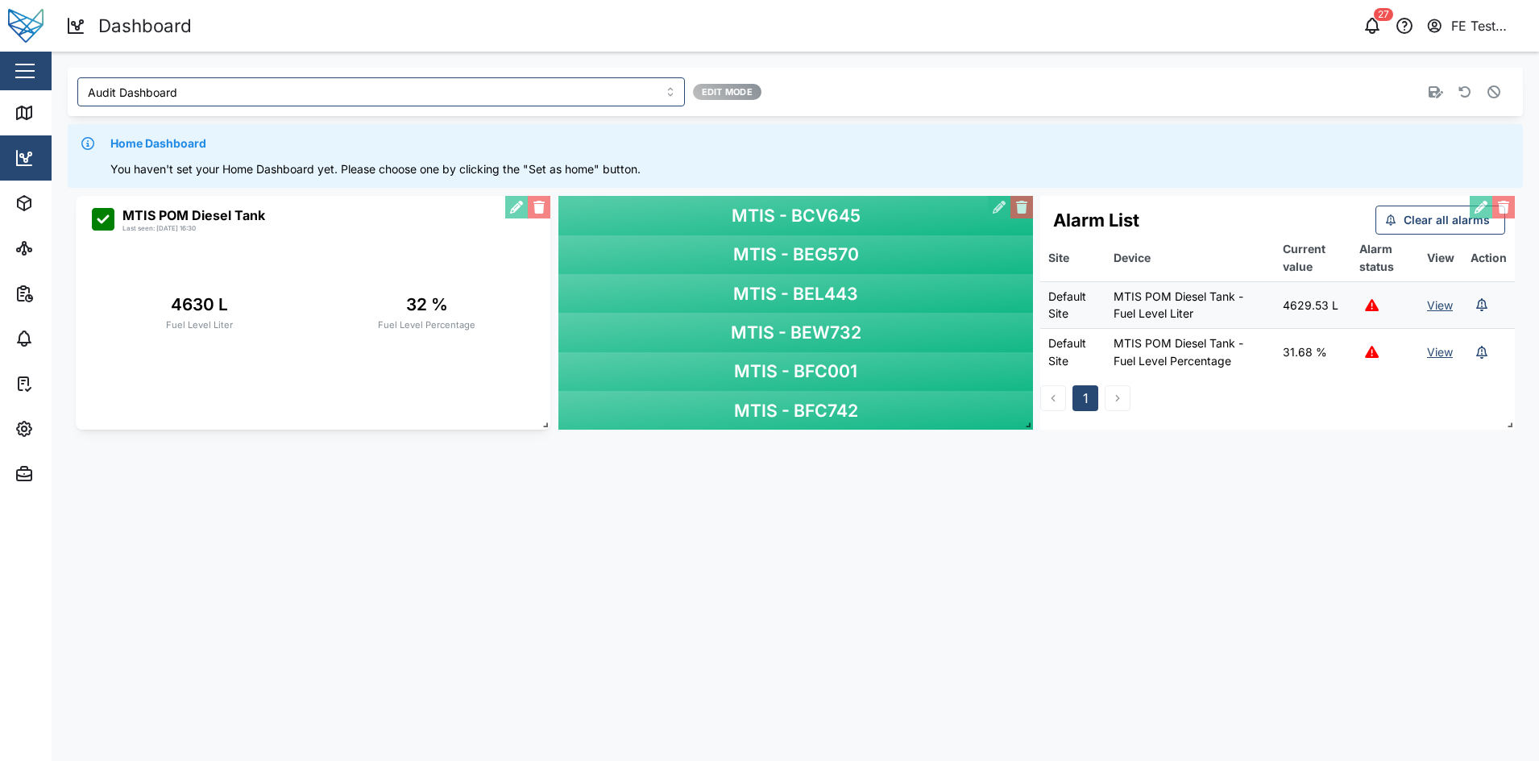
click at [1368, 475] on main "Audit Dashboard Edit Mode Home Dashboard You haven't set your Home Dashboard ye…" at bounding box center [796, 406] width 1488 height 709
click at [1368, 98] on icon "button" at bounding box center [1494, 91] width 13 height 13
click at [1368, 101] on button "button" at bounding box center [1465, 92] width 23 height 23
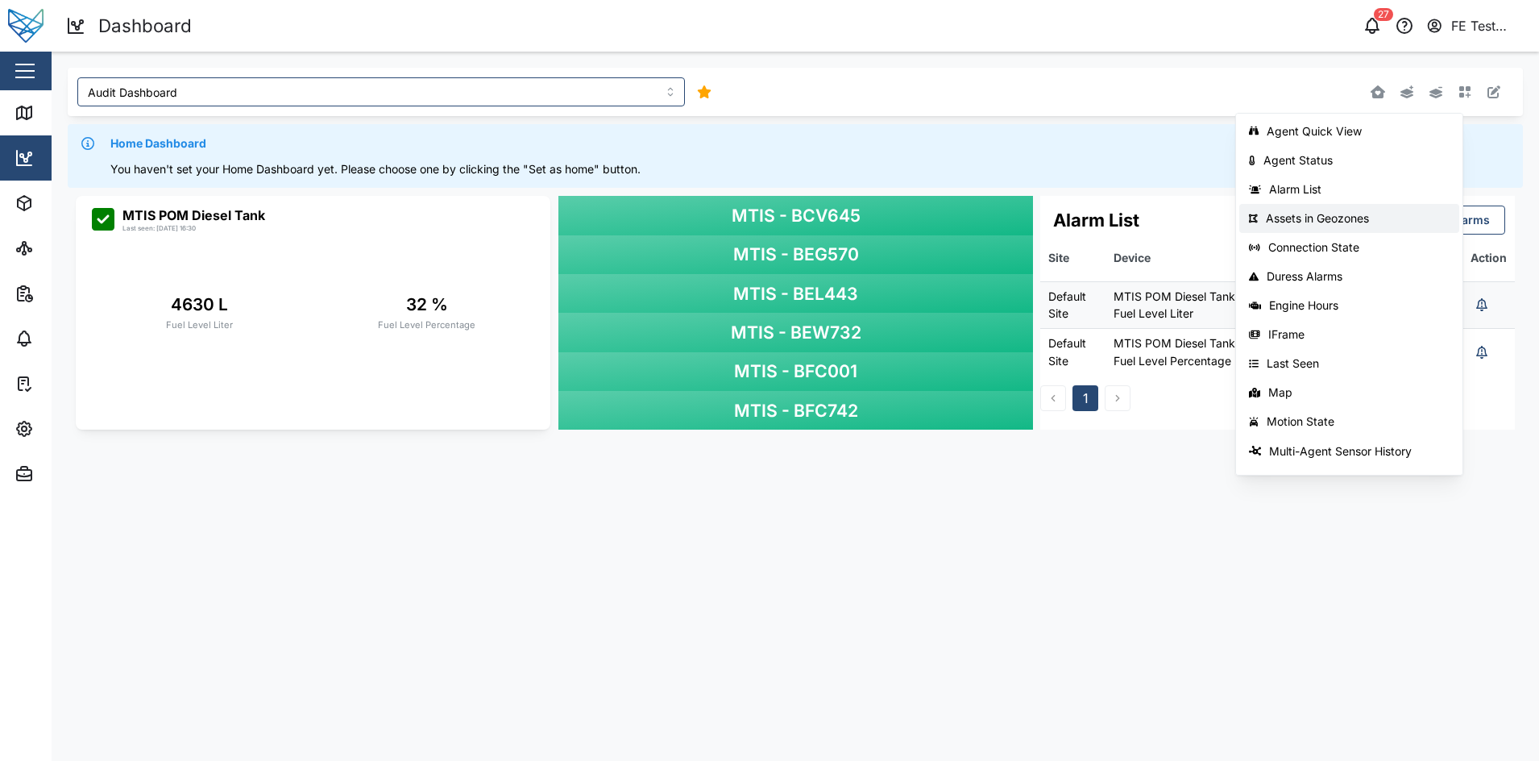
click at [1368, 215] on div "Assets in Geozones" at bounding box center [1358, 218] width 185 height 13
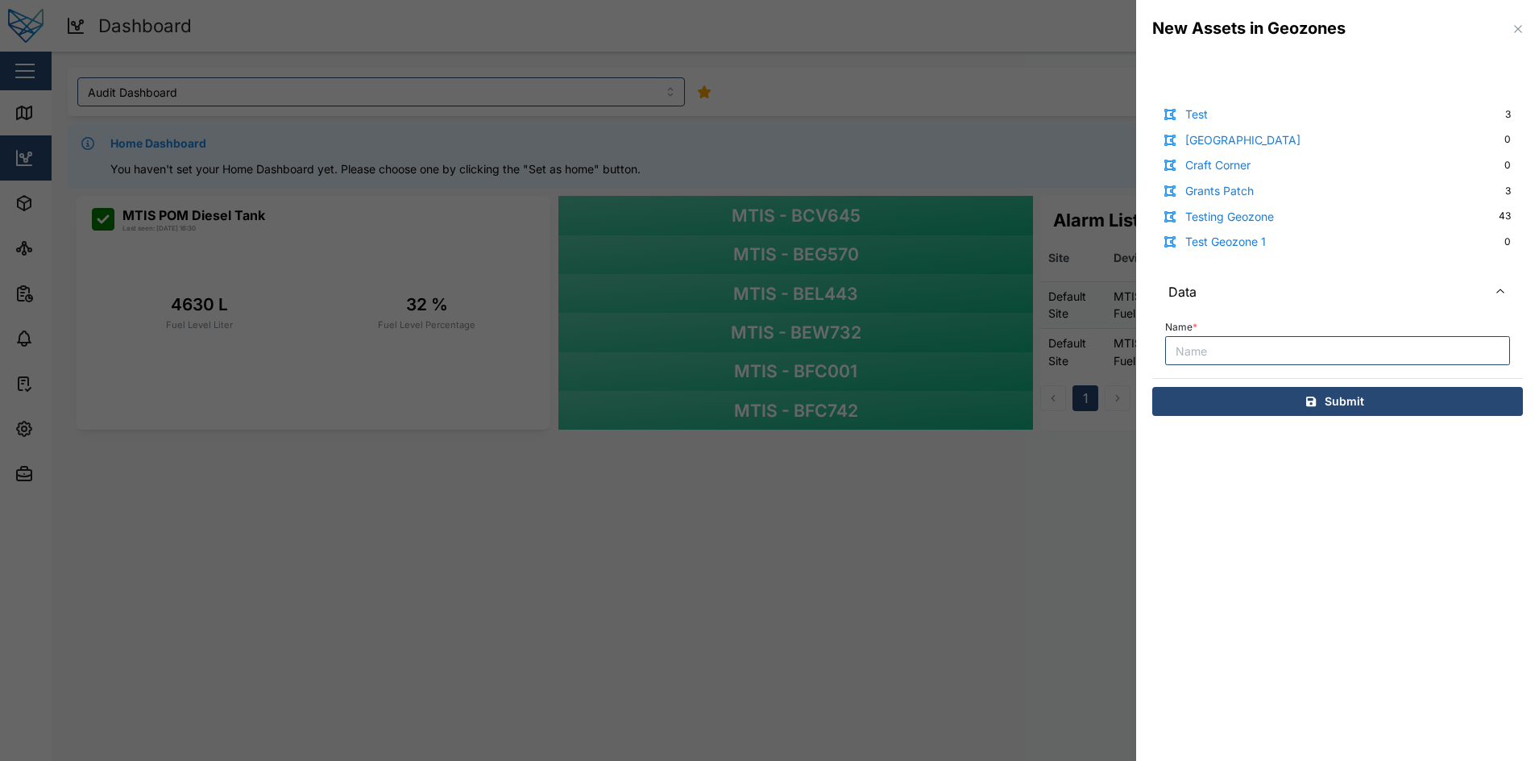
click at [1368, 25] on icon "button" at bounding box center [1518, 29] width 13 height 13
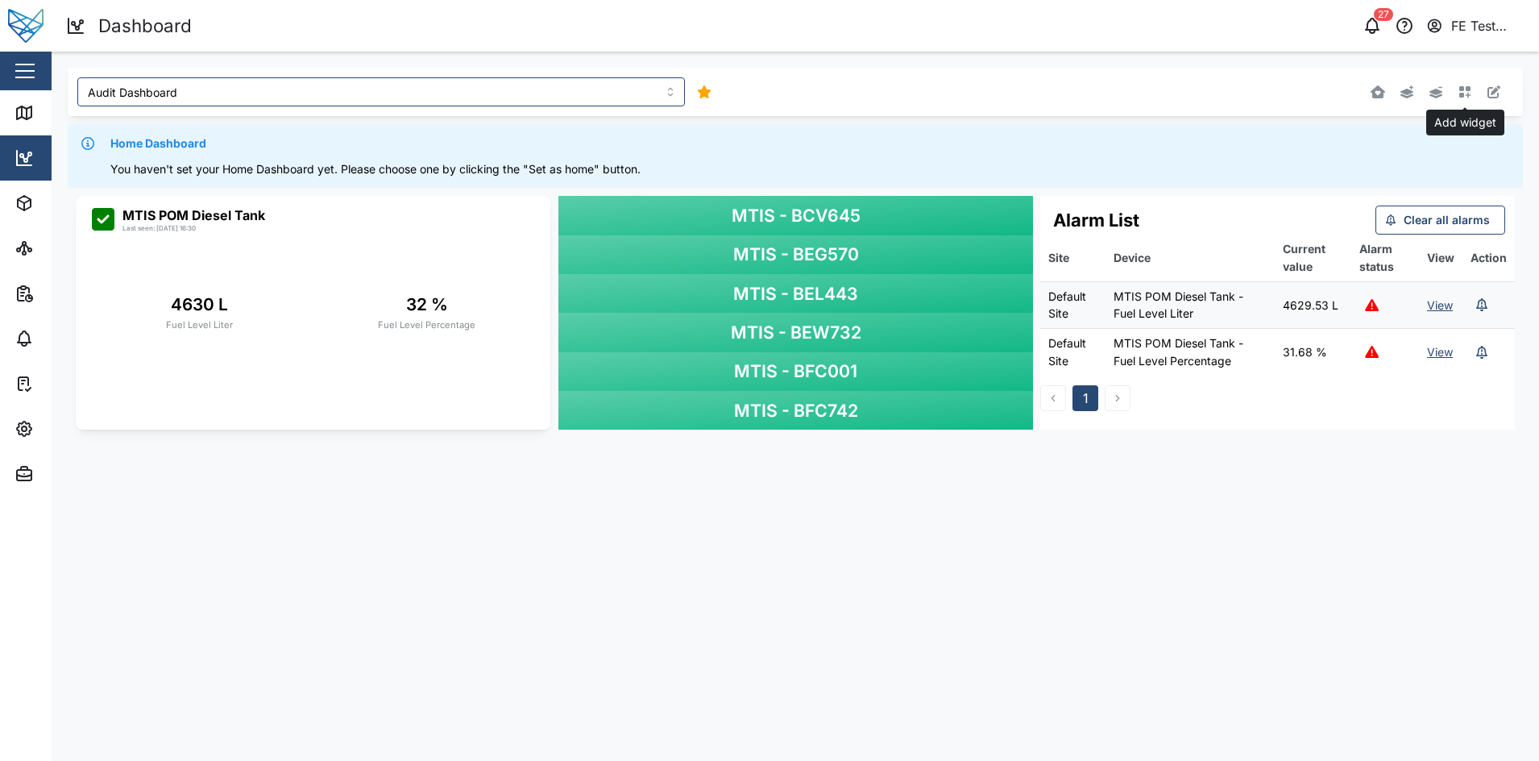
click at [1368, 96] on icon "button" at bounding box center [1465, 91] width 13 height 13
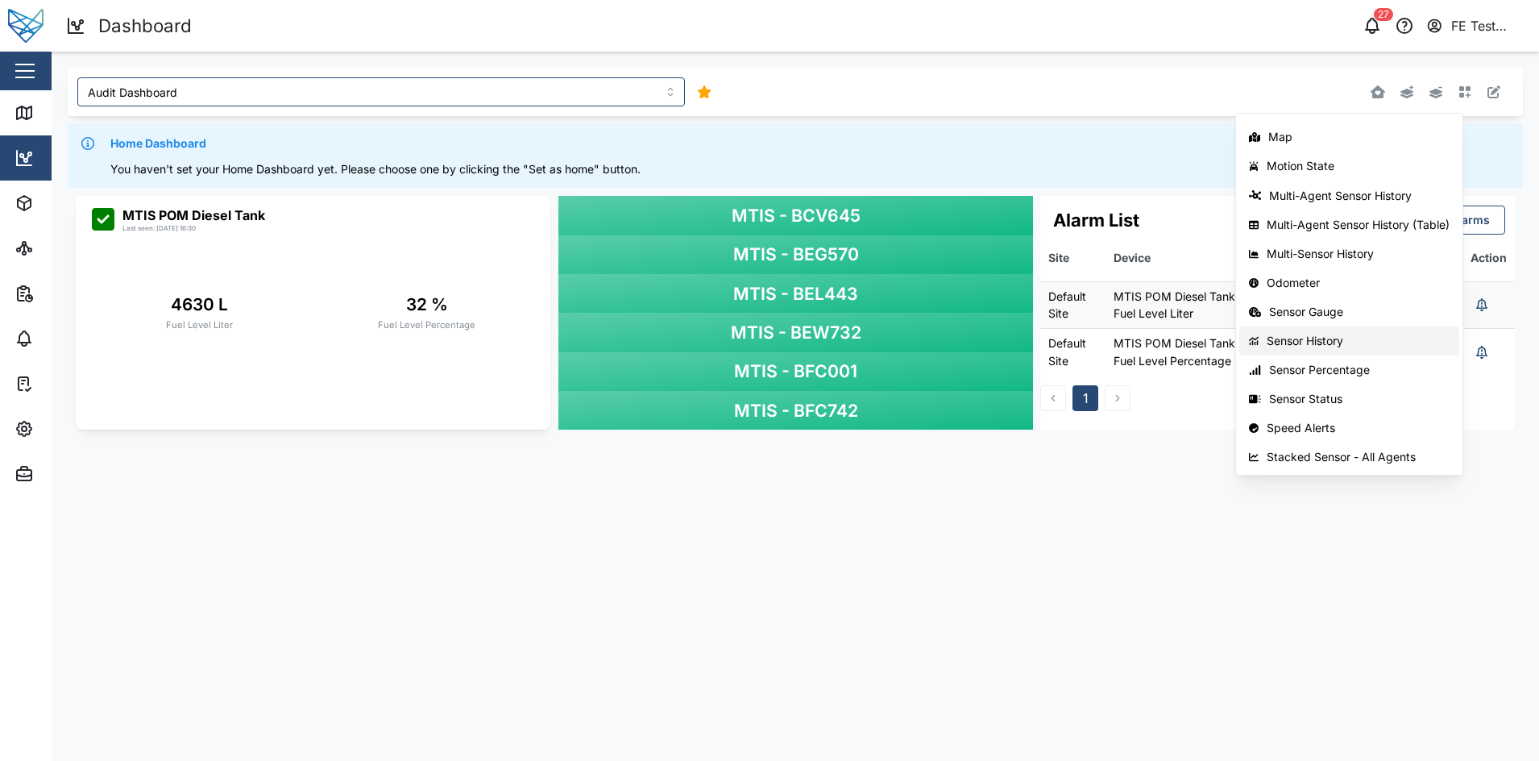
scroll to position [0, 0]
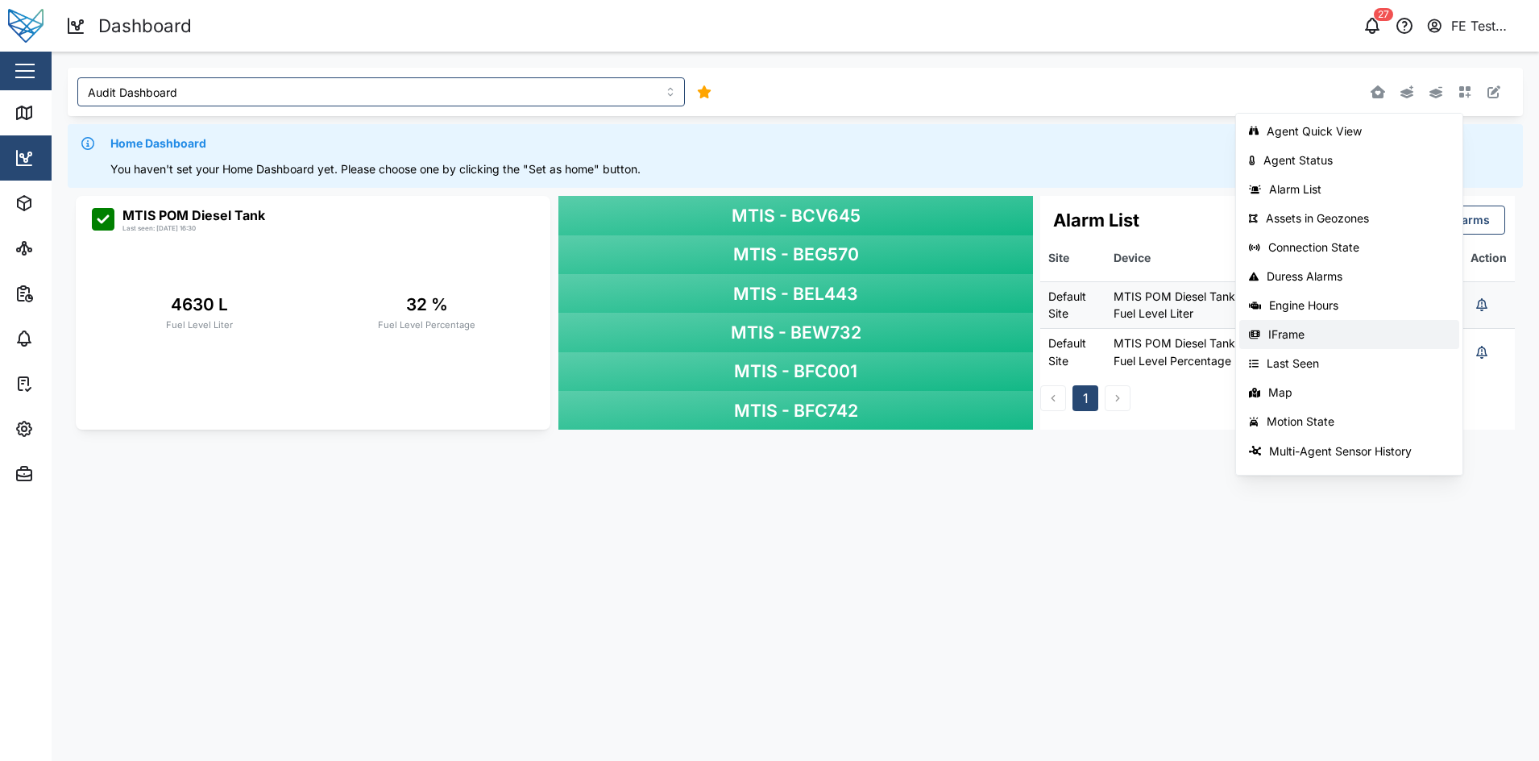
click at [1367, 336] on div "IFrame" at bounding box center [1358, 334] width 181 height 13
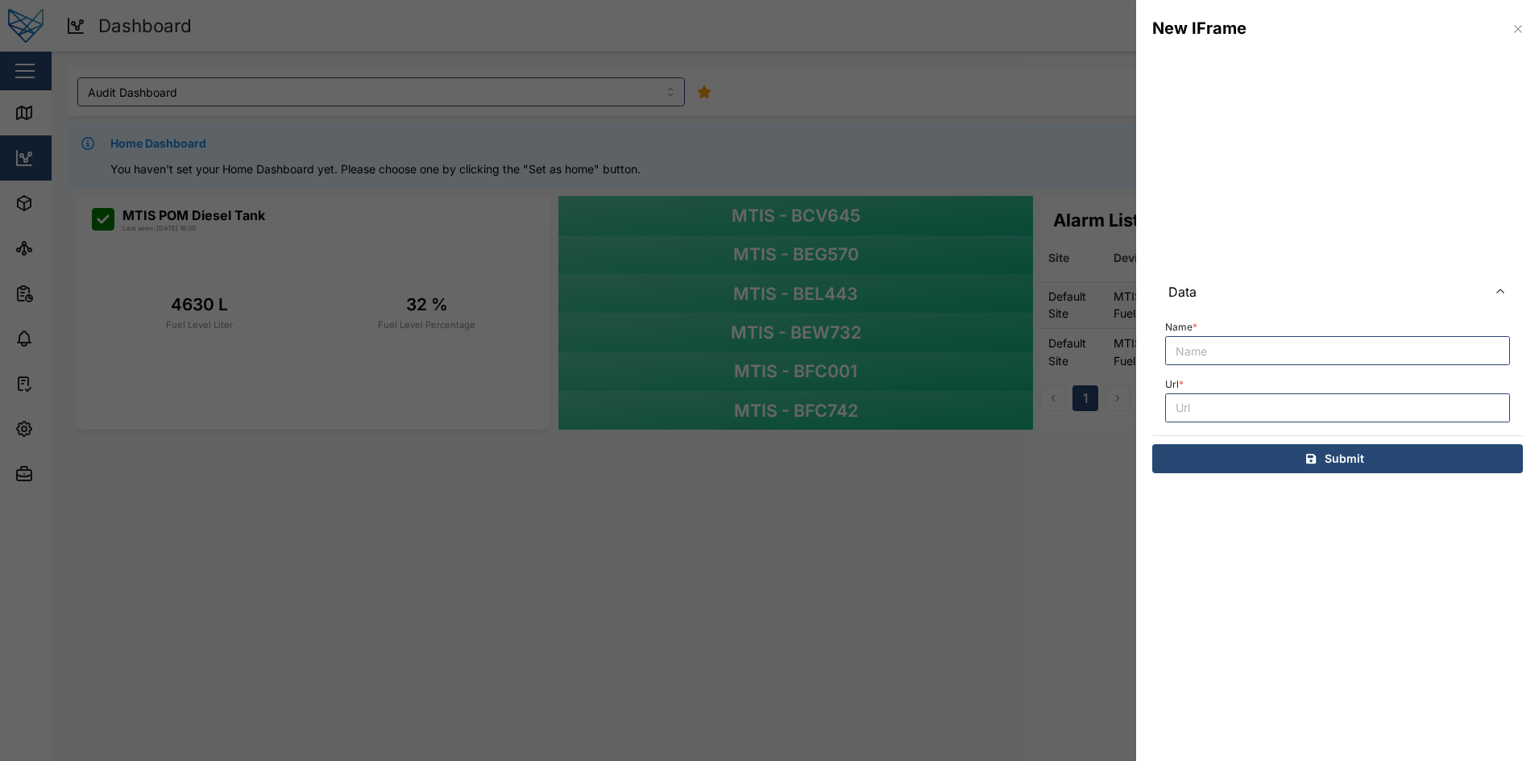
click at [1368, 31] on icon "button" at bounding box center [1518, 29] width 13 height 13
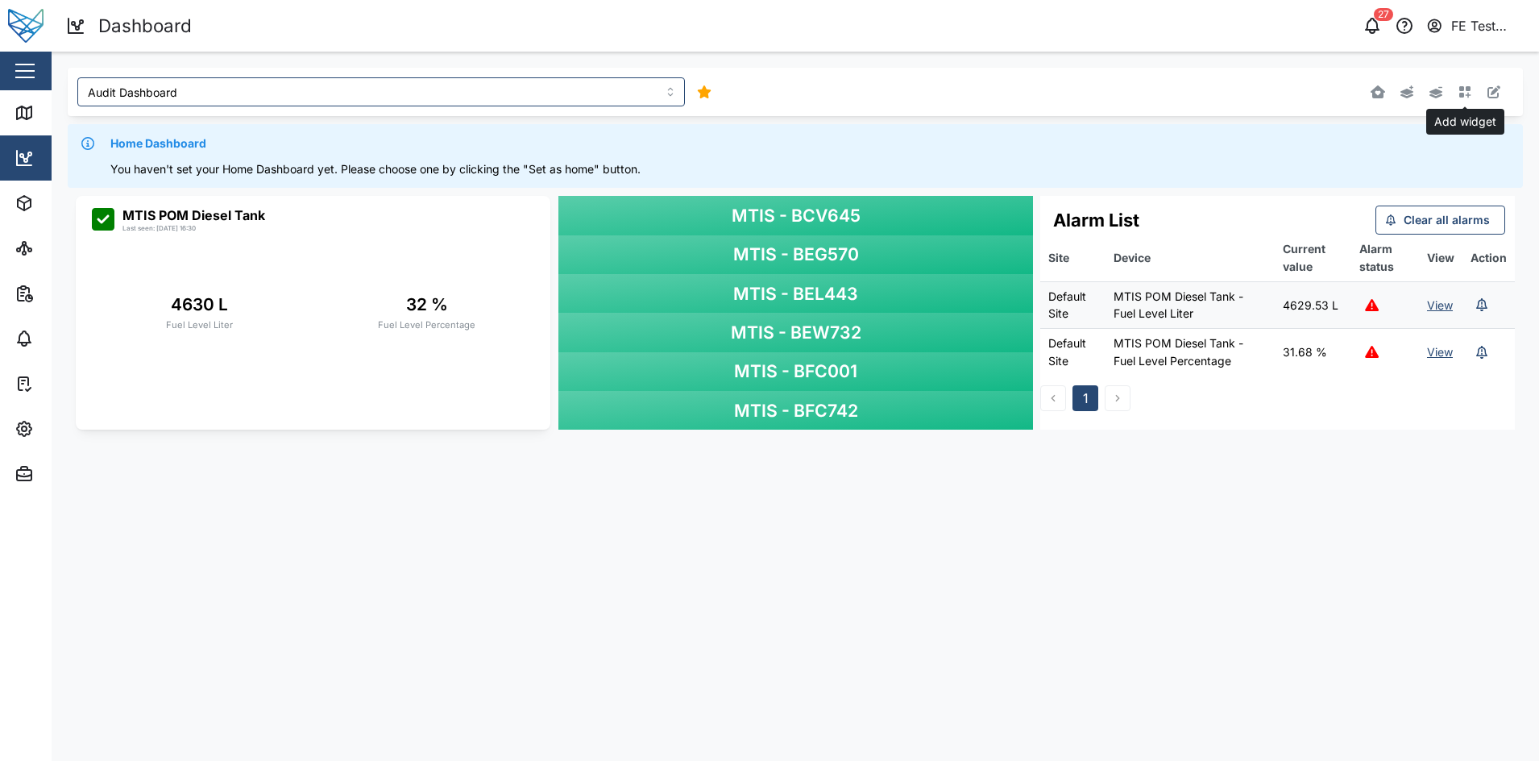
click at [1368, 99] on button "button" at bounding box center [1465, 92] width 23 height 23
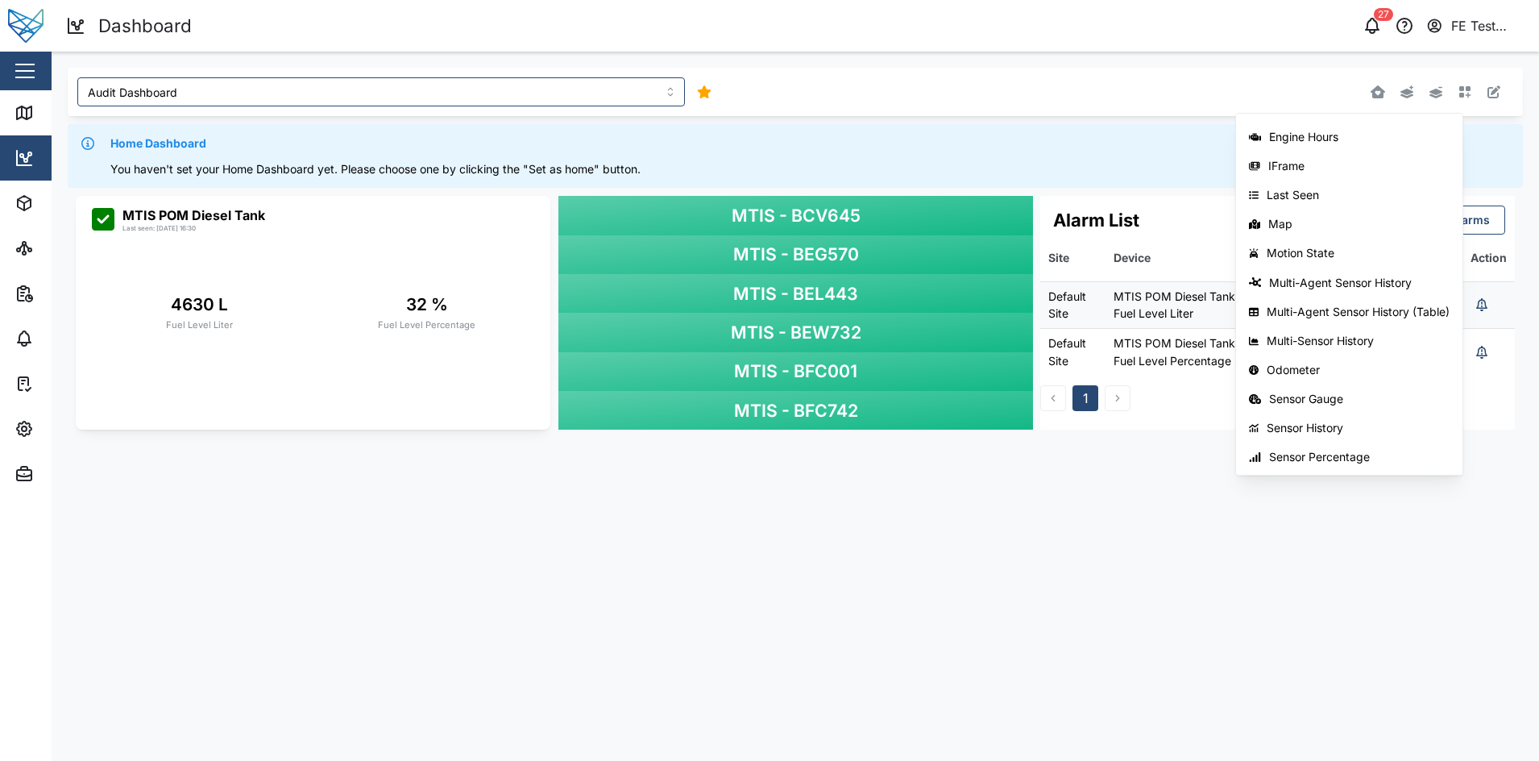
scroll to position [169, 0]
click at [1368, 198] on div "Last Seen" at bounding box center [1358, 194] width 183 height 13
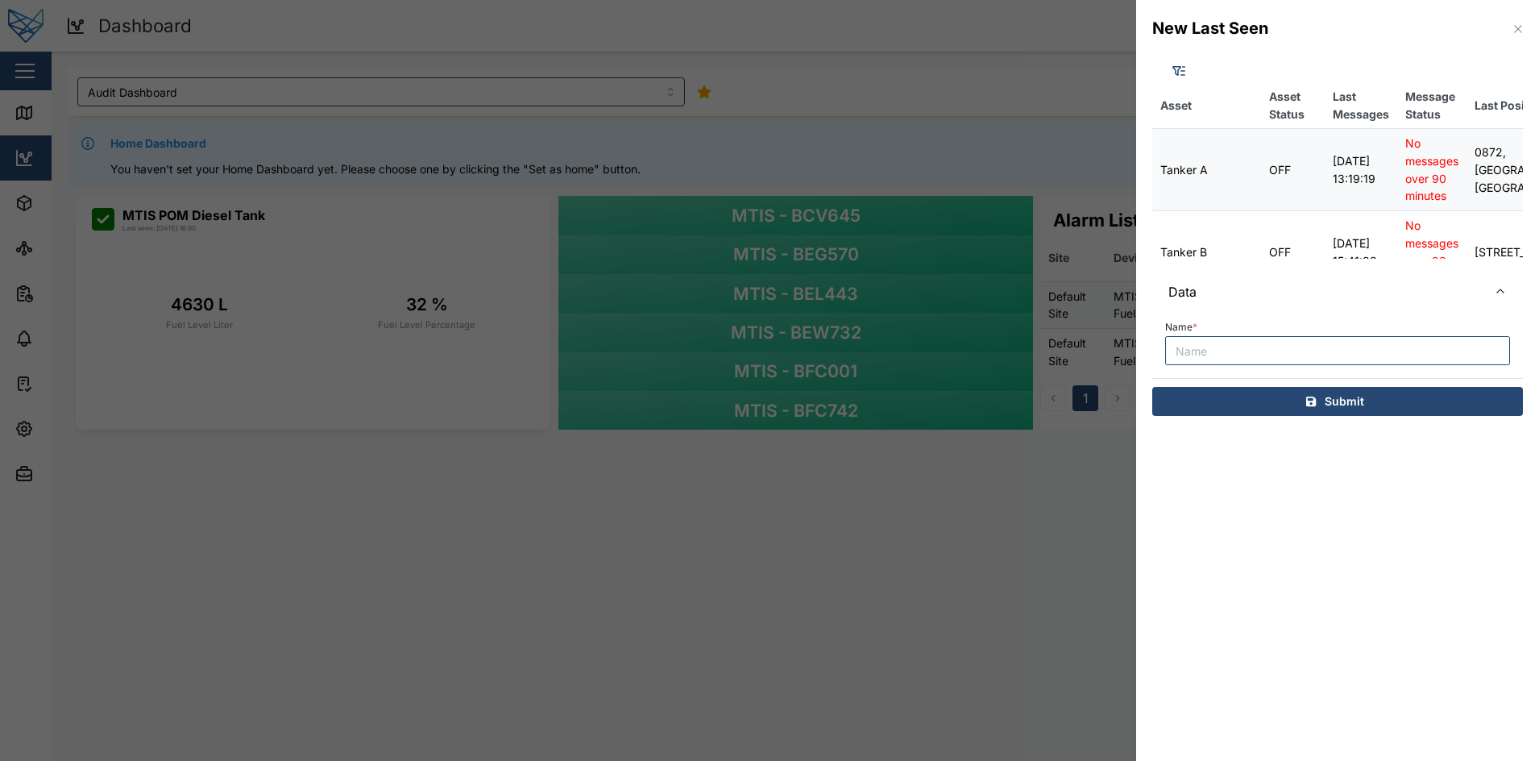
click at [1173, 64] on div "Asset Asset Status Last Messages Message Status Last Position Days Tanker A OFF…" at bounding box center [1337, 244] width 403 height 375
click at [1177, 66] on div "Asset Asset Status Last Messages Message Status Last Position Days Tanker A OFF…" at bounding box center [1337, 244] width 403 height 375
click at [1368, 27] on icon "button" at bounding box center [1518, 29] width 13 height 13
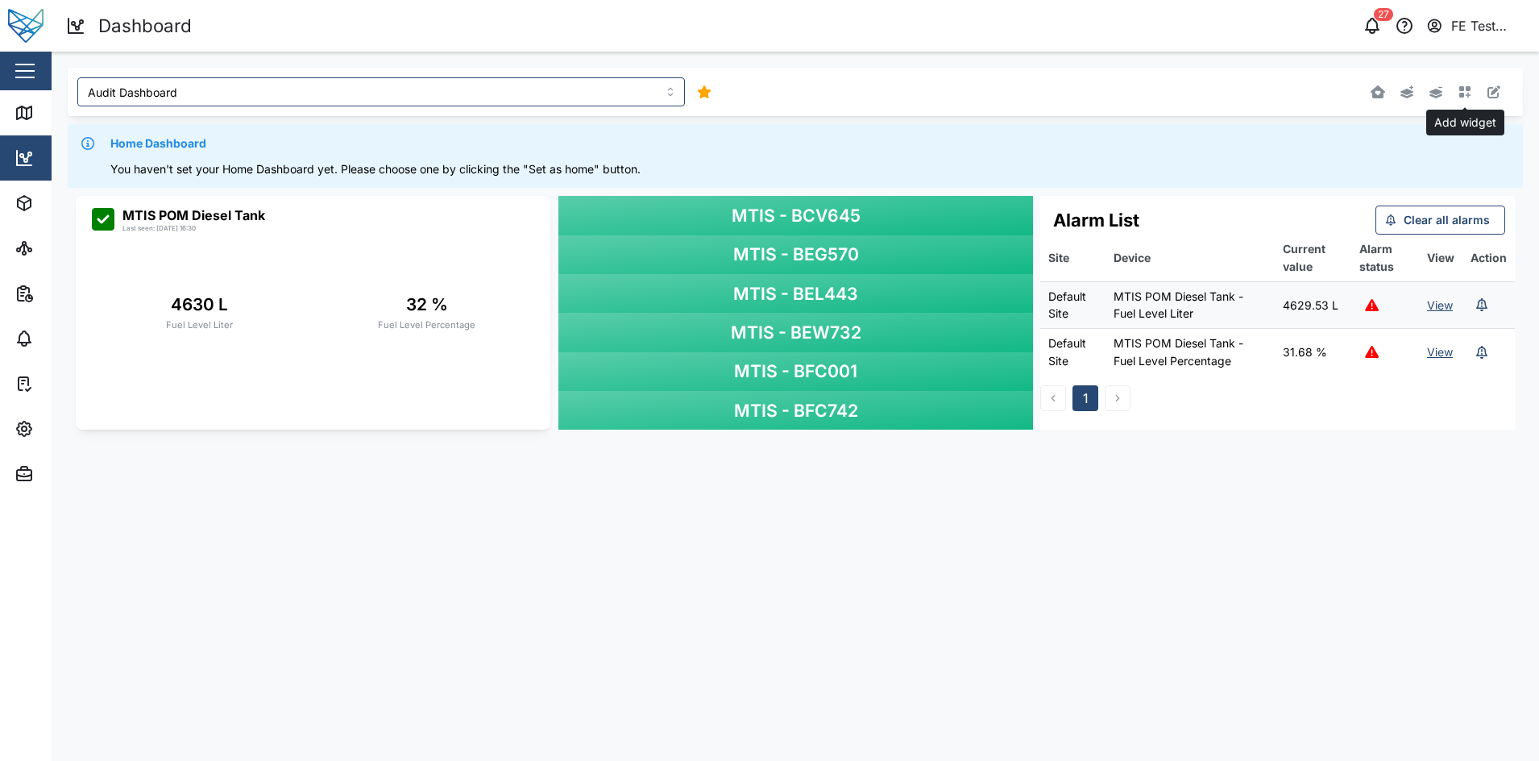
click at [1368, 89] on button "button" at bounding box center [1465, 92] width 23 height 23
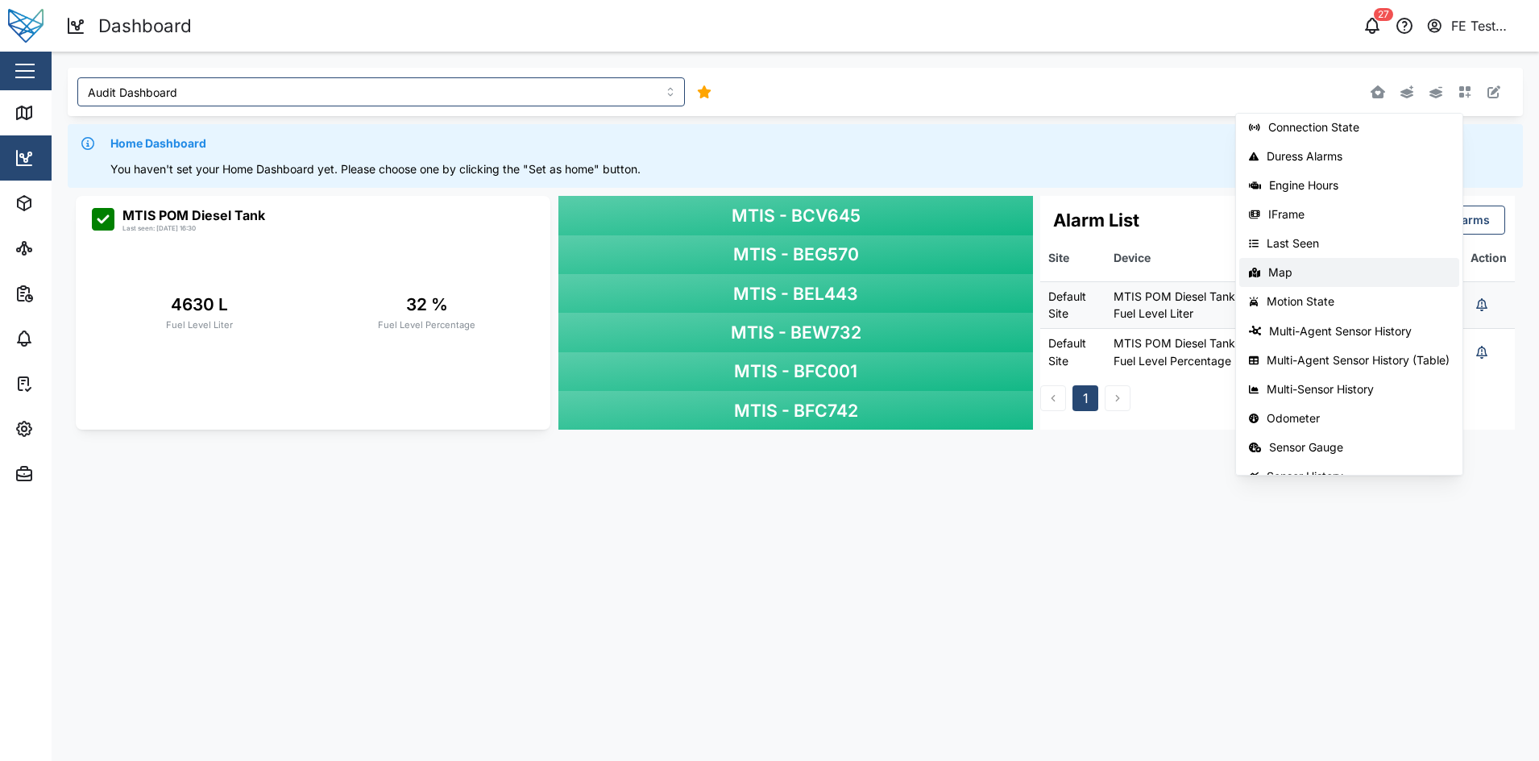
scroll to position [121, 0]
click at [1348, 305] on div "Motion State" at bounding box center [1358, 300] width 183 height 13
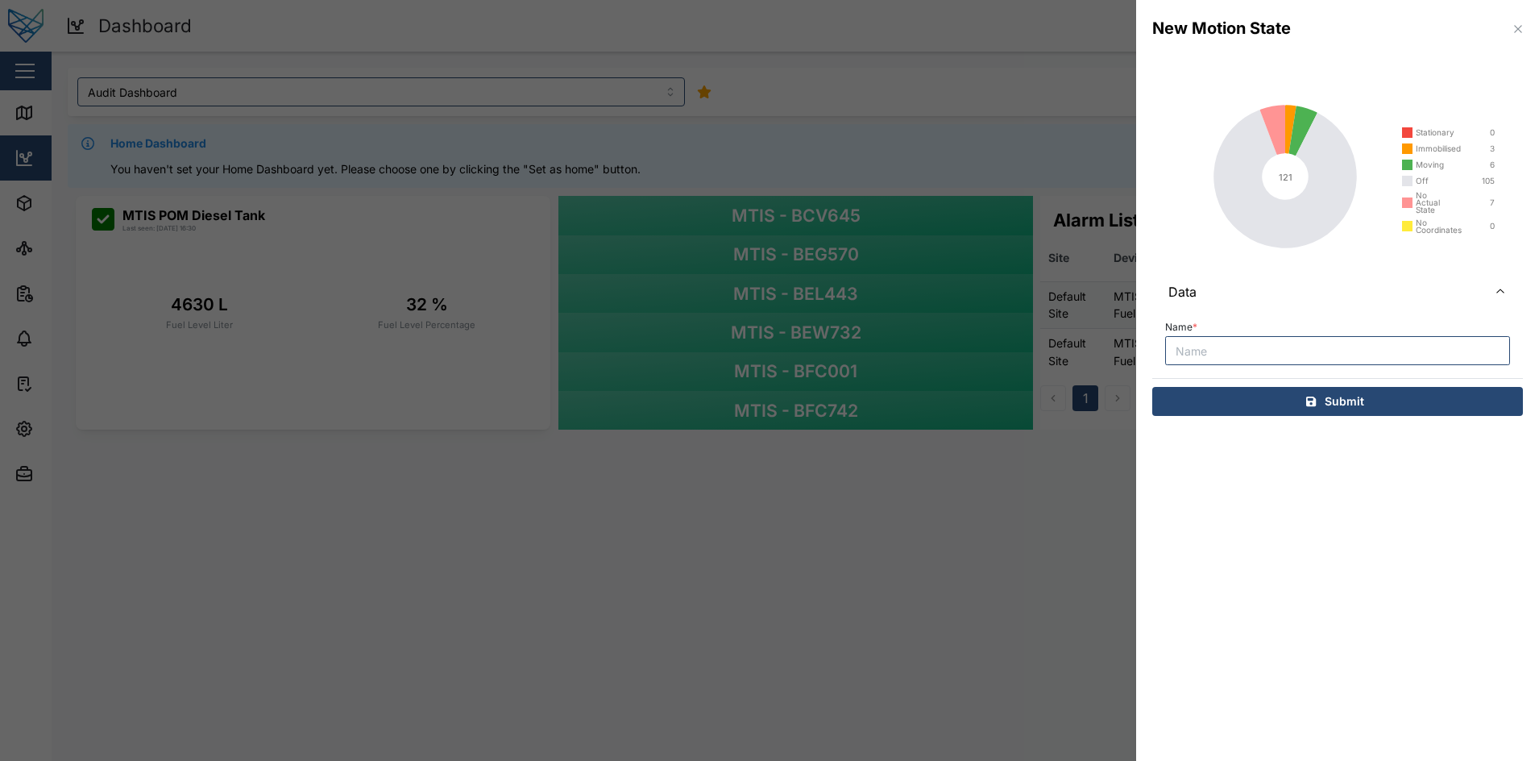
click at [1368, 32] on icon "button" at bounding box center [1517, 28] width 7 height 7
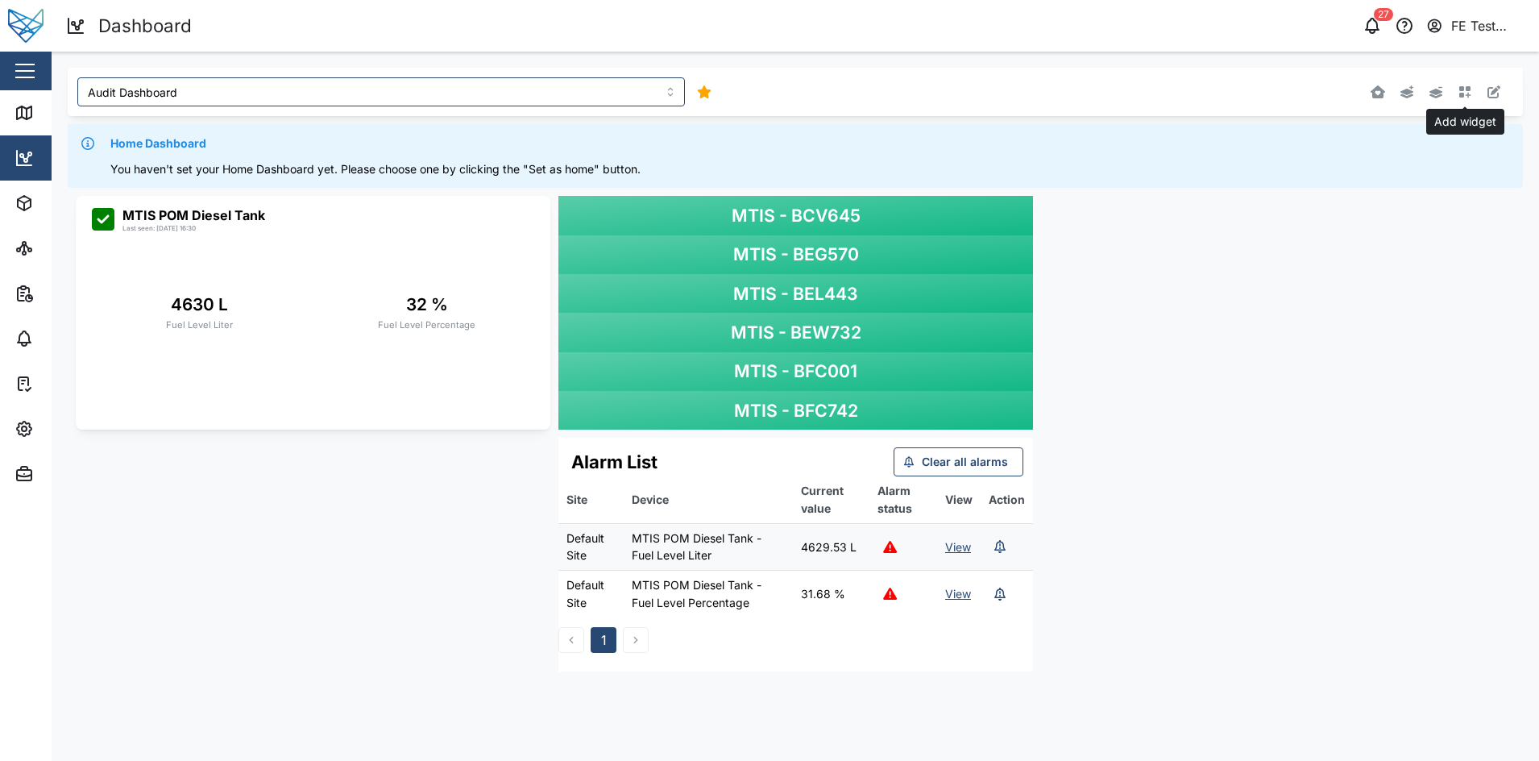
click at [1368, 91] on icon "button" at bounding box center [1465, 91] width 13 height 13
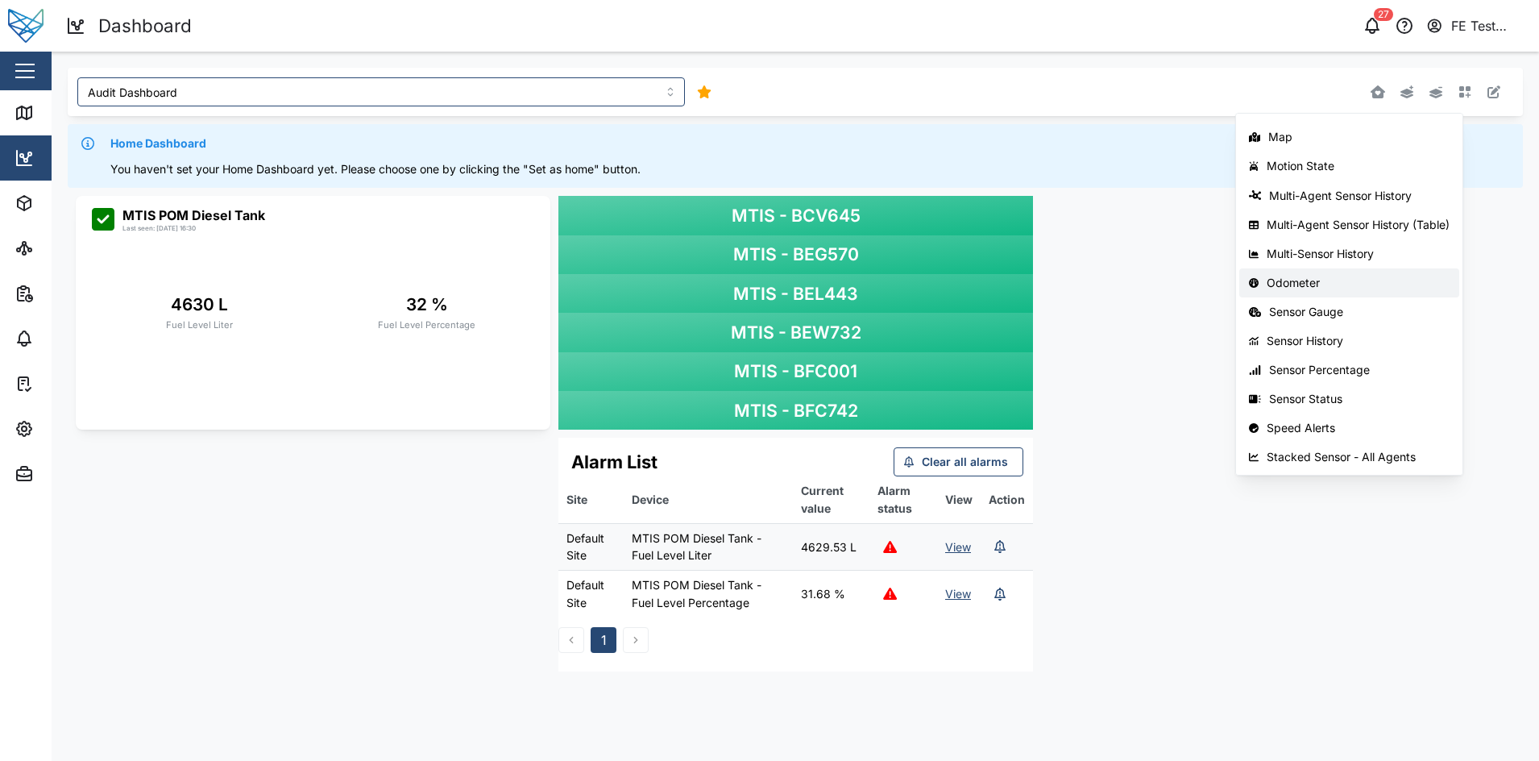
scroll to position [52, 0]
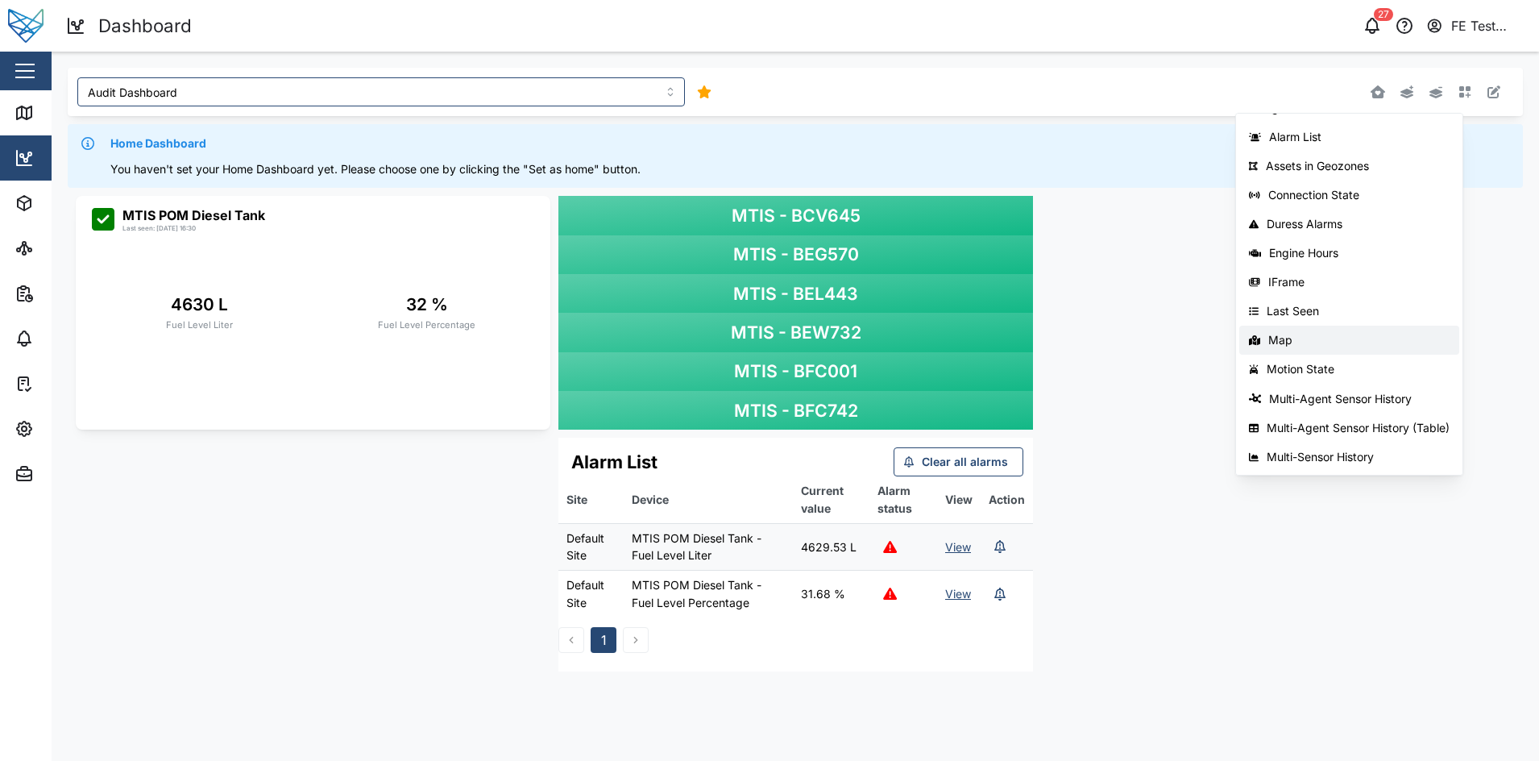
click at [1322, 339] on div "Map" at bounding box center [1358, 340] width 181 height 13
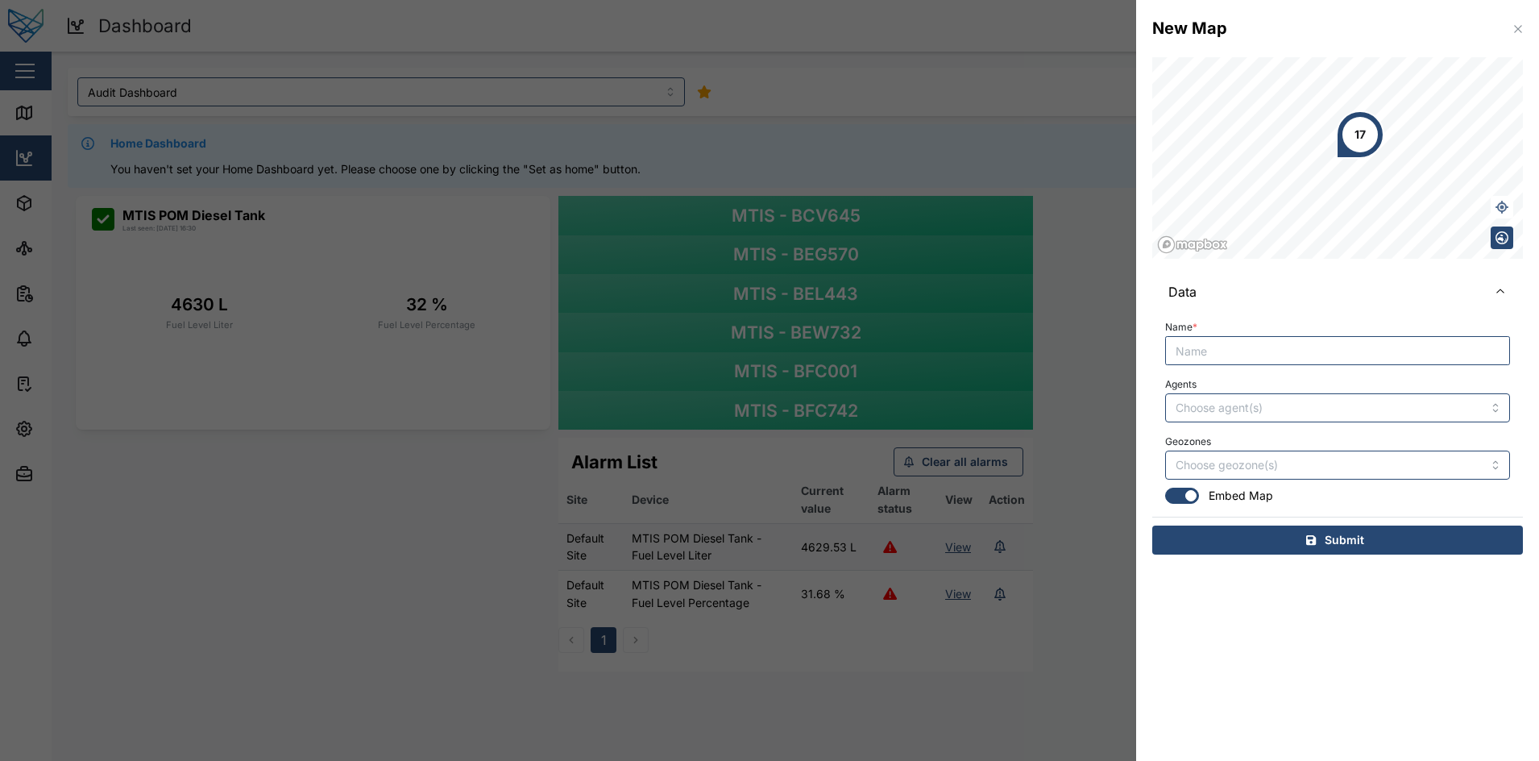
click at [1368, 30] on icon "button" at bounding box center [1518, 29] width 13 height 13
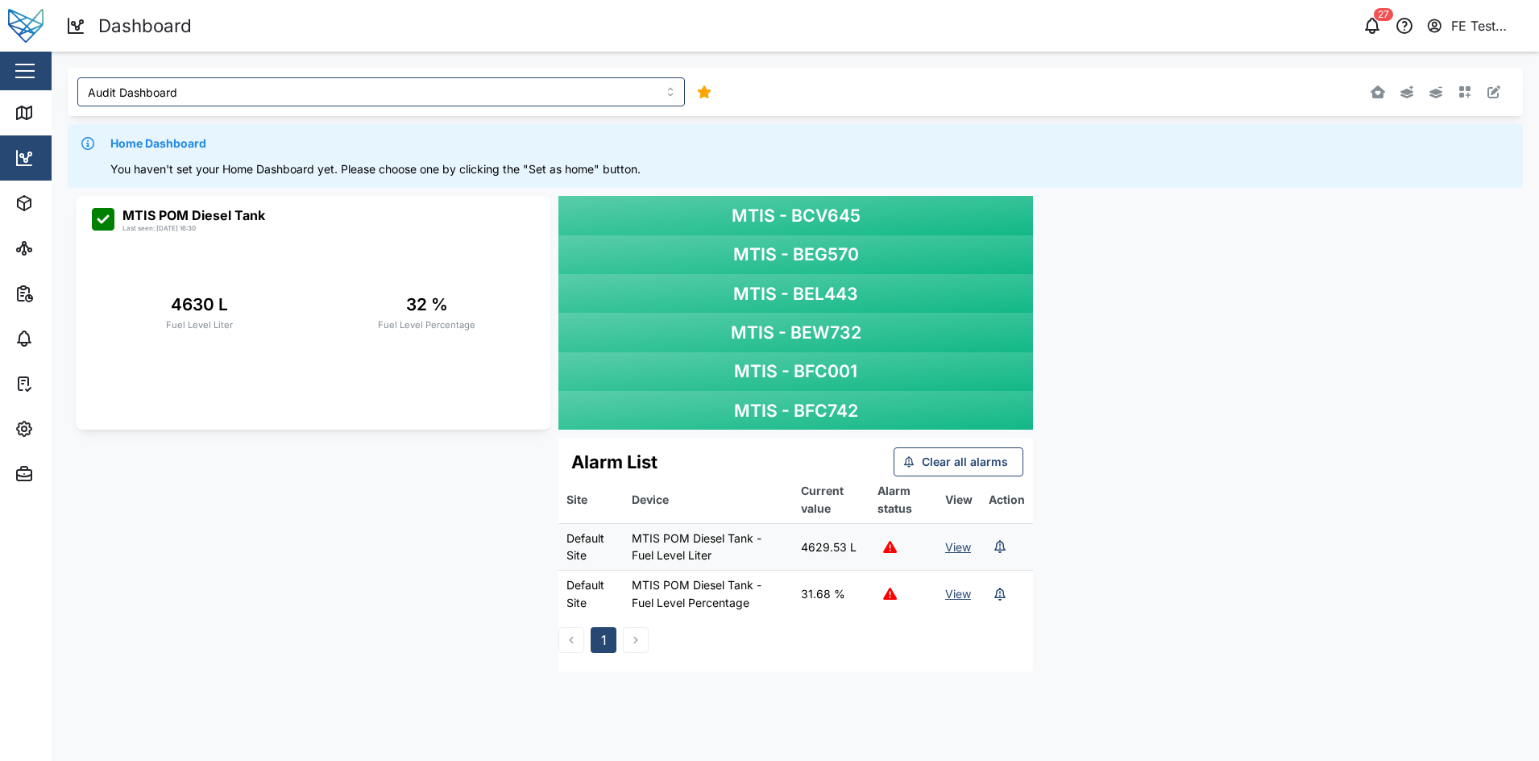
click at [1283, 312] on div "MTIS - BCV645 MTIS - BEG570 MTIS - BEL443 MTIS - BEW732 MTIS - BFC001 MTIS - BF…" at bounding box center [795, 434] width 1455 height 492
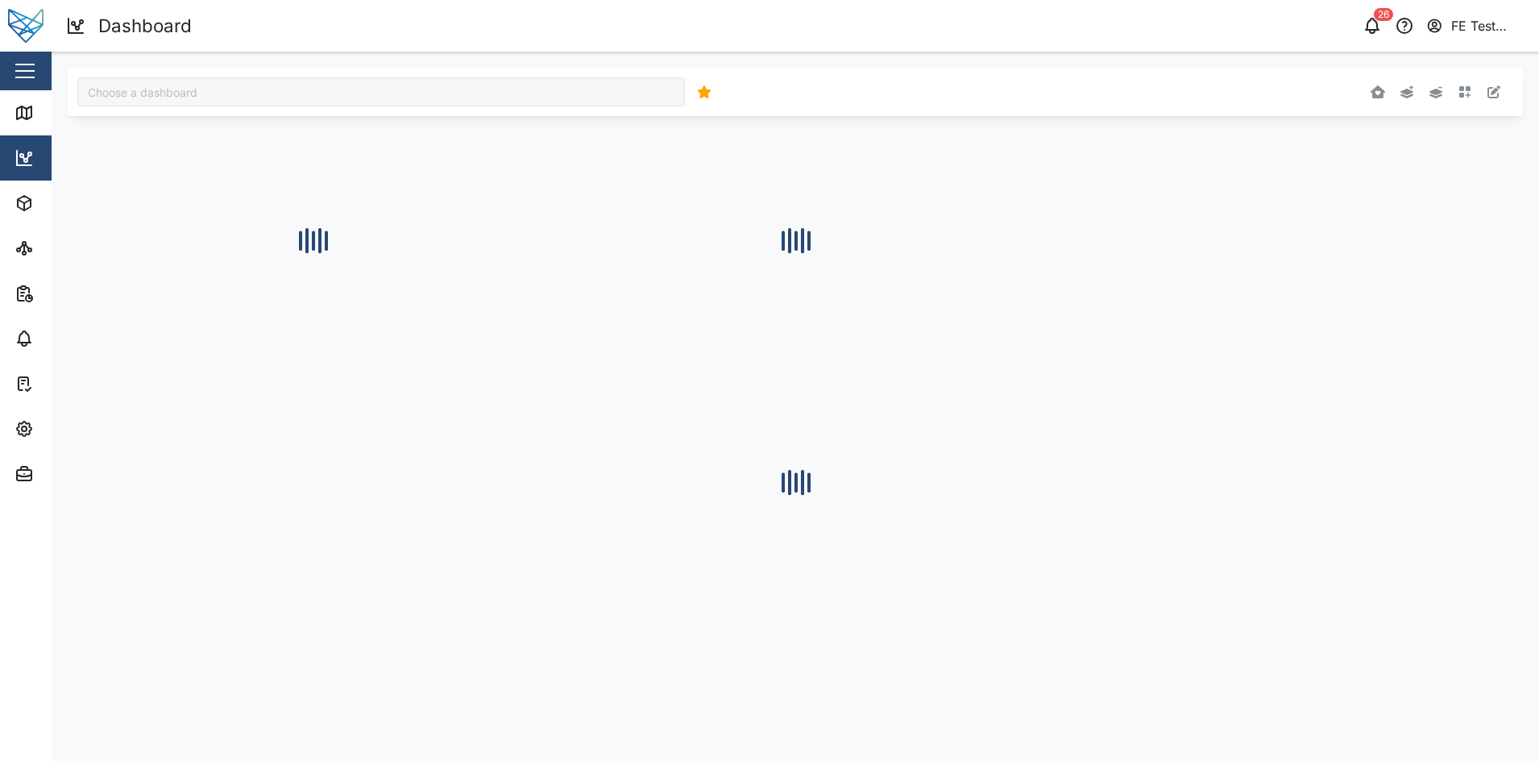
type input "Audit Dashboard"
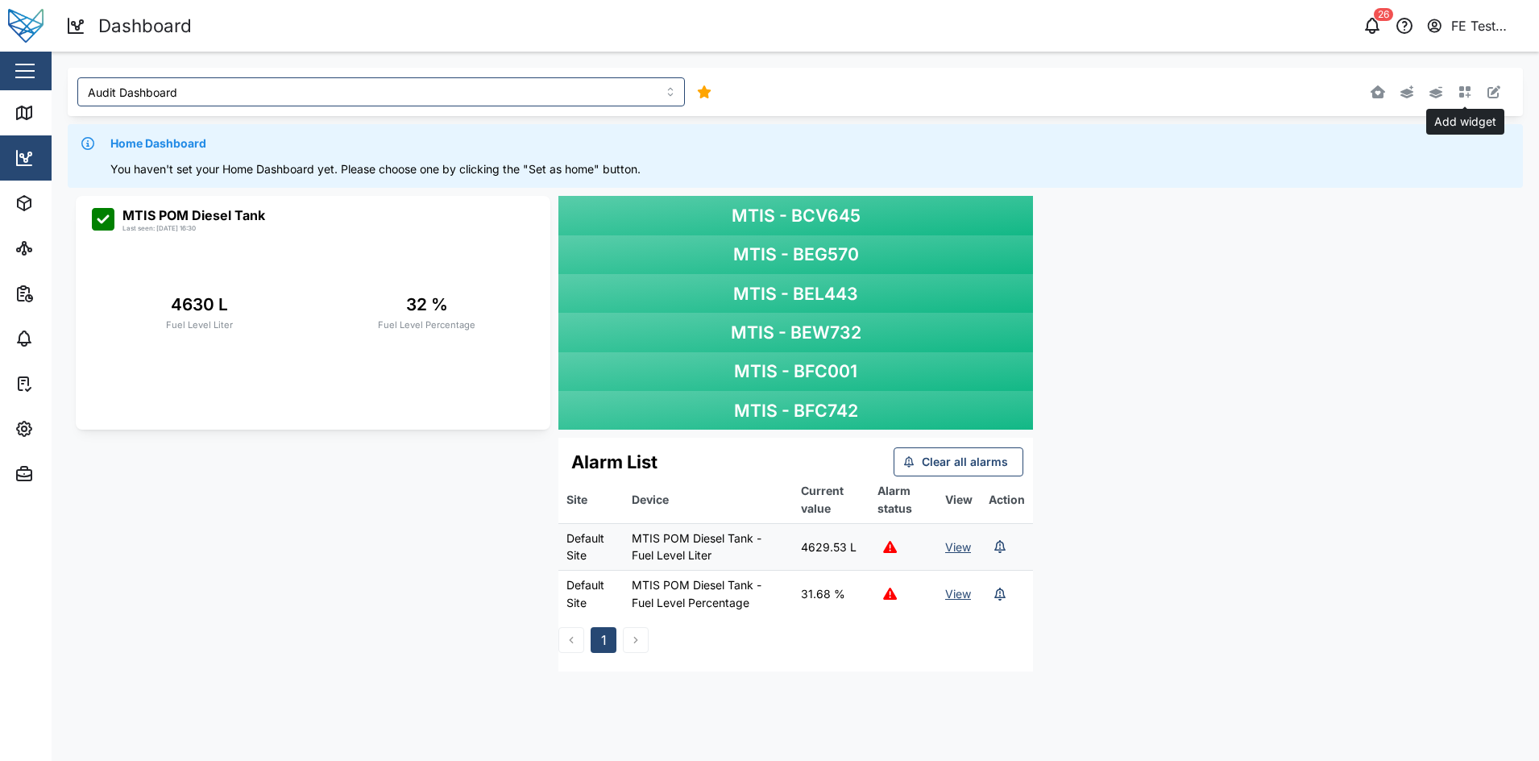
click at [1464, 101] on button "button" at bounding box center [1465, 92] width 23 height 23
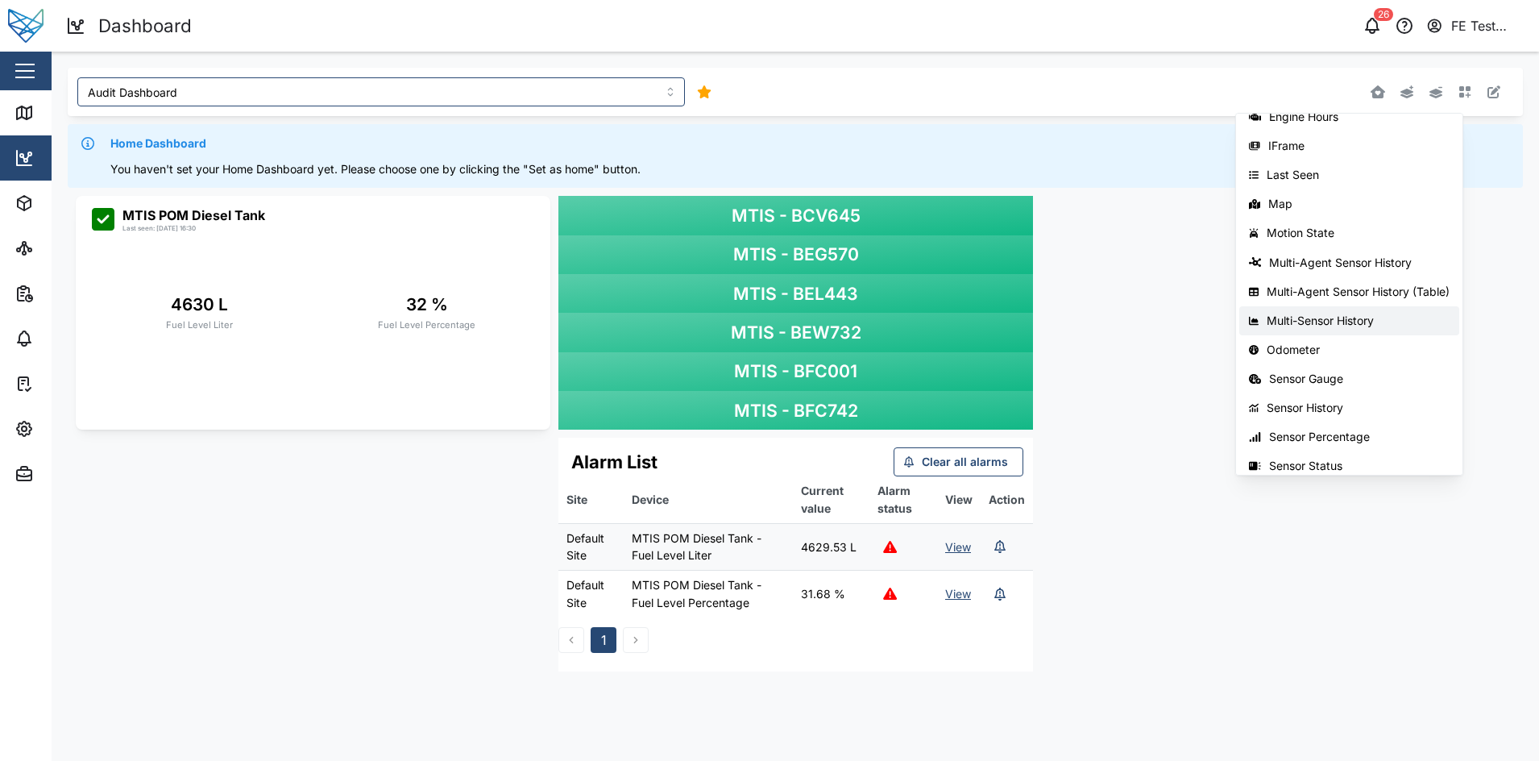
scroll to position [255, 0]
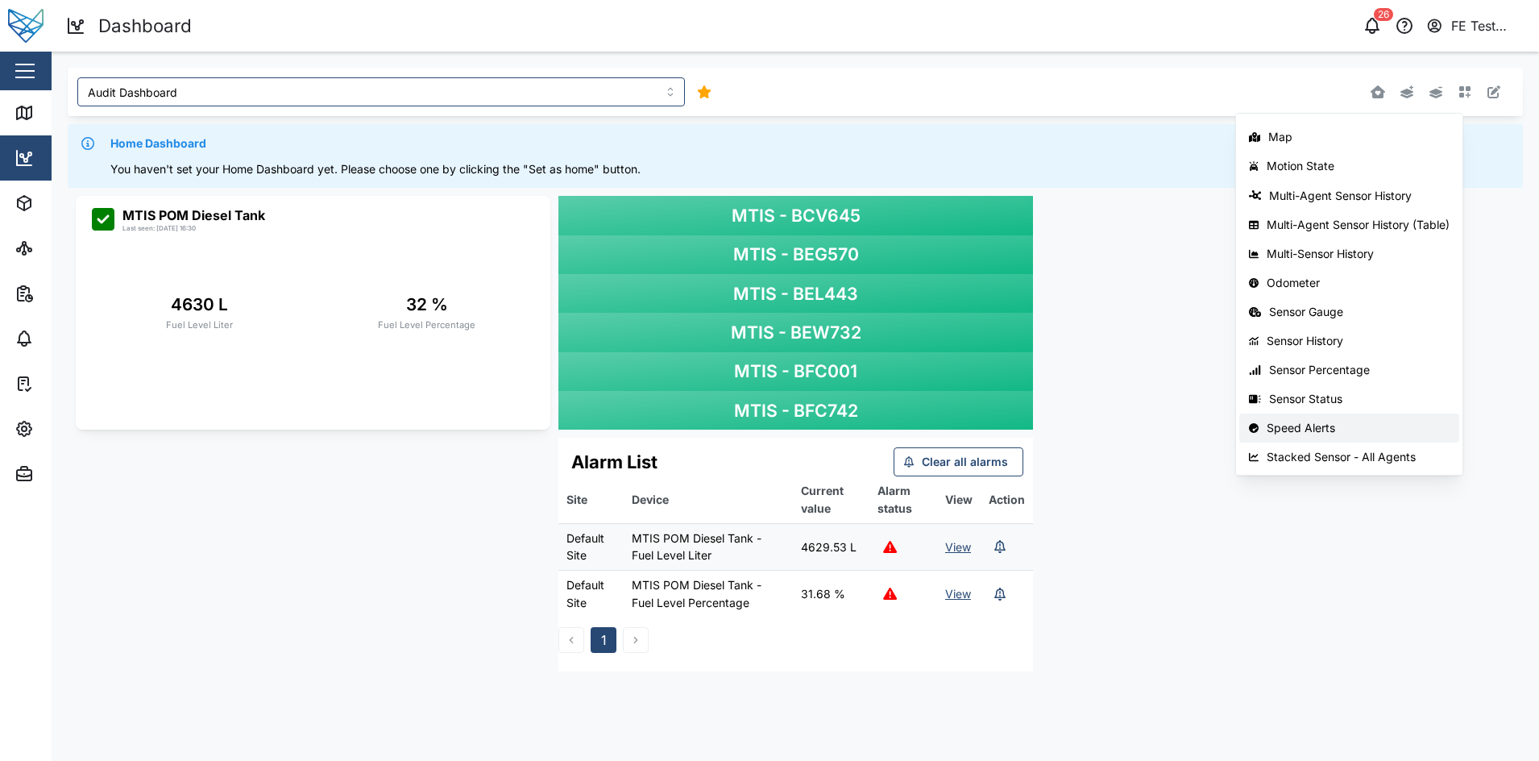
click at [1364, 433] on div "Speed Alerts" at bounding box center [1358, 427] width 183 height 13
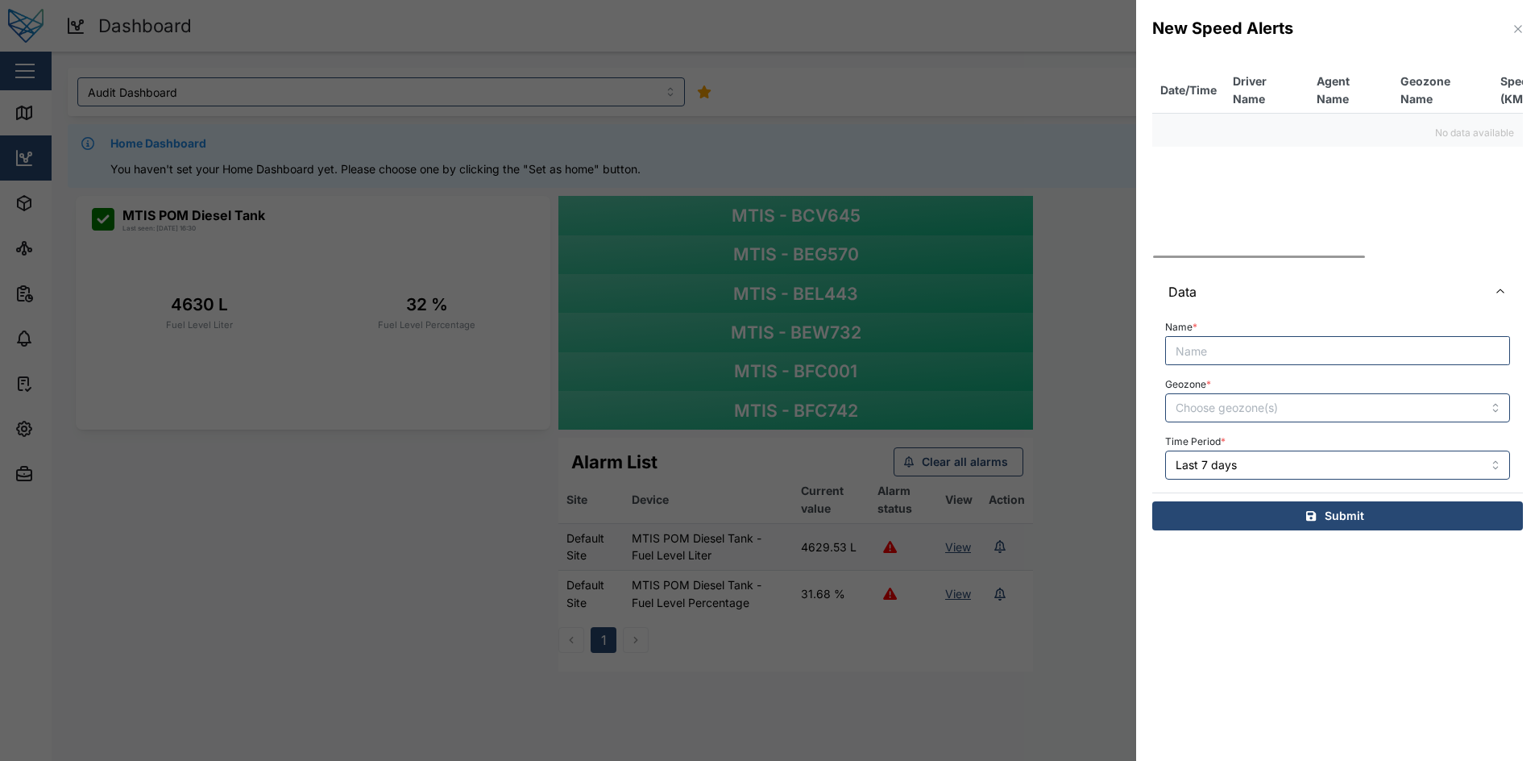
click at [1513, 27] on icon "button" at bounding box center [1518, 29] width 13 height 13
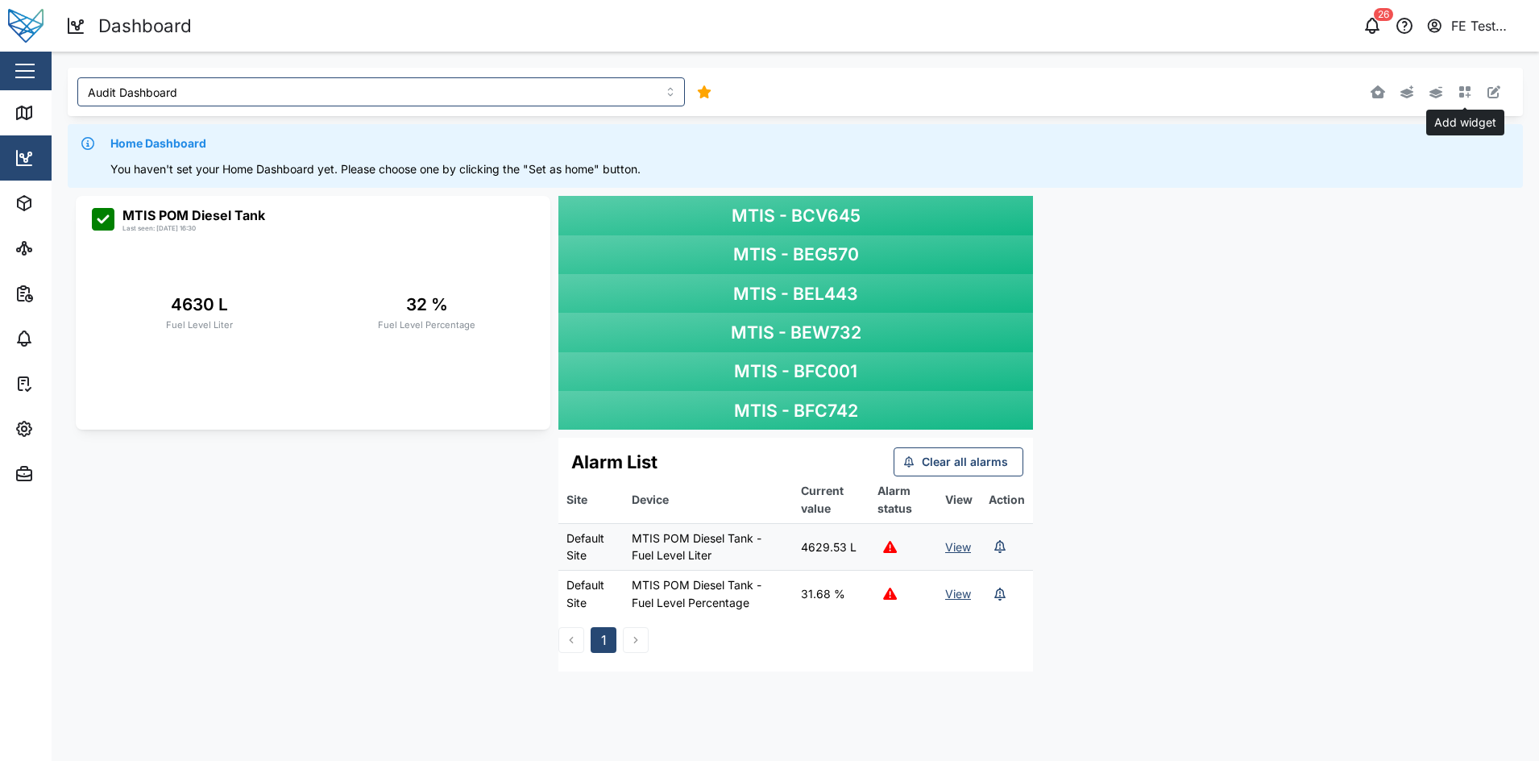
click at [1472, 86] on icon "button" at bounding box center [1465, 91] width 13 height 13
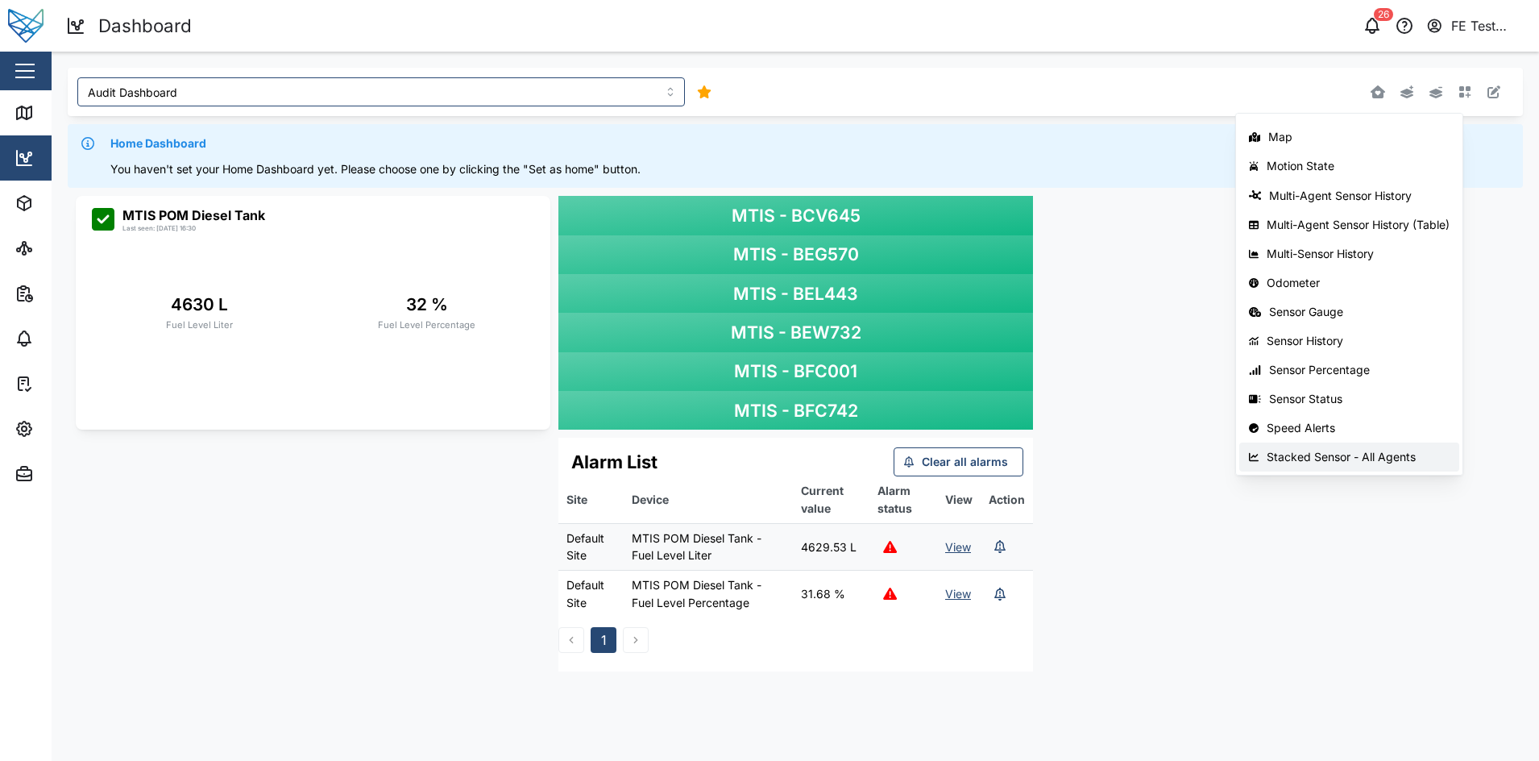
click at [1380, 451] on div "Stacked Sensor - All Agents" at bounding box center [1358, 456] width 183 height 13
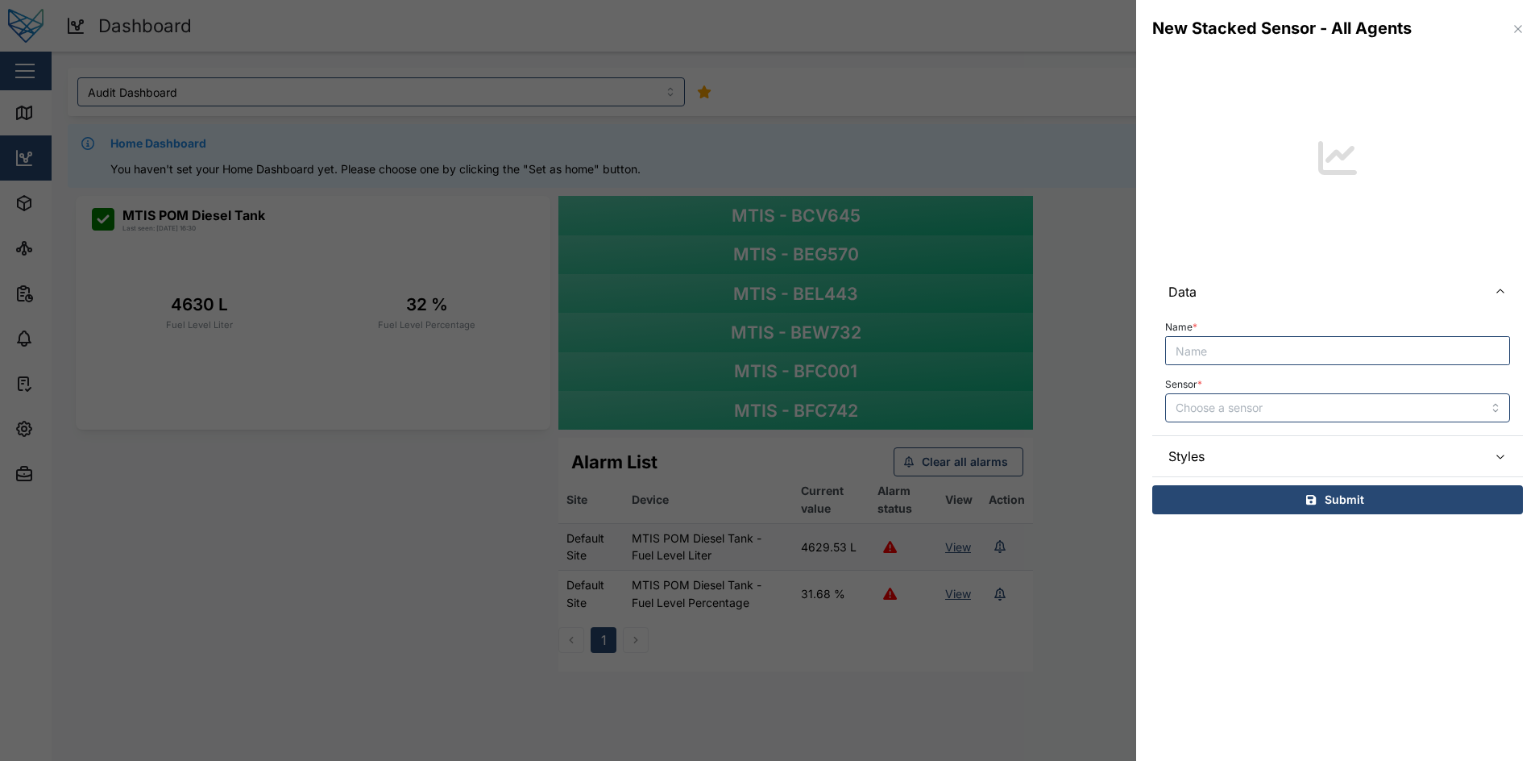
click at [1514, 30] on icon "button" at bounding box center [1518, 29] width 13 height 13
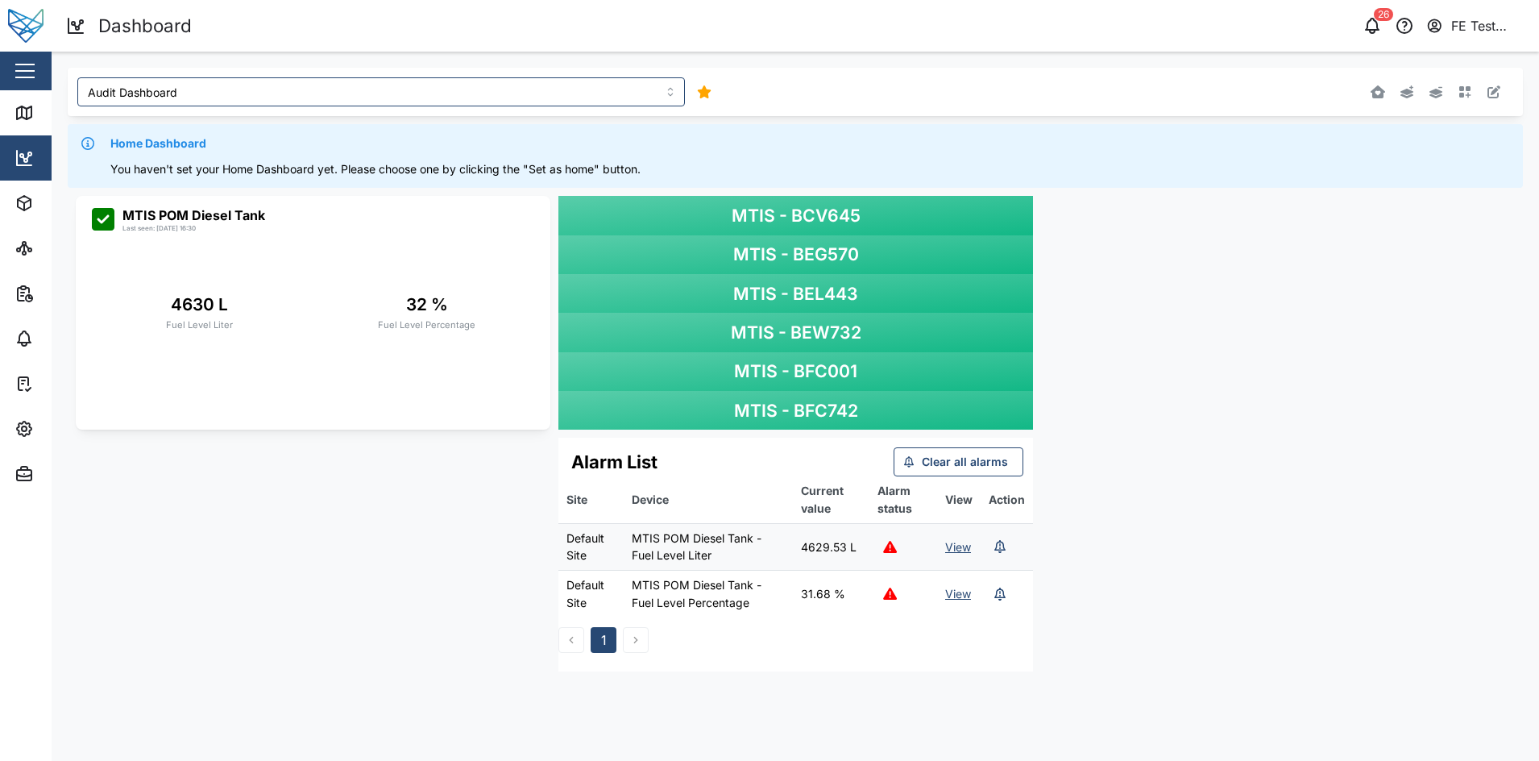
click at [1333, 247] on div "MTIS - BCV645 MTIS - BEG570 MTIS - BEL443 MTIS - BEW732 MTIS - BFC001 MTIS - BF…" at bounding box center [795, 434] width 1455 height 492
click at [1493, 97] on icon "button" at bounding box center [1494, 91] width 13 height 13
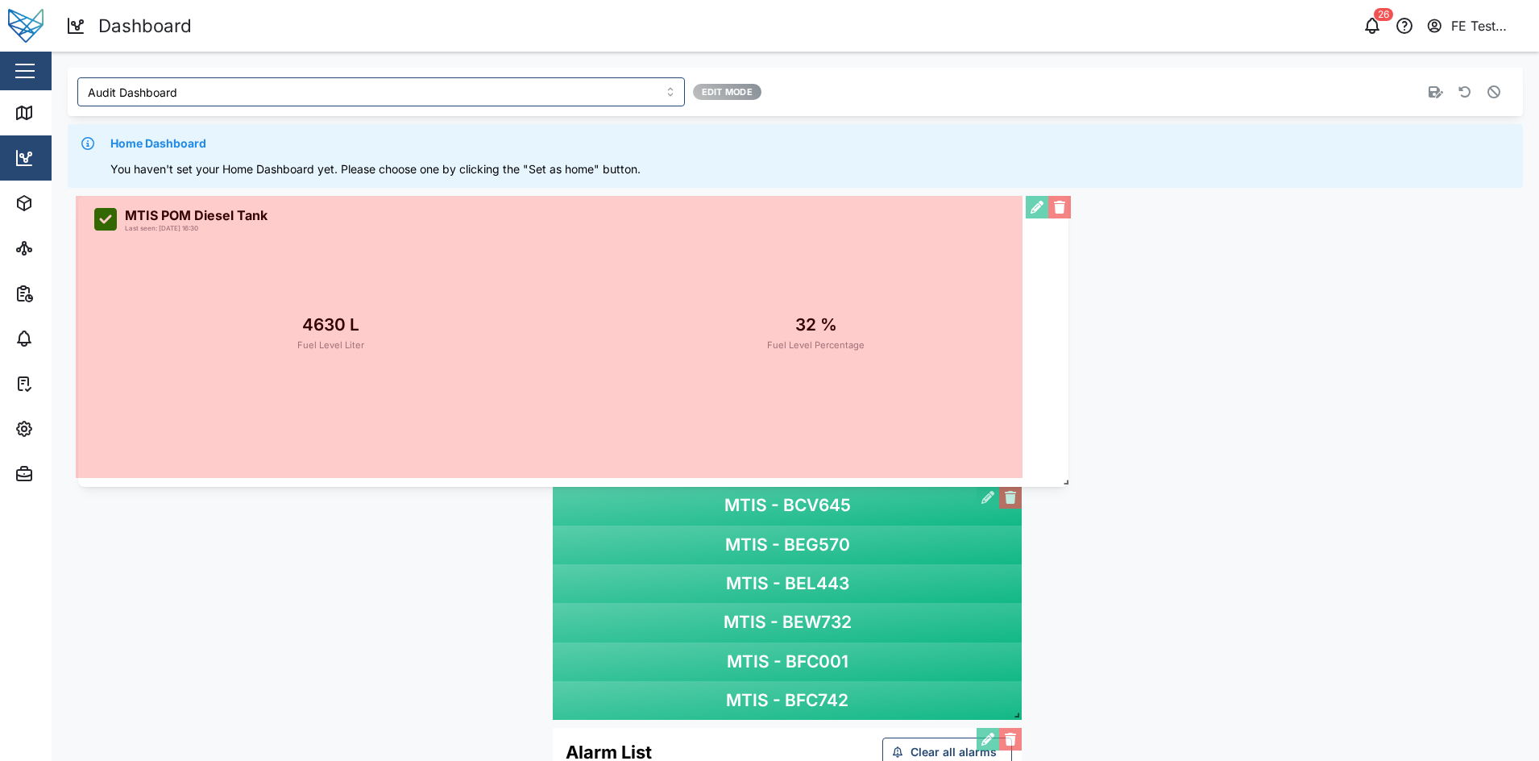
drag, startPoint x: 543, startPoint y: 418, endPoint x: 1124, endPoint y: 452, distance: 582.0
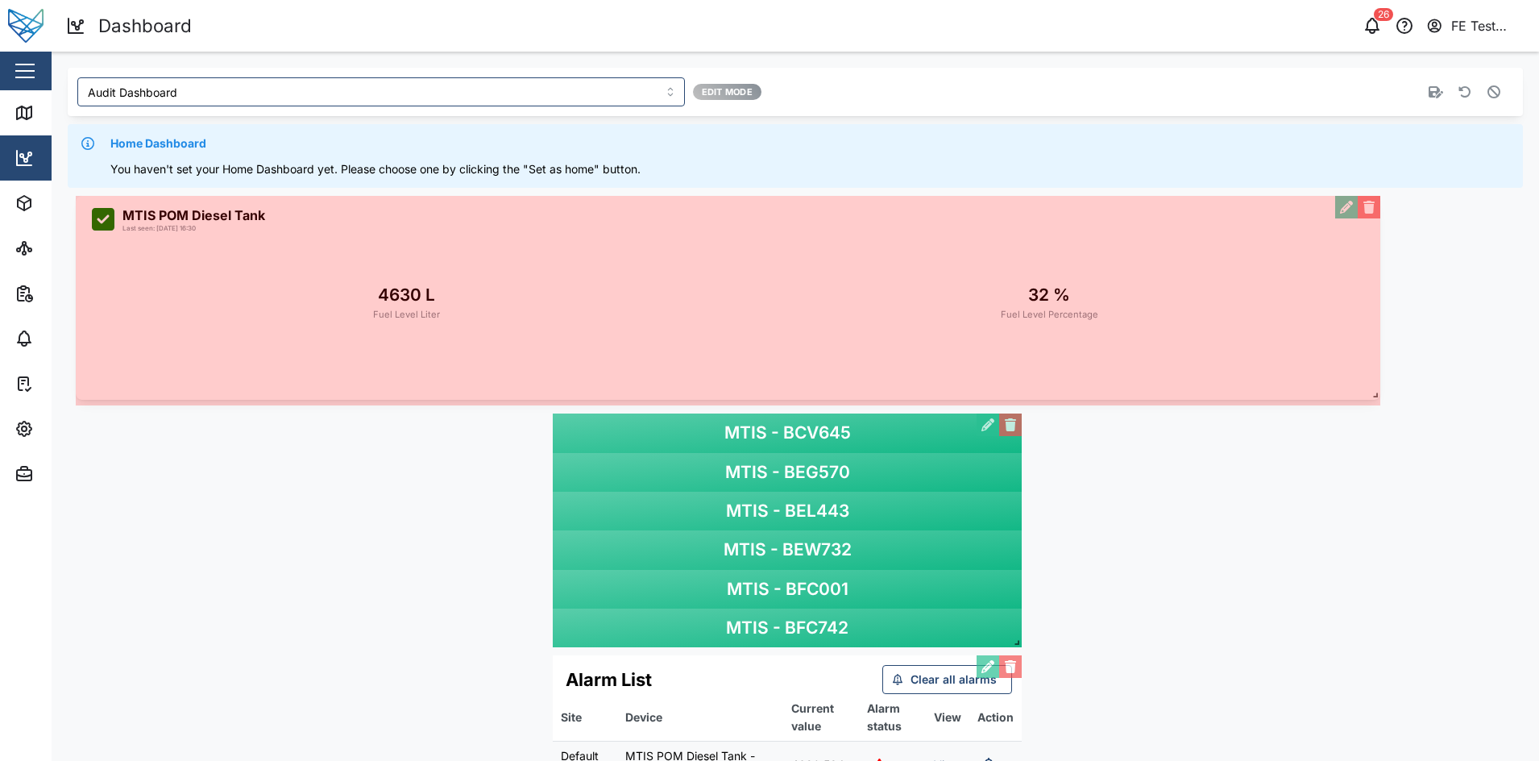
drag, startPoint x: 543, startPoint y: 419, endPoint x: 1376, endPoint y: 388, distance: 833.8
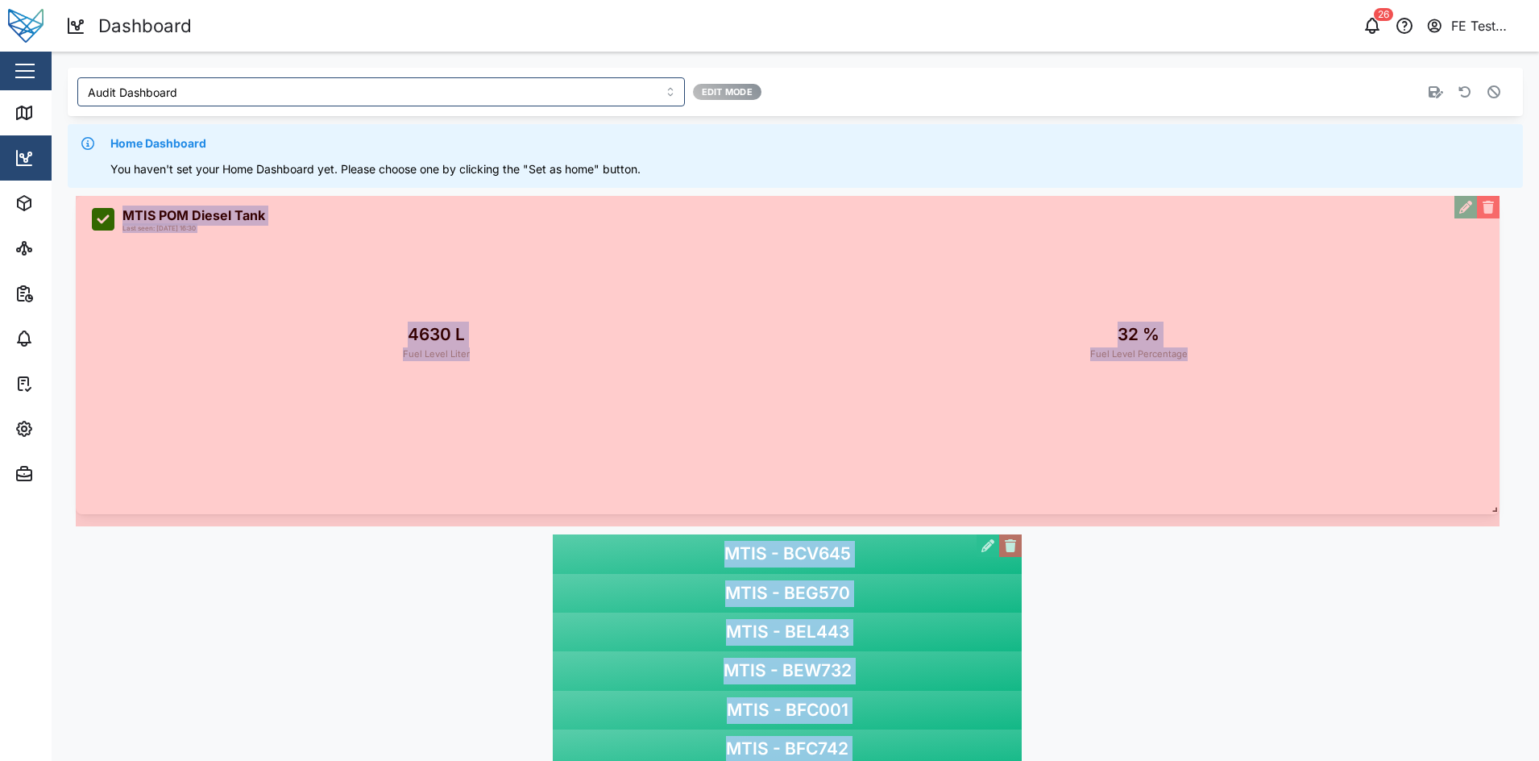
drag, startPoint x: 542, startPoint y: 420, endPoint x: 1534, endPoint y: 501, distance: 994.6
click at [1534, 501] on main "Audit Dashboard Edit Mode Home Dashboard You haven't set your Home Dashboard ye…" at bounding box center [796, 406] width 1488 height 709
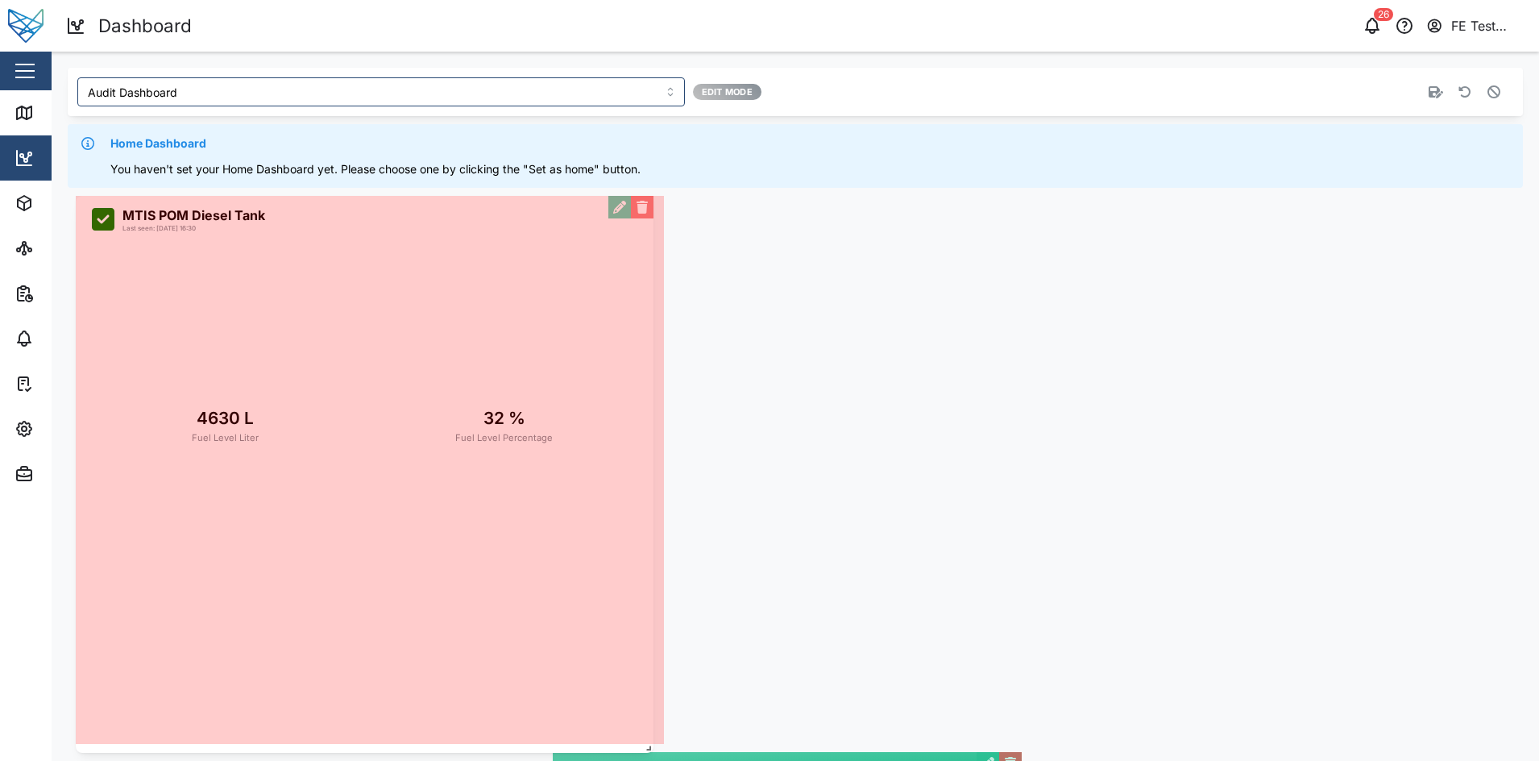
drag, startPoint x: 550, startPoint y: 428, endPoint x: 650, endPoint y: 749, distance: 336.5
click at [650, 749] on span at bounding box center [645, 745] width 16 height 16
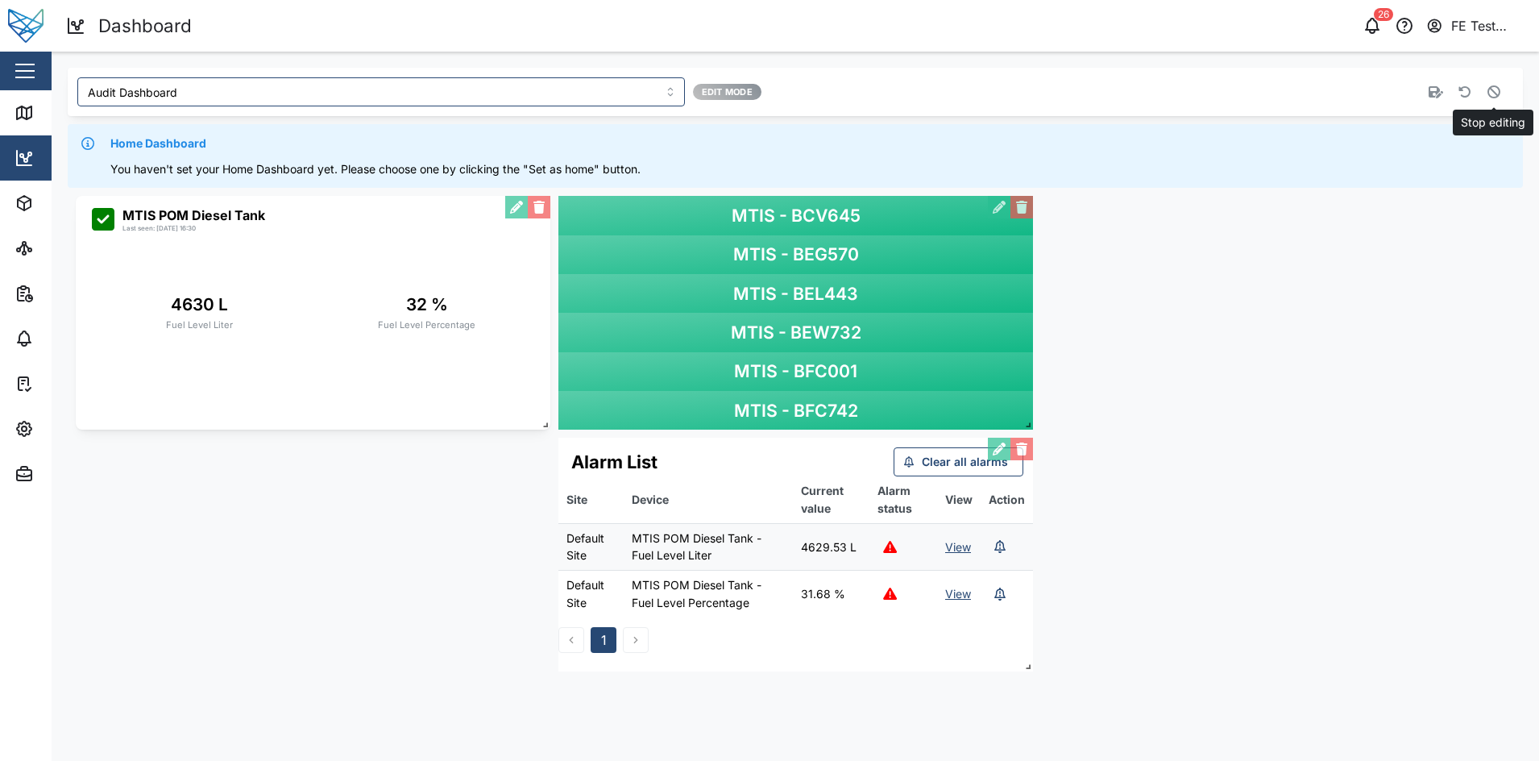
click at [1491, 92] on icon "button" at bounding box center [1494, 91] width 13 height 13
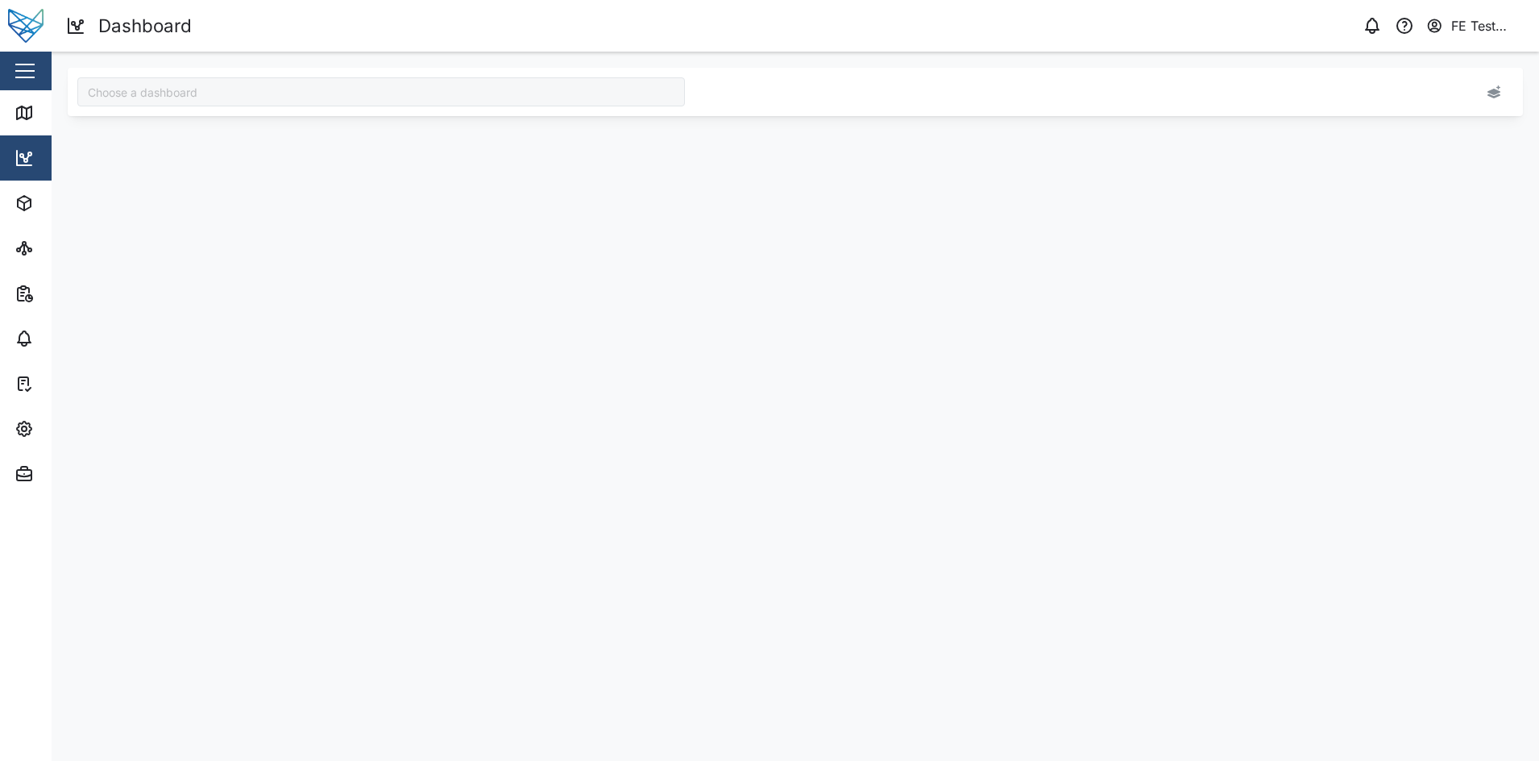
type input "Audit Dashboard"
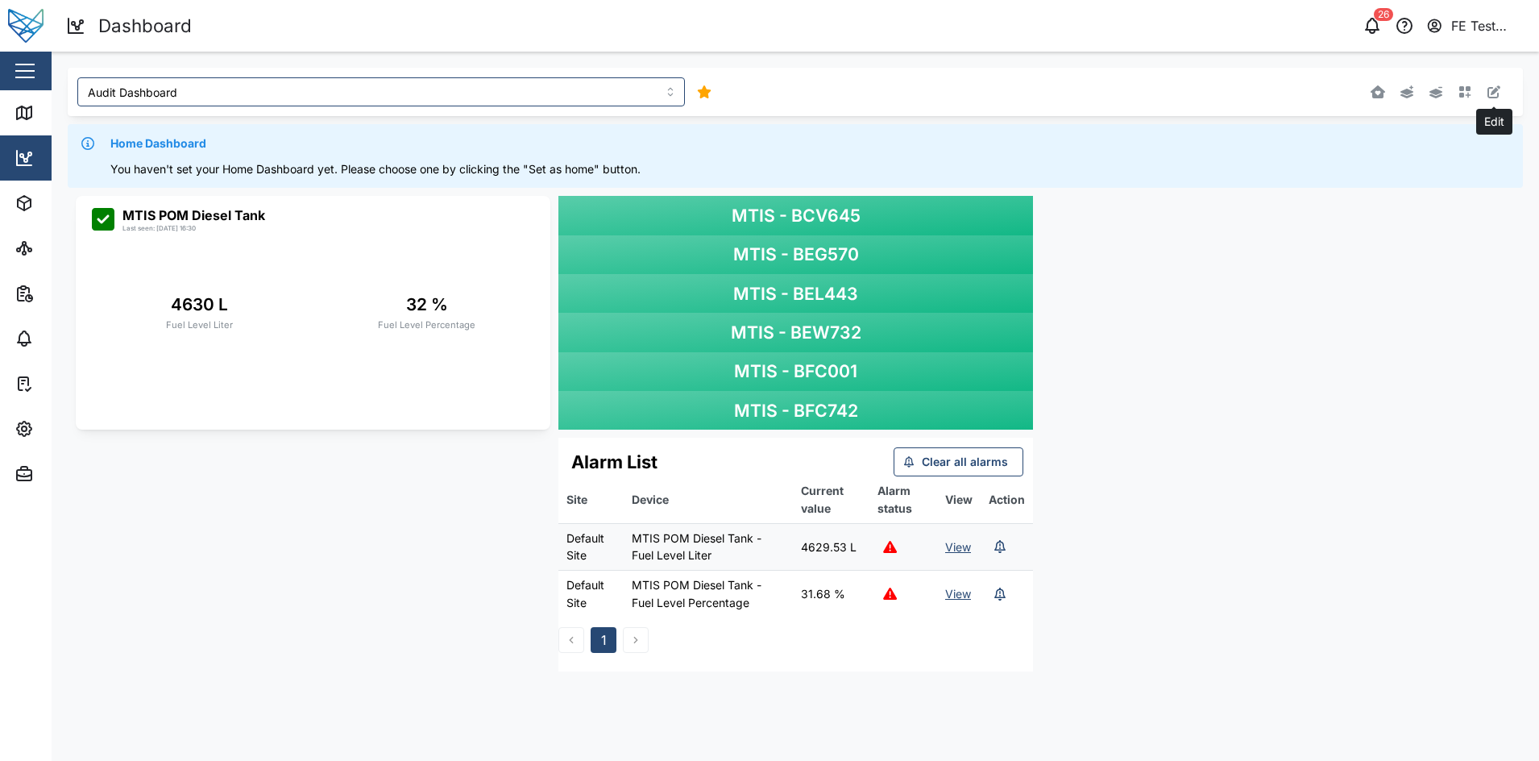
click at [1496, 102] on button "button" at bounding box center [1494, 92] width 23 height 23
click at [513, 207] on button "button" at bounding box center [516, 207] width 23 height 23
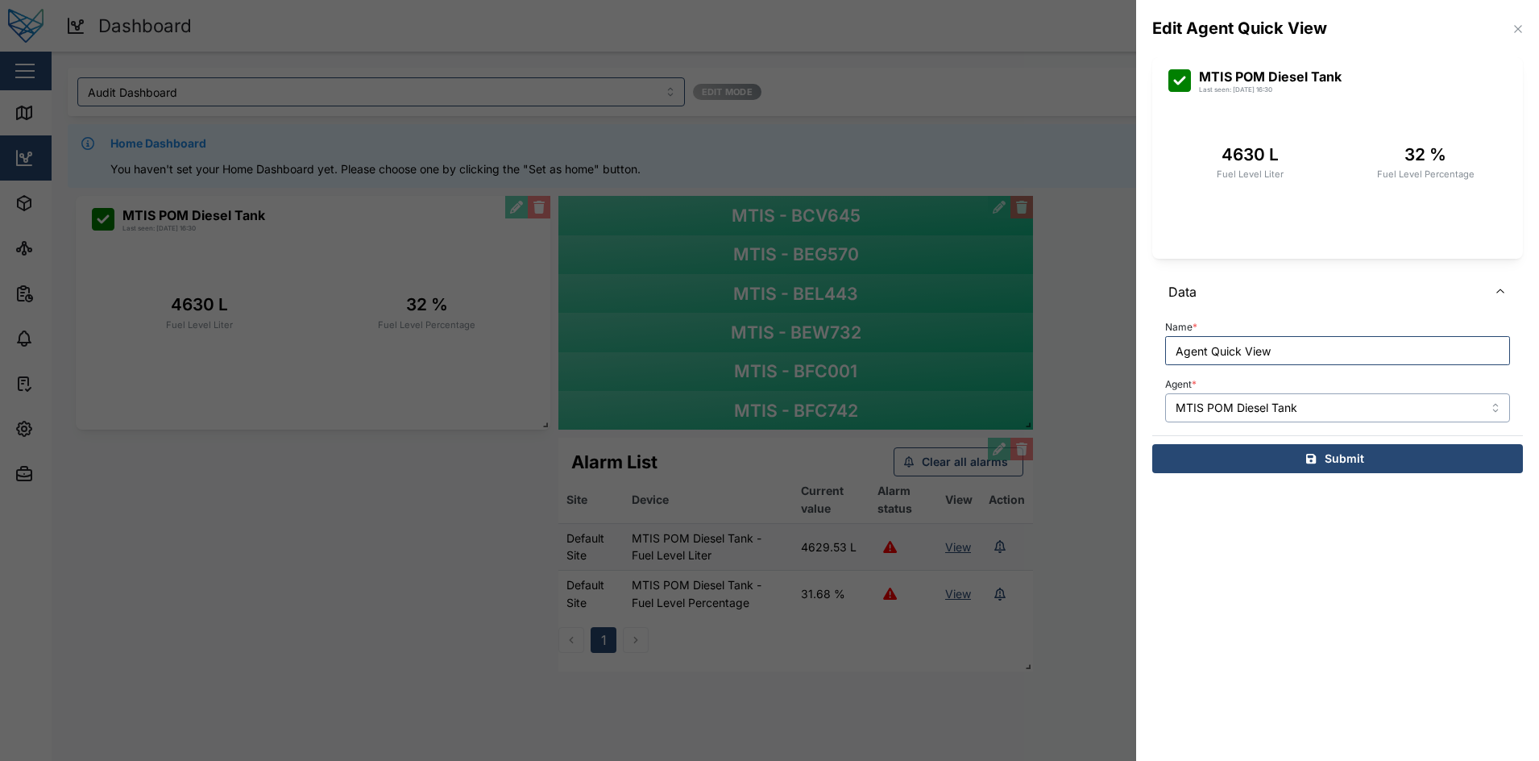
click at [1262, 413] on input "MTIS POM Diesel Tank" at bounding box center [1337, 407] width 345 height 29
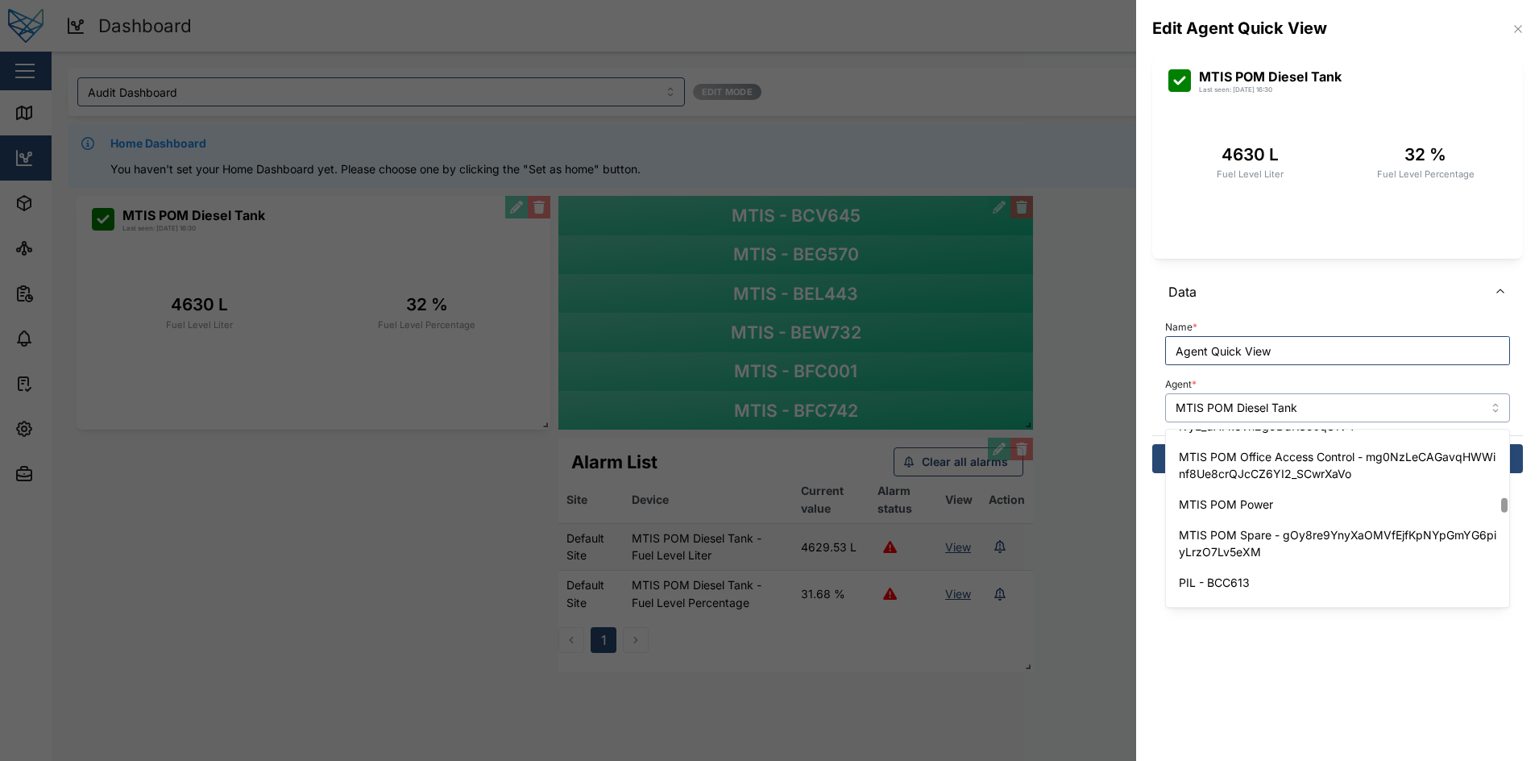
scroll to position [2194, 0]
type input "MTIS POM Power"
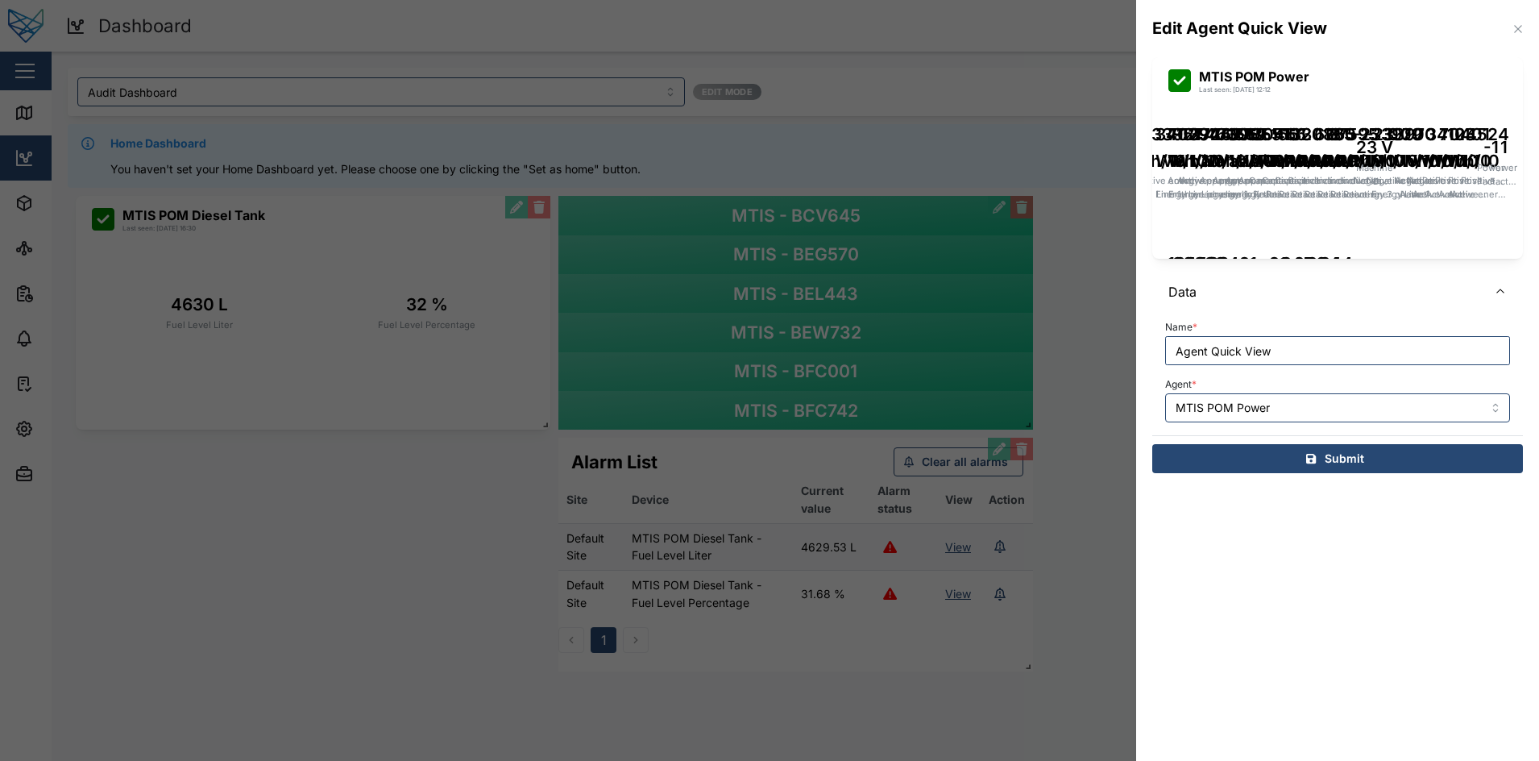
click at [1517, 27] on icon "button" at bounding box center [1518, 29] width 13 height 13
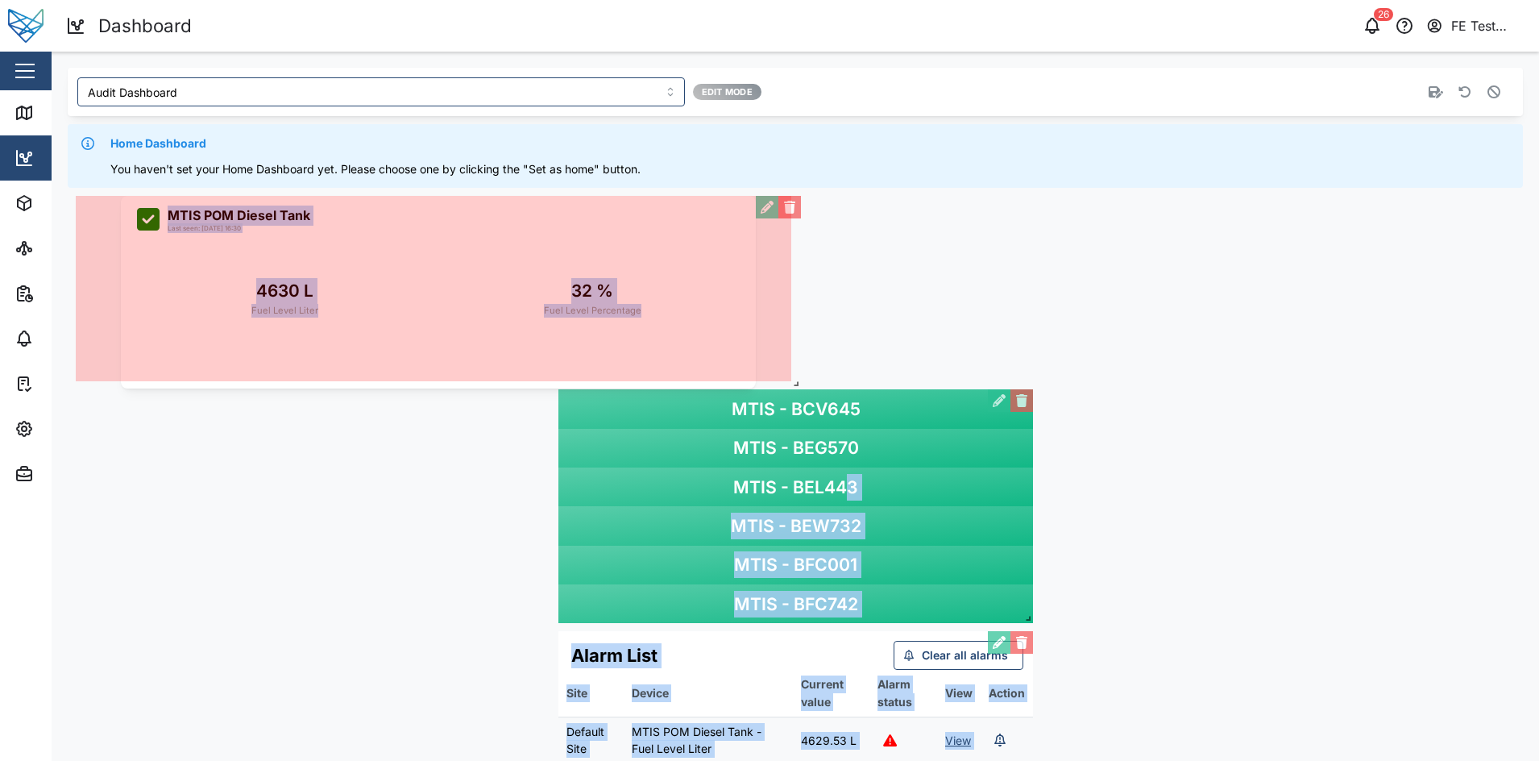
drag, startPoint x: 543, startPoint y: 422, endPoint x: 850, endPoint y: 384, distance: 309.5
click at [801, 384] on span at bounding box center [793, 380] width 16 height 16
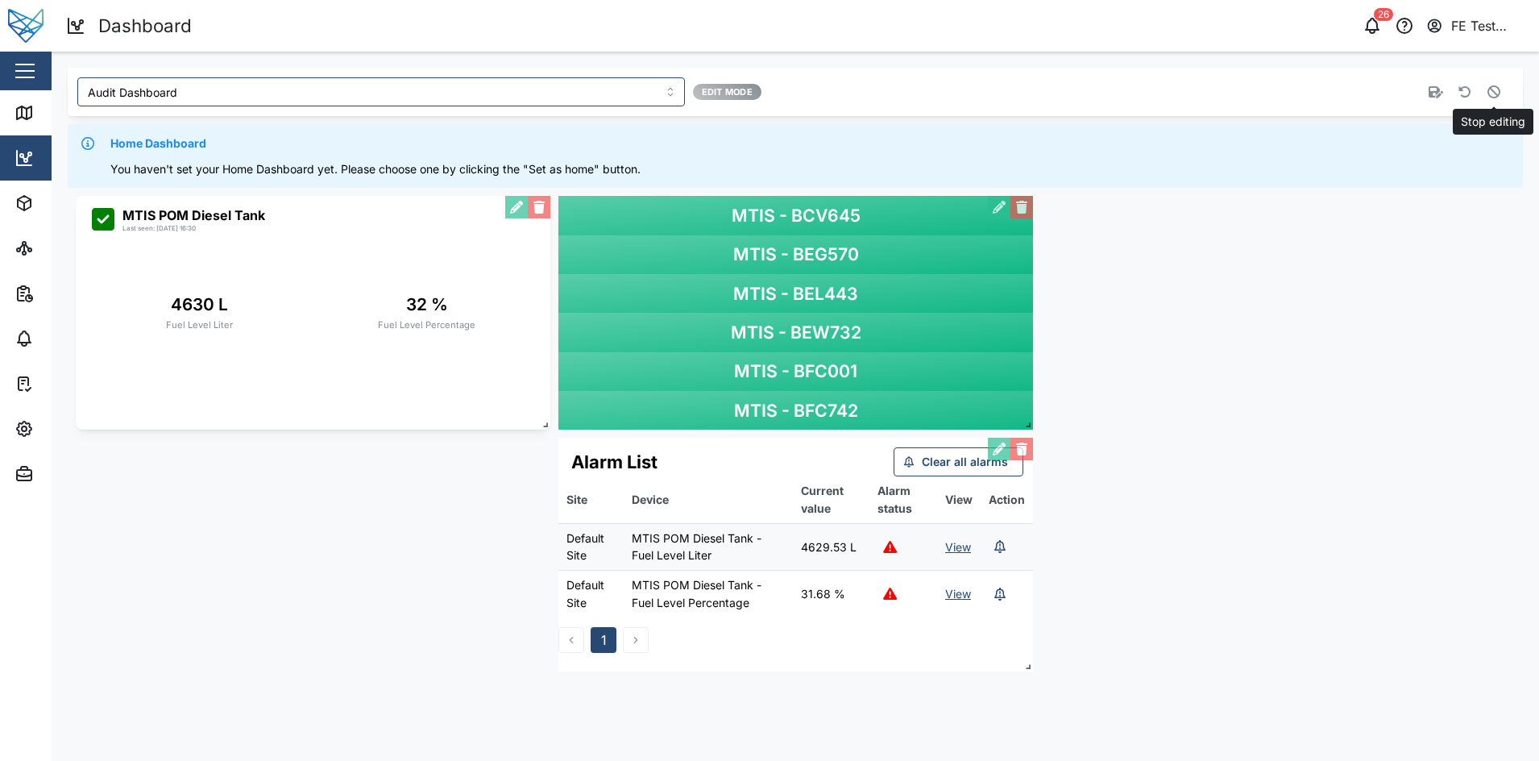
click at [1497, 98] on button "button" at bounding box center [1494, 92] width 23 height 23
click at [1469, 98] on button "button" at bounding box center [1465, 92] width 23 height 23
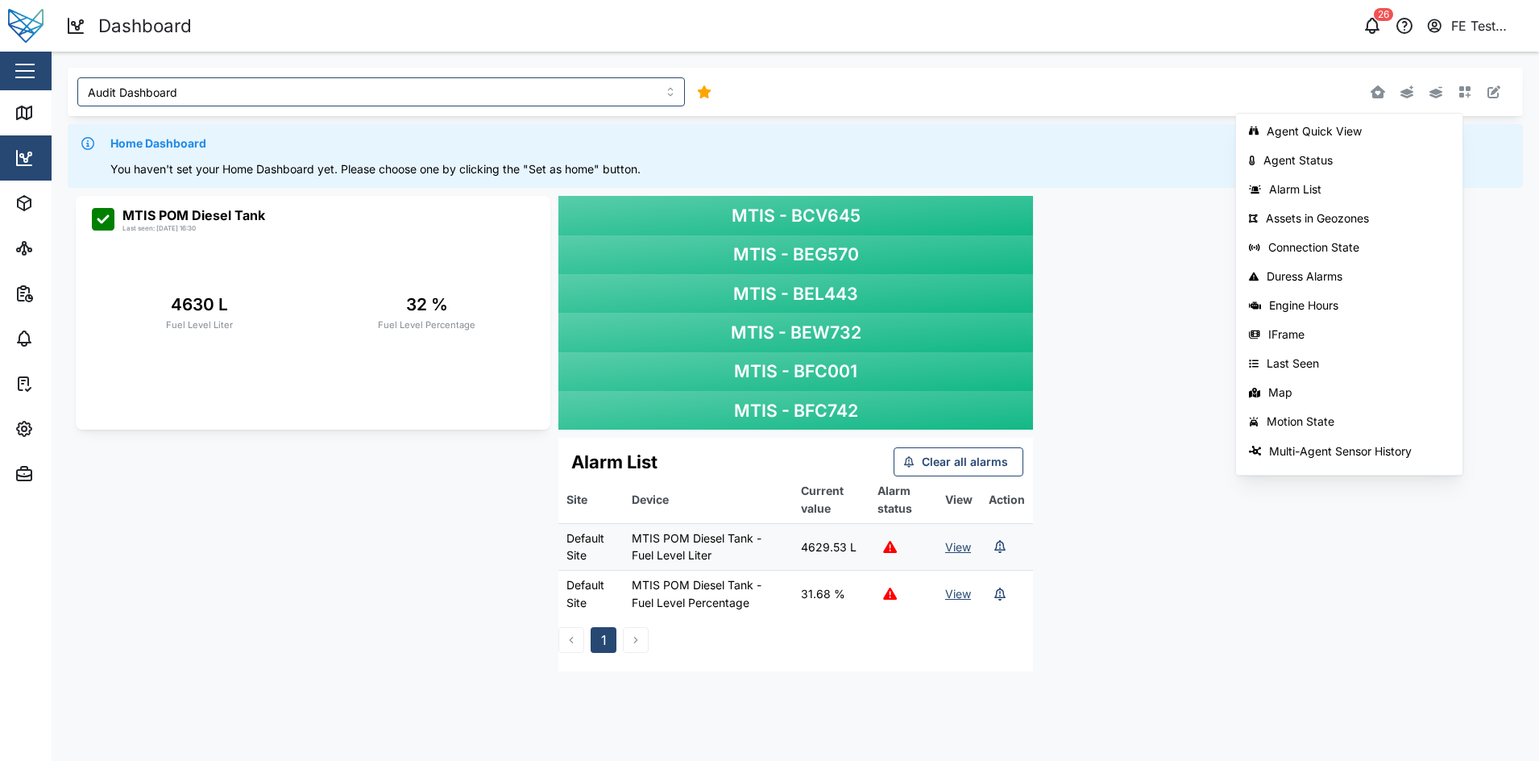
click at [1111, 164] on div "You haven't set your Home Dashboard yet. Please choose one by clicking the "Set…" at bounding box center [811, 169] width 1402 height 18
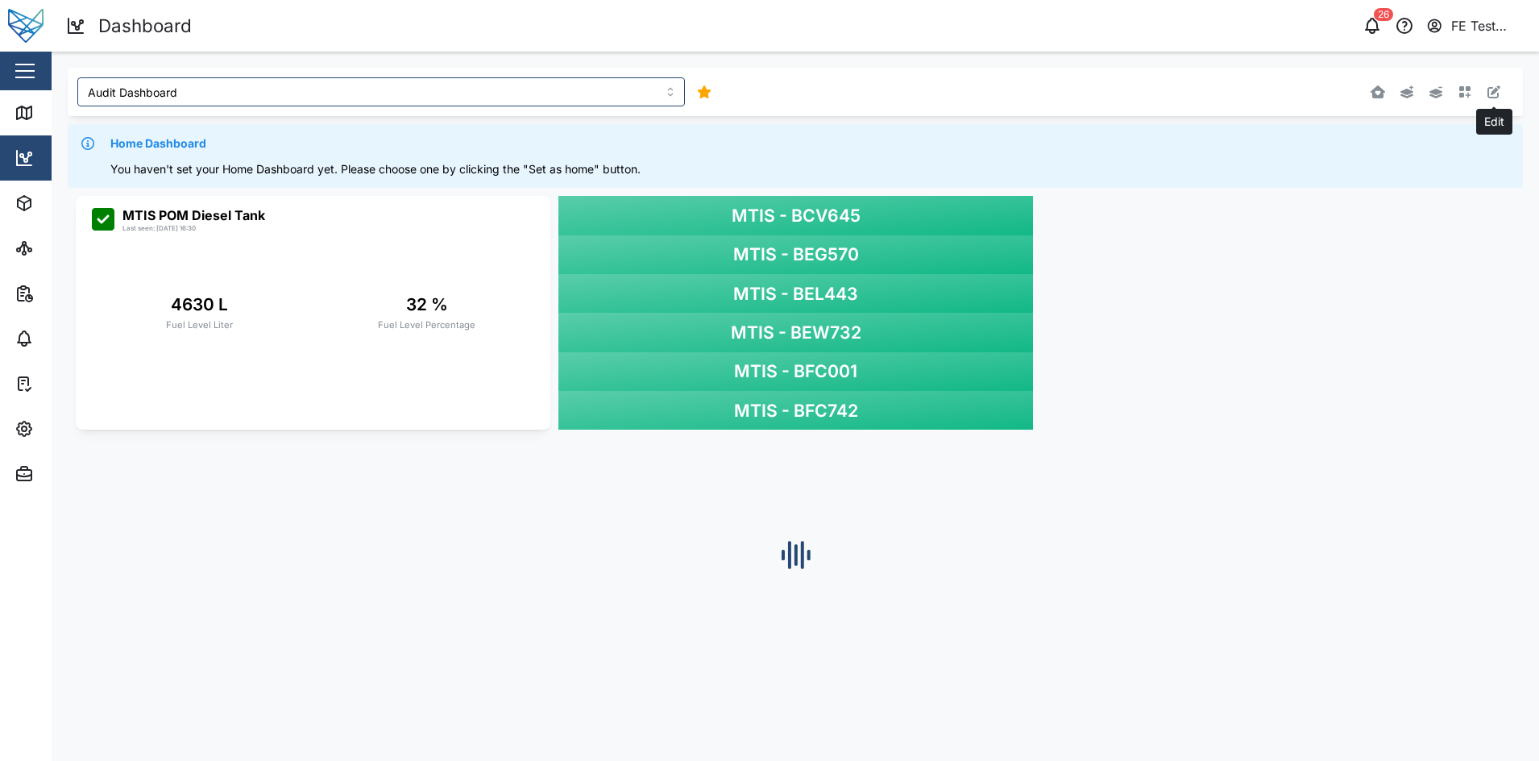
click at [1502, 93] on button "button" at bounding box center [1494, 92] width 23 height 23
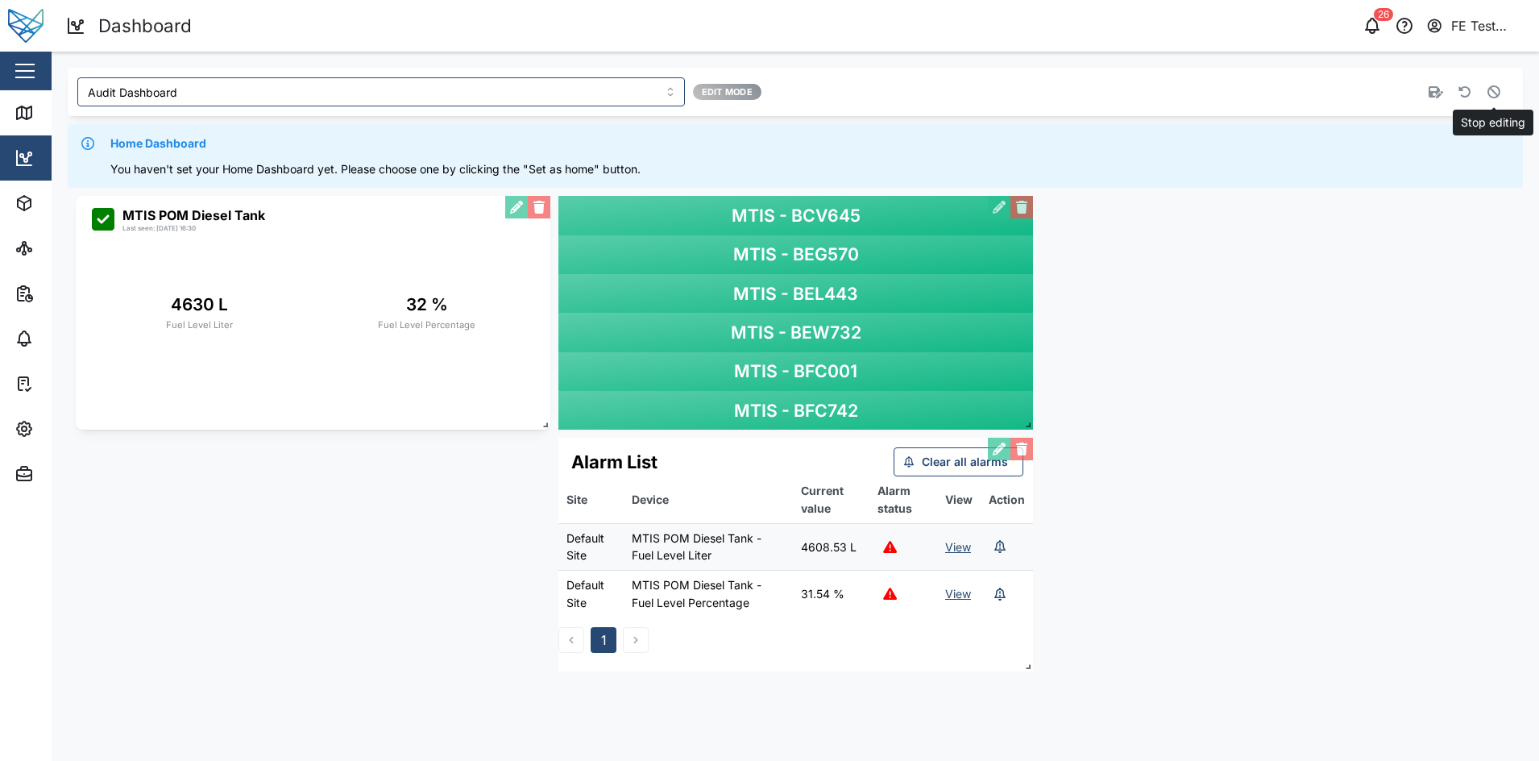
click at [1490, 96] on icon "button" at bounding box center [1494, 91] width 13 height 13
click at [1501, 98] on button "button" at bounding box center [1494, 92] width 23 height 23
click at [510, 209] on button "button" at bounding box center [516, 207] width 23 height 23
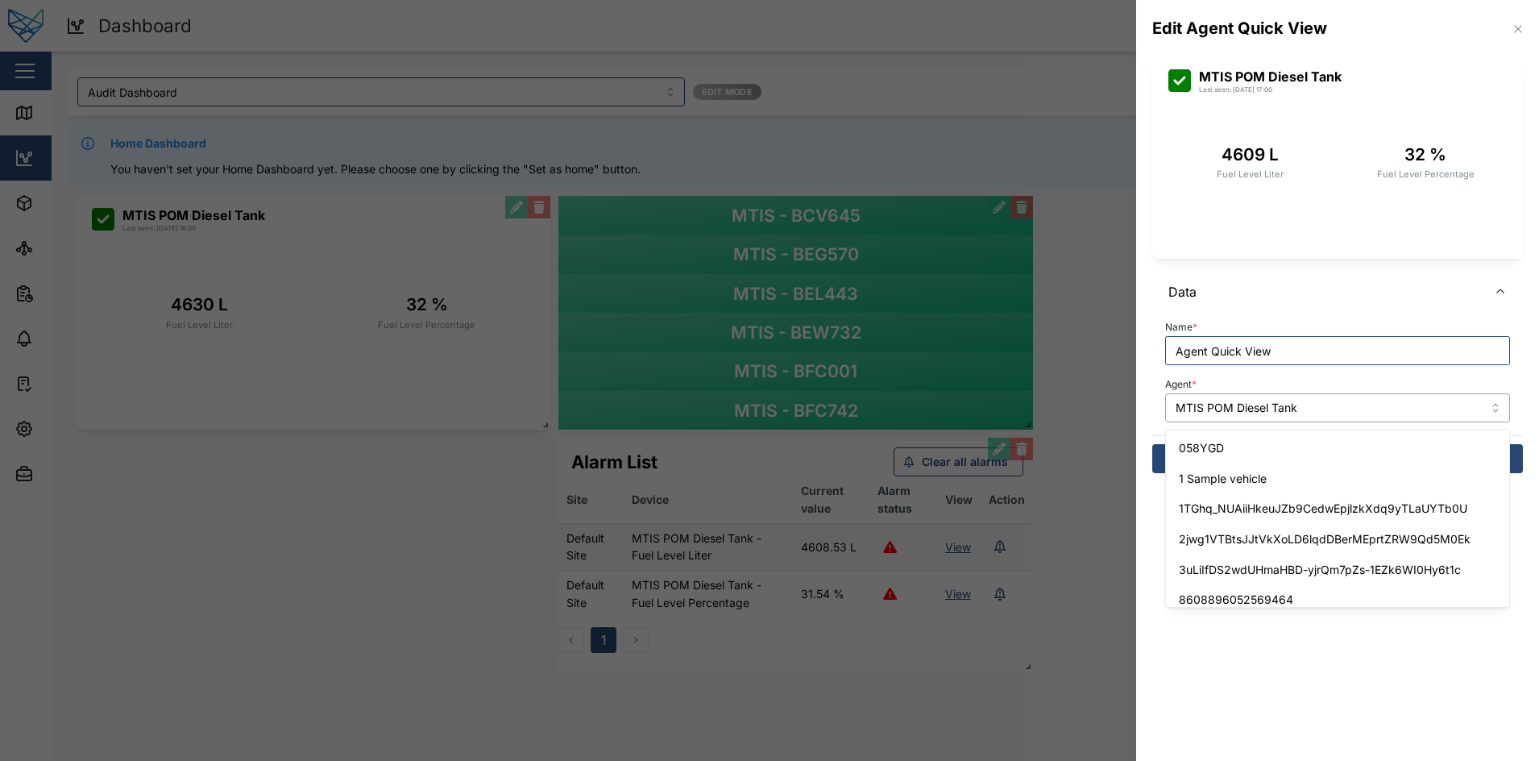
click at [1342, 409] on input "MTIS POM Diesel Tank" at bounding box center [1337, 407] width 345 height 29
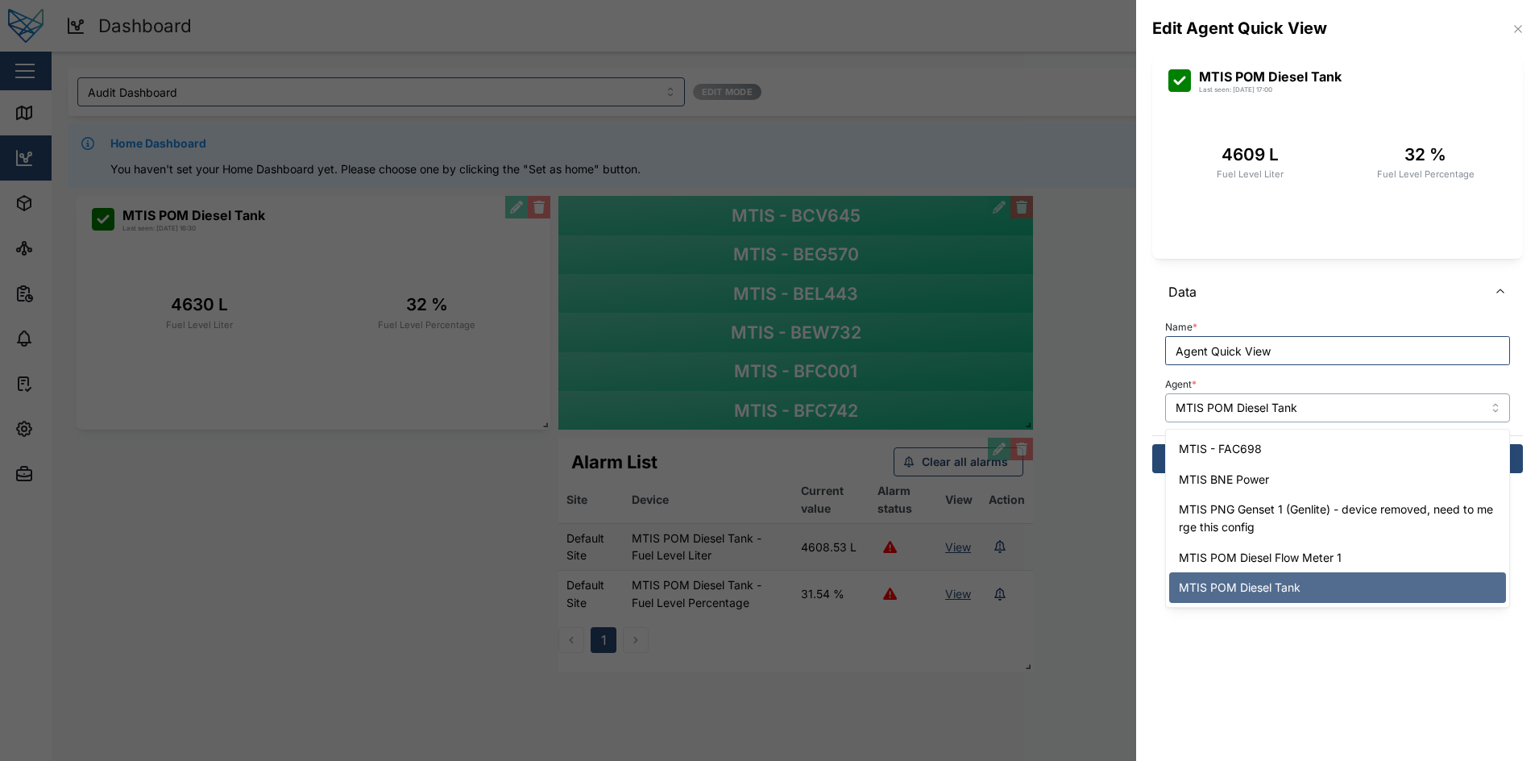
click at [1342, 409] on input "MTIS POM Diesel Tank" at bounding box center [1337, 407] width 345 height 29
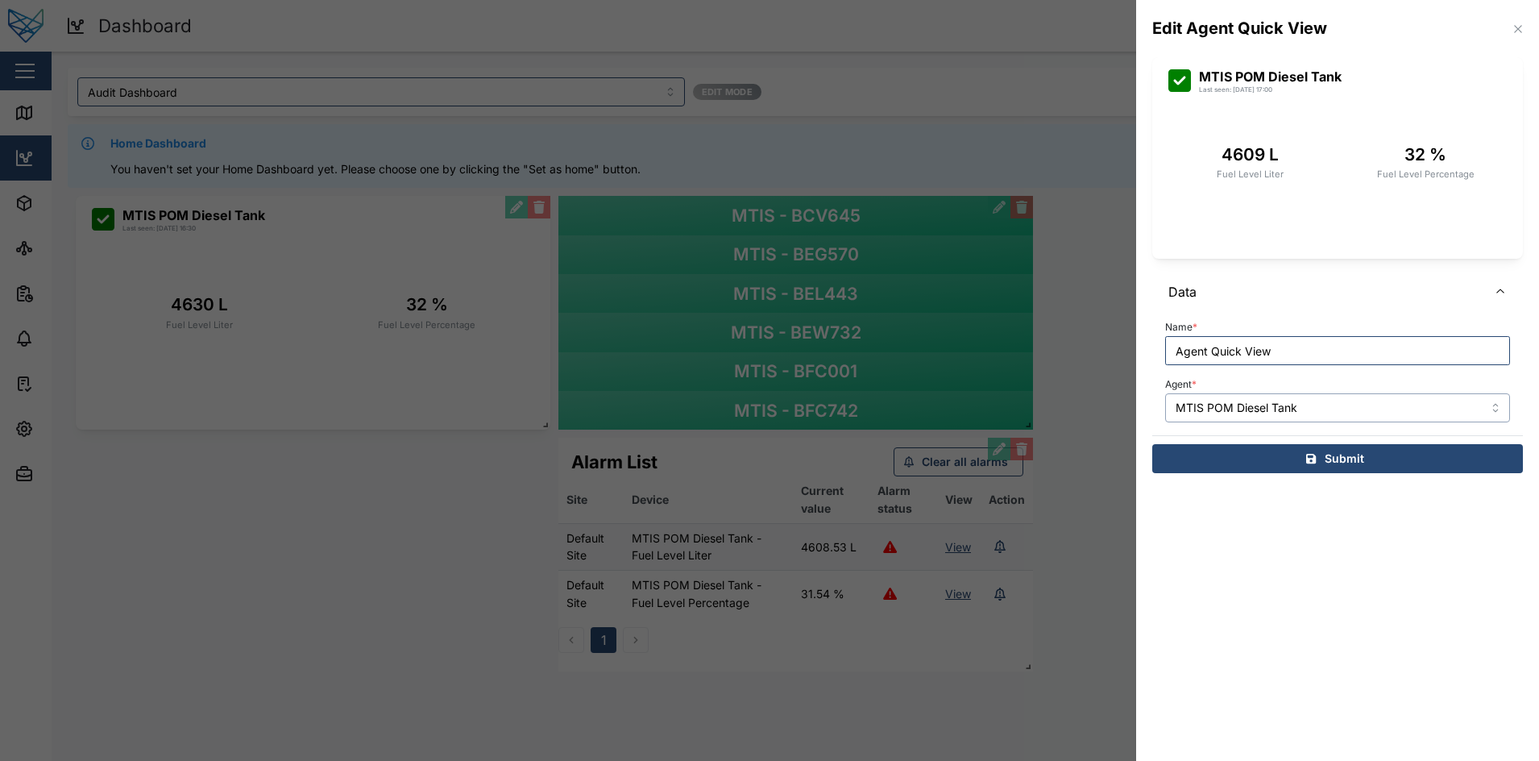
click at [1323, 396] on input "MTIS POM Diesel Tank" at bounding box center [1337, 407] width 345 height 29
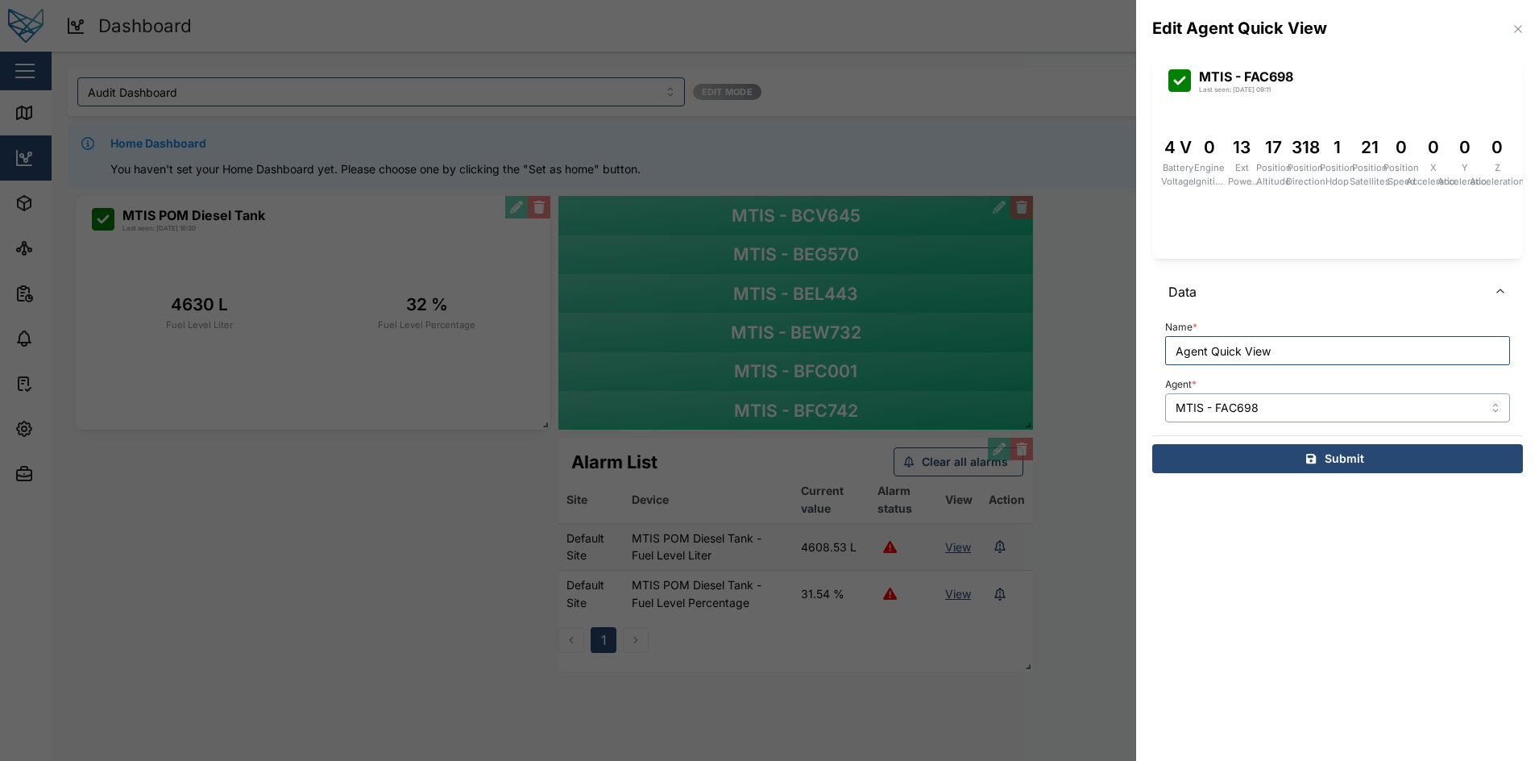
click at [1327, 402] on input "MTIS - FAC698" at bounding box center [1337, 407] width 345 height 29
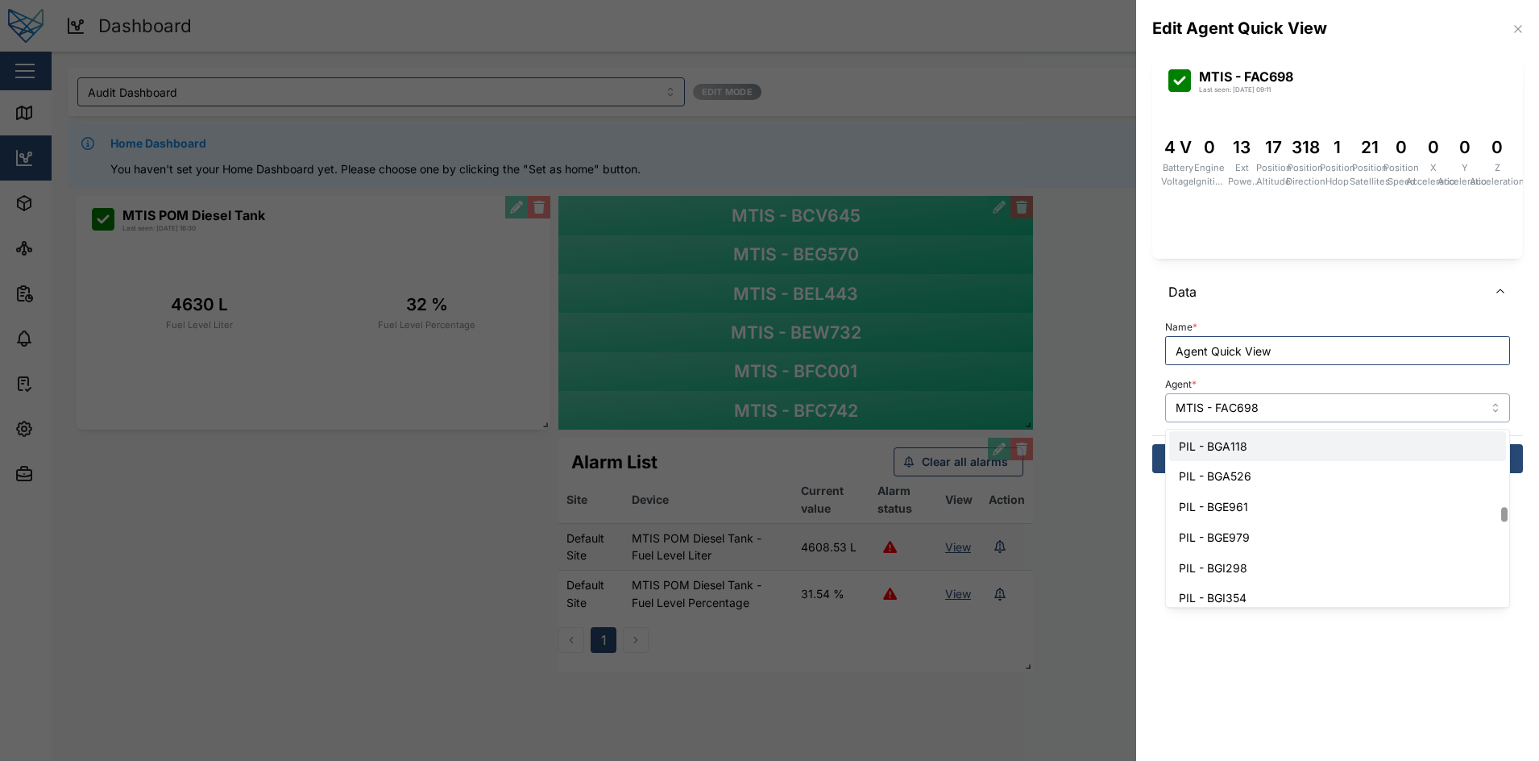
scroll to position [2472, 0]
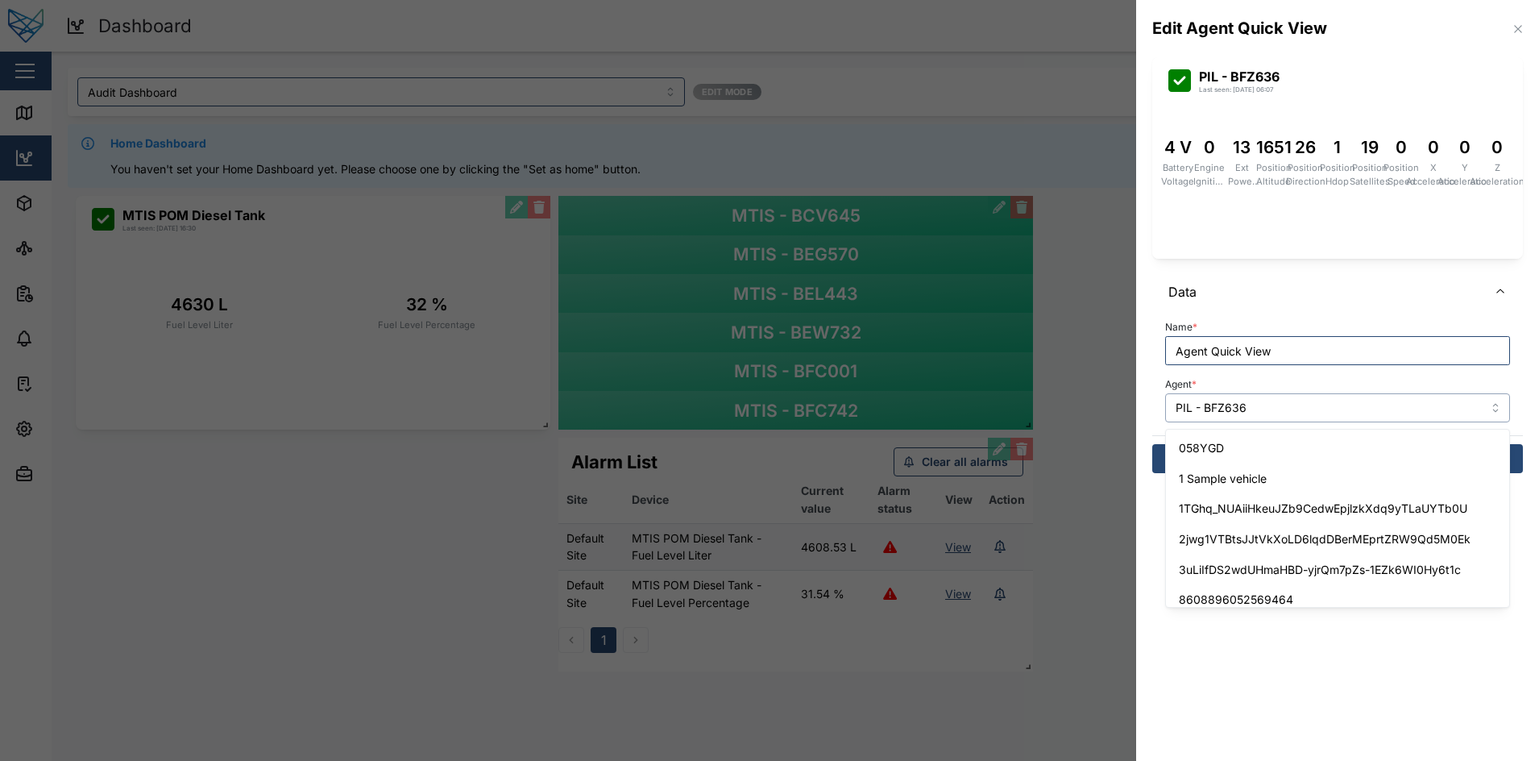
click at [1292, 399] on input "PIL - BFZ636" at bounding box center [1337, 407] width 345 height 29
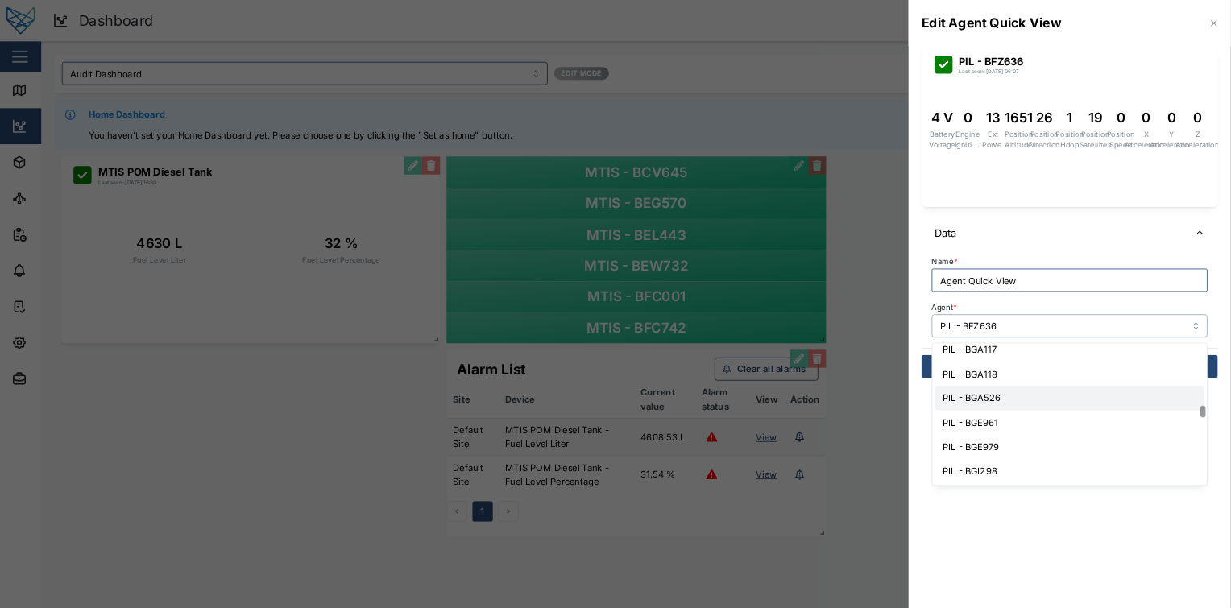
scroll to position [2520, 0]
type input "PIL - BGA526"
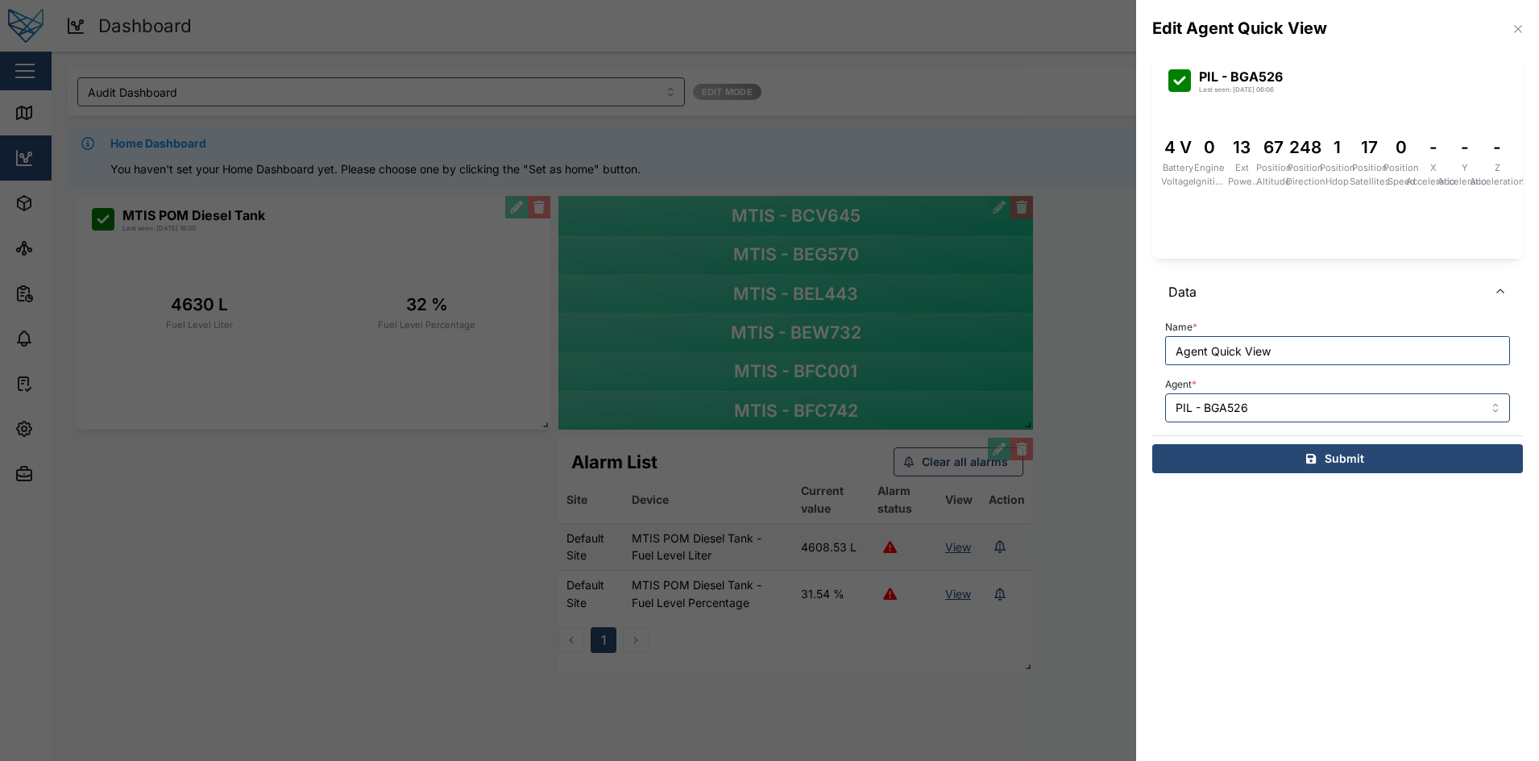
click at [1318, 458] on div "Submit" at bounding box center [1335, 458] width 345 height 27
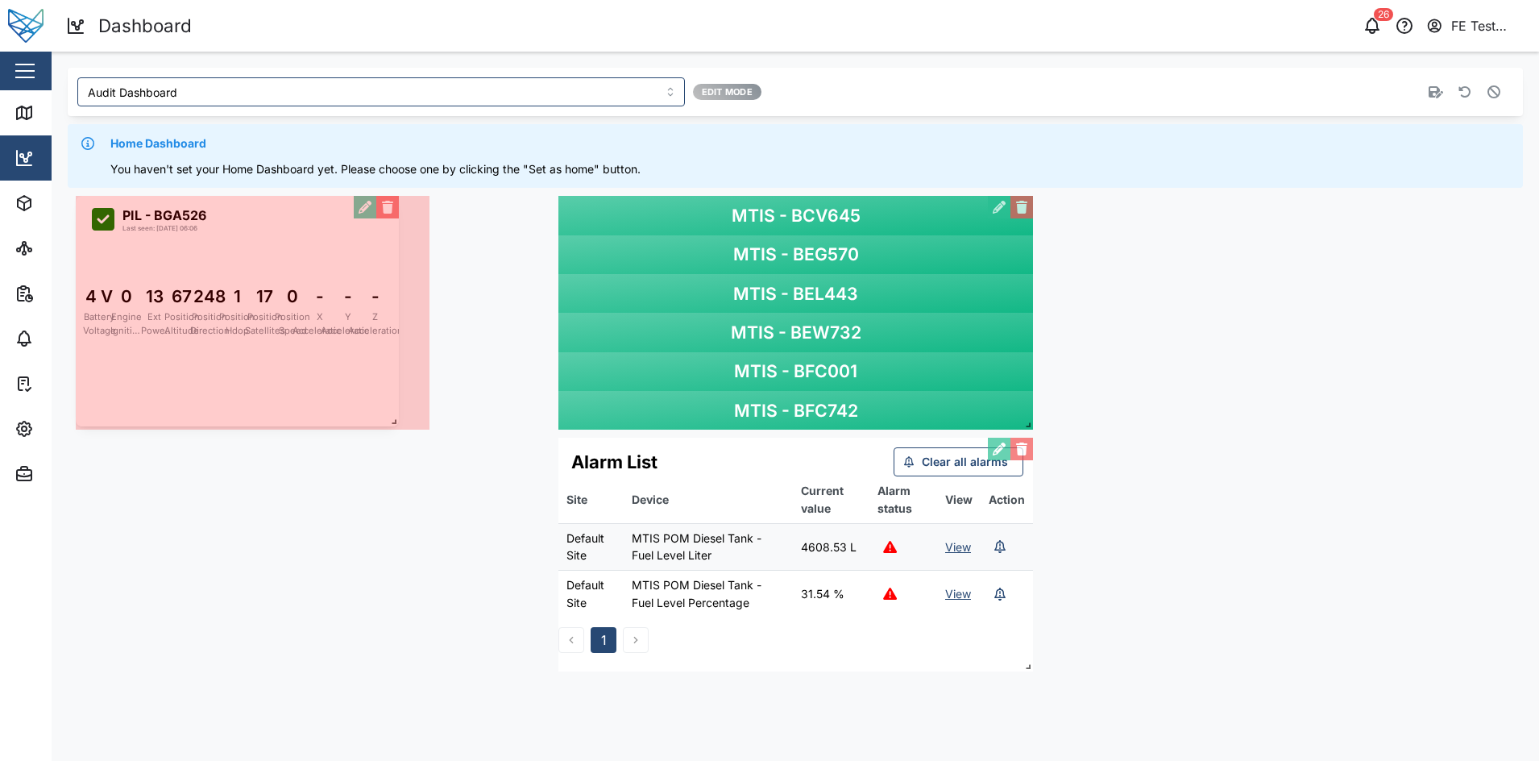
drag, startPoint x: 545, startPoint y: 418, endPoint x: 392, endPoint y: 415, distance: 153.2
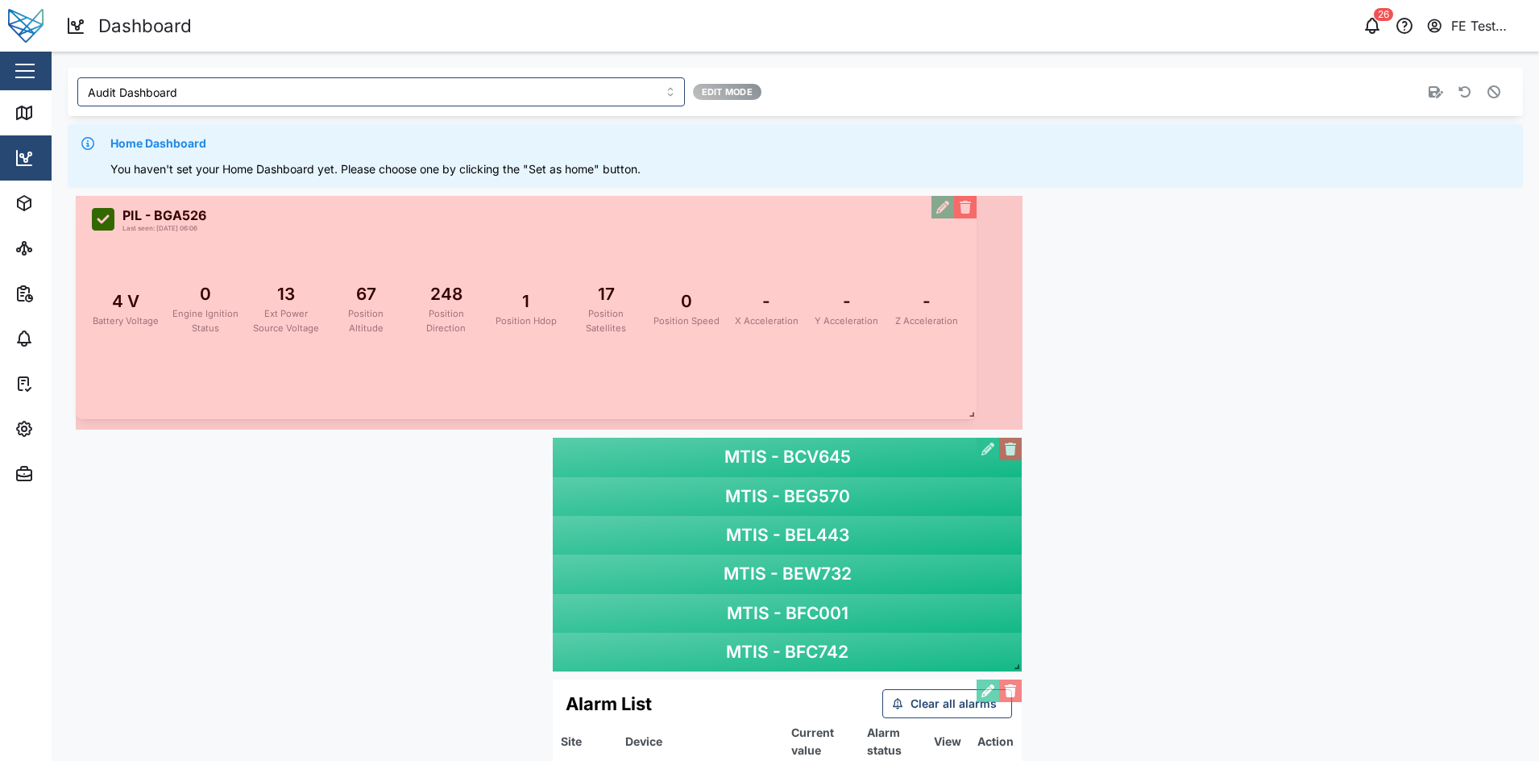
drag, startPoint x: 426, startPoint y: 419, endPoint x: 974, endPoint y: 411, distance: 547.3
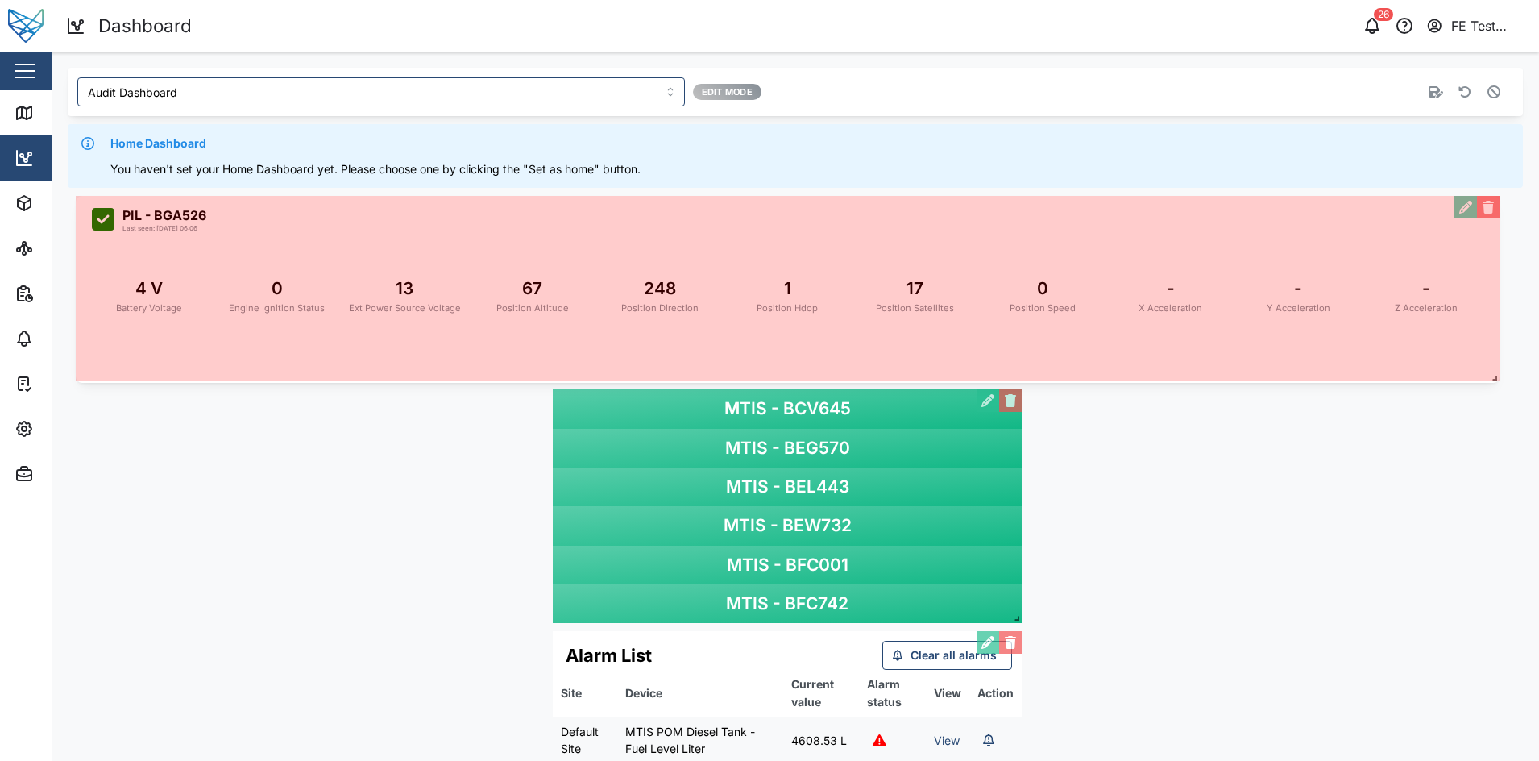
drag, startPoint x: 538, startPoint y: 423, endPoint x: 1493, endPoint y: 375, distance: 956.2
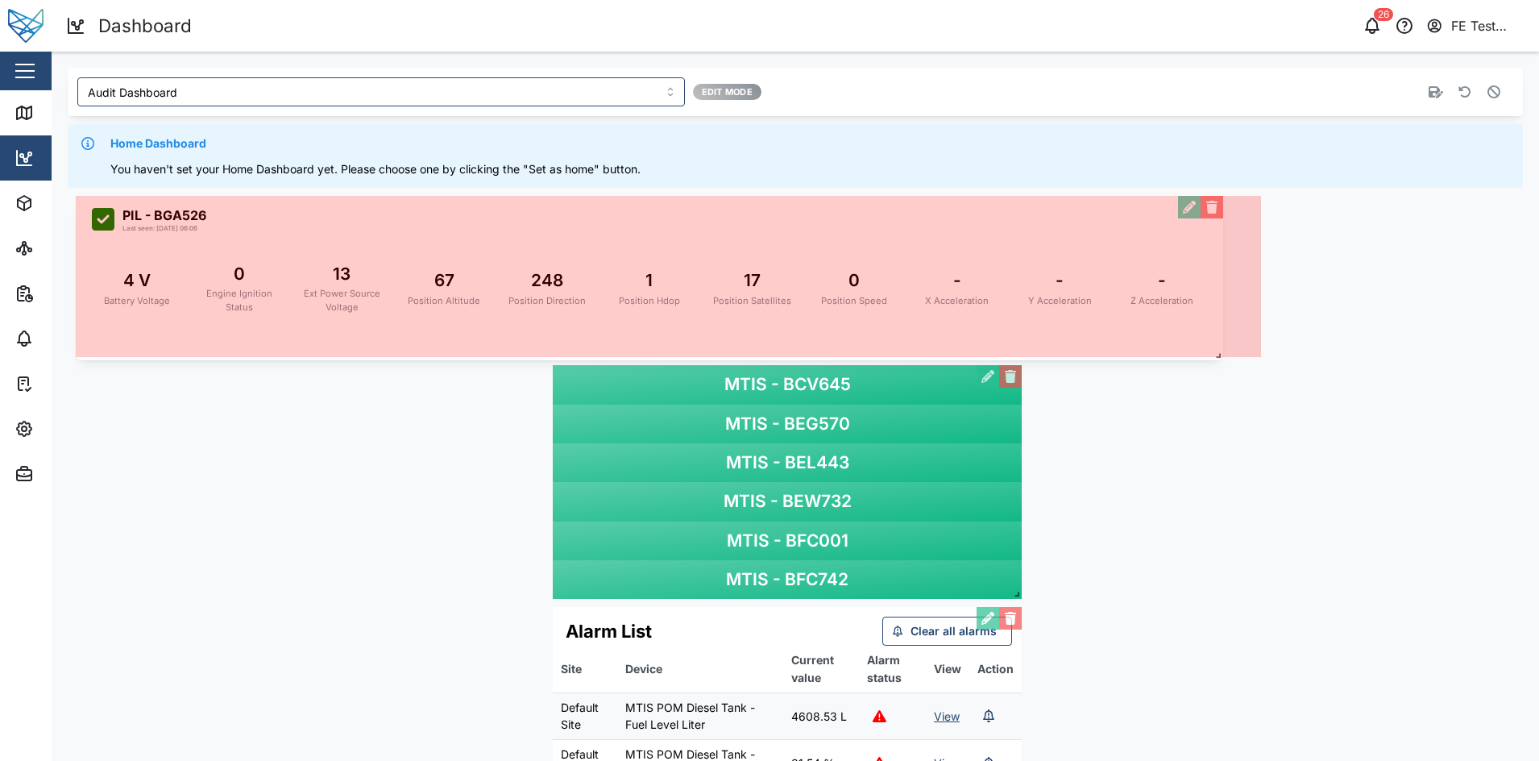
drag, startPoint x: 538, startPoint y: 424, endPoint x: 1210, endPoint y: 355, distance: 674.9
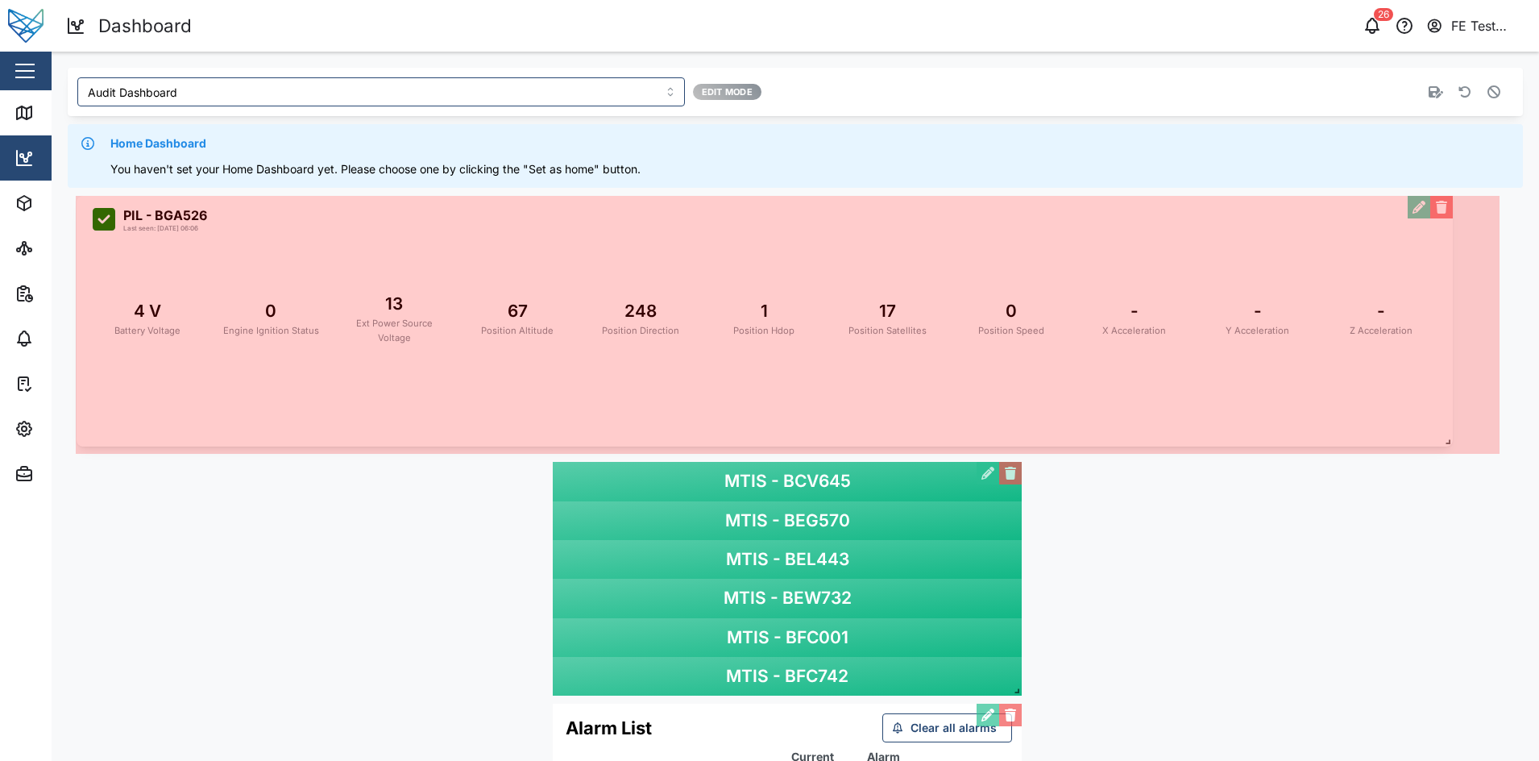
drag, startPoint x: 546, startPoint y: 426, endPoint x: 1451, endPoint y: 442, distance: 904.3
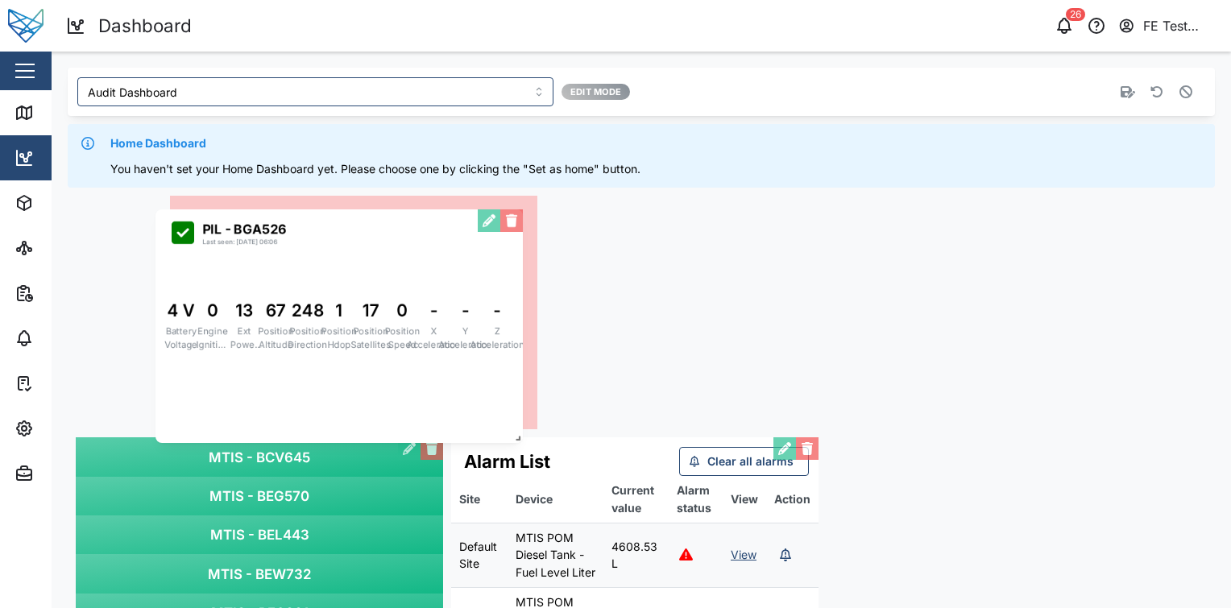
drag, startPoint x: 1040, startPoint y: 264, endPoint x: 359, endPoint y: 277, distance: 681.9
click at [359, 277] on div "PIL - BGA526 Last seen: 18/10/2023 06:06 4 V Battery Voltage 0 Engine Ignition …" at bounding box center [339, 327] width 367 height 234
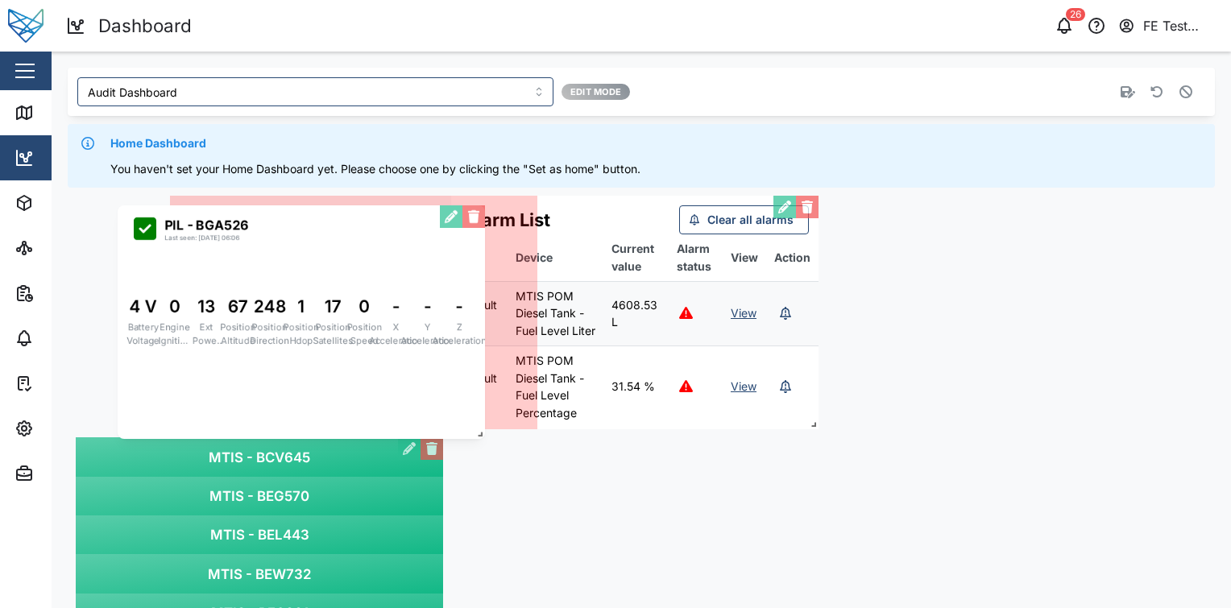
drag, startPoint x: 359, startPoint y: 277, endPoint x: 284, endPoint y: 287, distance: 75.6
click at [284, 287] on div "PIL - BGA526 Last seen: 18/10/2023 06:06 4 V Battery Voltage 0 Engine Ignition …" at bounding box center [301, 323] width 367 height 234
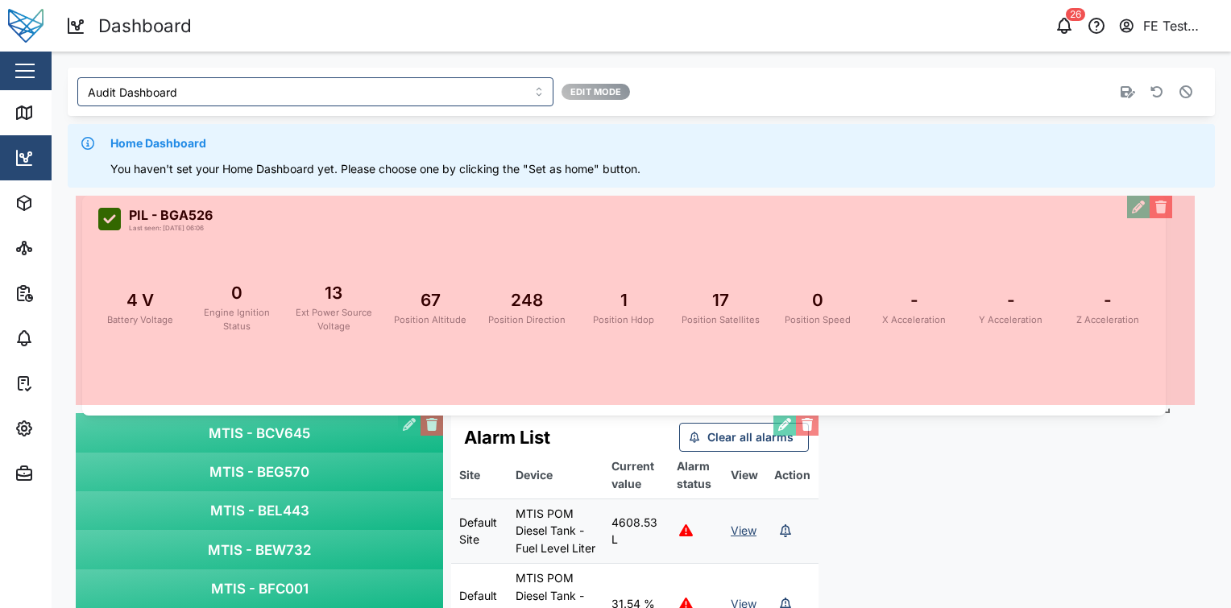
drag, startPoint x: 438, startPoint y: 420, endPoint x: 1173, endPoint y: 404, distance: 736.0
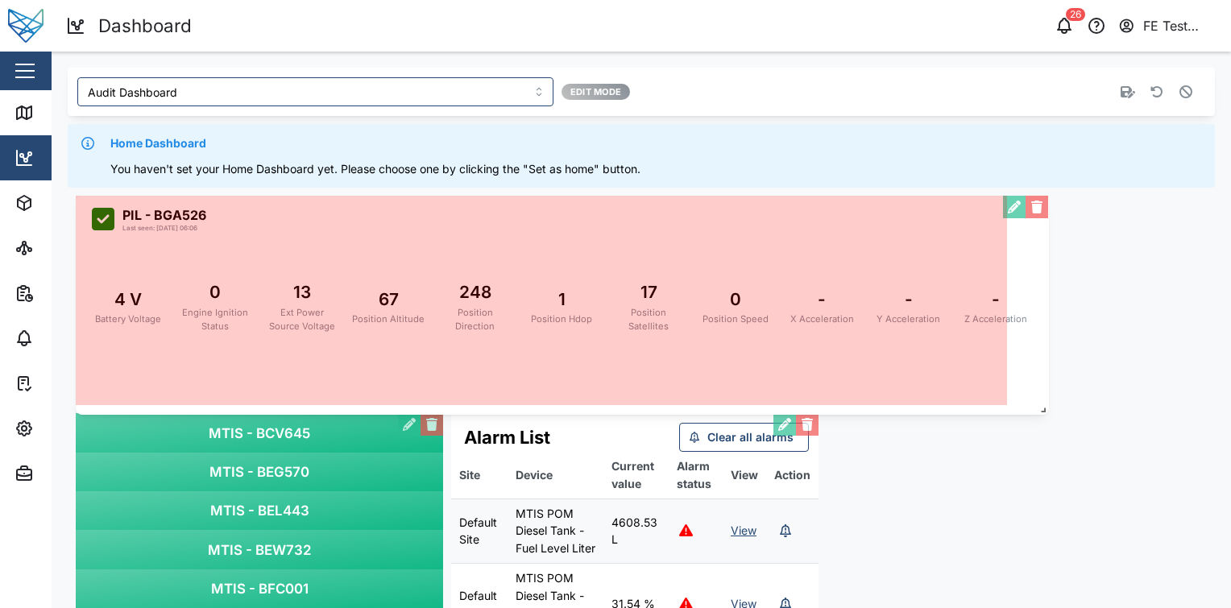
drag, startPoint x: 1191, startPoint y: 396, endPoint x: 1044, endPoint y: 406, distance: 147.0
click at [1044, 406] on span at bounding box center [1040, 407] width 16 height 16
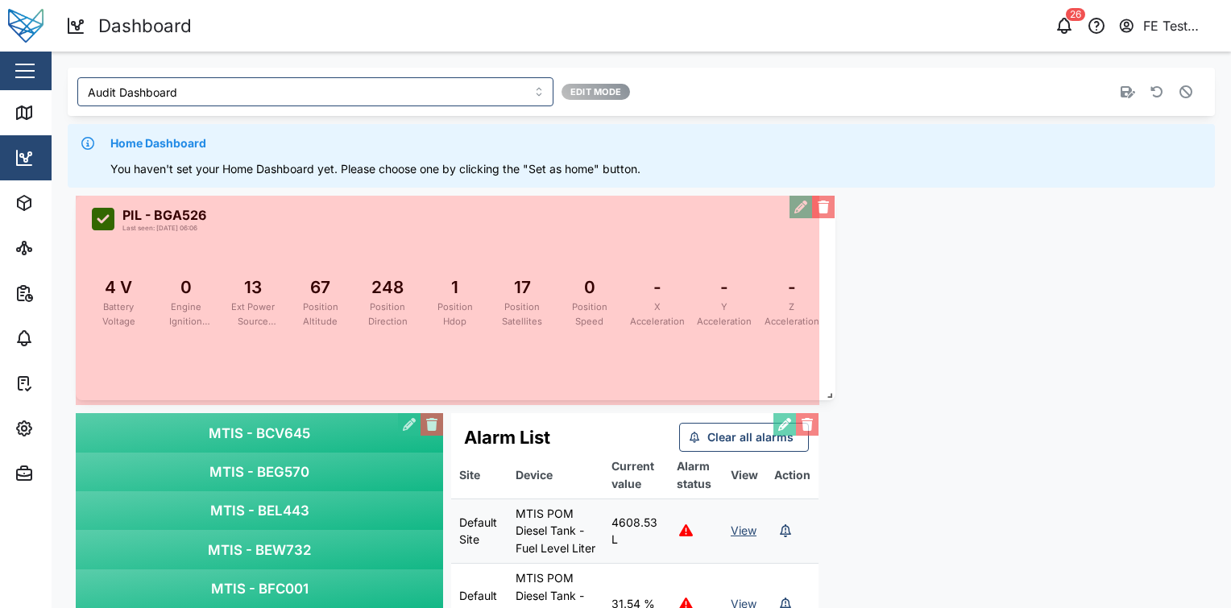
drag, startPoint x: 1006, startPoint y: 401, endPoint x: 833, endPoint y: 396, distance: 172.5
click at [833, 396] on span at bounding box center [827, 392] width 16 height 16
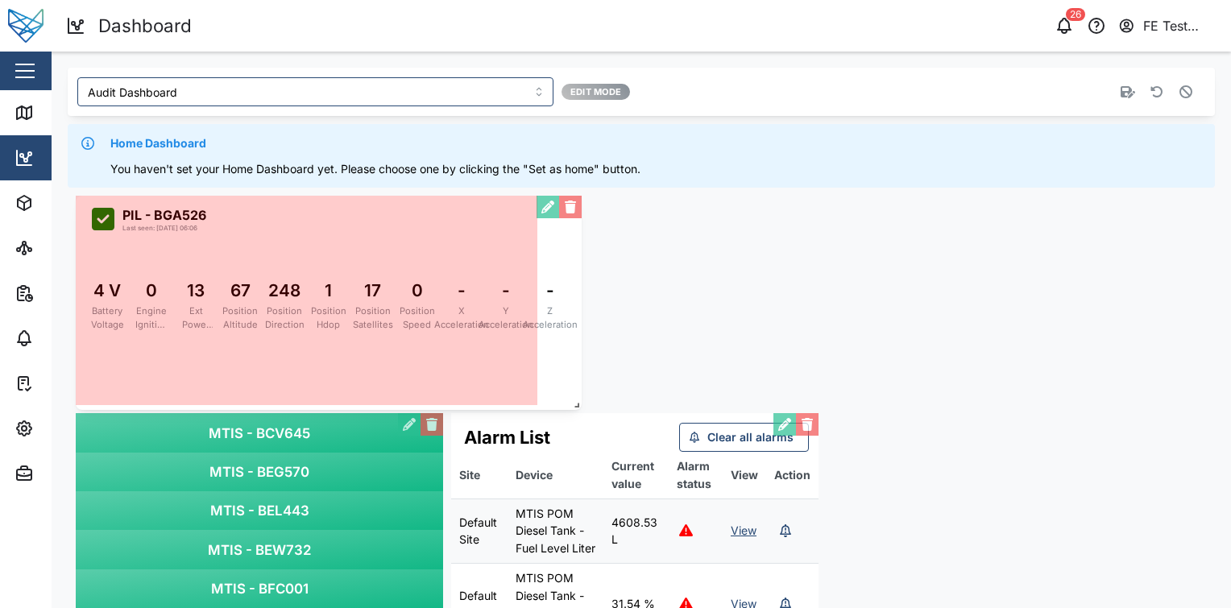
drag, startPoint x: 816, startPoint y: 399, endPoint x: 572, endPoint y: 403, distance: 244.2
click at [572, 403] on span at bounding box center [574, 402] width 16 height 16
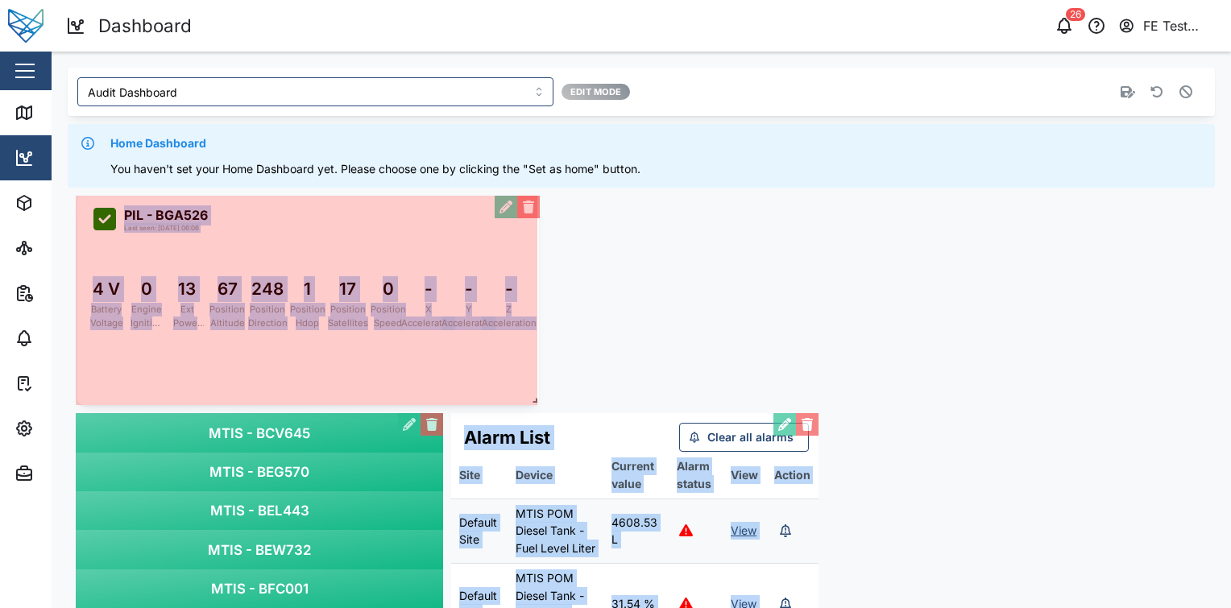
drag, startPoint x: 535, startPoint y: 401, endPoint x: 765, endPoint y: 430, distance: 231.5
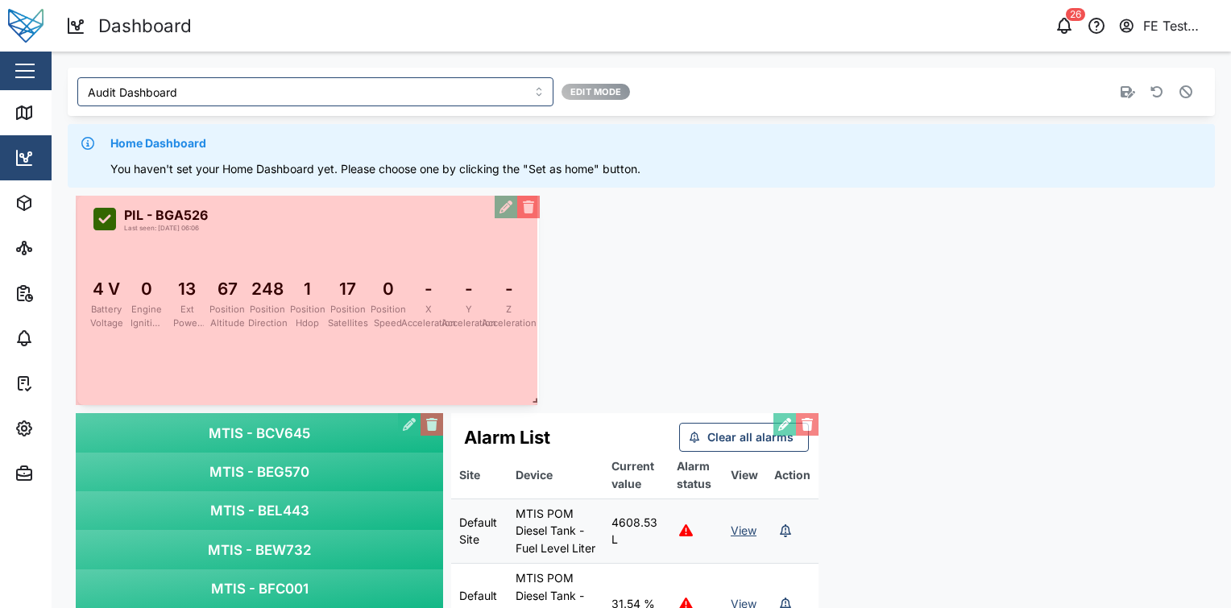
click at [540, 405] on span at bounding box center [532, 397] width 16 height 16
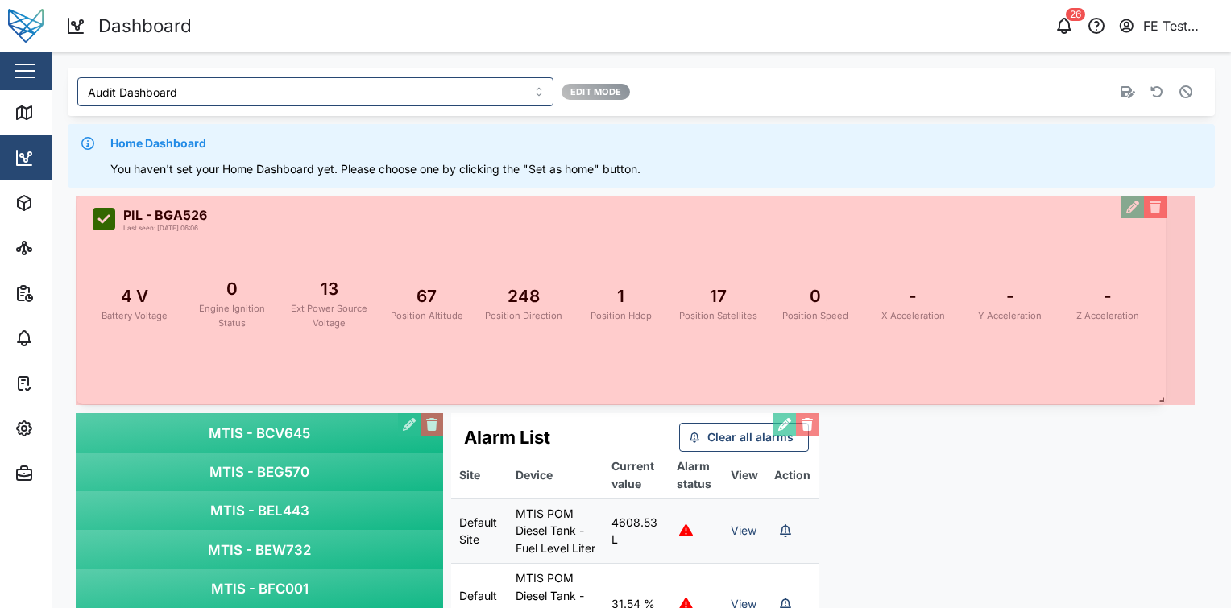
drag, startPoint x: 722, startPoint y: 428, endPoint x: 1165, endPoint y: 401, distance: 444.0
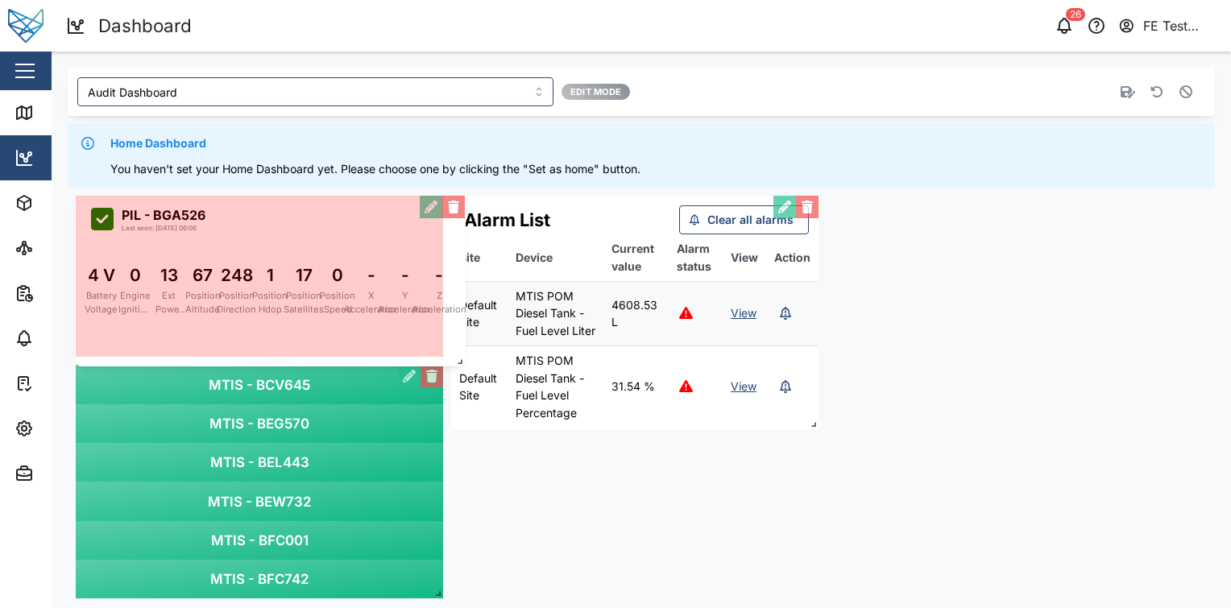
drag, startPoint x: 1186, startPoint y: 396, endPoint x: 455, endPoint y: 358, distance: 732.0
click at [455, 358] on span at bounding box center [457, 359] width 16 height 16
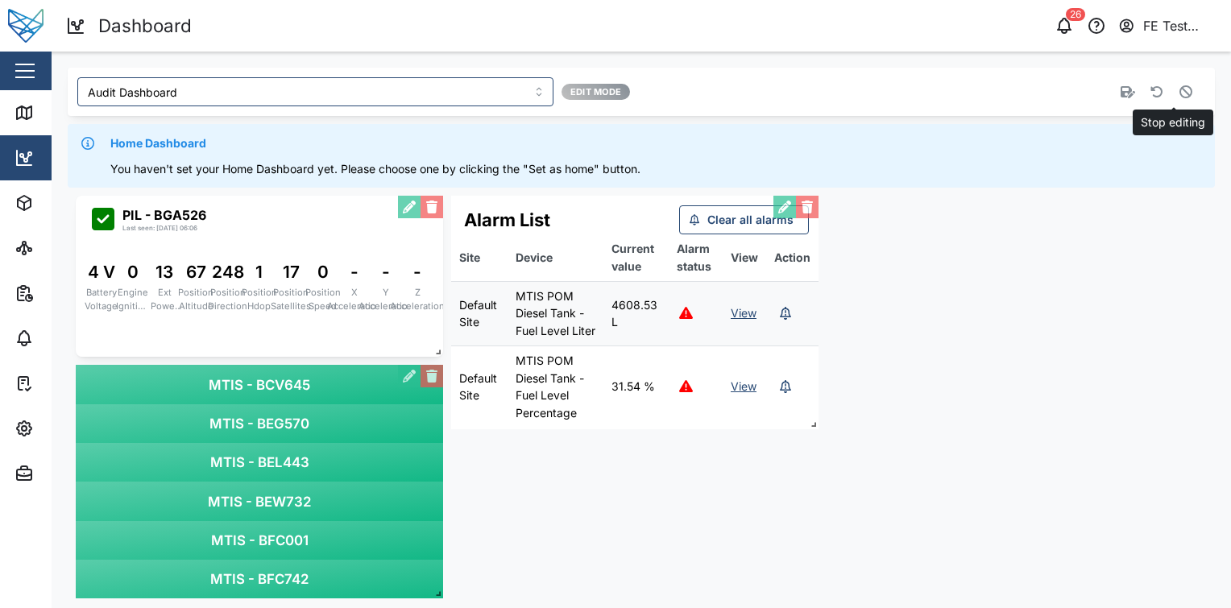
click at [1181, 90] on button "button" at bounding box center [1186, 92] width 23 height 23
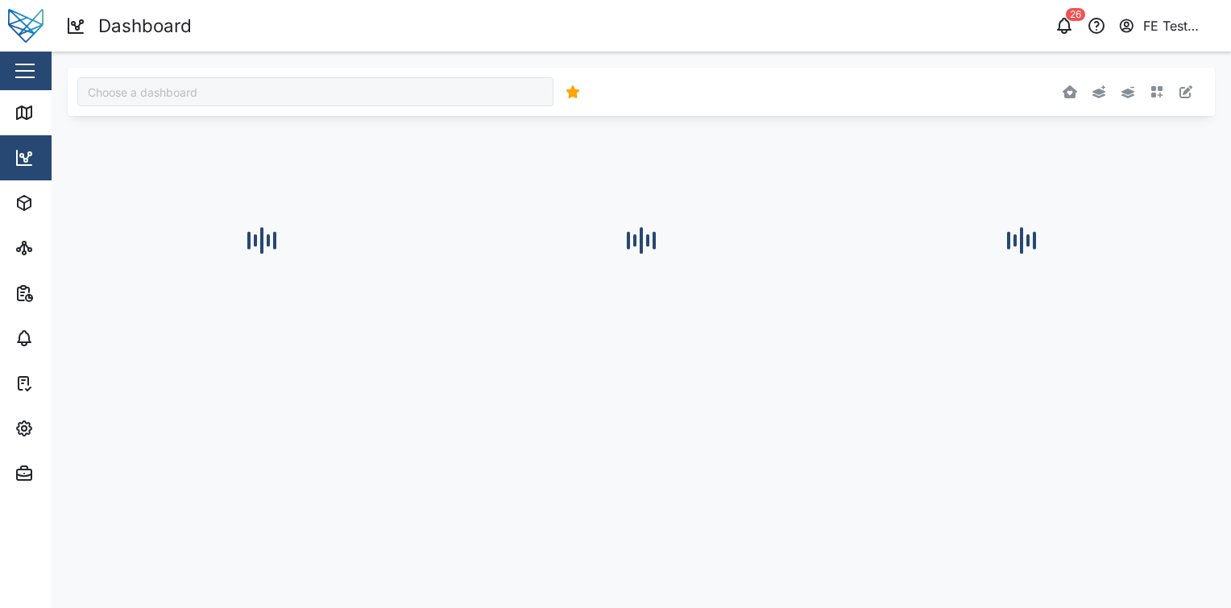
type input "Audit Dashboard"
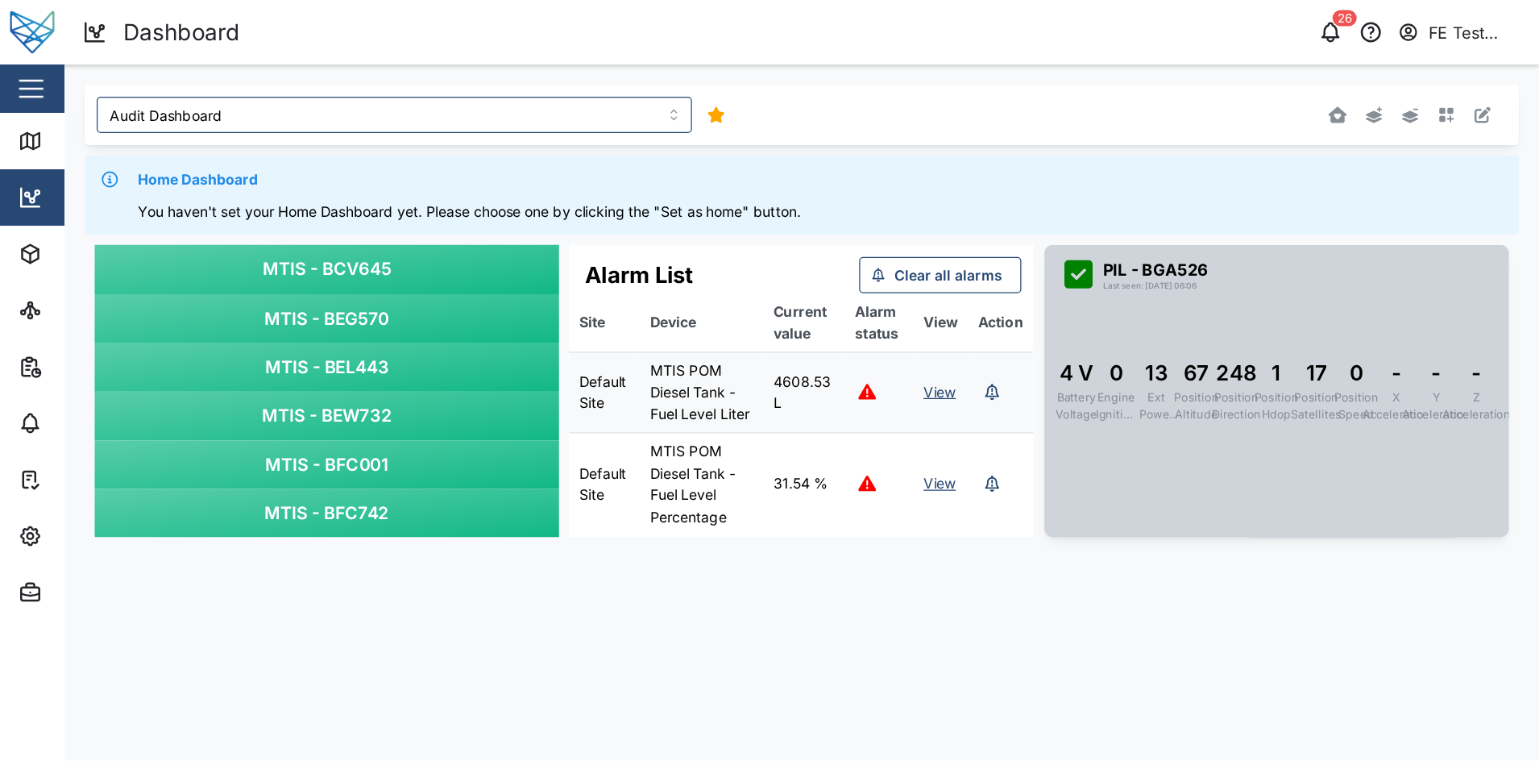
scroll to position [0, 1]
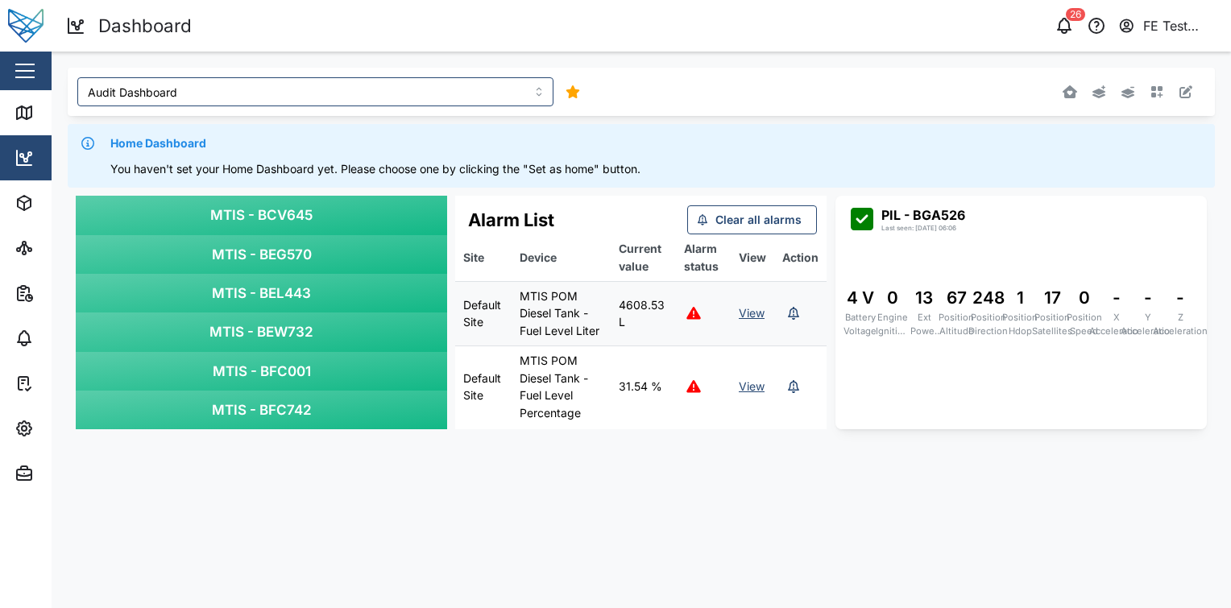
click at [934, 496] on main "Audit Dashboard Home Dashboard You haven't set your Home Dashboard yet. Please …" at bounding box center [642, 330] width 1180 height 557
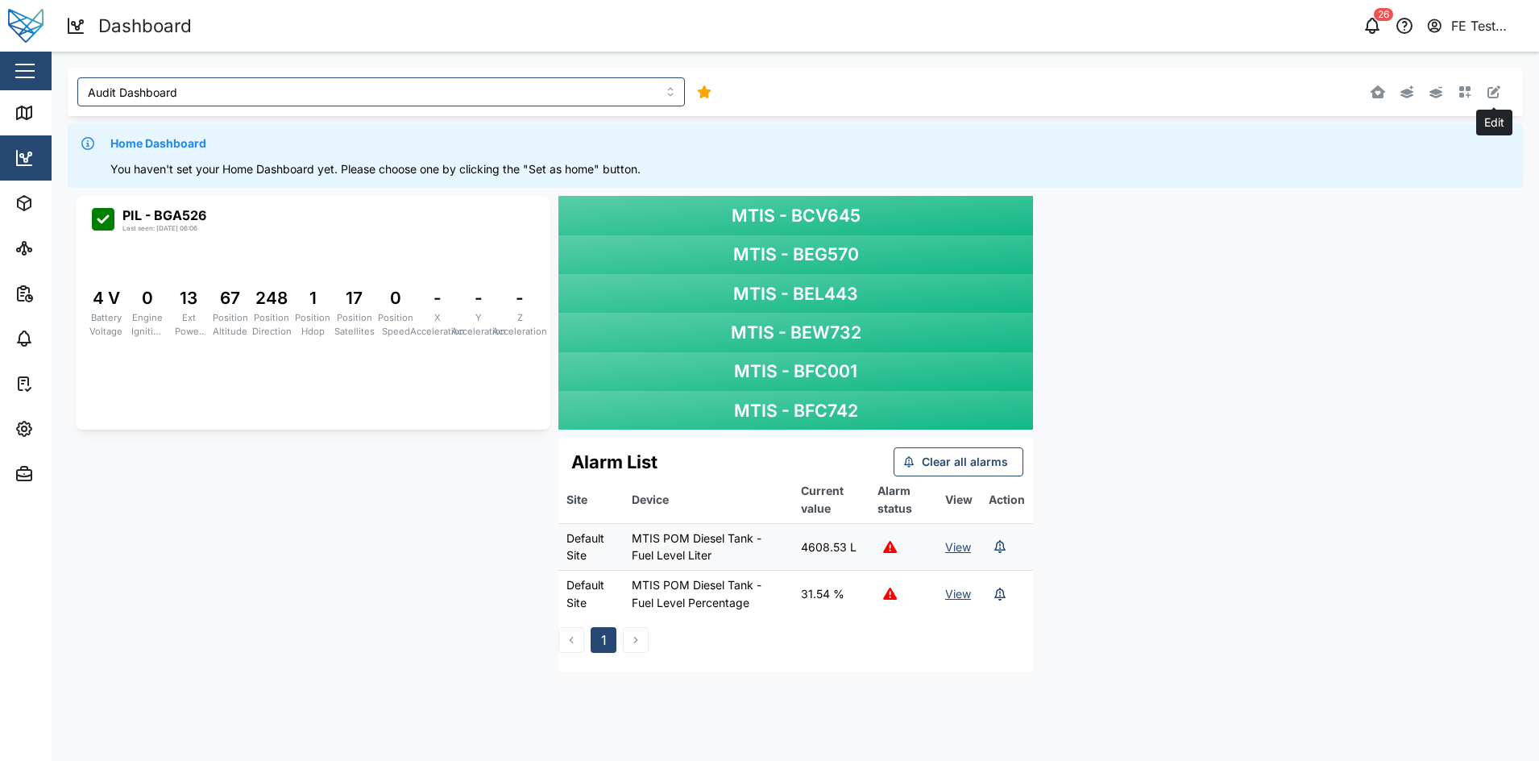
click at [1231, 92] on button "button" at bounding box center [1494, 92] width 23 height 23
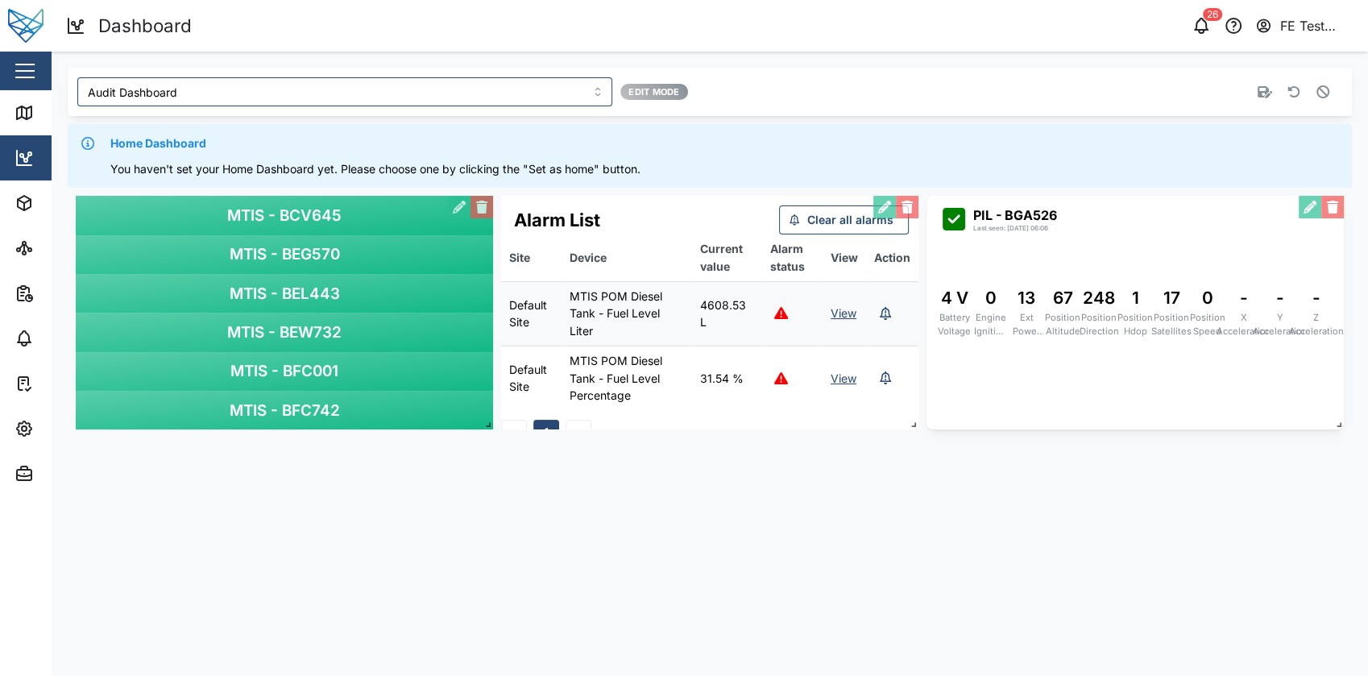
click at [679, 554] on main "Audit Dashboard Edit Mode Home Dashboard You haven't set your Home Dashboard ye…" at bounding box center [710, 364] width 1317 height 625
